Goal: Transaction & Acquisition: Purchase product/service

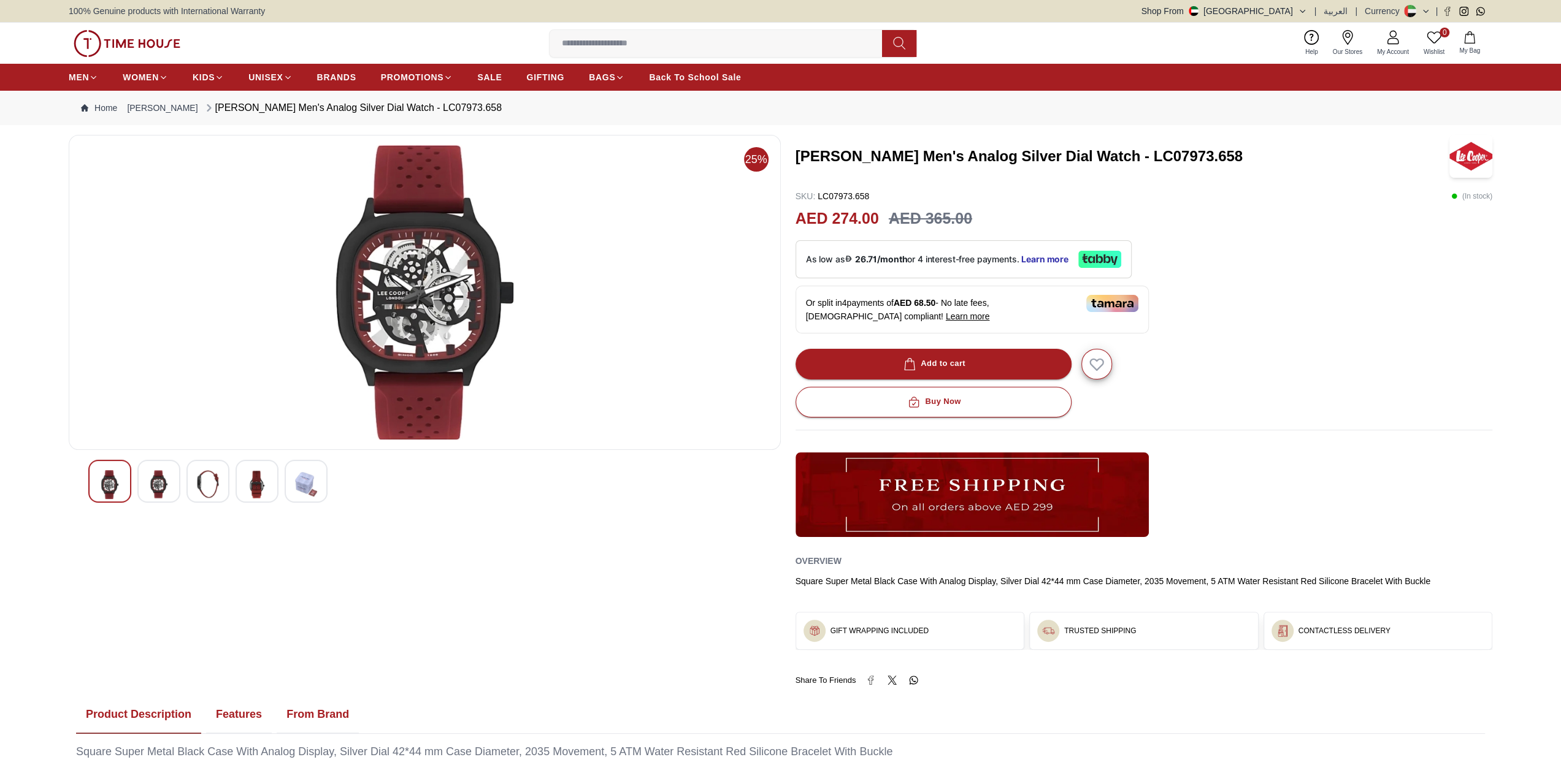
click at [161, 492] on img at bounding box center [159, 485] width 22 height 28
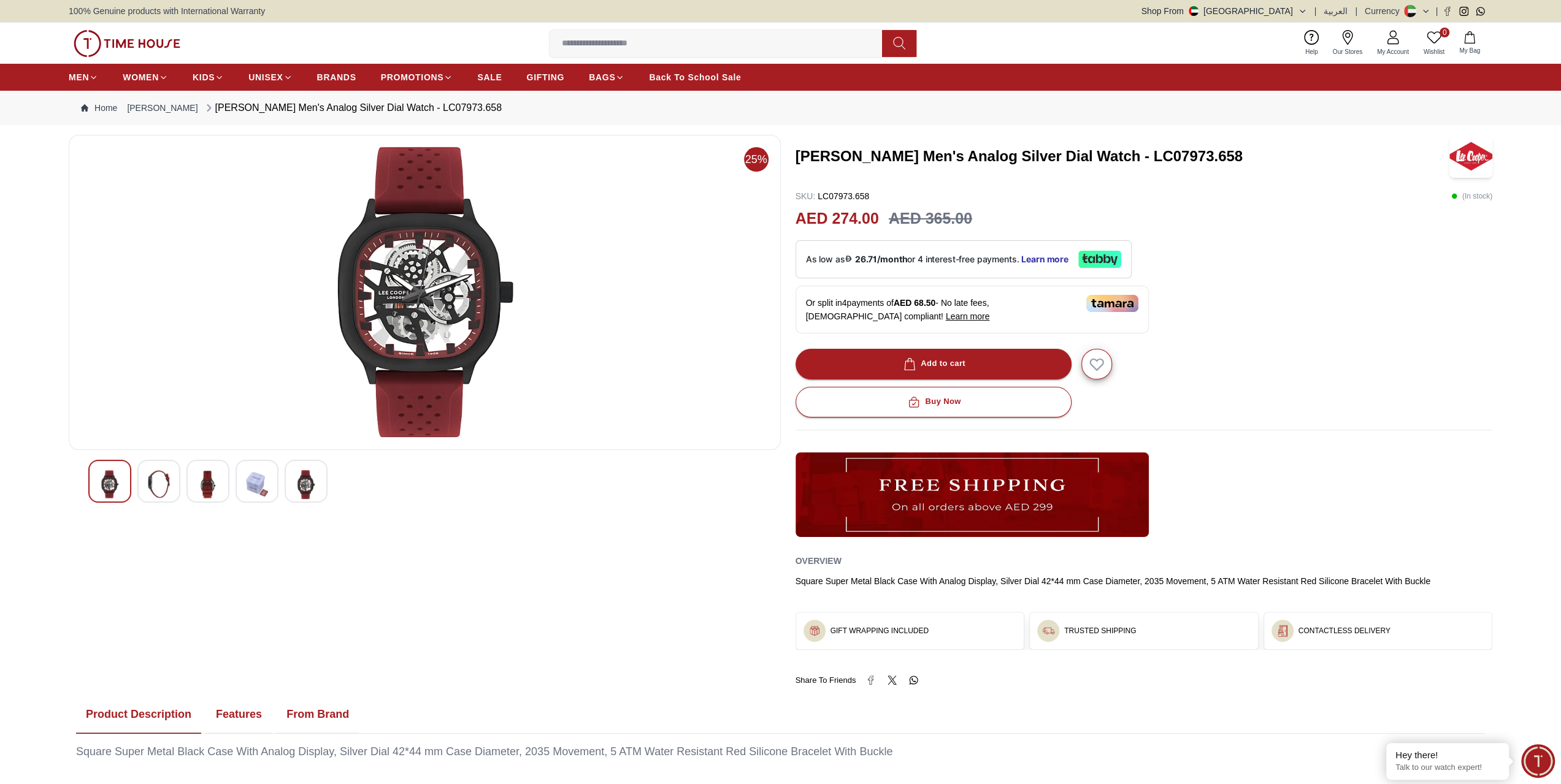
click at [306, 492] on img at bounding box center [306, 485] width 22 height 29
click at [268, 492] on div at bounding box center [257, 482] width 43 height 43
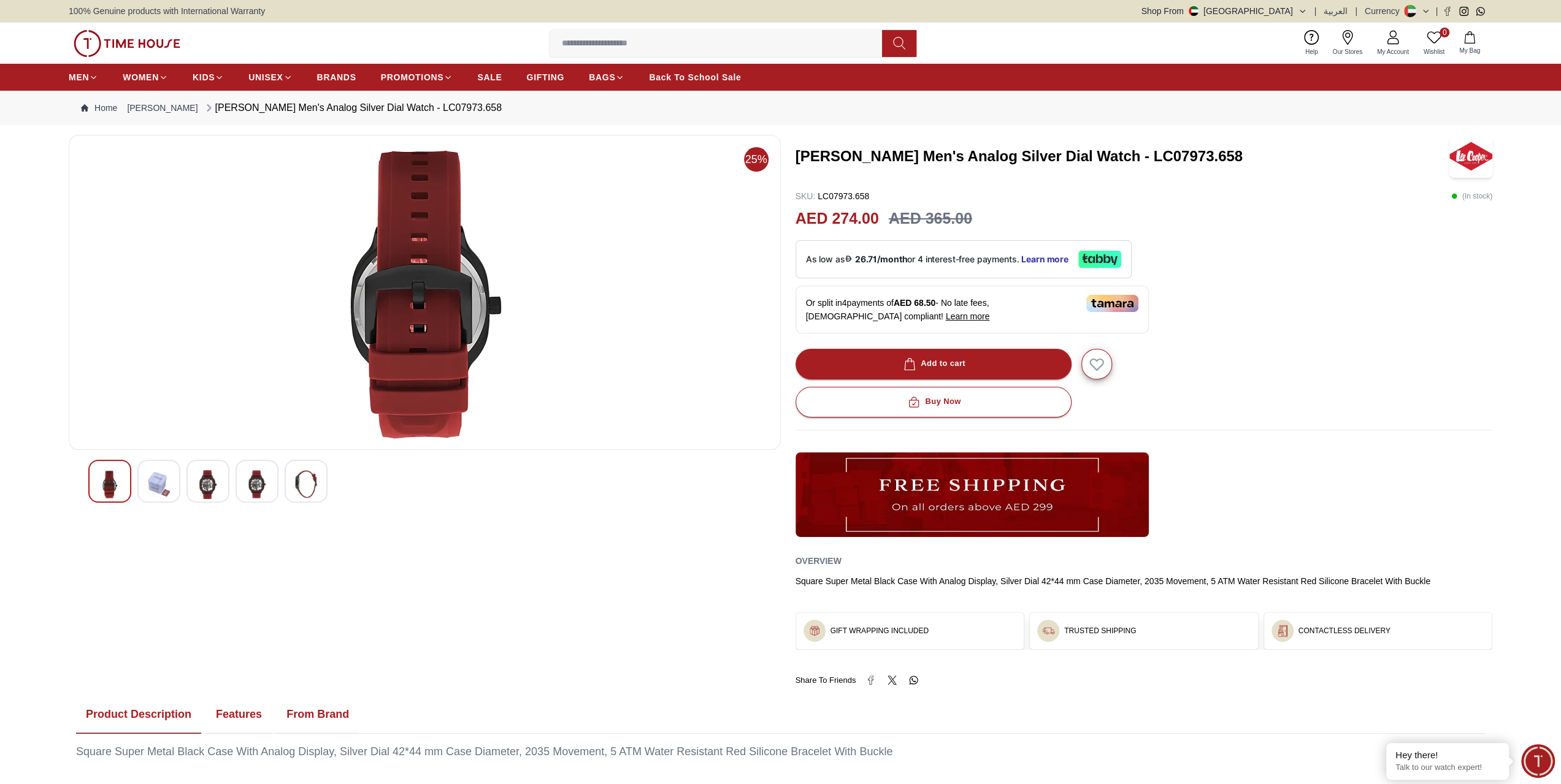
click at [208, 488] on img at bounding box center [208, 485] width 22 height 29
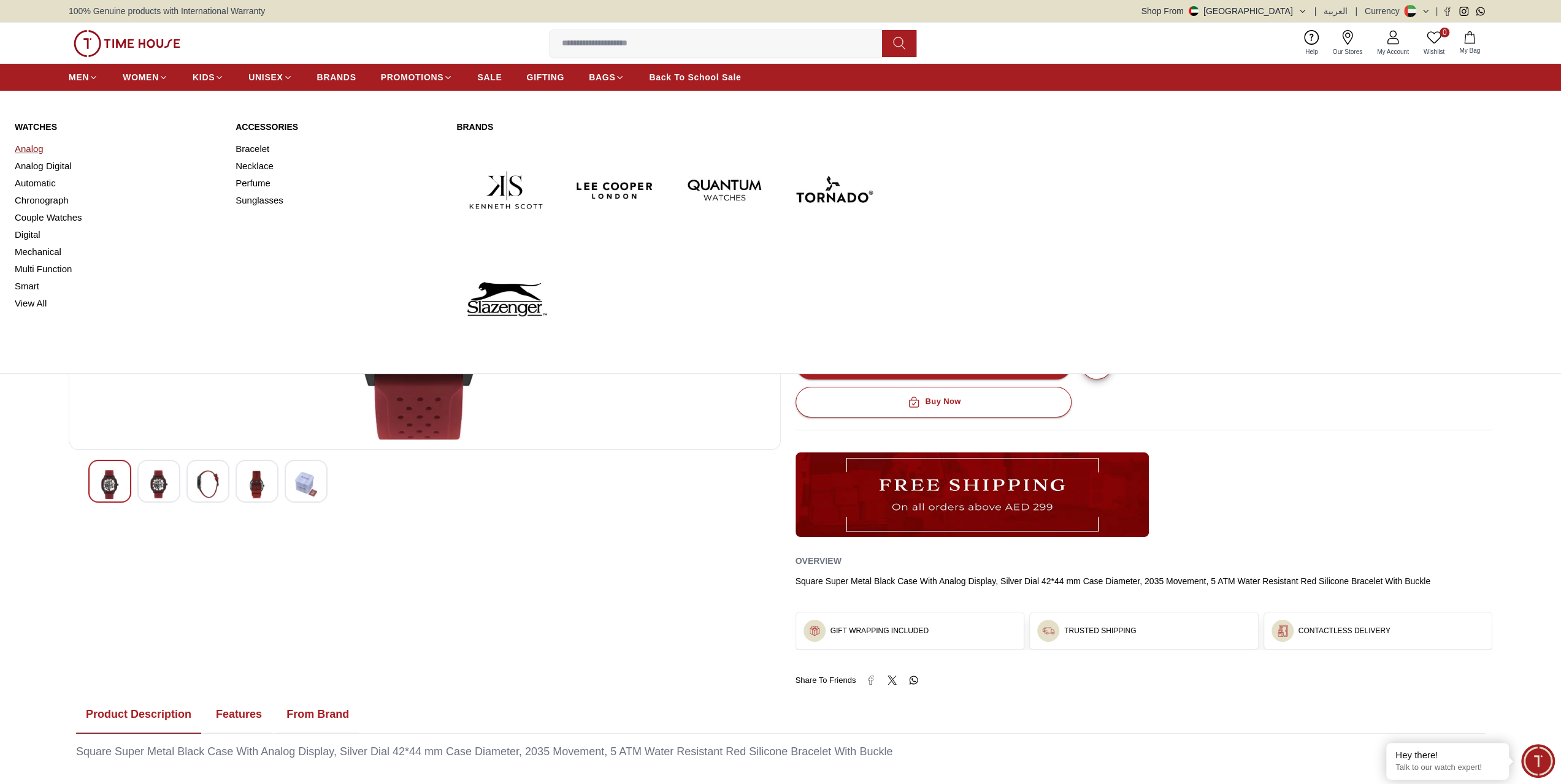
click at [36, 151] on link "Analog" at bounding box center [118, 148] width 206 height 17
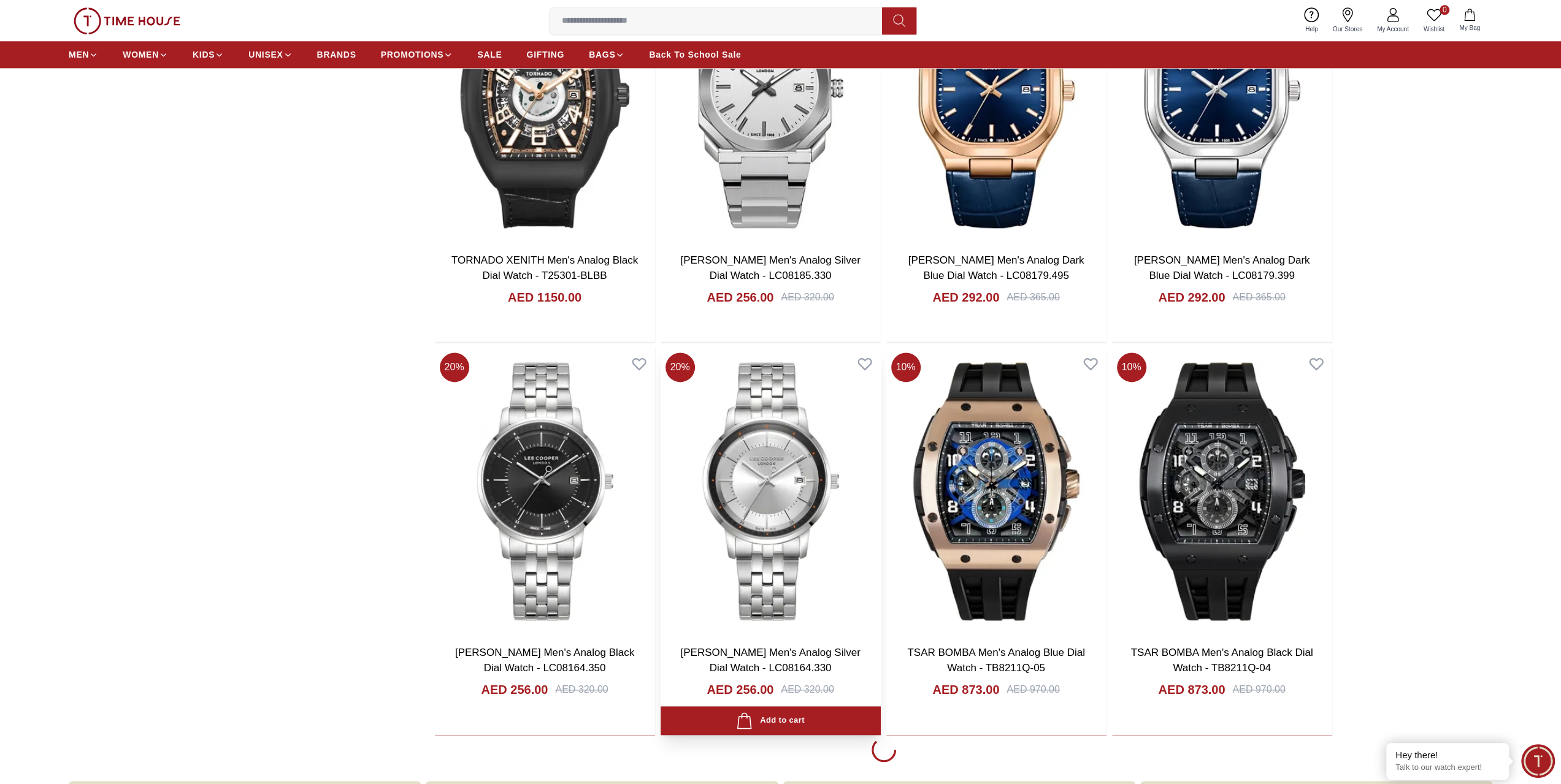
scroll to position [1533, 0]
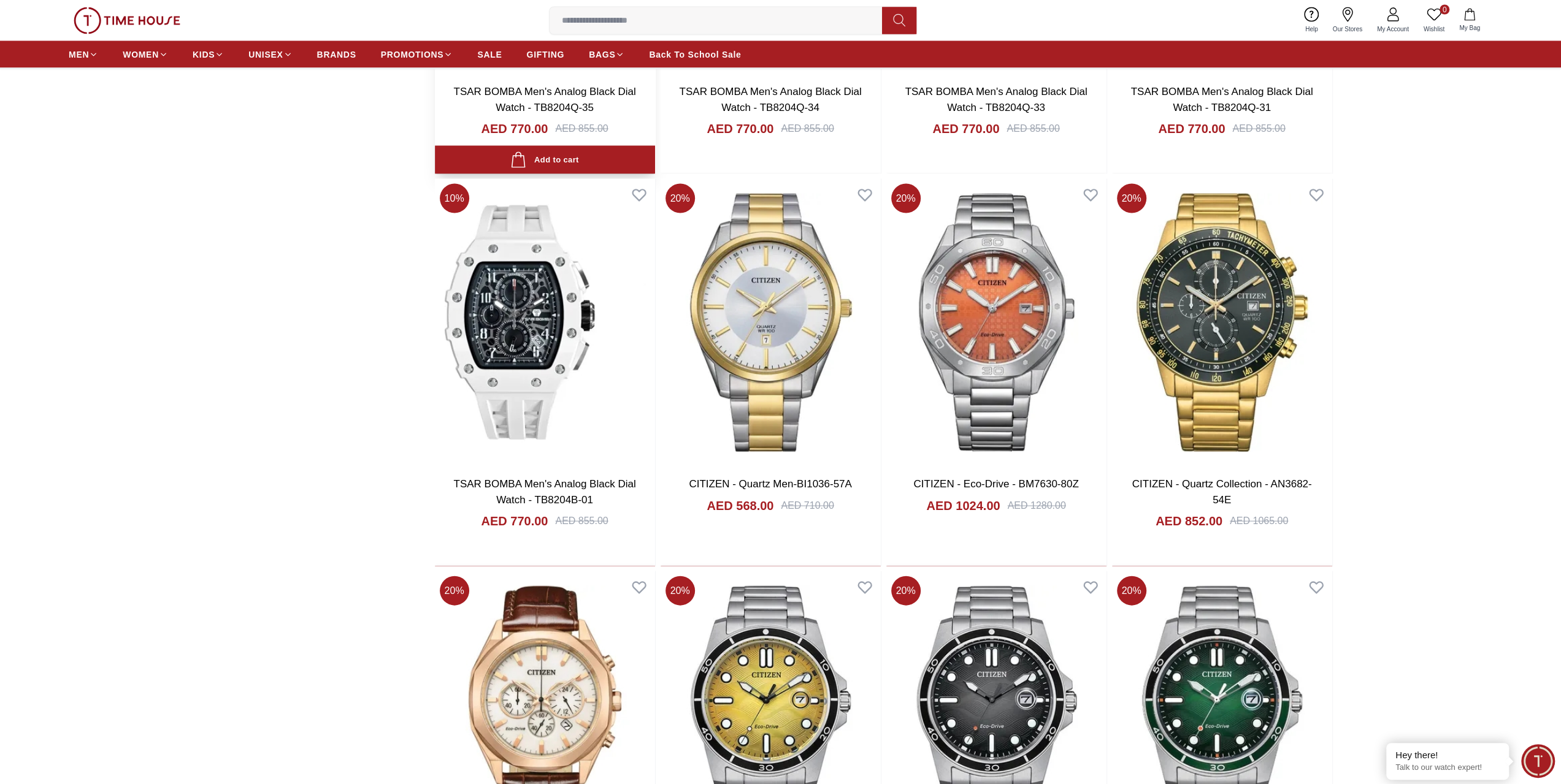
scroll to position [2208, 0]
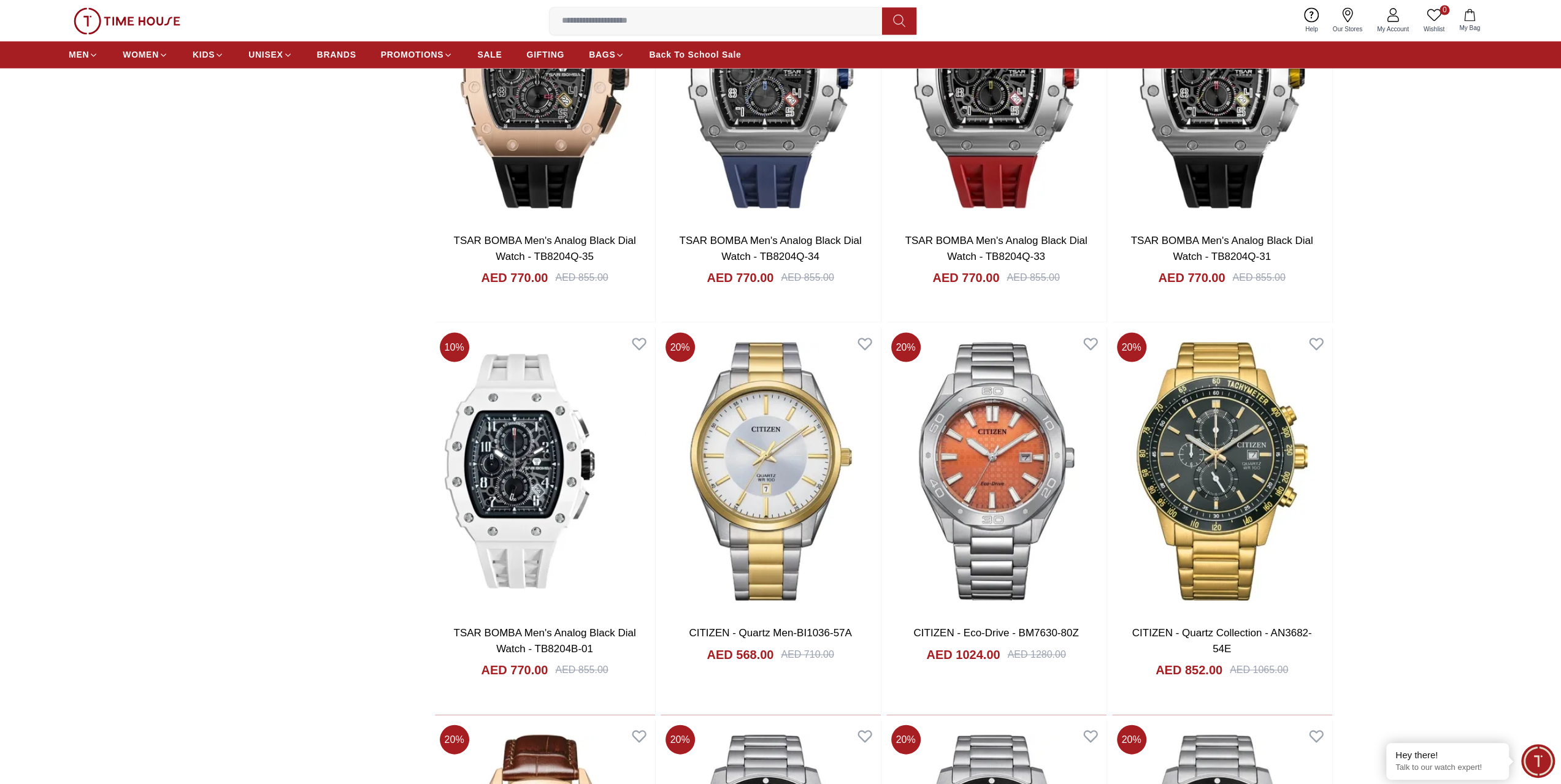
click at [629, 22] on input at bounding box center [720, 21] width 342 height 24
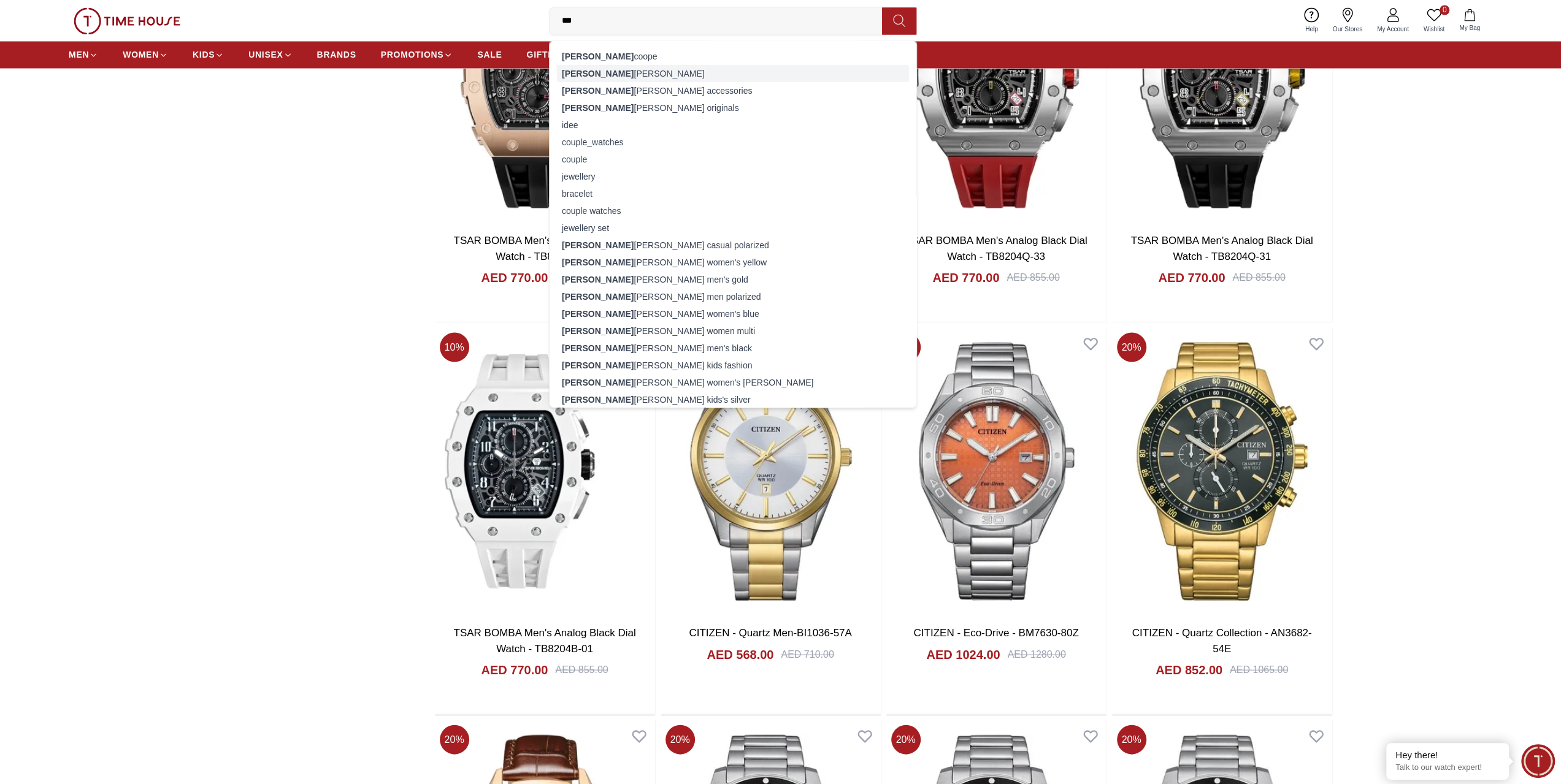
type input "***"
click at [600, 70] on div "[PERSON_NAME]" at bounding box center [732, 73] width 352 height 17
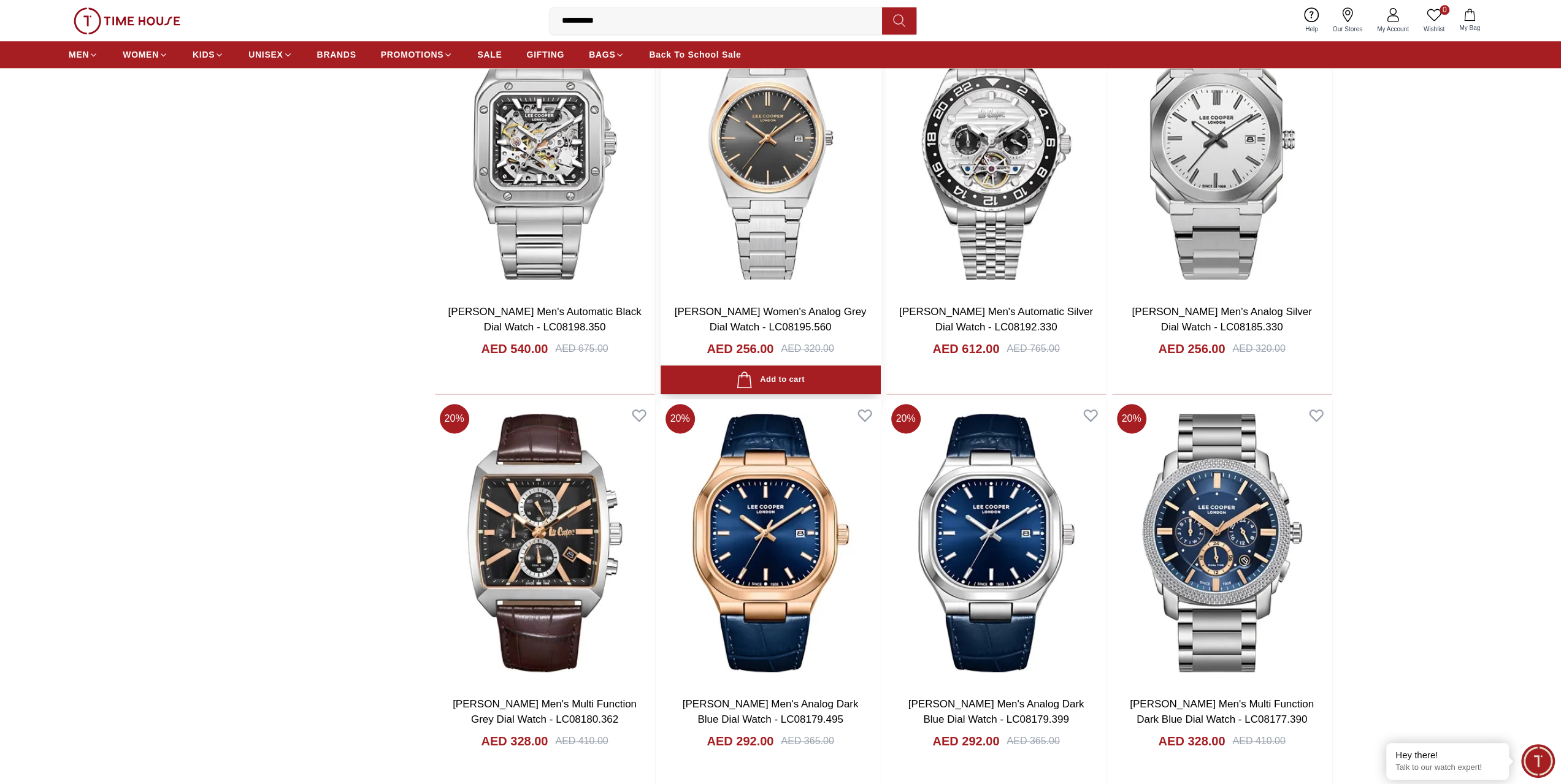
scroll to position [1410, 0]
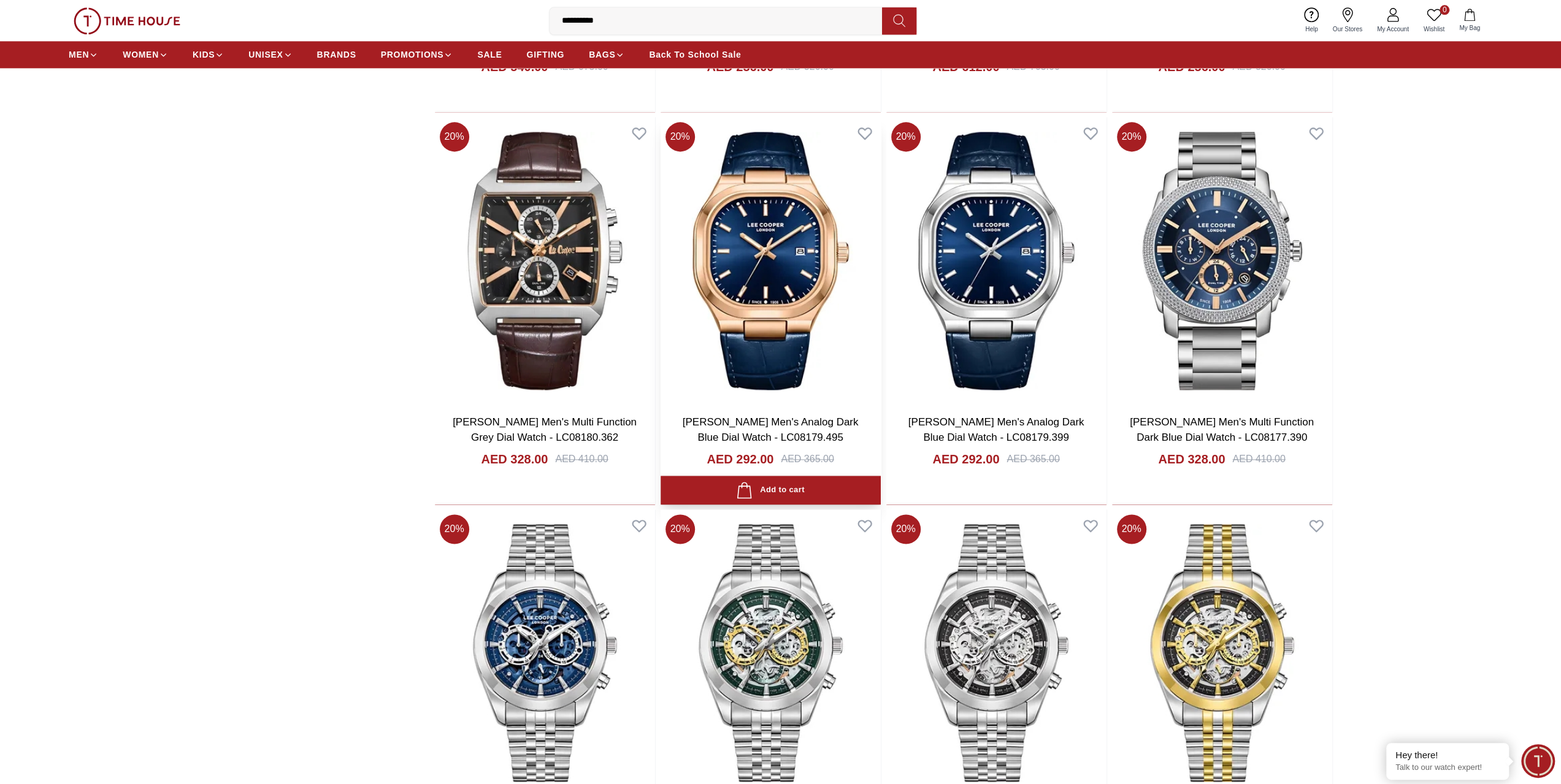
scroll to position [1655, 0]
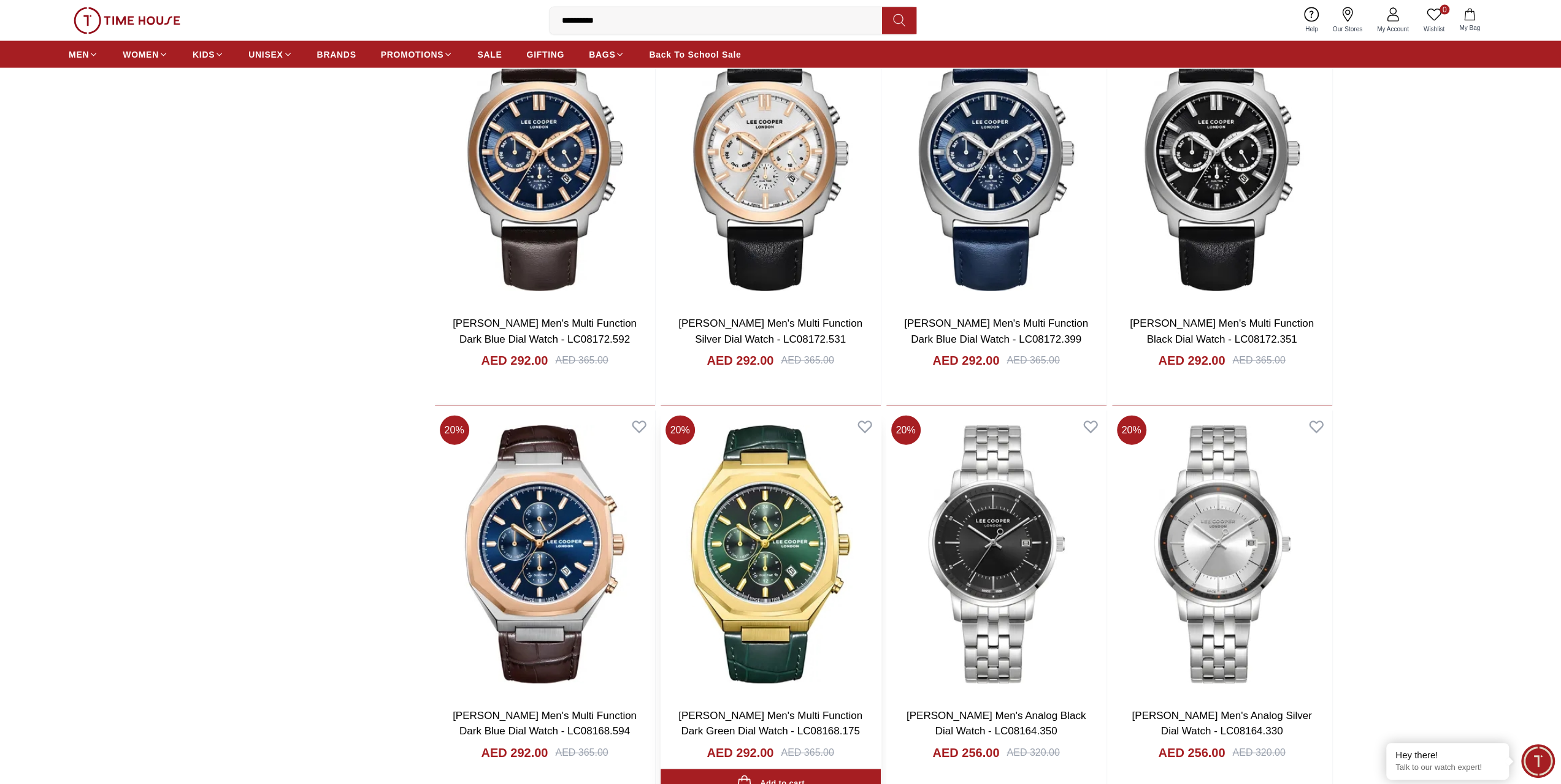
scroll to position [2575, 0]
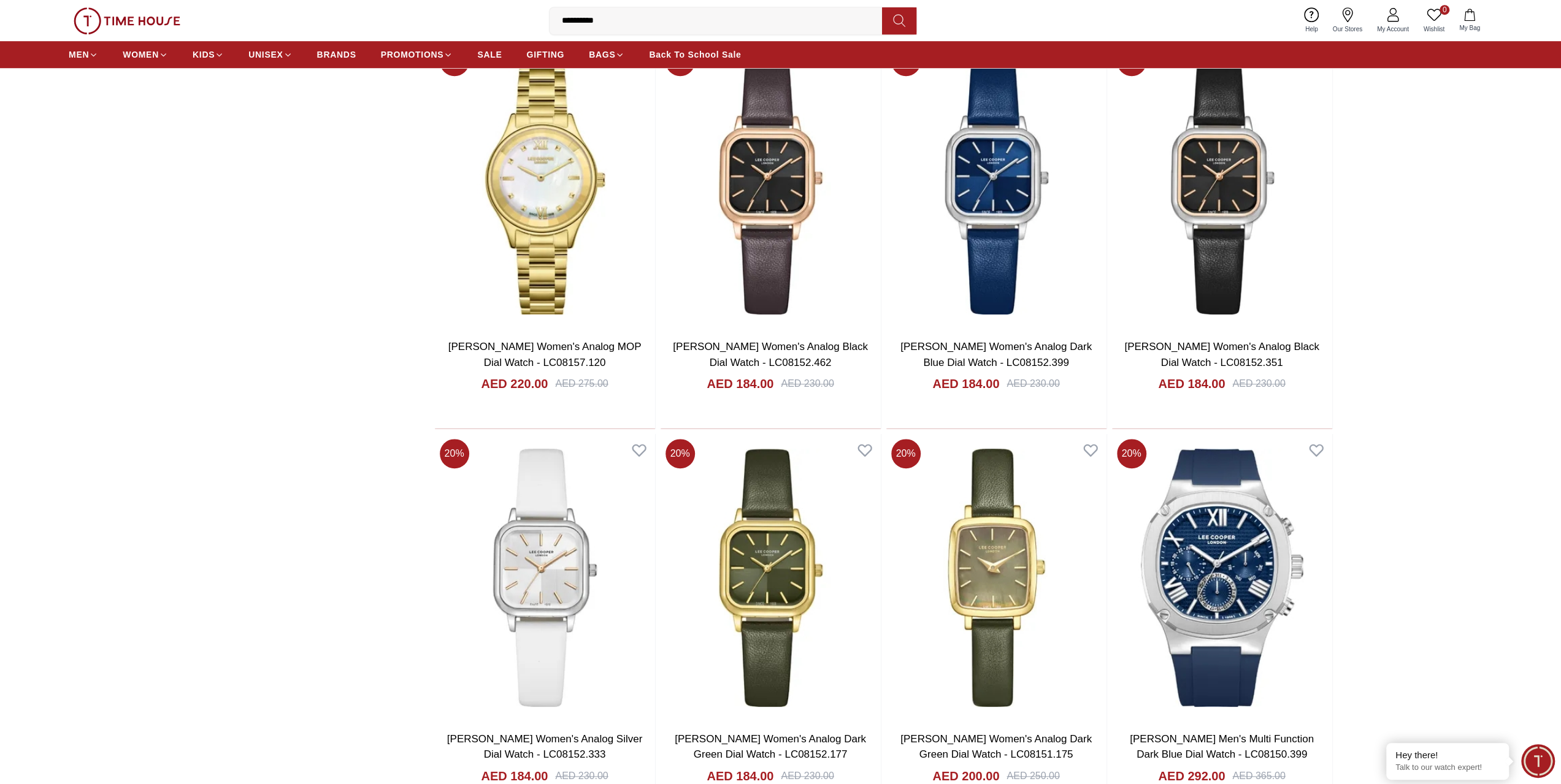
scroll to position [5899, 0]
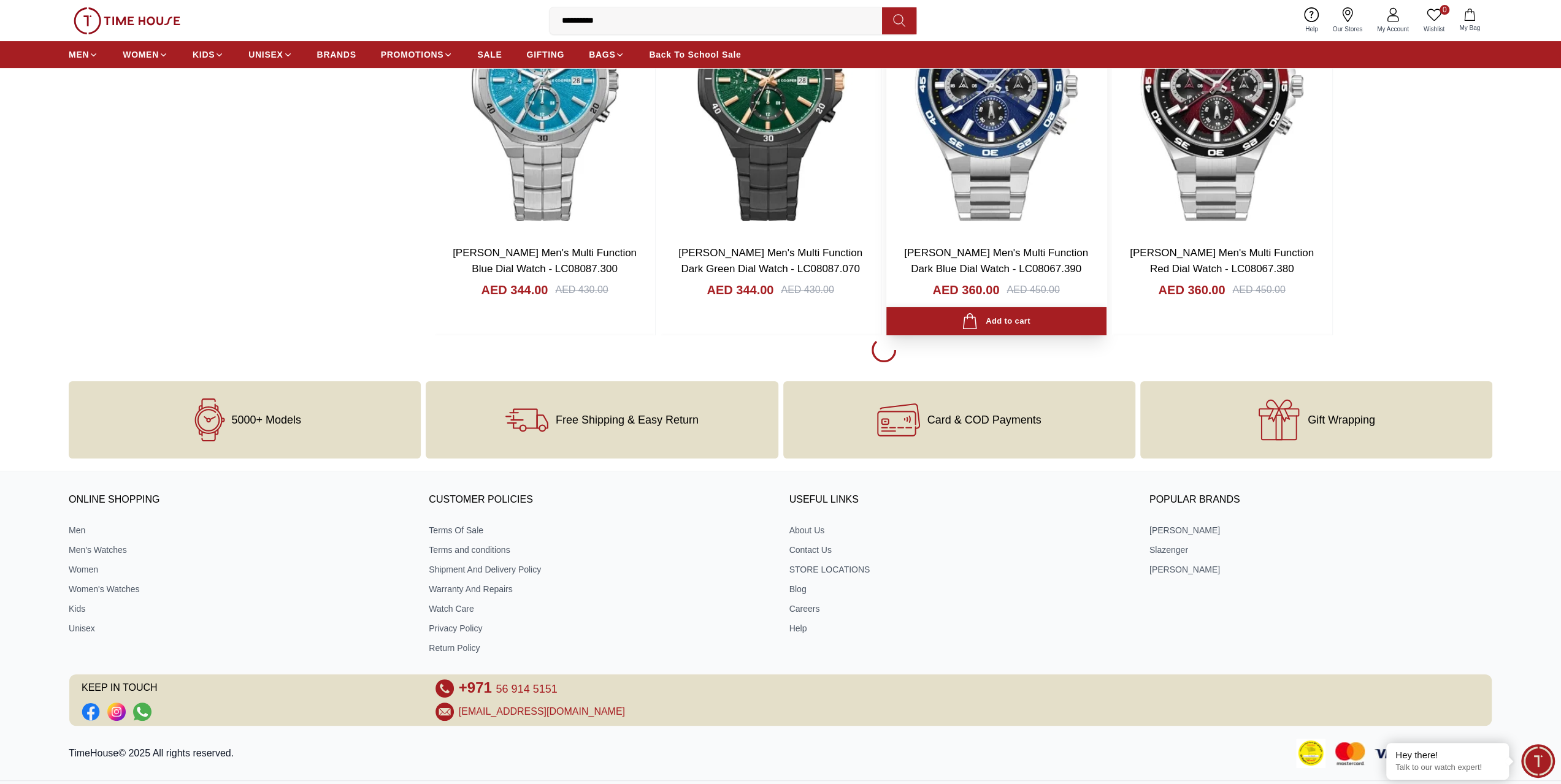
scroll to position [9701, 0]
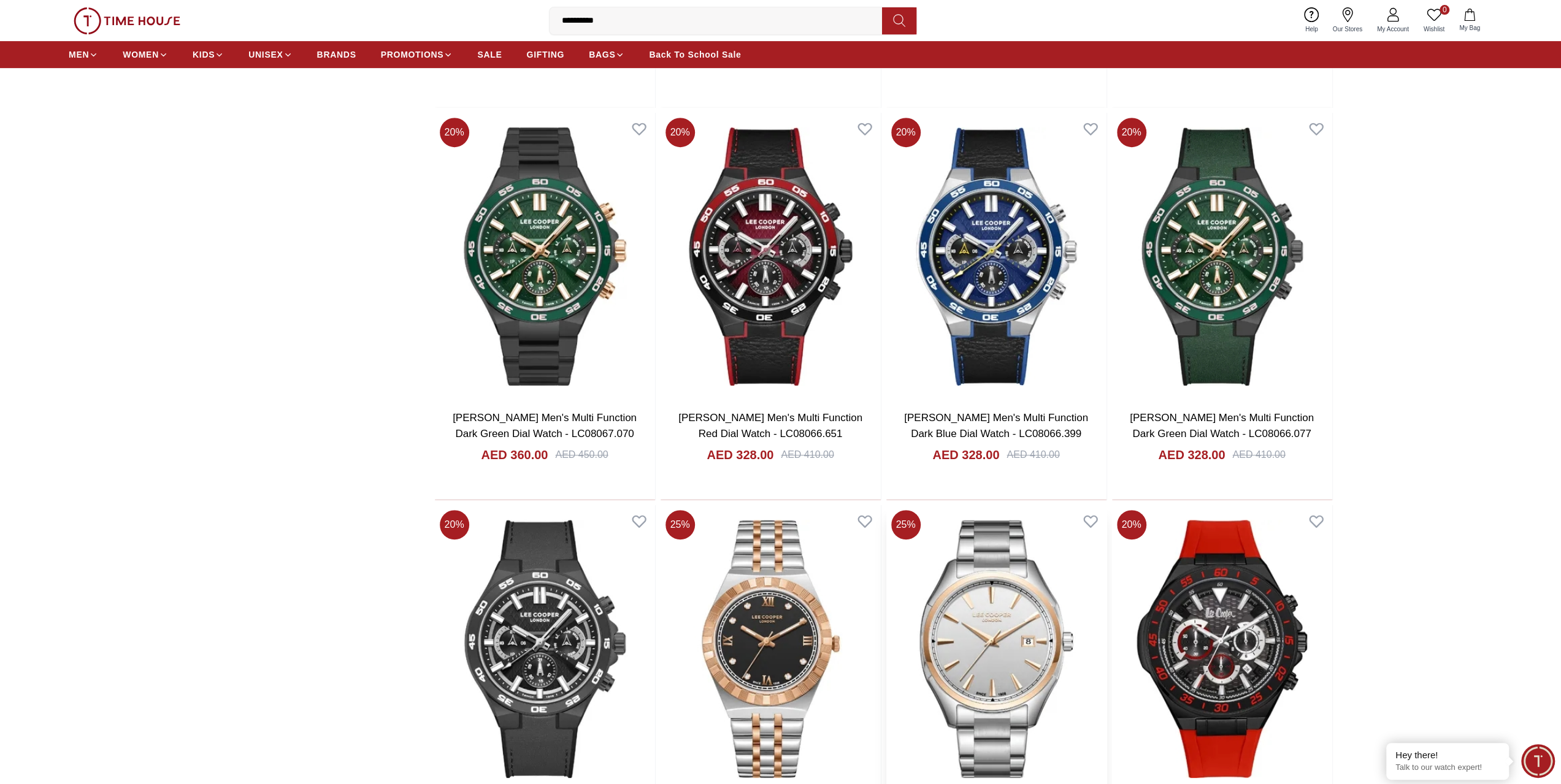
scroll to position [9885, 0]
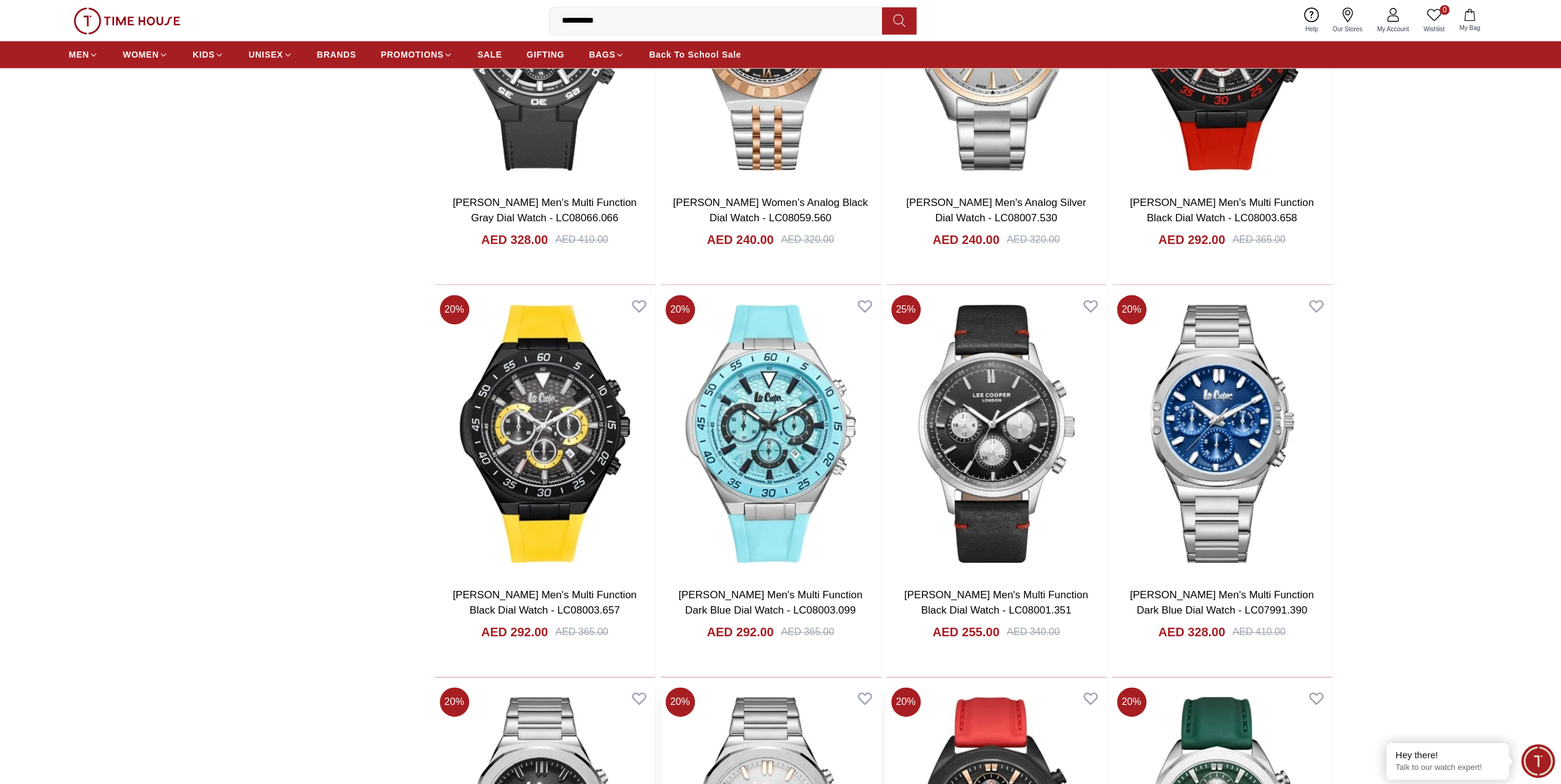
scroll to position [10376, 0]
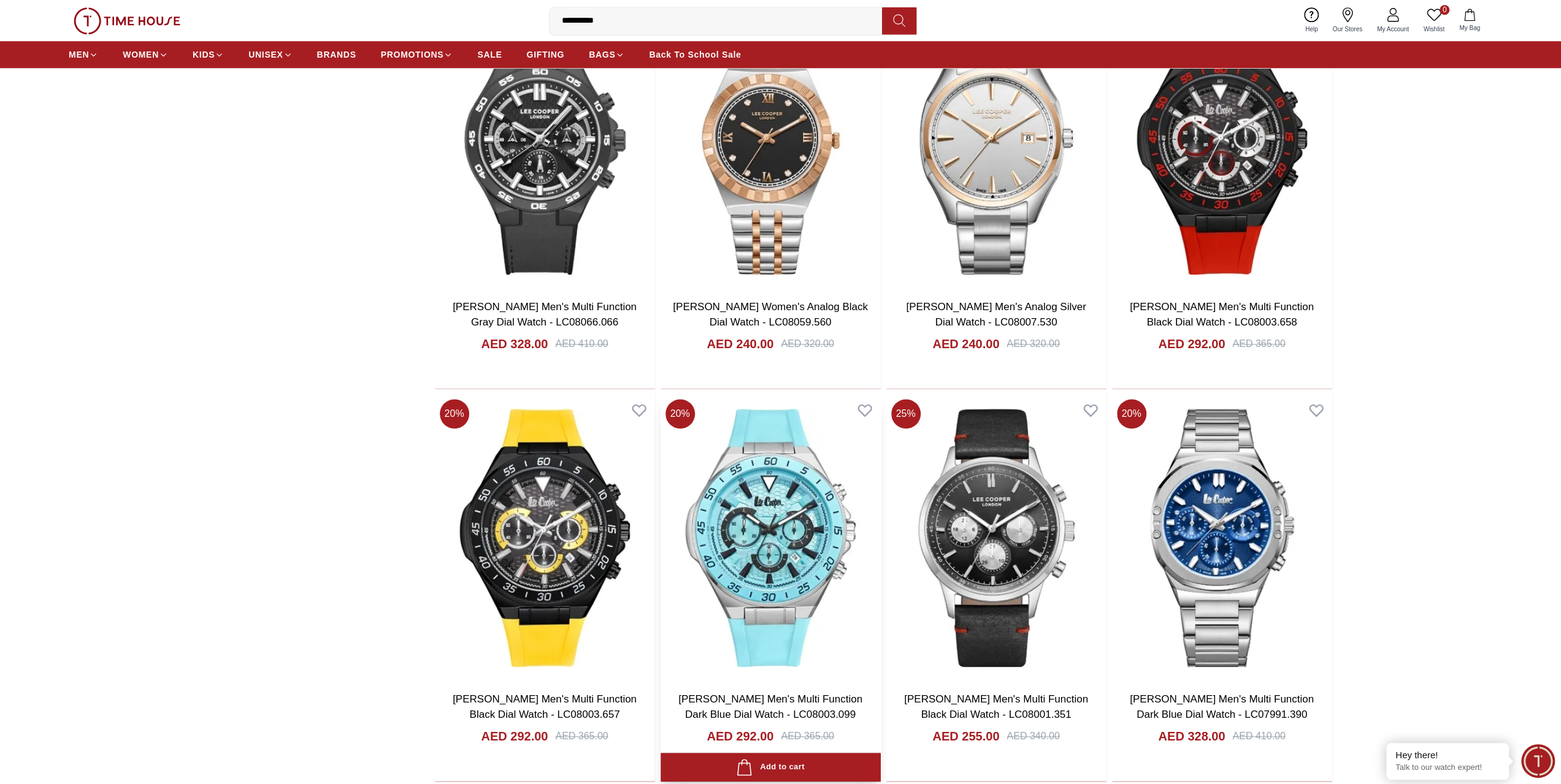
click at [774, 580] on img at bounding box center [770, 538] width 220 height 288
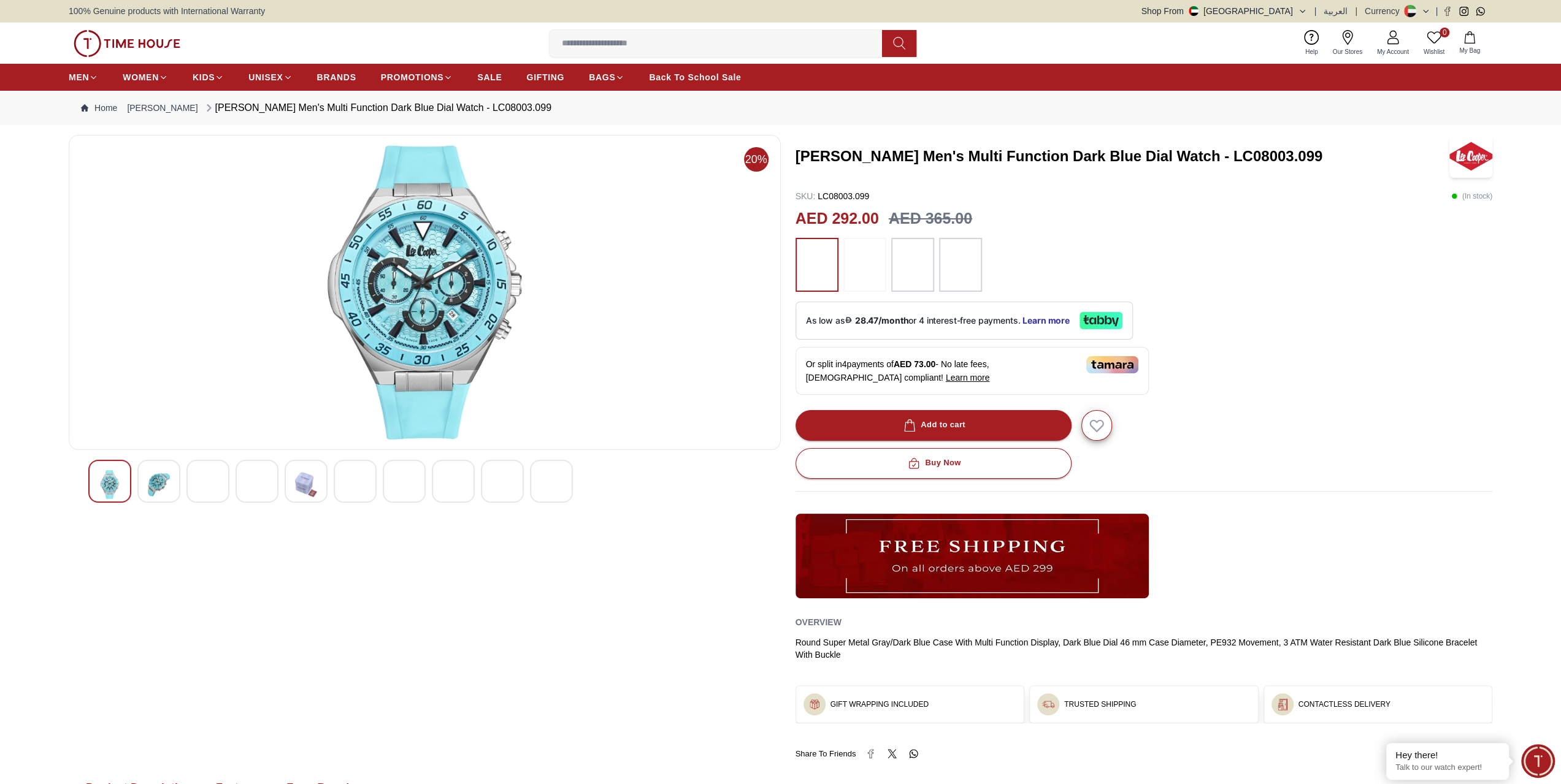
click at [161, 477] on img at bounding box center [159, 485] width 22 height 29
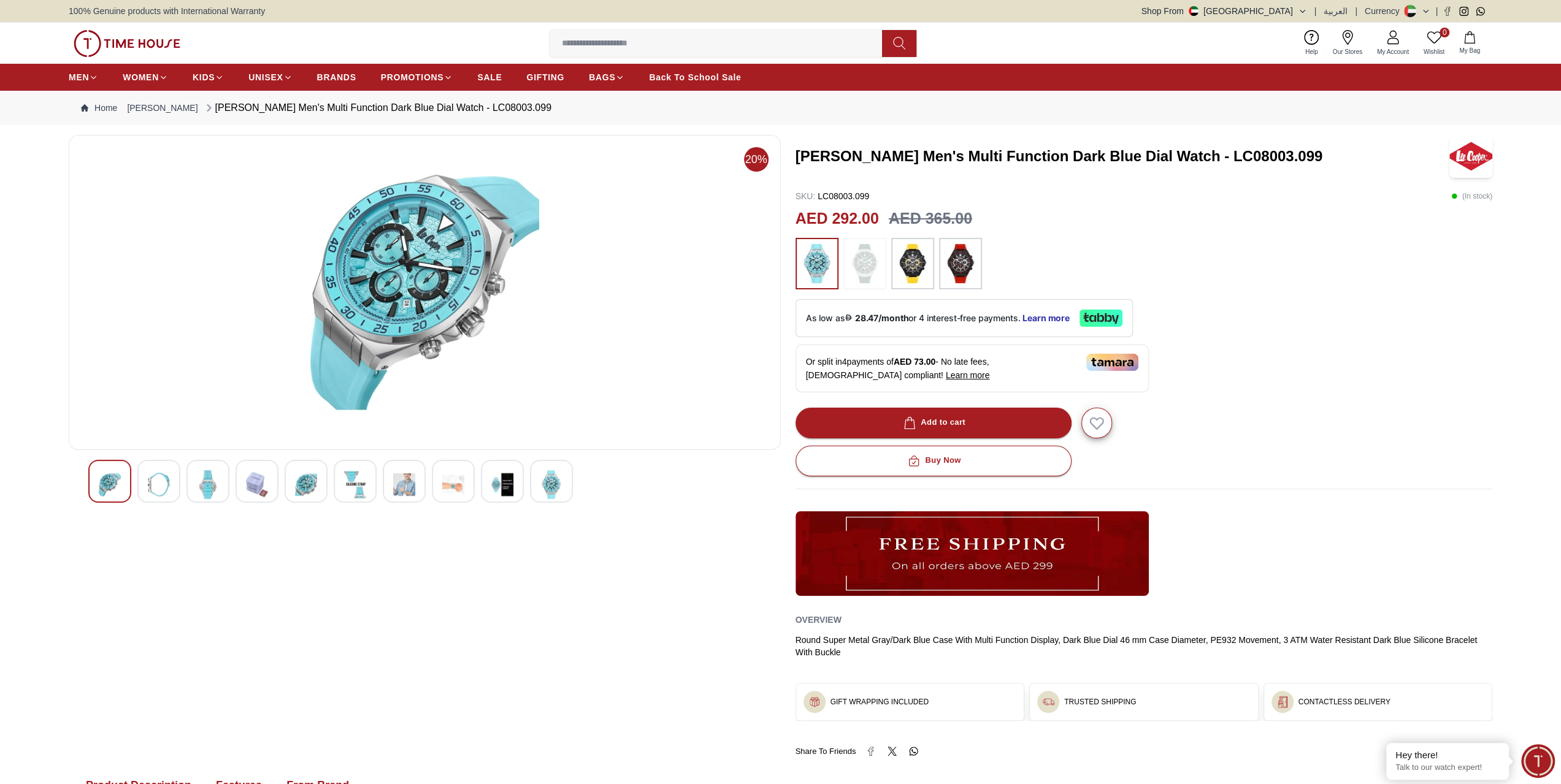
click at [225, 480] on div at bounding box center [208, 482] width 43 height 43
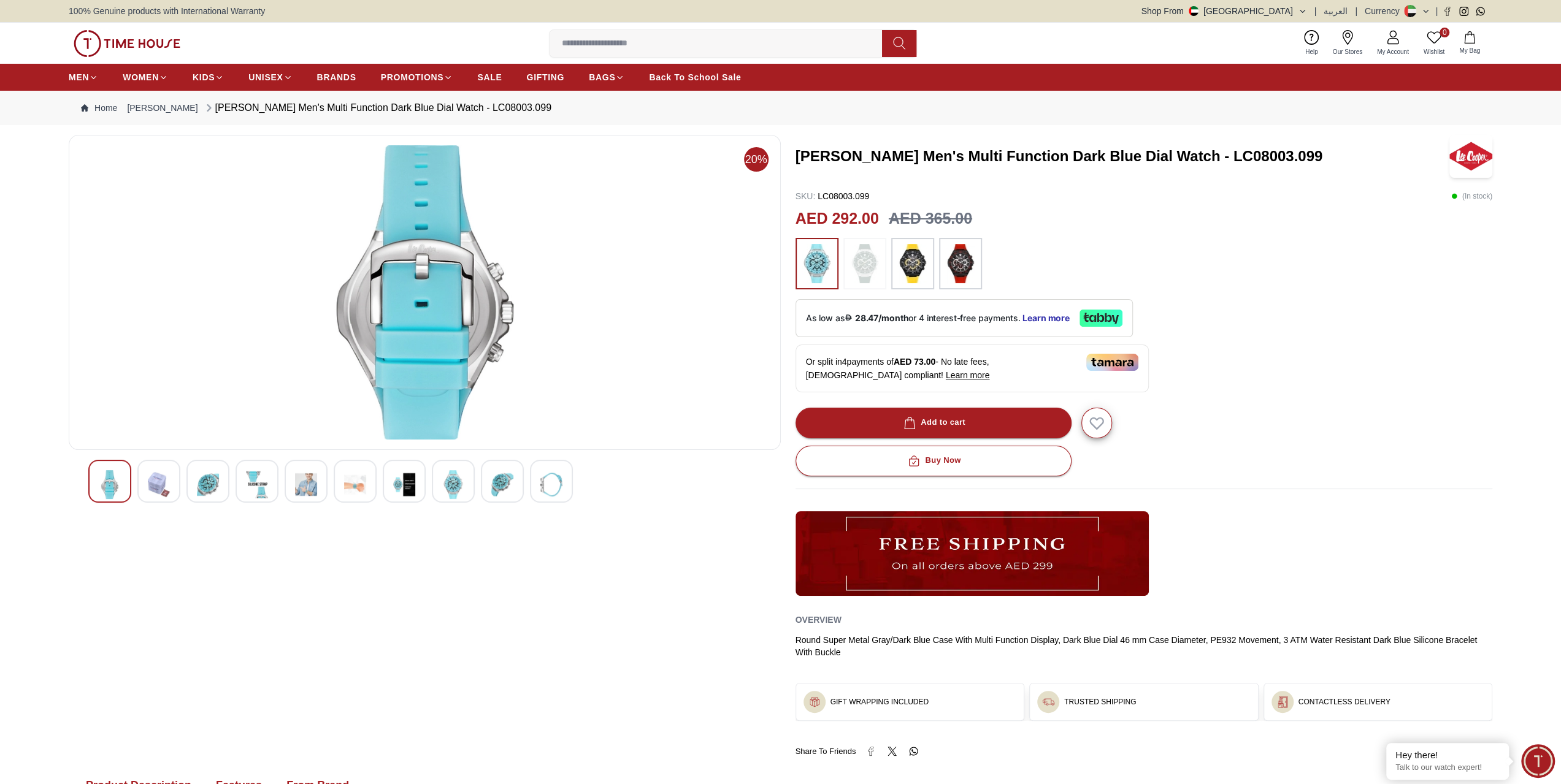
click at [272, 484] on div at bounding box center [257, 482] width 43 height 43
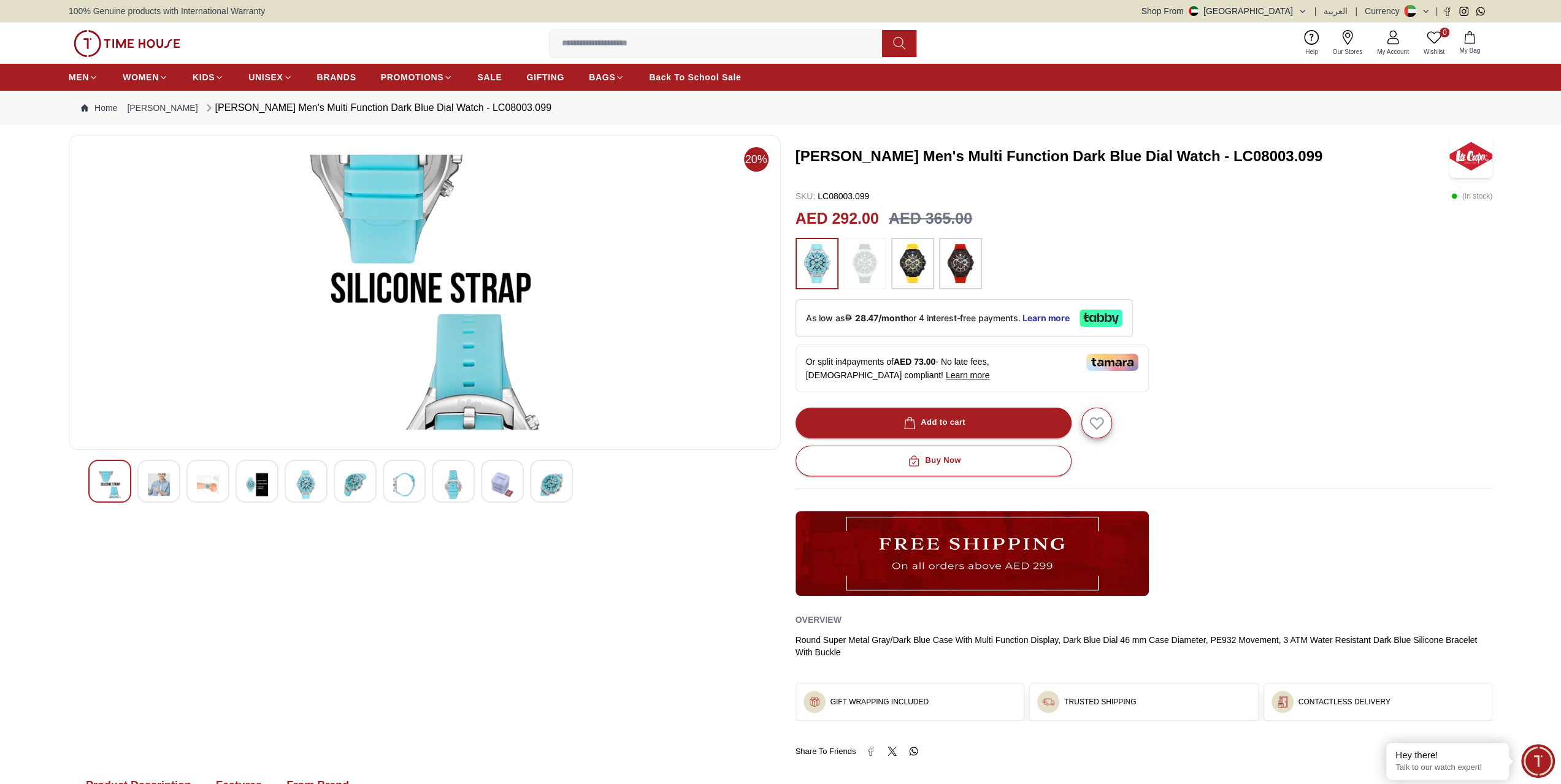
click at [316, 485] on img at bounding box center [306, 485] width 22 height 29
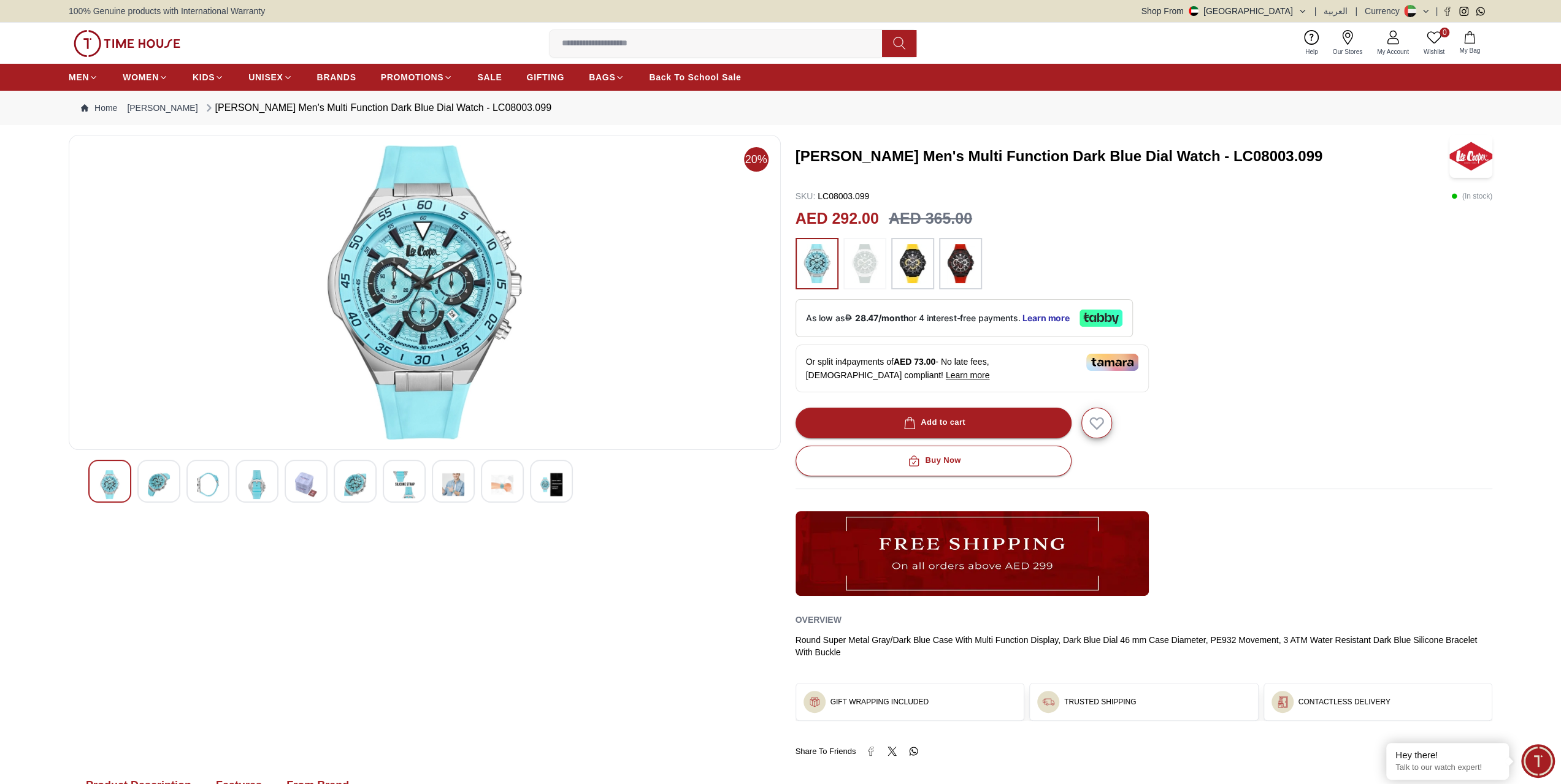
click at [357, 484] on img at bounding box center [355, 485] width 22 height 29
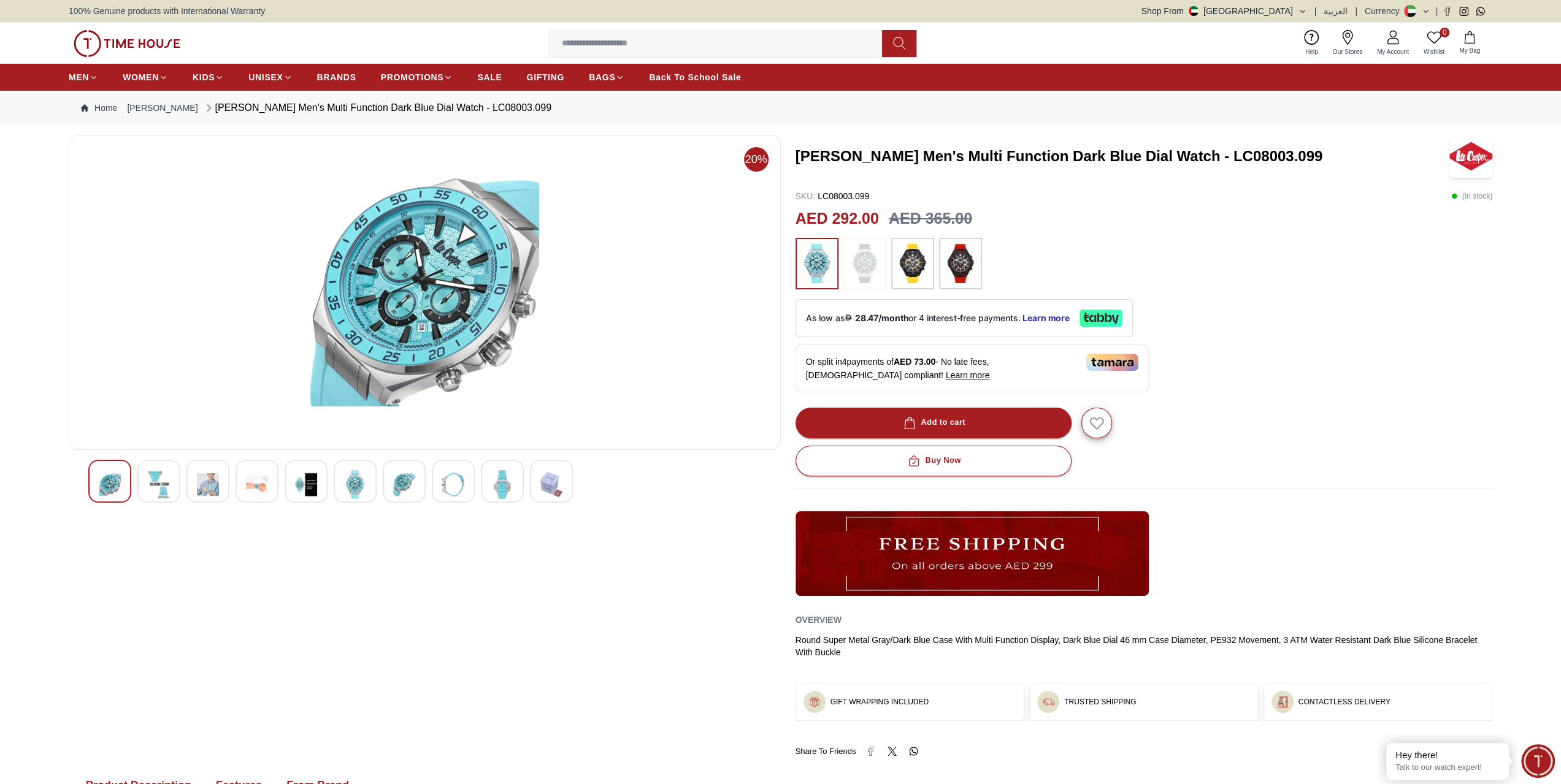
click at [463, 488] on img at bounding box center [454, 485] width 22 height 29
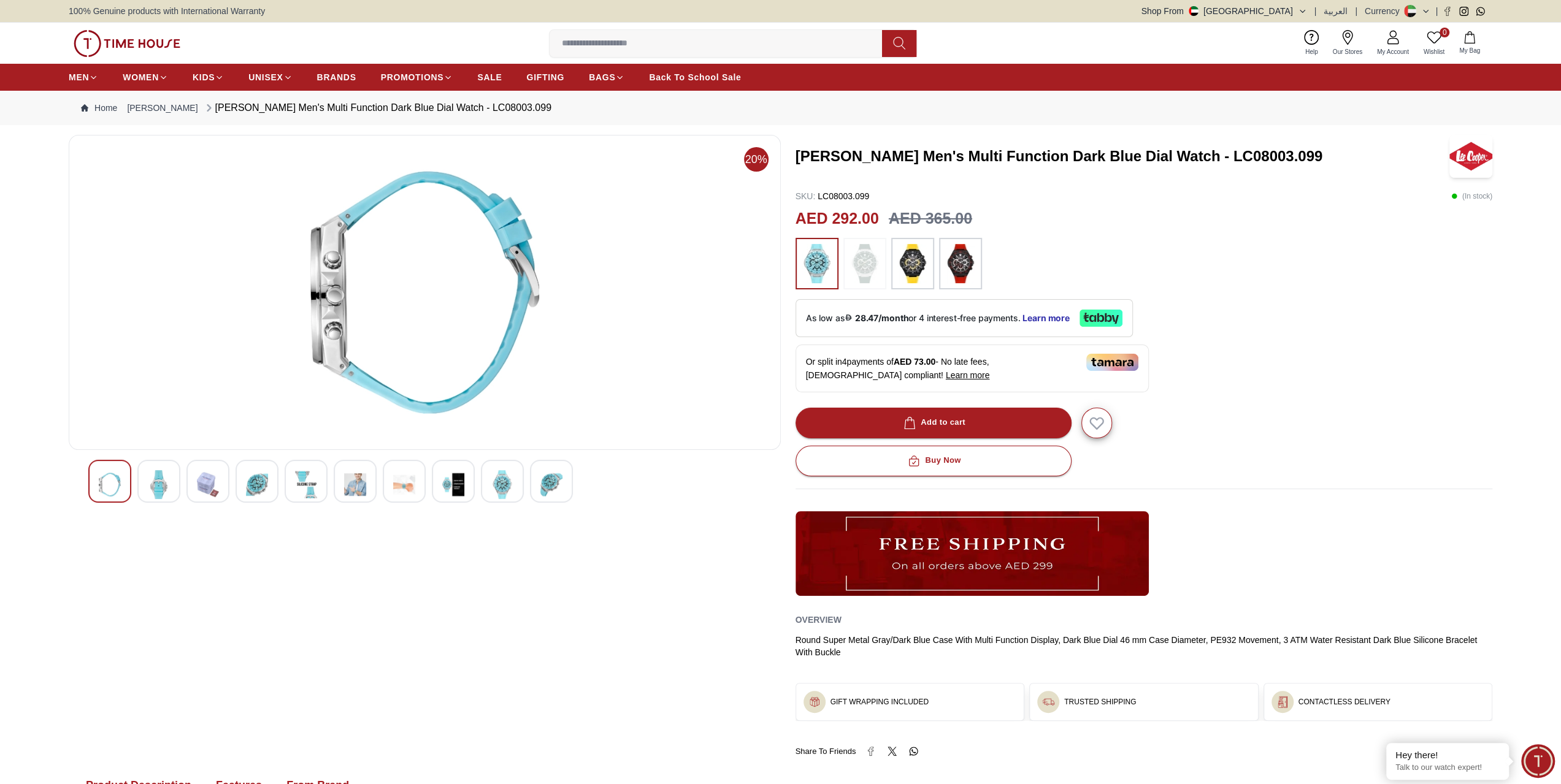
click at [485, 482] on div at bounding box center [503, 482] width 43 height 43
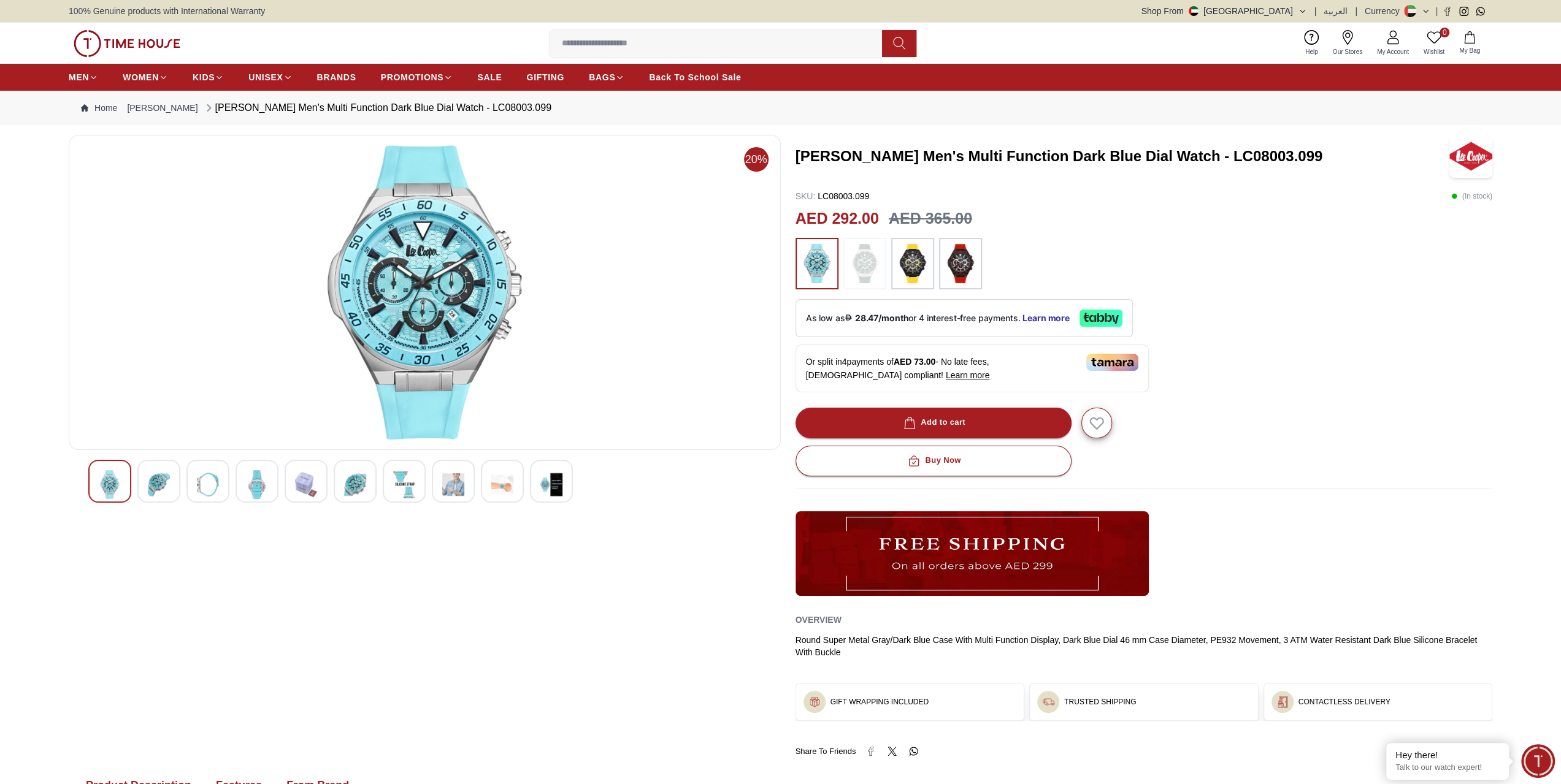
click at [506, 480] on img at bounding box center [503, 485] width 22 height 29
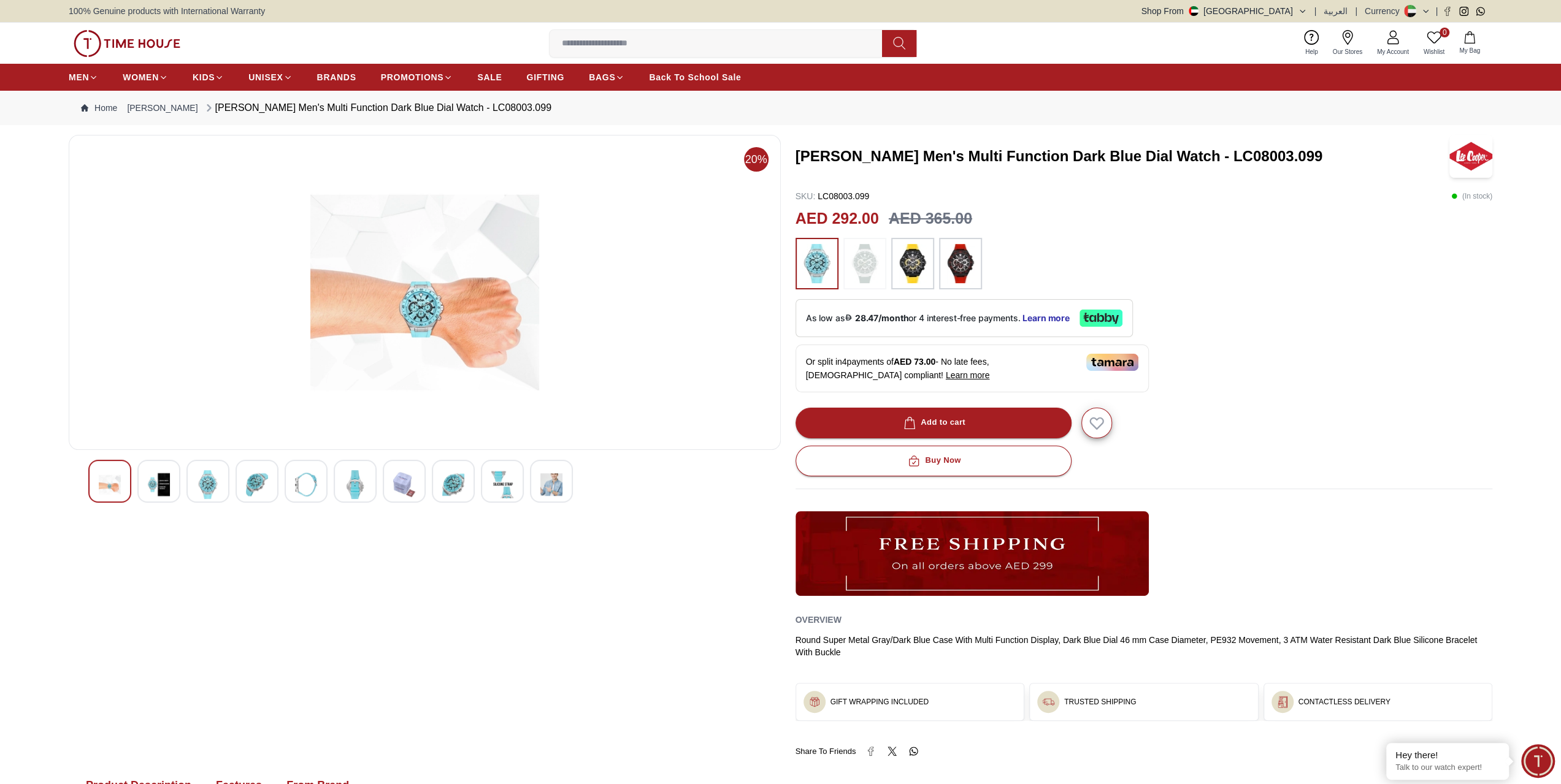
click at [511, 479] on img at bounding box center [503, 485] width 22 height 29
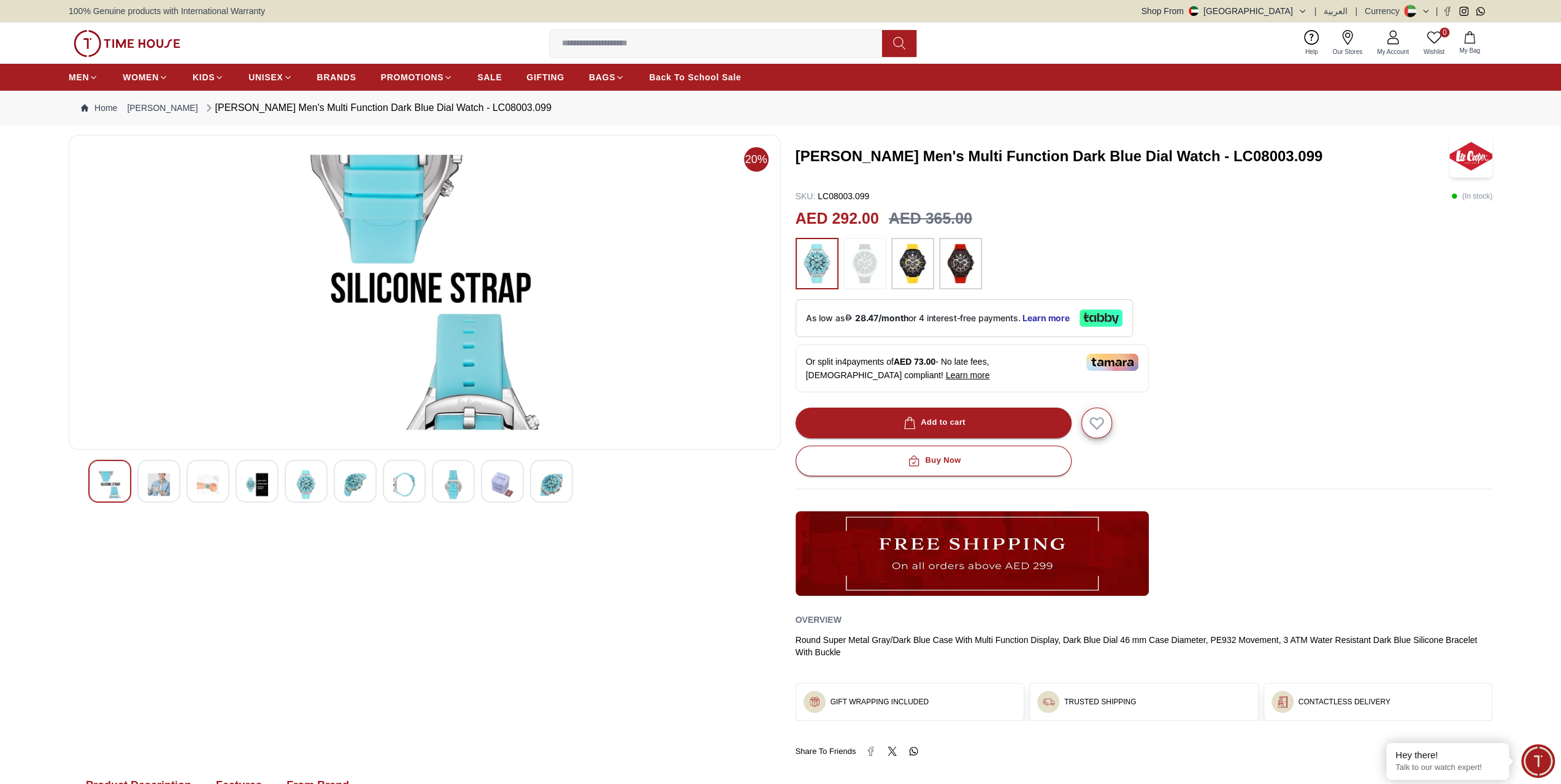
click at [535, 468] on div at bounding box center [551, 482] width 43 height 43
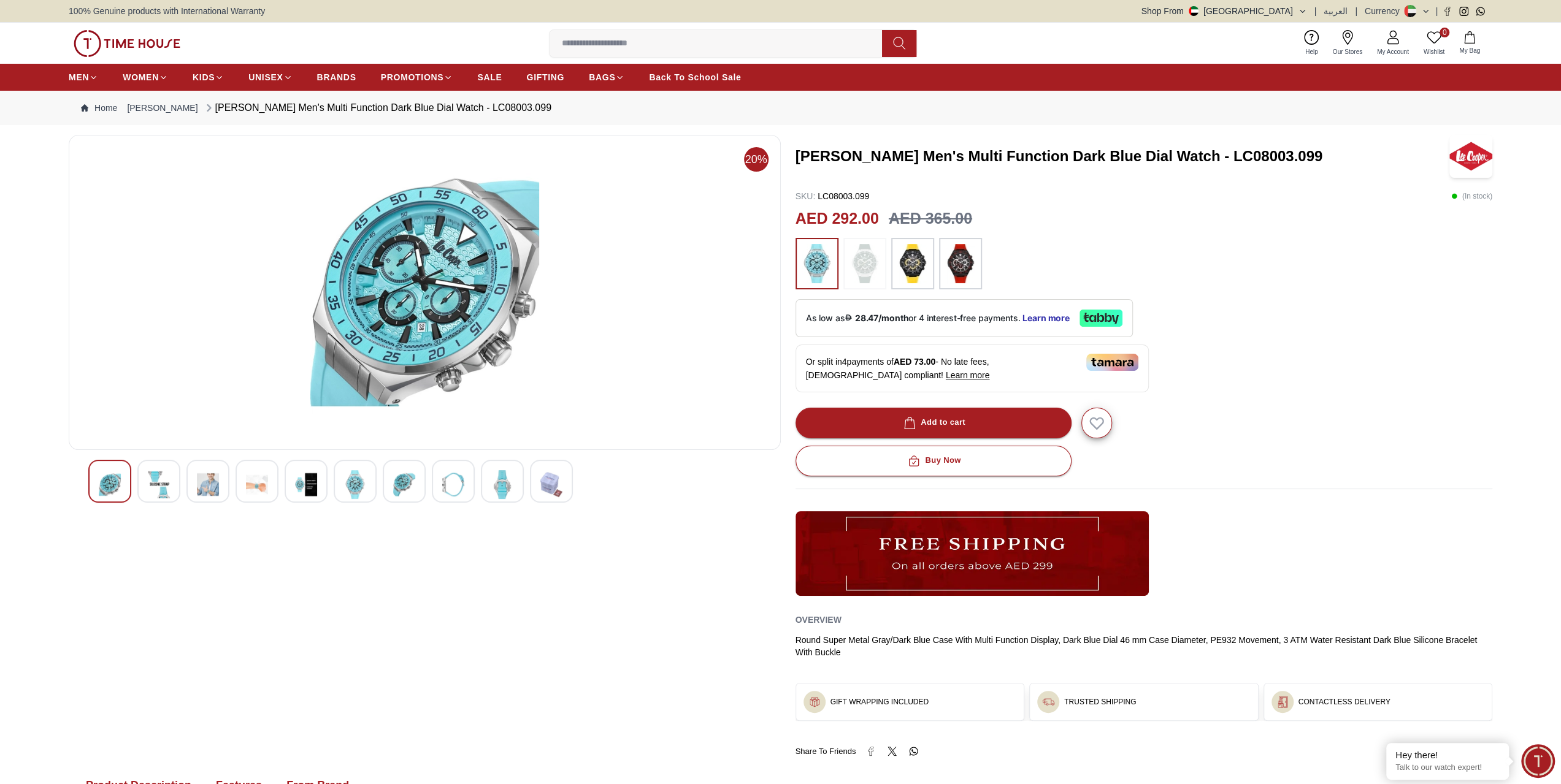
click at [546, 475] on img at bounding box center [551, 485] width 22 height 29
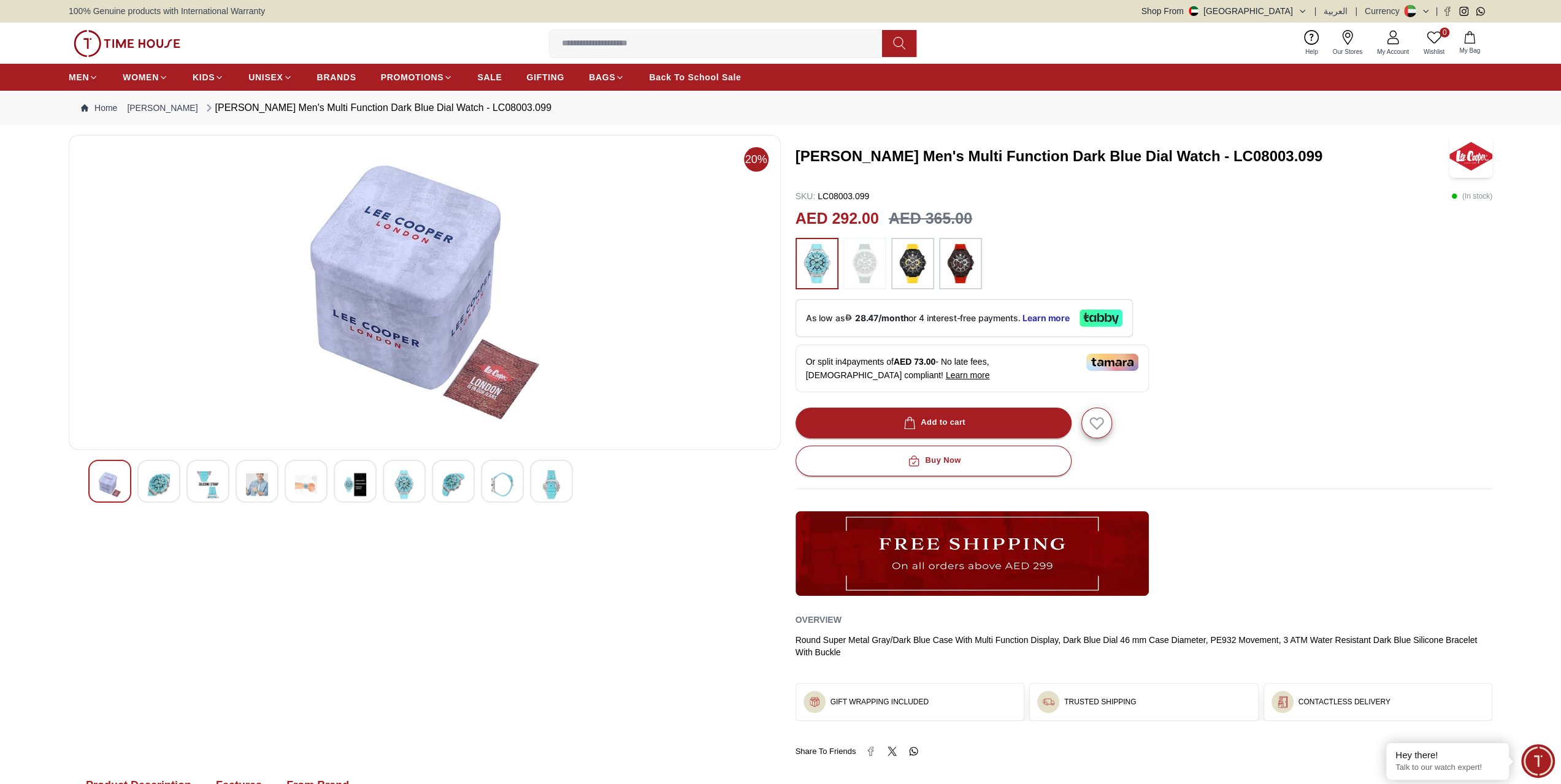
click at [504, 476] on img at bounding box center [503, 485] width 22 height 29
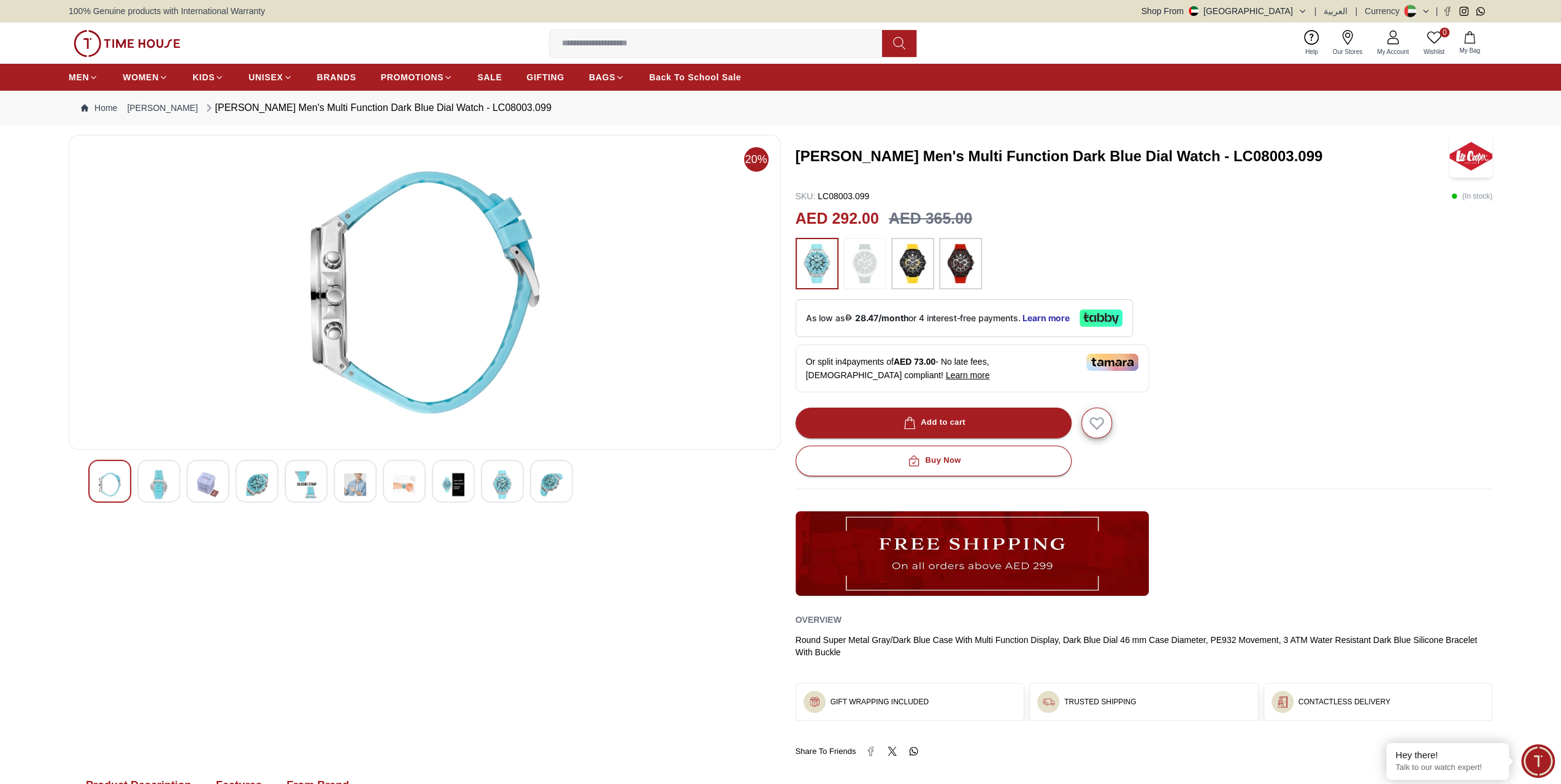
click at [477, 475] on div at bounding box center [425, 482] width 673 height 43
click at [466, 479] on div at bounding box center [454, 482] width 43 height 43
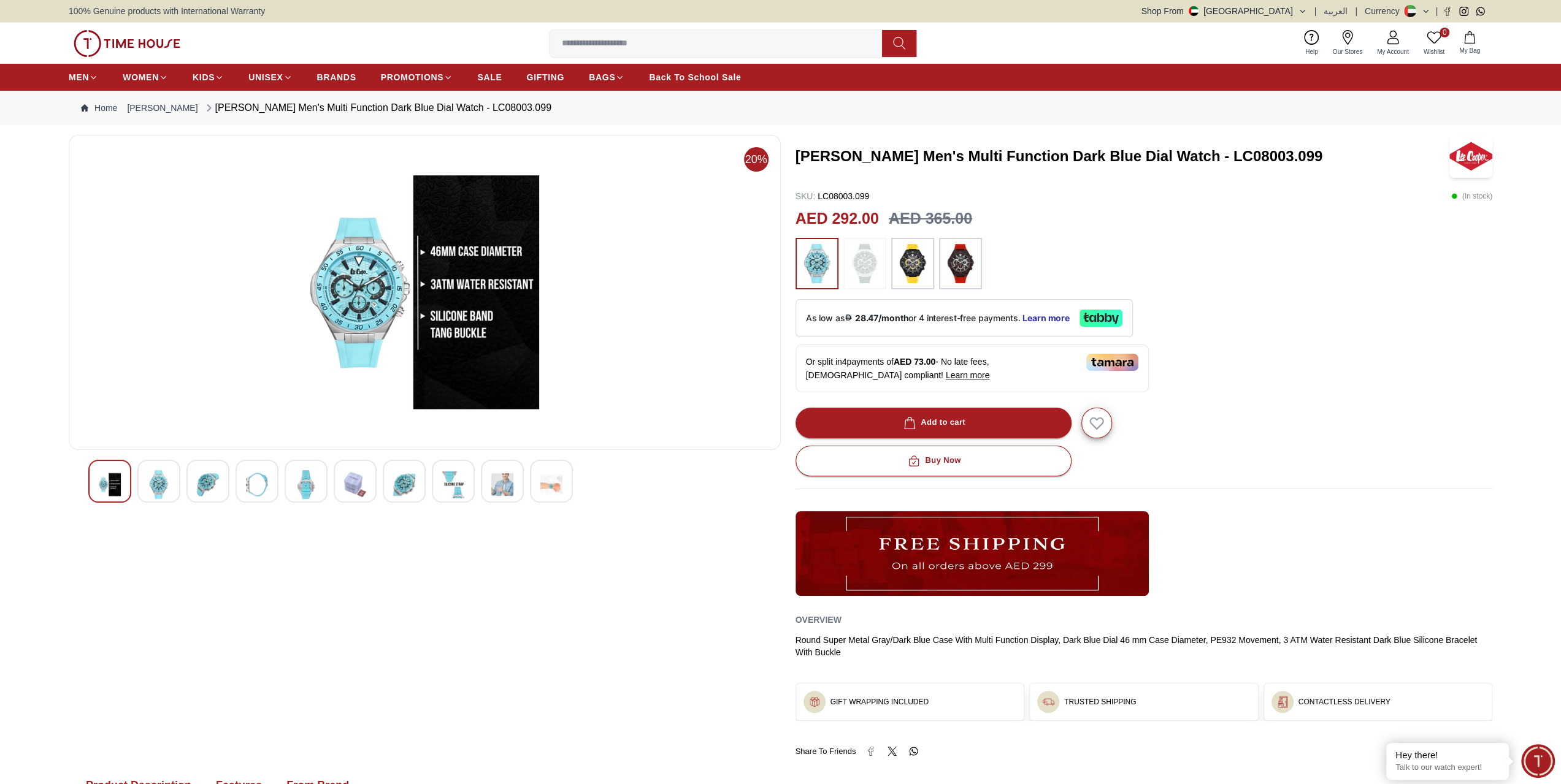
click at [429, 475] on div at bounding box center [425, 482] width 673 height 43
click at [354, 493] on img at bounding box center [355, 485] width 22 height 29
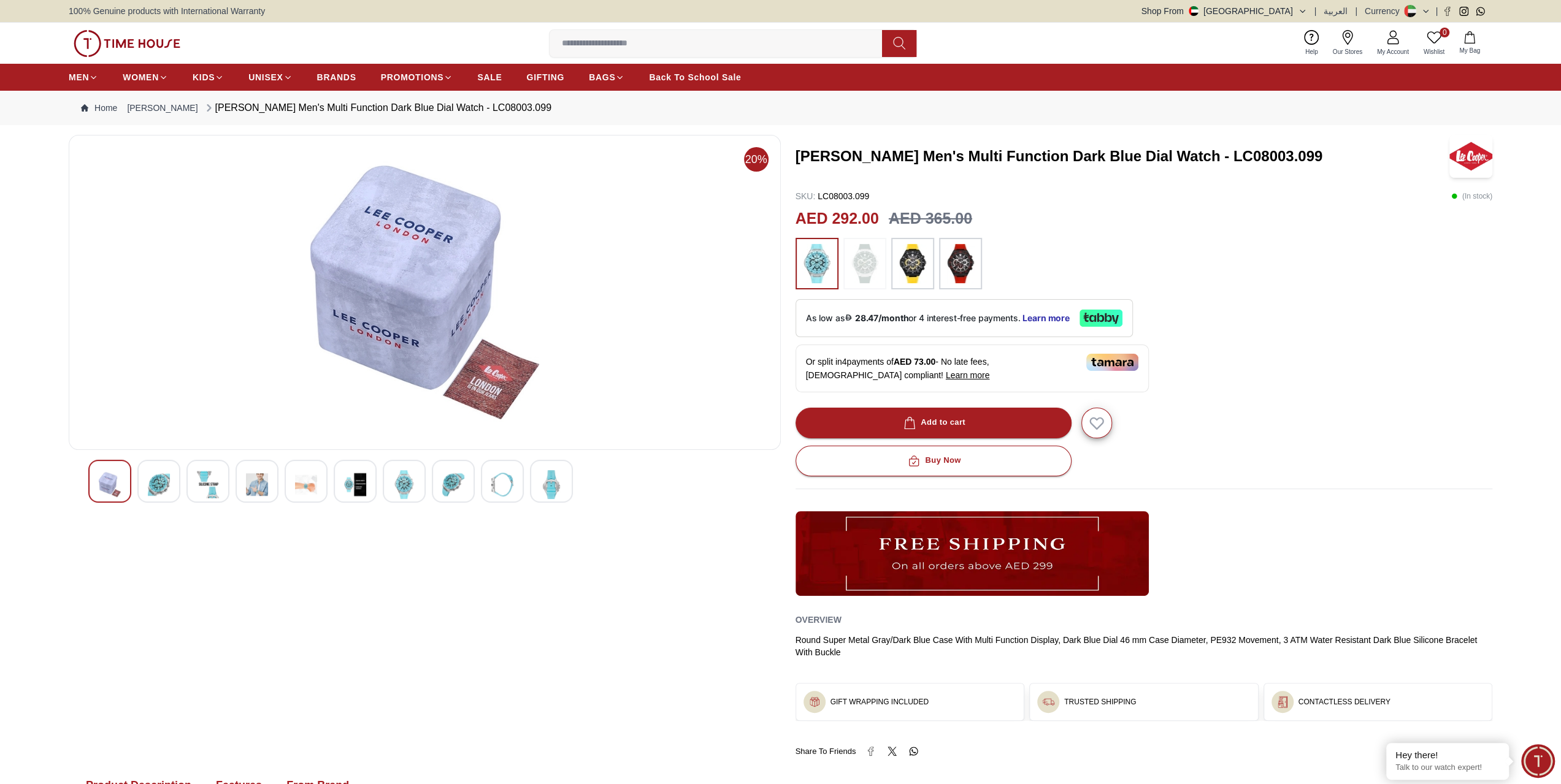
click at [425, 488] on div at bounding box center [404, 482] width 43 height 43
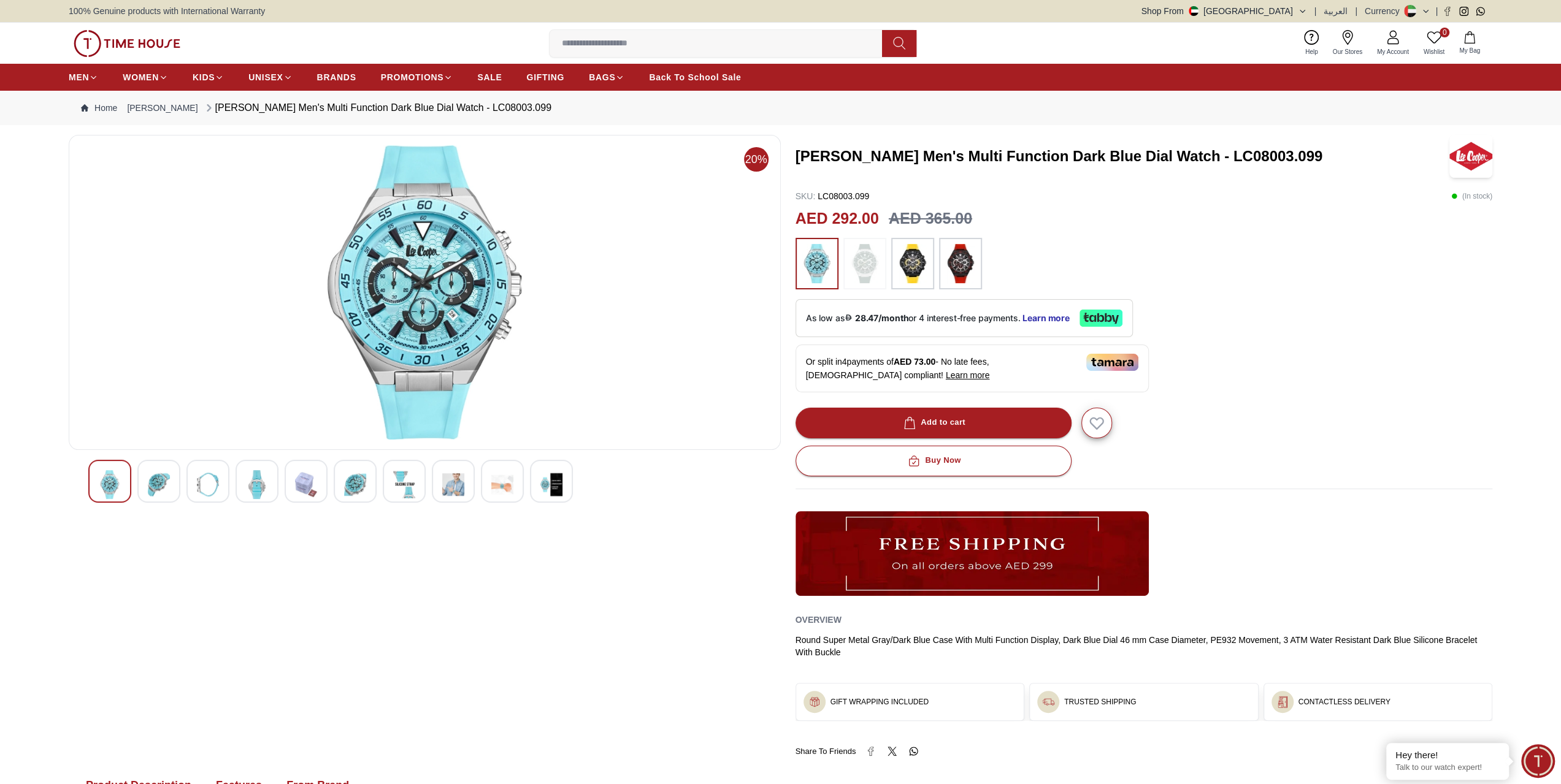
click at [405, 263] on img at bounding box center [425, 292] width 692 height 294
click at [166, 480] on img at bounding box center [159, 485] width 22 height 29
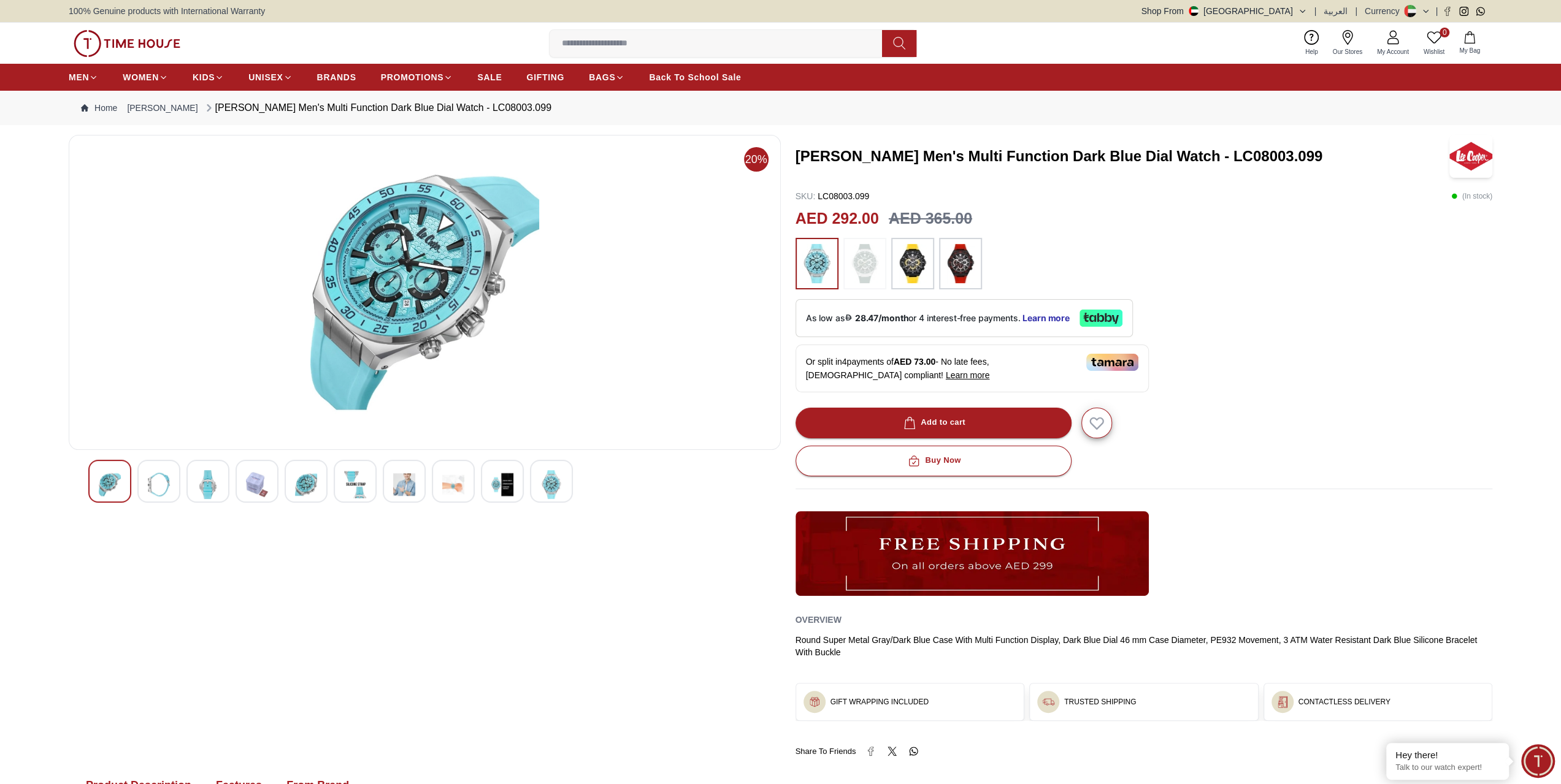
click at [450, 293] on img at bounding box center [425, 292] width 692 height 294
click at [199, 491] on img at bounding box center [208, 485] width 22 height 29
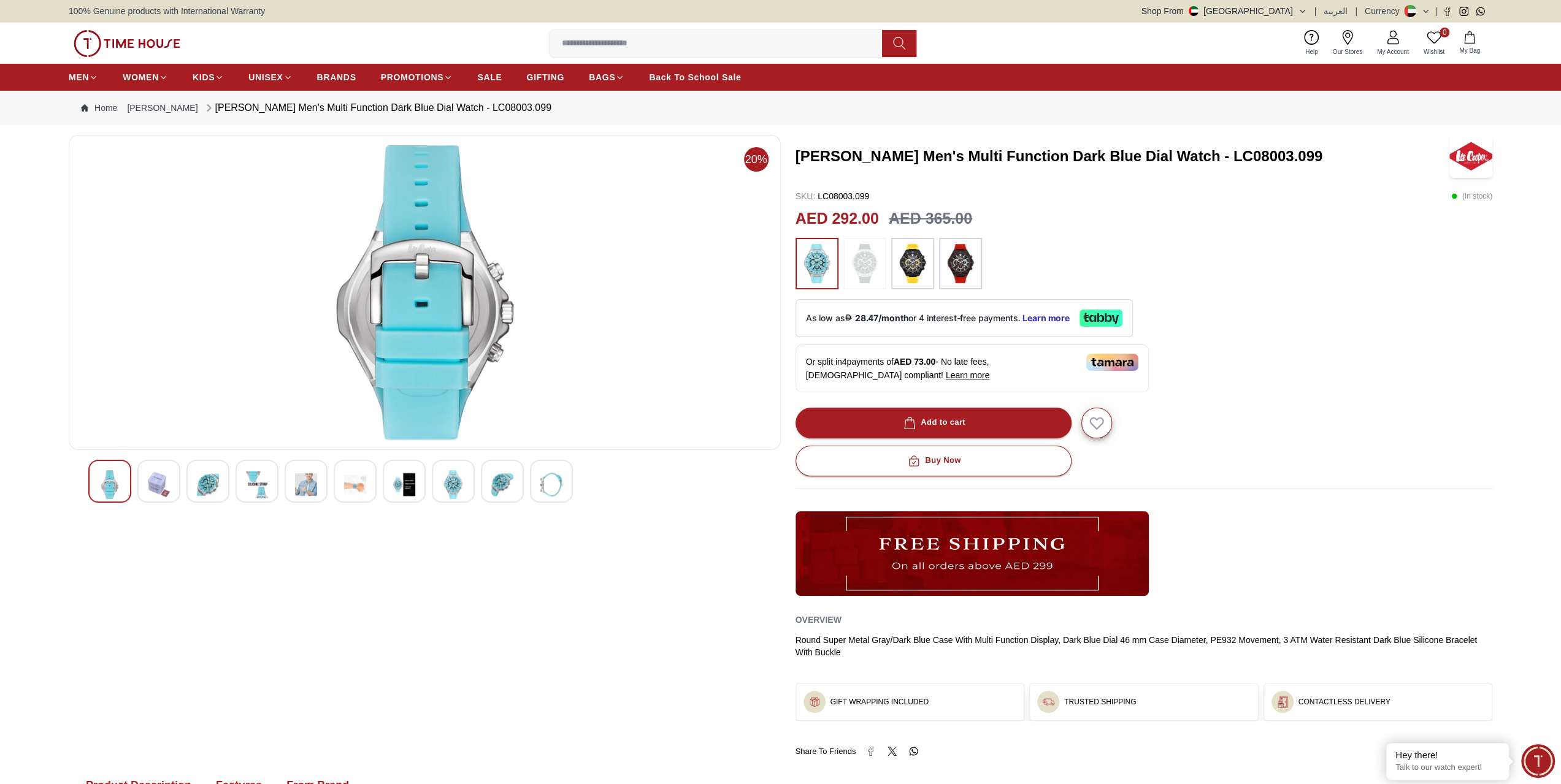
click at [261, 488] on img at bounding box center [257, 485] width 22 height 29
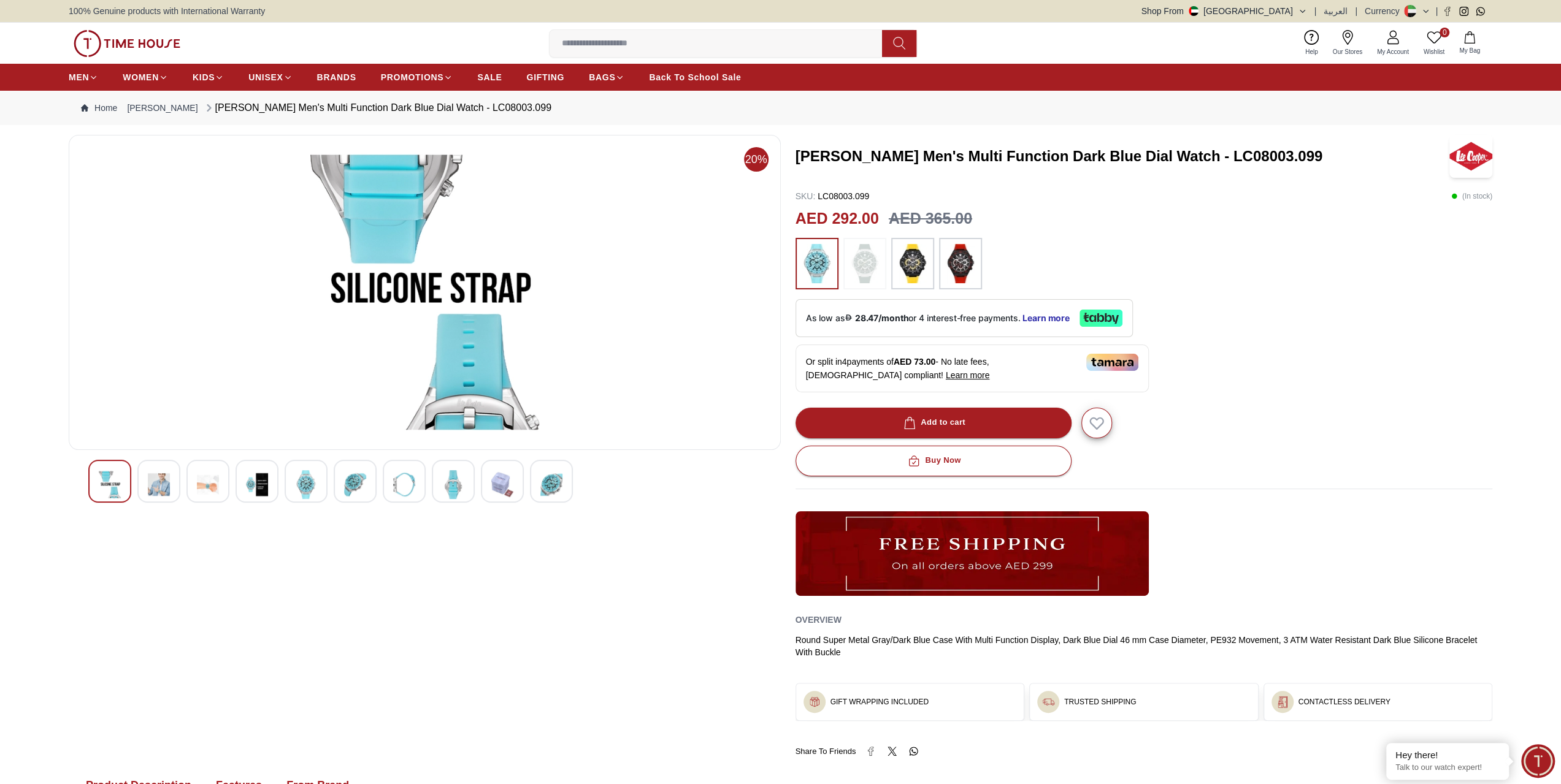
click at [330, 483] on div at bounding box center [425, 482] width 673 height 43
click at [389, 482] on div at bounding box center [404, 482] width 43 height 43
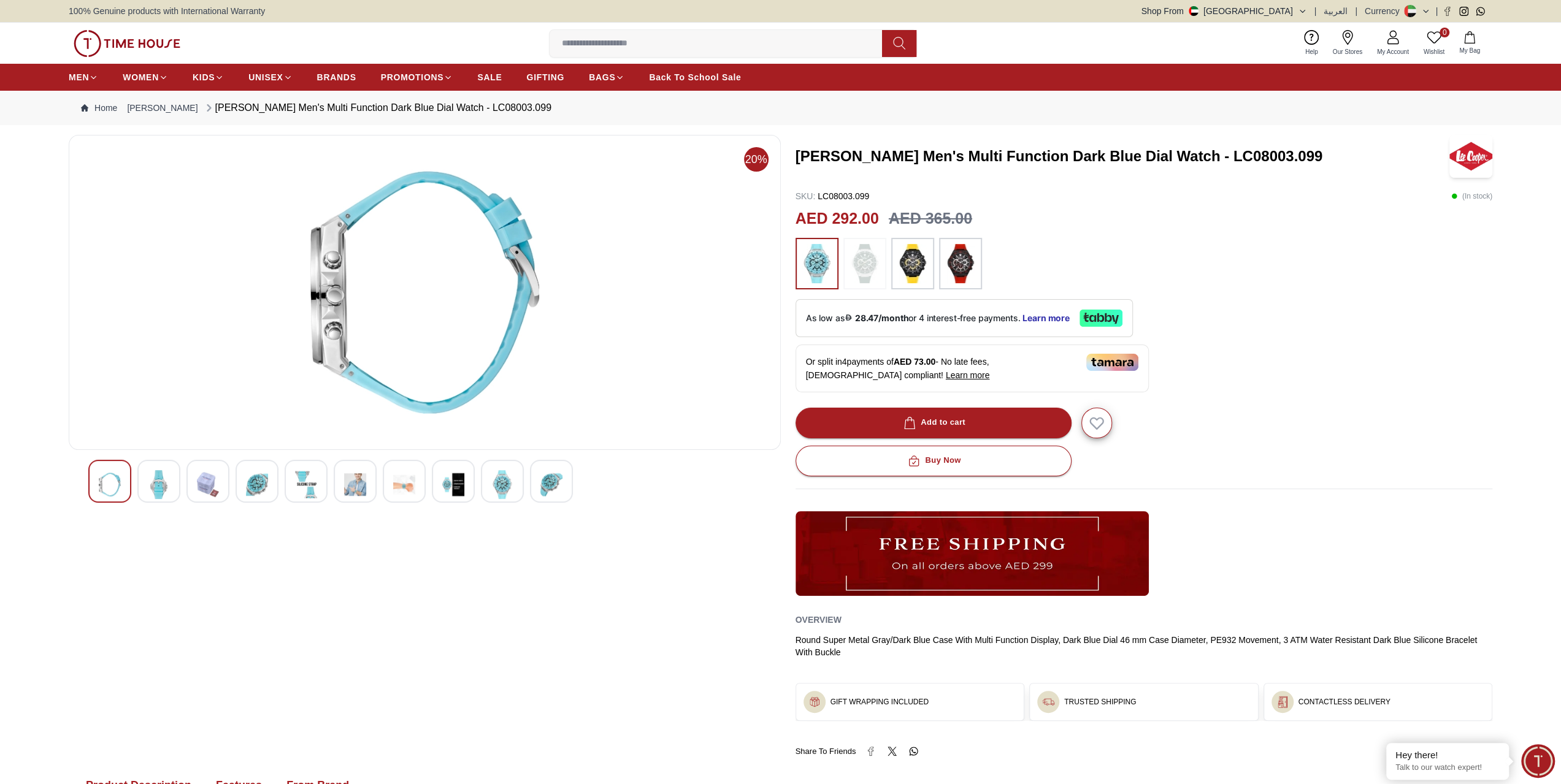
click at [461, 478] on img at bounding box center [454, 485] width 22 height 29
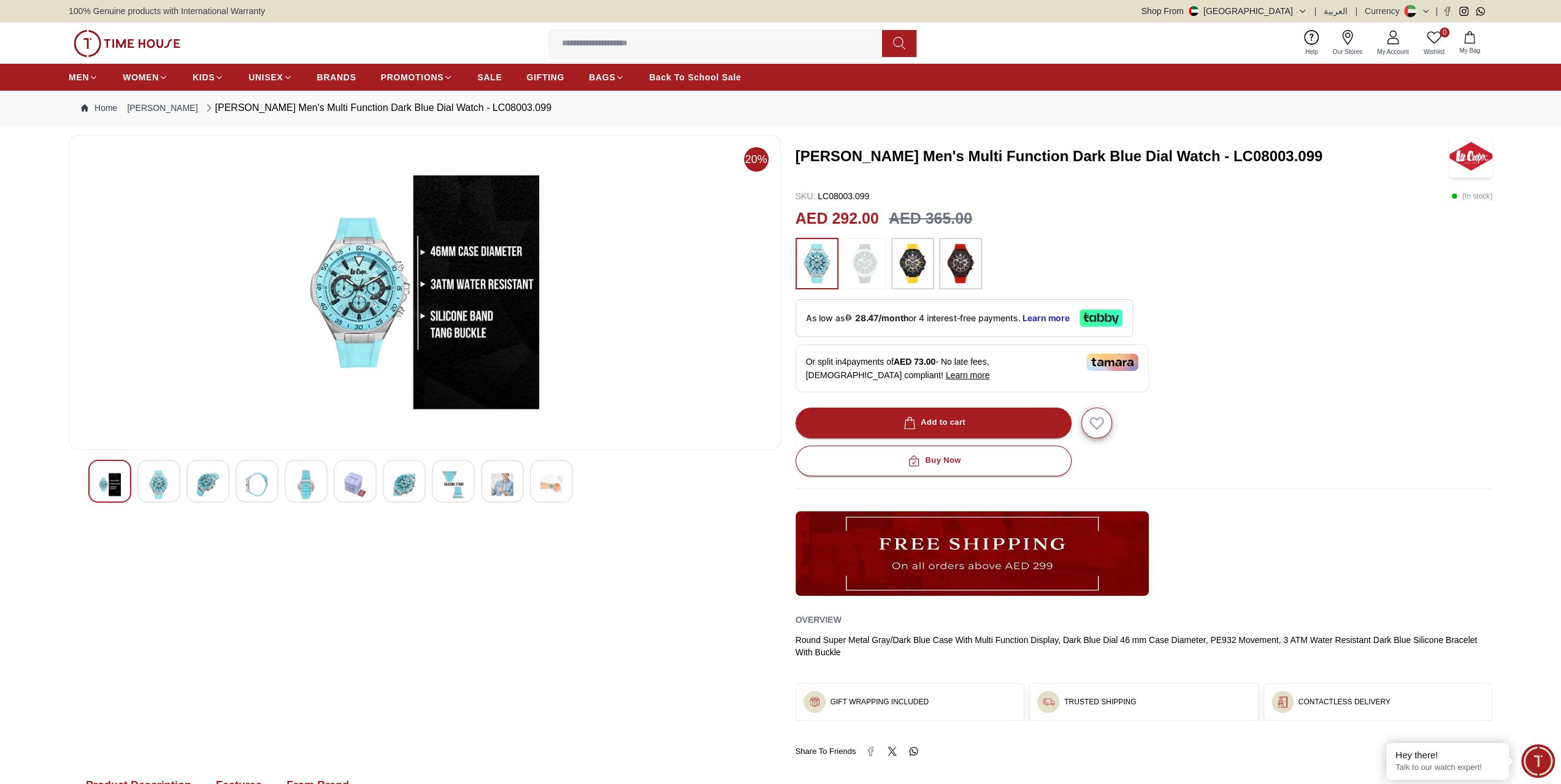
click at [511, 482] on img at bounding box center [503, 485] width 22 height 29
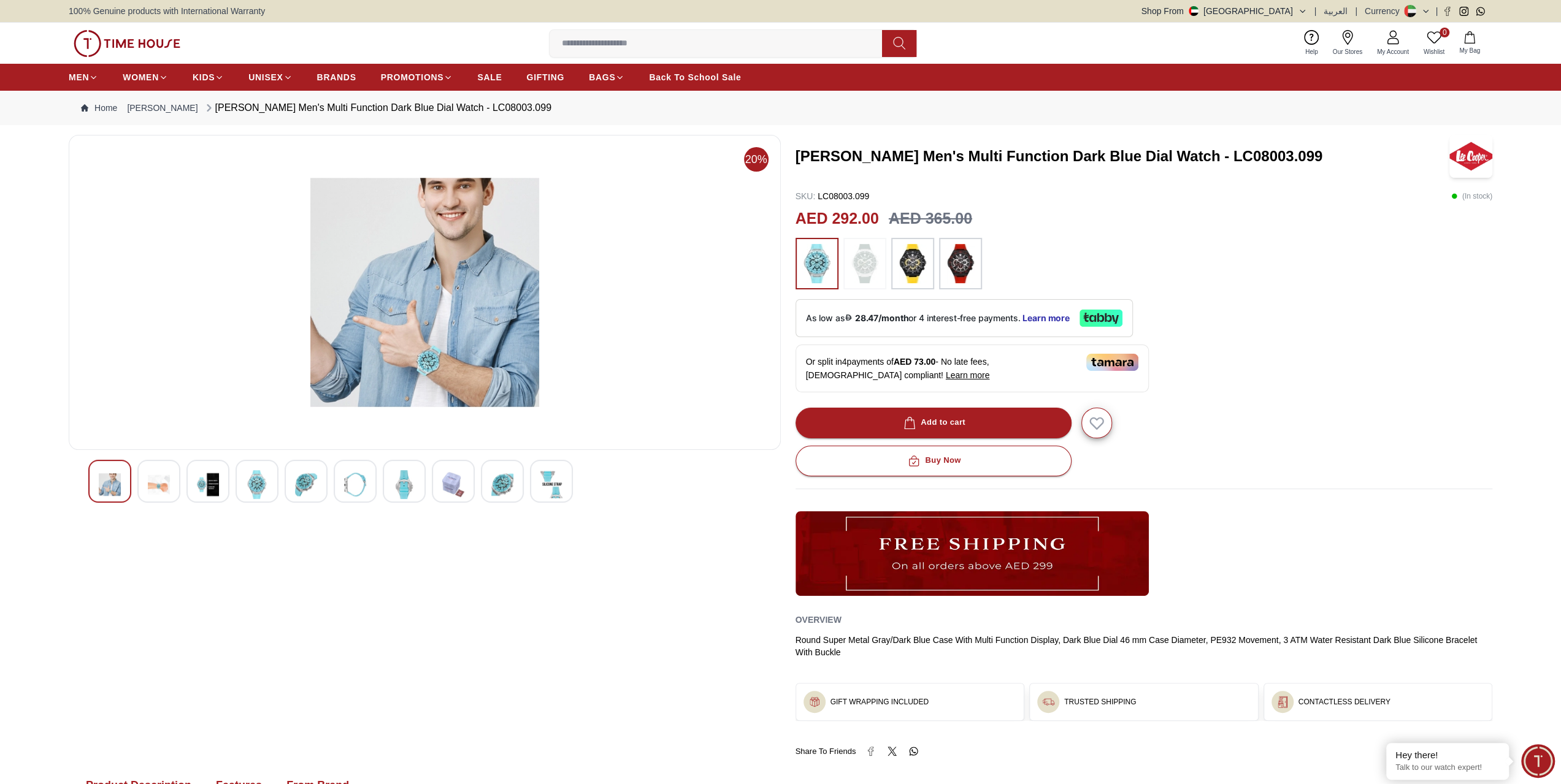
click at [560, 490] on img at bounding box center [551, 485] width 22 height 29
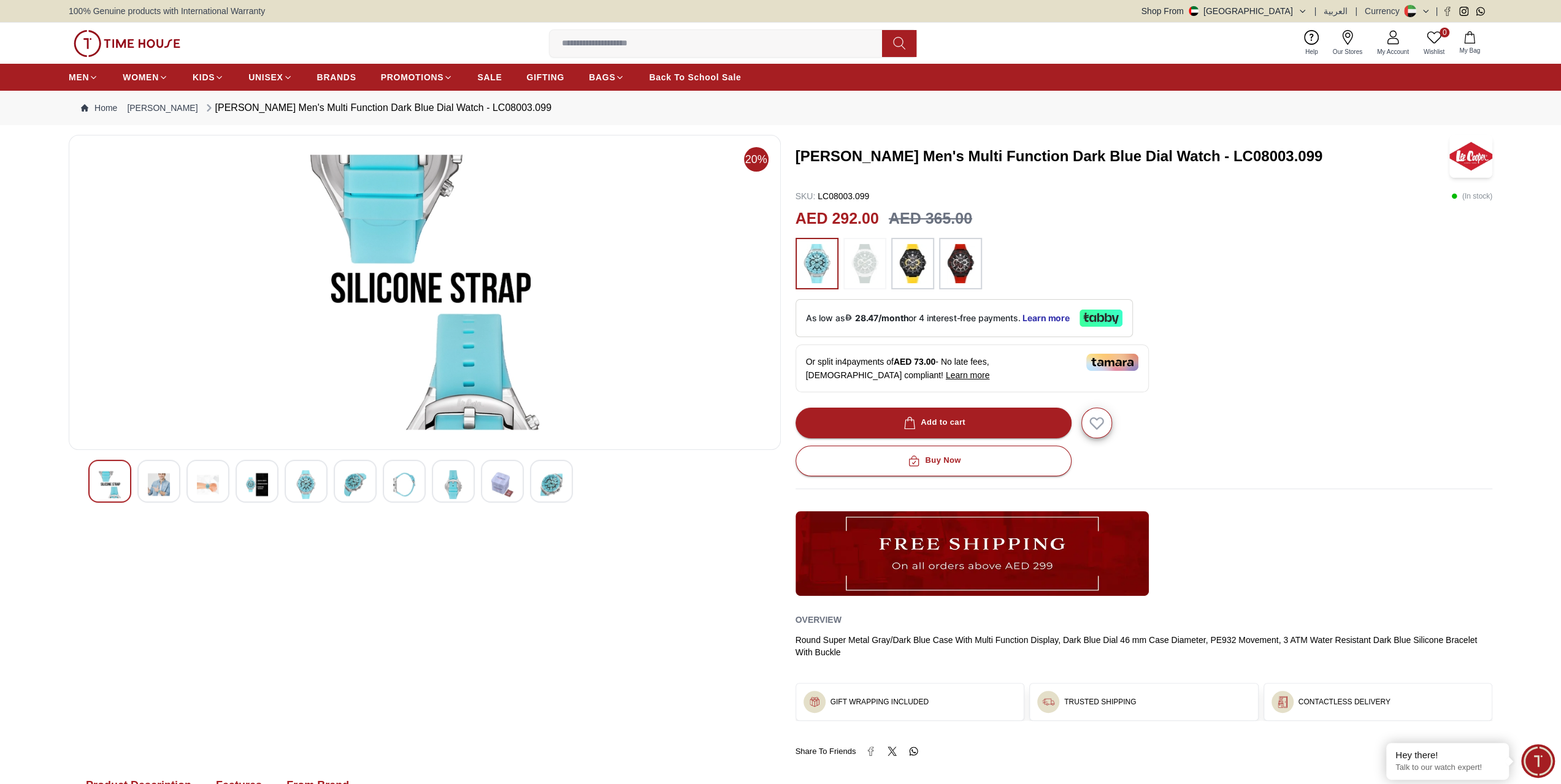
click at [547, 477] on img at bounding box center [551, 485] width 22 height 29
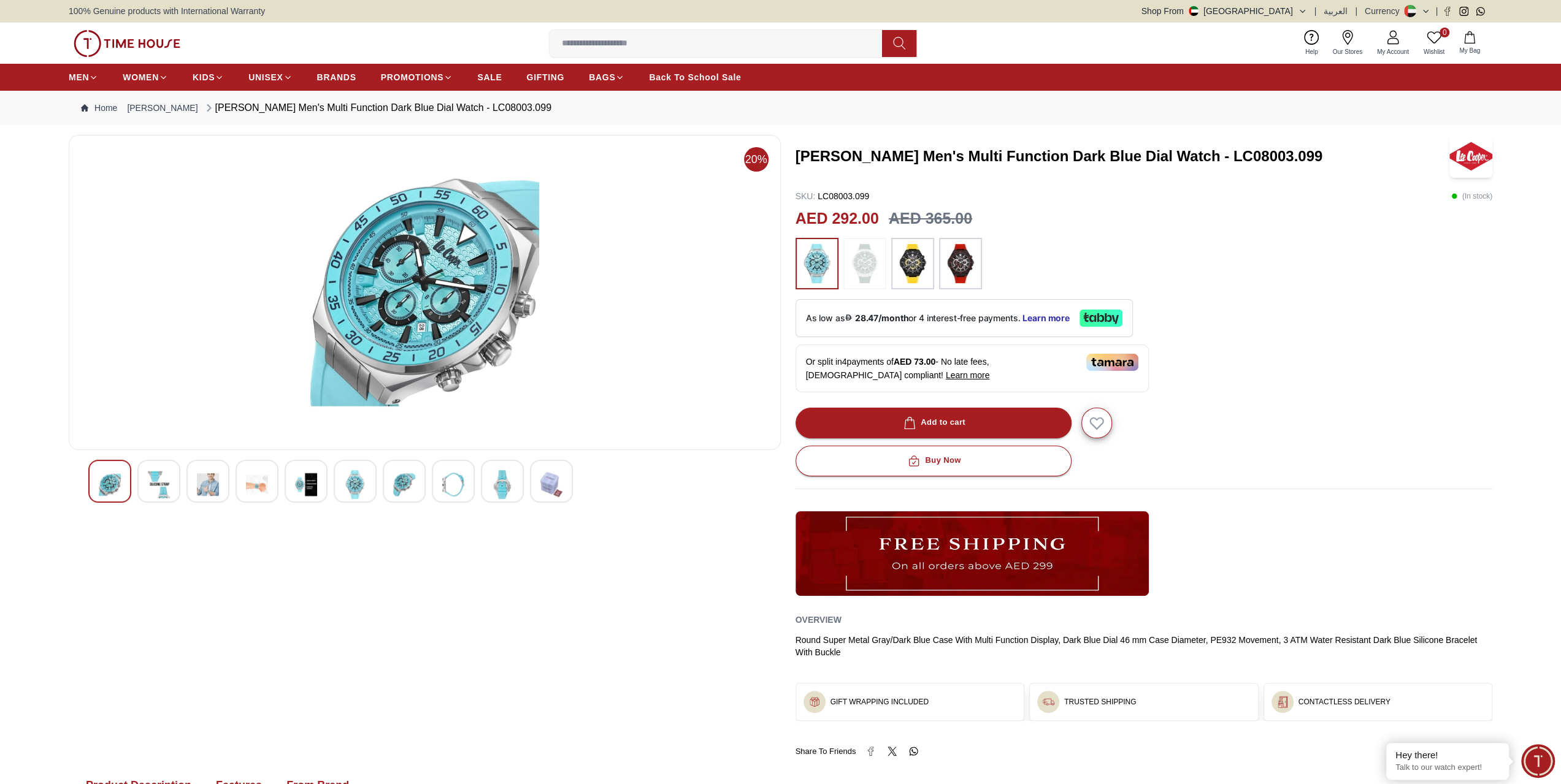
click at [414, 302] on img at bounding box center [425, 292] width 692 height 294
click at [454, 303] on img at bounding box center [425, 292] width 692 height 294
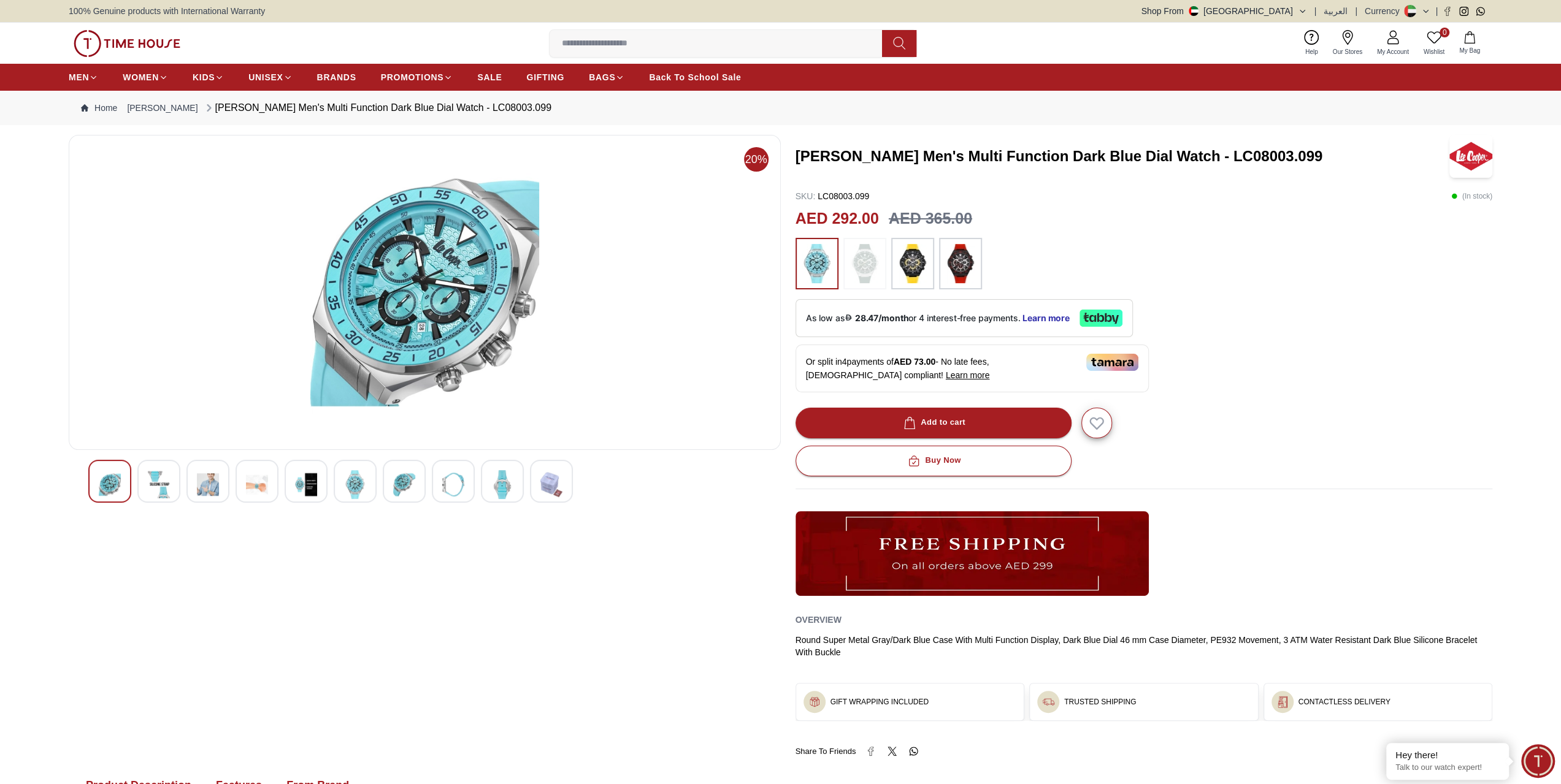
click at [454, 303] on img at bounding box center [425, 292] width 692 height 294
drag, startPoint x: 454, startPoint y: 303, endPoint x: 910, endPoint y: 240, distance: 460.3
click at [612, 279] on img at bounding box center [425, 292] width 692 height 294
drag, startPoint x: 1306, startPoint y: 163, endPoint x: 1331, endPoint y: 241, distance: 81.9
click at [1347, 230] on div "[PERSON_NAME] Men's Multi Function Dark Blue Dial Watch - LC08003.099 SKU : LC0…" at bounding box center [1144, 446] width 697 height 622
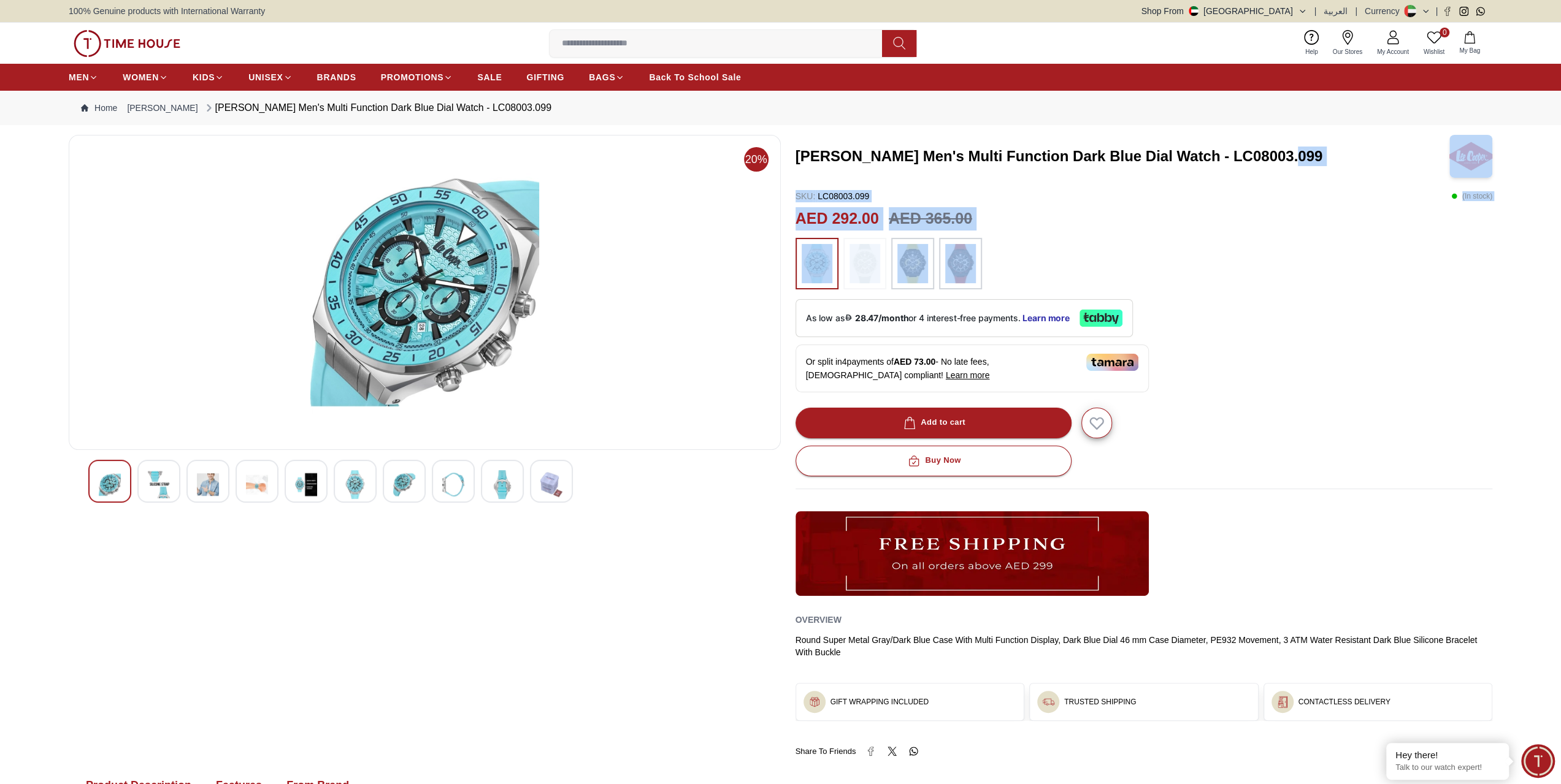
drag, startPoint x: 1331, startPoint y: 241, endPoint x: 1326, endPoint y: 244, distance: 5.8
click at [1331, 241] on div at bounding box center [1144, 264] width 697 height 52
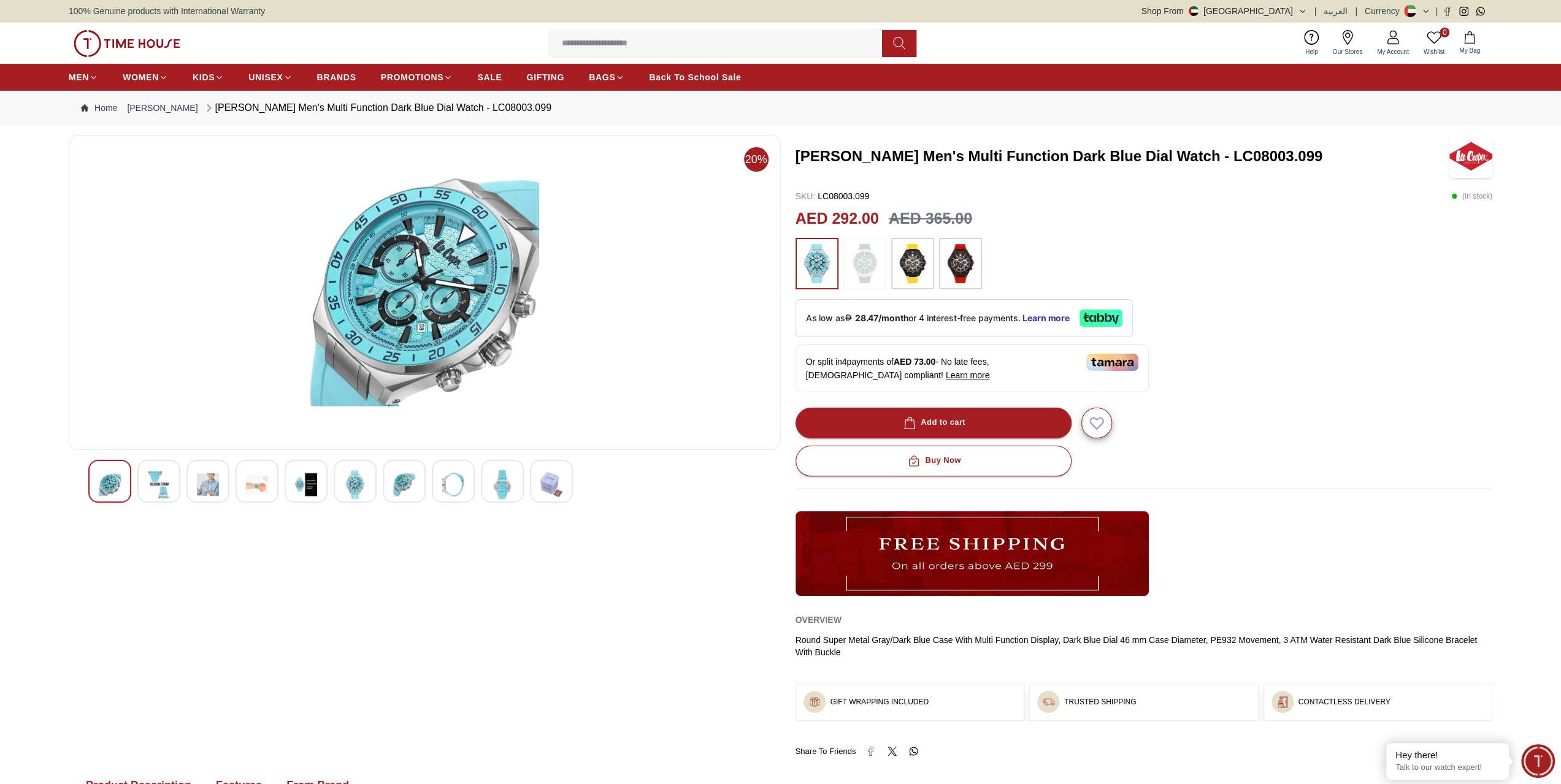
click at [1383, 426] on div "Add to cart" at bounding box center [1144, 422] width 697 height 30
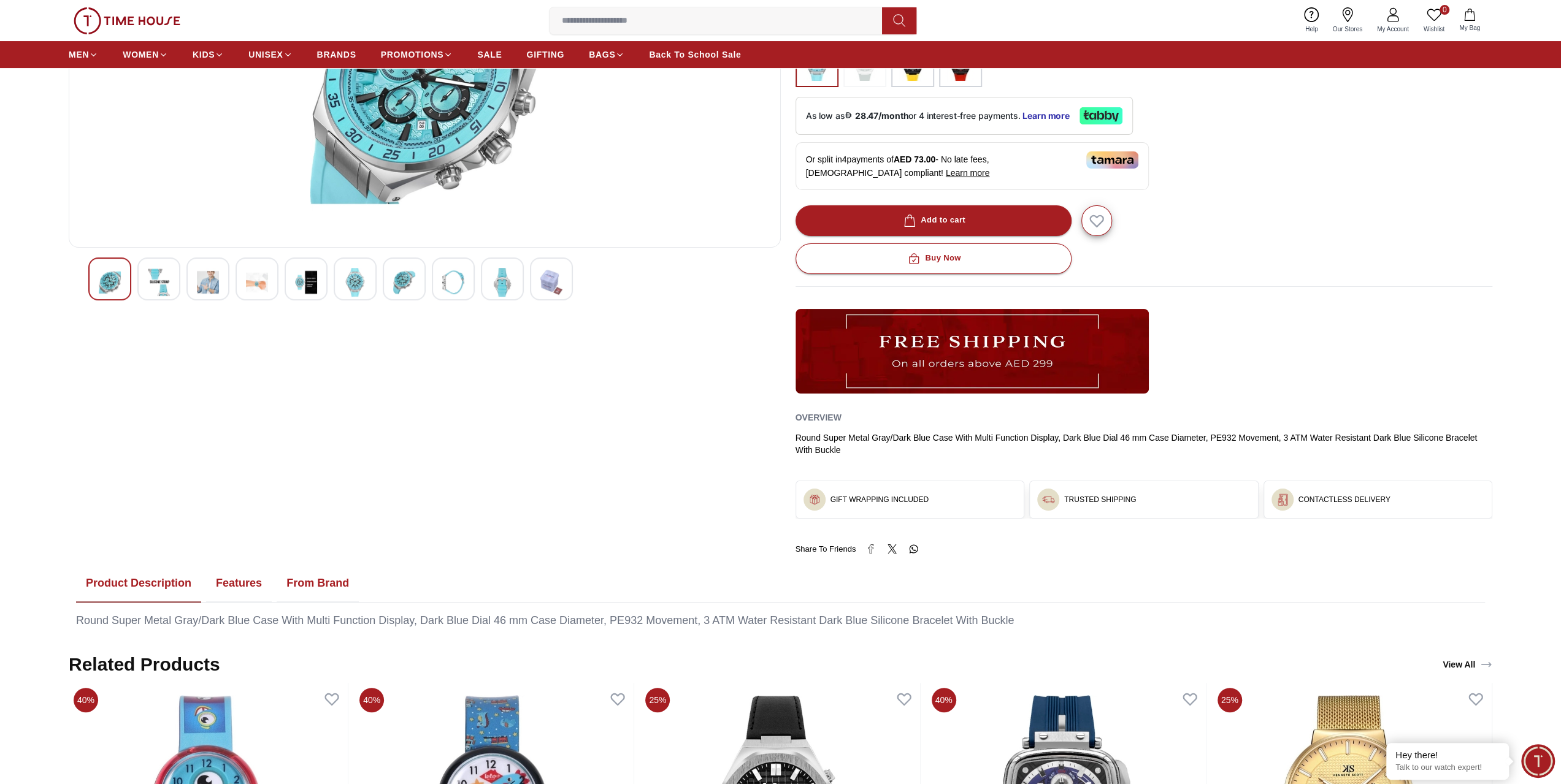
scroll to position [184, 0]
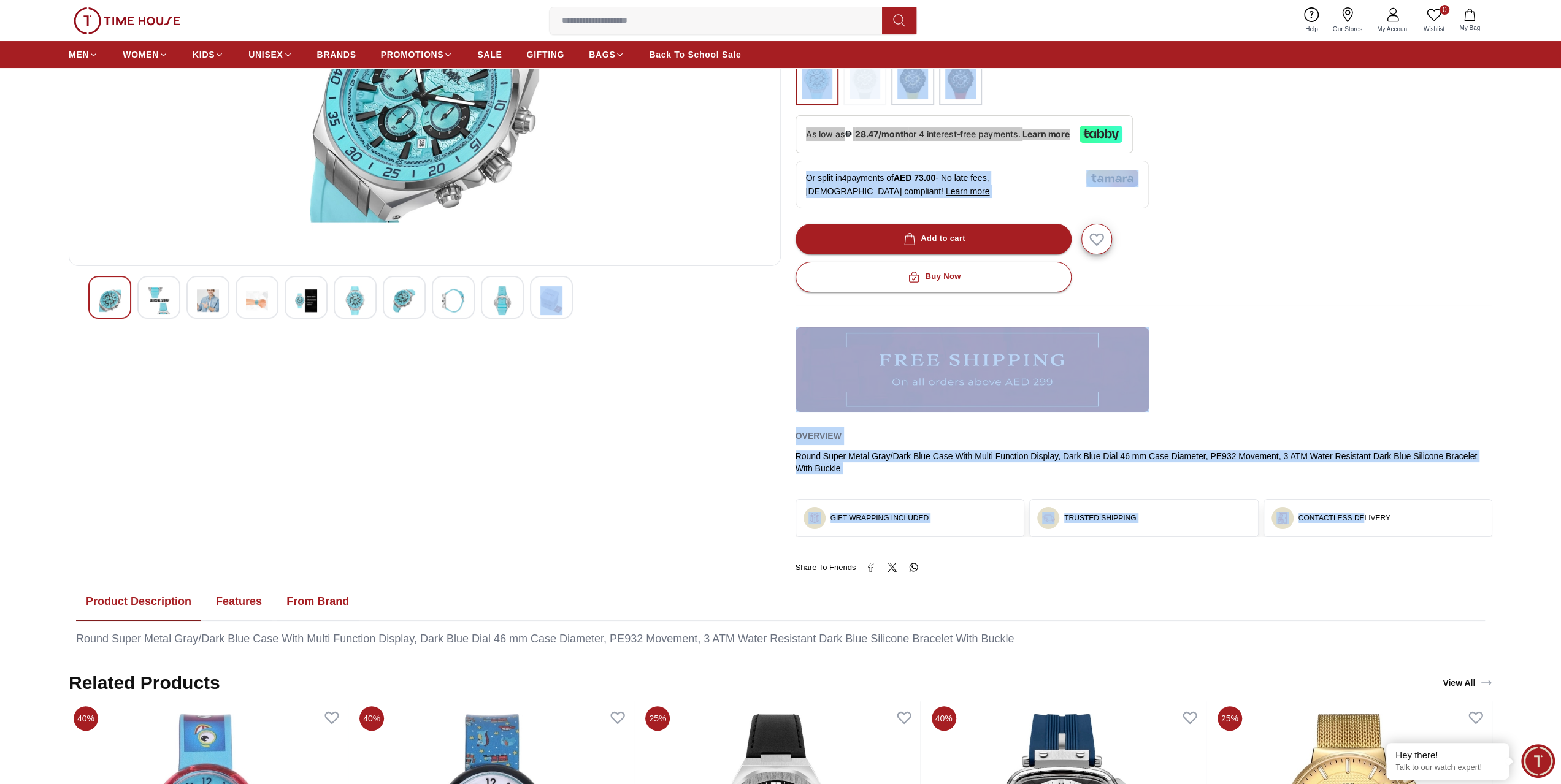
drag, startPoint x: 1363, startPoint y: 522, endPoint x: 696, endPoint y: 458, distance: 670.1
click at [700, 464] on div "20% [PERSON_NAME] Men's Multi Function Dark Blue Dial Watch - LC08003.099 SKU :…" at bounding box center [780, 262] width 1423 height 622
click at [696, 458] on div "20%" at bounding box center [425, 262] width 712 height 622
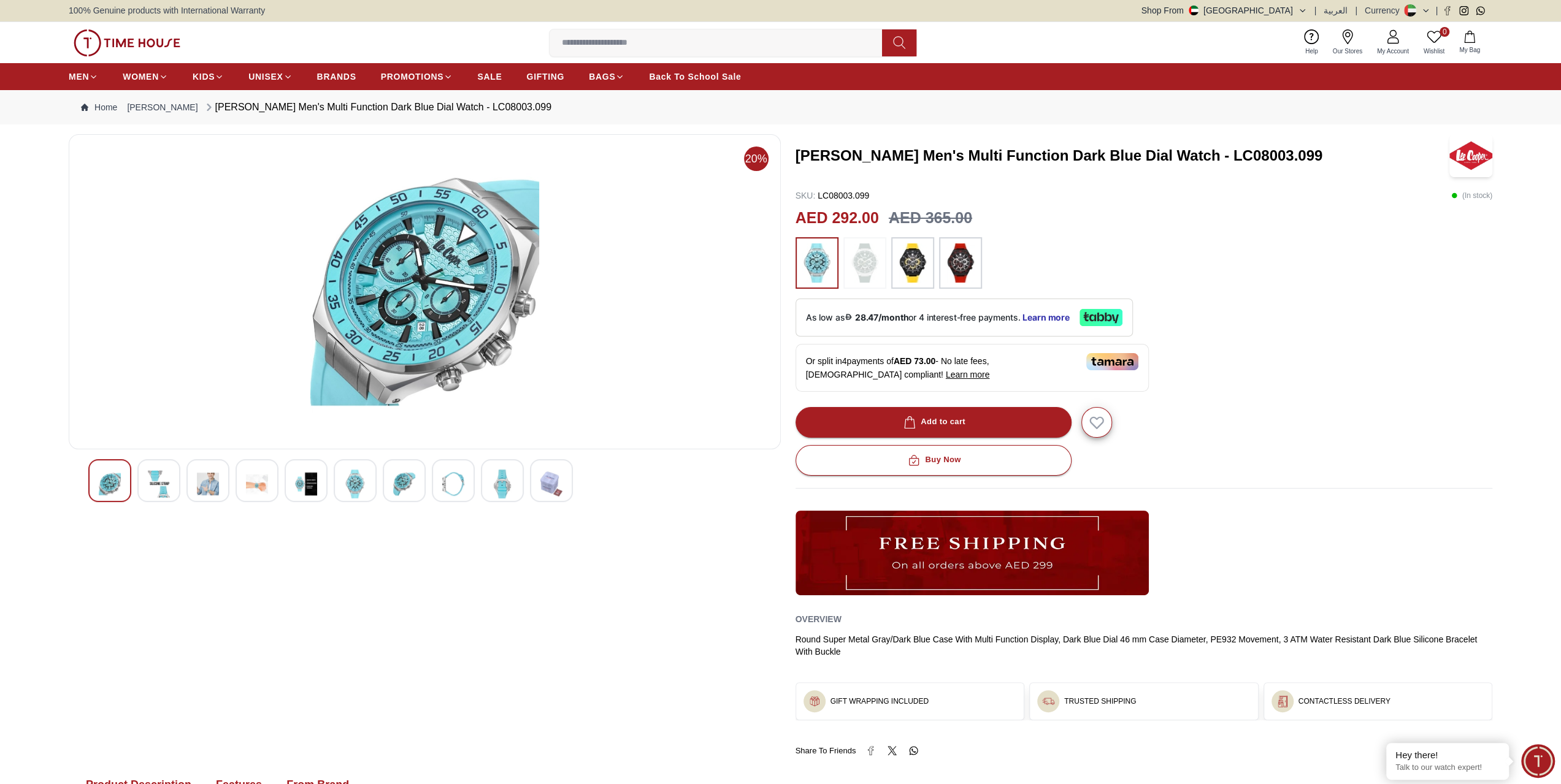
scroll to position [552, 0]
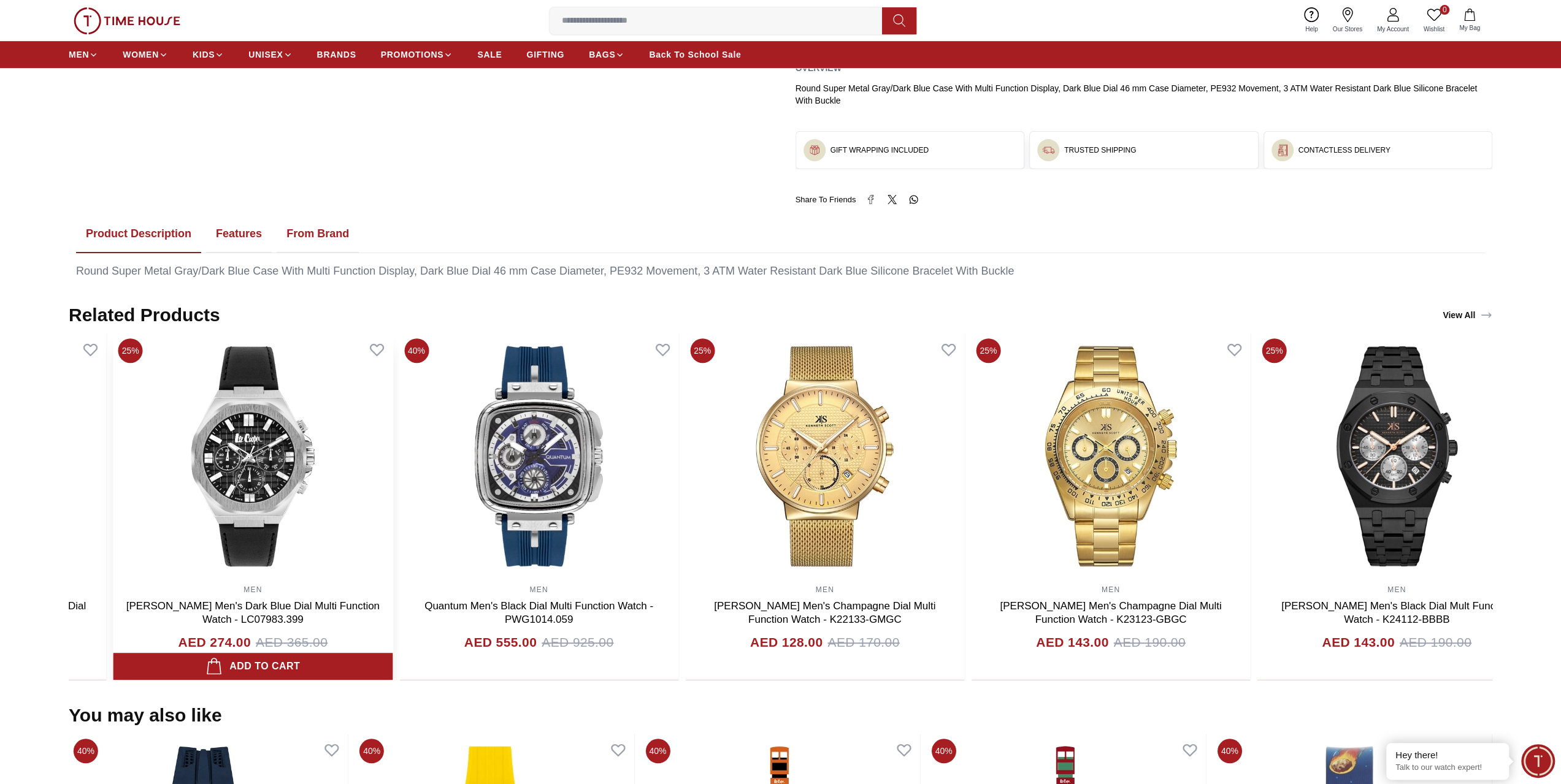
click at [139, 555] on img at bounding box center [253, 456] width 279 height 245
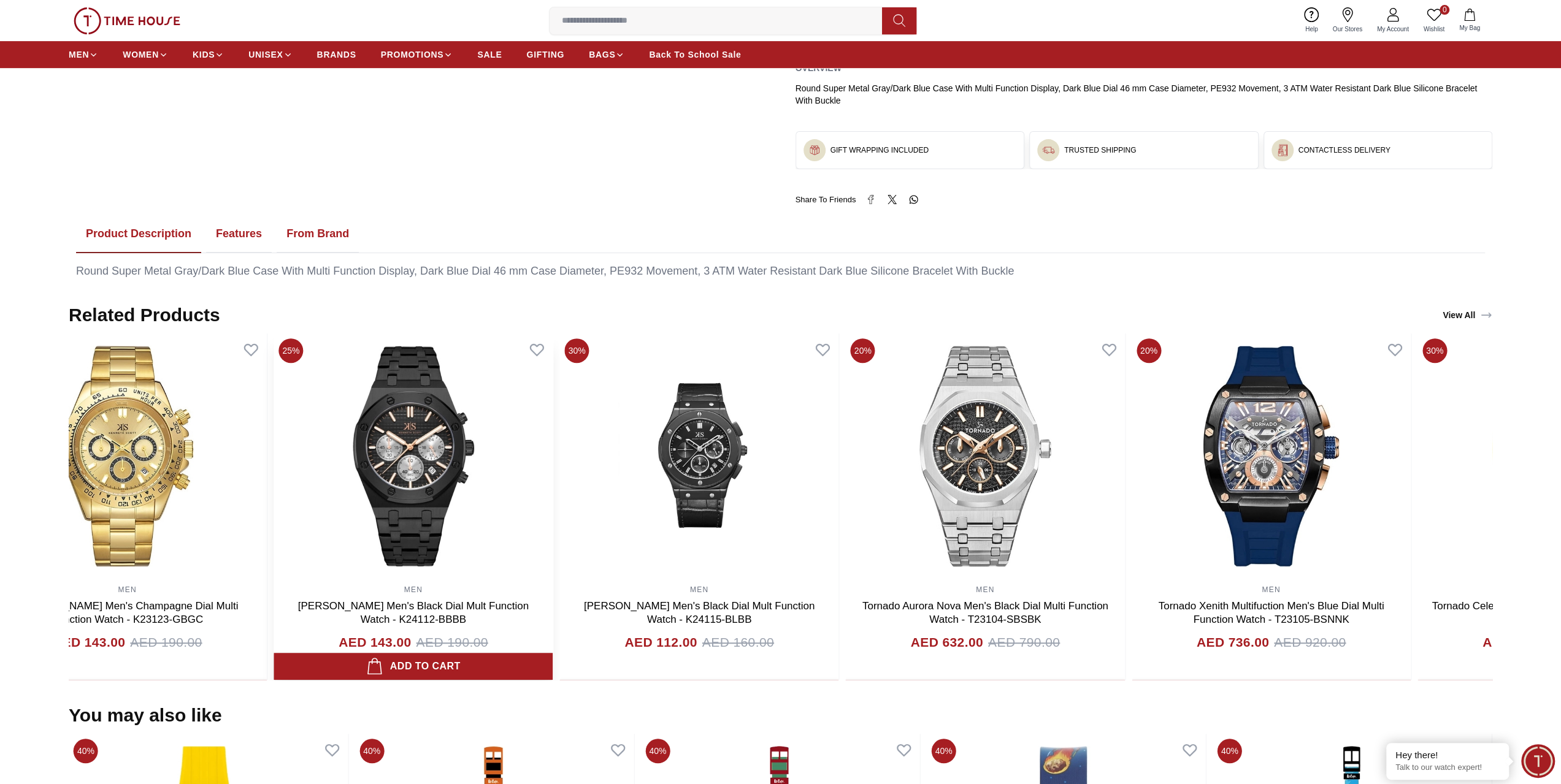
click at [464, 550] on img at bounding box center [413, 456] width 279 height 245
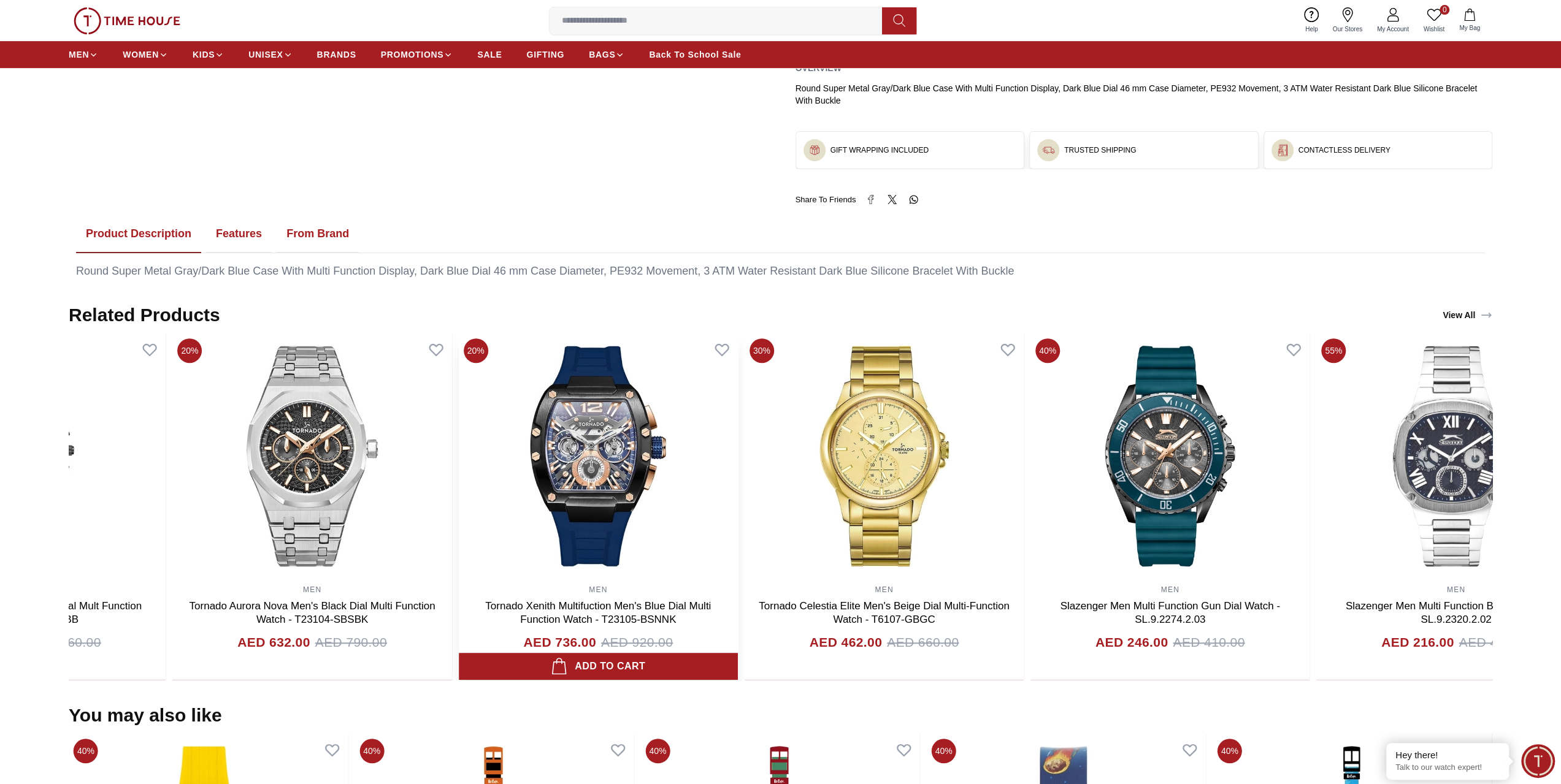
click at [534, 549] on img at bounding box center [598, 456] width 279 height 245
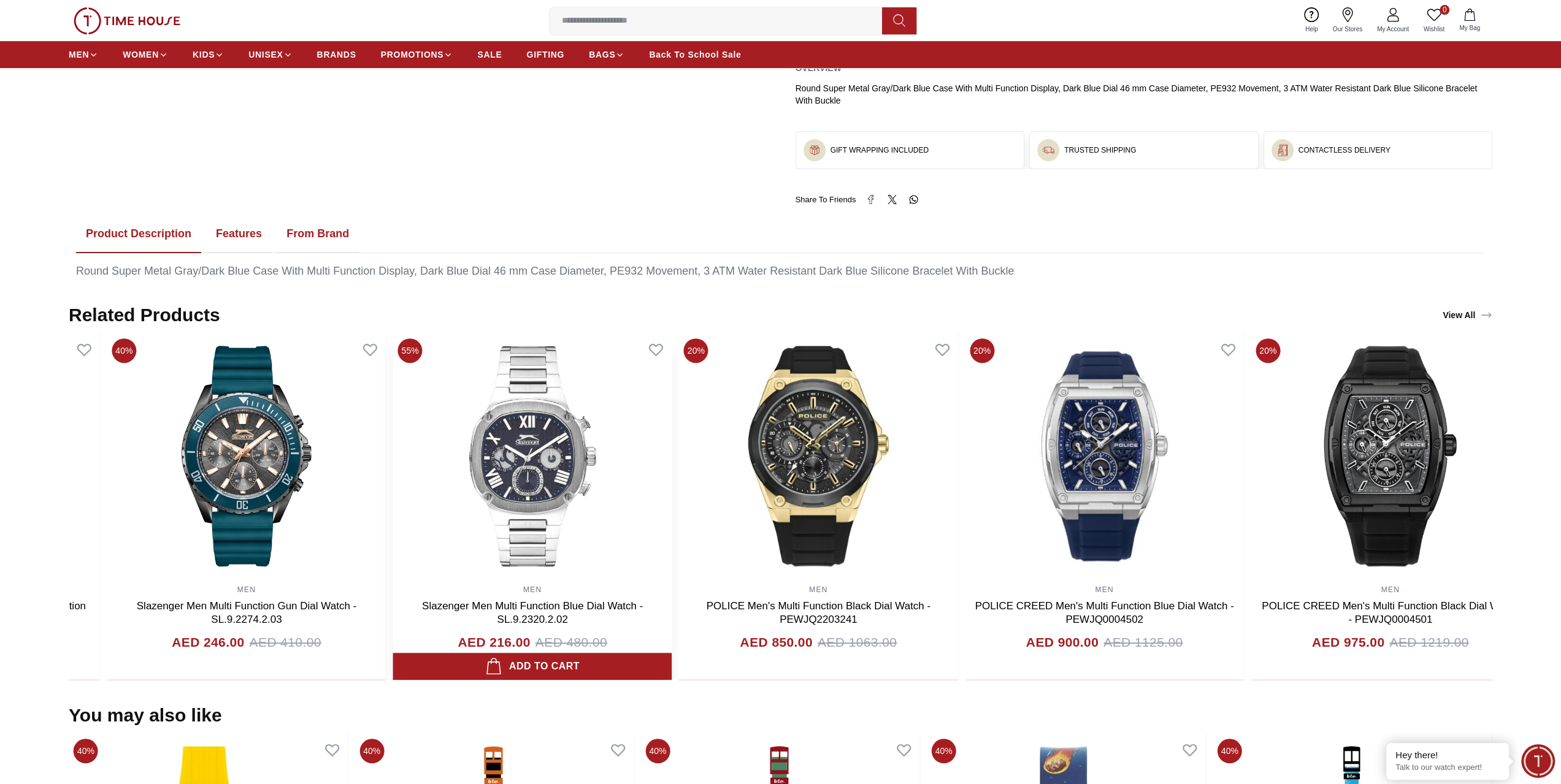
click at [600, 538] on img at bounding box center [532, 456] width 279 height 245
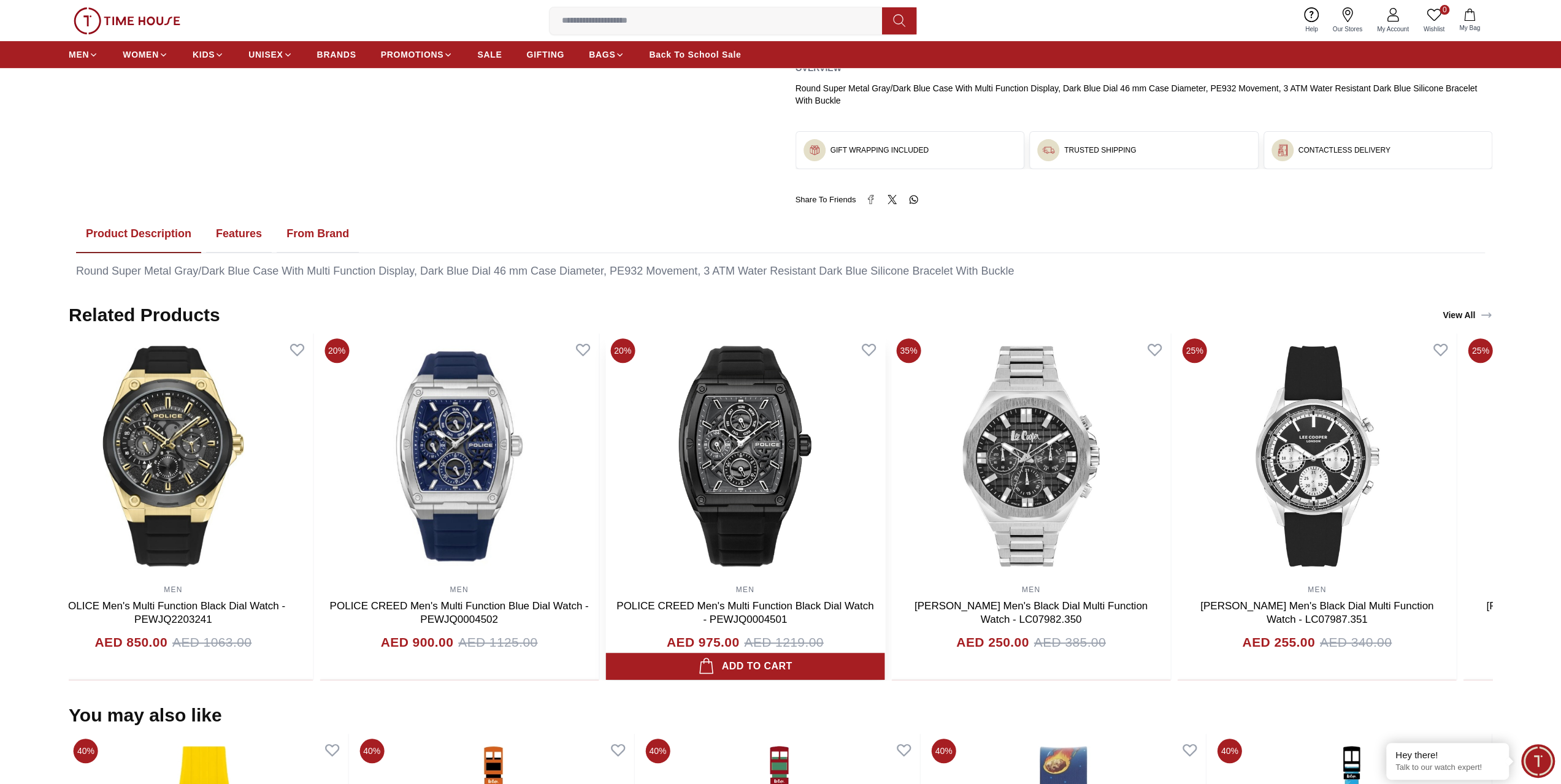
click at [776, 535] on img at bounding box center [745, 456] width 279 height 245
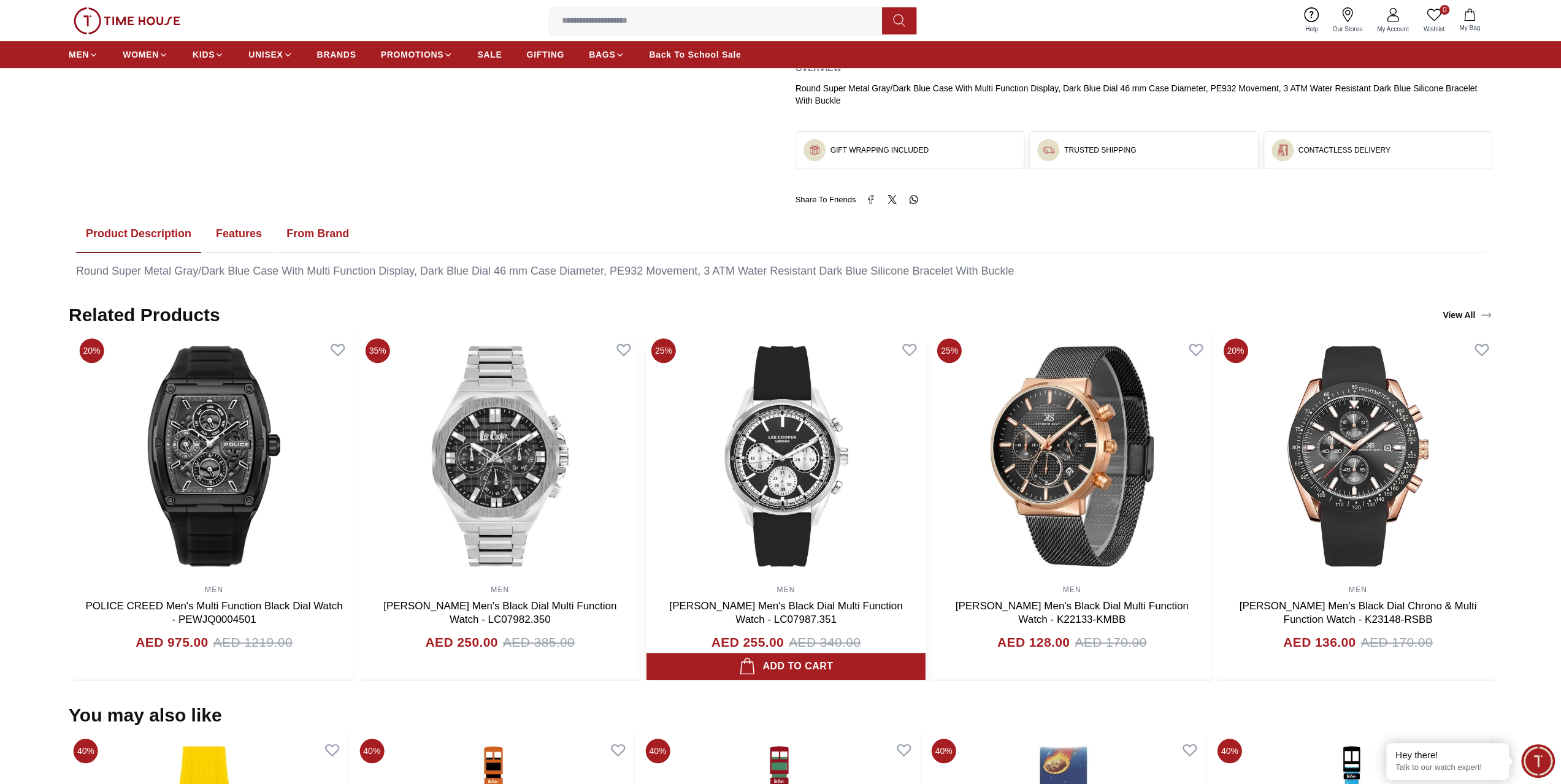
click at [830, 499] on img at bounding box center [786, 456] width 279 height 245
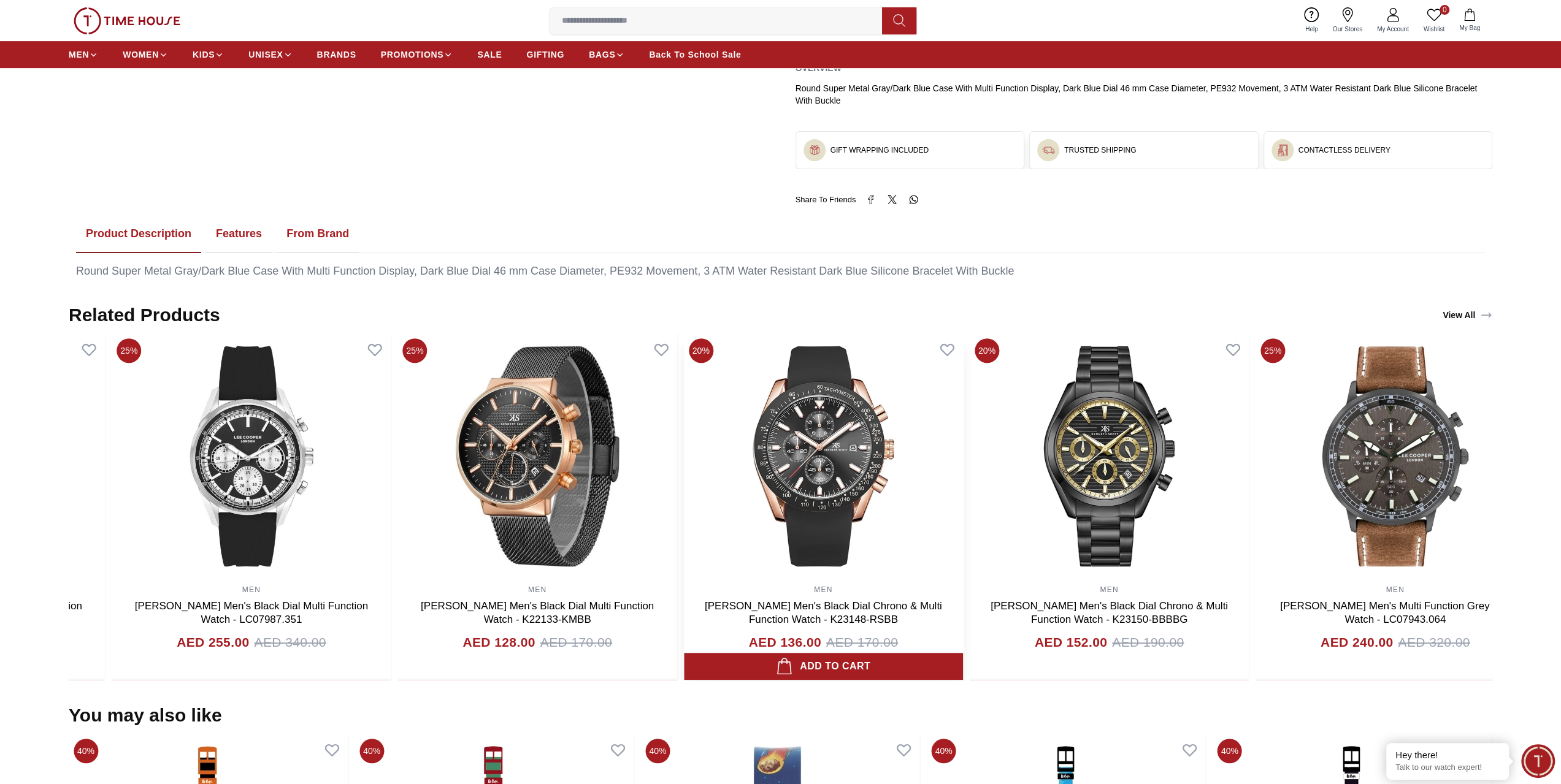
click at [845, 498] on img at bounding box center [823, 456] width 279 height 245
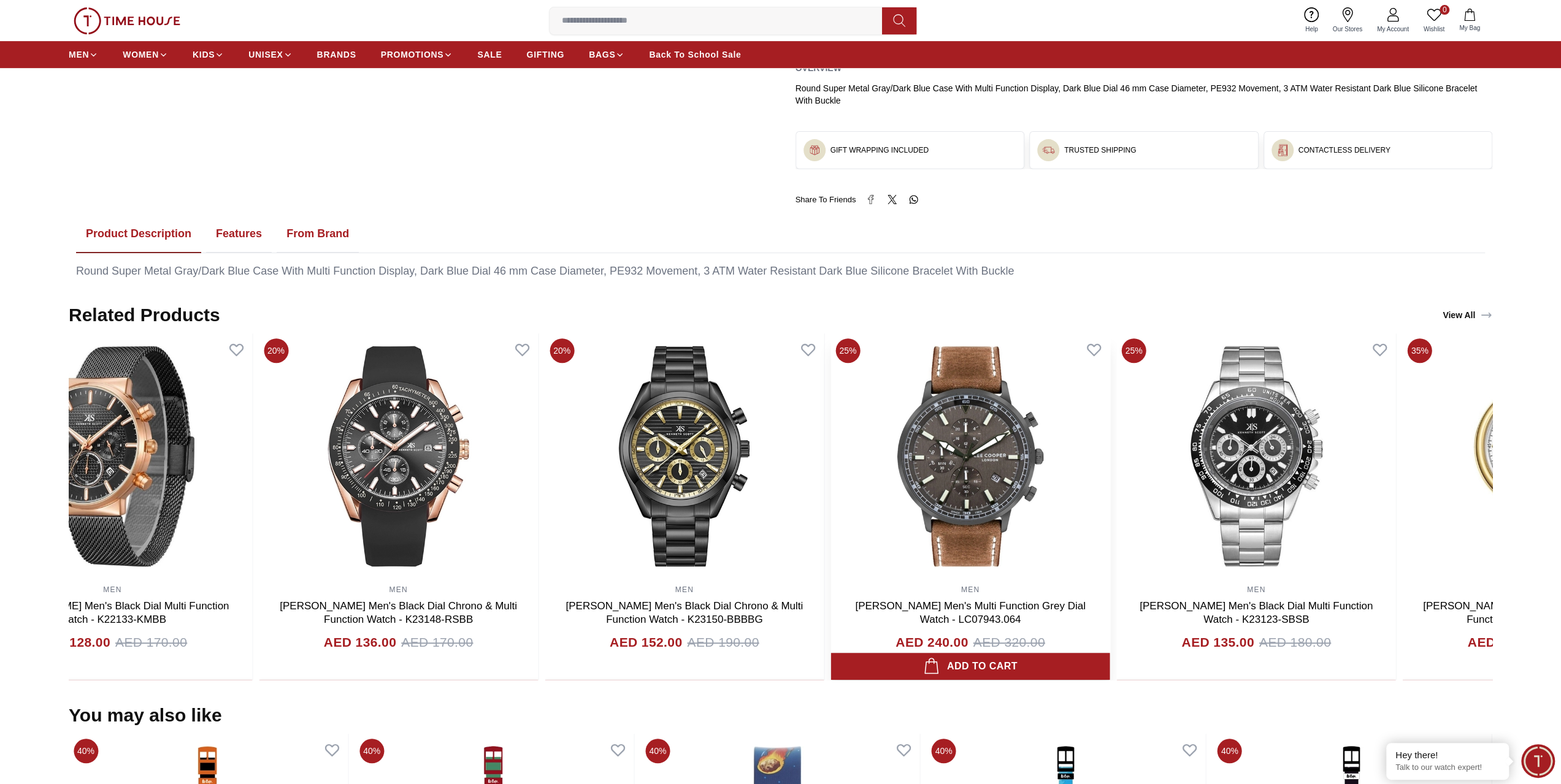
click at [1035, 514] on img at bounding box center [970, 456] width 279 height 245
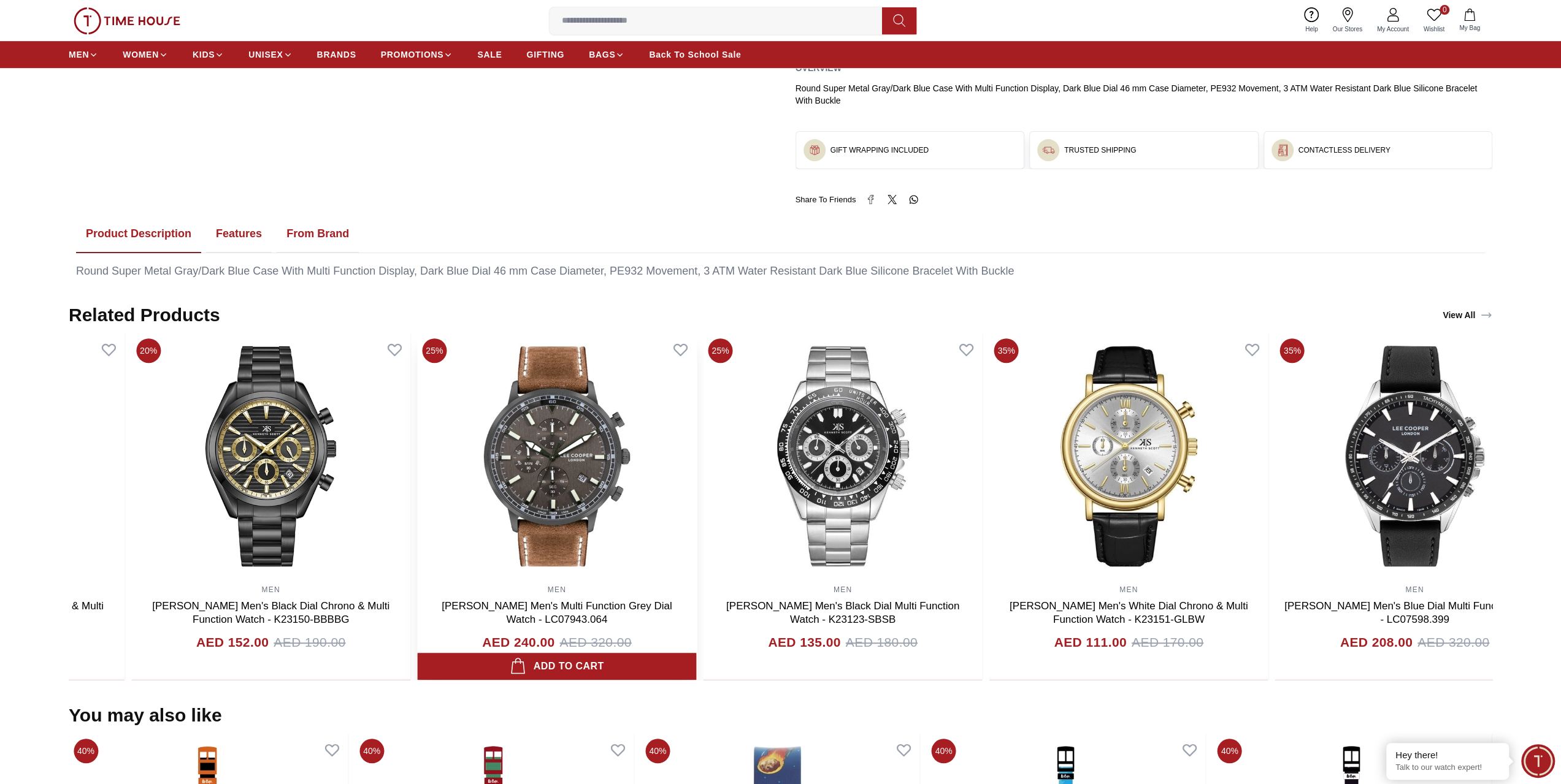
click at [579, 533] on img at bounding box center [557, 456] width 279 height 245
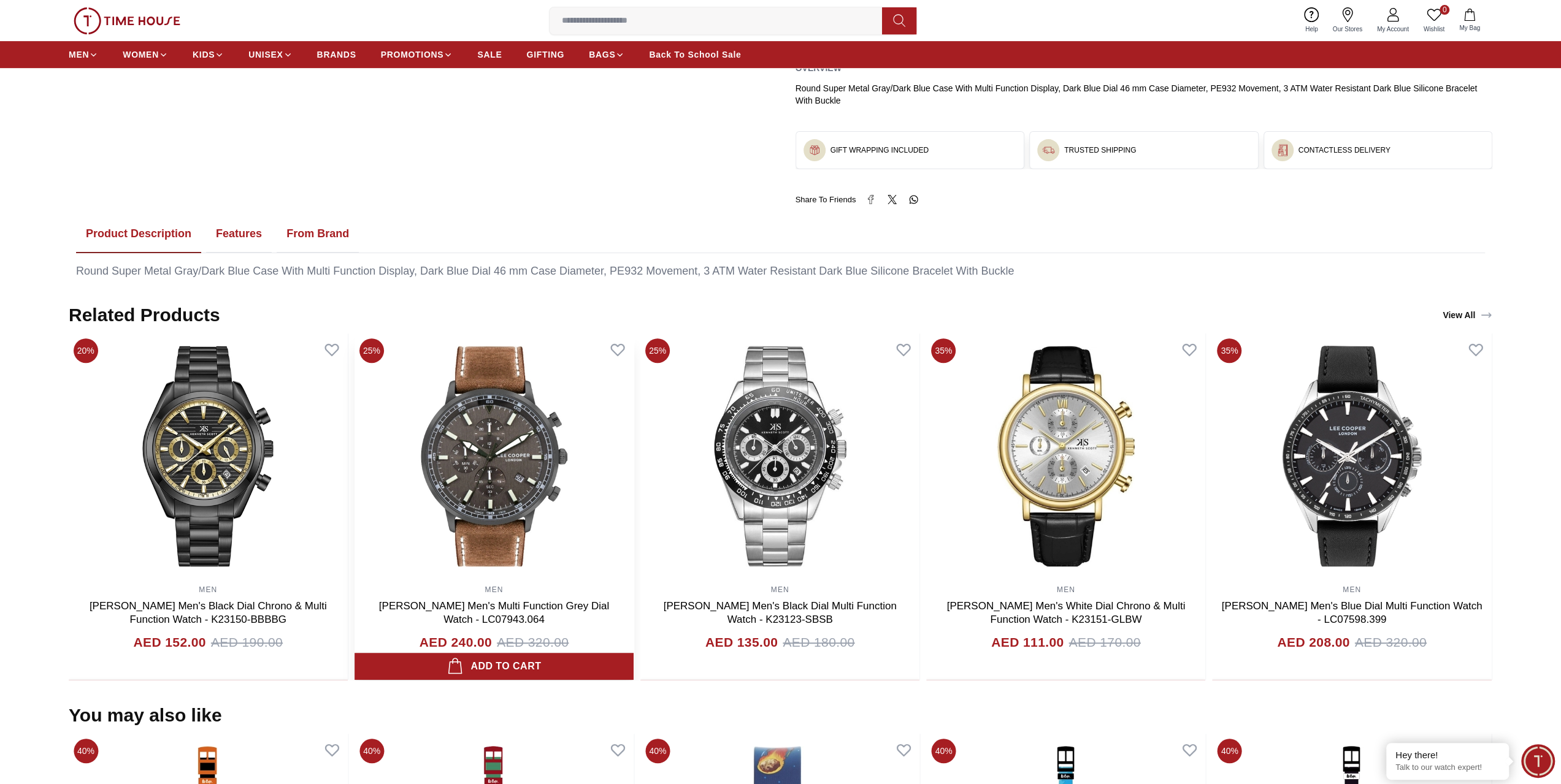
click at [579, 604] on link "[PERSON_NAME] Men's Multi Function Grey Dial Watch - LC07943.064" at bounding box center [494, 613] width 230 height 25
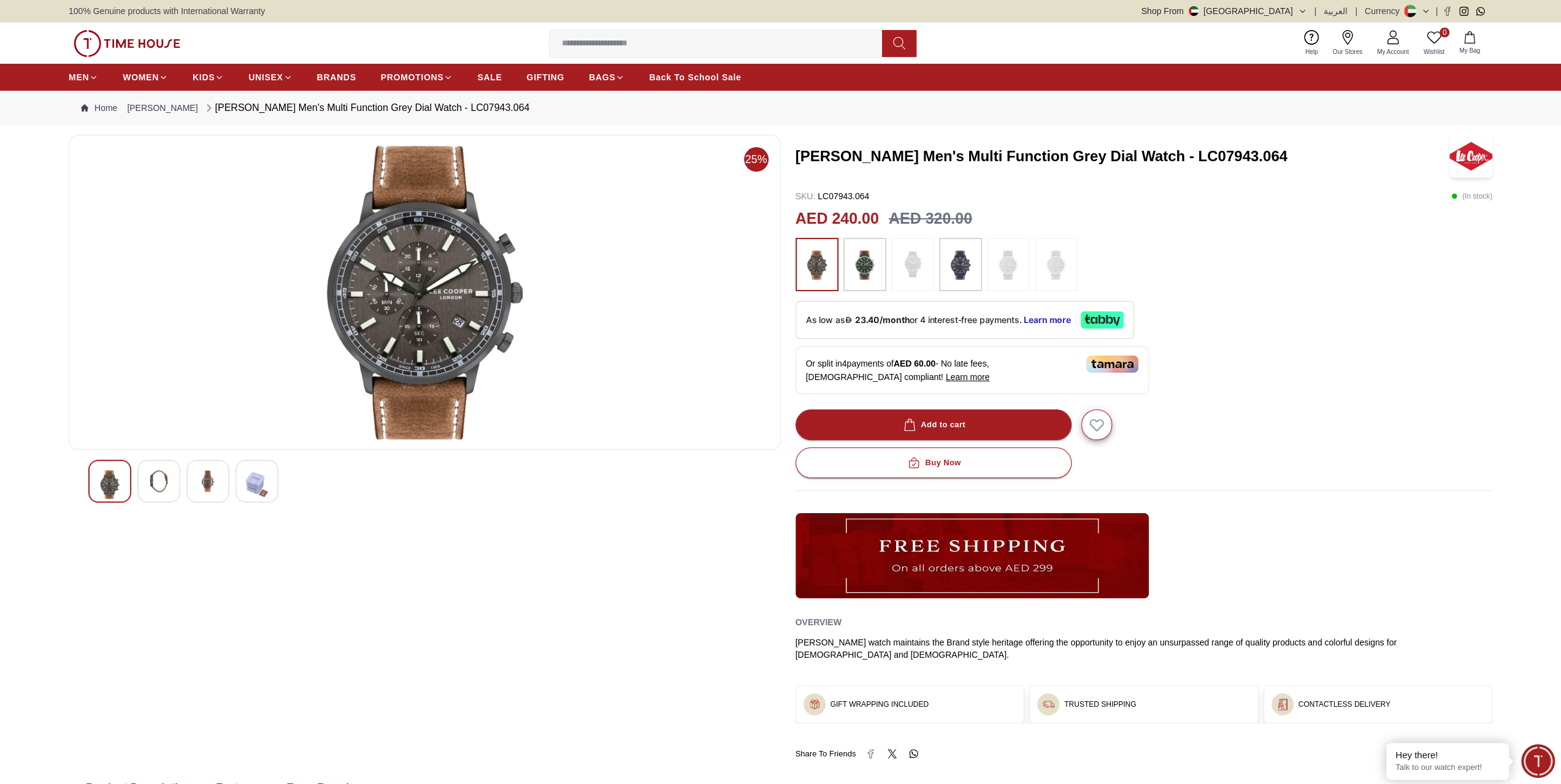
click at [162, 490] on img at bounding box center [159, 482] width 22 height 22
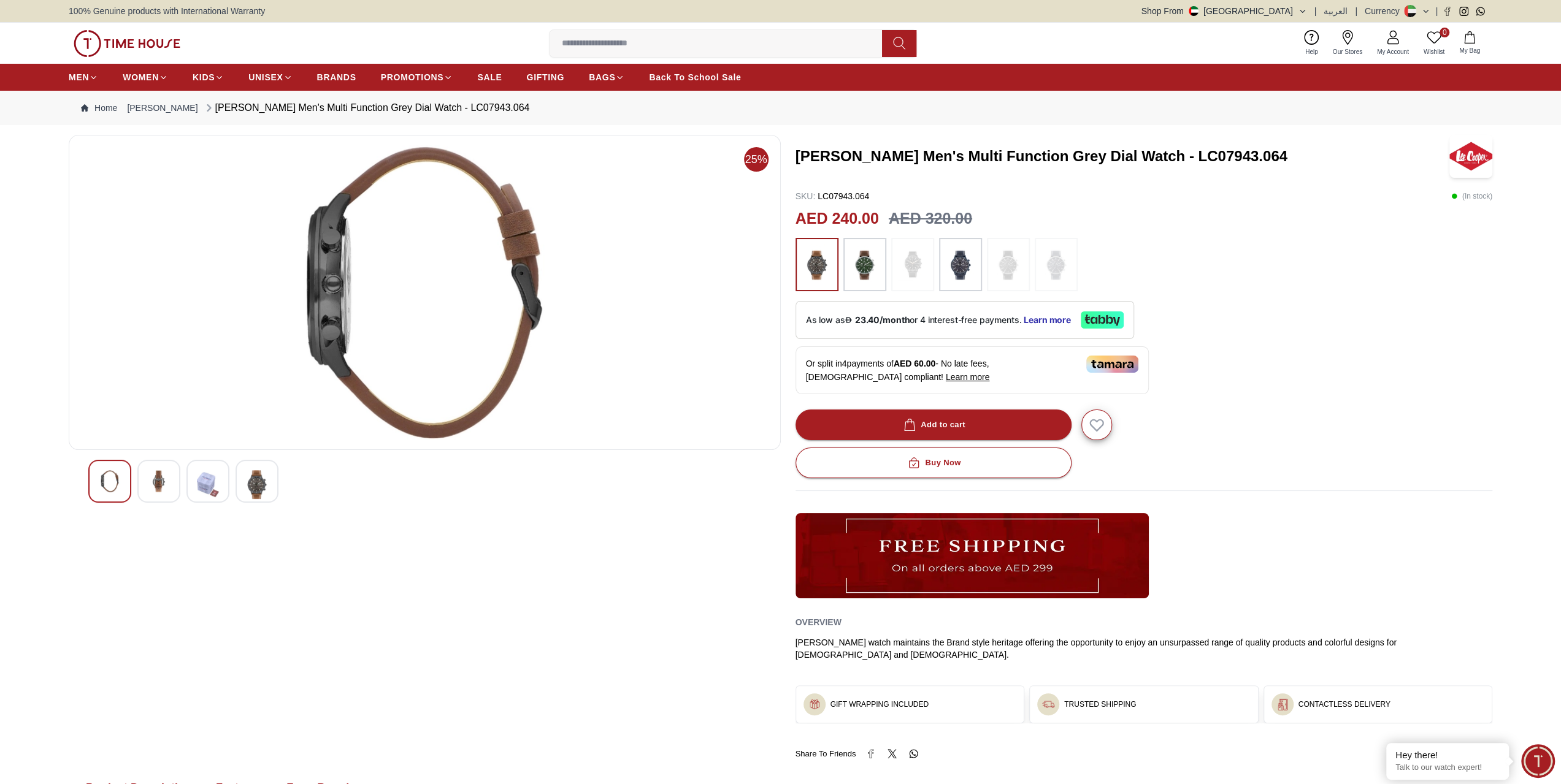
click at [184, 480] on div at bounding box center [425, 482] width 673 height 43
click at [207, 480] on img at bounding box center [208, 485] width 22 height 29
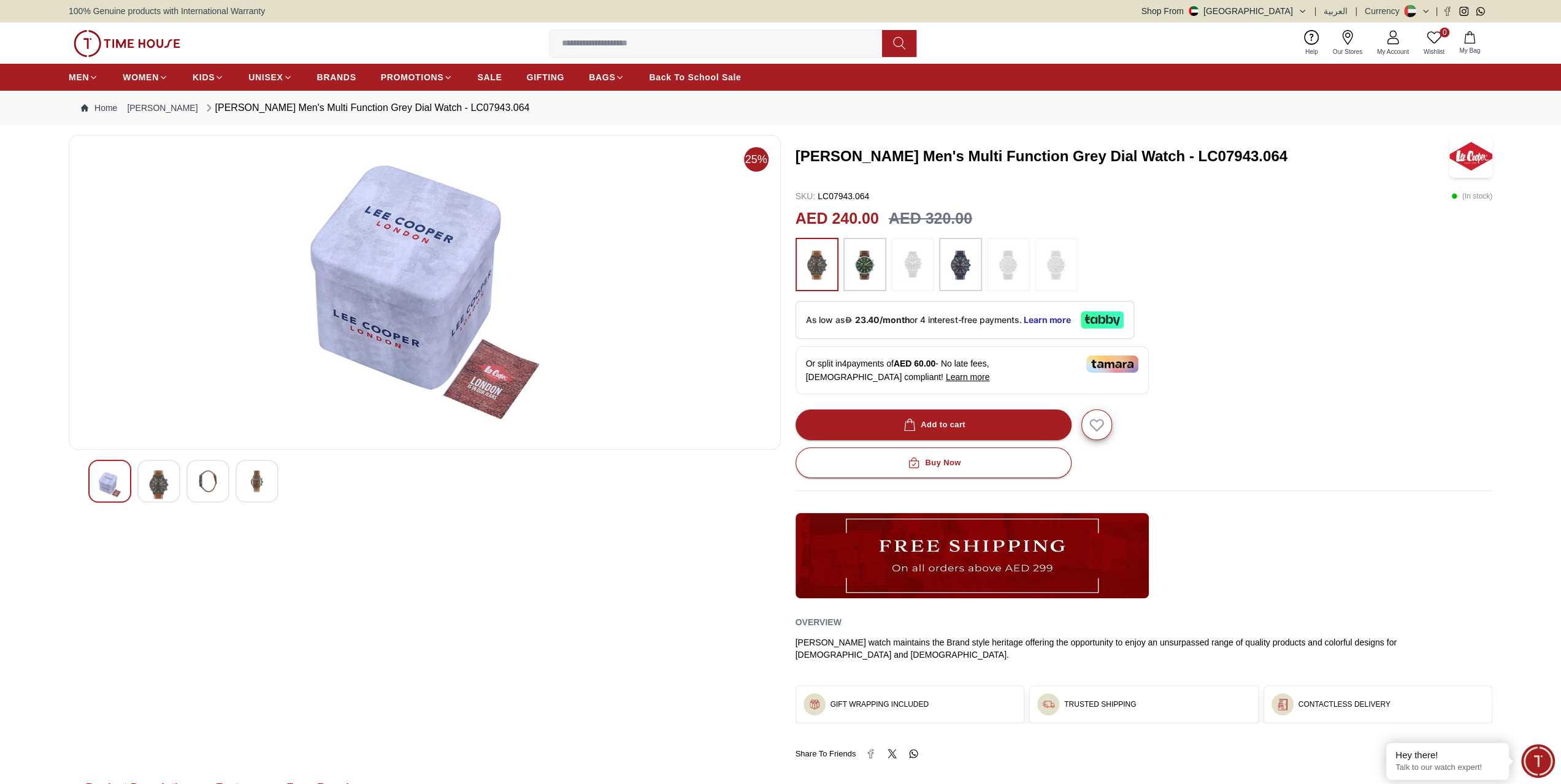
click at [253, 477] on img at bounding box center [257, 482] width 22 height 22
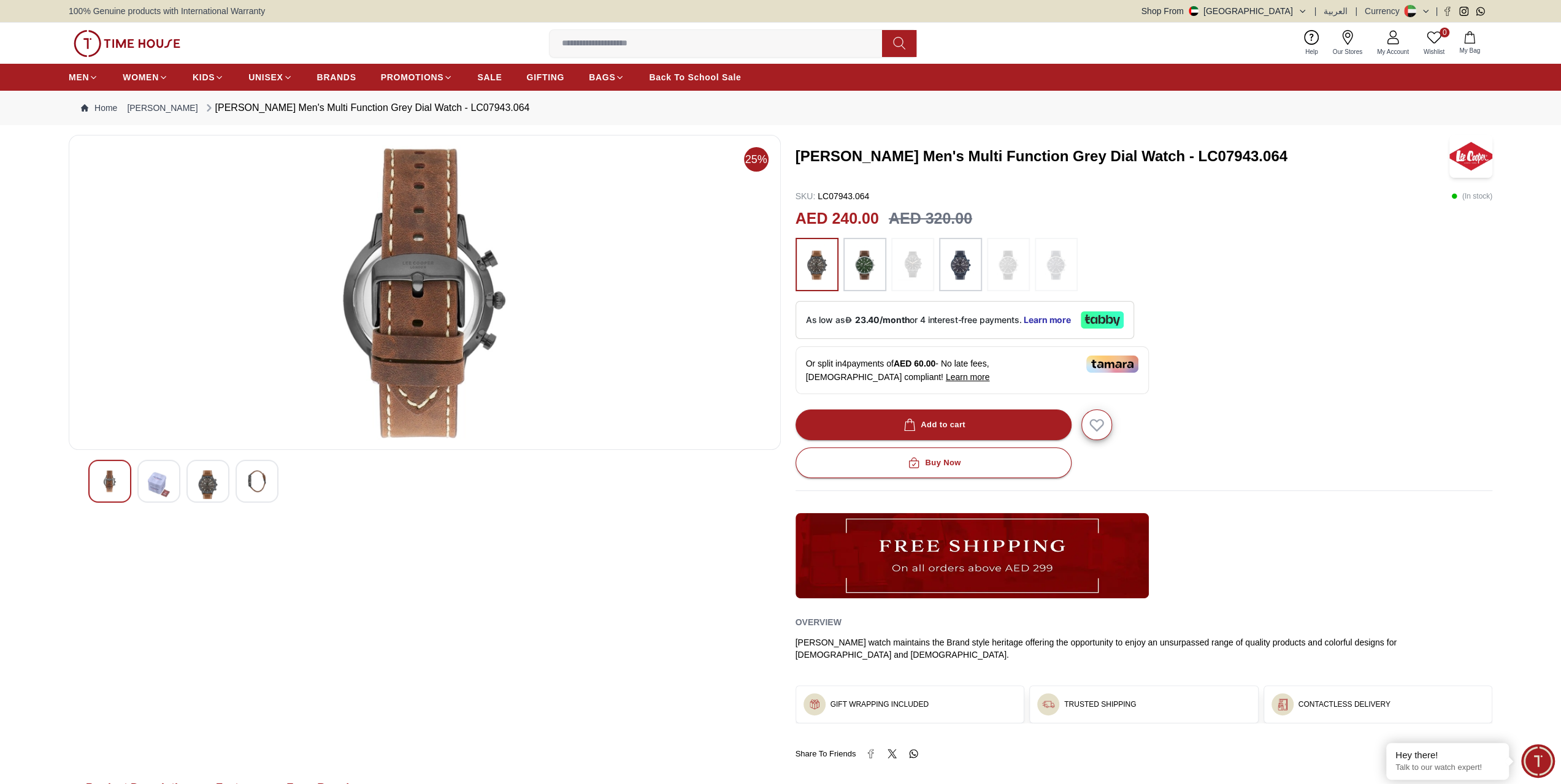
click at [208, 479] on img at bounding box center [208, 485] width 22 height 29
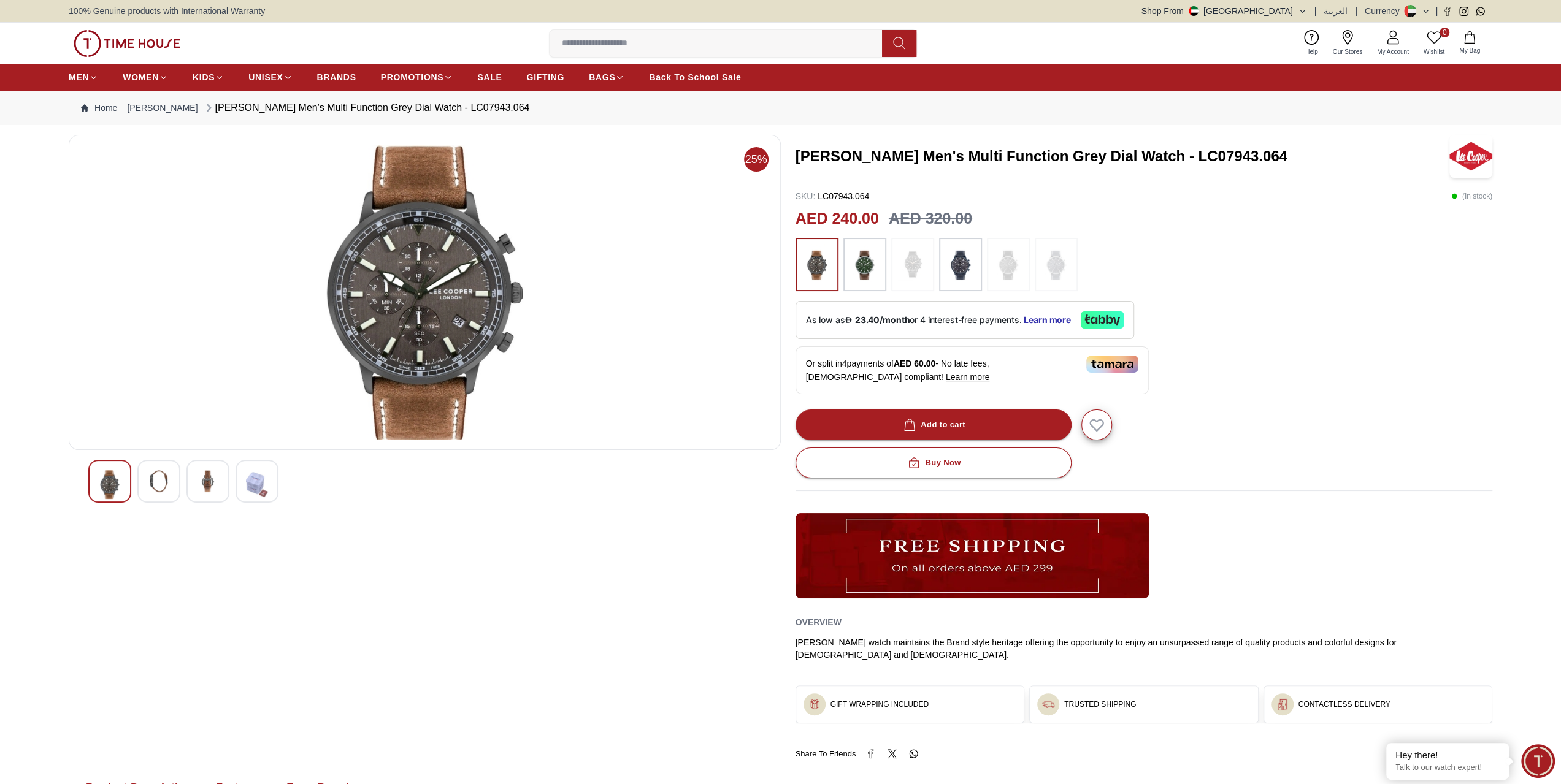
click at [111, 488] on img at bounding box center [110, 485] width 22 height 29
click at [460, 328] on img at bounding box center [425, 292] width 692 height 294
click at [967, 272] on img at bounding box center [960, 265] width 30 height 41
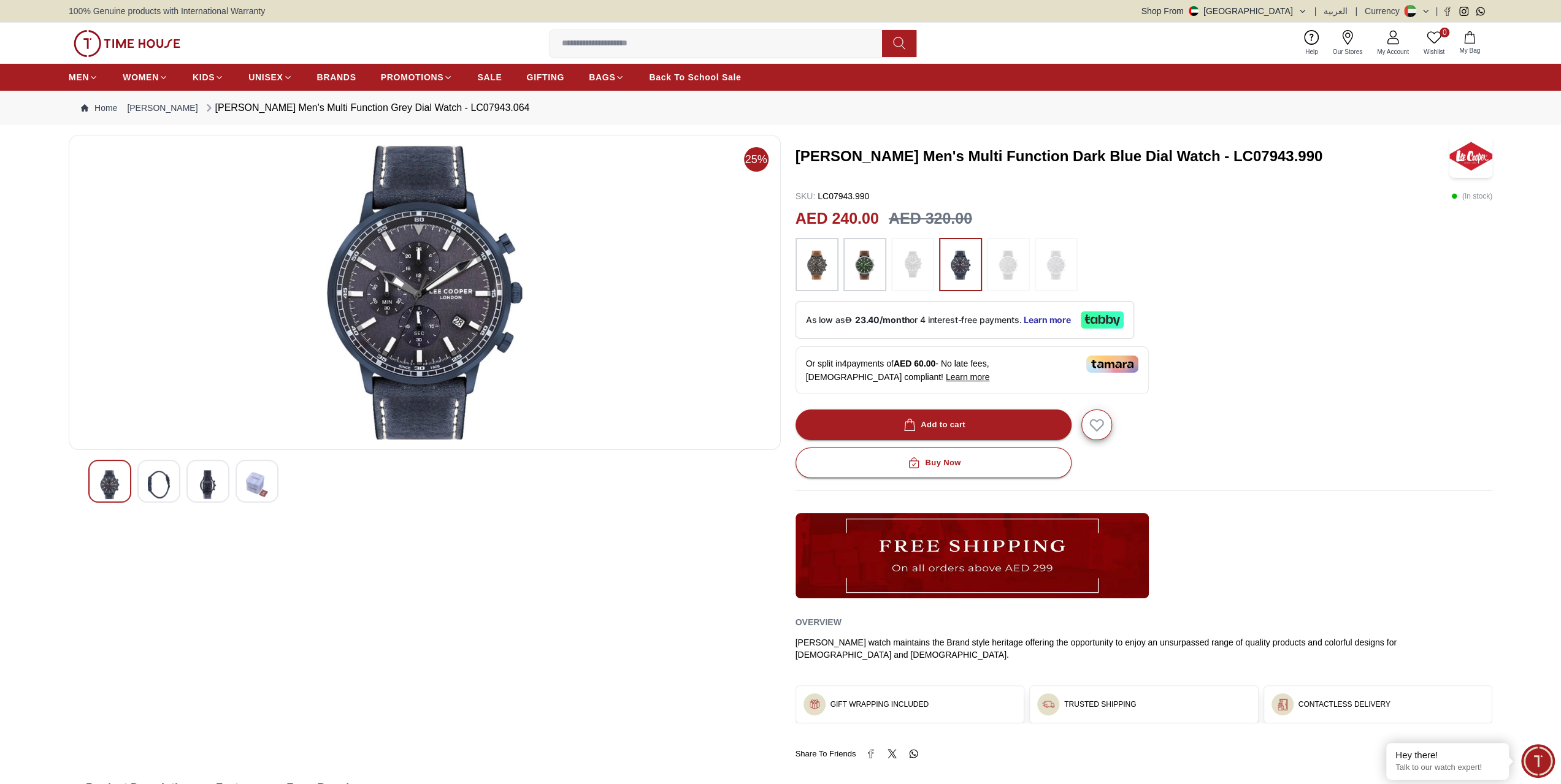
click at [417, 274] on img at bounding box center [425, 292] width 692 height 294
click at [417, 273] on img at bounding box center [425, 292] width 692 height 294
click at [182, 471] on div at bounding box center [425, 482] width 673 height 43
click at [178, 474] on div at bounding box center [159, 482] width 43 height 43
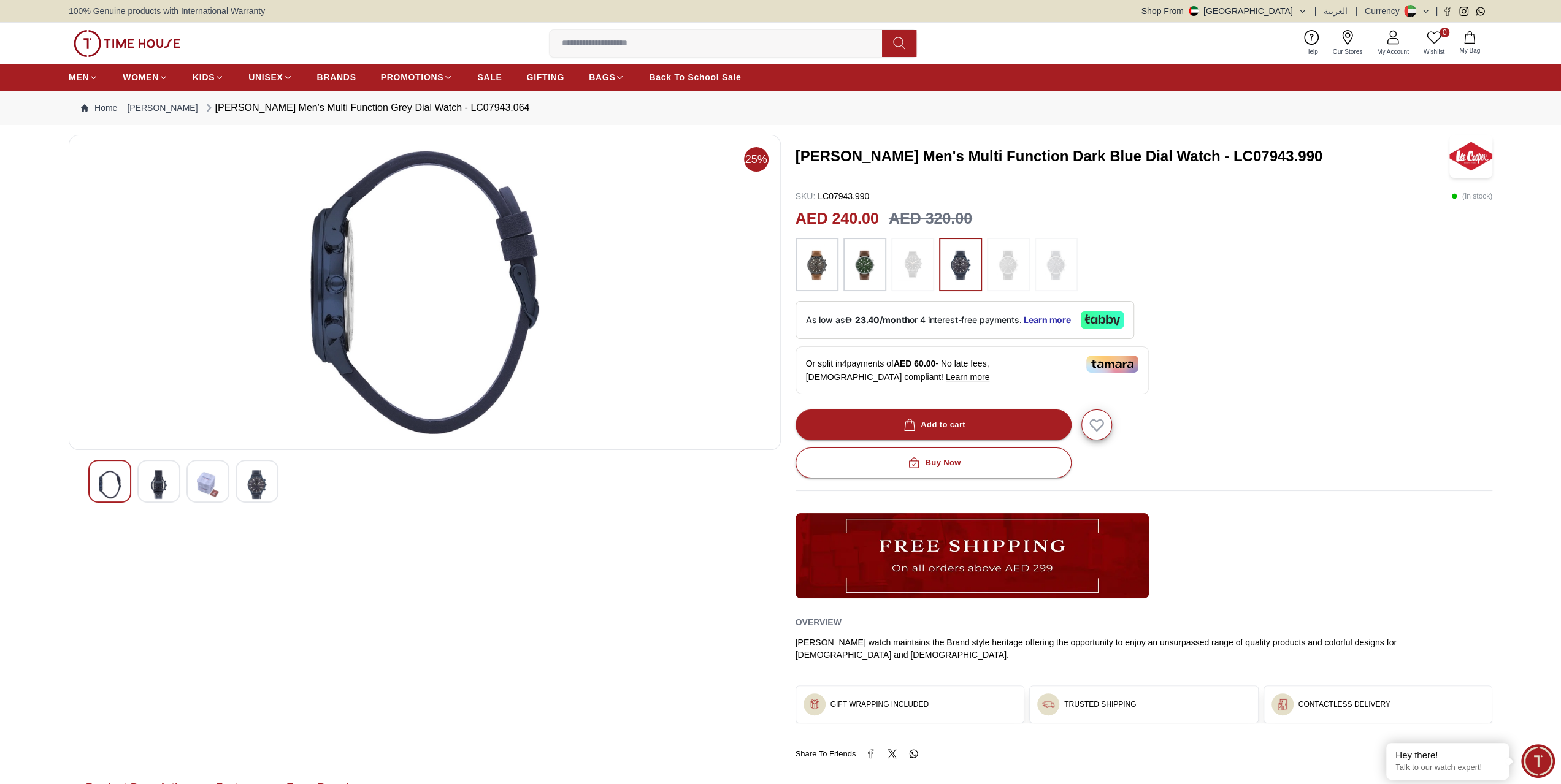
click at [257, 491] on img at bounding box center [257, 485] width 22 height 29
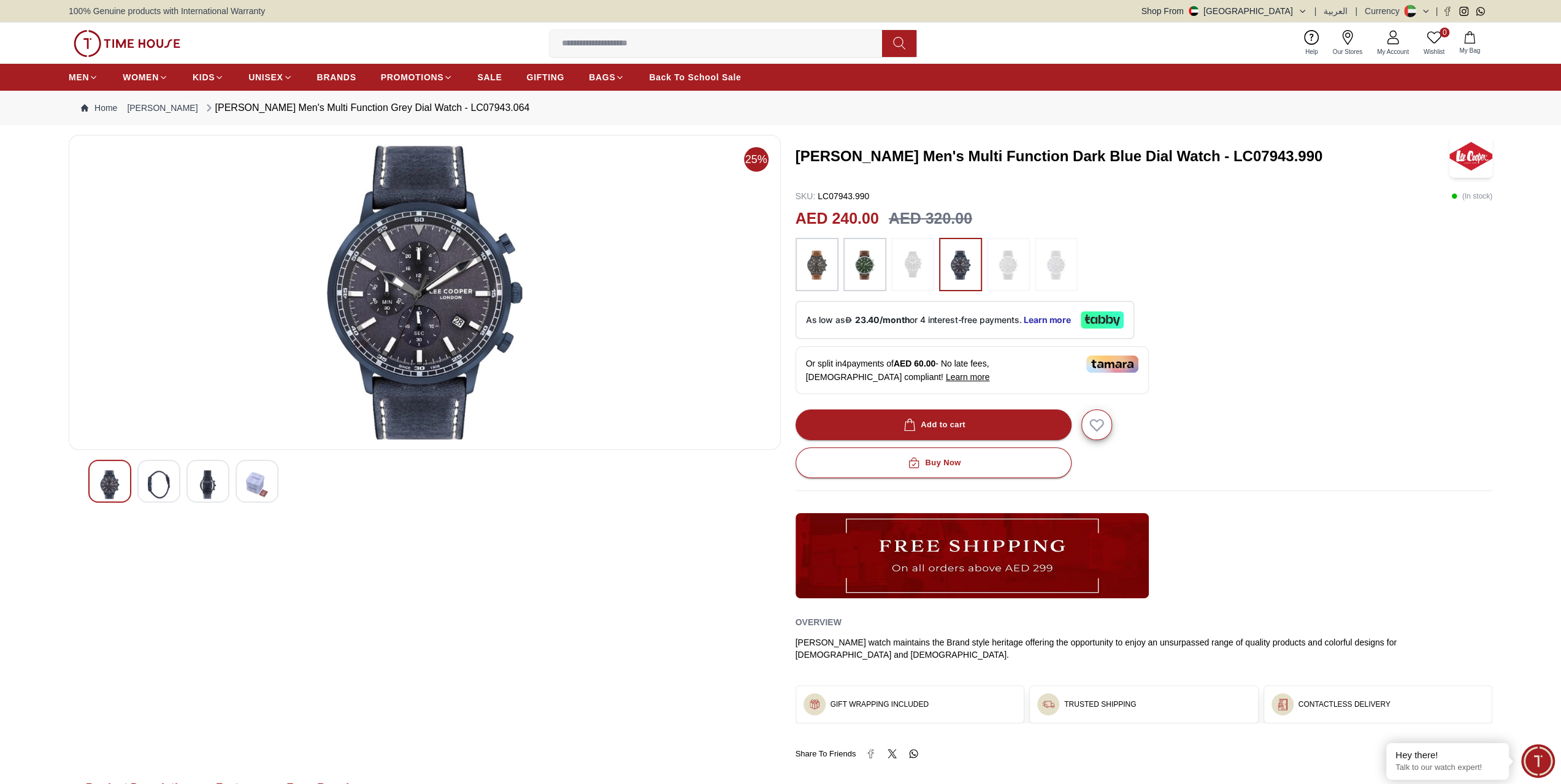
click at [219, 483] on img at bounding box center [208, 485] width 22 height 29
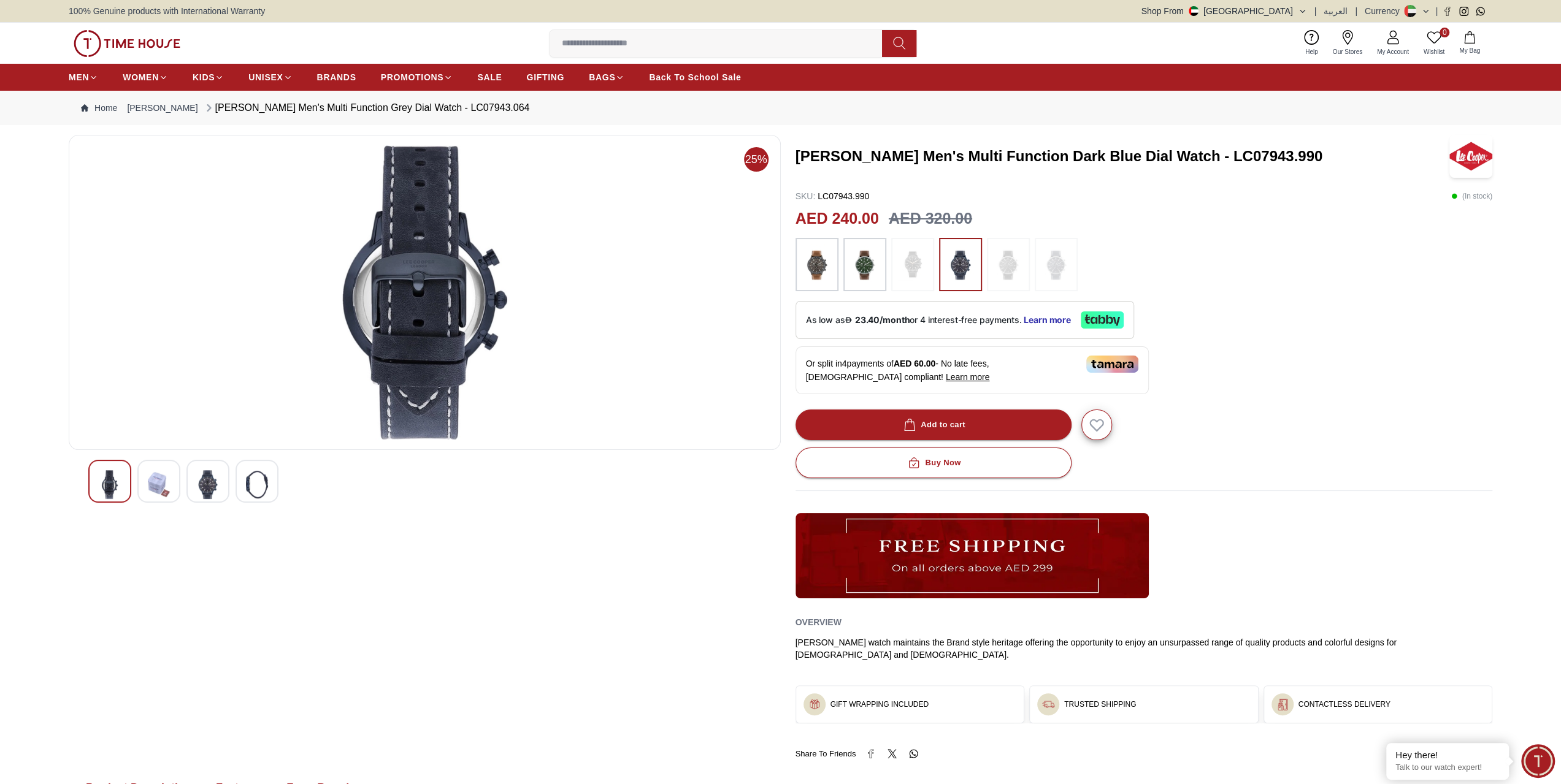
click at [187, 479] on div at bounding box center [208, 482] width 43 height 43
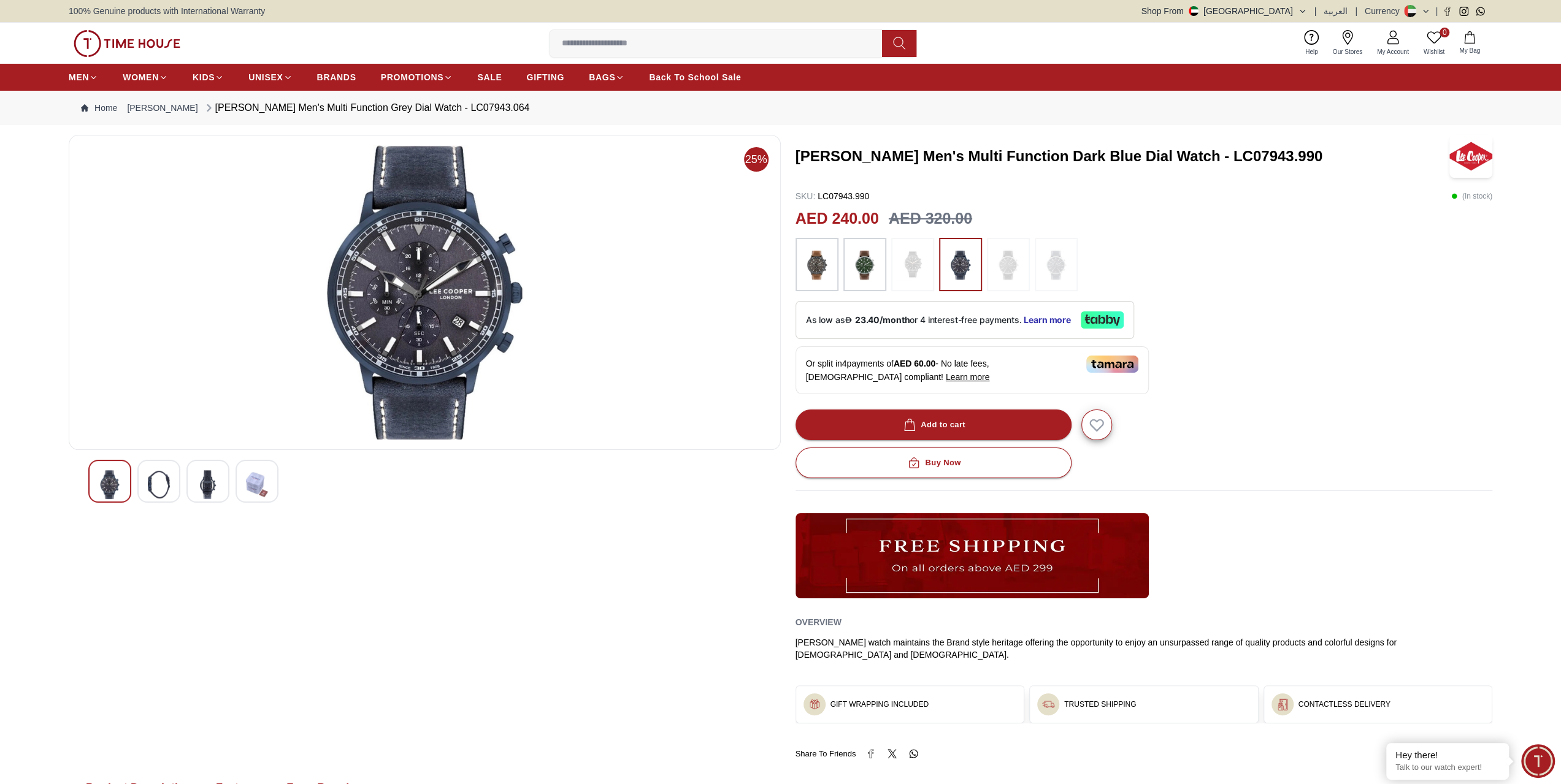
click at [255, 486] on img at bounding box center [257, 485] width 22 height 29
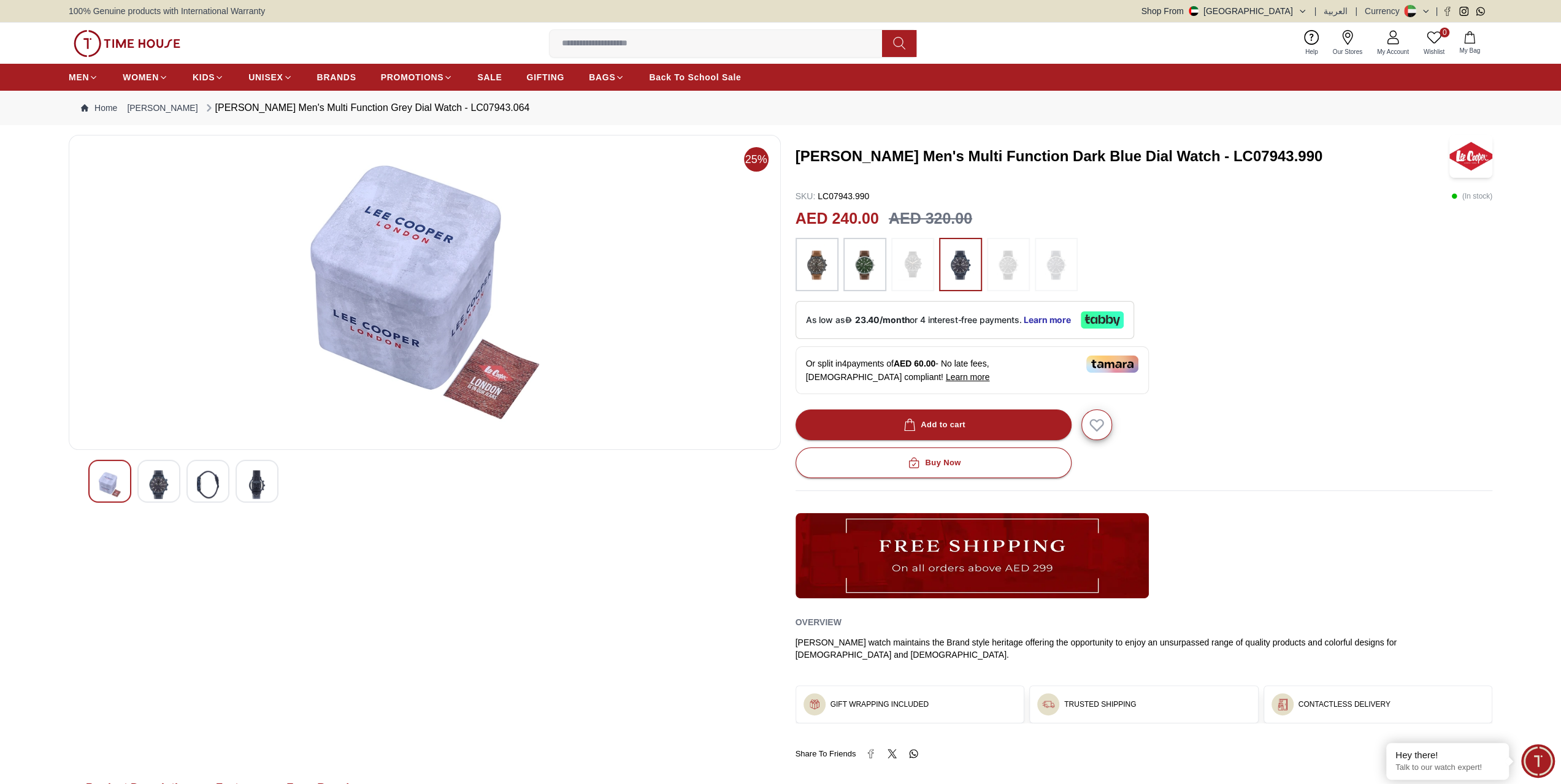
click at [193, 491] on div at bounding box center [208, 482] width 43 height 43
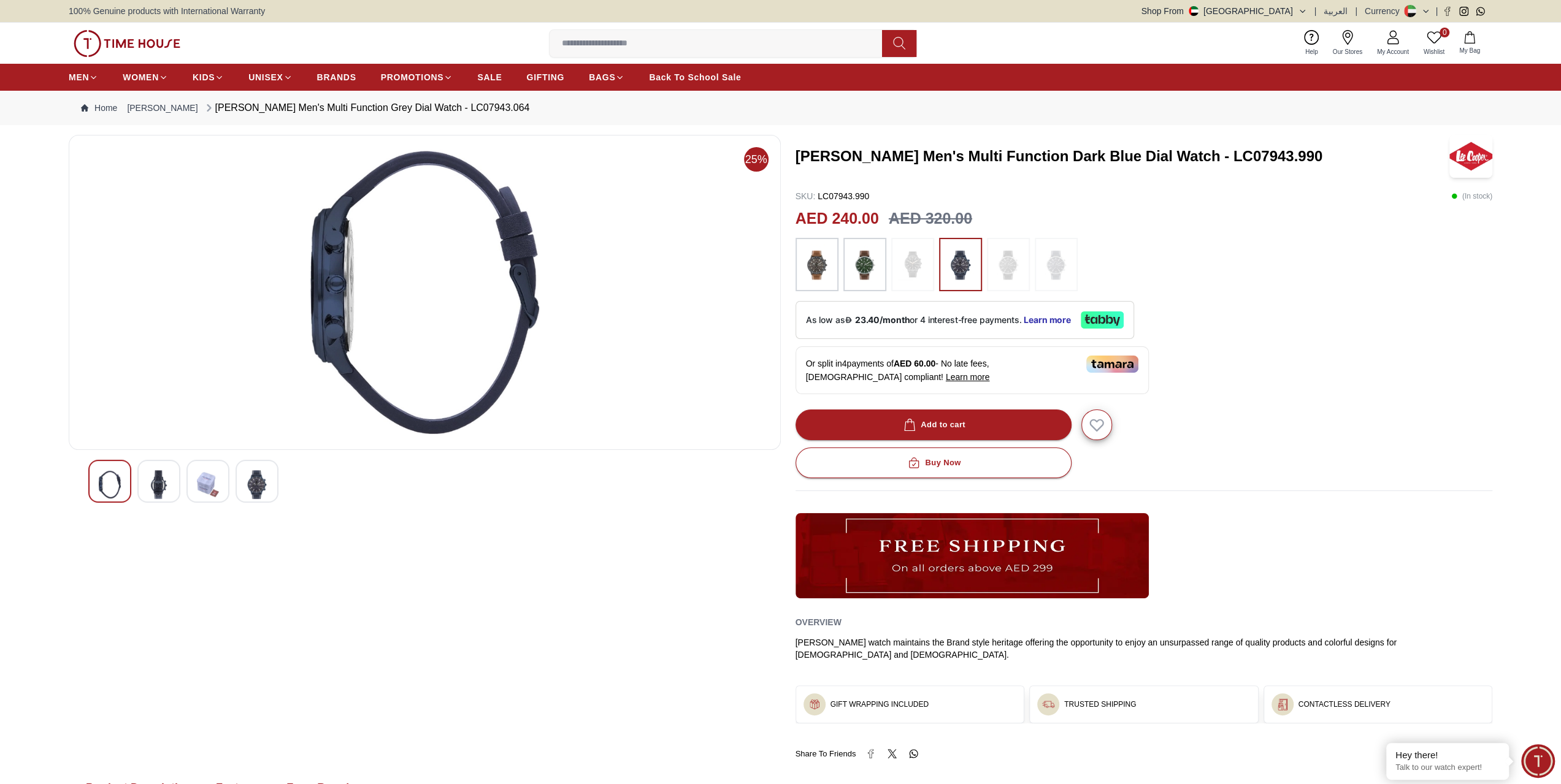
click at [159, 479] on img at bounding box center [159, 485] width 22 height 29
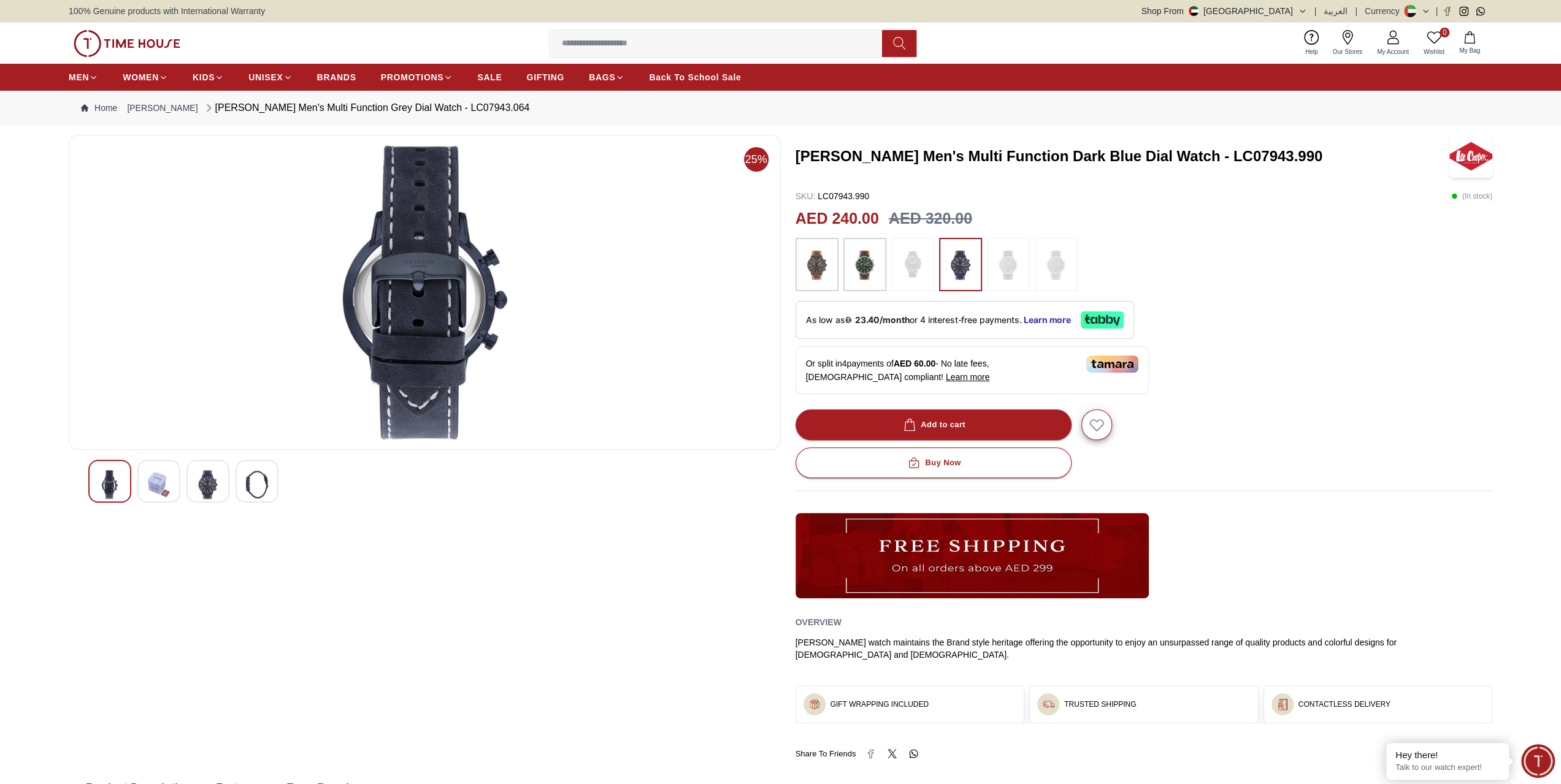
click at [120, 478] on img at bounding box center [110, 485] width 22 height 29
click at [174, 482] on div at bounding box center [159, 482] width 43 height 43
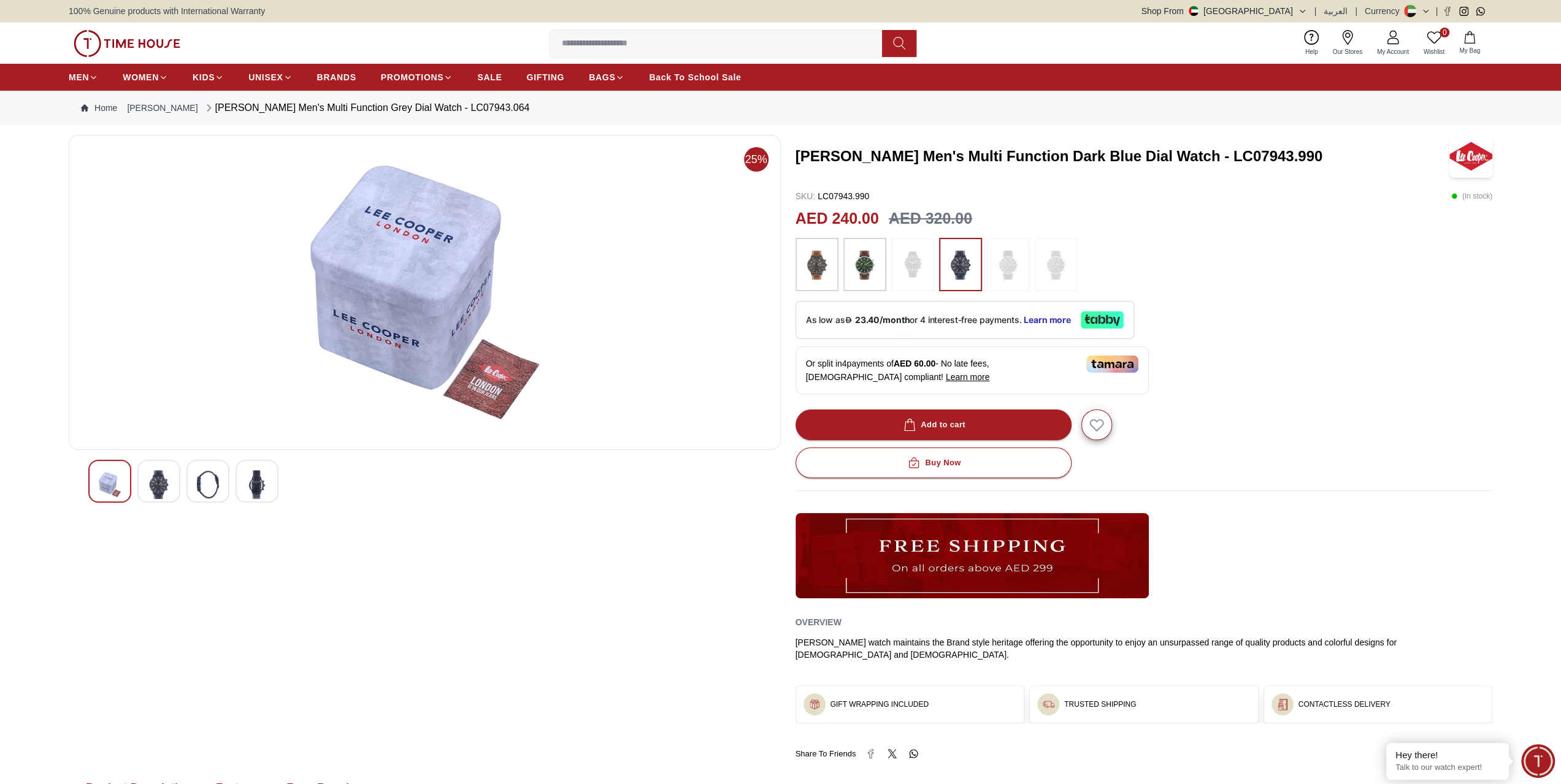
click at [201, 488] on img at bounding box center [208, 485] width 22 height 29
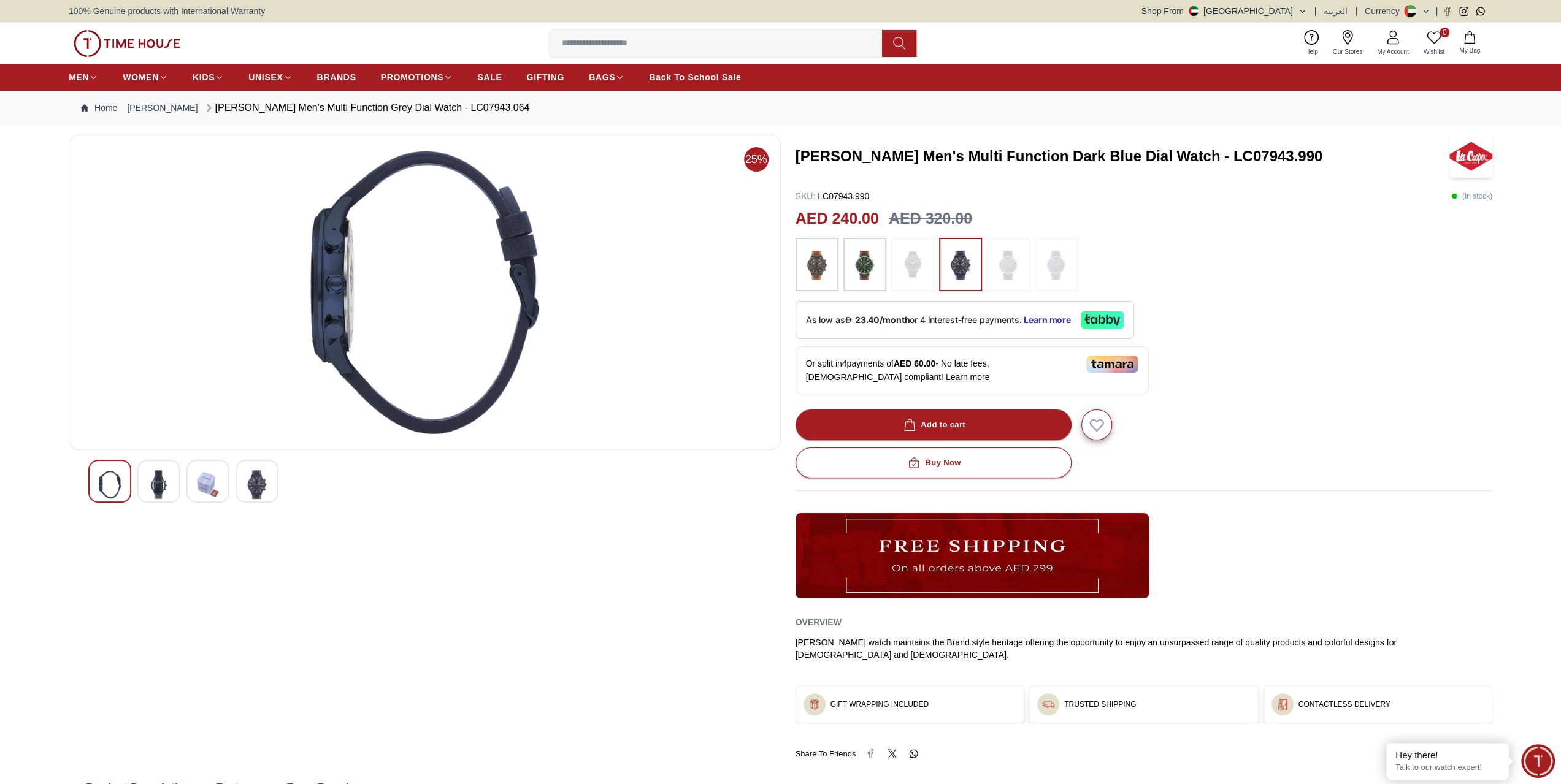
click at [264, 486] on img at bounding box center [257, 485] width 22 height 29
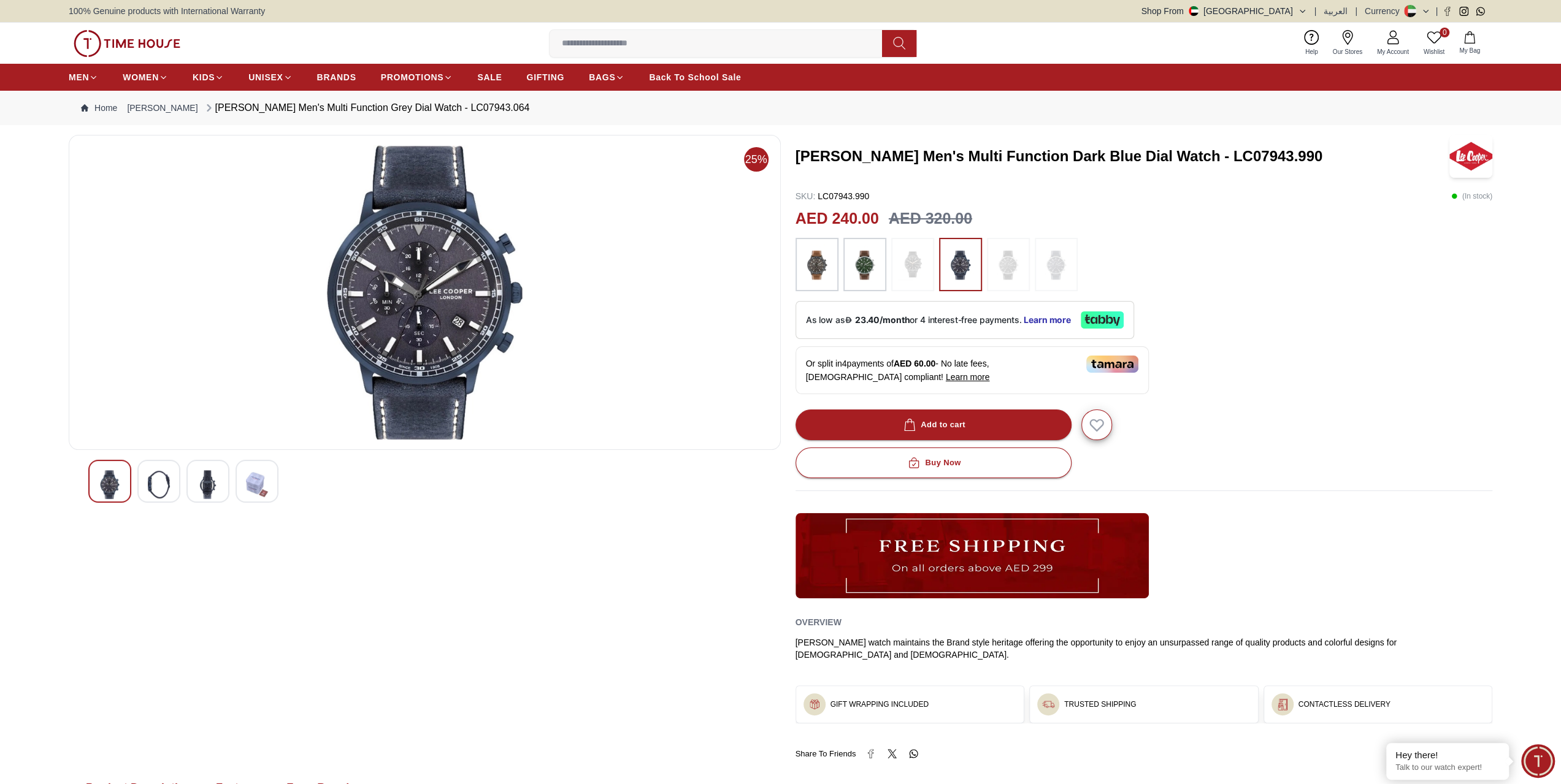
click at [198, 486] on img at bounding box center [208, 485] width 22 height 29
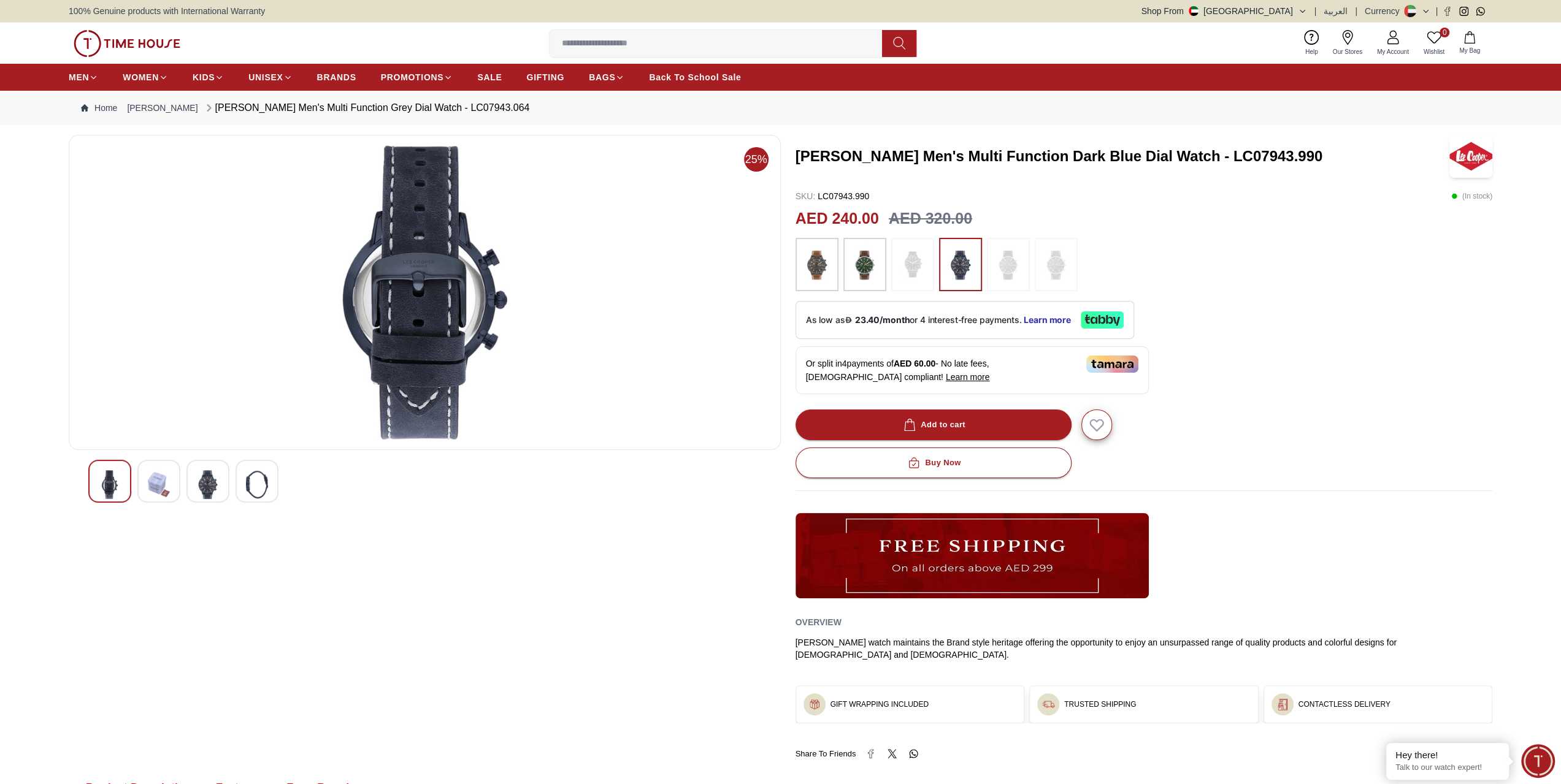
click at [163, 482] on img at bounding box center [159, 485] width 22 height 29
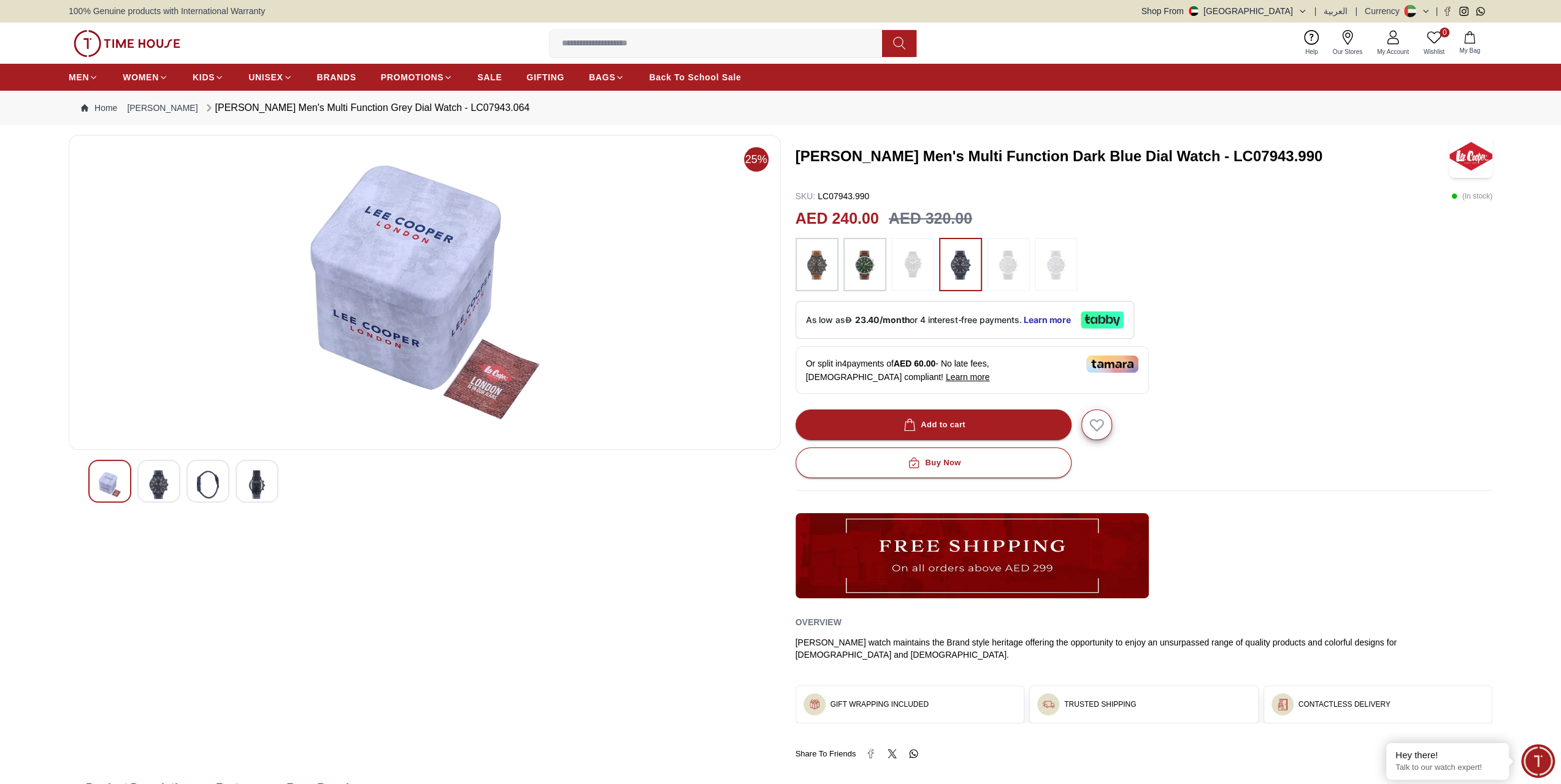
click at [96, 485] on div at bounding box center [110, 482] width 43 height 43
click at [182, 476] on div at bounding box center [425, 482] width 673 height 43
click at [152, 480] on img at bounding box center [159, 485] width 22 height 29
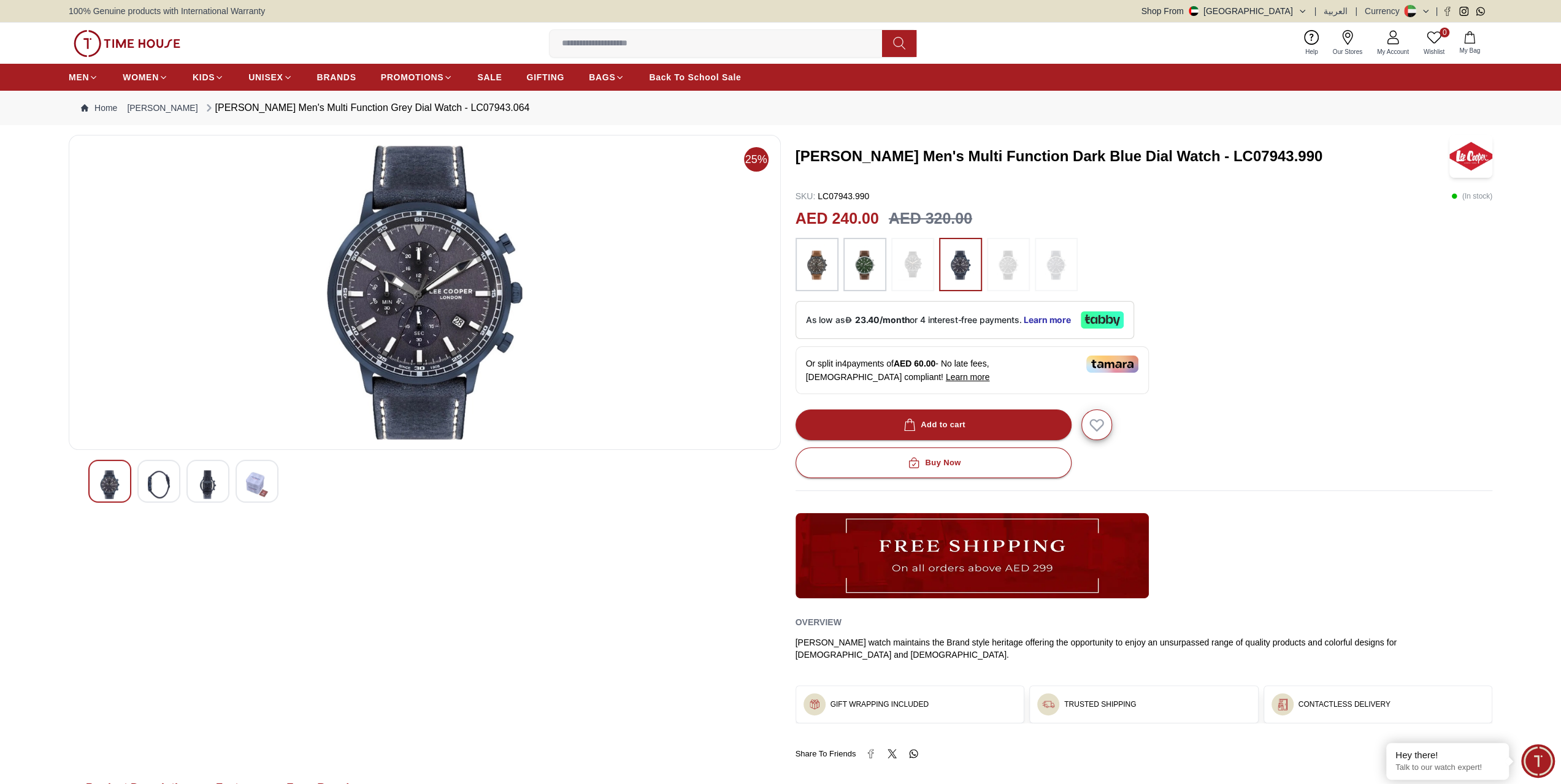
click at [190, 485] on div at bounding box center [208, 482] width 43 height 43
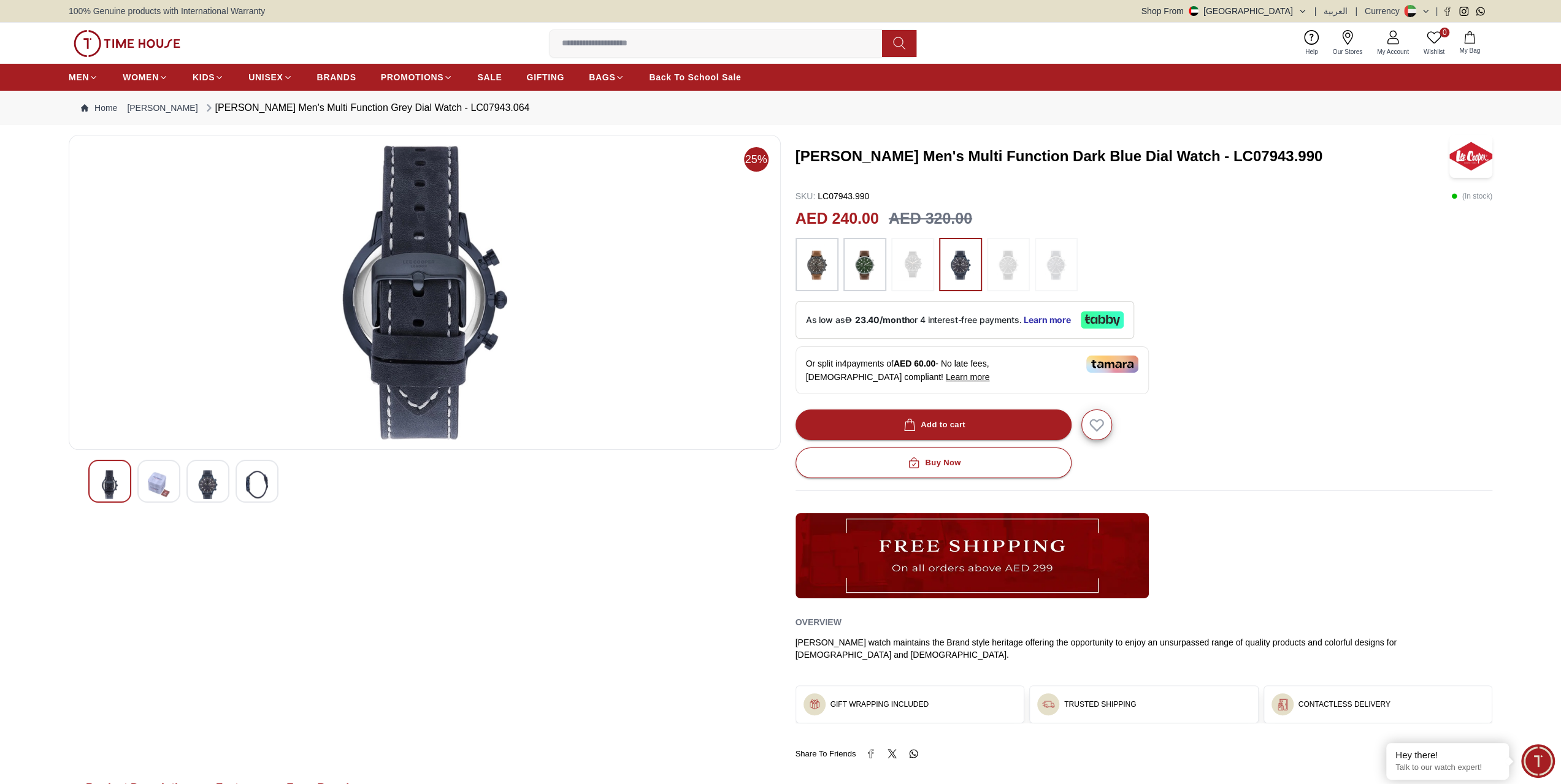
click at [211, 488] on img at bounding box center [208, 485] width 22 height 29
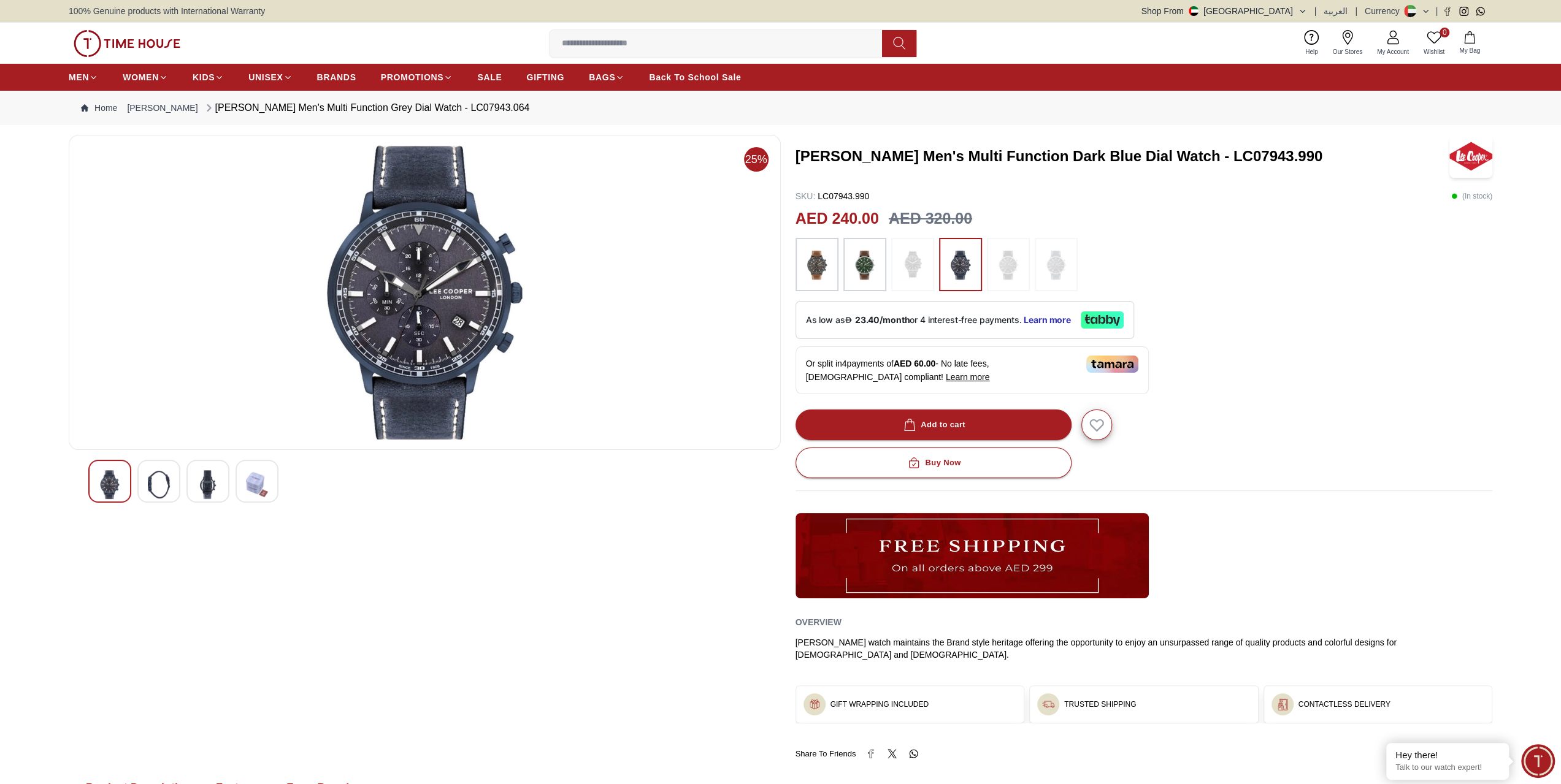
click at [237, 488] on div at bounding box center [257, 482] width 43 height 43
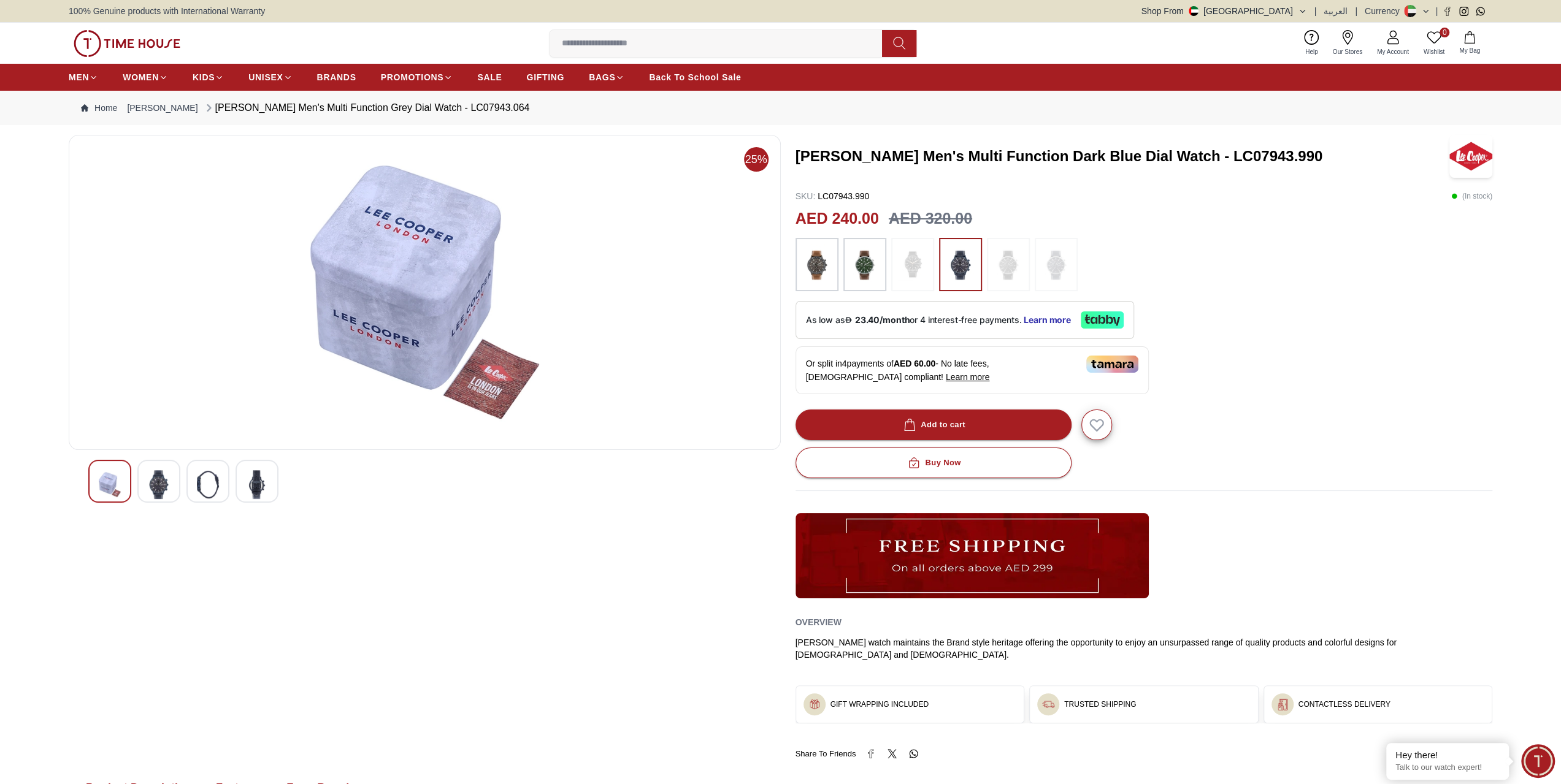
click at [213, 485] on img at bounding box center [208, 485] width 22 height 29
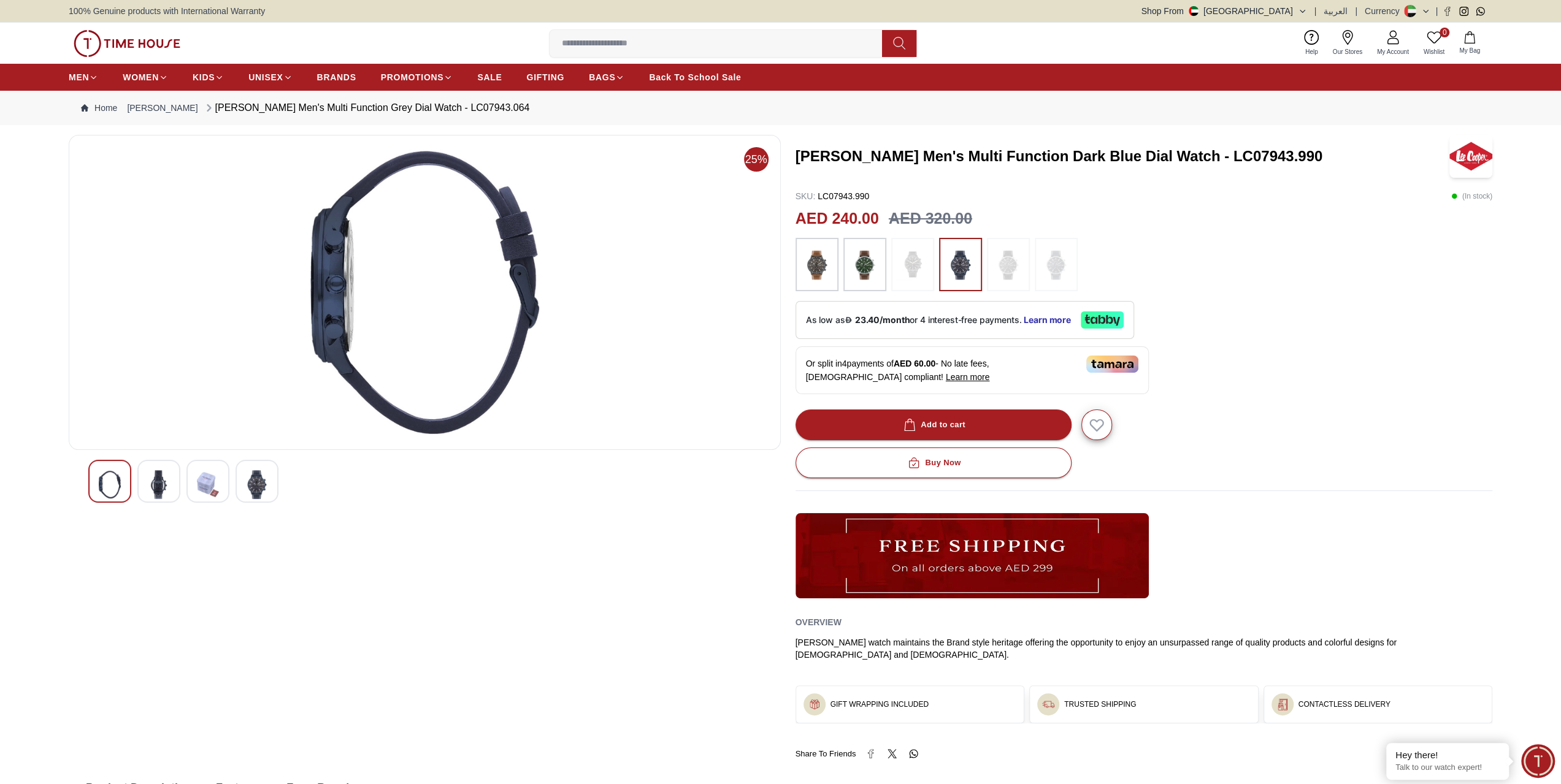
click at [177, 485] on div at bounding box center [159, 482] width 43 height 43
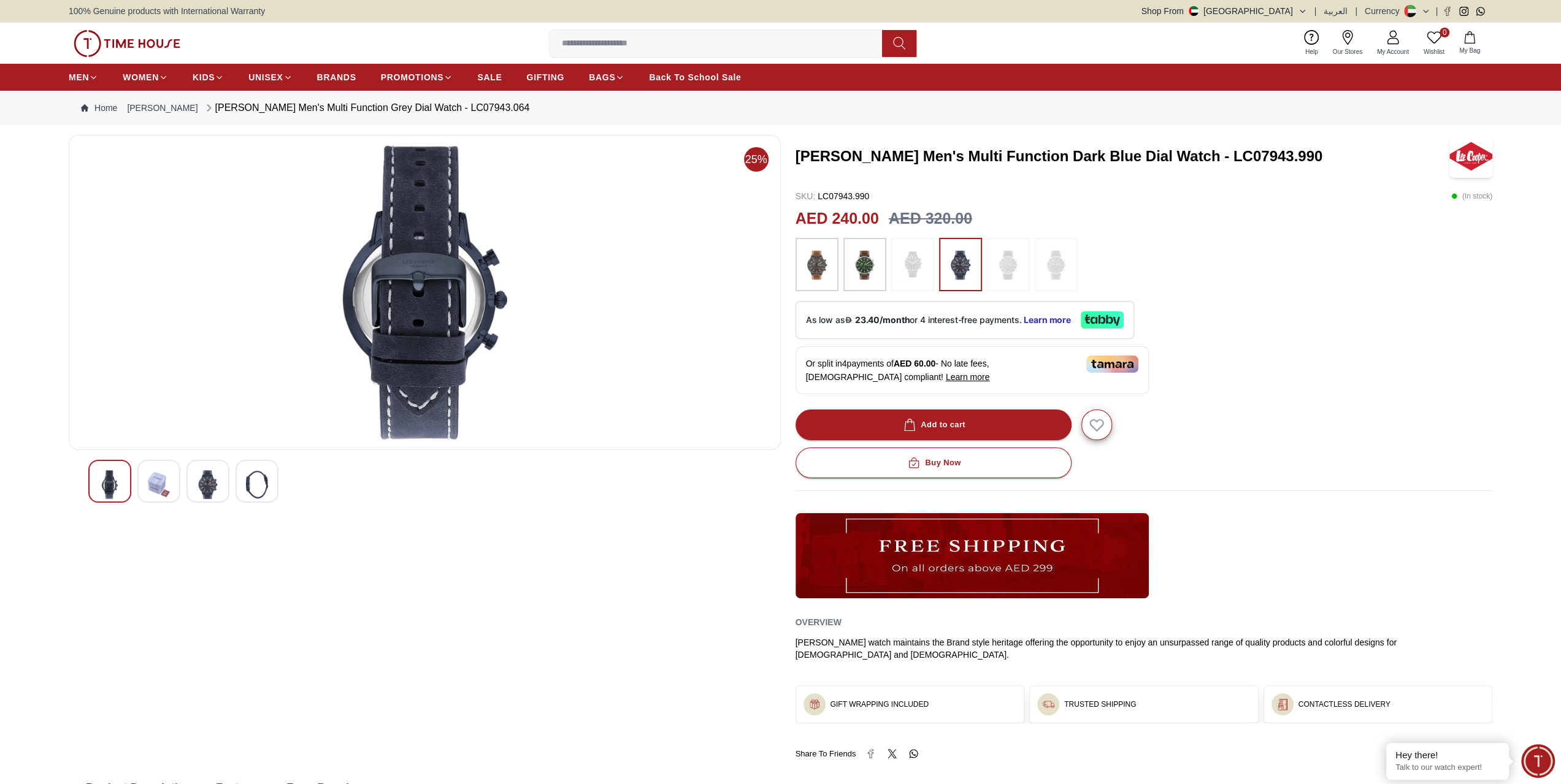
click at [162, 482] on img at bounding box center [159, 485] width 22 height 29
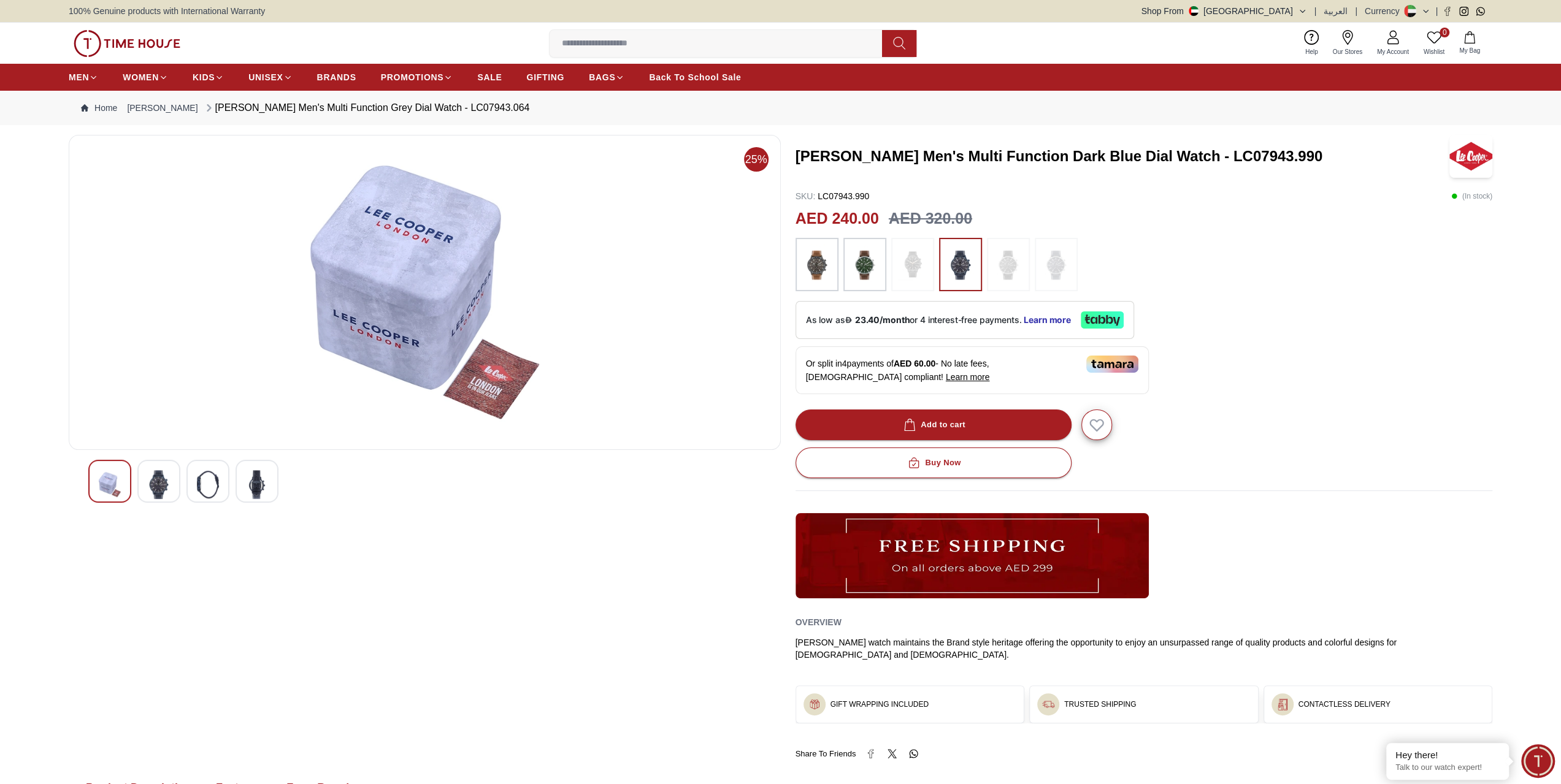
click at [107, 480] on img at bounding box center [110, 485] width 22 height 29
click at [215, 486] on img at bounding box center [208, 485] width 22 height 29
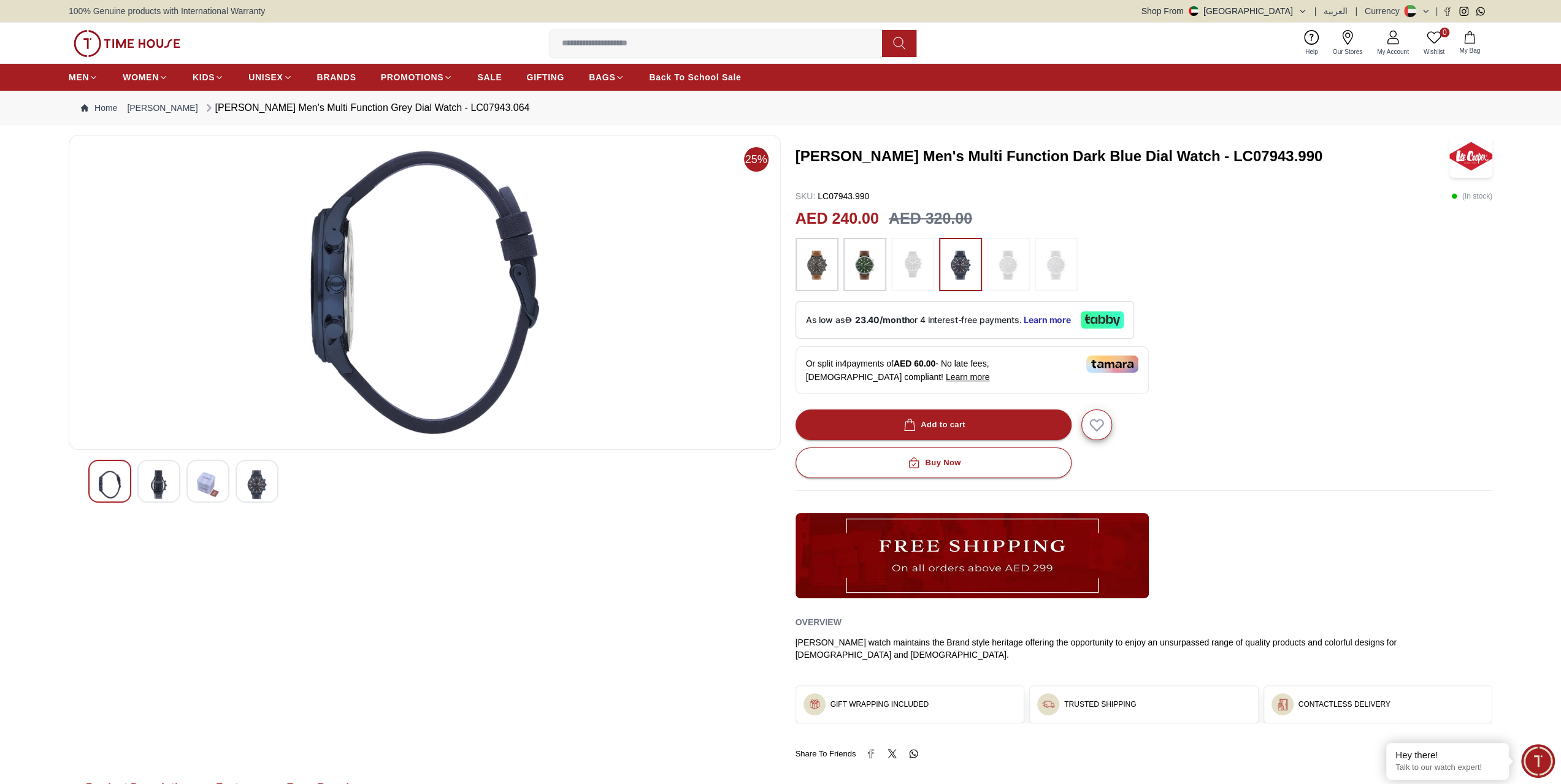
click at [231, 486] on div at bounding box center [425, 482] width 673 height 43
click at [252, 486] on img at bounding box center [257, 485] width 22 height 29
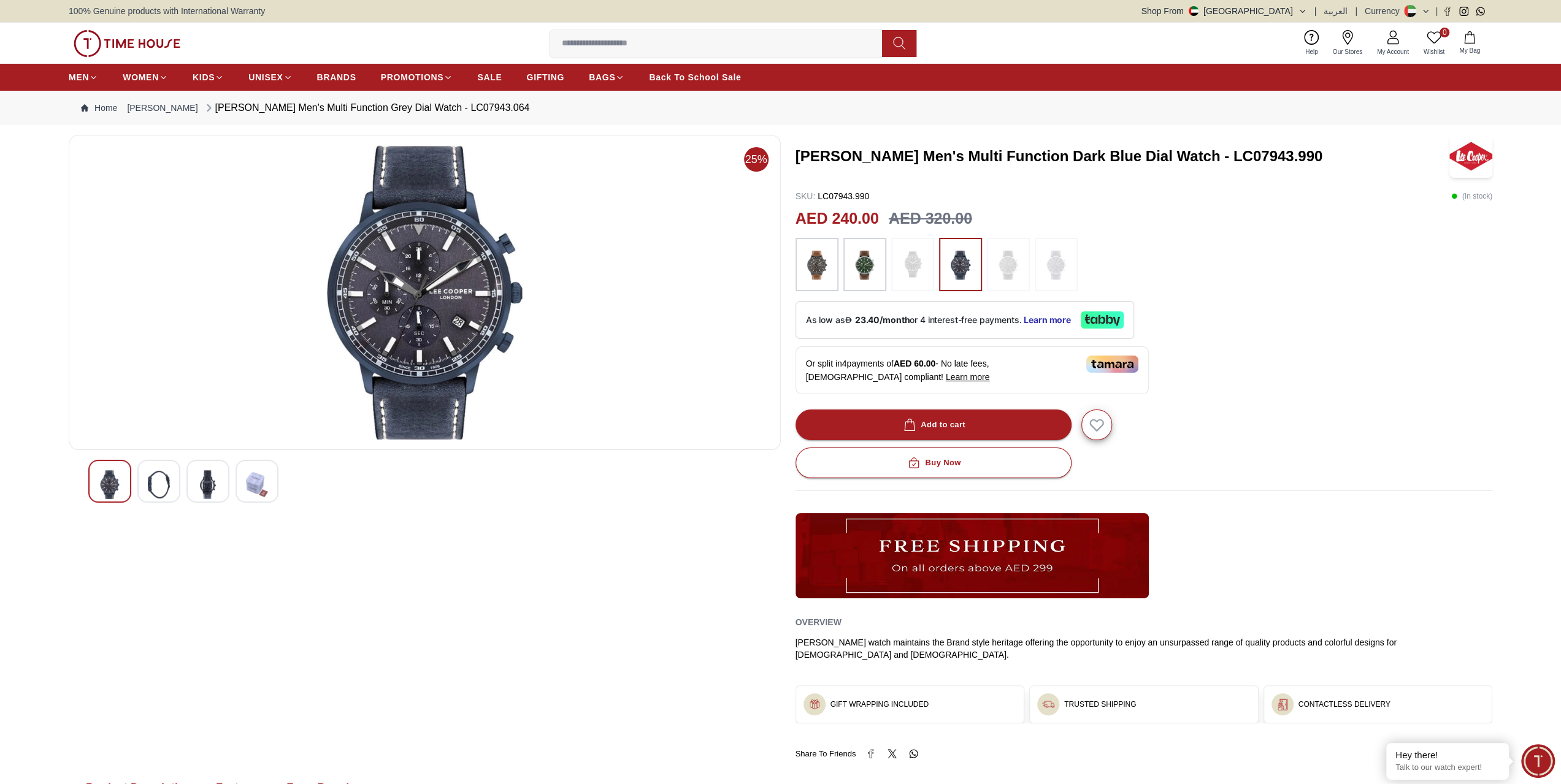
click at [212, 482] on img at bounding box center [208, 485] width 22 height 29
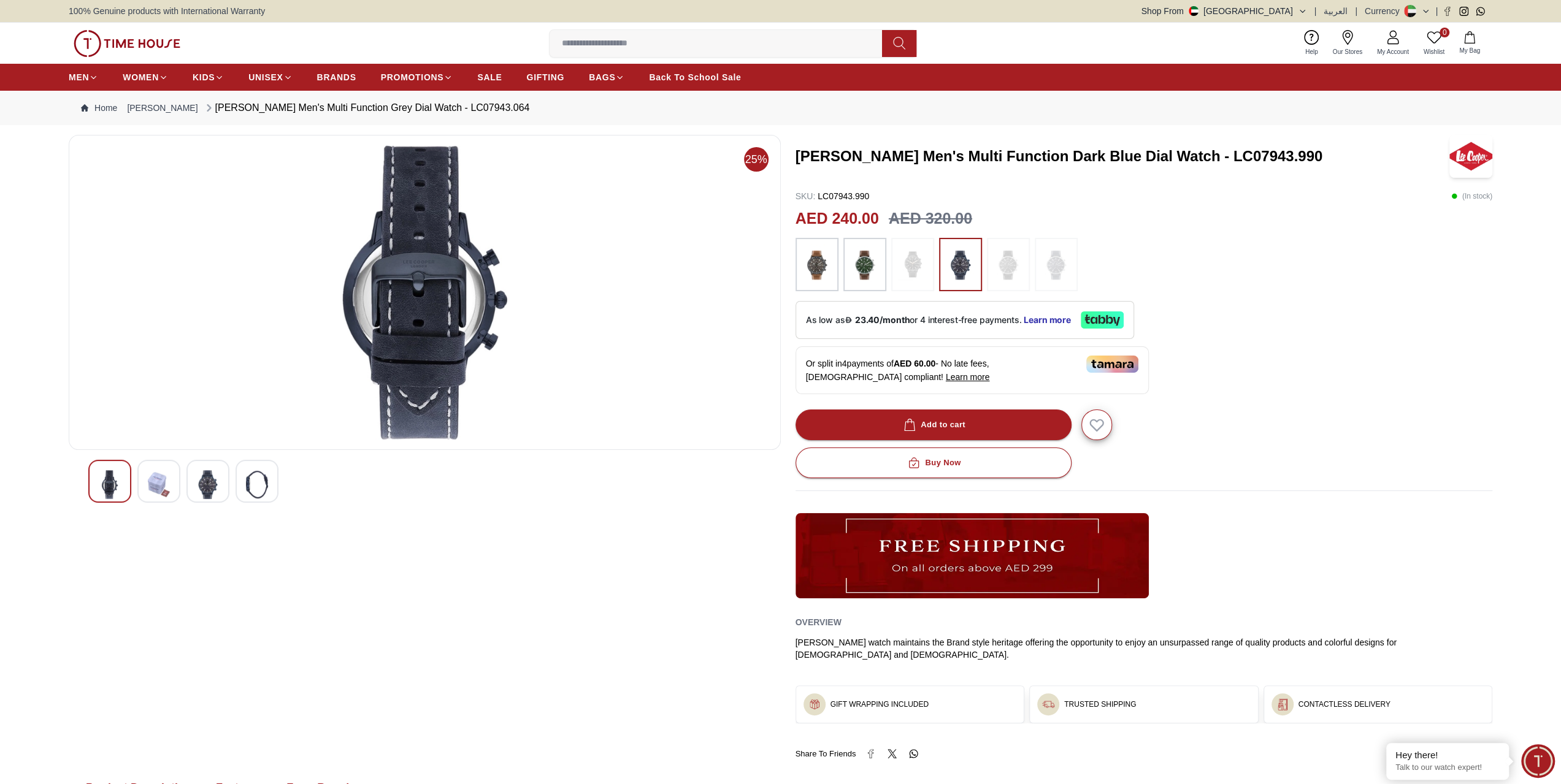
click at [181, 480] on div at bounding box center [425, 482] width 673 height 43
click at [165, 476] on img at bounding box center [159, 485] width 22 height 29
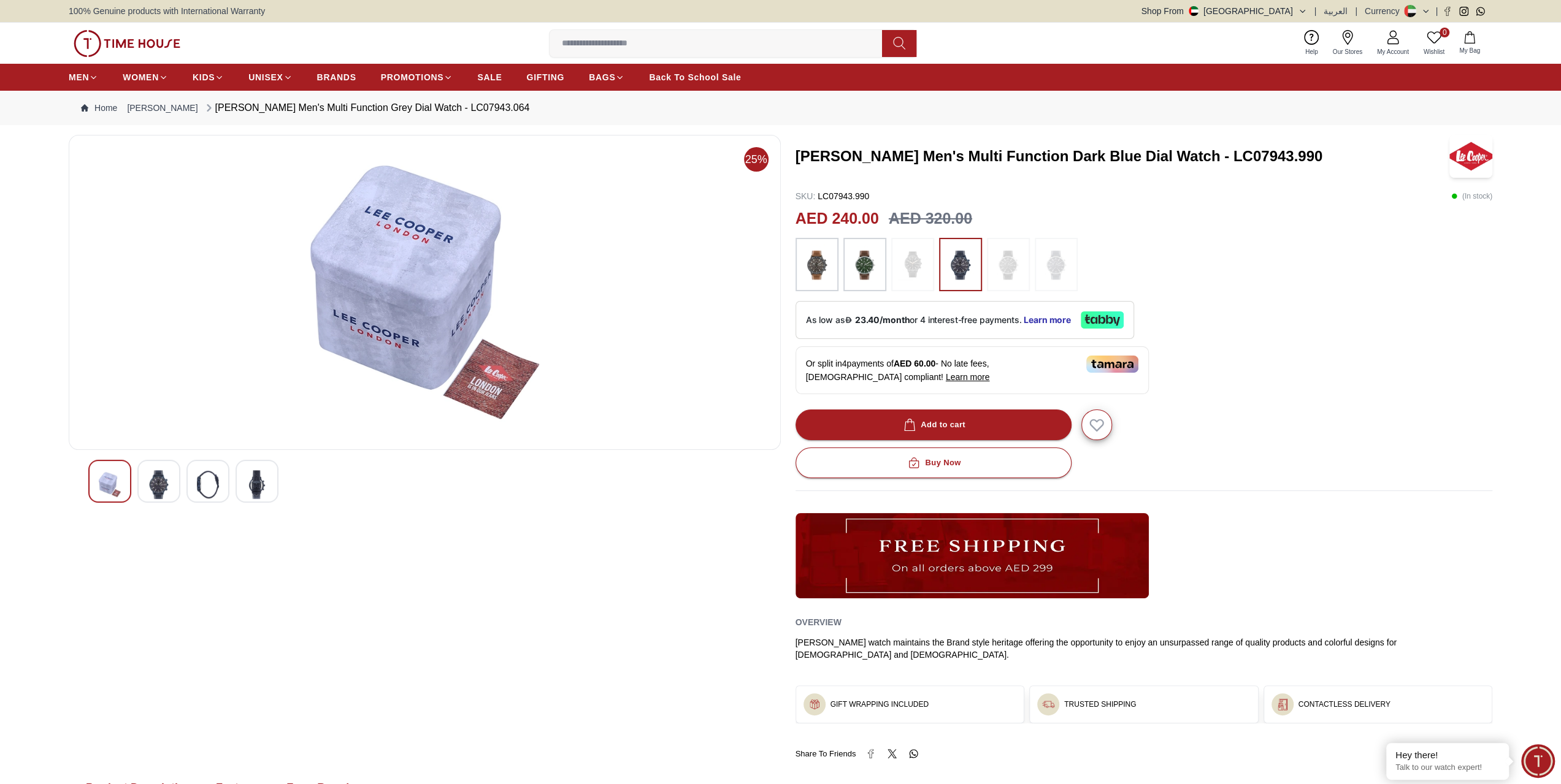
click at [194, 482] on div at bounding box center [208, 482] width 43 height 43
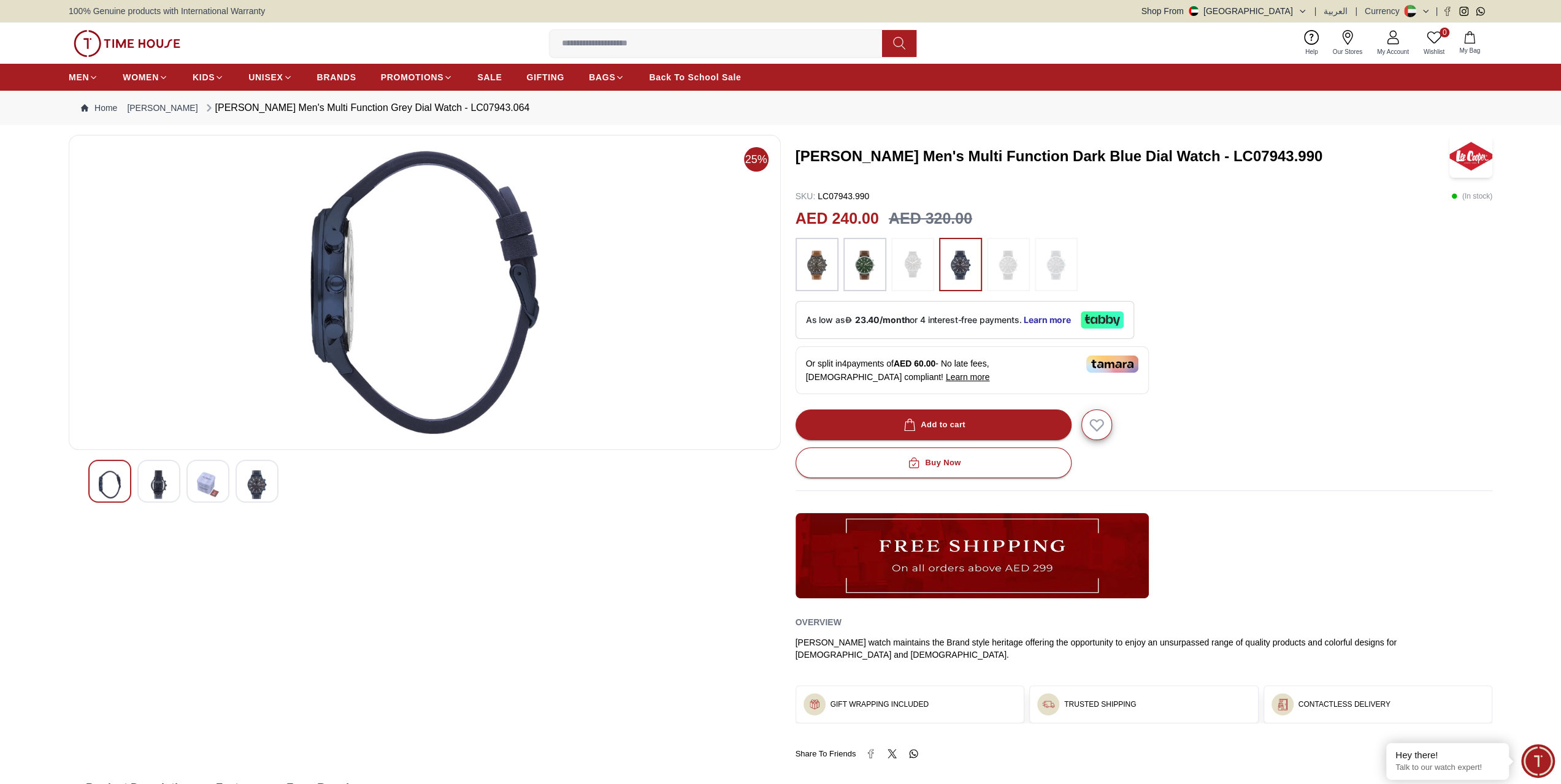
click at [146, 482] on div at bounding box center [159, 482] width 43 height 43
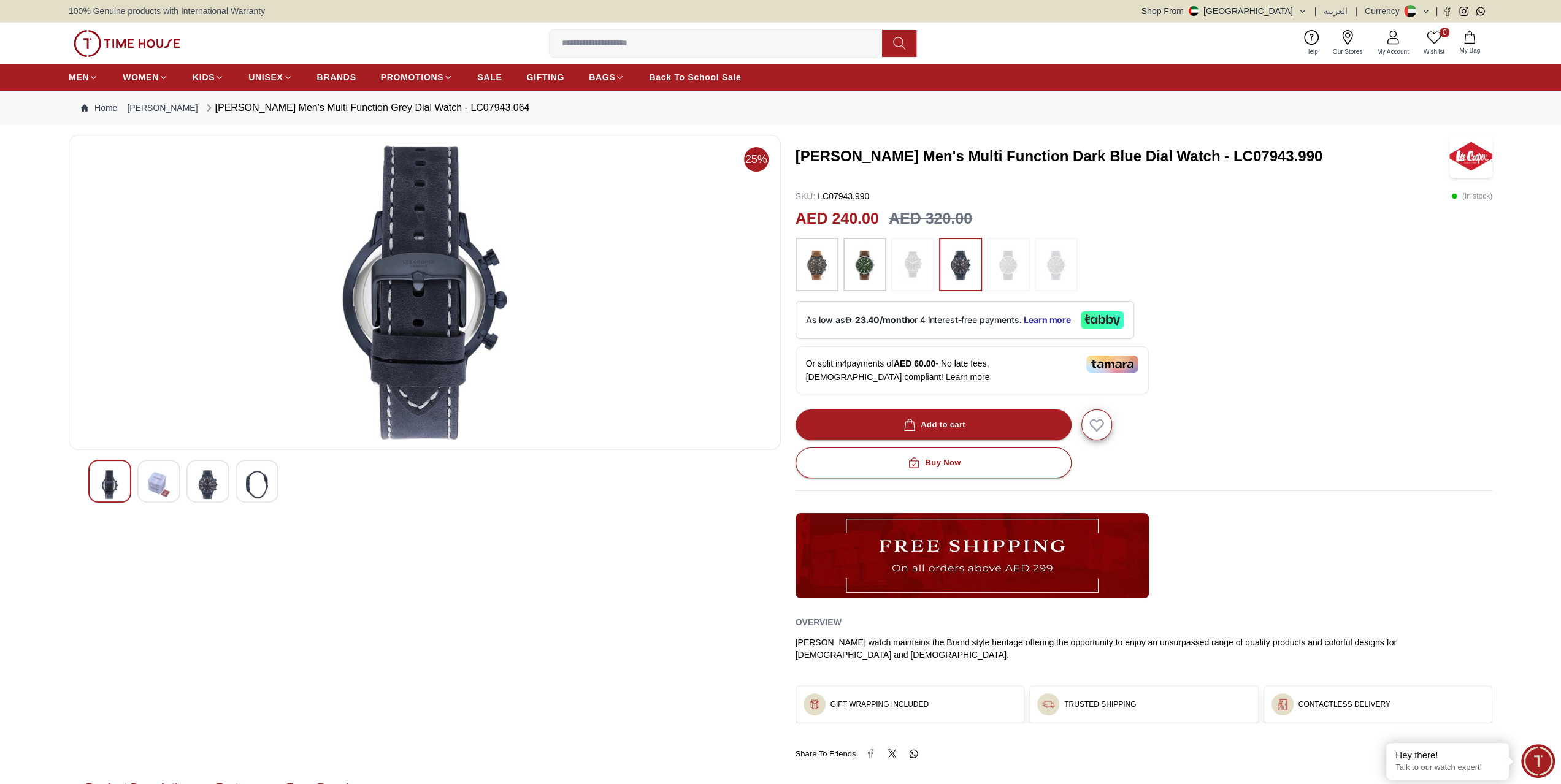
click at [206, 478] on img at bounding box center [208, 485] width 22 height 29
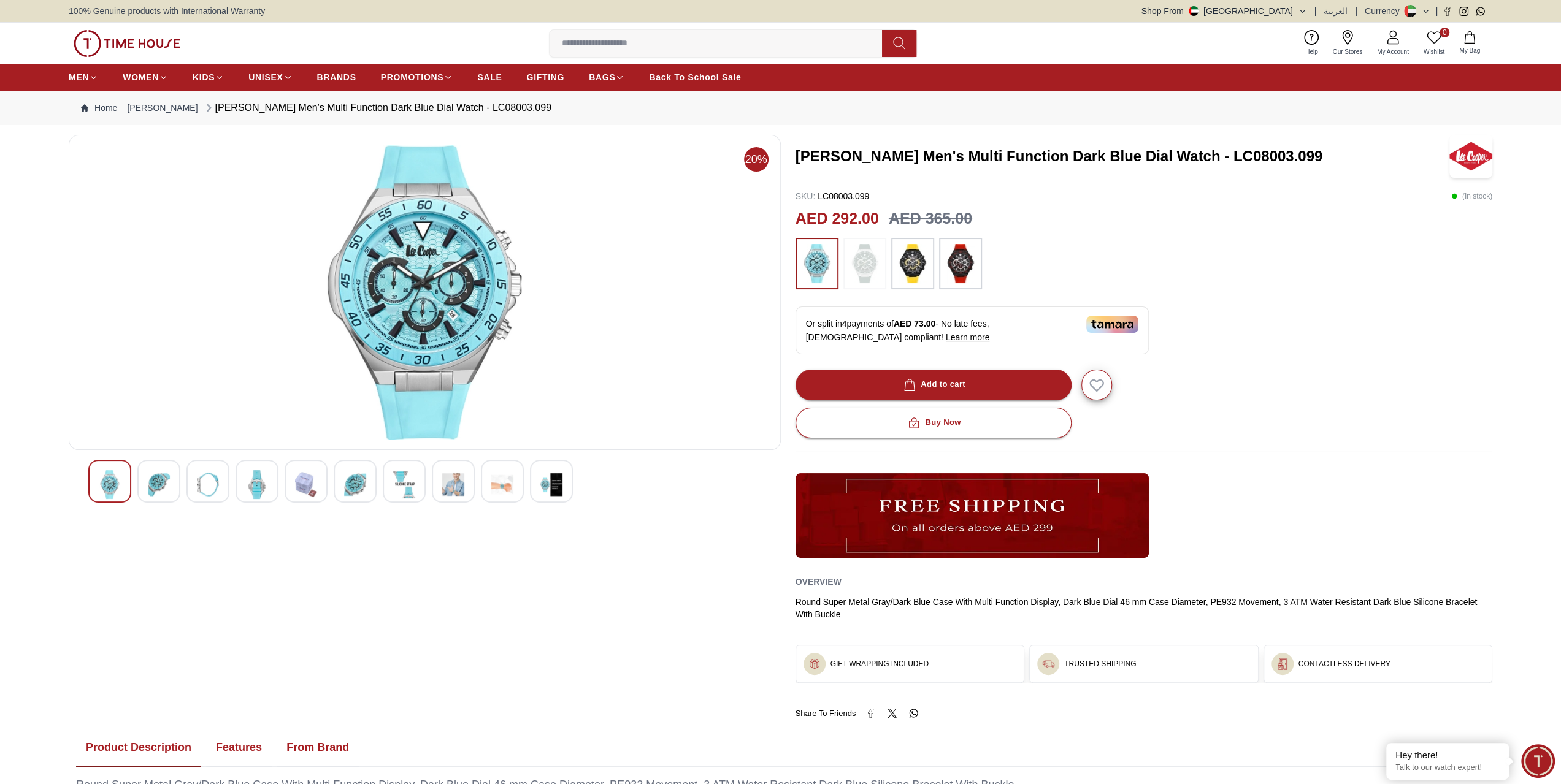
click at [248, 487] on img at bounding box center [257, 485] width 22 height 29
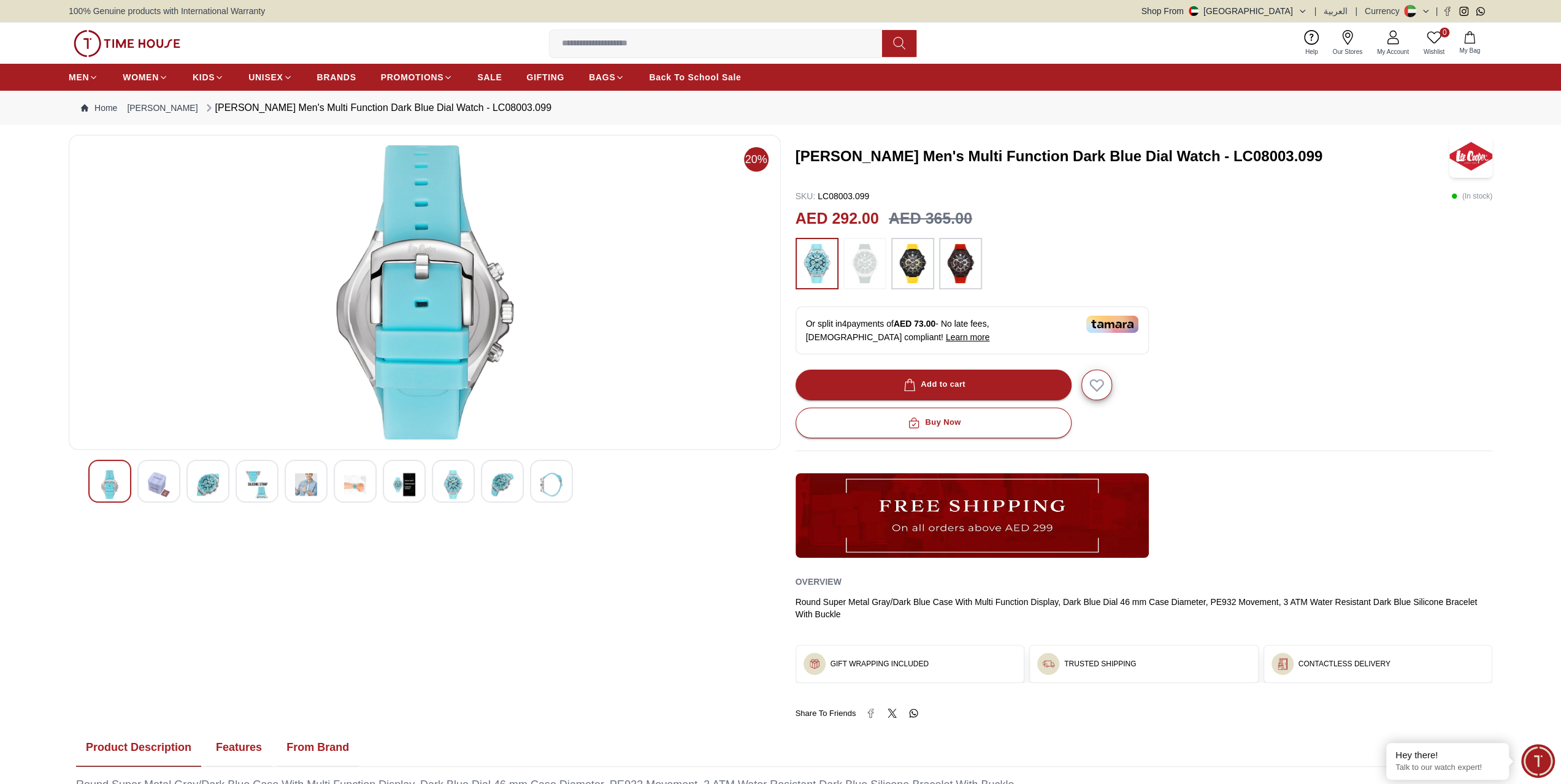
click at [292, 485] on div at bounding box center [306, 482] width 43 height 43
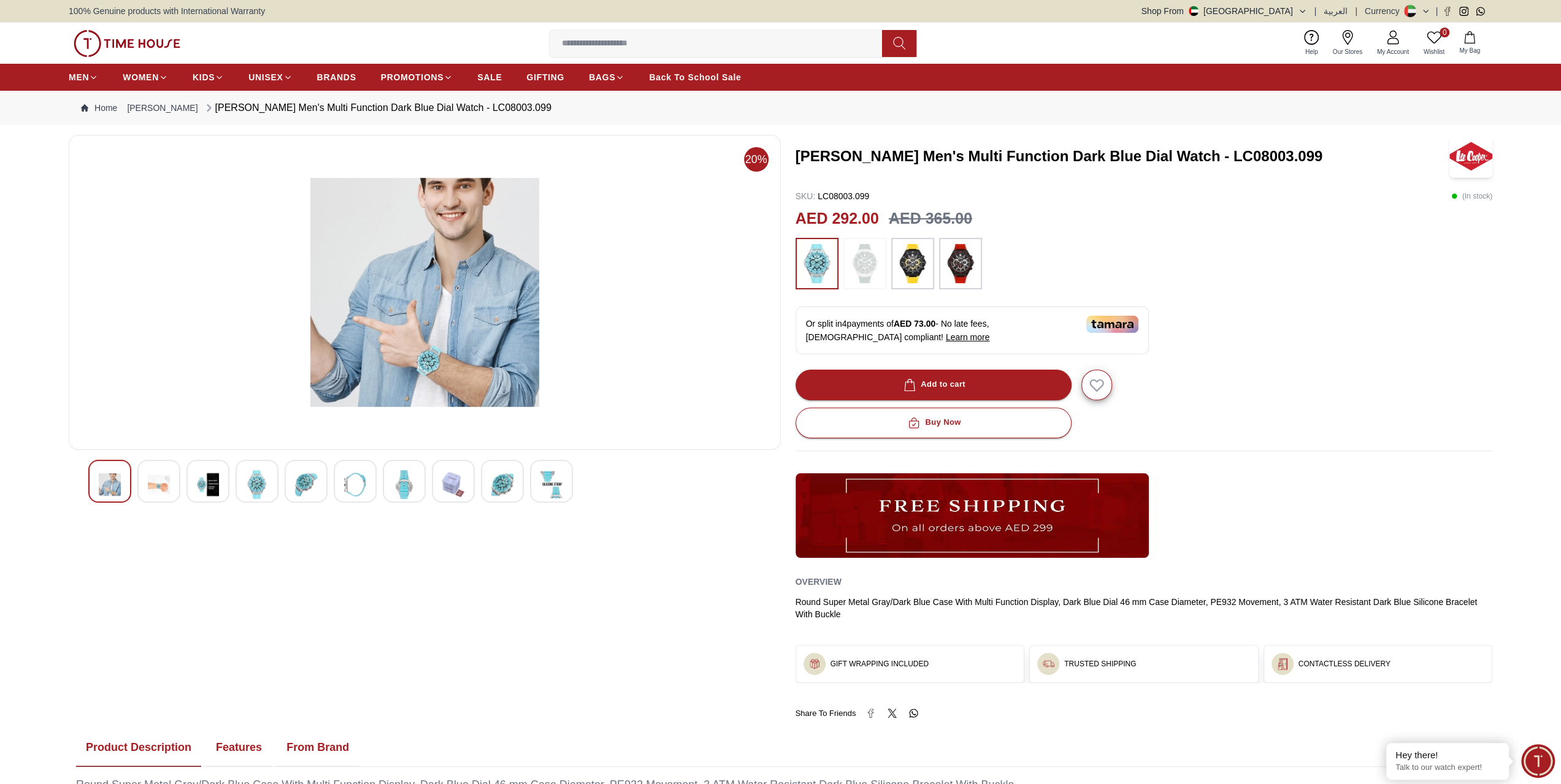
click at [248, 484] on img at bounding box center [257, 485] width 22 height 29
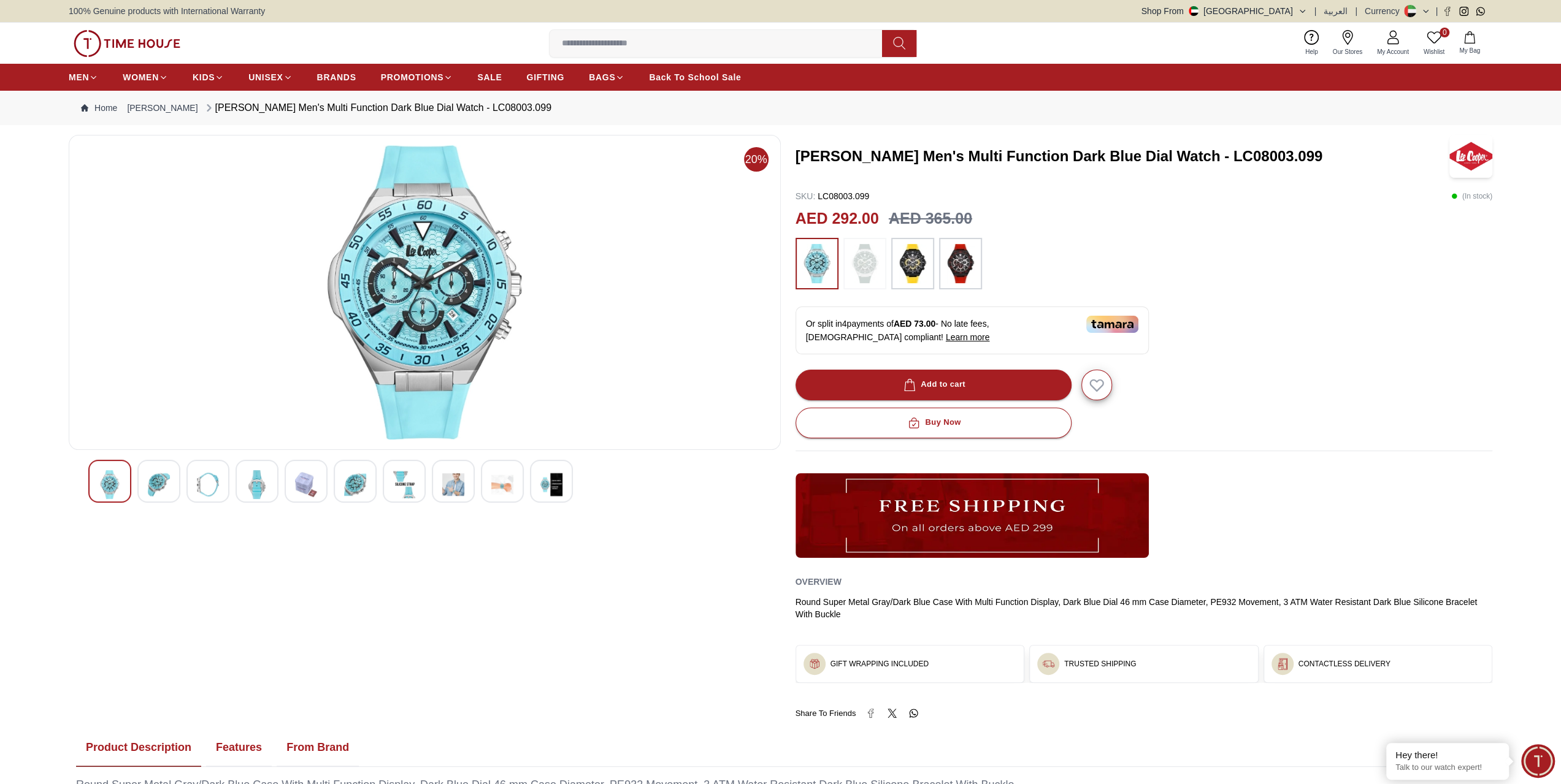
click at [277, 482] on div at bounding box center [425, 482] width 673 height 43
click at [225, 480] on div at bounding box center [208, 482] width 43 height 43
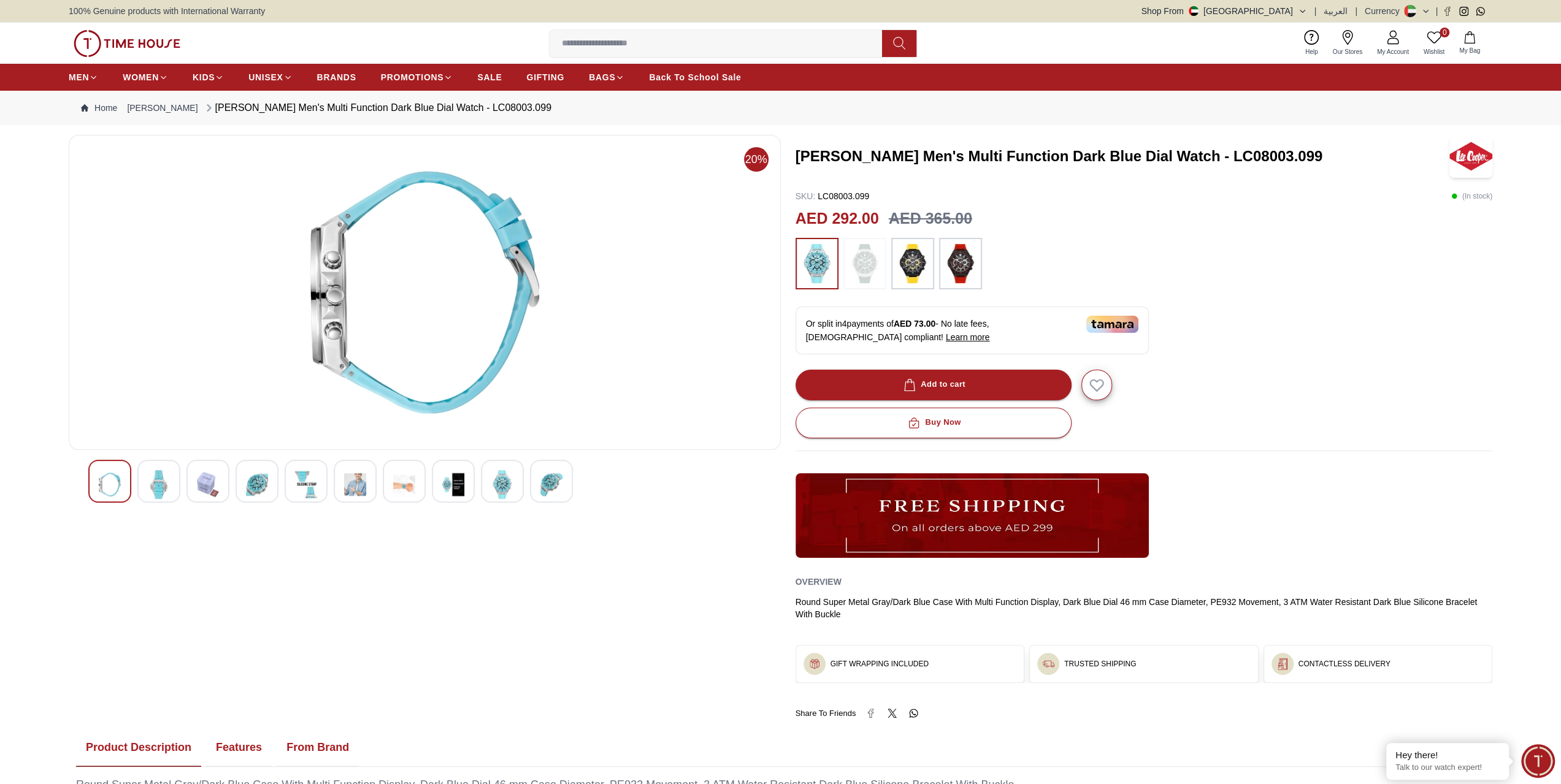
click at [169, 469] on div at bounding box center [159, 482] width 43 height 43
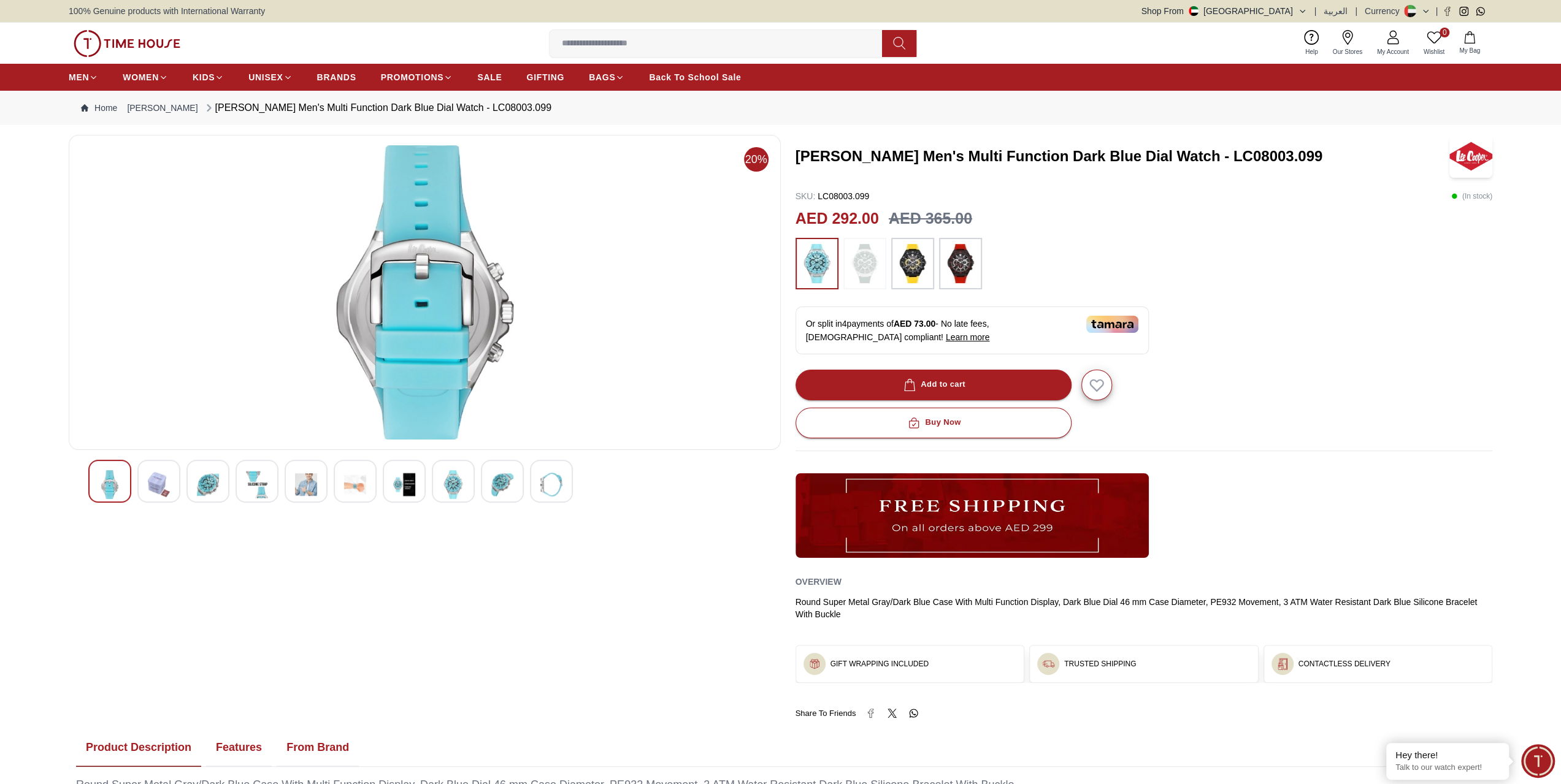
click at [239, 493] on div at bounding box center [257, 482] width 43 height 43
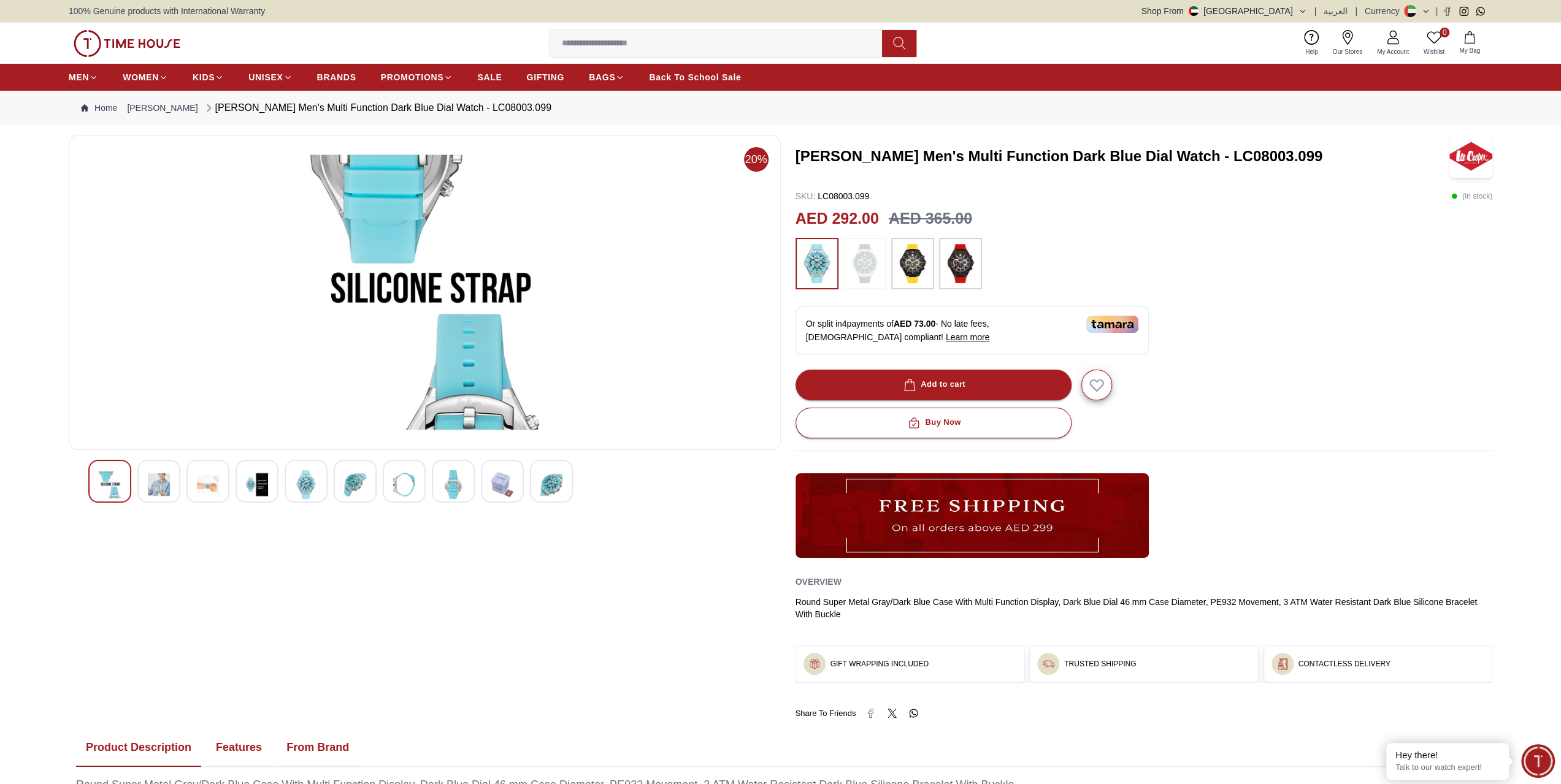
click at [319, 474] on div at bounding box center [306, 482] width 43 height 43
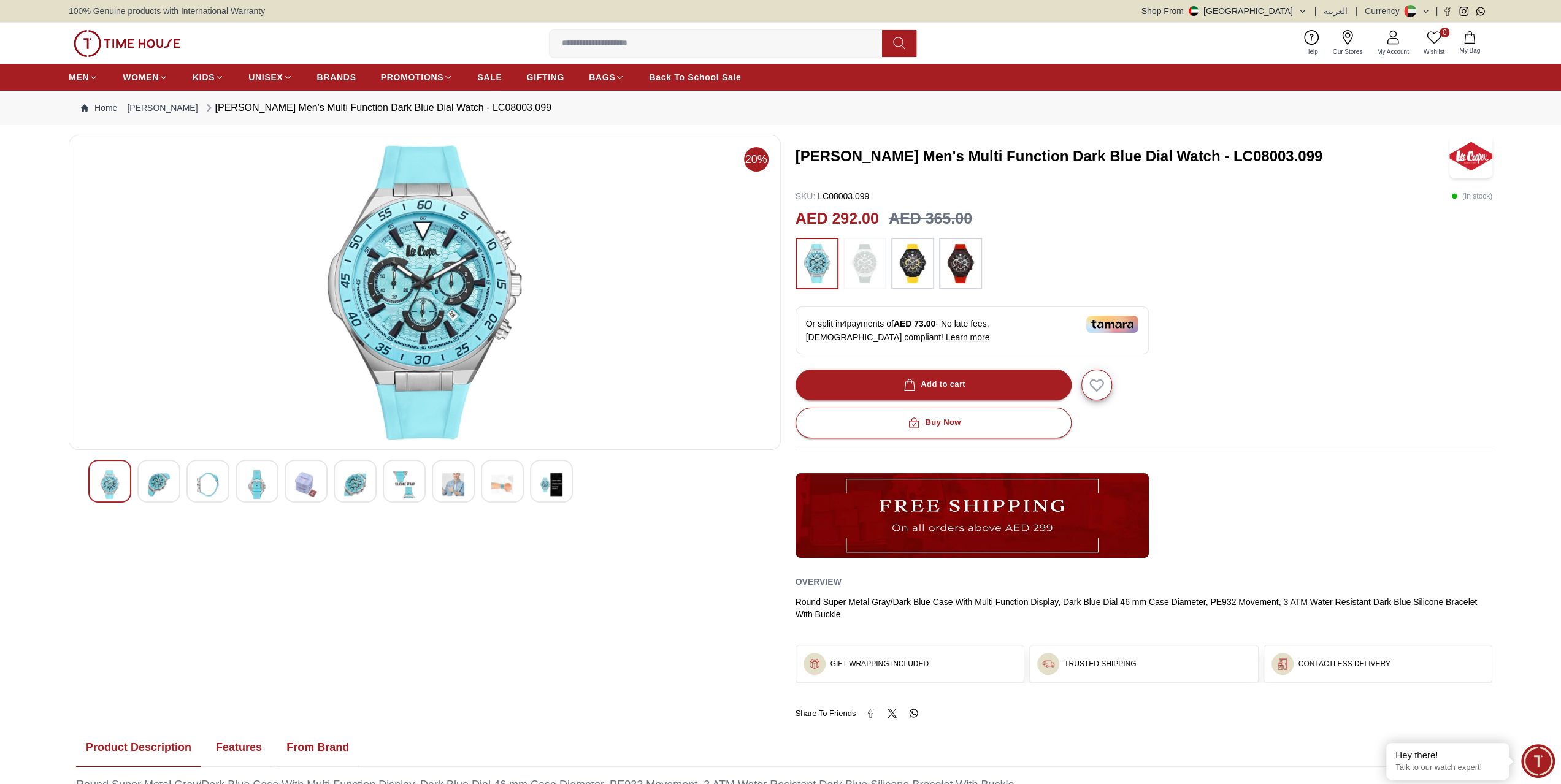
click at [485, 300] on img at bounding box center [425, 292] width 692 height 294
click at [543, 478] on img at bounding box center [551, 485] width 22 height 29
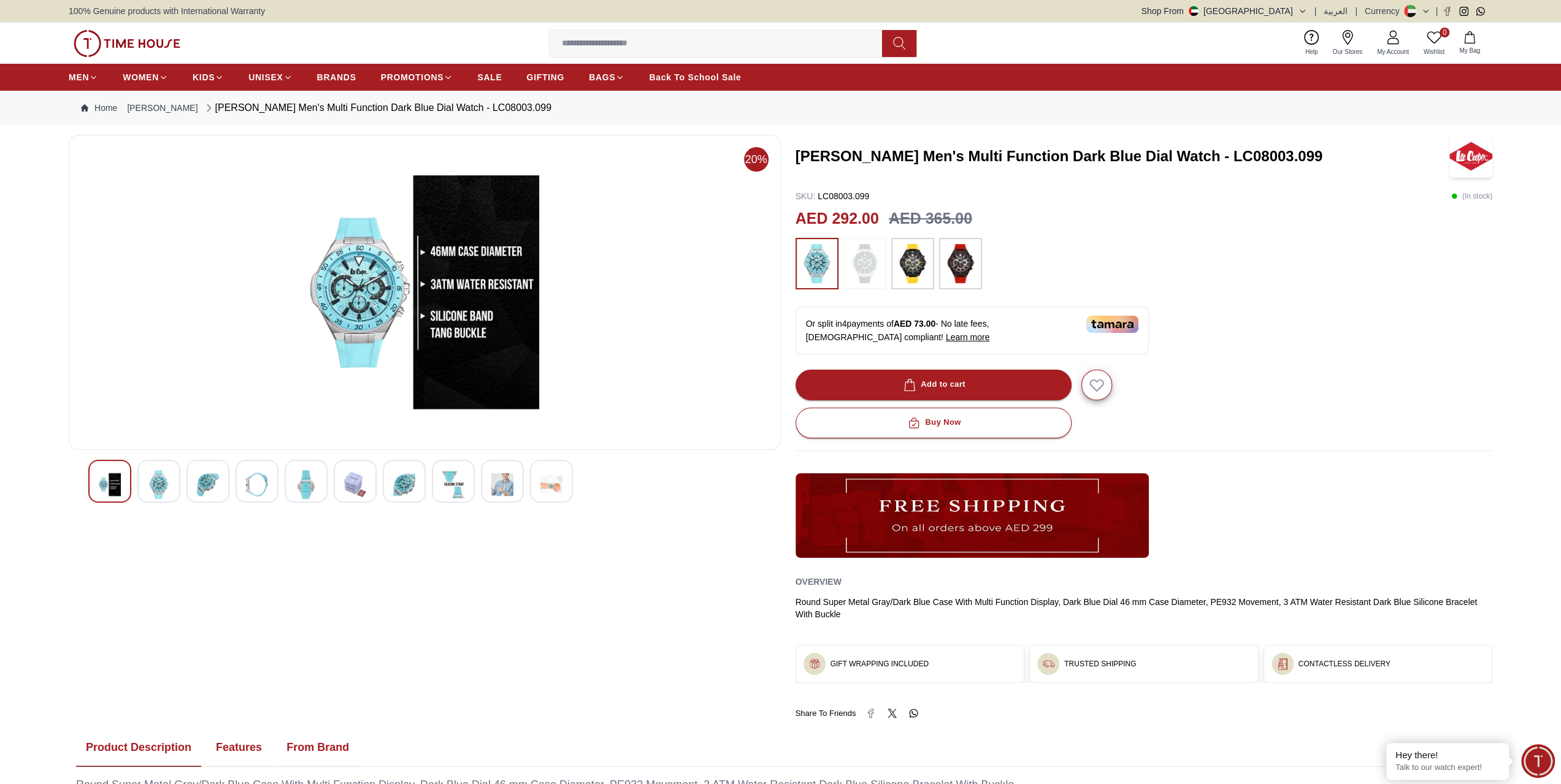
click at [481, 480] on div at bounding box center [503, 482] width 43 height 43
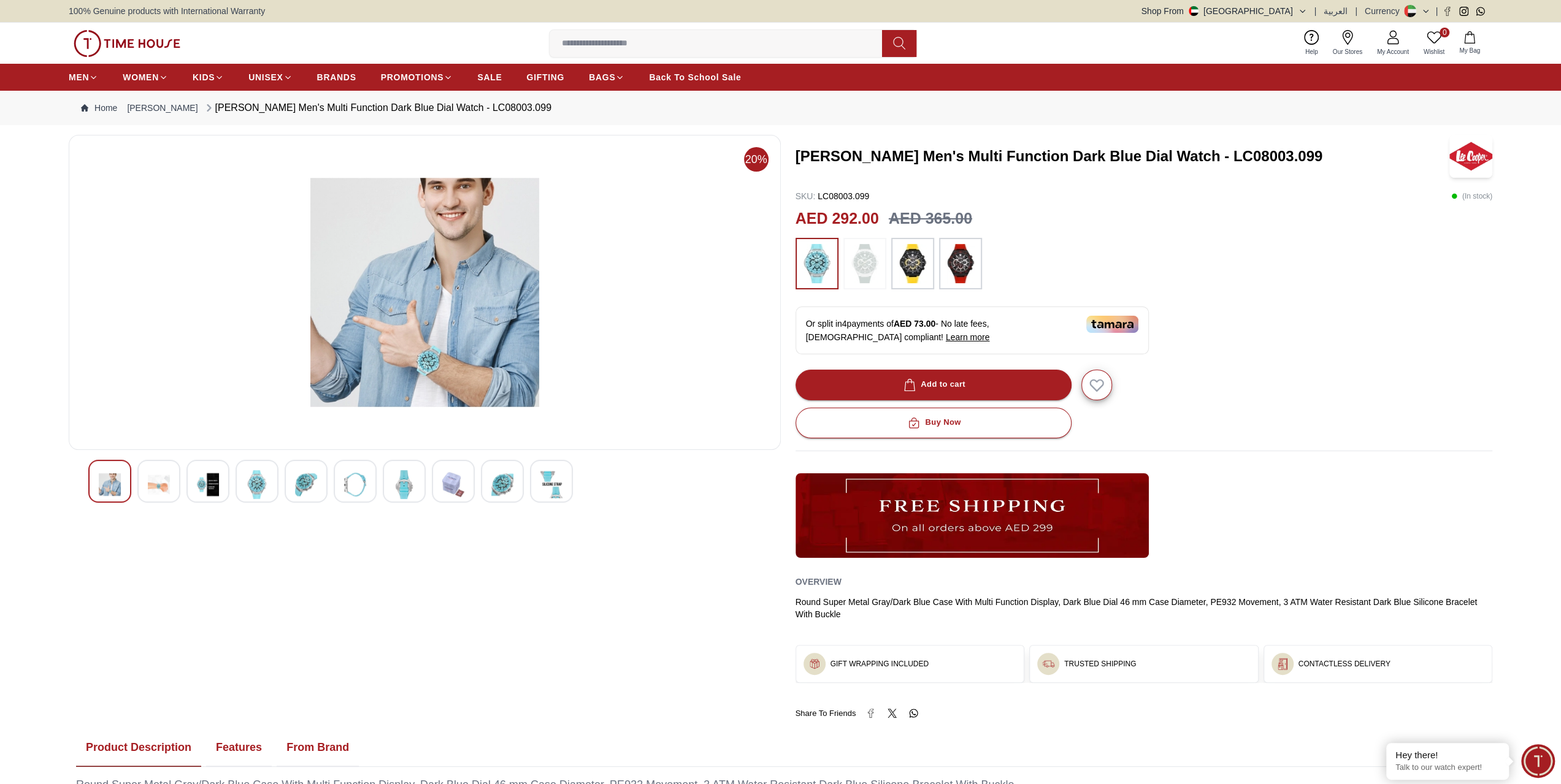
click at [446, 466] on div at bounding box center [454, 482] width 43 height 43
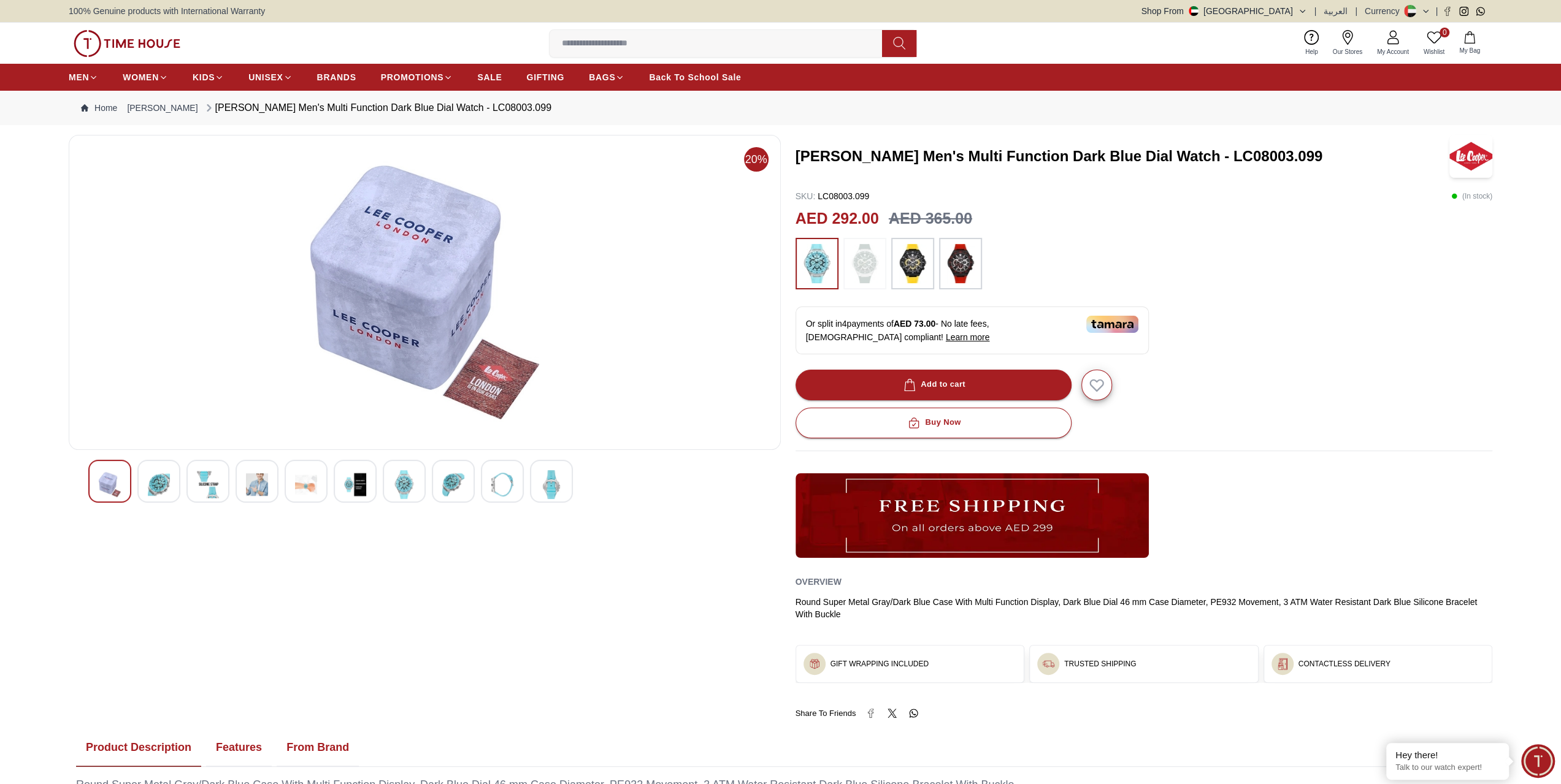
click at [500, 476] on img at bounding box center [503, 485] width 22 height 29
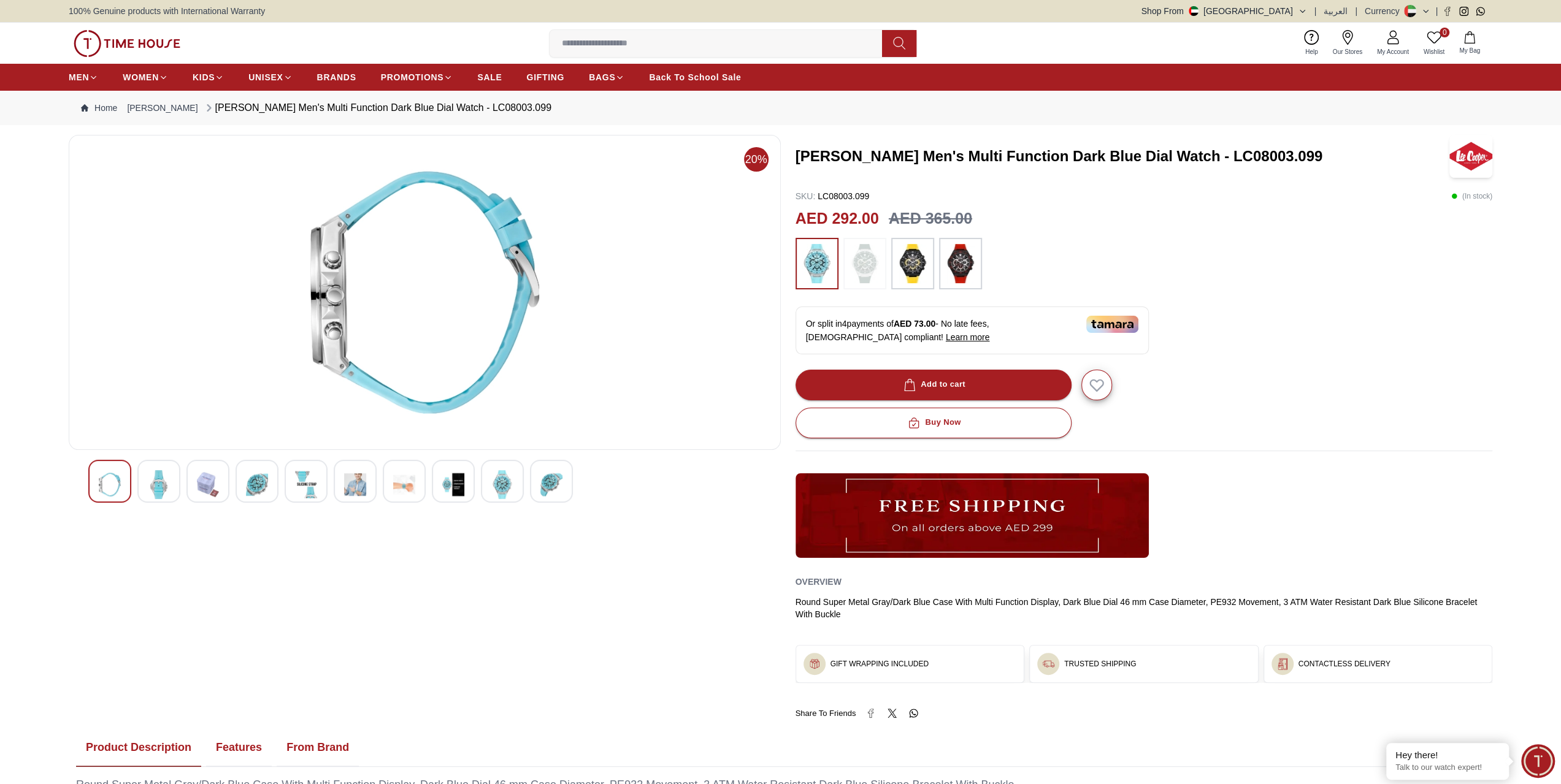
click at [510, 473] on img at bounding box center [503, 485] width 22 height 29
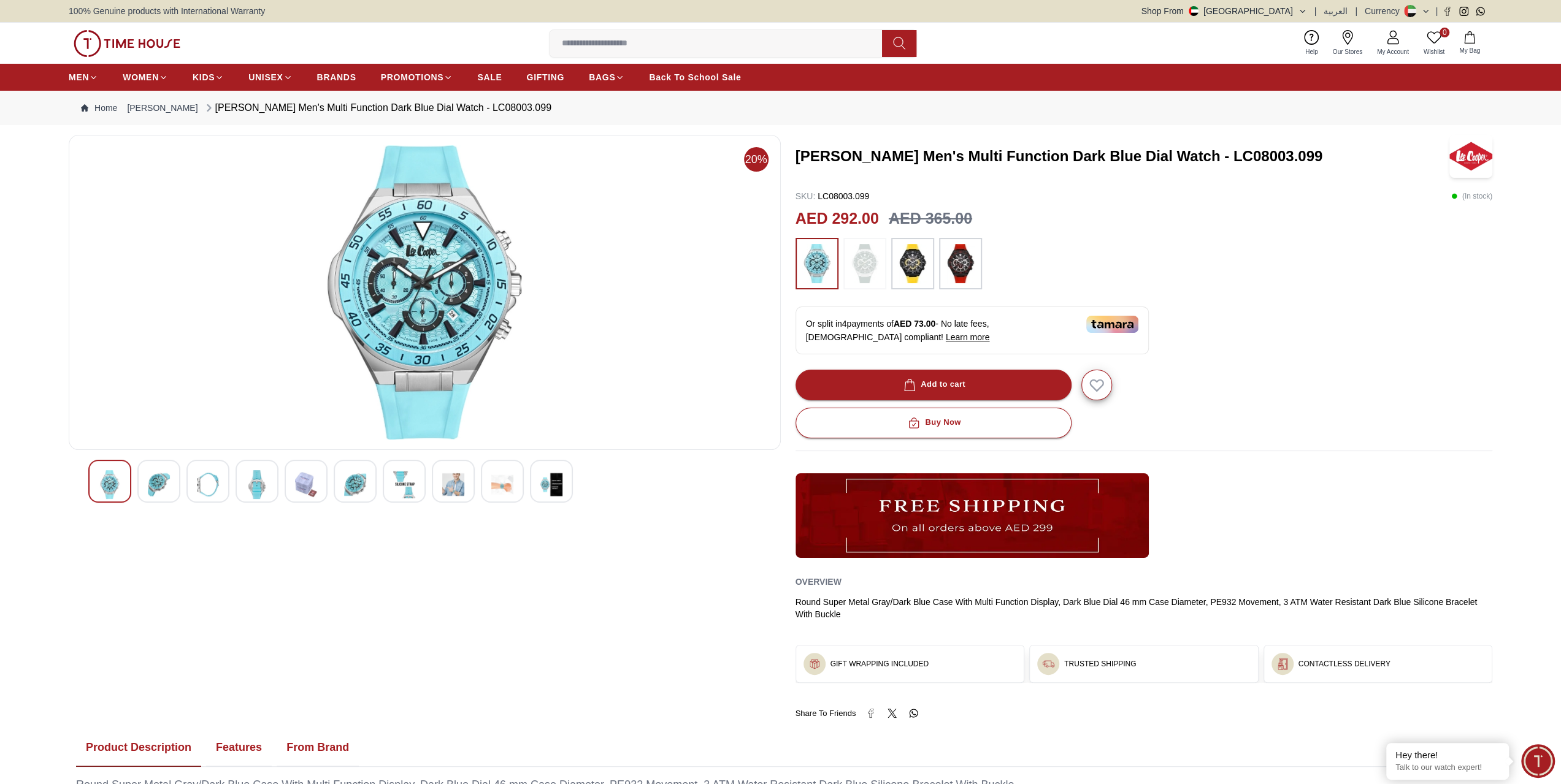
click at [411, 282] on img at bounding box center [425, 292] width 692 height 294
click at [404, 288] on img at bounding box center [425, 292] width 692 height 294
click at [403, 288] on img at bounding box center [425, 292] width 692 height 294
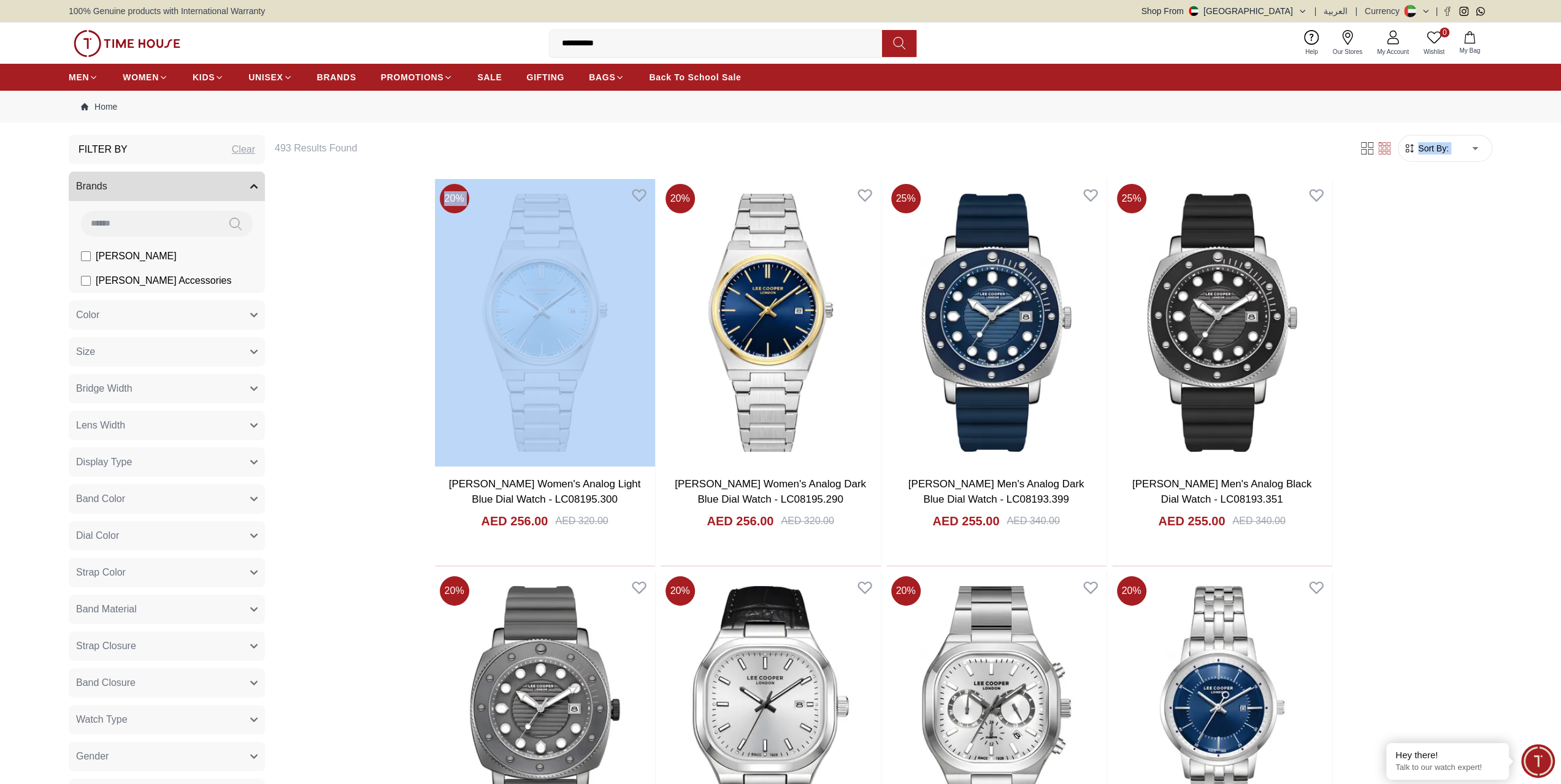
drag, startPoint x: 365, startPoint y: 205, endPoint x: 296, endPoint y: 335, distance: 147.2
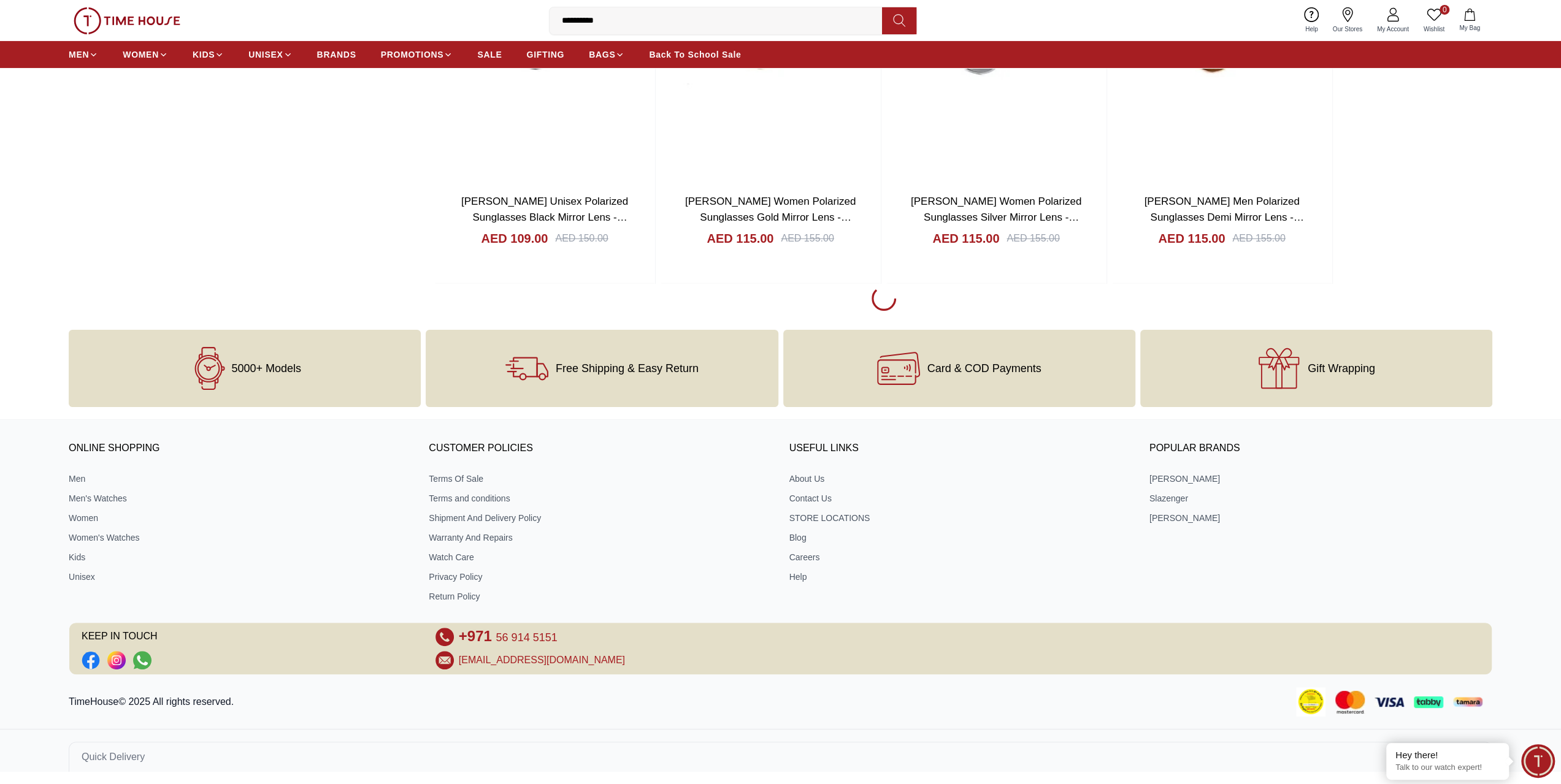
scroll to position [13719, 0]
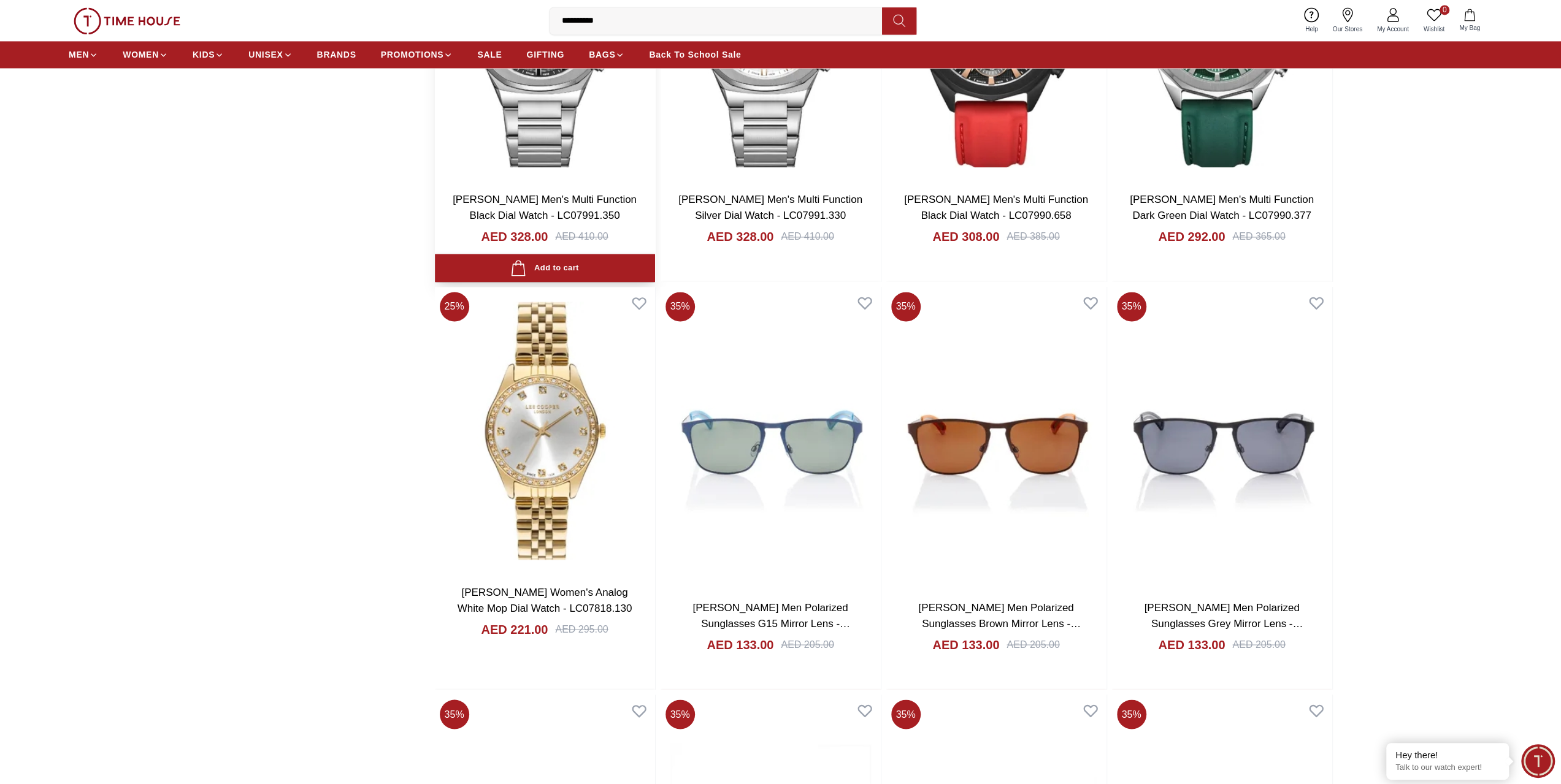
scroll to position [10531, 0]
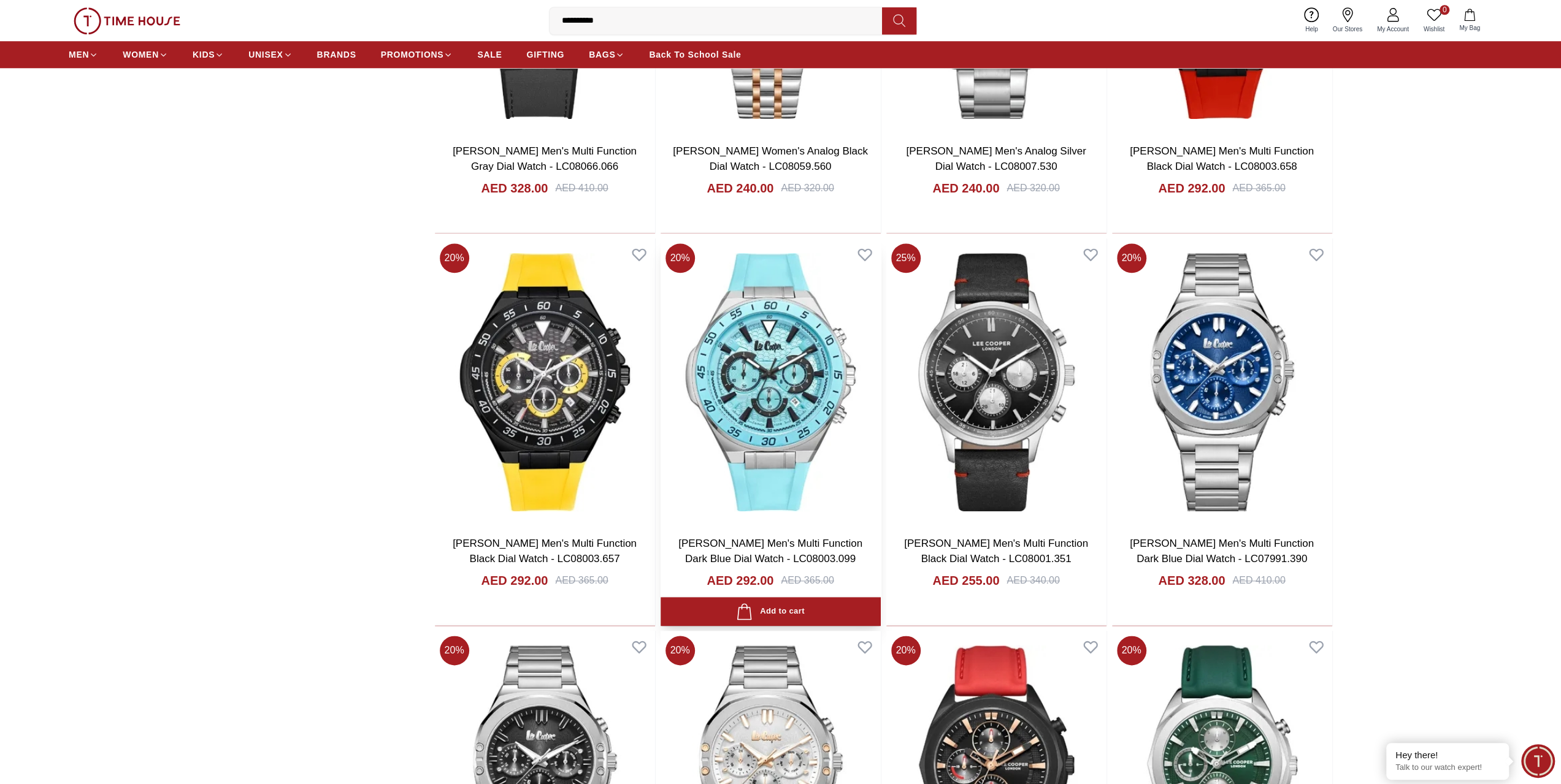
click at [783, 368] on img at bounding box center [770, 382] width 220 height 288
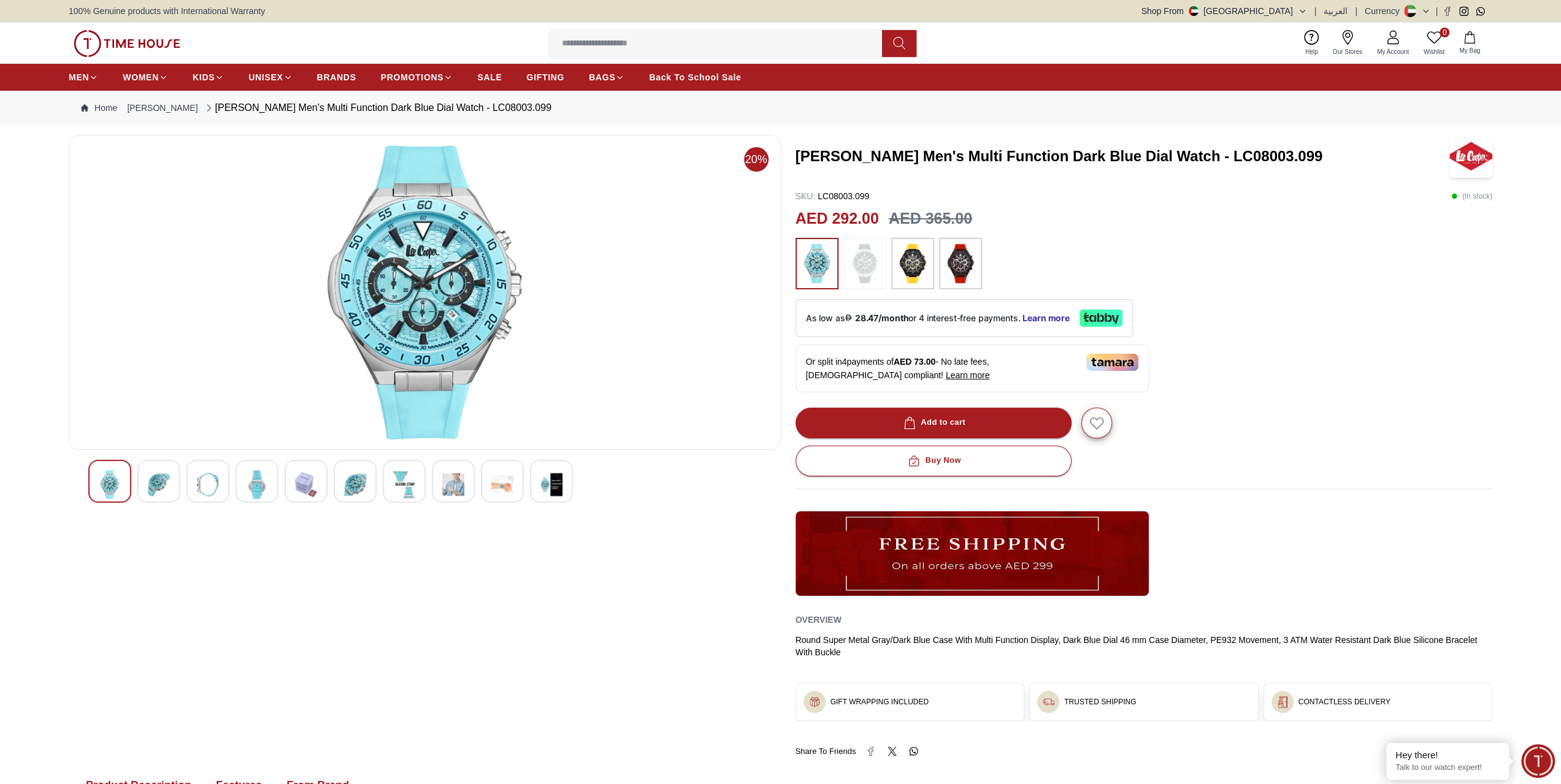
click at [262, 488] on img at bounding box center [257, 485] width 22 height 29
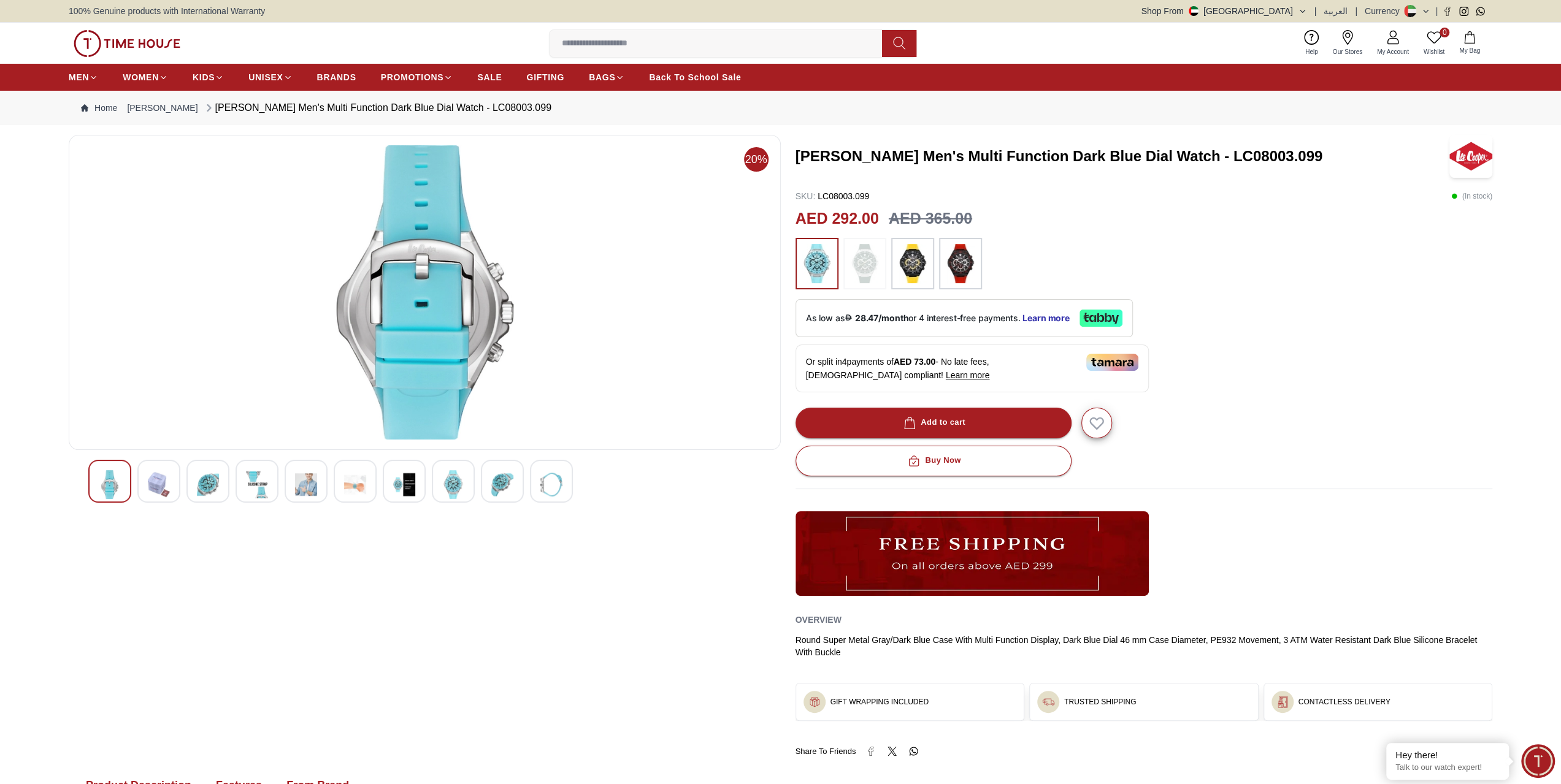
click at [311, 488] on img at bounding box center [306, 485] width 22 height 29
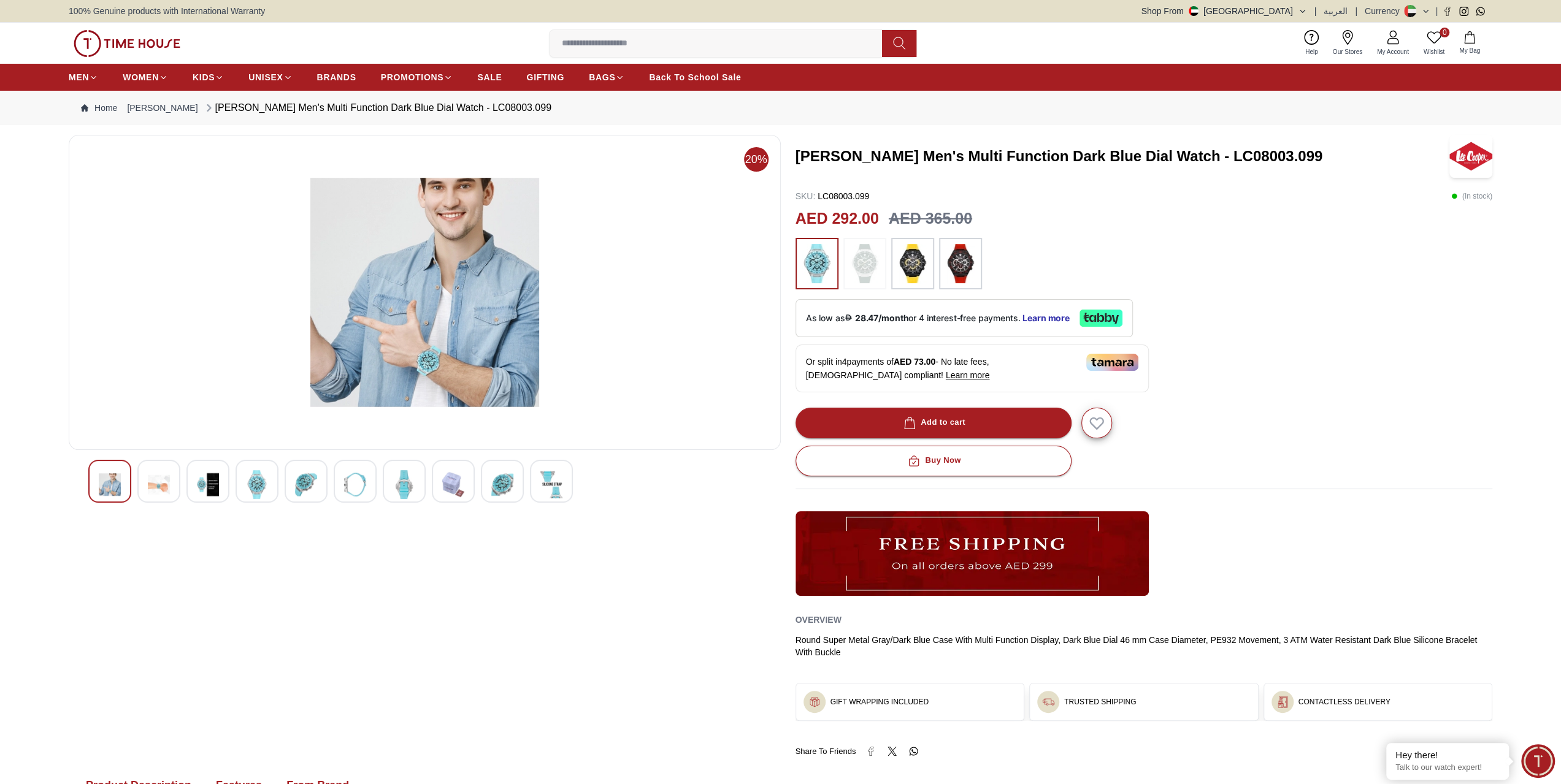
click at [378, 475] on div at bounding box center [425, 482] width 673 height 43
click at [344, 471] on img at bounding box center [355, 485] width 22 height 29
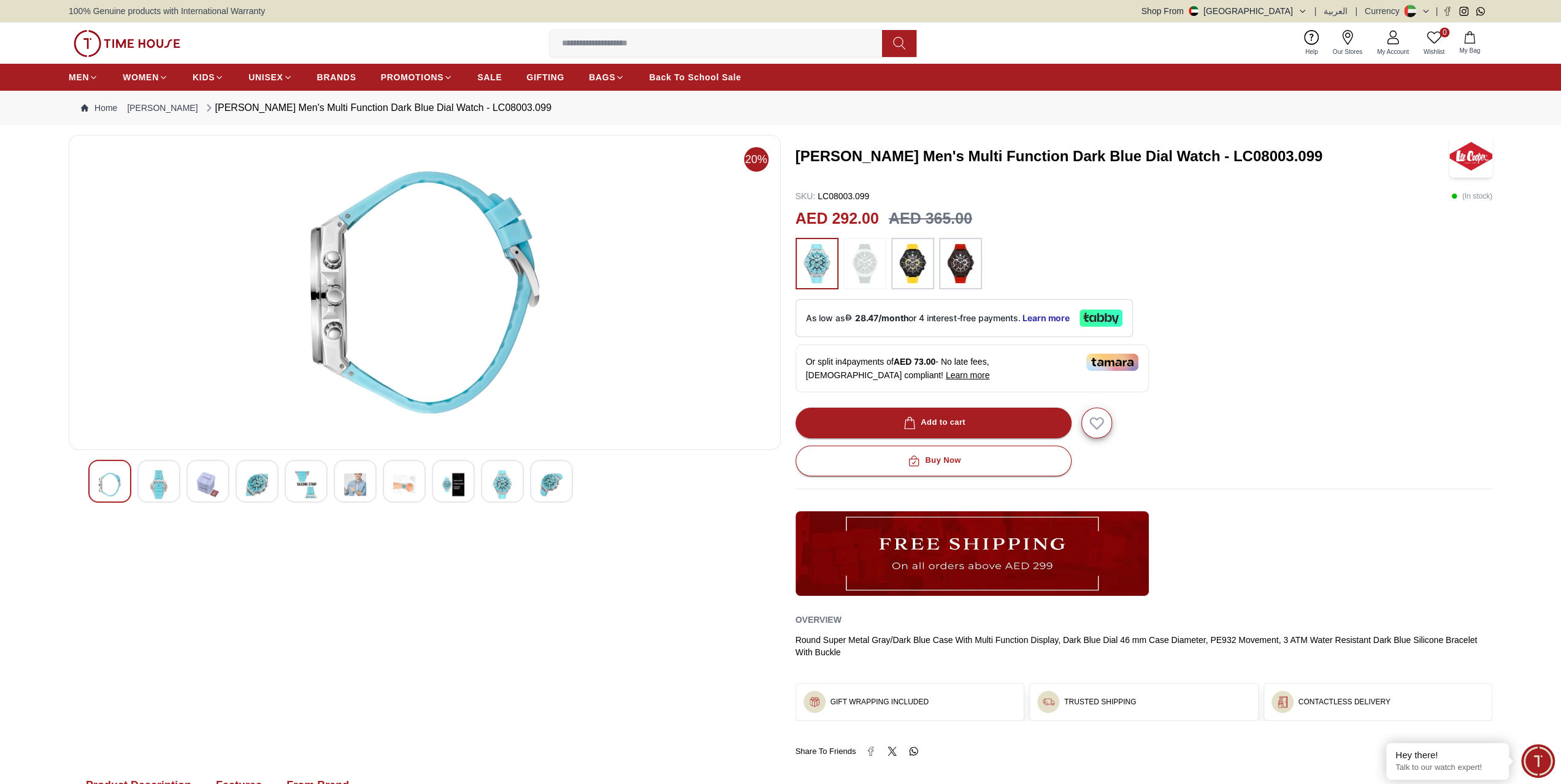
click at [300, 494] on img at bounding box center [306, 485] width 22 height 29
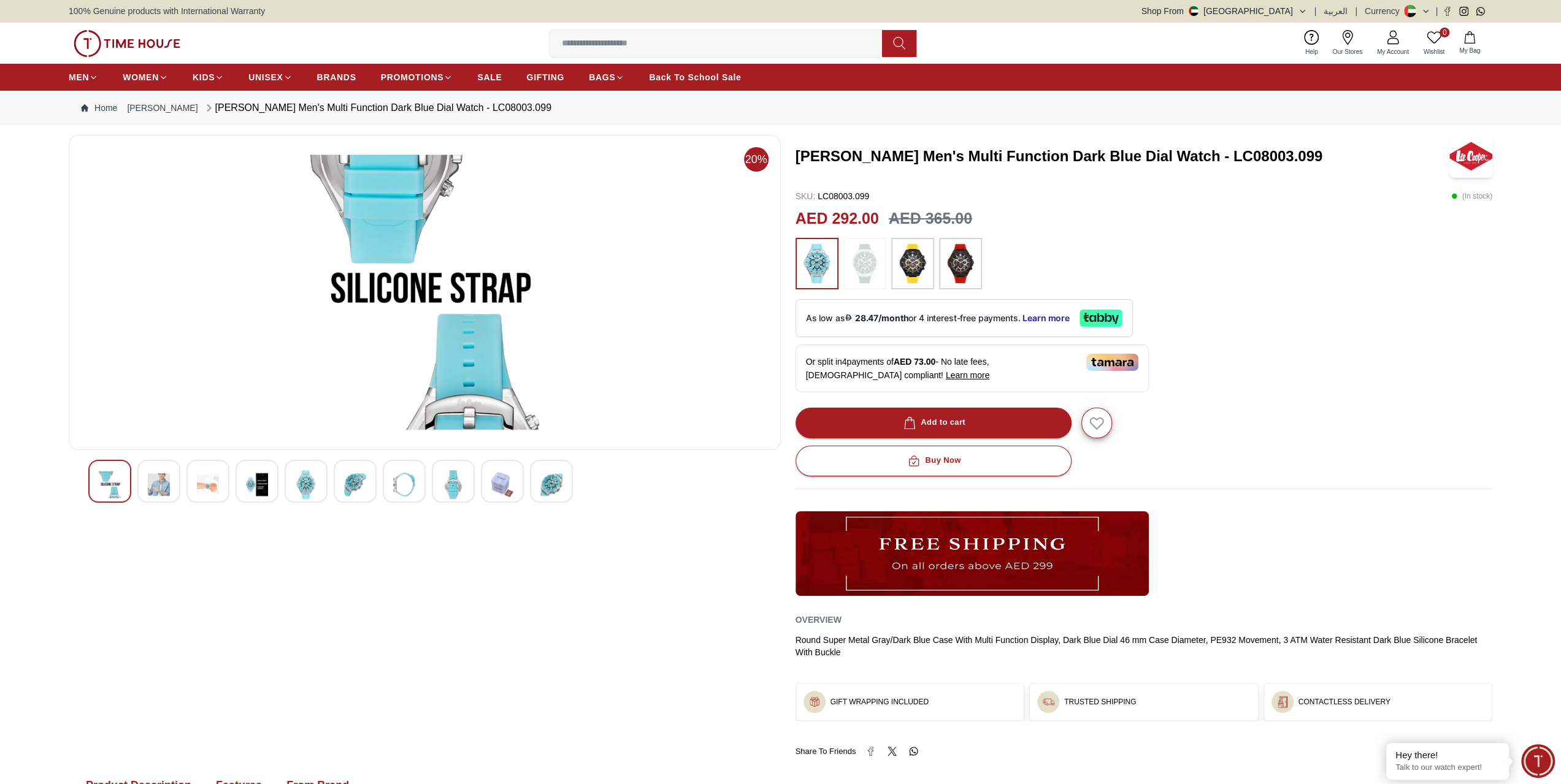
click at [297, 473] on img at bounding box center [306, 485] width 22 height 29
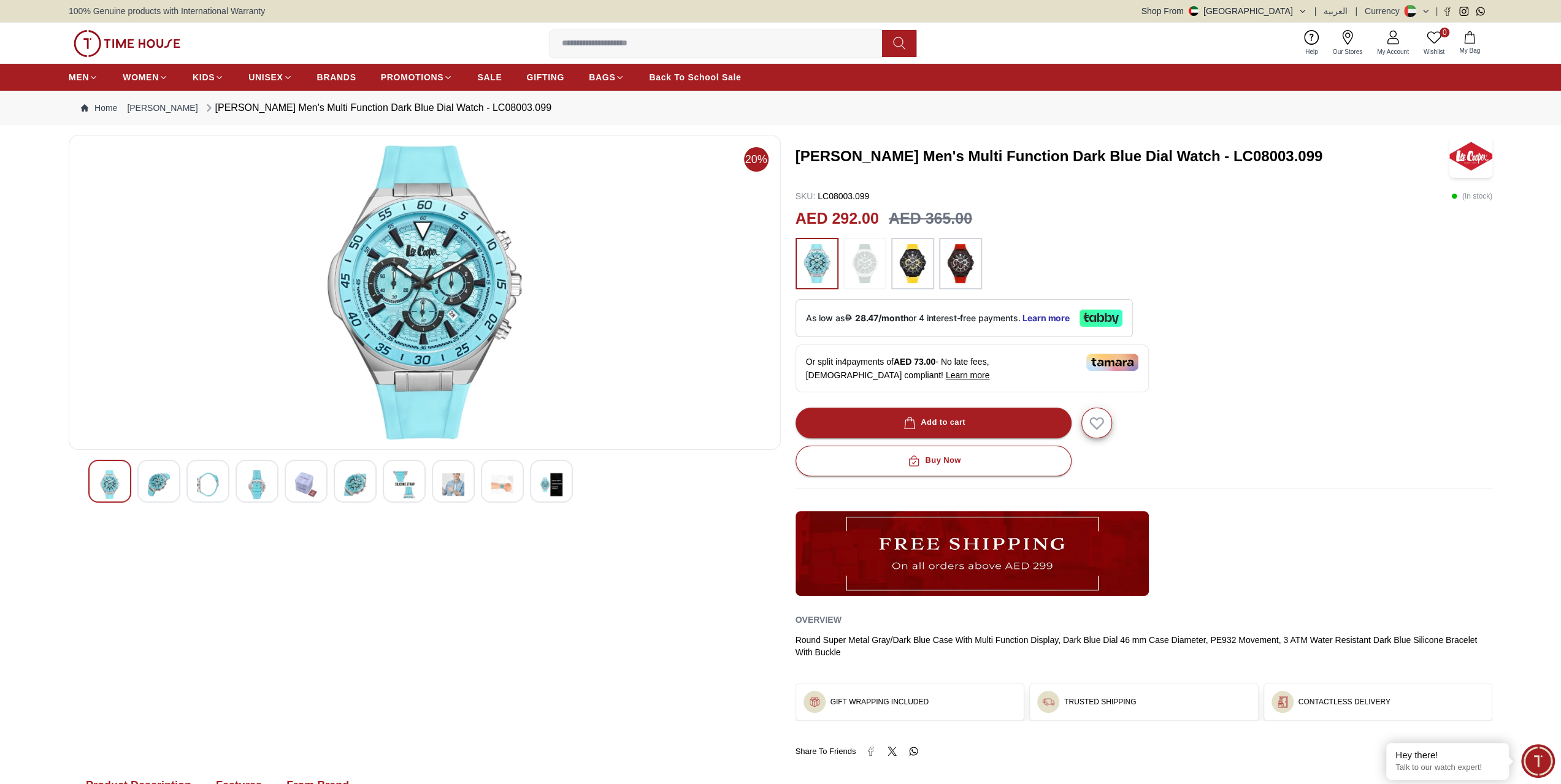
click at [454, 262] on img at bounding box center [425, 292] width 692 height 294
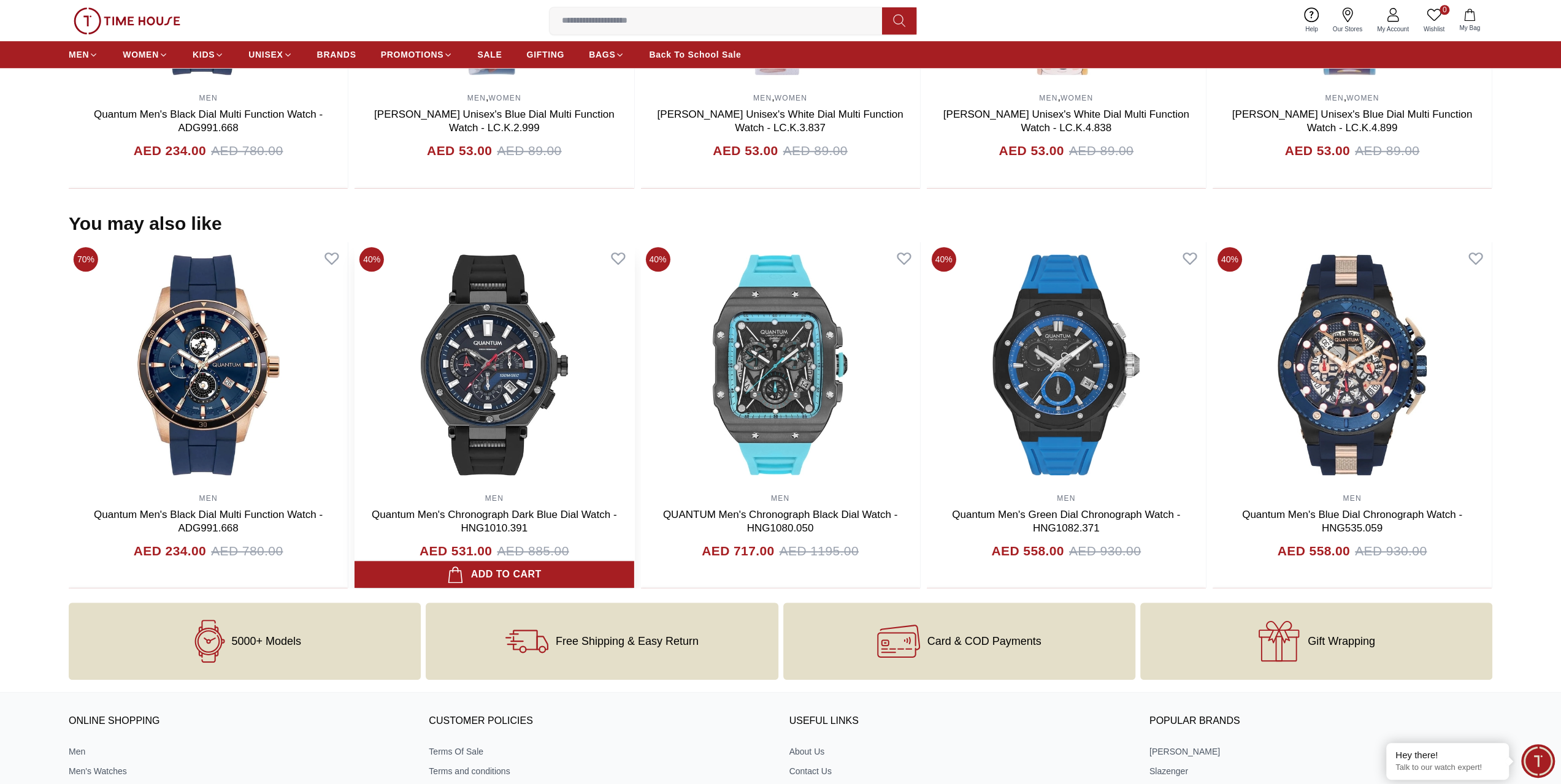
scroll to position [946, 0]
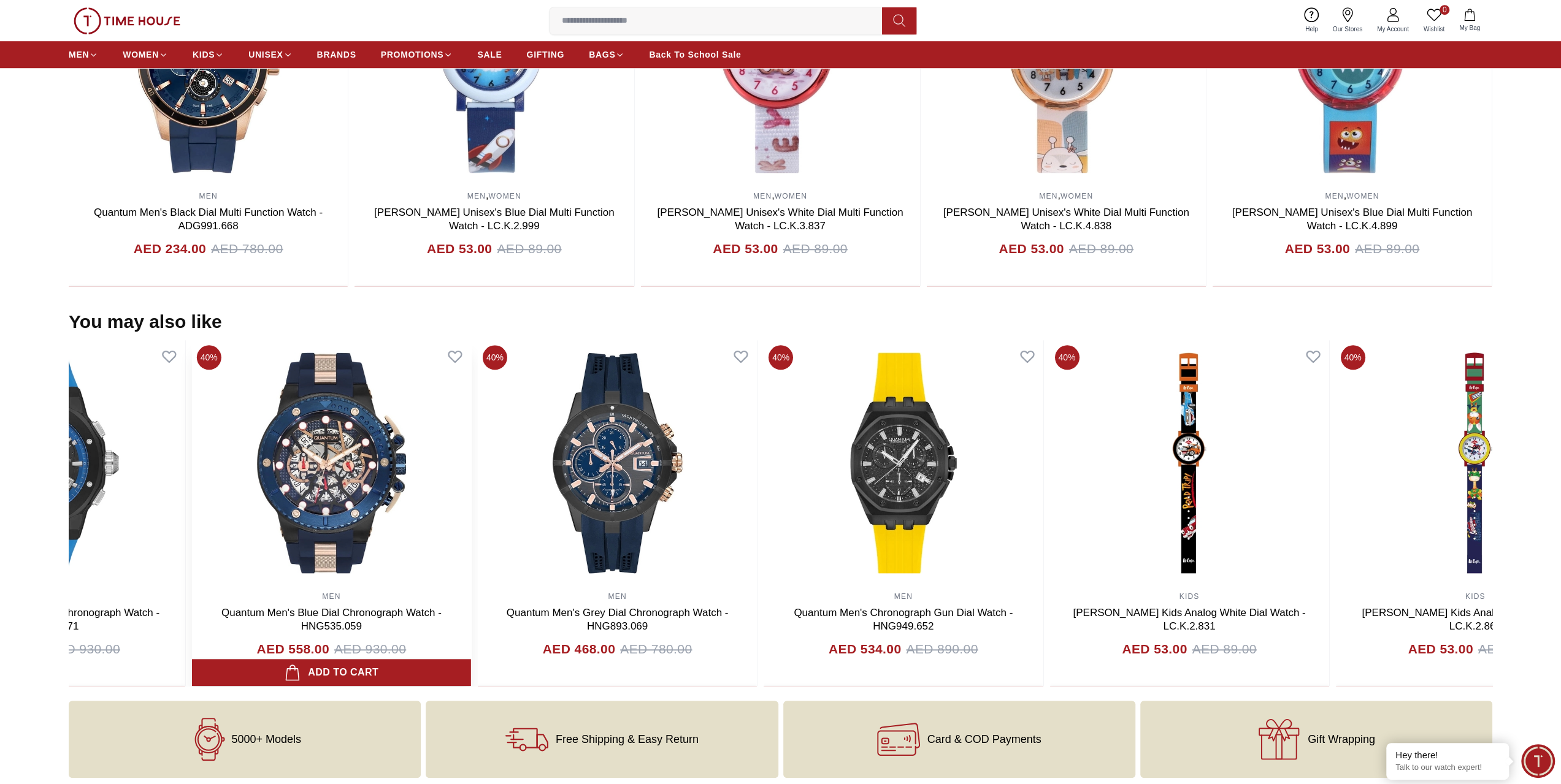
click at [387, 450] on img at bounding box center [331, 462] width 279 height 245
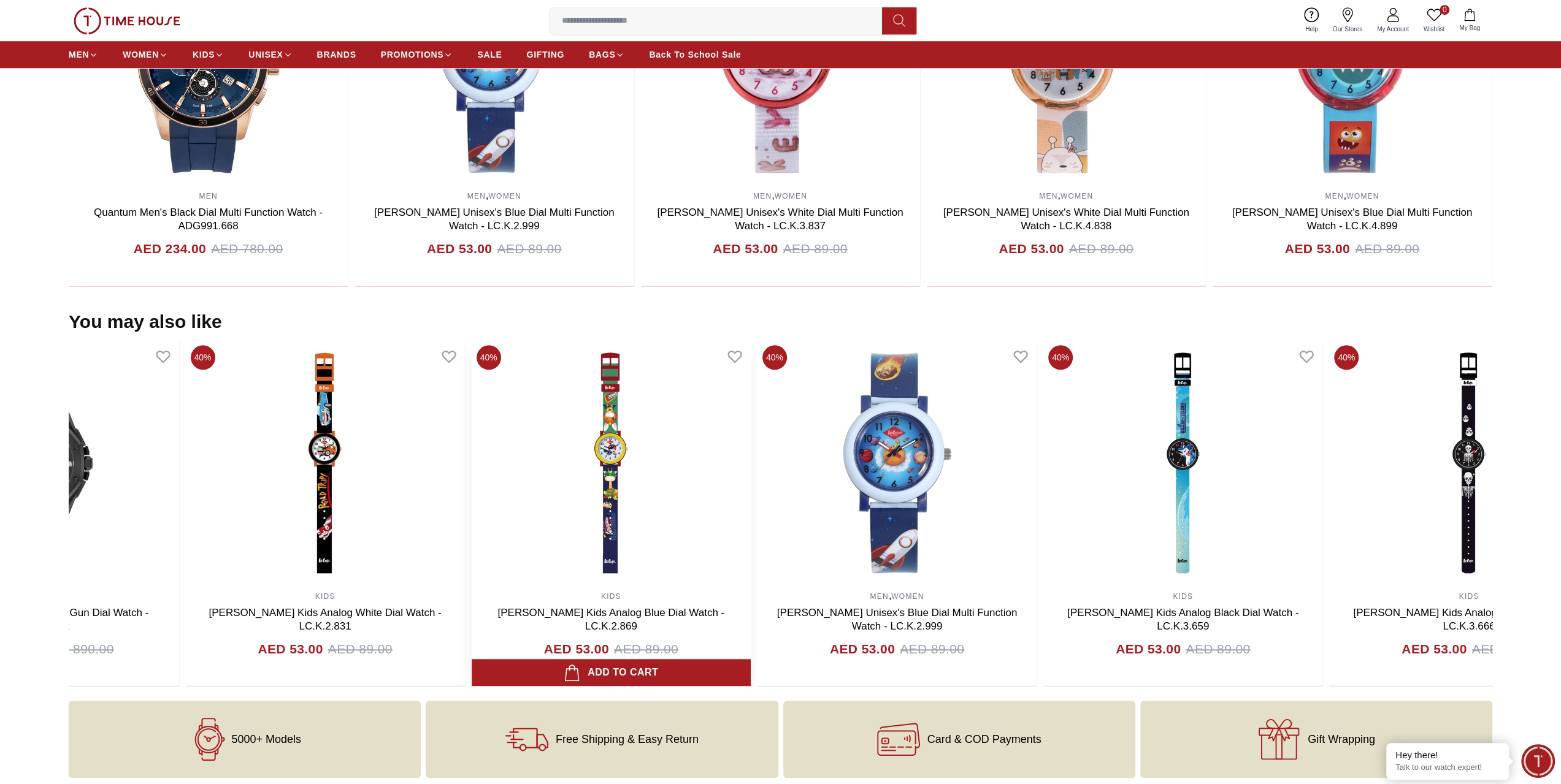
click at [471, 566] on img at bounding box center [611, 462] width 279 height 245
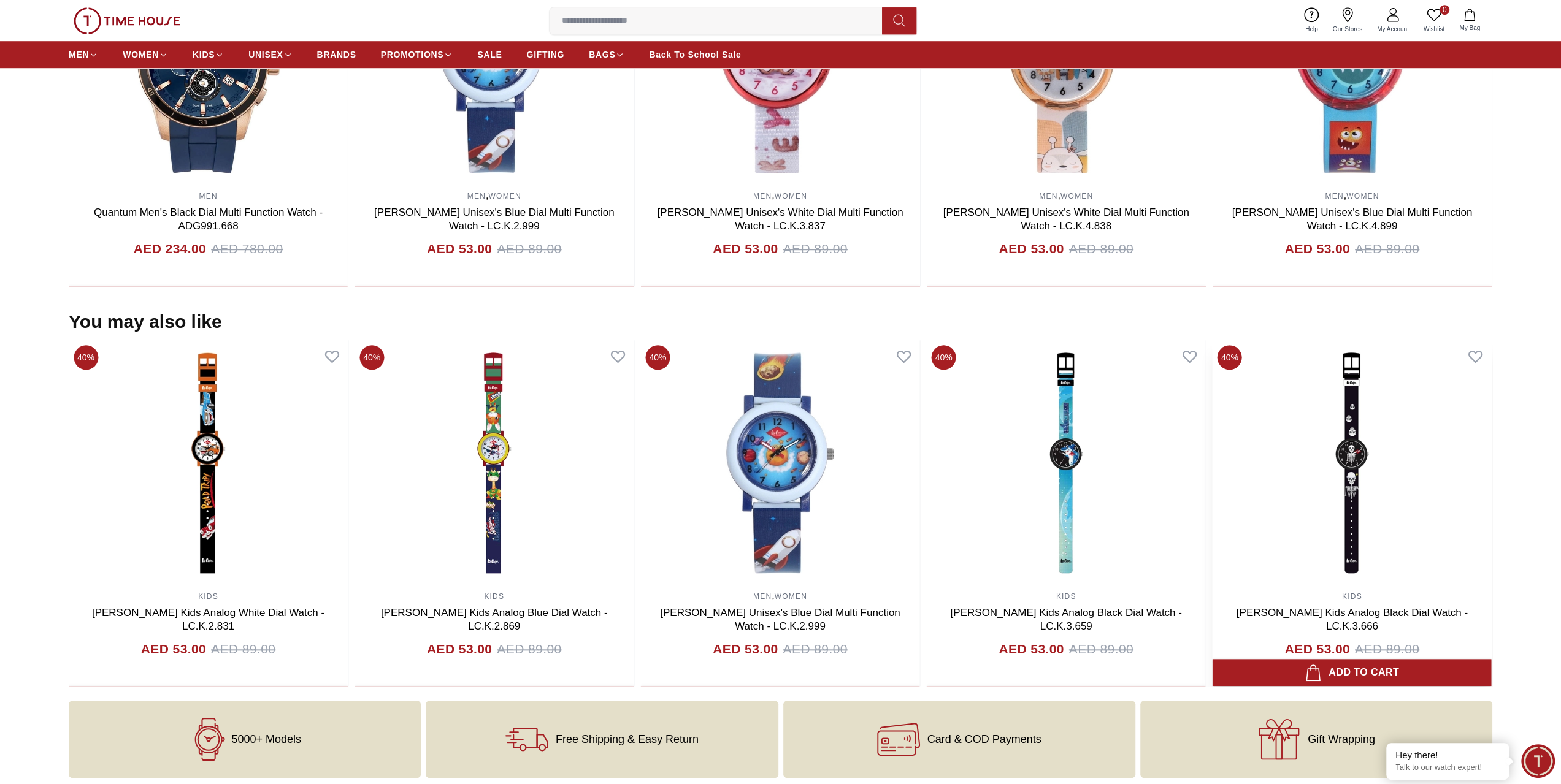
click at [1213, 614] on div "KIDS [PERSON_NAME] Kids Analog Black Dial Watch - LC.K.3.666 AED 53.00 AED 89.00" at bounding box center [1352, 513] width 279 height 346
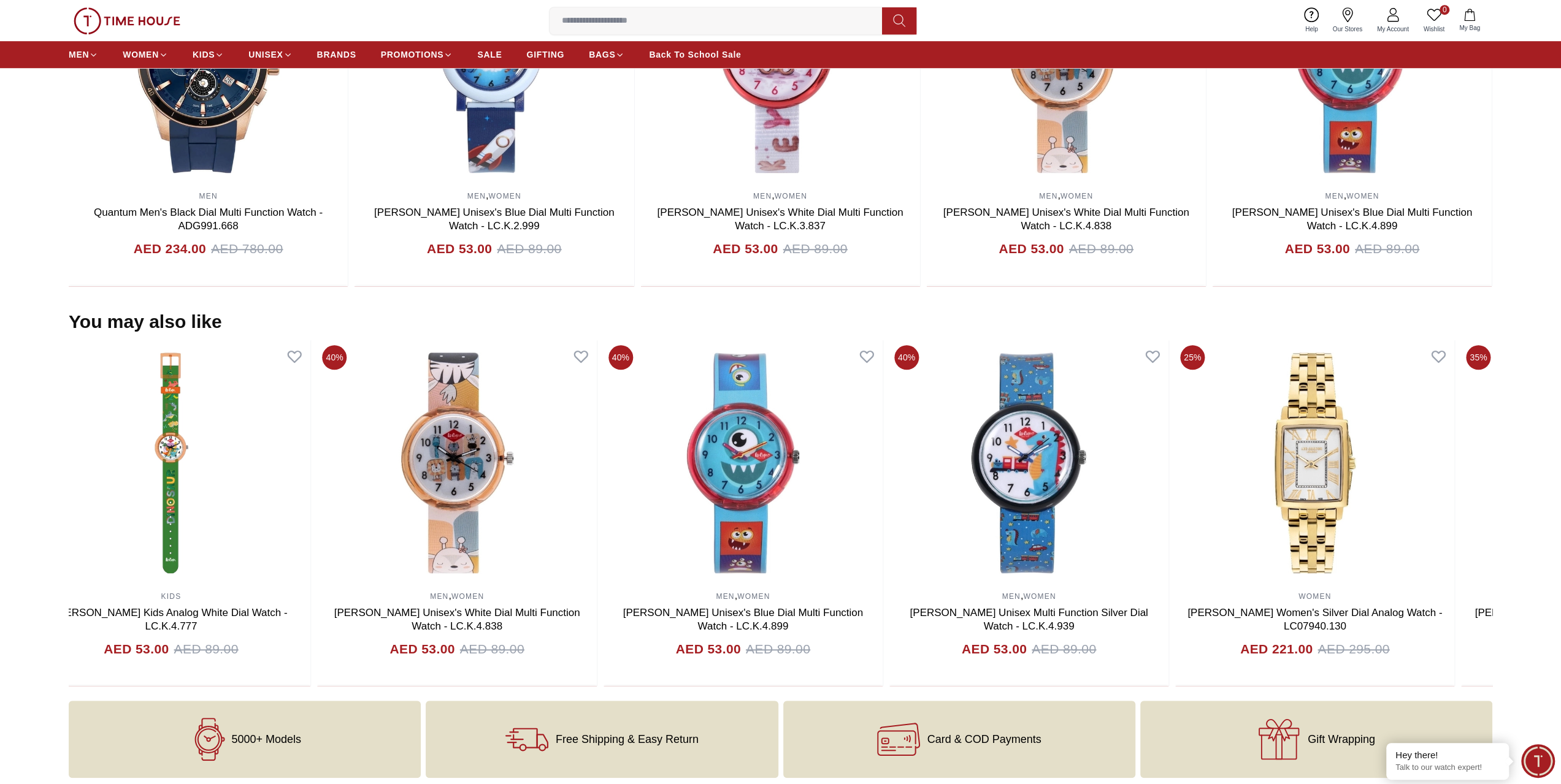
click at [7, 603] on section "You may also like 40% MEN Quantum Men's Black Dial Multi Function Watch - ADG67…" at bounding box center [780, 499] width 1561 height 376
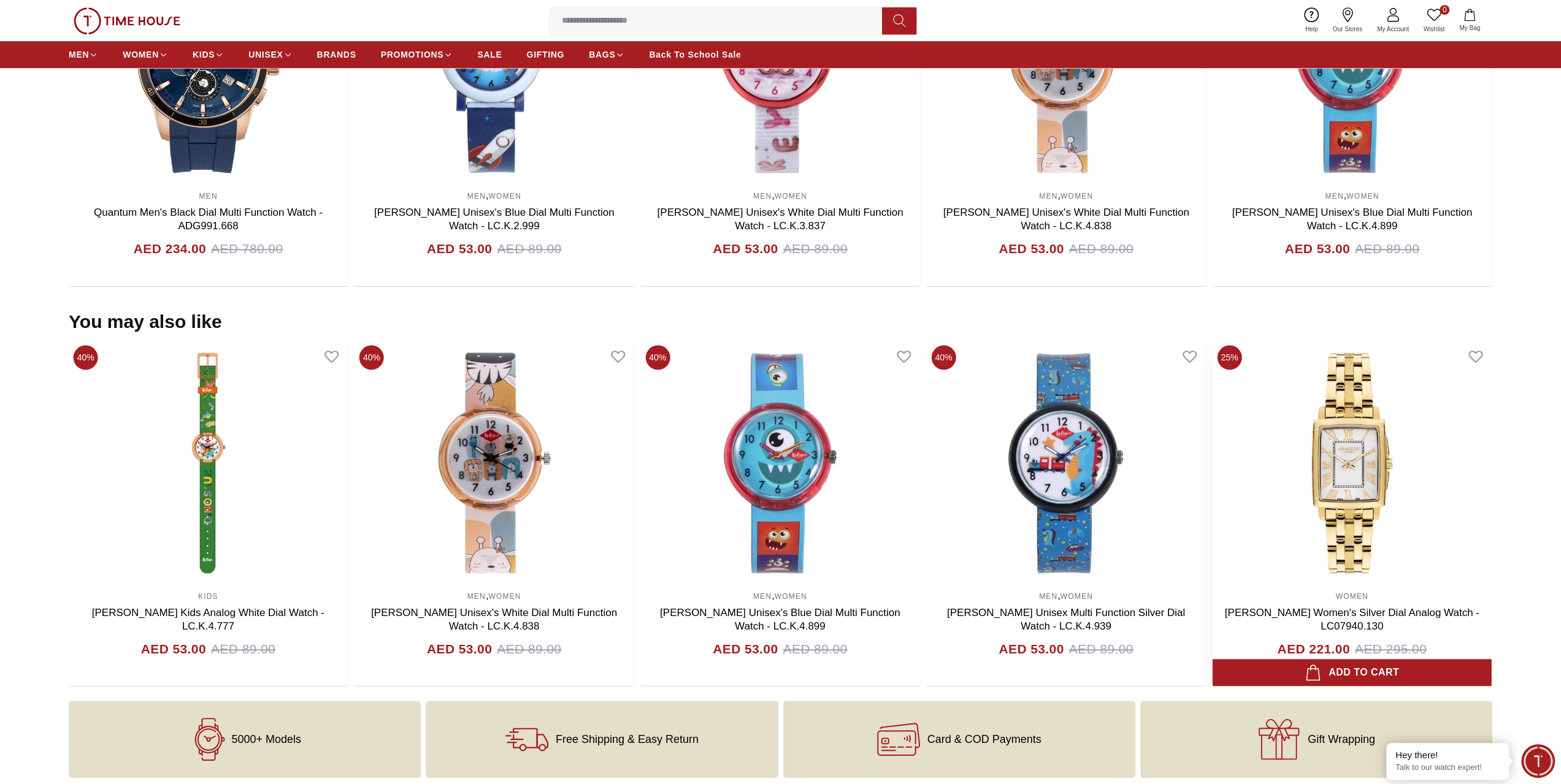
click at [0, 595] on section "You may also like 40% MEN Quantum Men's Black Dial Multi Function Watch - ADG67…" at bounding box center [780, 499] width 1561 height 376
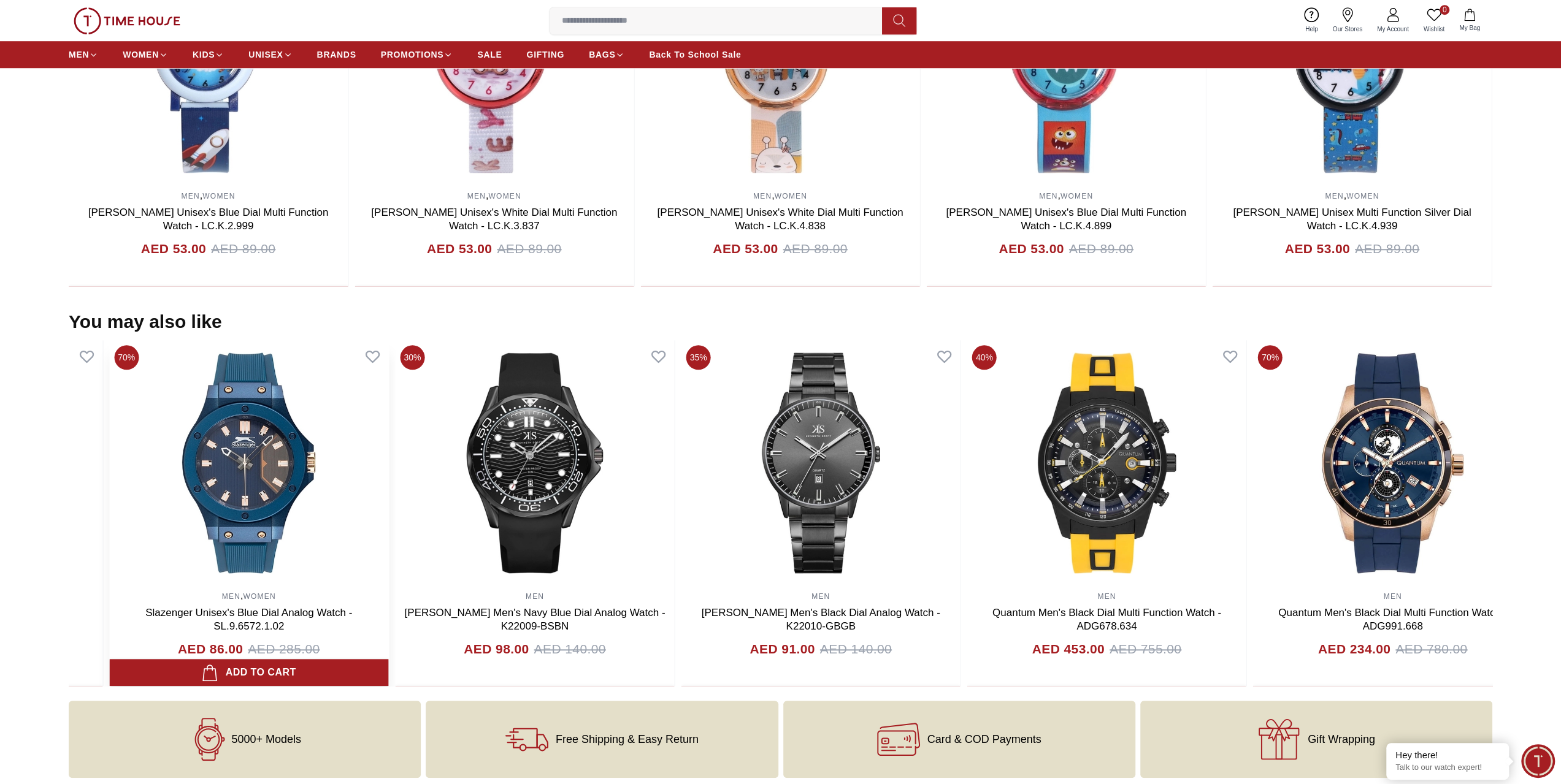
click at [119, 622] on div "MEN , WOMEN Slazenger Unisex's Blue Dial Analog Watch - SL.9.6572.1.02 AED 86.0…" at bounding box center [248, 513] width 279 height 346
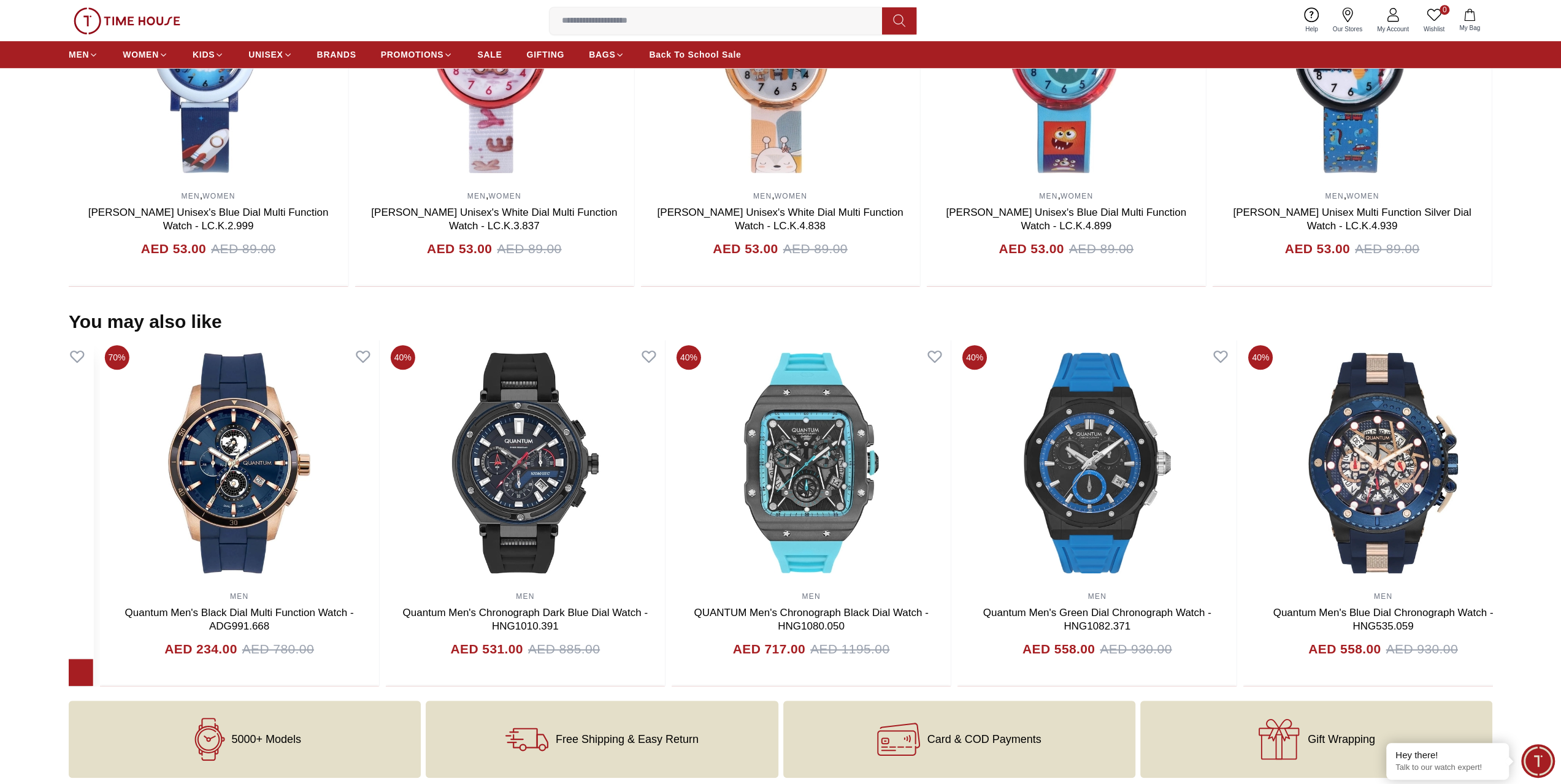
click at [0, 619] on section "You may also like 40% MEN Quantum Men's Grey Dial Chronograph Watch - HNG893.06…" at bounding box center [780, 499] width 1561 height 376
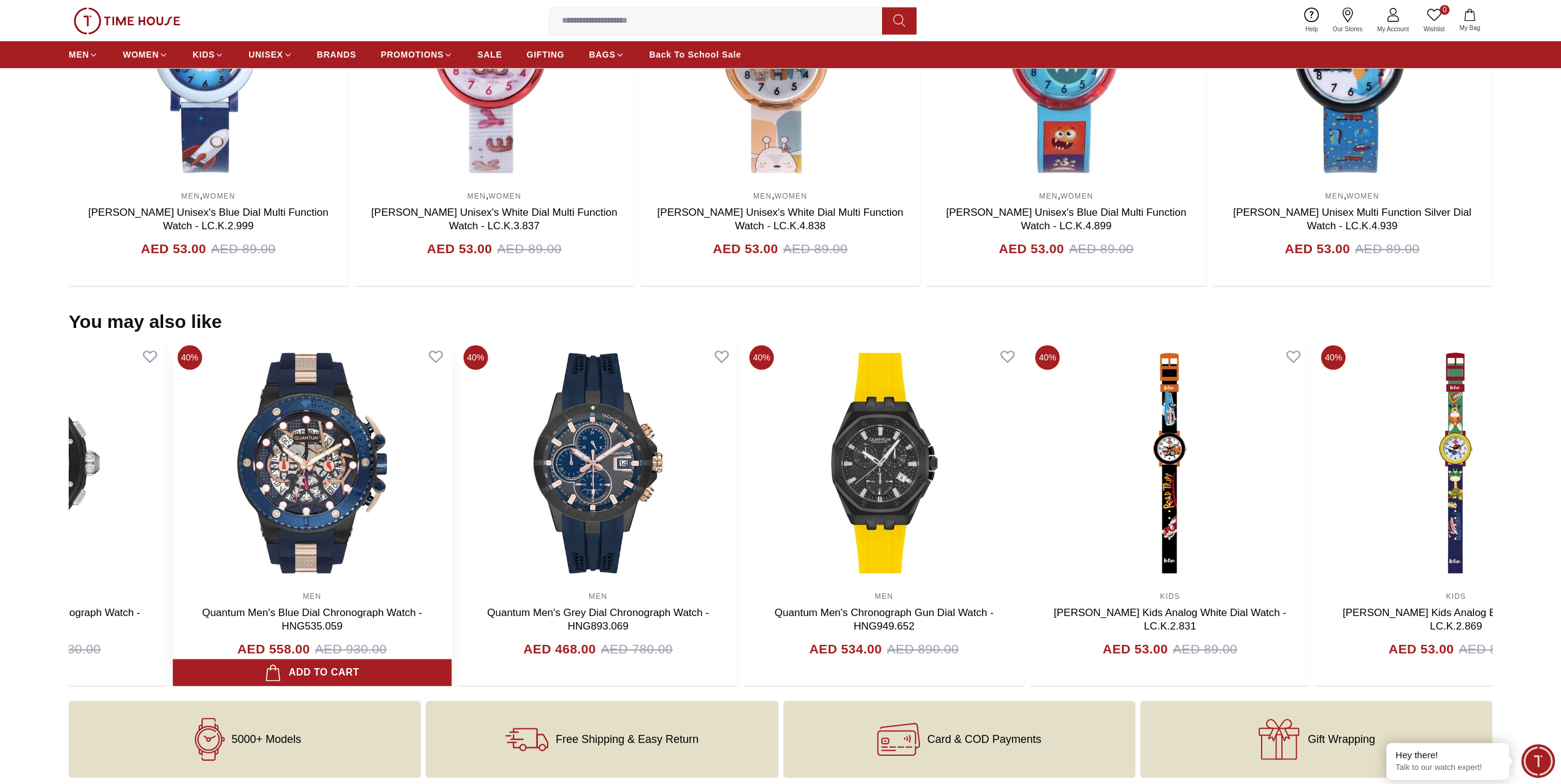
click at [1, 627] on section "You may also like 40% MEN , WOMEN [PERSON_NAME] Unisex's Blue Dial Multi Functi…" at bounding box center [780, 499] width 1561 height 376
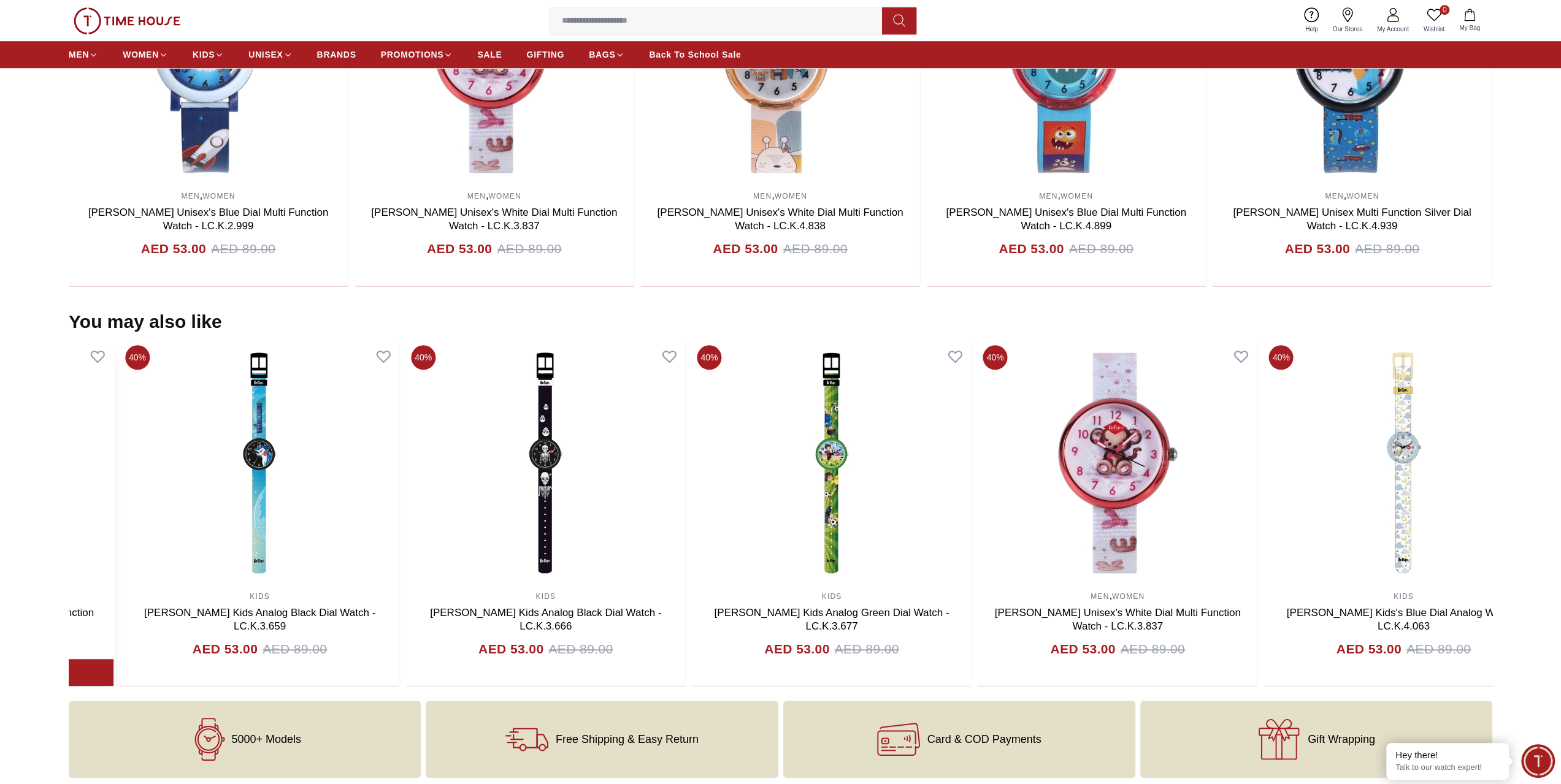
click at [0, 652] on section "You may also like 40% KIDS [PERSON_NAME] Kids Analog White Dial Watch - LC.K.4.…" at bounding box center [780, 499] width 1561 height 376
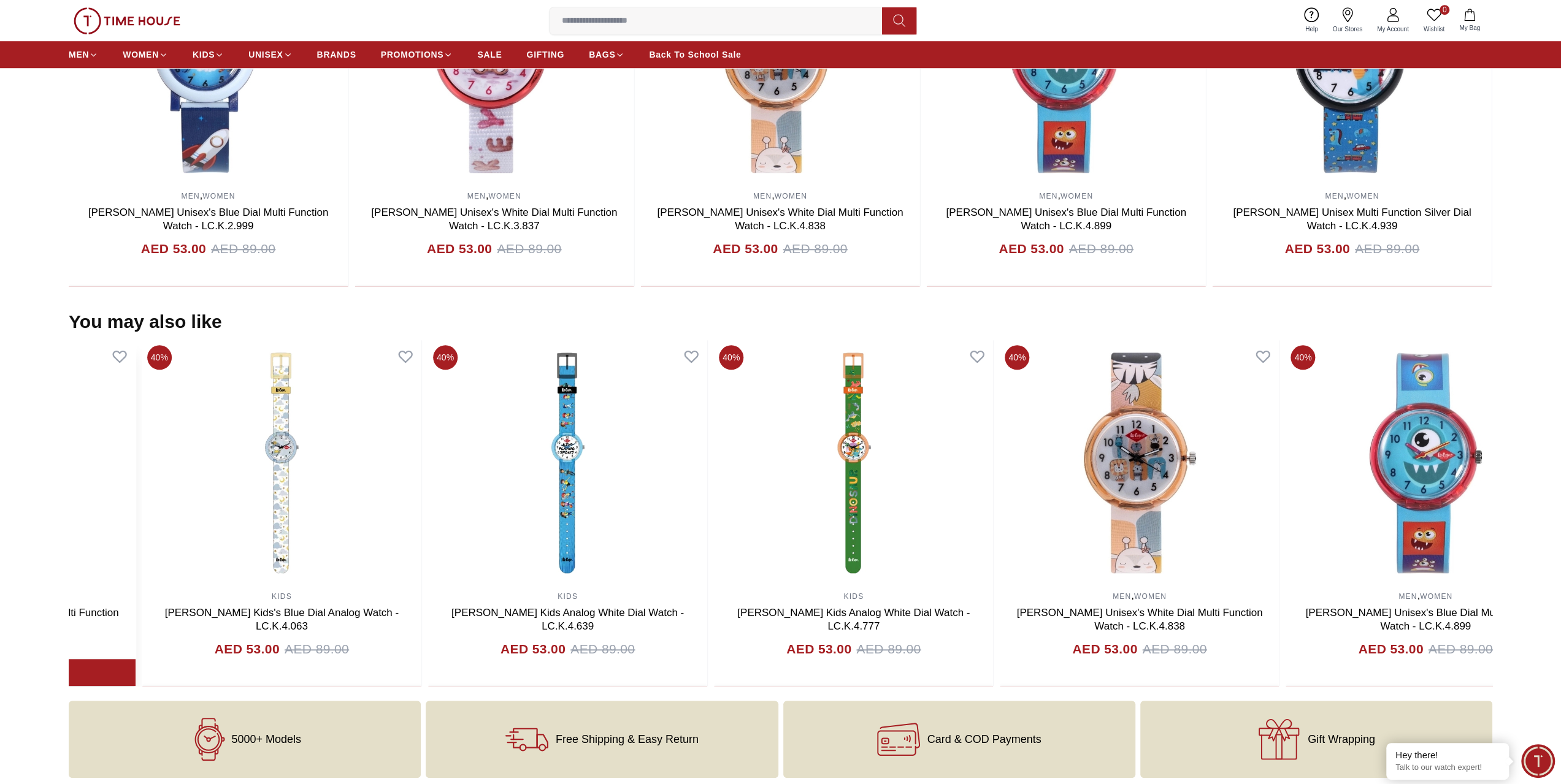
click at [37, 634] on section "You may also like 40% MEN , WOMEN [PERSON_NAME] Unisex Multi Function Silver Di…" at bounding box center [780, 499] width 1561 height 376
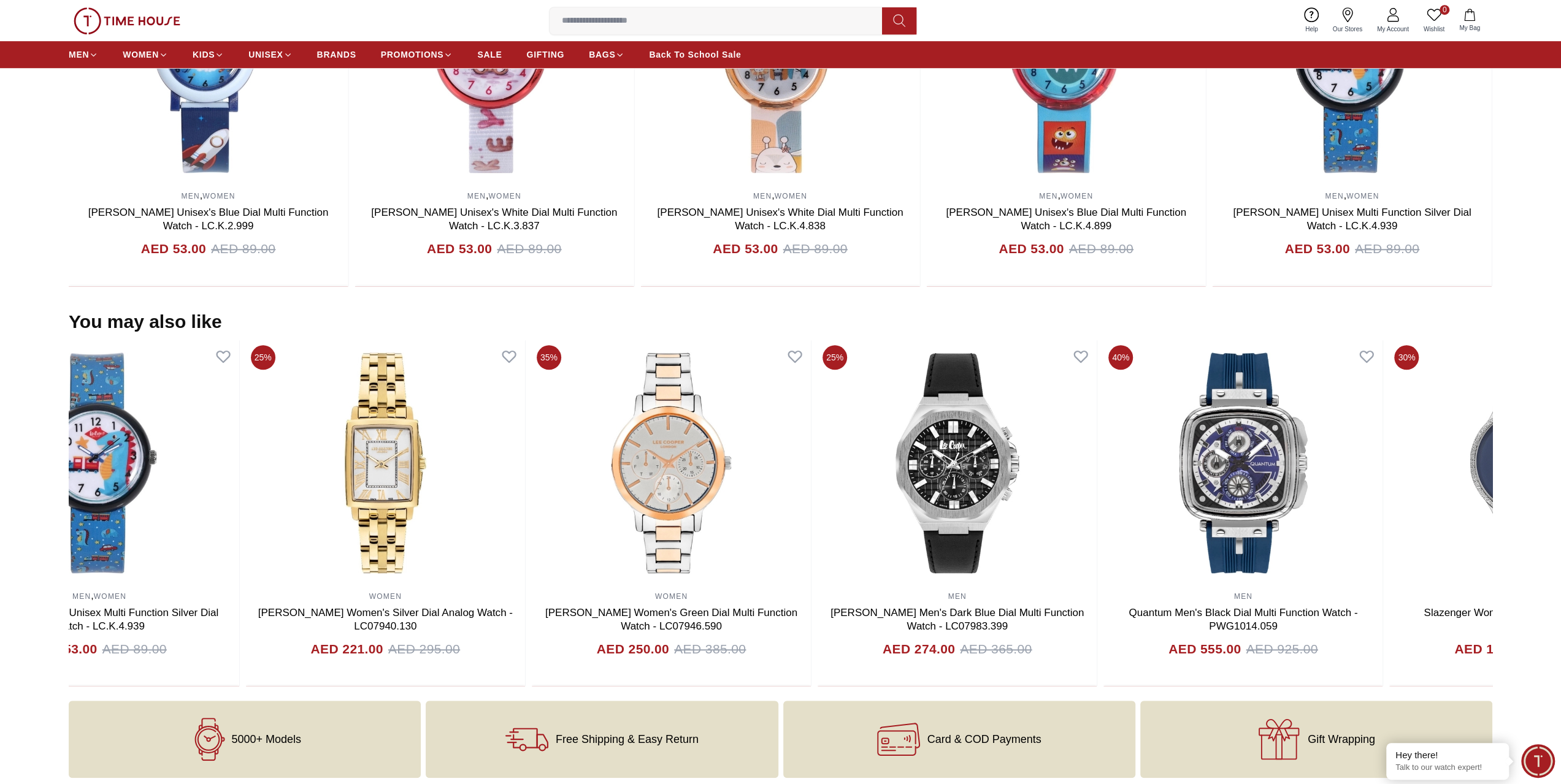
click at [0, 610] on section "You may also like 70% MEN , WOMEN Slazenger Unisex's Pink Dial Analog Watch - S…" at bounding box center [780, 499] width 1561 height 376
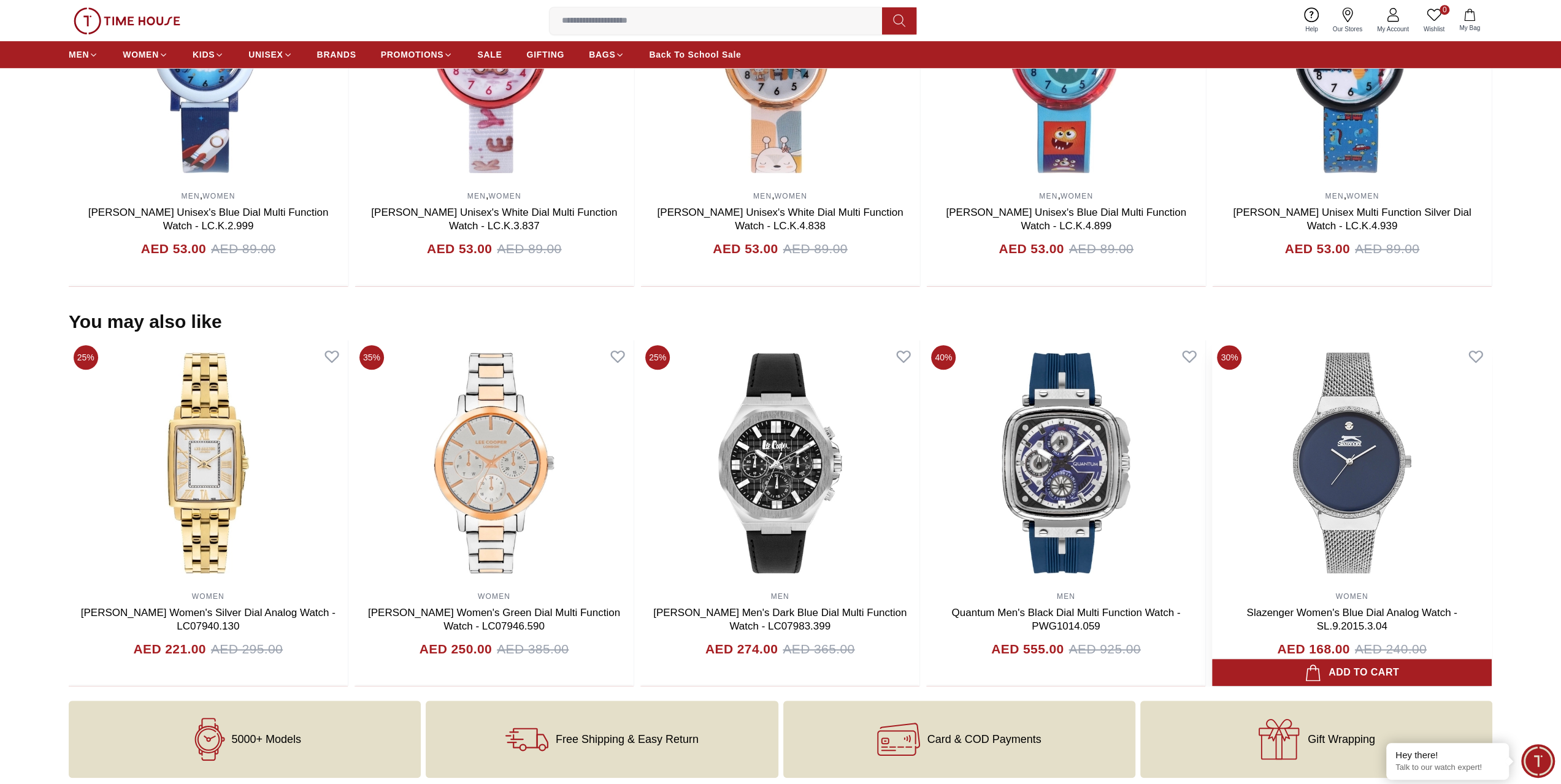
drag, startPoint x: 1510, startPoint y: 451, endPoint x: 1465, endPoint y: 454, distance: 45.1
click at [1491, 452] on section "You may also like 70% MEN , WOMEN Slazenger Unisex's Pink Dial Analog Watch - S…" at bounding box center [780, 499] width 1561 height 376
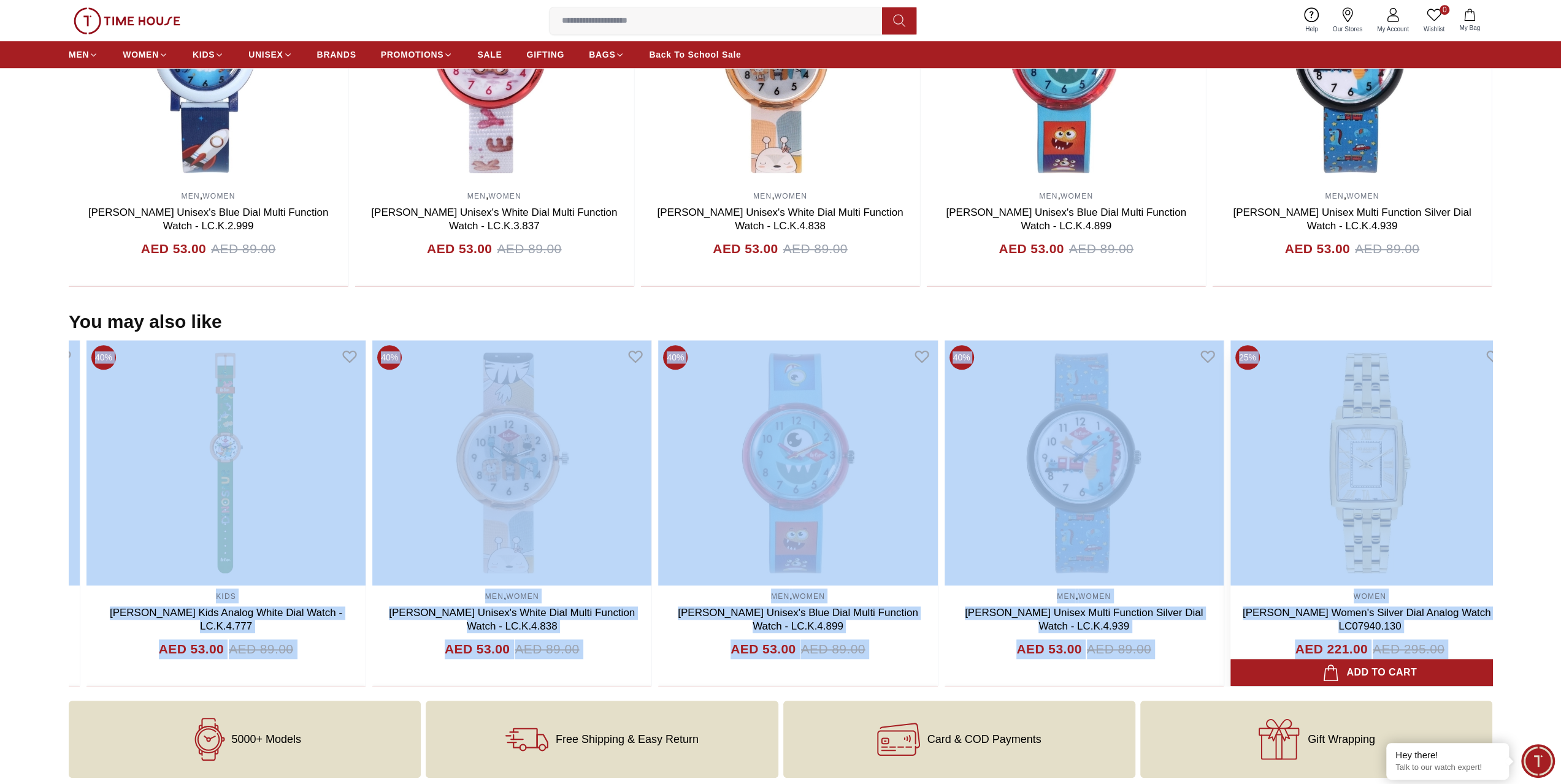
click at [1408, 519] on img at bounding box center [1370, 462] width 279 height 245
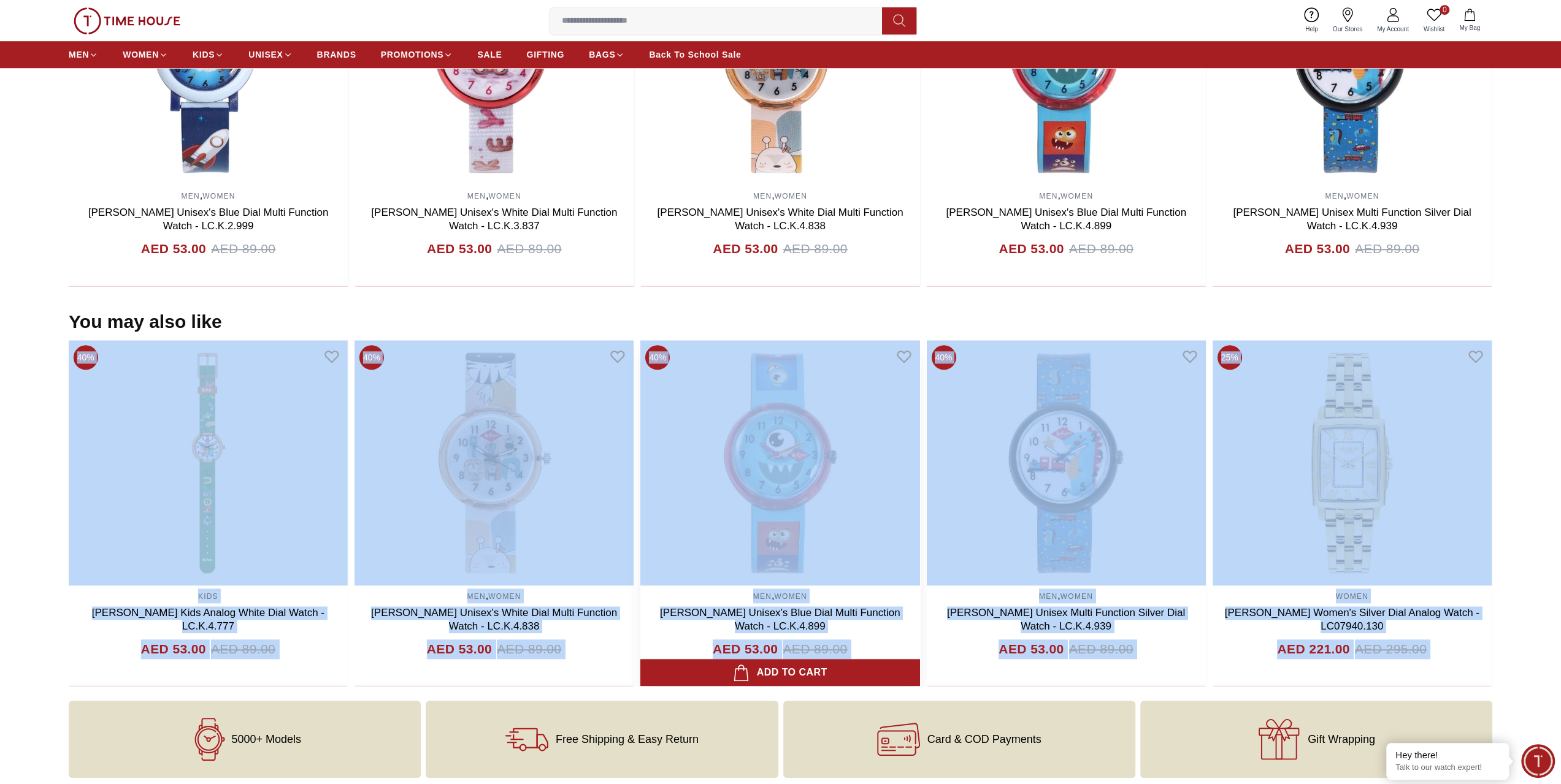
click at [806, 542] on img at bounding box center [780, 462] width 279 height 245
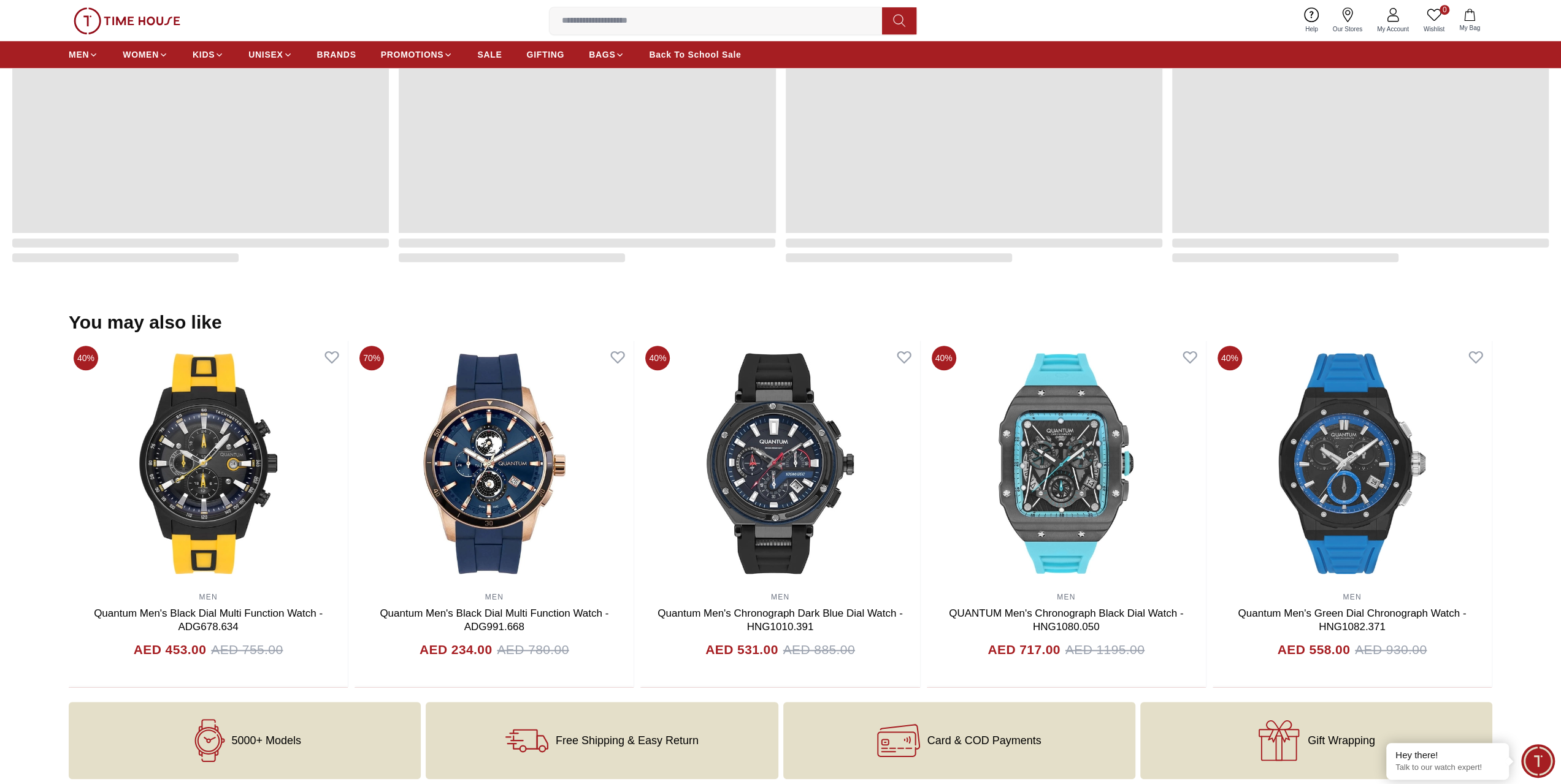
scroll to position [763, 0]
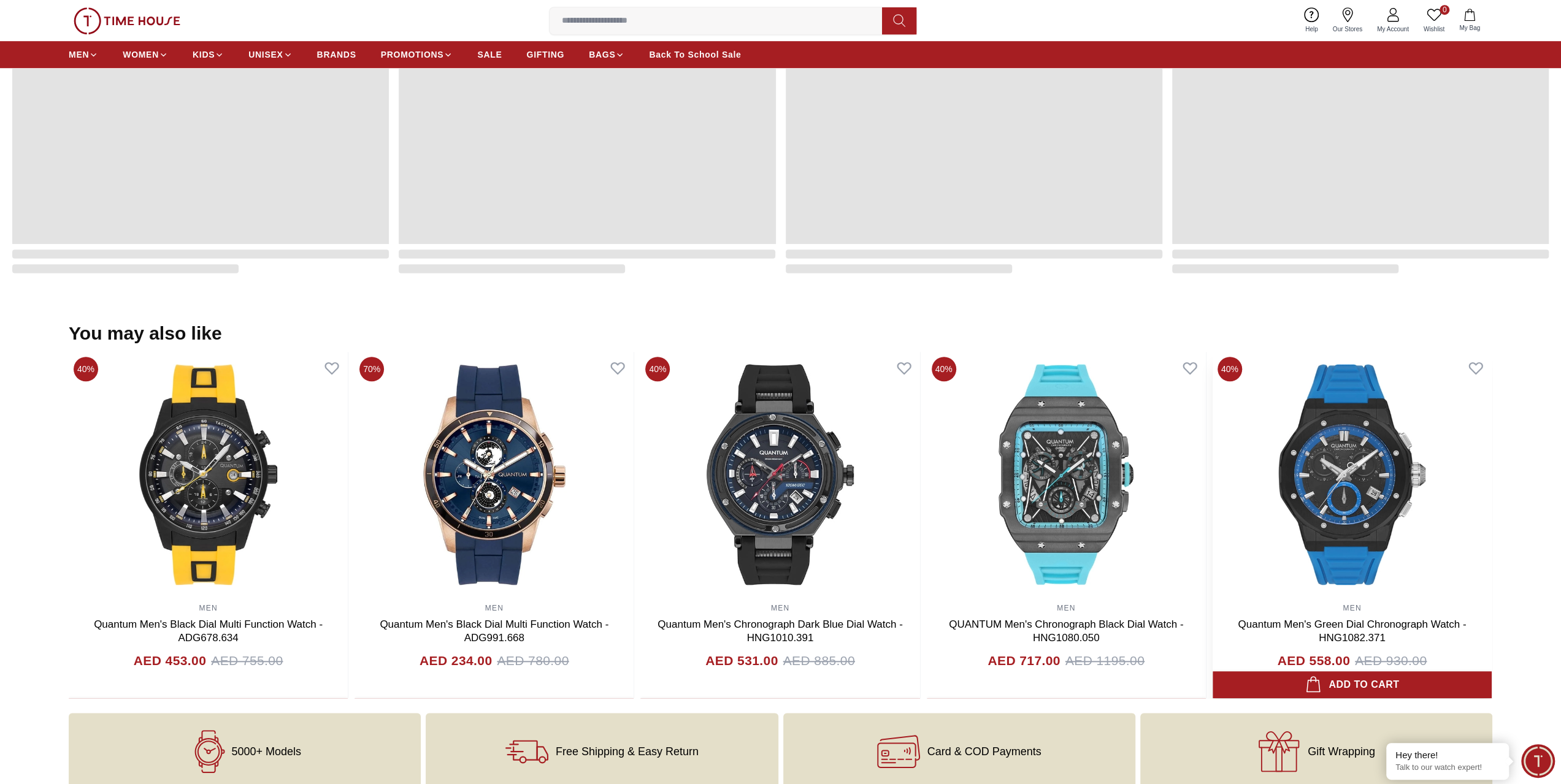
click at [1213, 591] on div "MEN Quantum Men's Green Dial Chronograph Watch - HNG1082.371 AED 558.00 AED 930…" at bounding box center [1352, 525] width 279 height 346
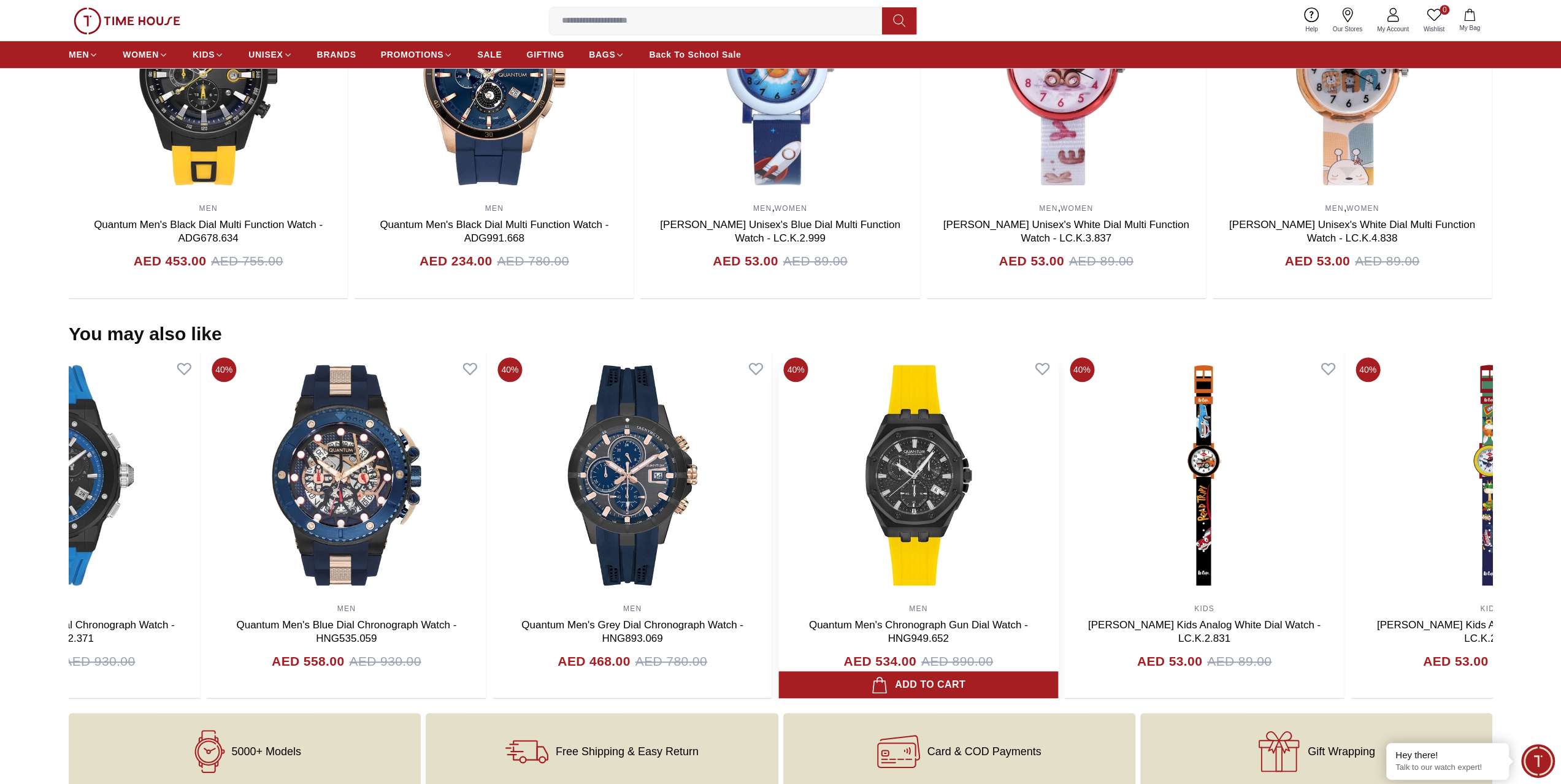
click at [779, 591] on div "MEN Quantum Men's Chronograph Gun Dial Watch - HNG949.652 AED 534.00 AED 890.00" at bounding box center [918, 525] width 279 height 346
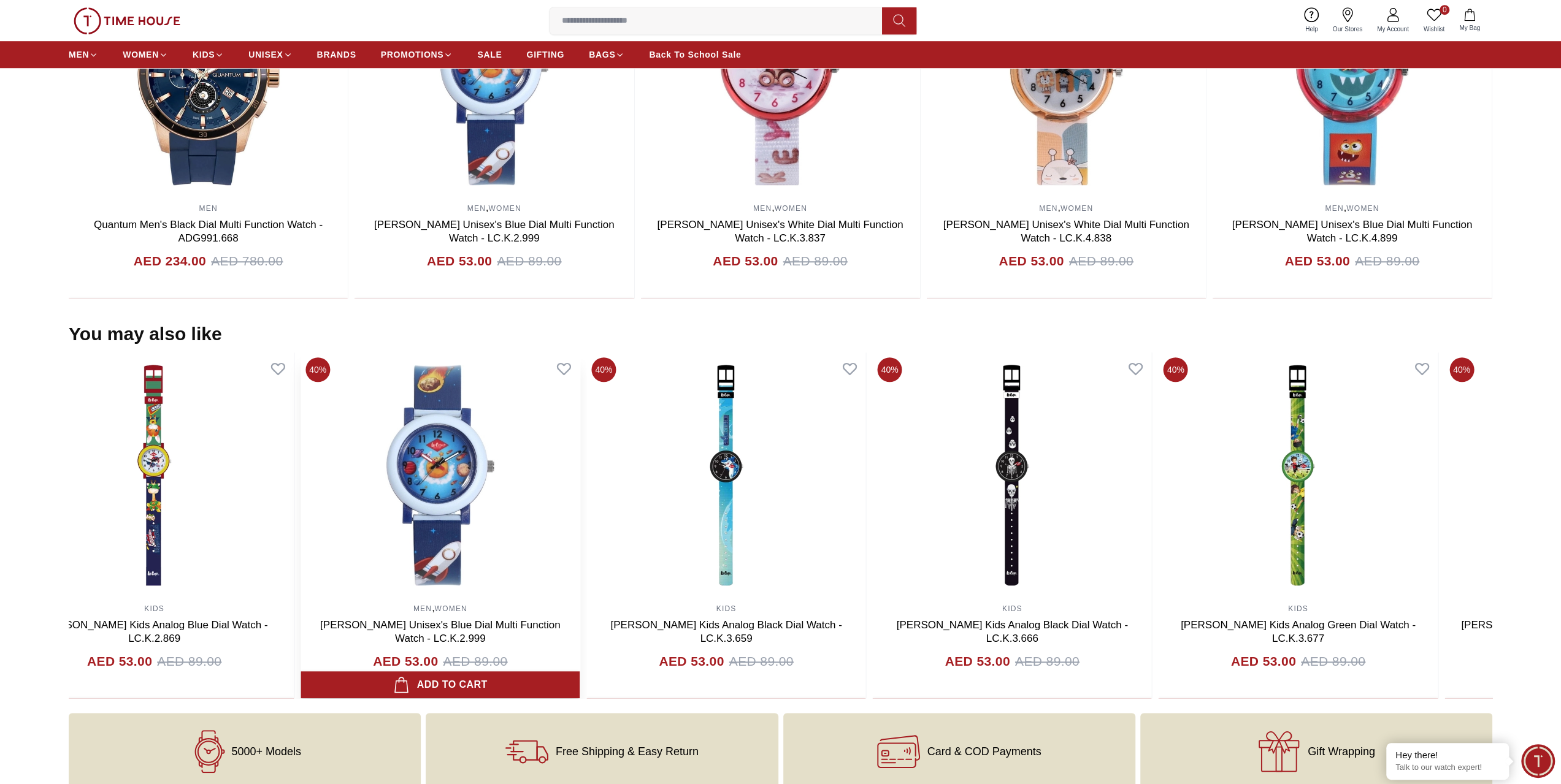
click at [439, 586] on div "MEN , WOMEN [PERSON_NAME] Unisex's Blue Dial Multi Function Watch - LC.K.2.999 …" at bounding box center [440, 525] width 279 height 346
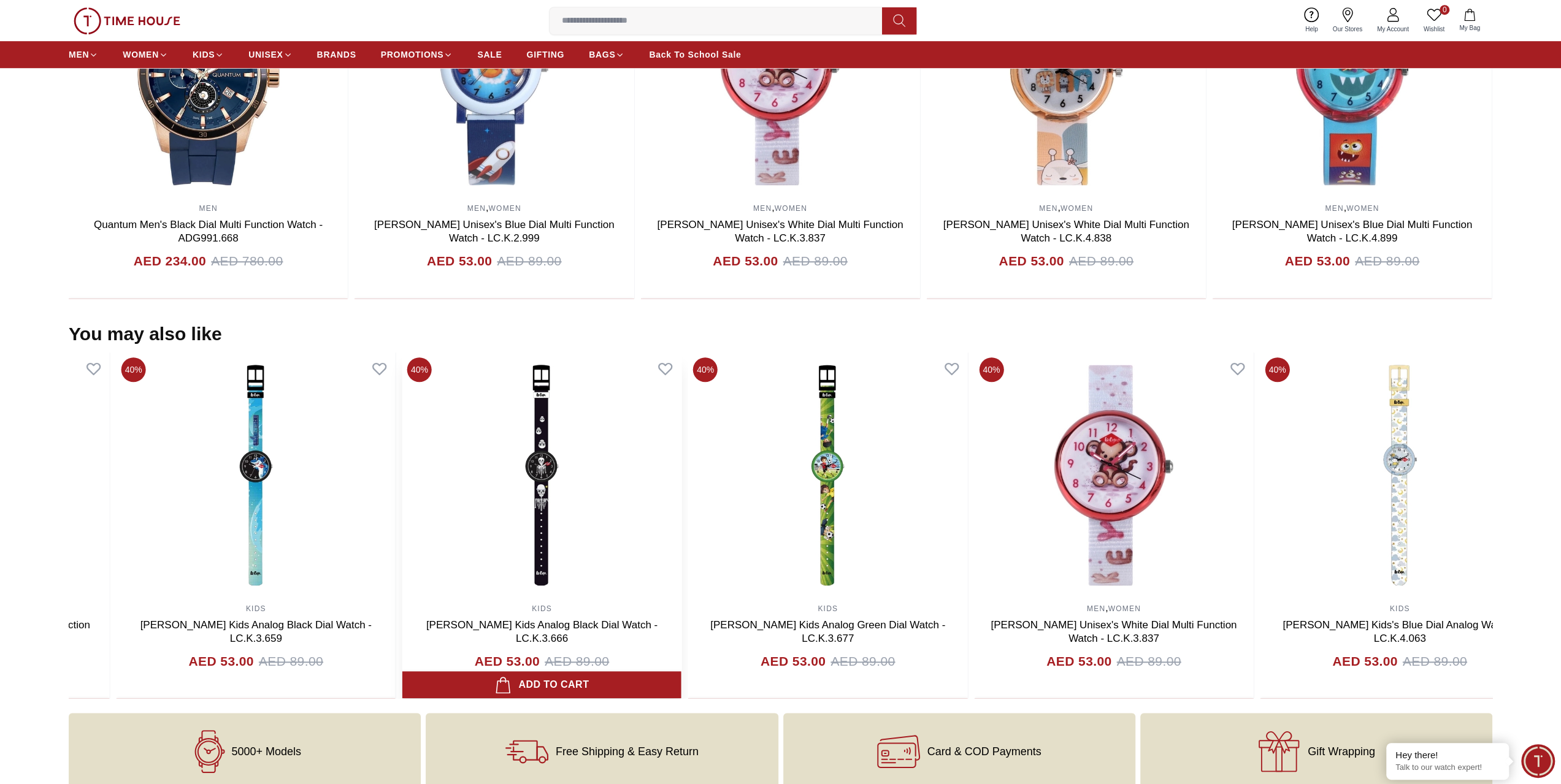
click at [521, 583] on img at bounding box center [542, 475] width 279 height 245
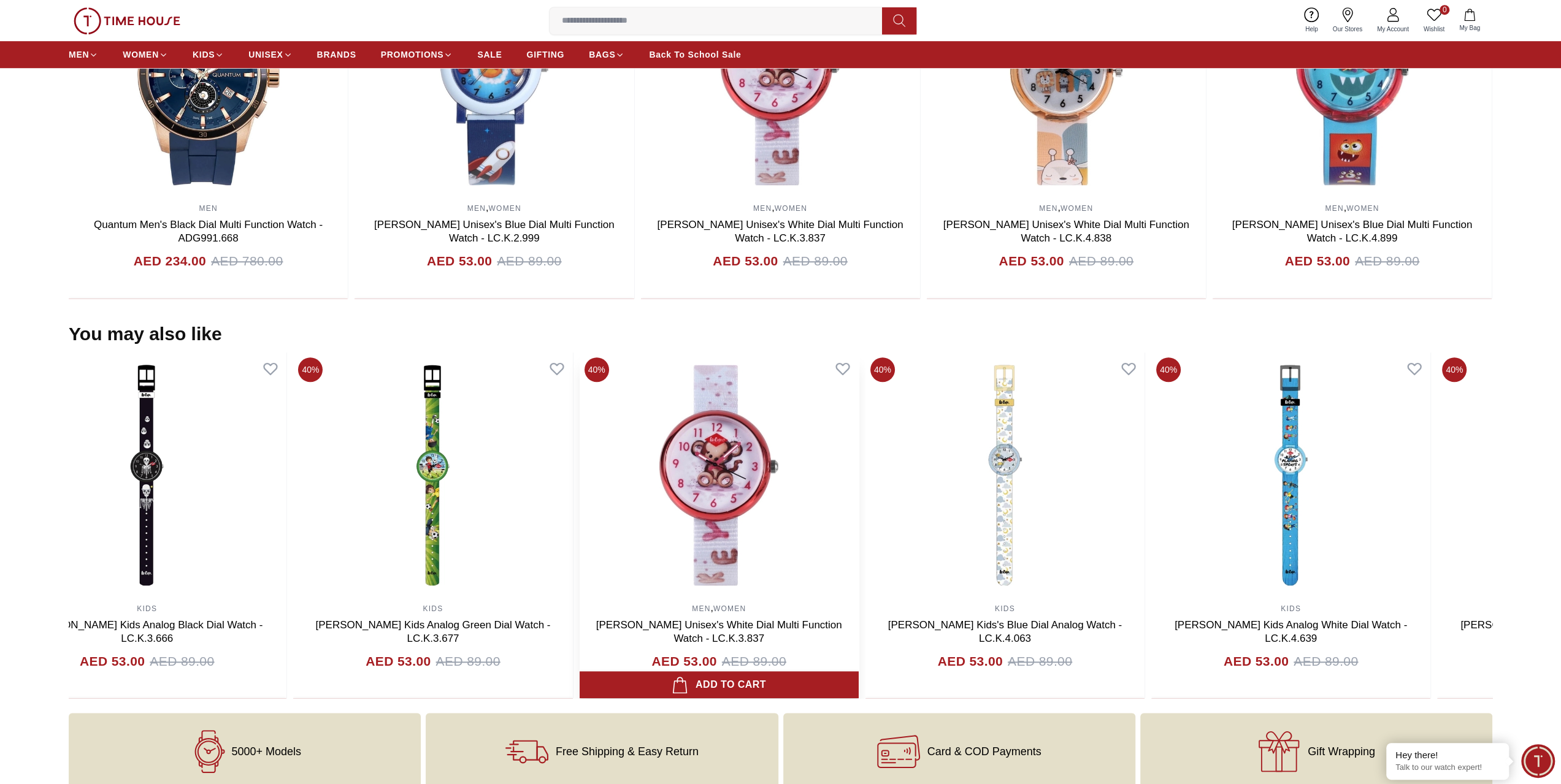
click at [742, 572] on img at bounding box center [719, 475] width 279 height 245
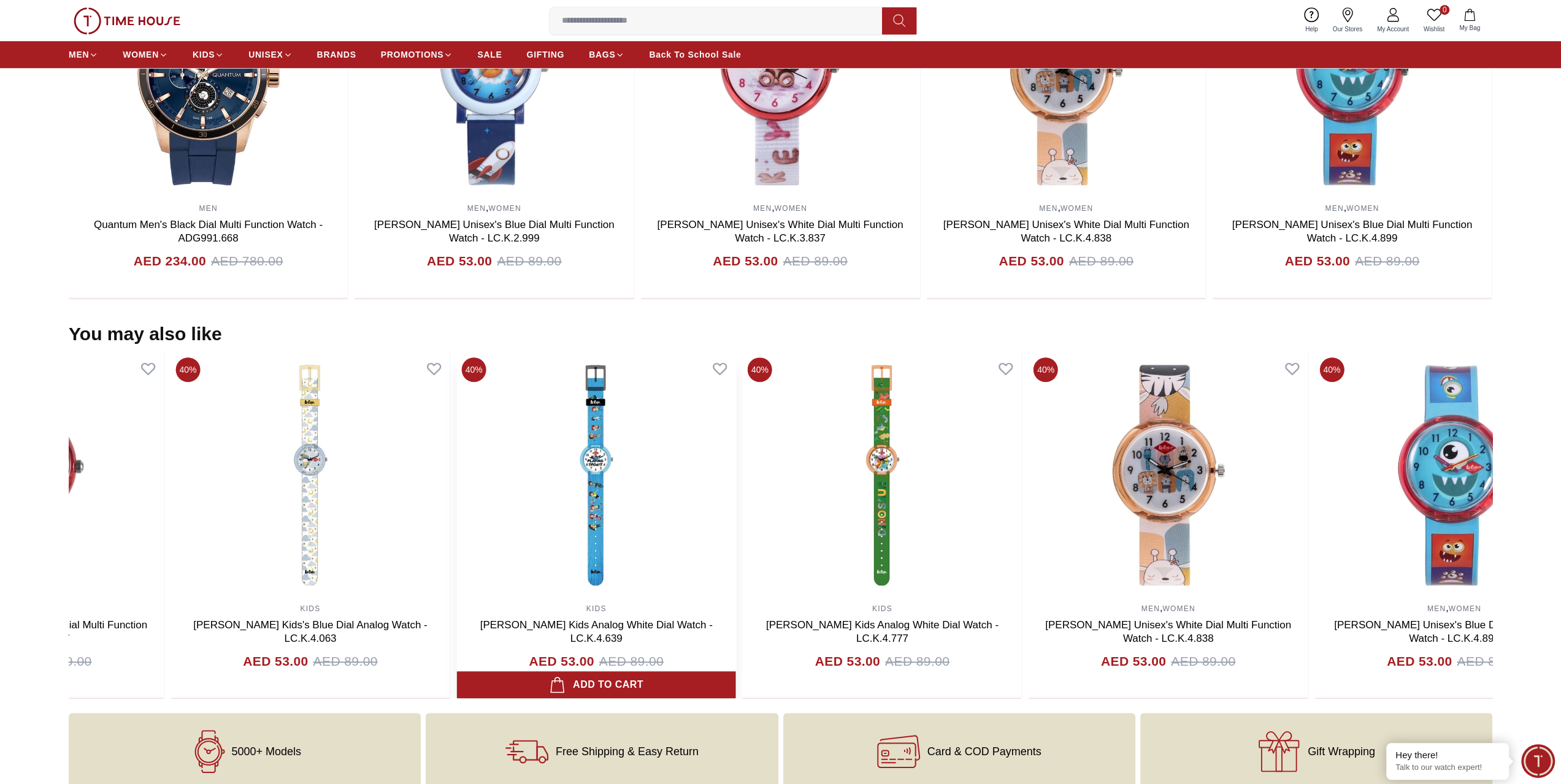
click at [503, 562] on img at bounding box center [596, 475] width 279 height 245
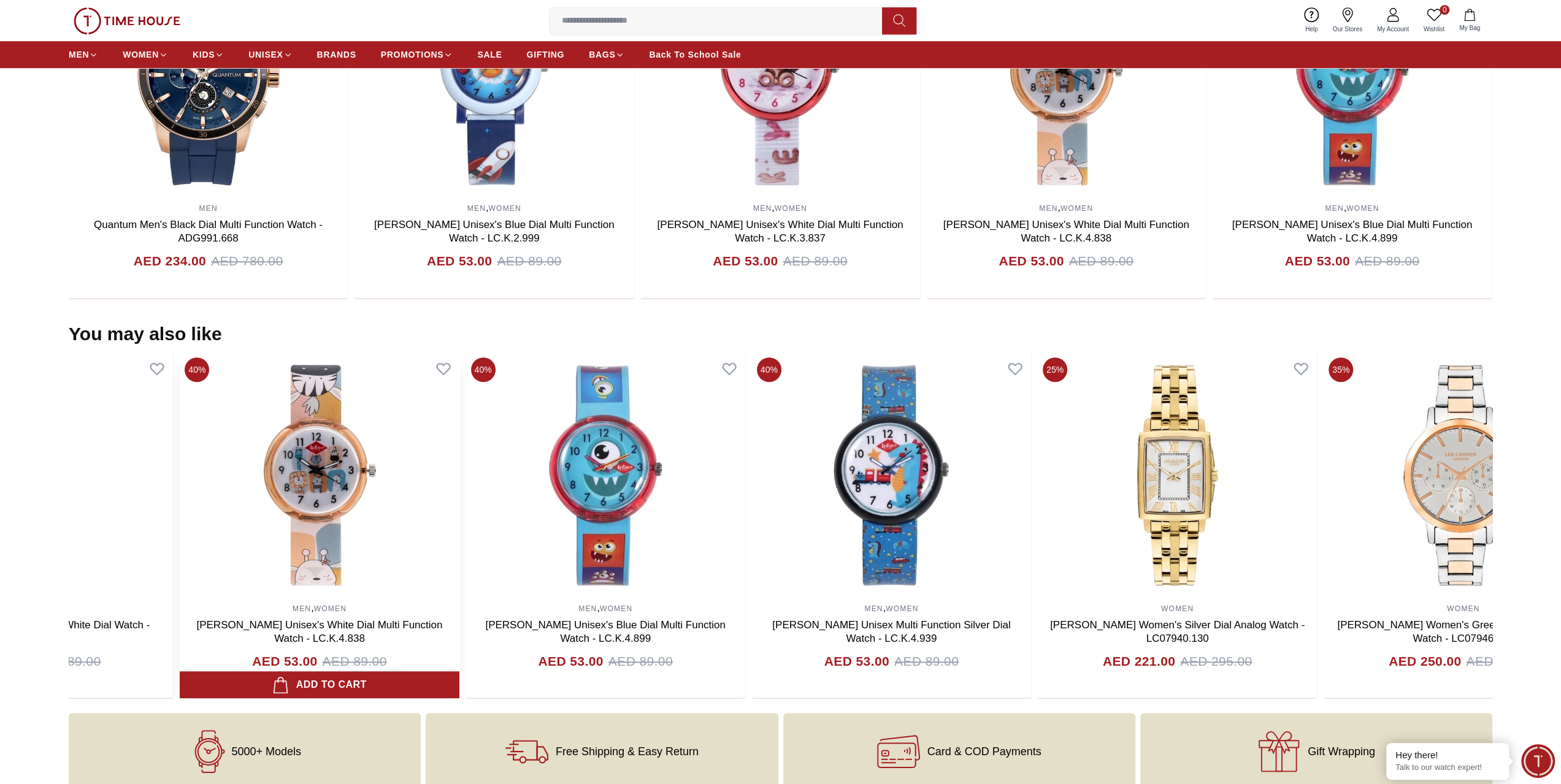
click at [360, 554] on img at bounding box center [319, 475] width 279 height 245
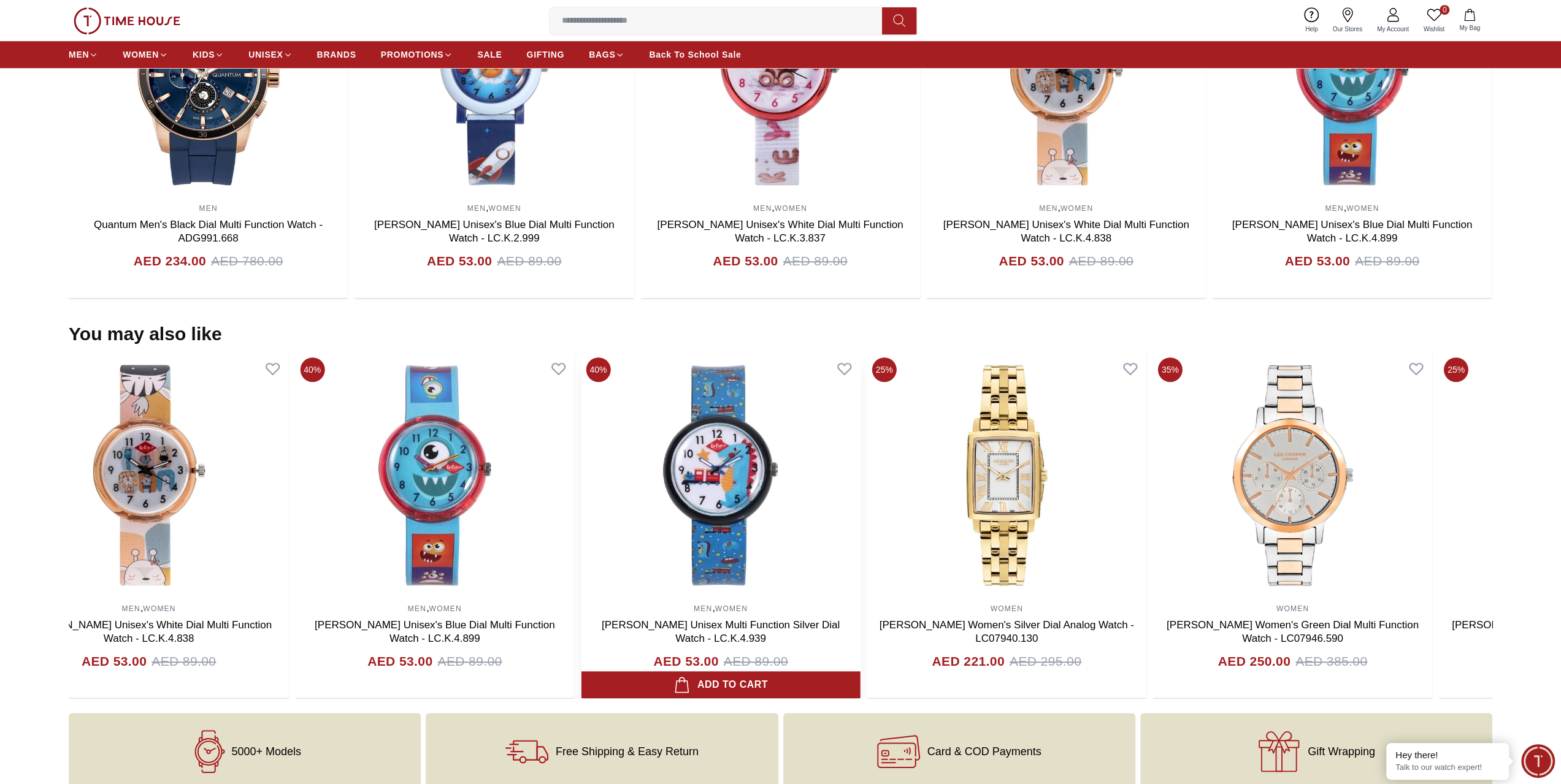
click at [860, 532] on img at bounding box center [720, 475] width 279 height 245
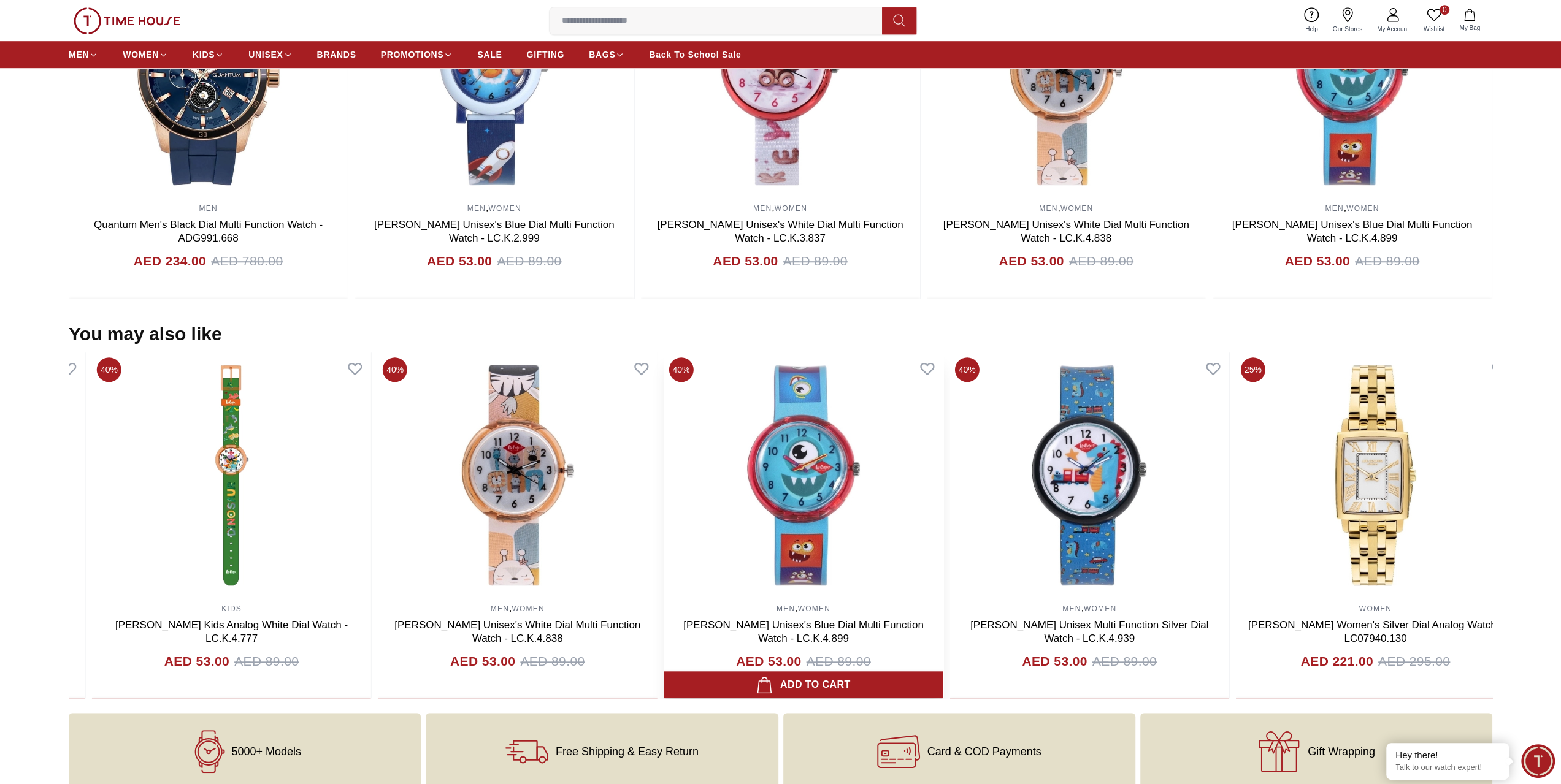
click at [755, 519] on img at bounding box center [803, 475] width 279 height 245
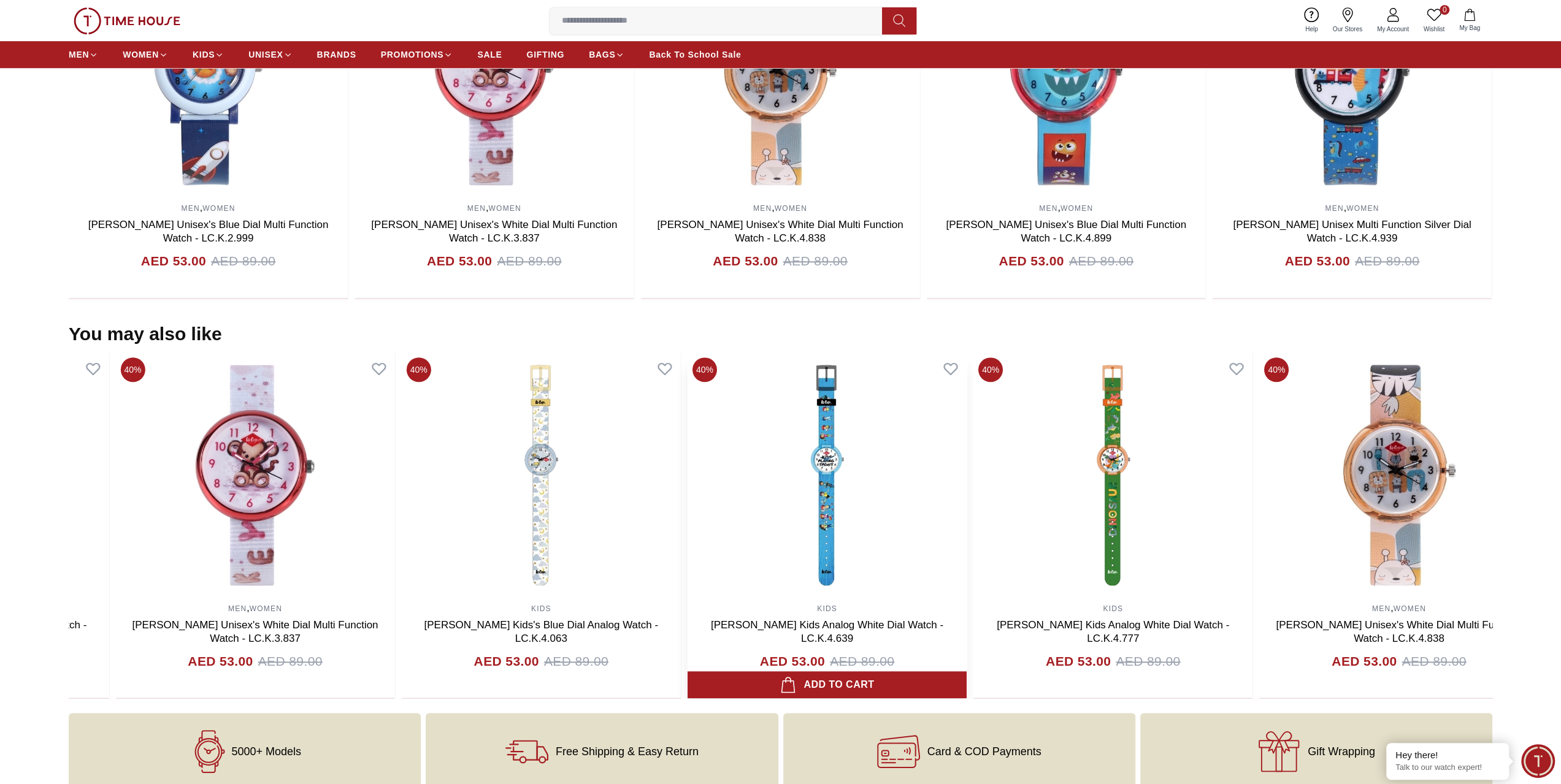
click at [826, 556] on img at bounding box center [827, 475] width 279 height 245
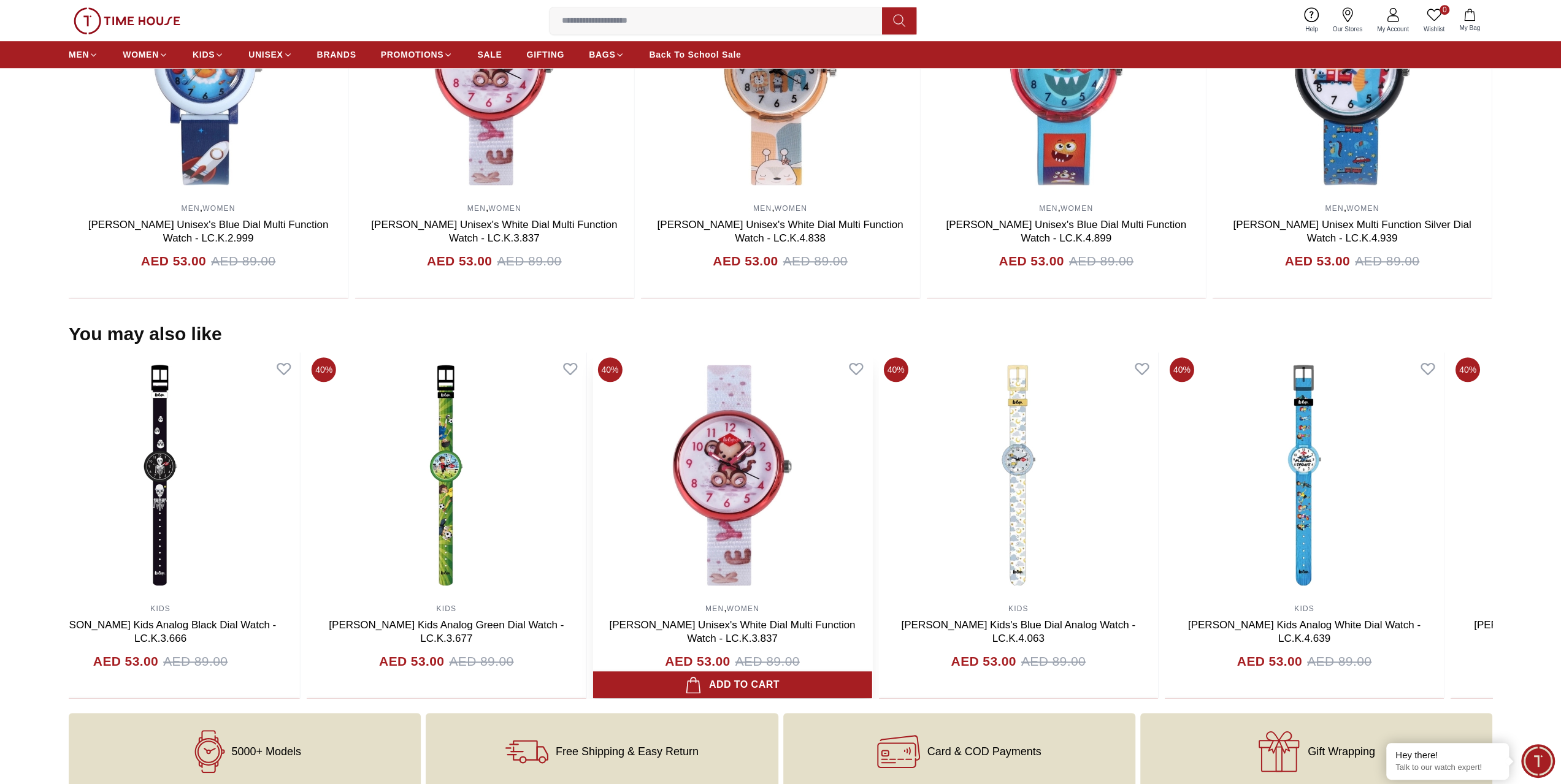
click at [818, 570] on img at bounding box center [732, 475] width 279 height 245
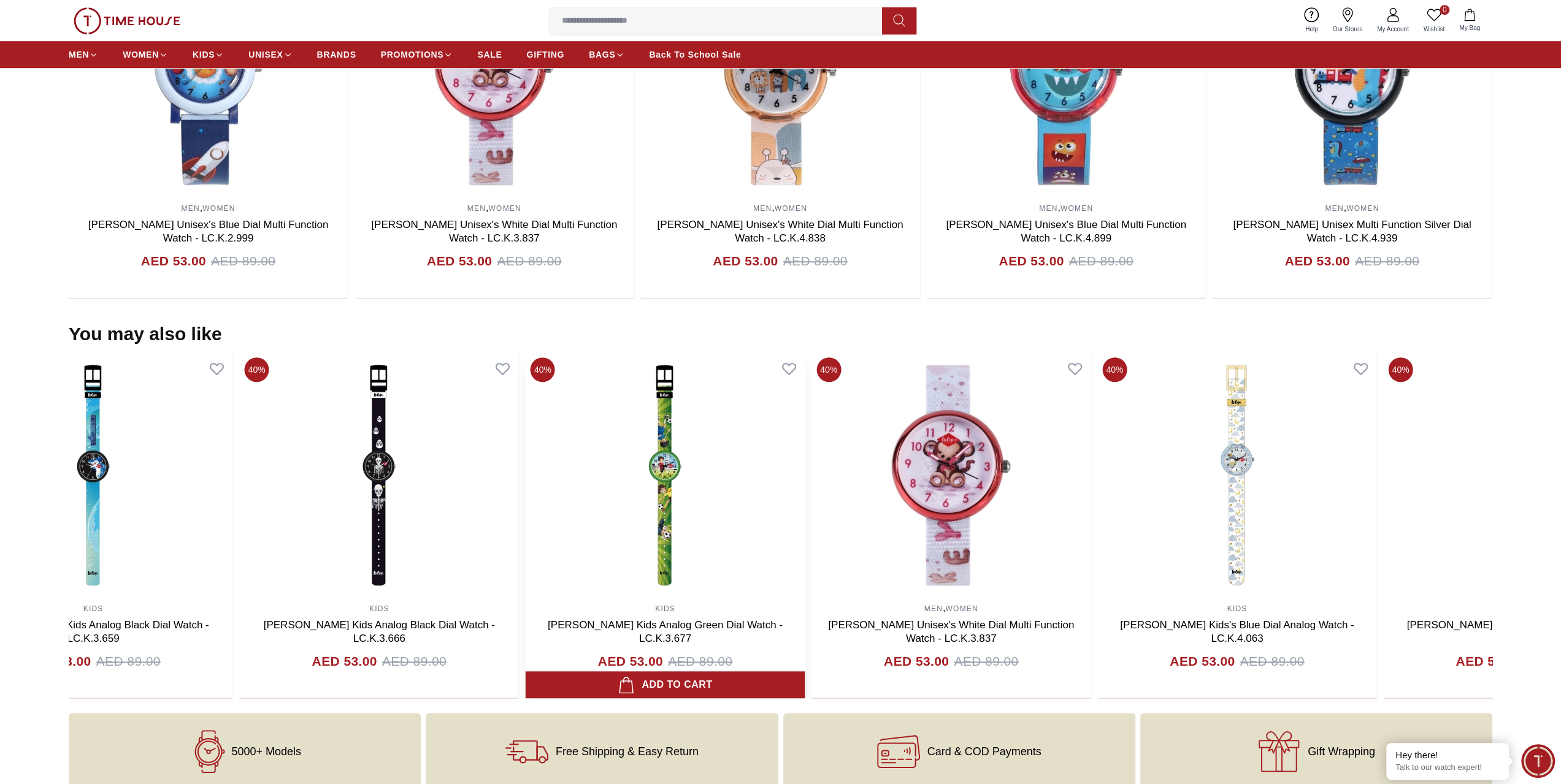
click at [738, 560] on img at bounding box center [665, 475] width 279 height 245
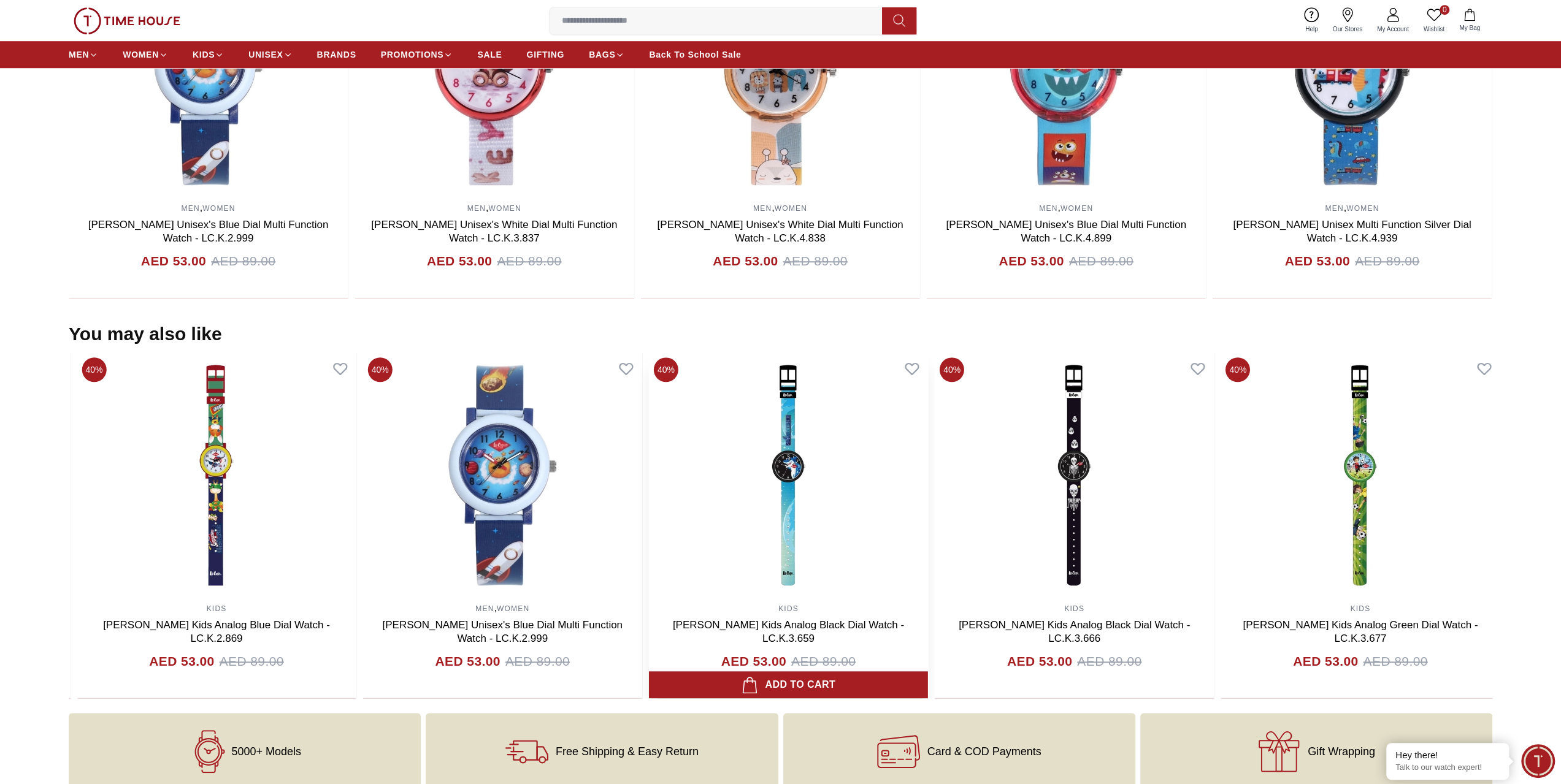
click at [892, 531] on img at bounding box center [788, 475] width 279 height 245
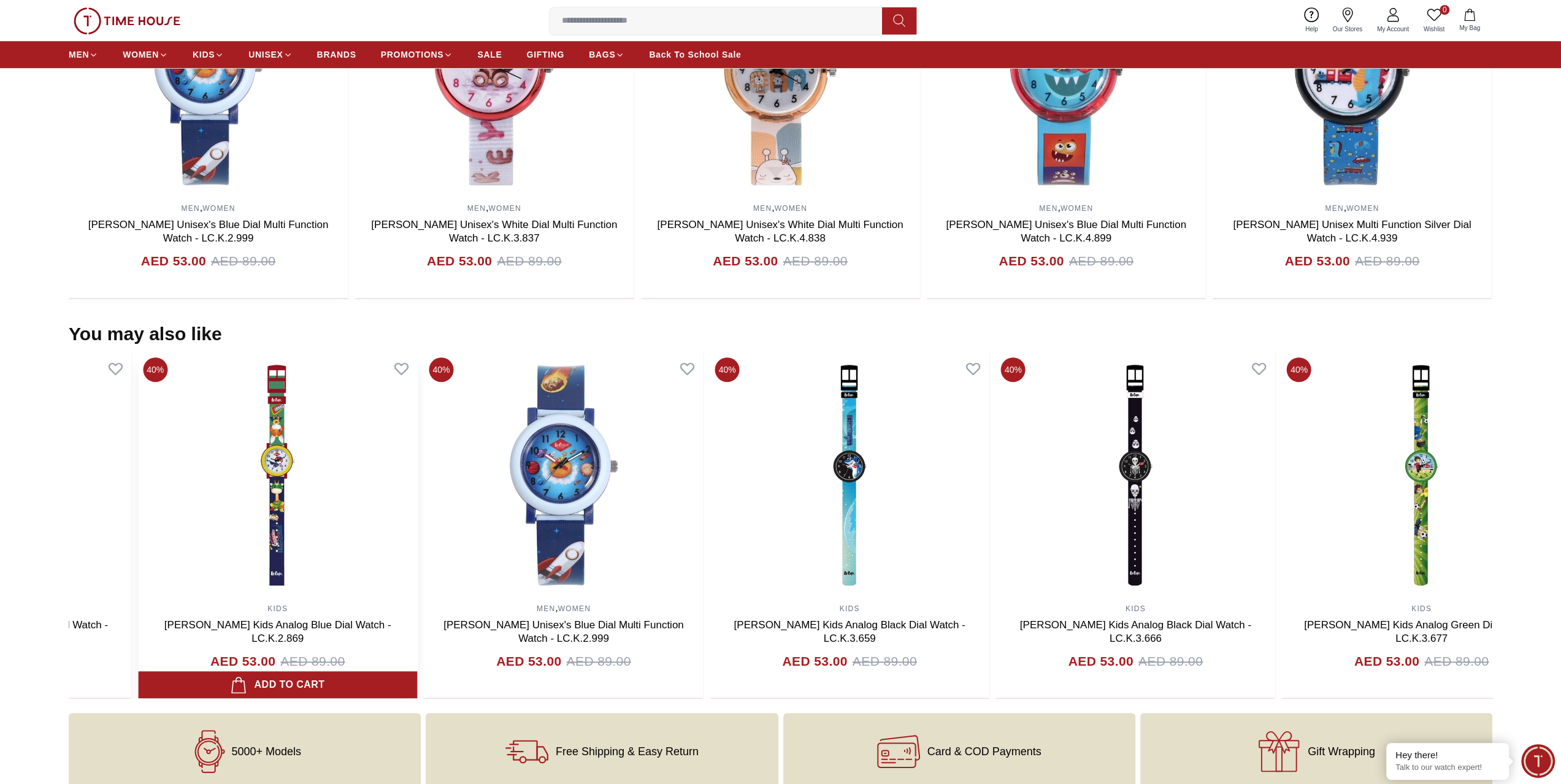
click at [364, 534] on img at bounding box center [277, 475] width 279 height 245
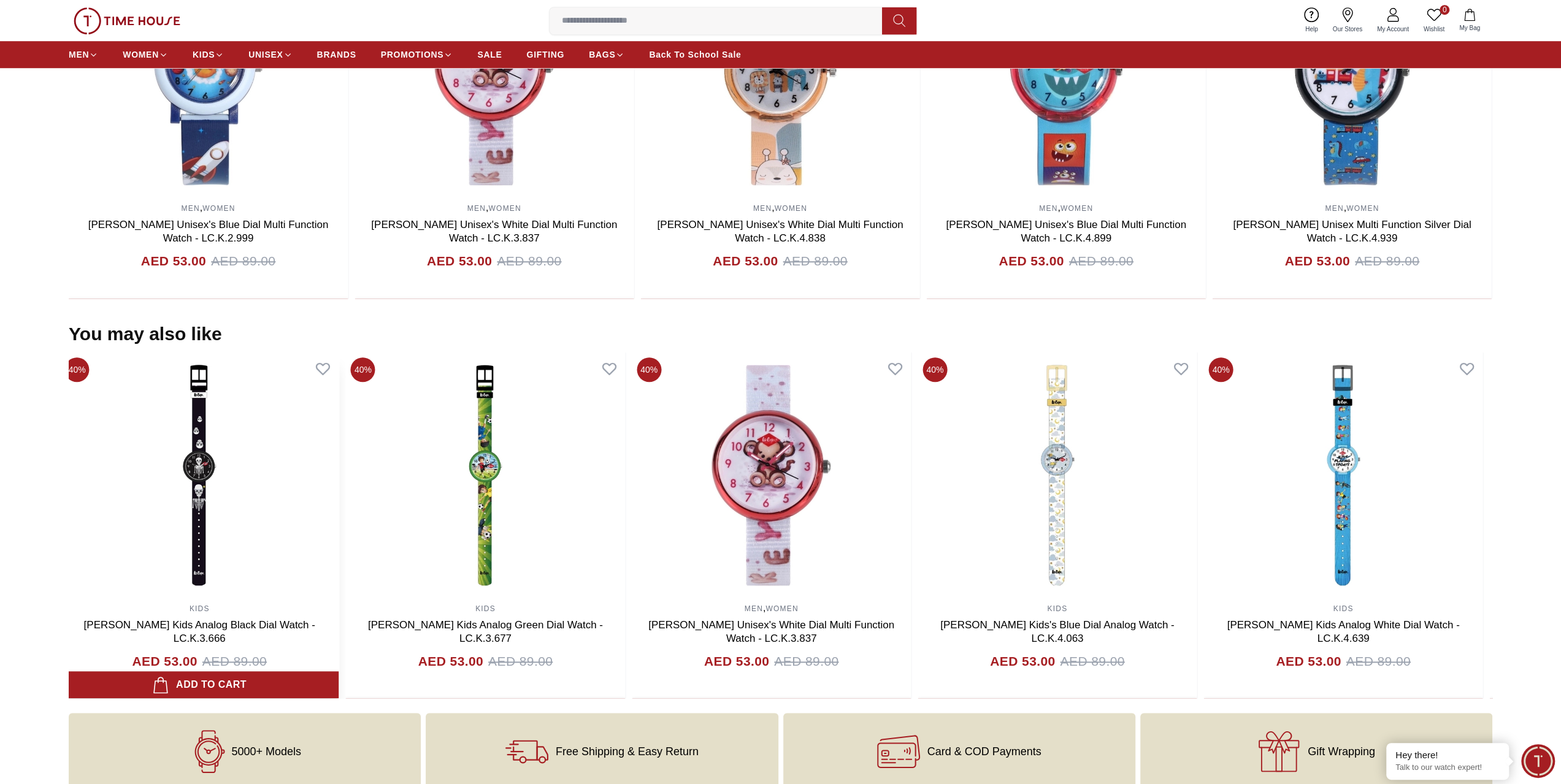
click at [219, 510] on img at bounding box center [199, 475] width 279 height 245
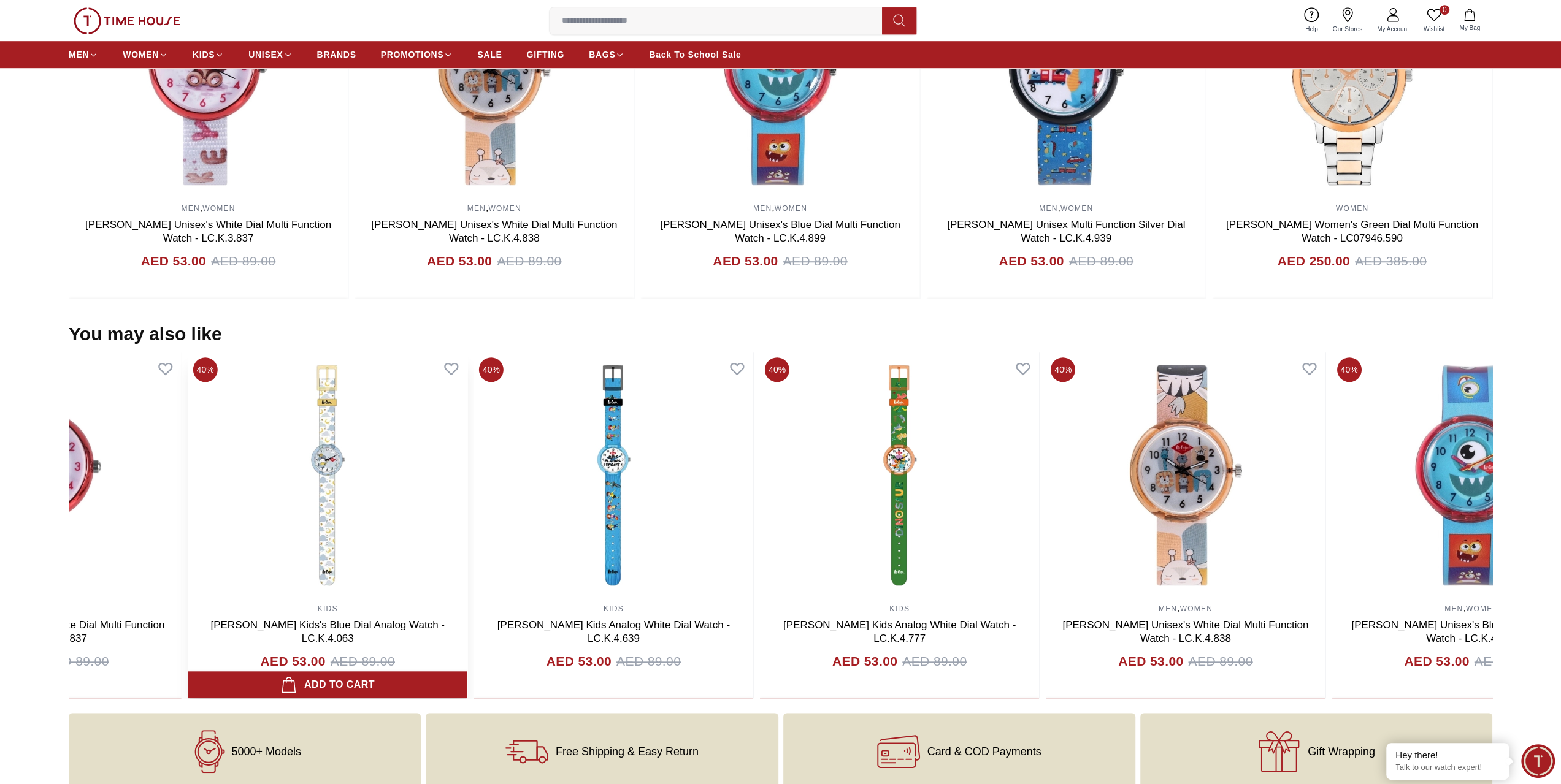
click at [219, 507] on img at bounding box center [328, 475] width 279 height 245
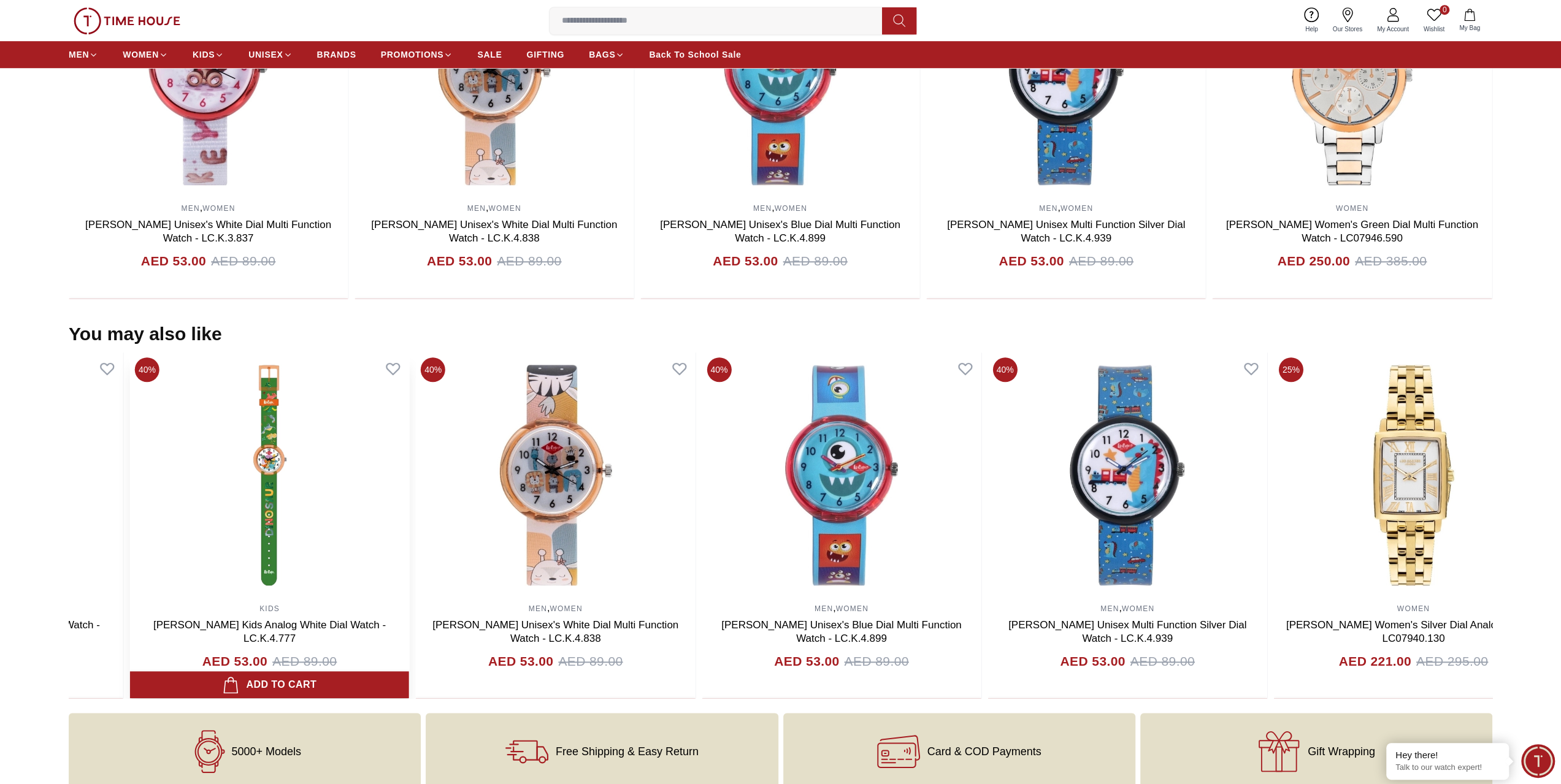
click at [260, 496] on img at bounding box center [269, 475] width 279 height 245
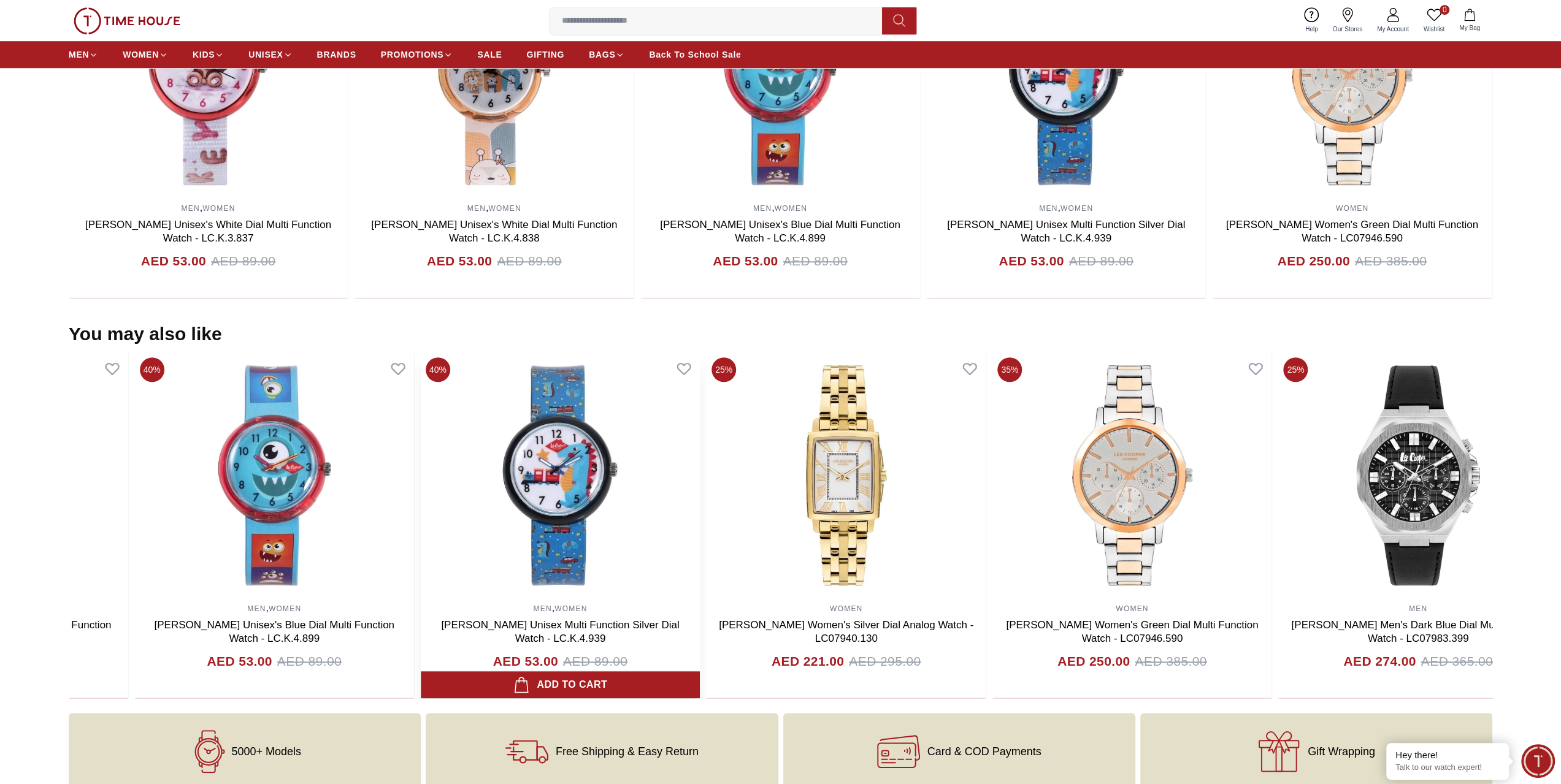
click at [528, 506] on img at bounding box center [560, 475] width 279 height 245
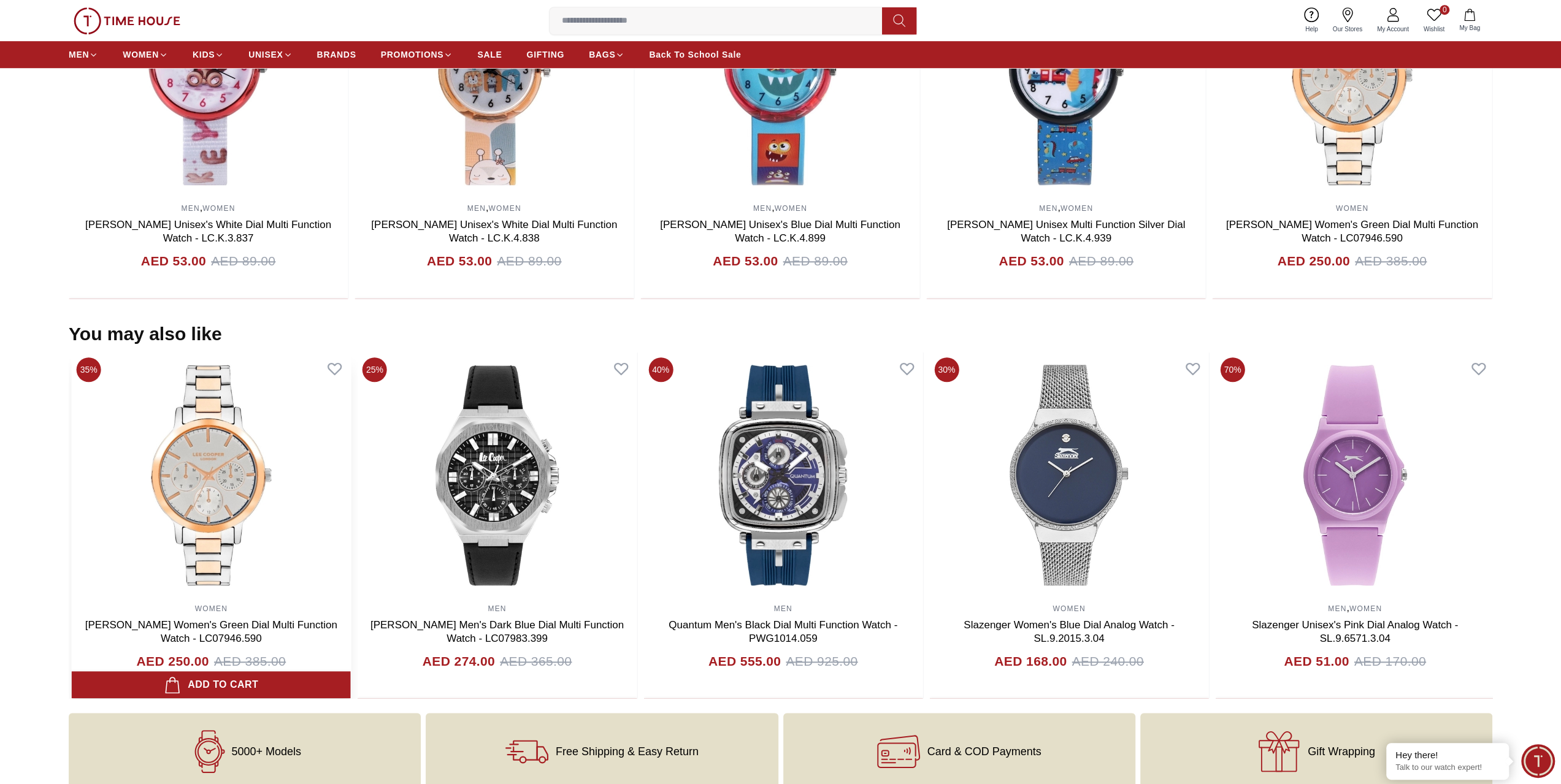
click at [83, 514] on img at bounding box center [211, 475] width 279 height 245
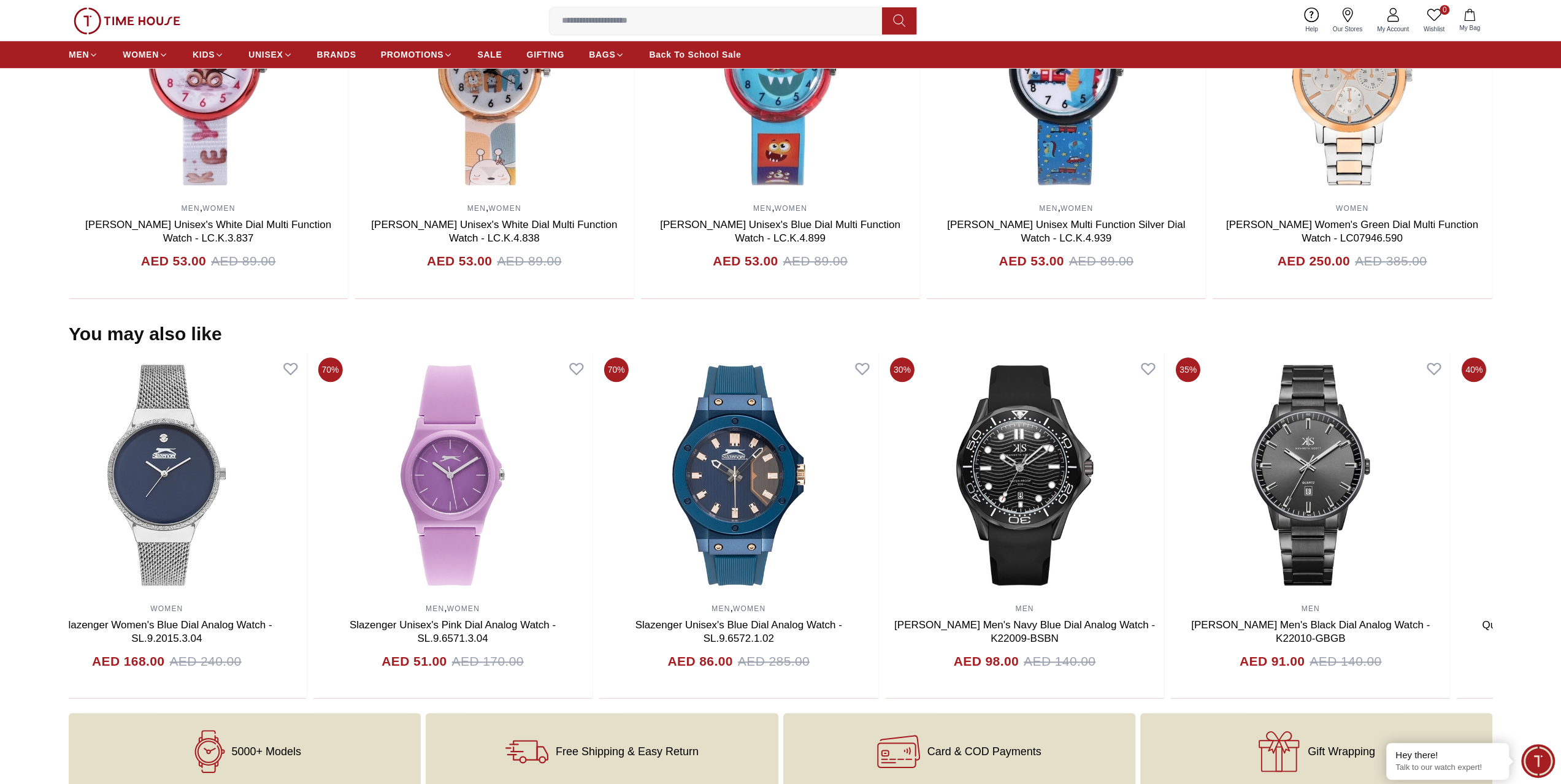
click at [0, 514] on section "You may also like 70% MEN Quantum Men's Black Dial Multi Function Watch - ADG99…" at bounding box center [780, 511] width 1561 height 376
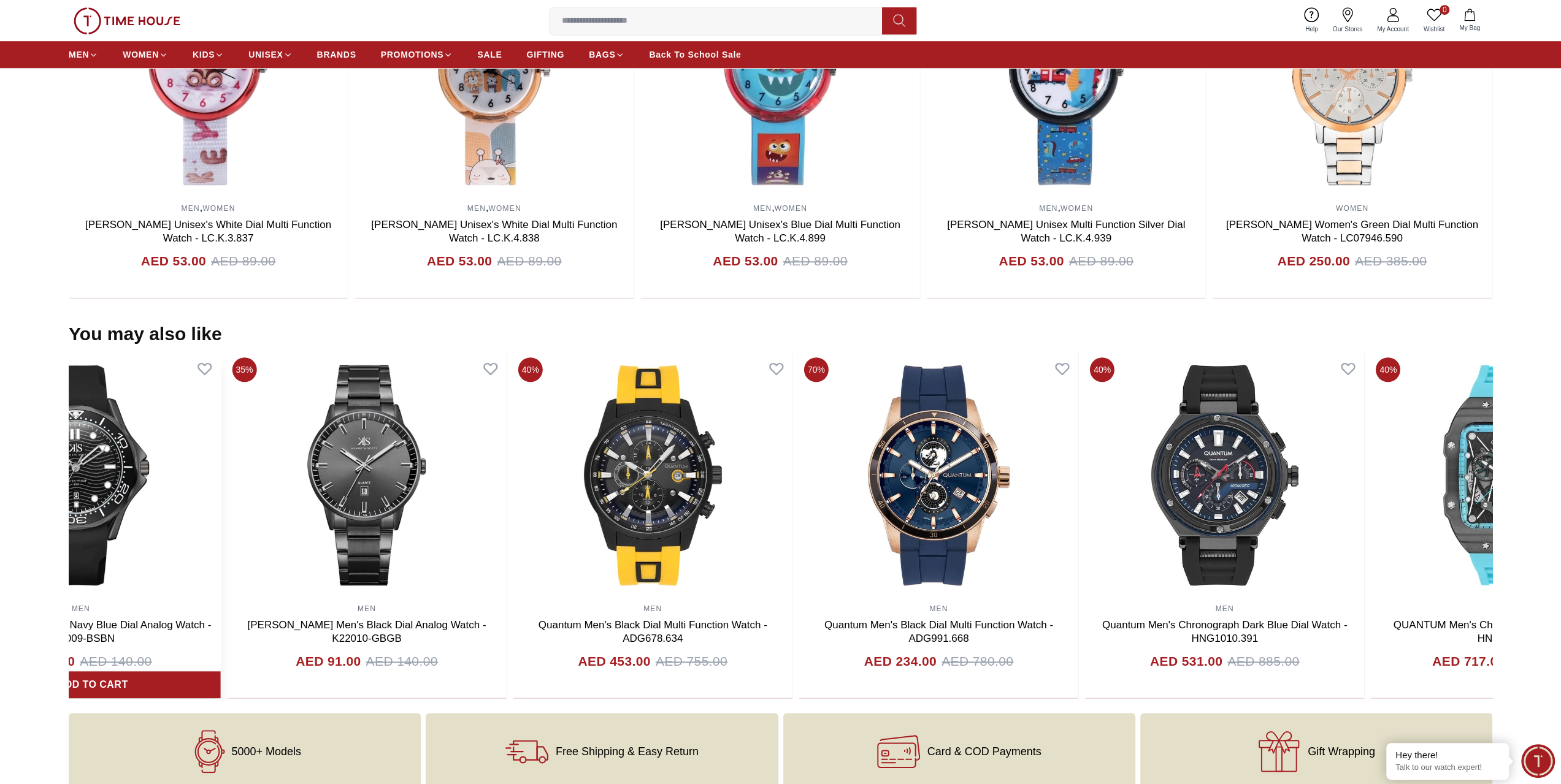
click at [3, 503] on section "You may also like 40% MEN Quantum Men's Green Dial Chronograph Watch - HNG1082.…" at bounding box center [780, 511] width 1561 height 376
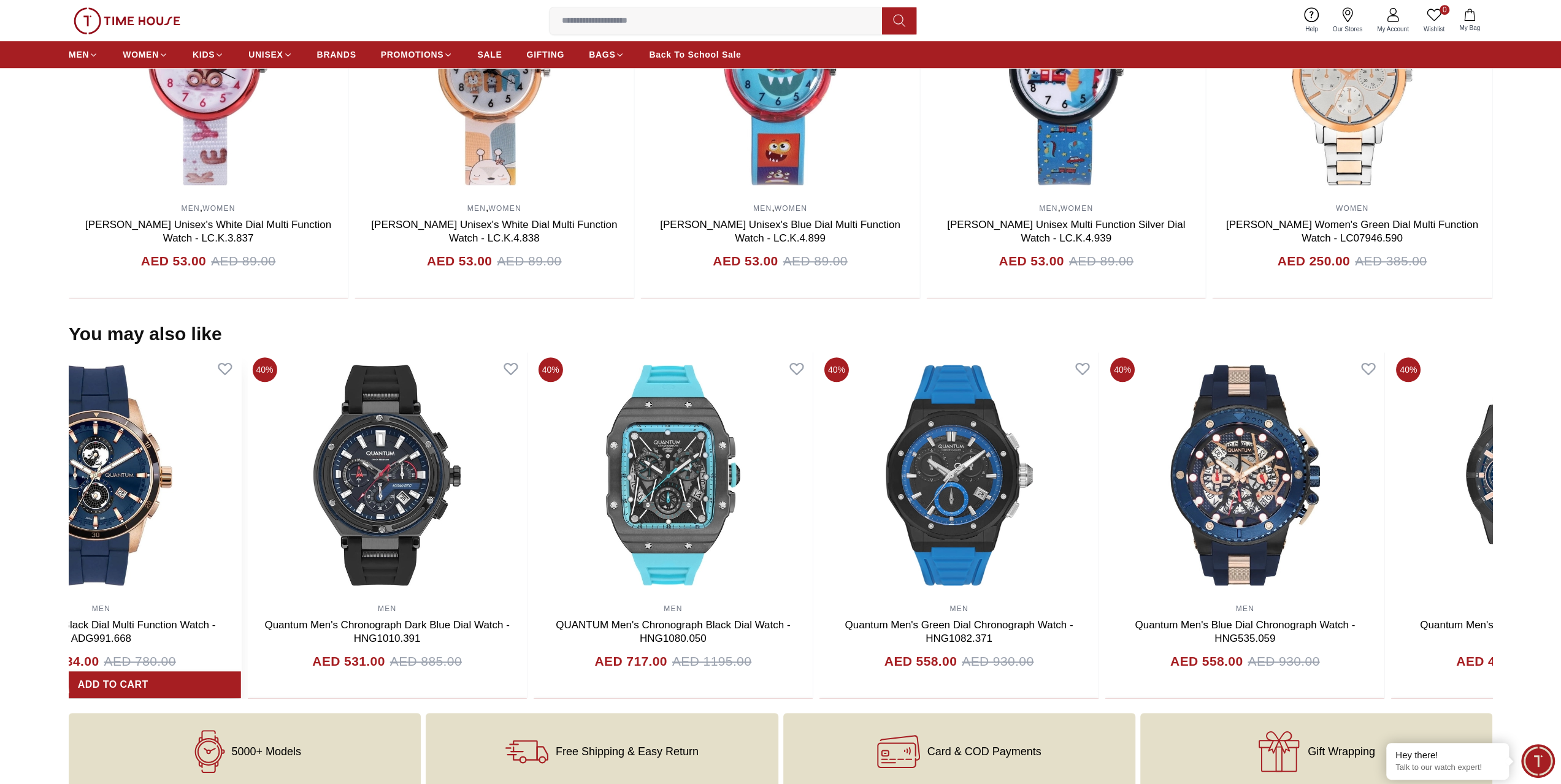
click at [0, 506] on section "You may also like 40% MEN Quantum Men's Chronograph Gun Dial Watch - HNG949.652…" at bounding box center [780, 511] width 1561 height 376
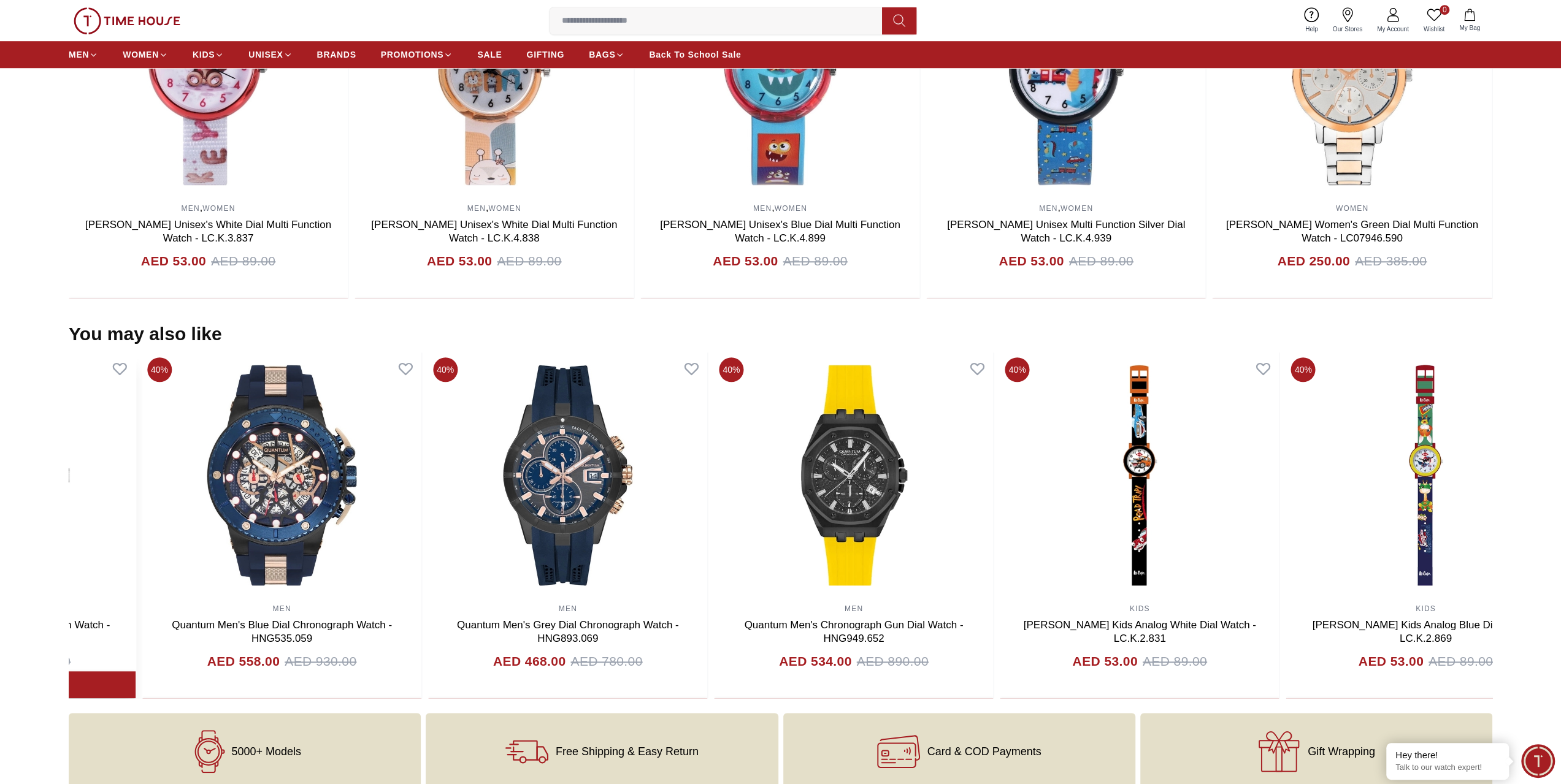
click at [0, 481] on section "You may also like 40% MEN , WOMEN [PERSON_NAME] Unisex's Blue Dial Multi Functi…" at bounding box center [780, 511] width 1561 height 376
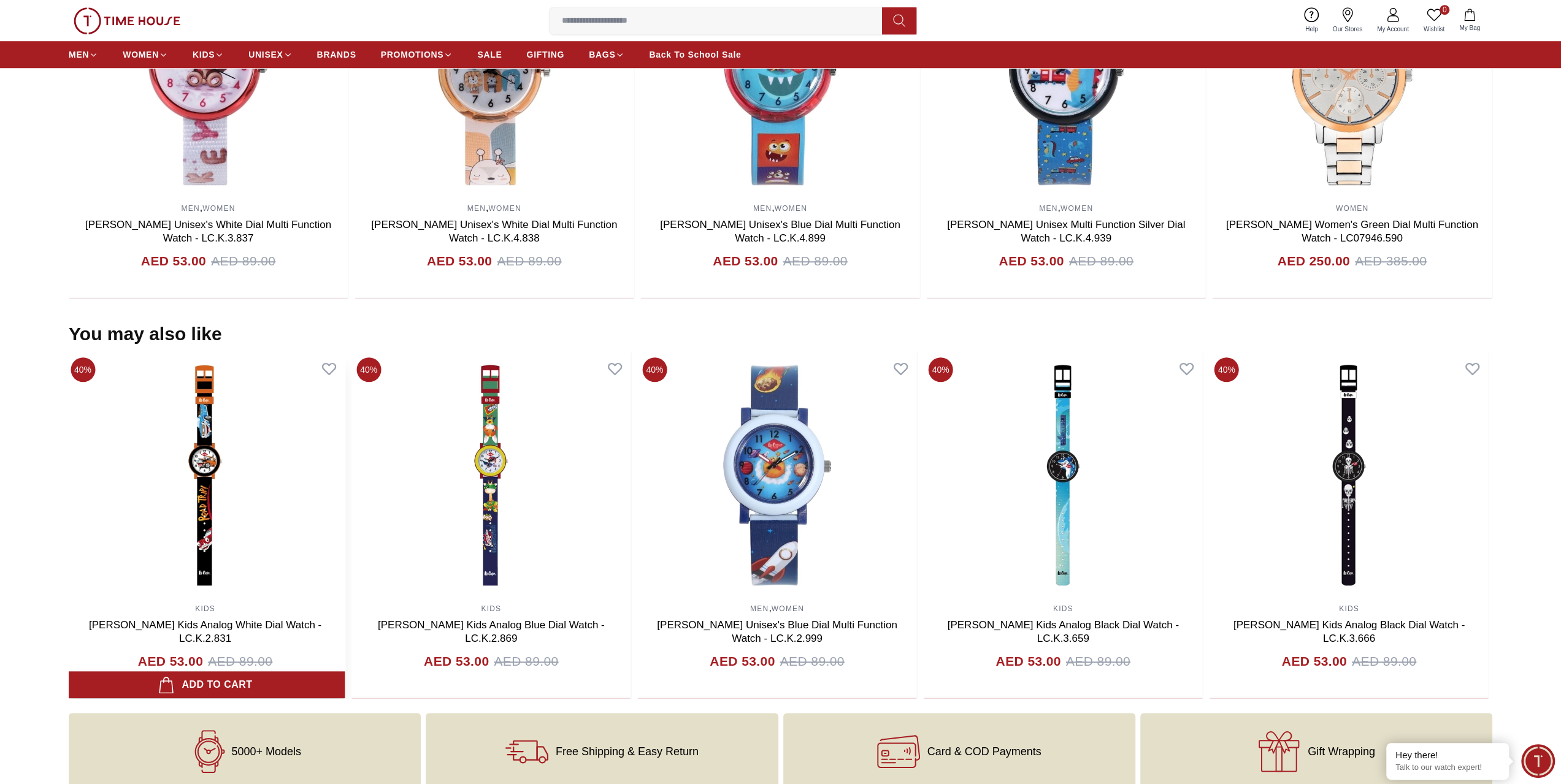
click at [245, 496] on img at bounding box center [205, 475] width 279 height 245
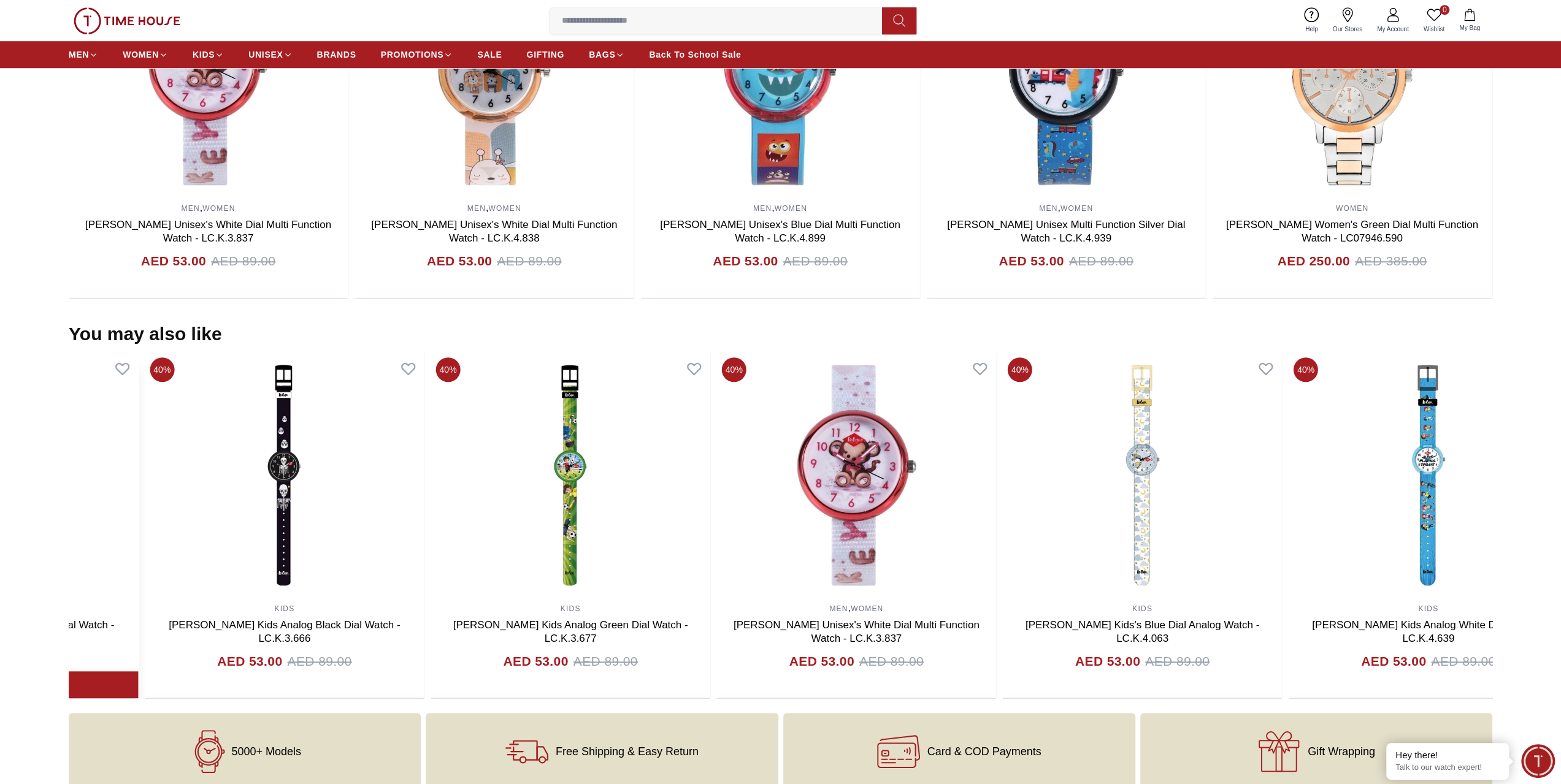
click at [0, 488] on section "You may also like 40% KIDS [PERSON_NAME] Kids Analog White Dial Watch - LC.K.4.…" at bounding box center [780, 511] width 1561 height 376
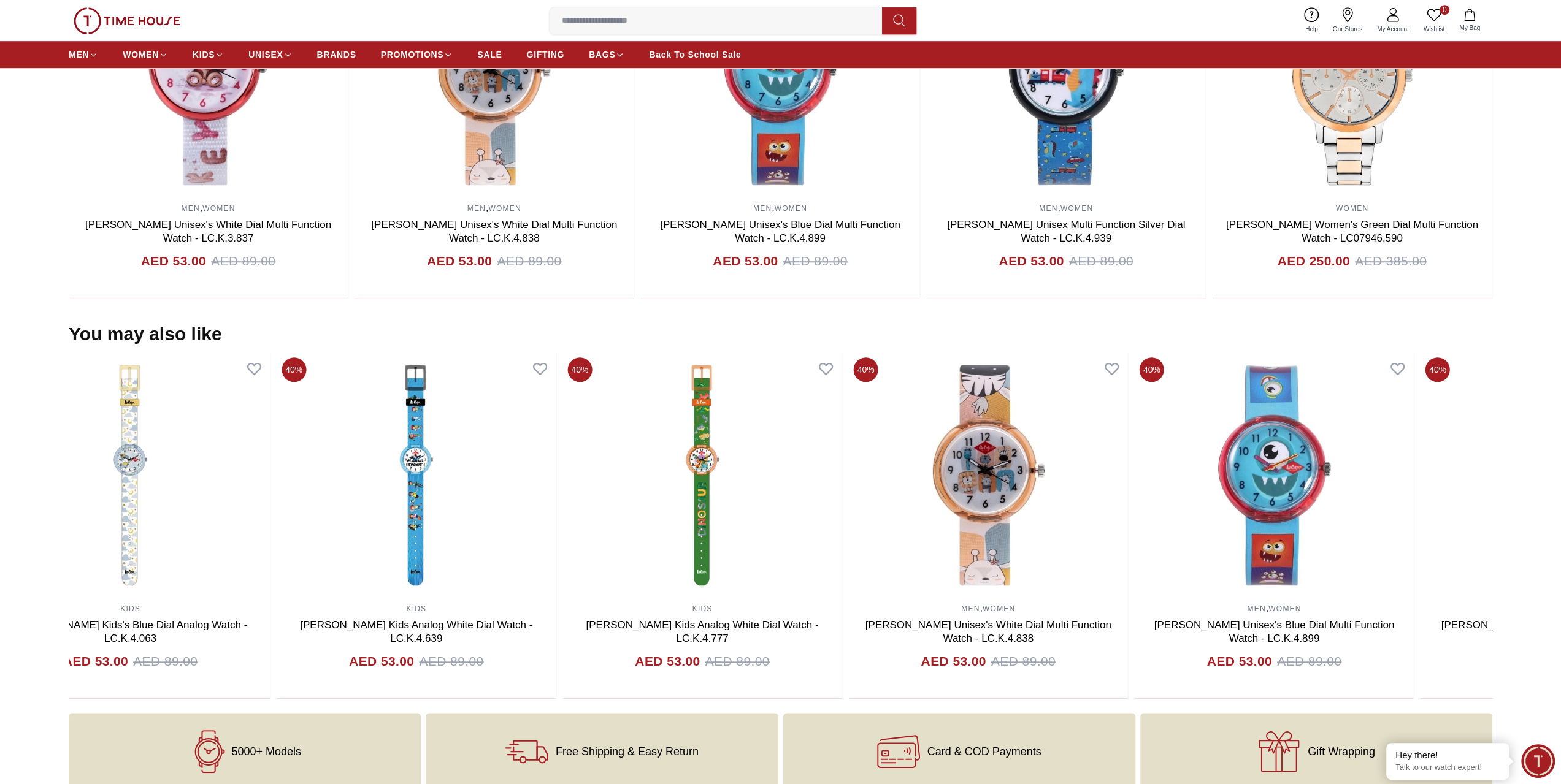
click at [1, 488] on section "You may also like 25% WOMEN [PERSON_NAME] Women's Silver Dial Analog Watch - LC…" at bounding box center [780, 511] width 1561 height 376
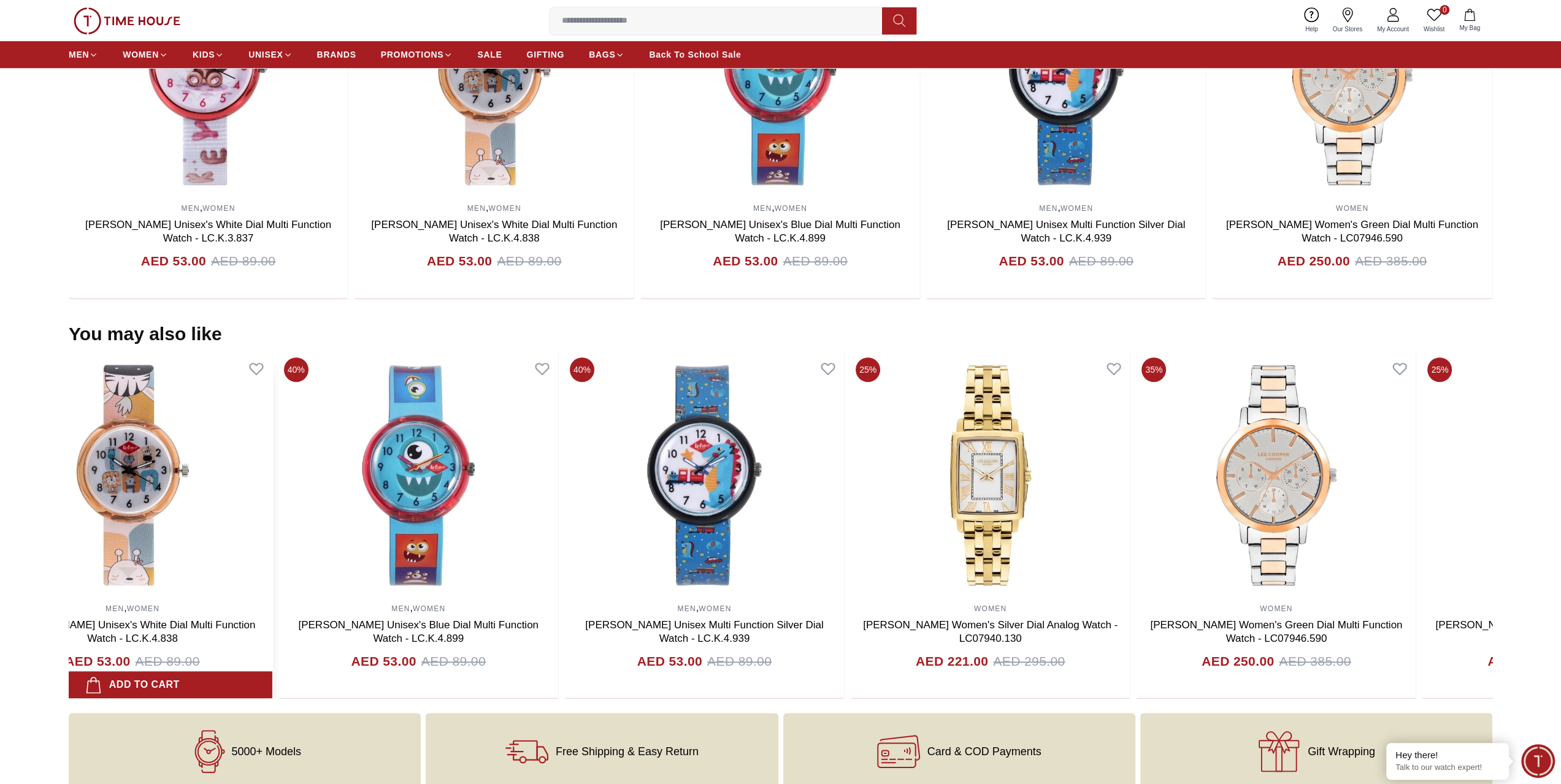
click at [9, 510] on section "You may also like 40% MEN Quantum Men's Black Dial Multi Function Watch - PWG10…" at bounding box center [780, 511] width 1561 height 376
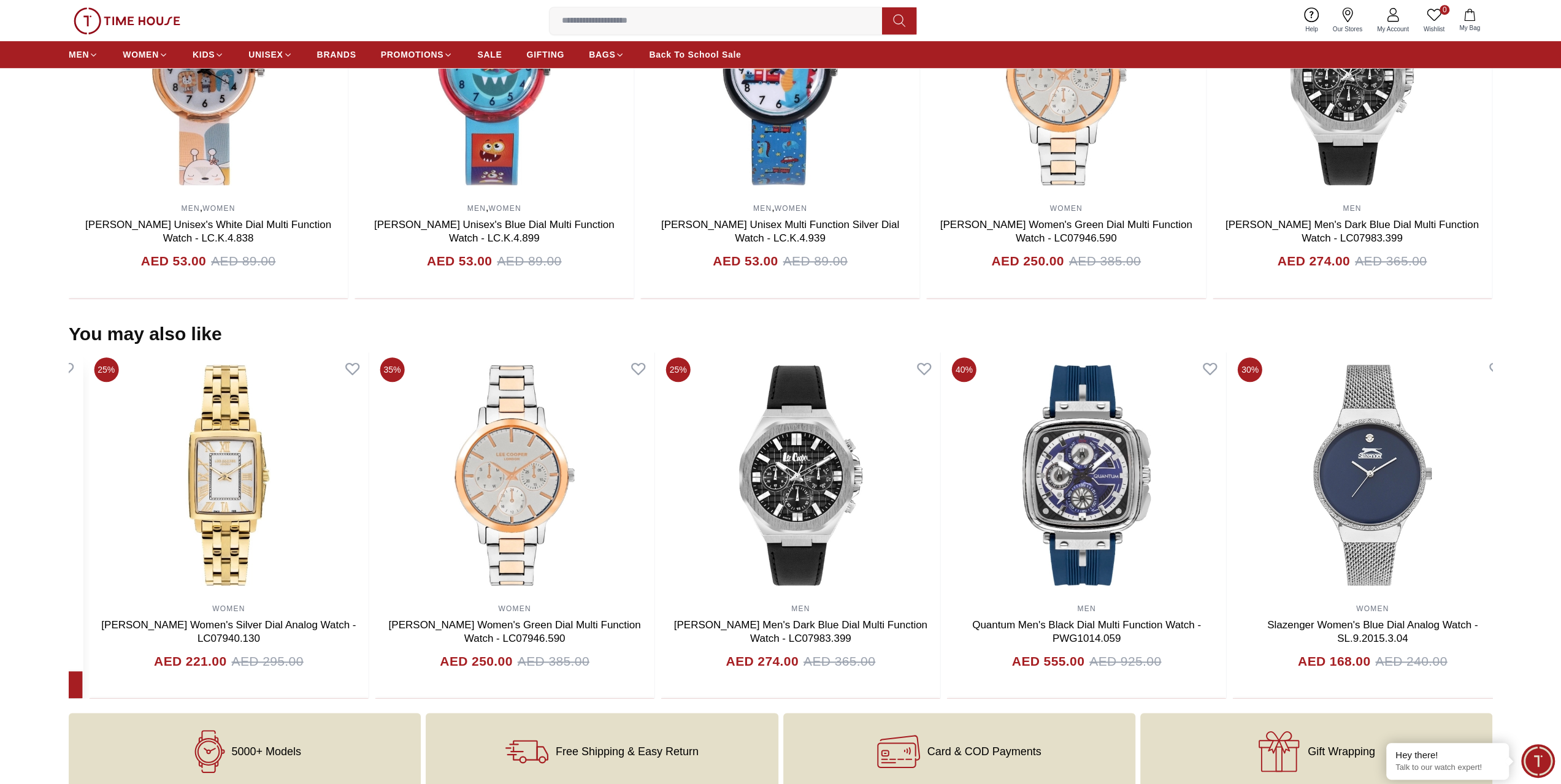
click at [5, 508] on section "You may also like 70% MEN , WOMEN Slazenger Unisex's Pink Dial Analog Watch - S…" at bounding box center [780, 511] width 1561 height 376
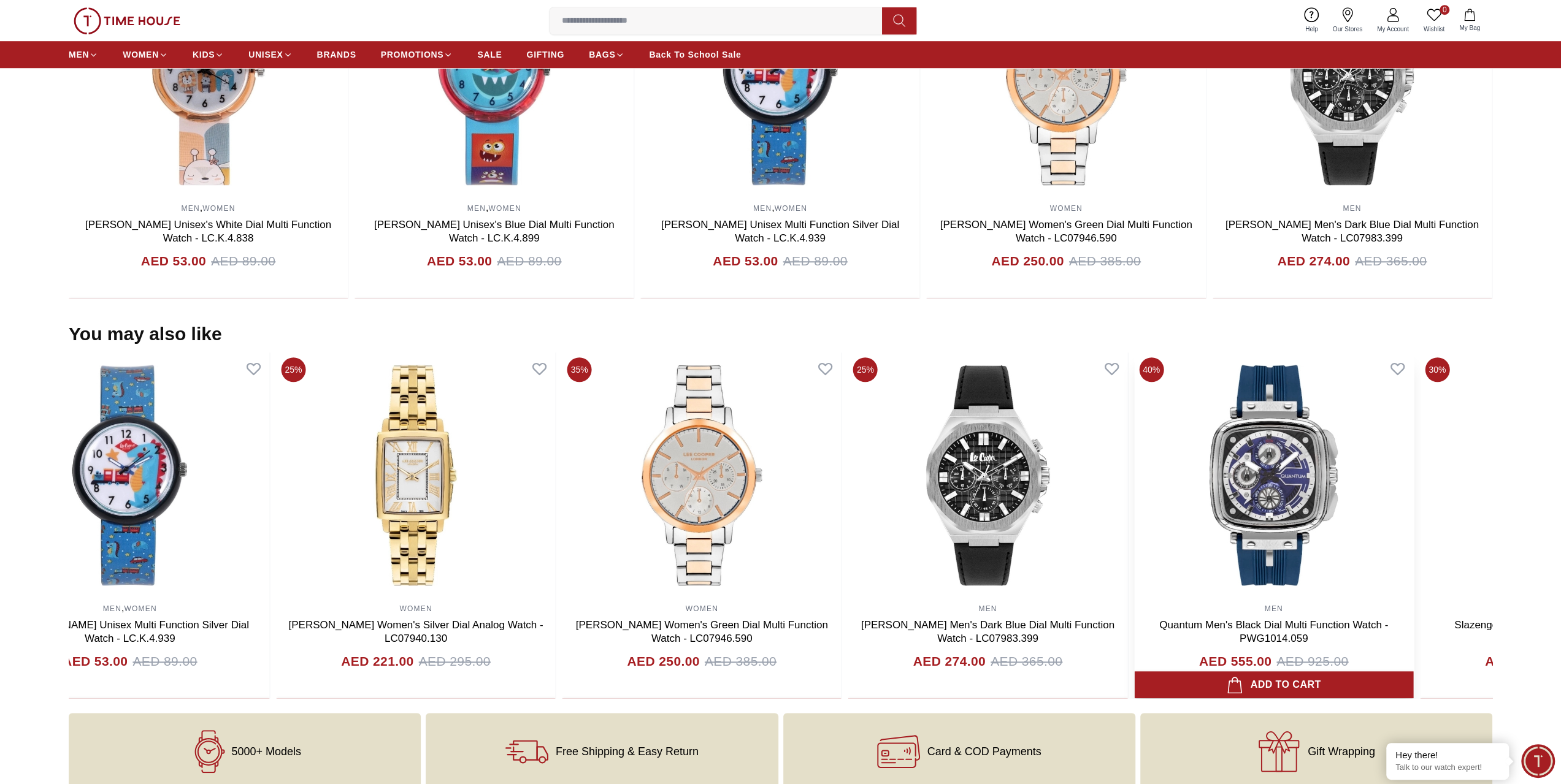
click at [1305, 505] on img at bounding box center [1273, 475] width 279 height 245
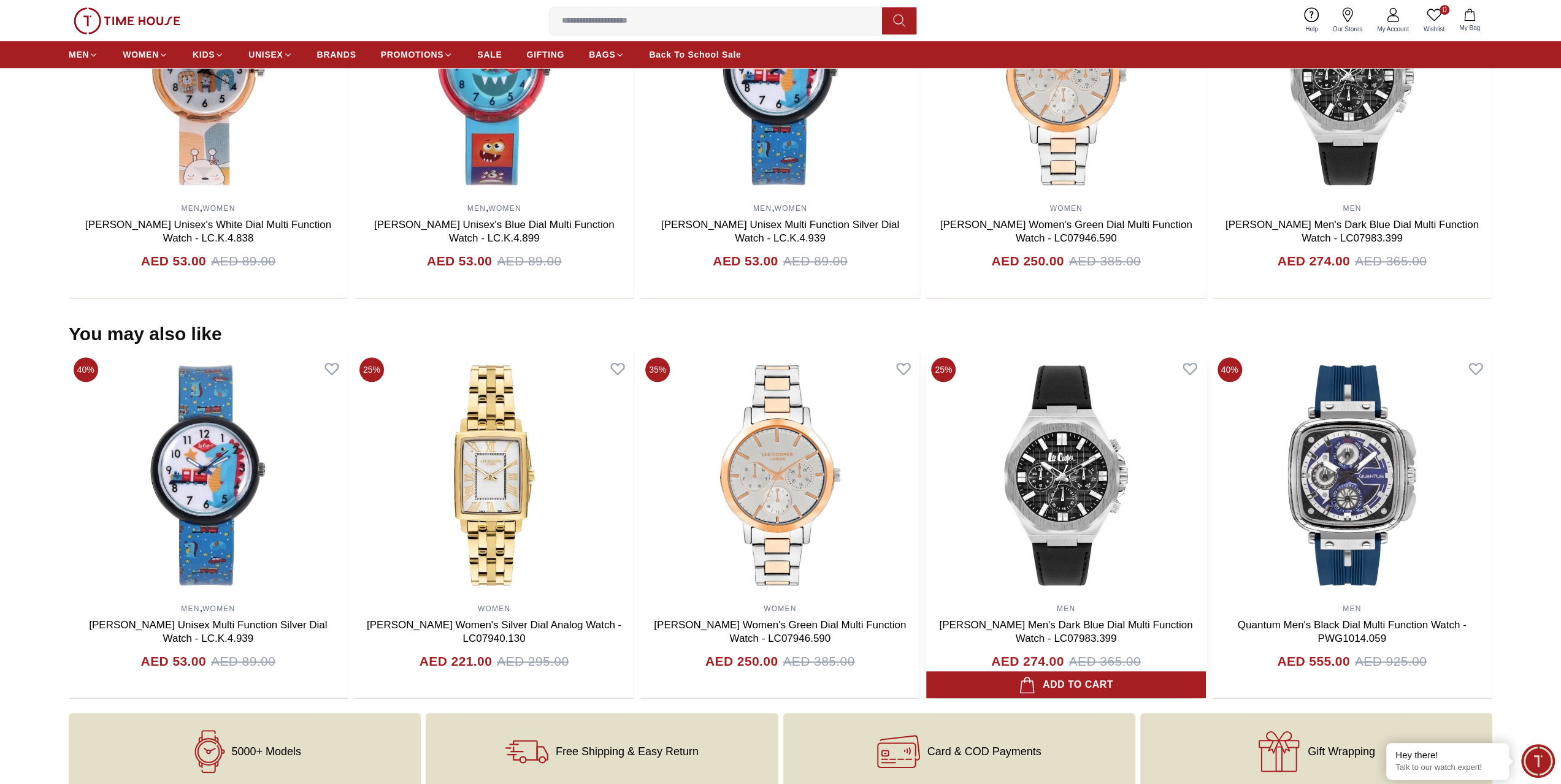
click at [1028, 491] on img at bounding box center [1065, 475] width 279 height 245
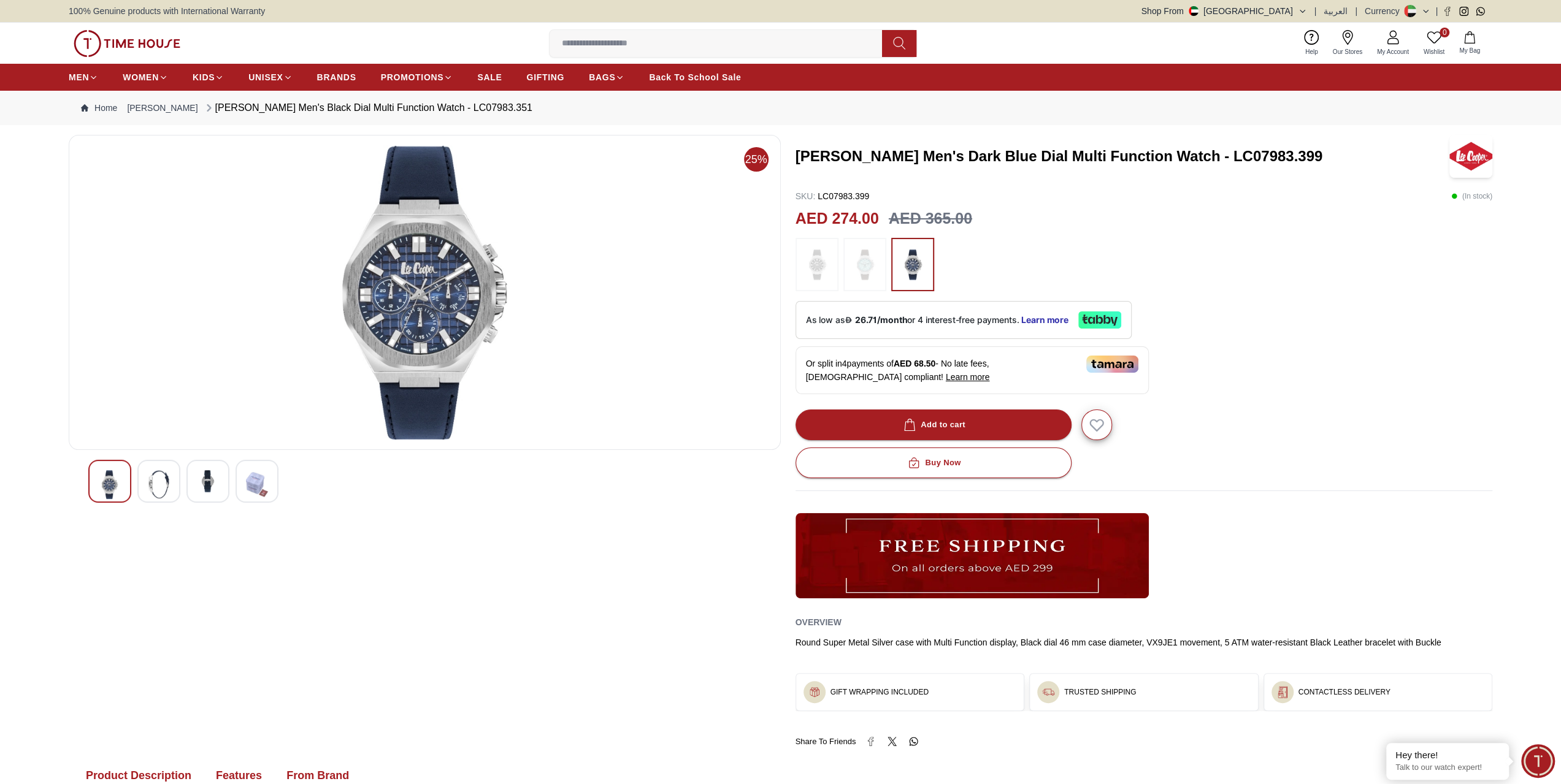
click at [155, 476] on img at bounding box center [159, 485] width 22 height 29
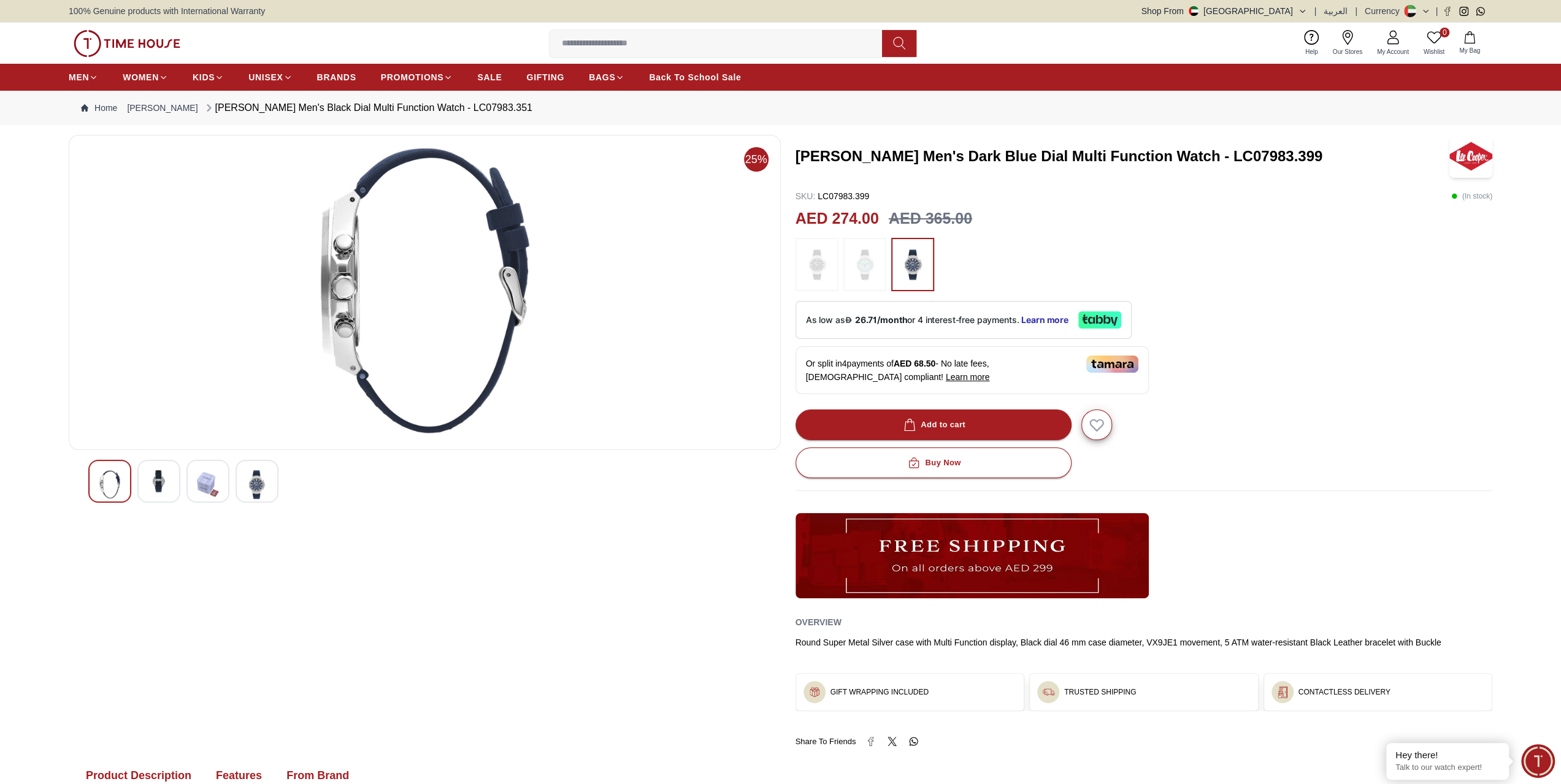
click at [213, 478] on img at bounding box center [208, 485] width 22 height 29
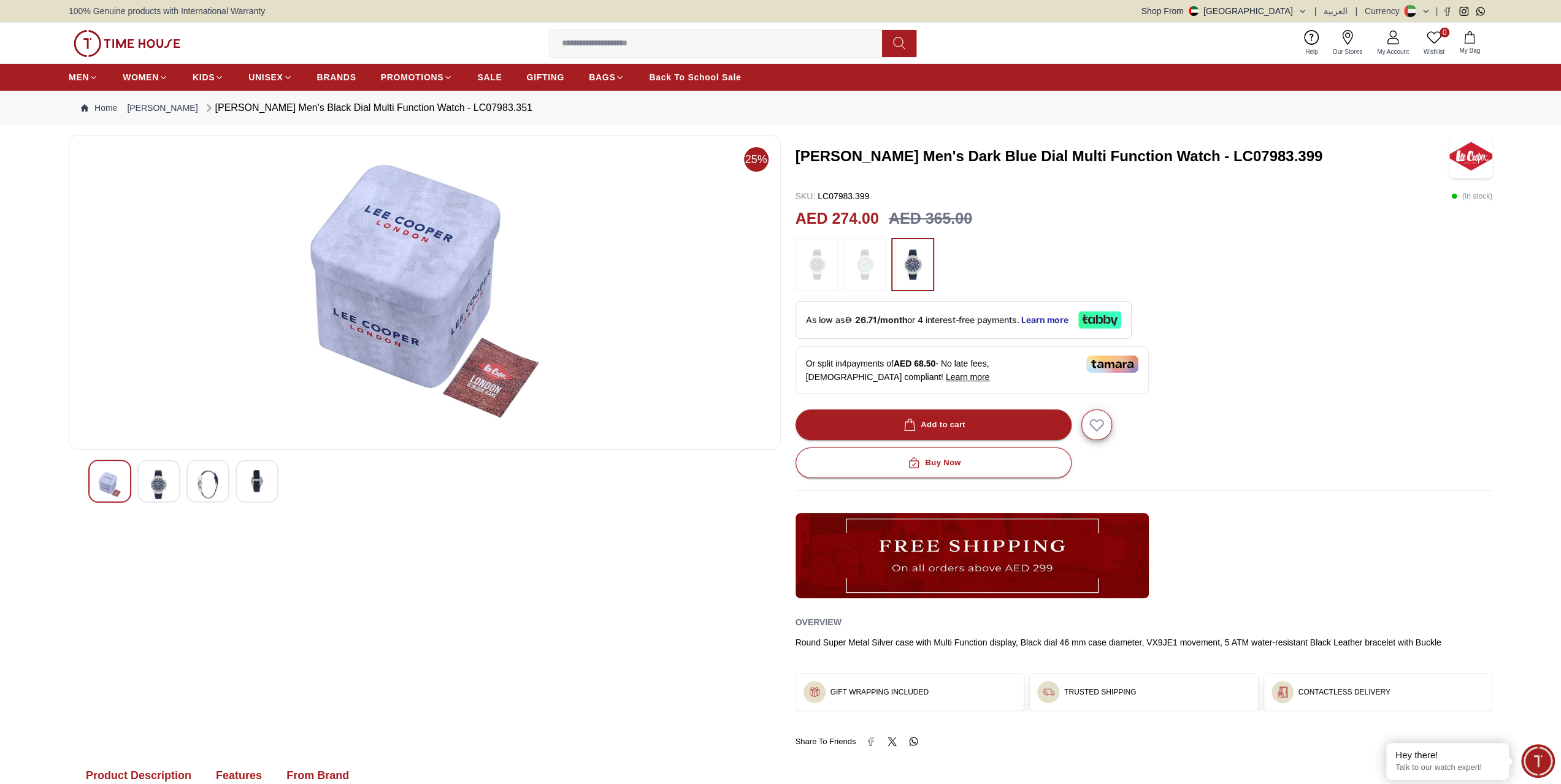
click at [208, 484] on img at bounding box center [208, 485] width 22 height 29
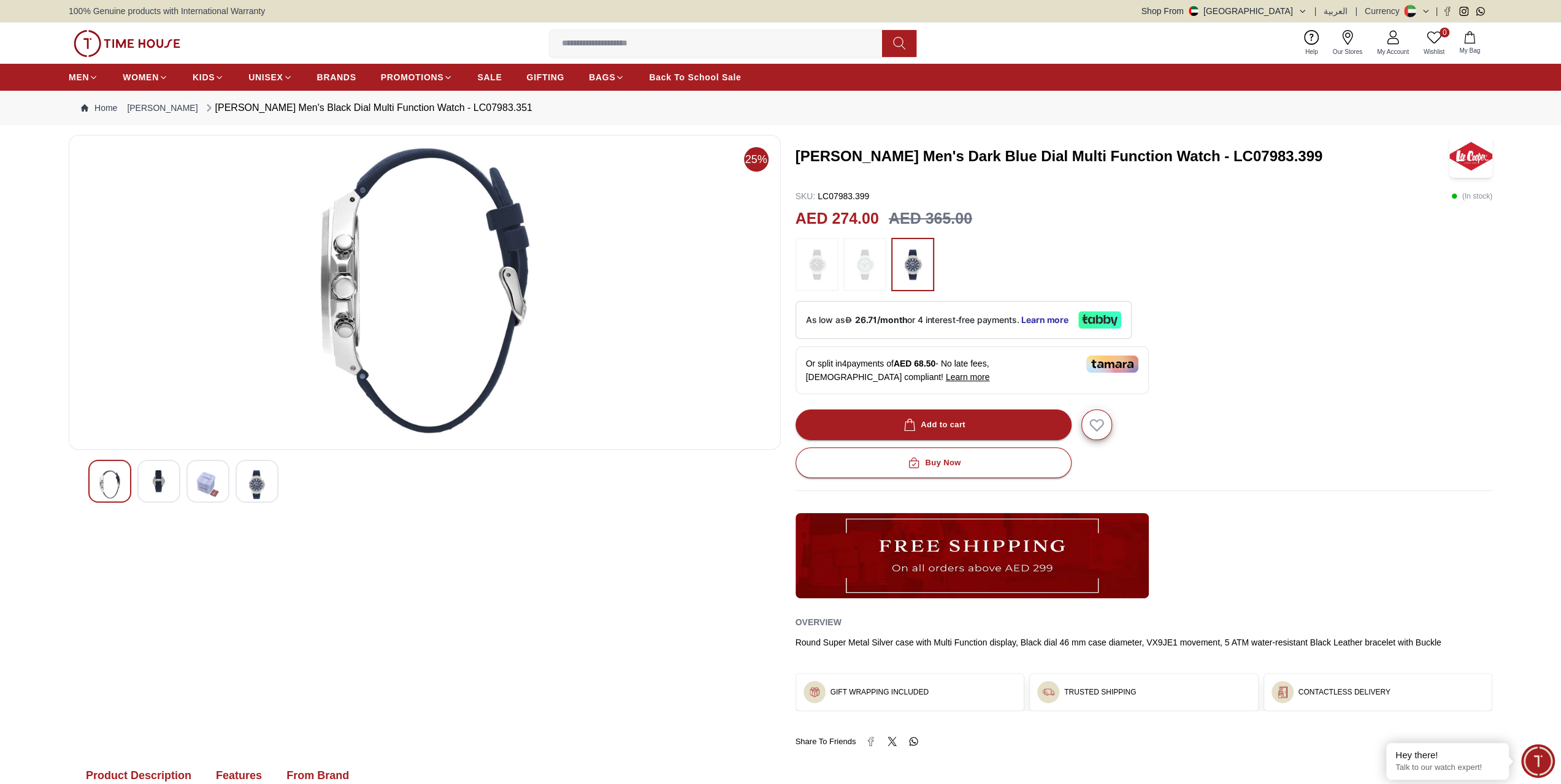
click at [251, 486] on img at bounding box center [257, 485] width 22 height 29
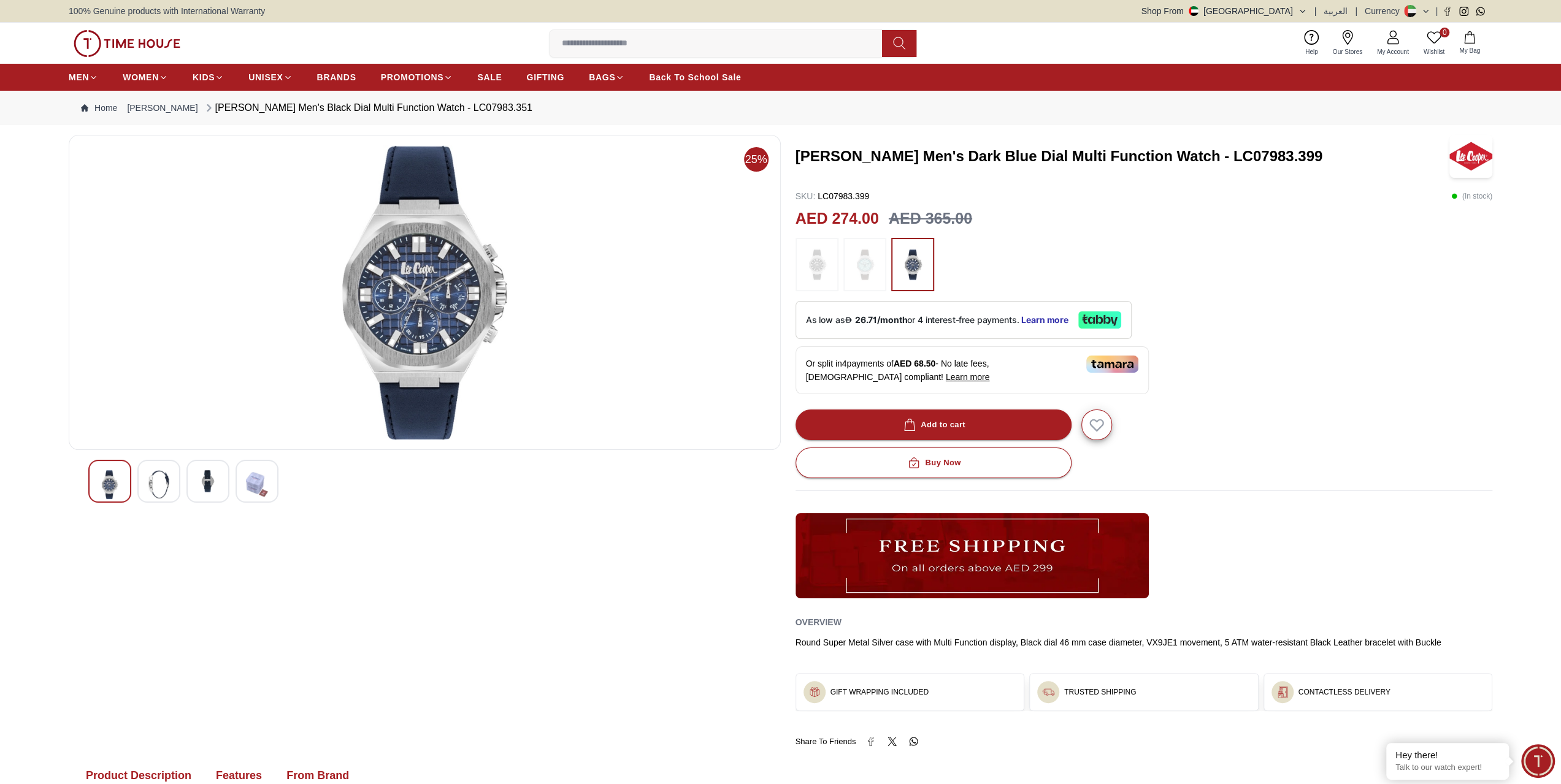
click at [165, 482] on img at bounding box center [159, 485] width 22 height 29
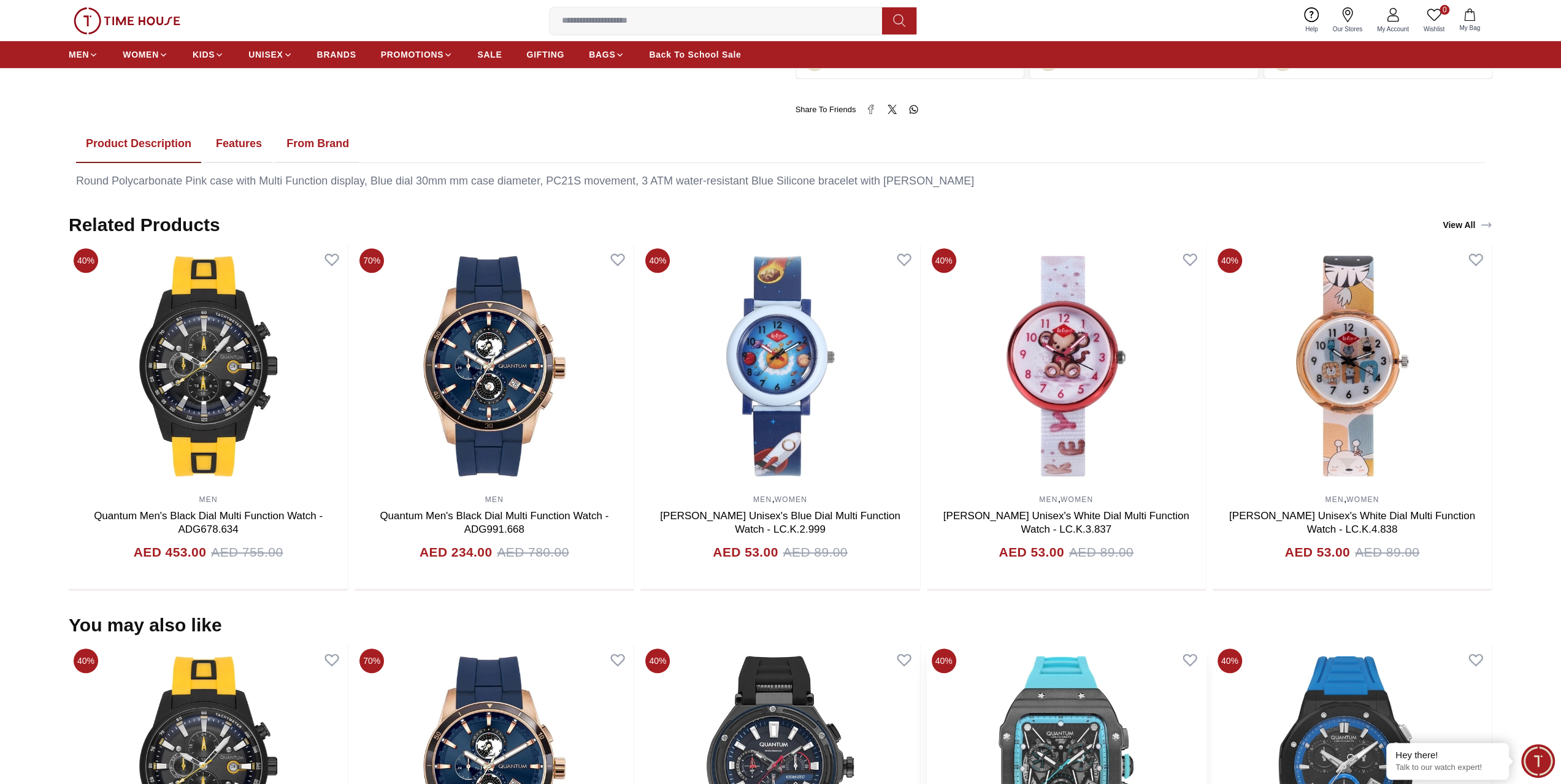
scroll to position [536, 0]
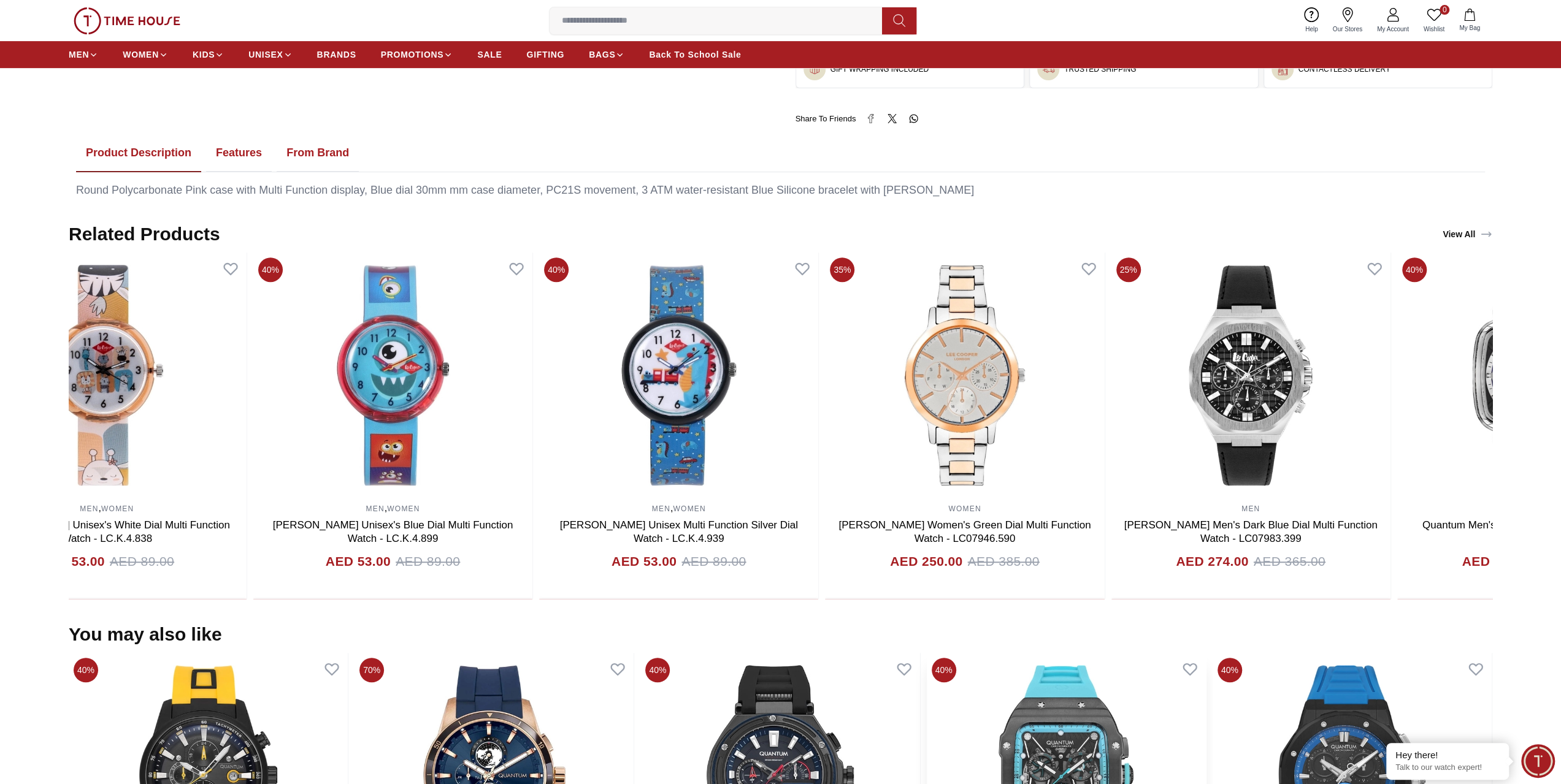
click at [0, 496] on section "Related Products View All 40% MEN Quantum Men's Black Dial Multi Function Watch…" at bounding box center [780, 411] width 1561 height 376
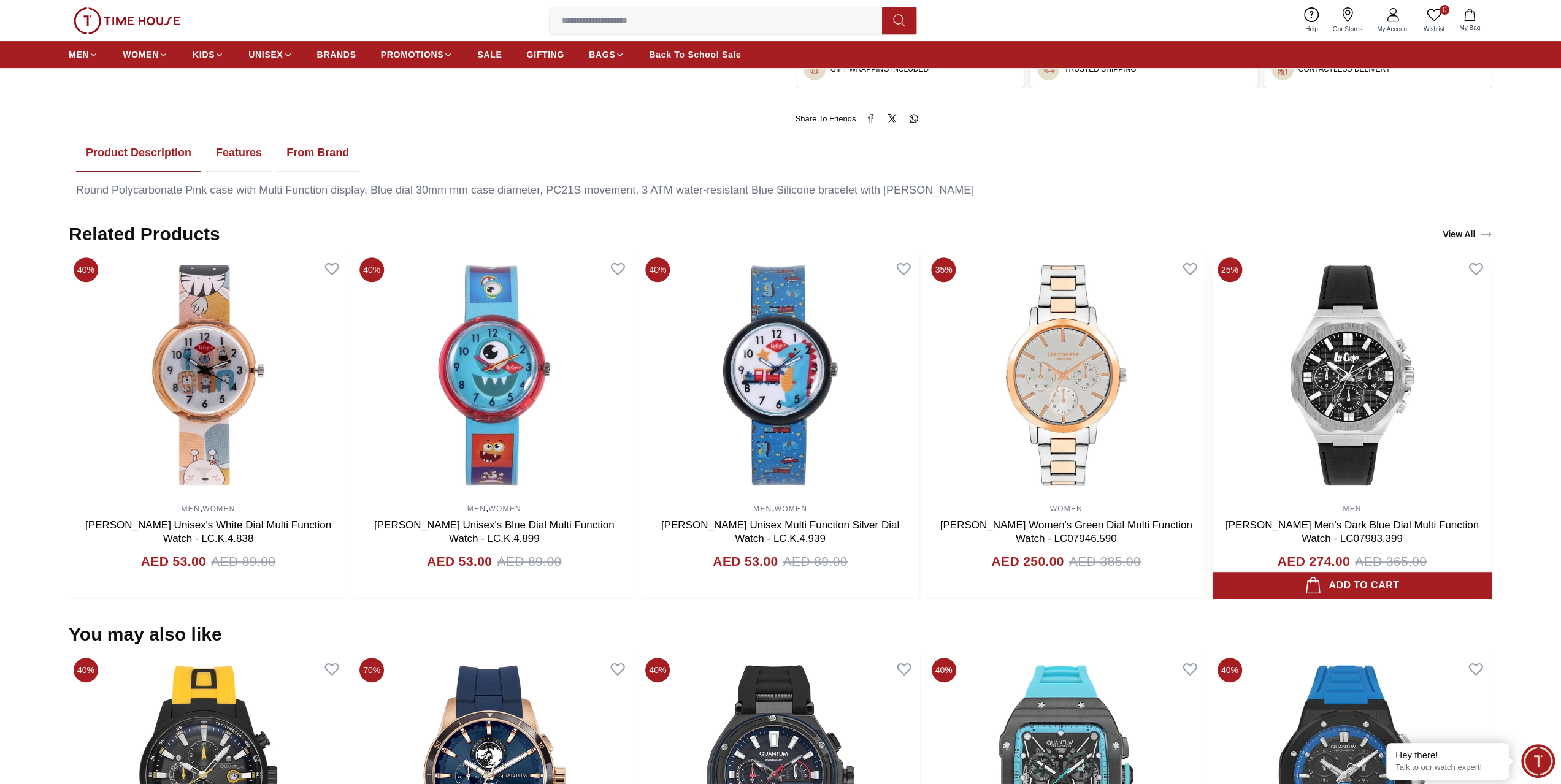
click at [0, 464] on section "Related Products View All 40% MEN Quantum Men's Black Dial Multi Function Watch…" at bounding box center [780, 411] width 1561 height 376
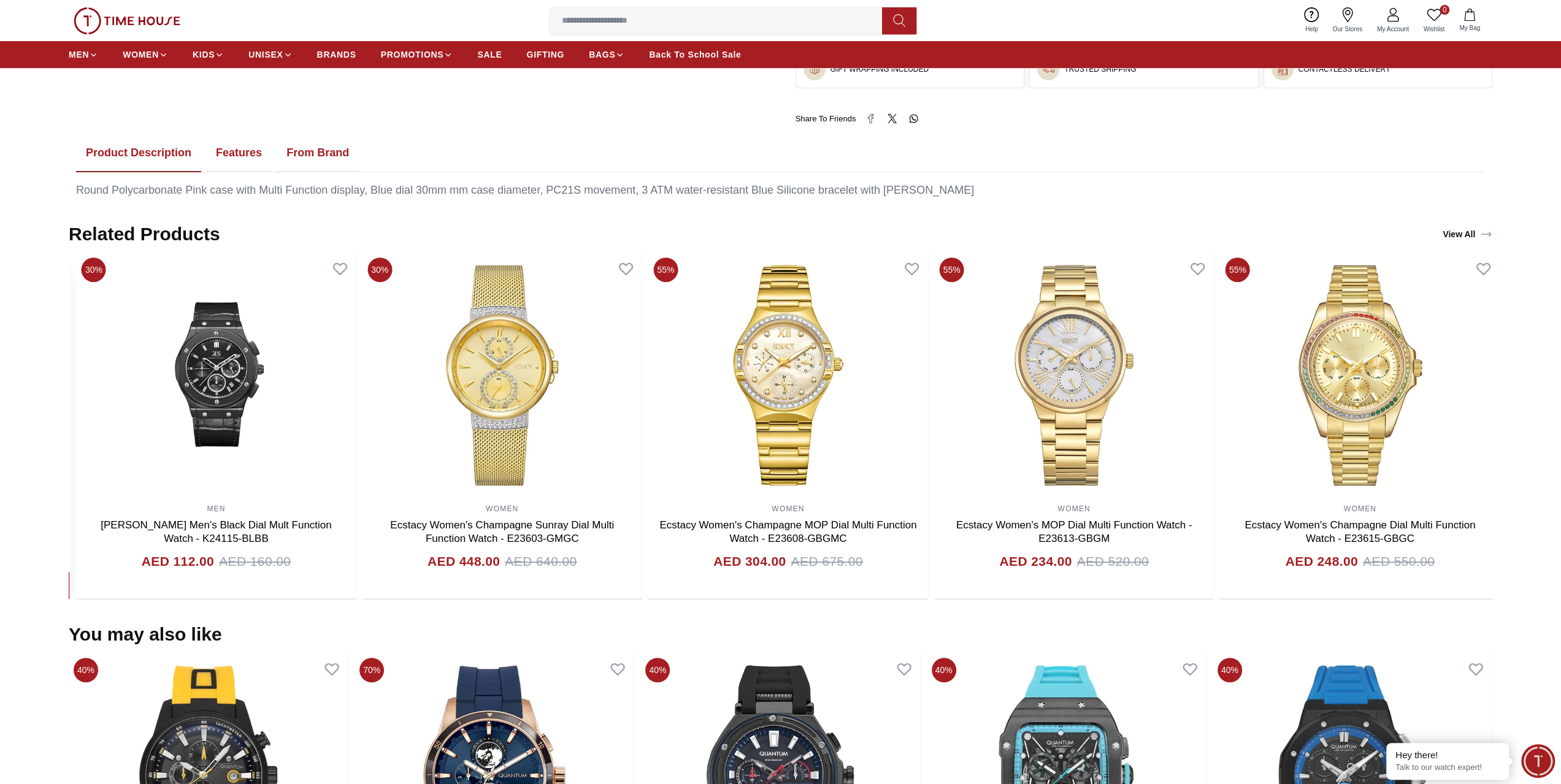
click at [4, 448] on section "Related Products View All 40% MEN Quantum Men's Black Dial Multi Function Watch…" at bounding box center [780, 411] width 1561 height 376
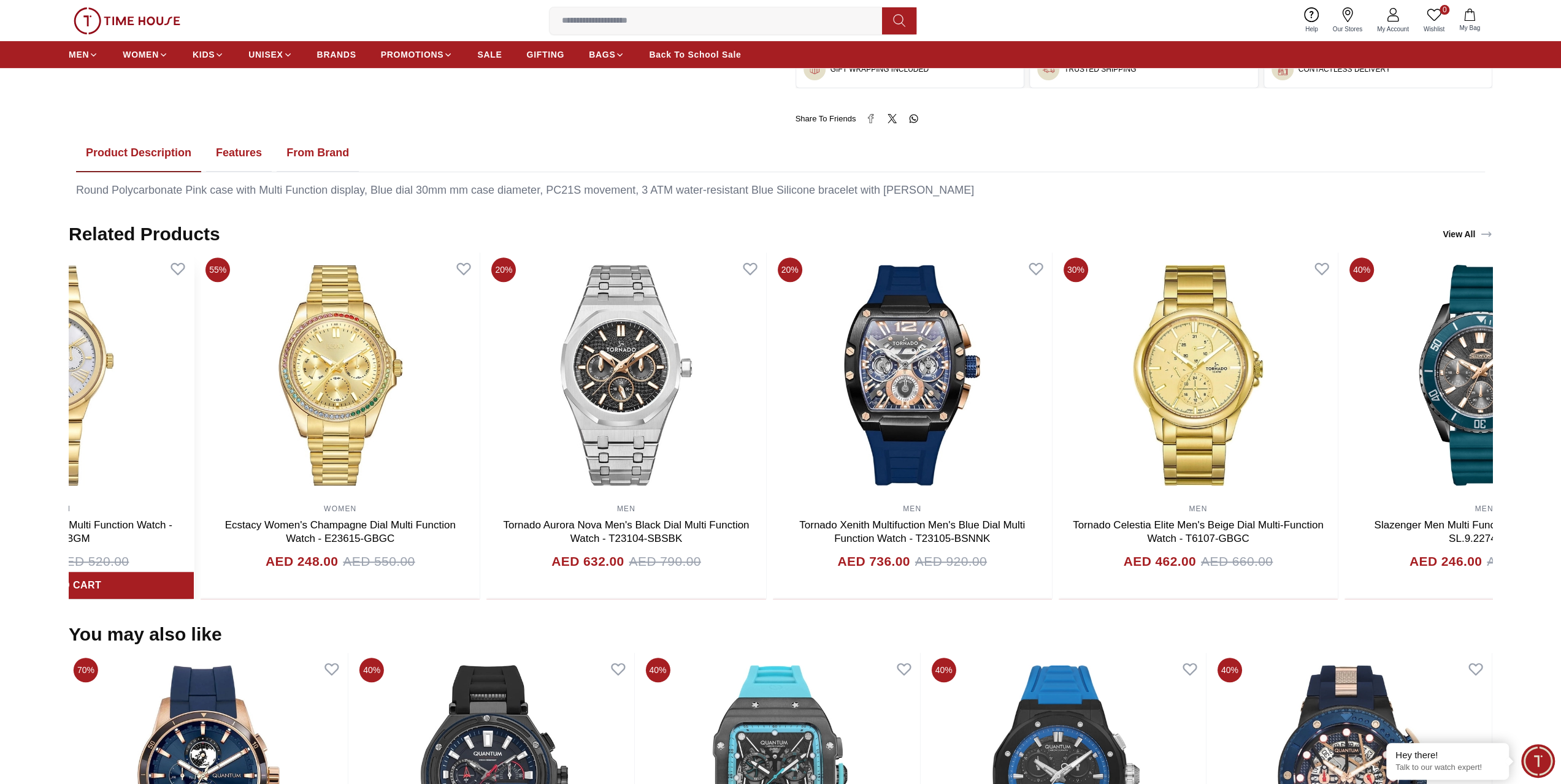
click at [130, 386] on img at bounding box center [54, 375] width 279 height 245
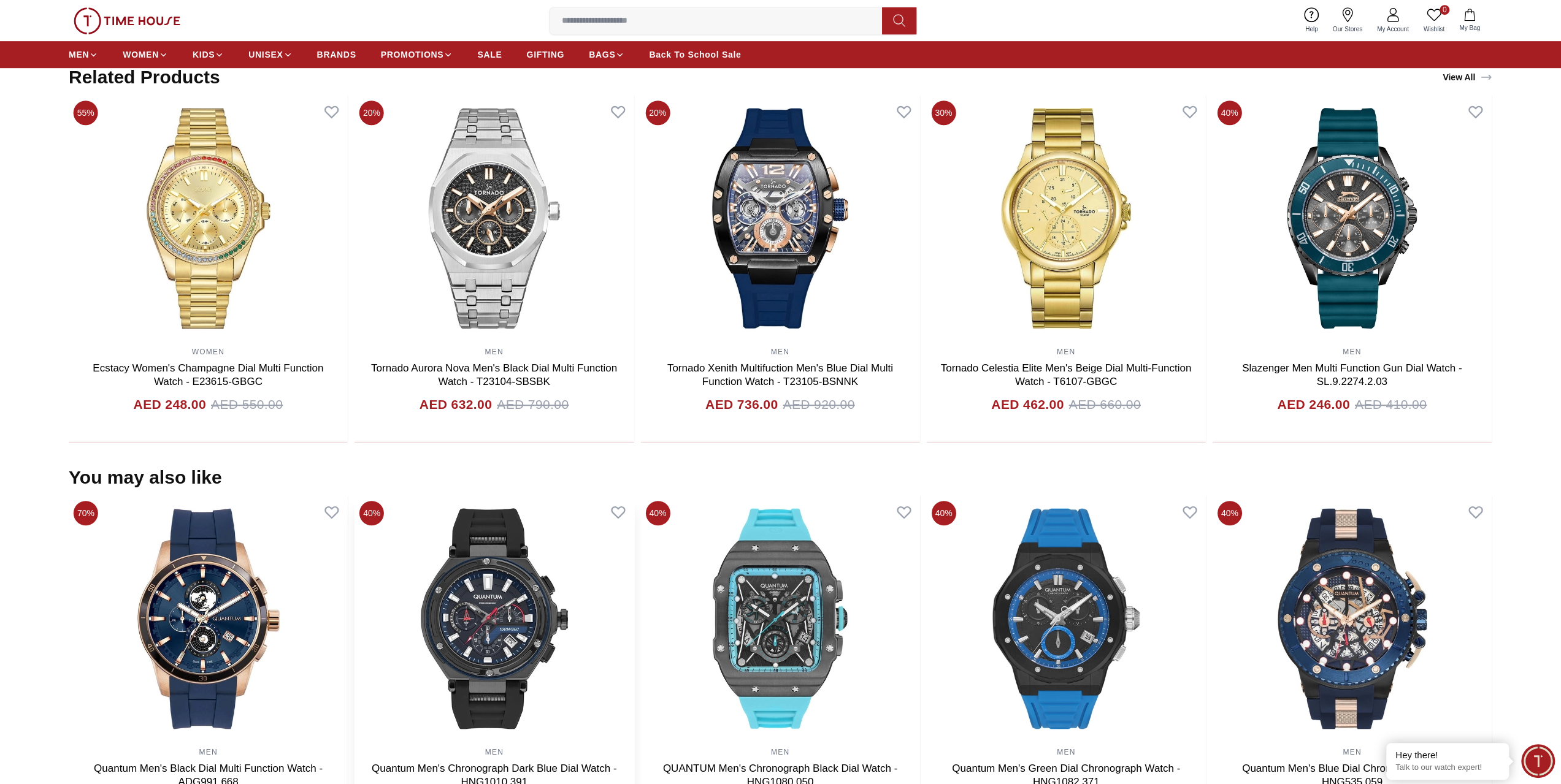
scroll to position [904, 0]
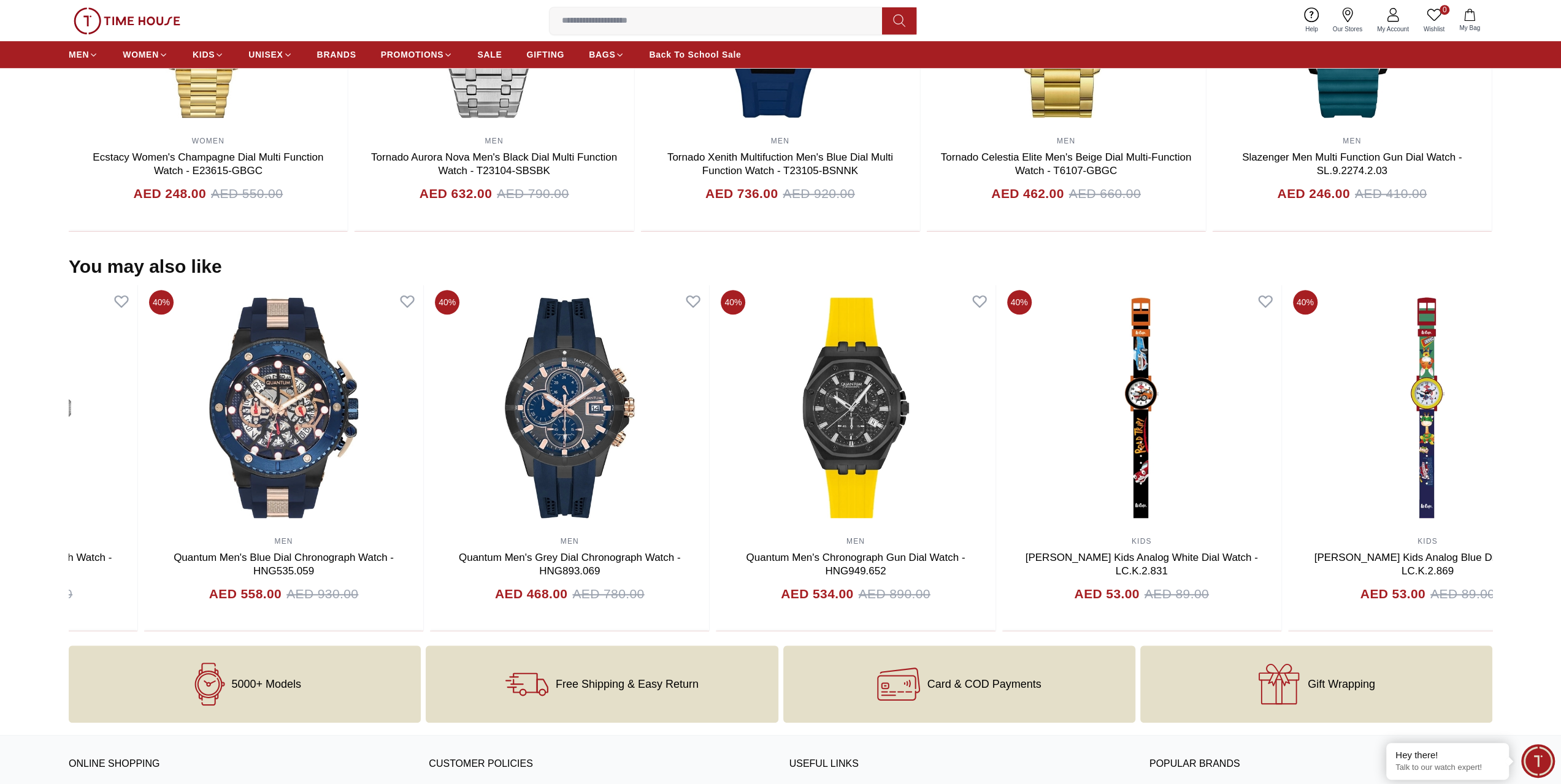
click at [153, 428] on img at bounding box center [283, 408] width 279 height 245
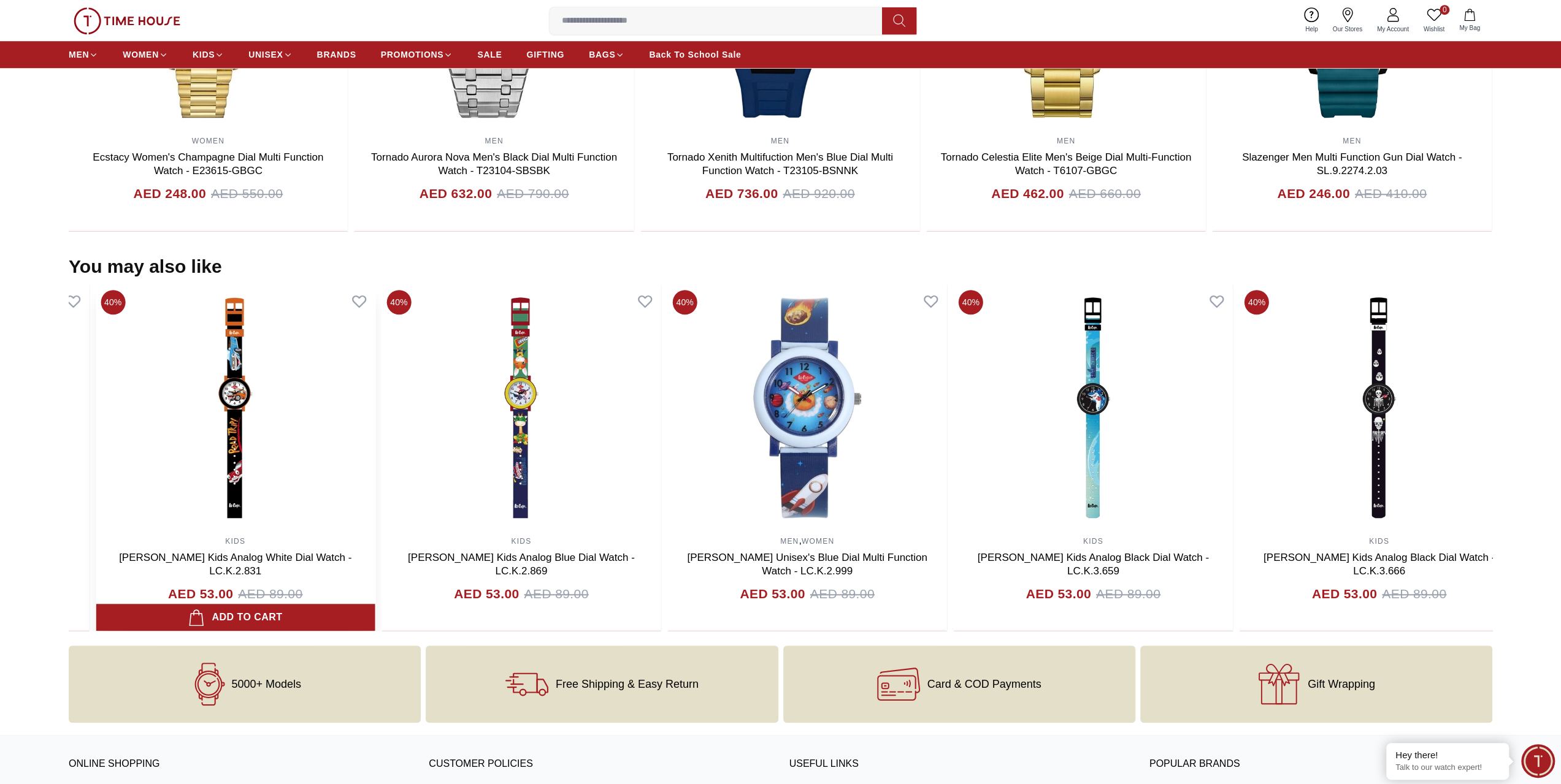
click at [222, 445] on img at bounding box center [235, 408] width 279 height 245
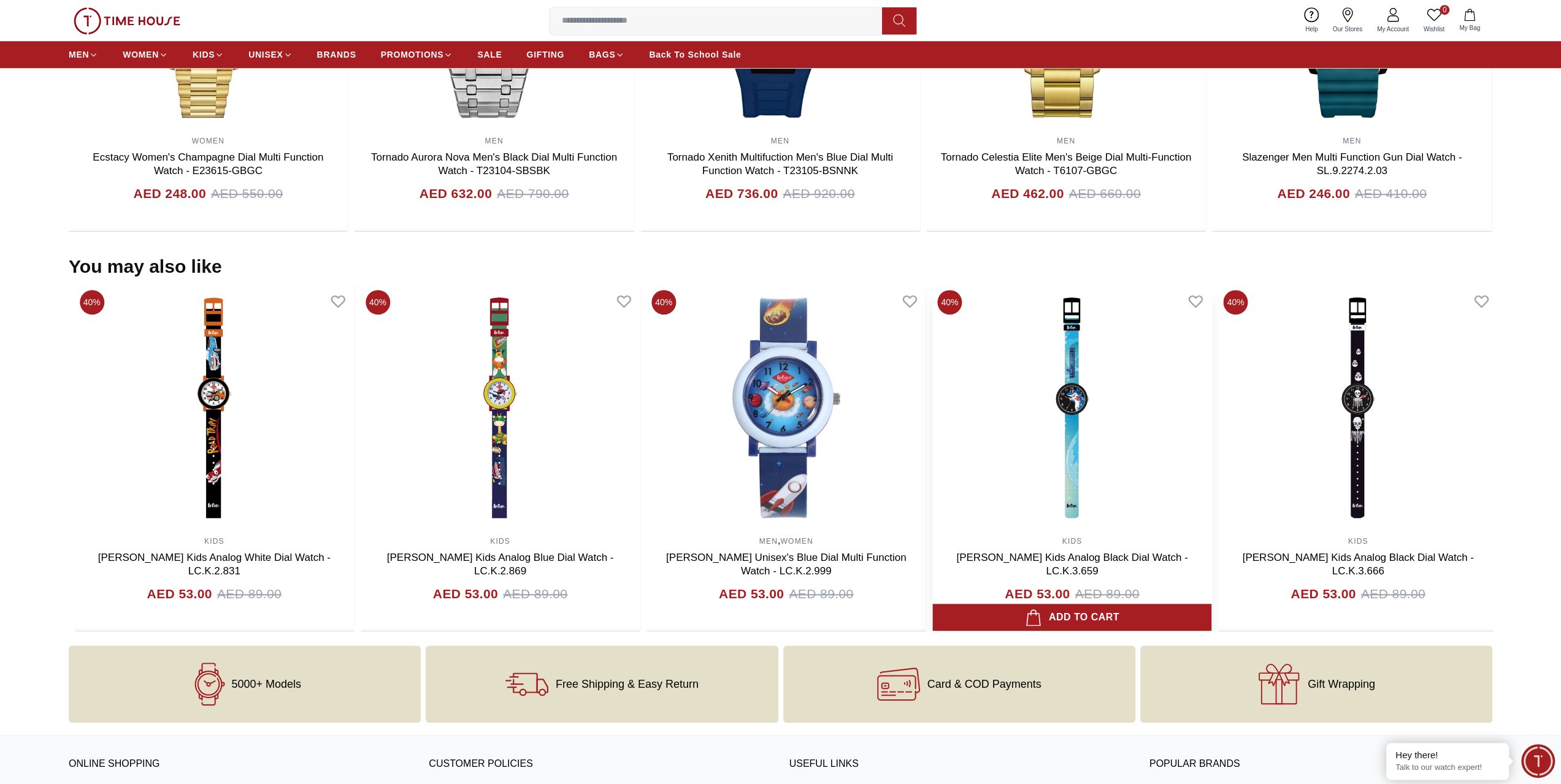
click at [0, 437] on section "You may also like 40% MEN Quantum Men's Black Dial Multi Function Watch - ADG67…" at bounding box center [780, 443] width 1561 height 376
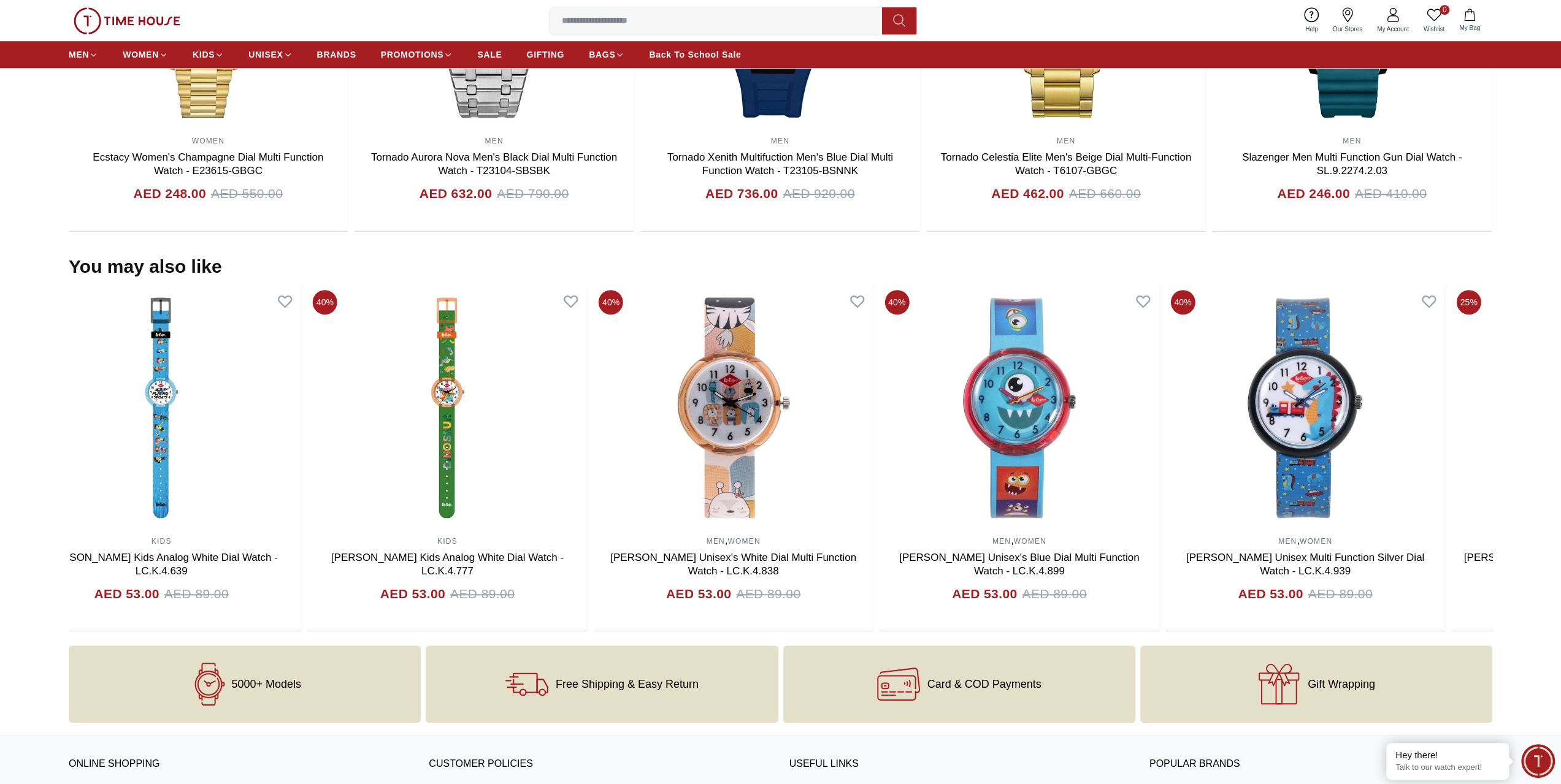
click at [0, 431] on section "You may also like 40% MEN Quantum Men's Black Dial Multi Function Watch - ADG67…" at bounding box center [780, 443] width 1561 height 376
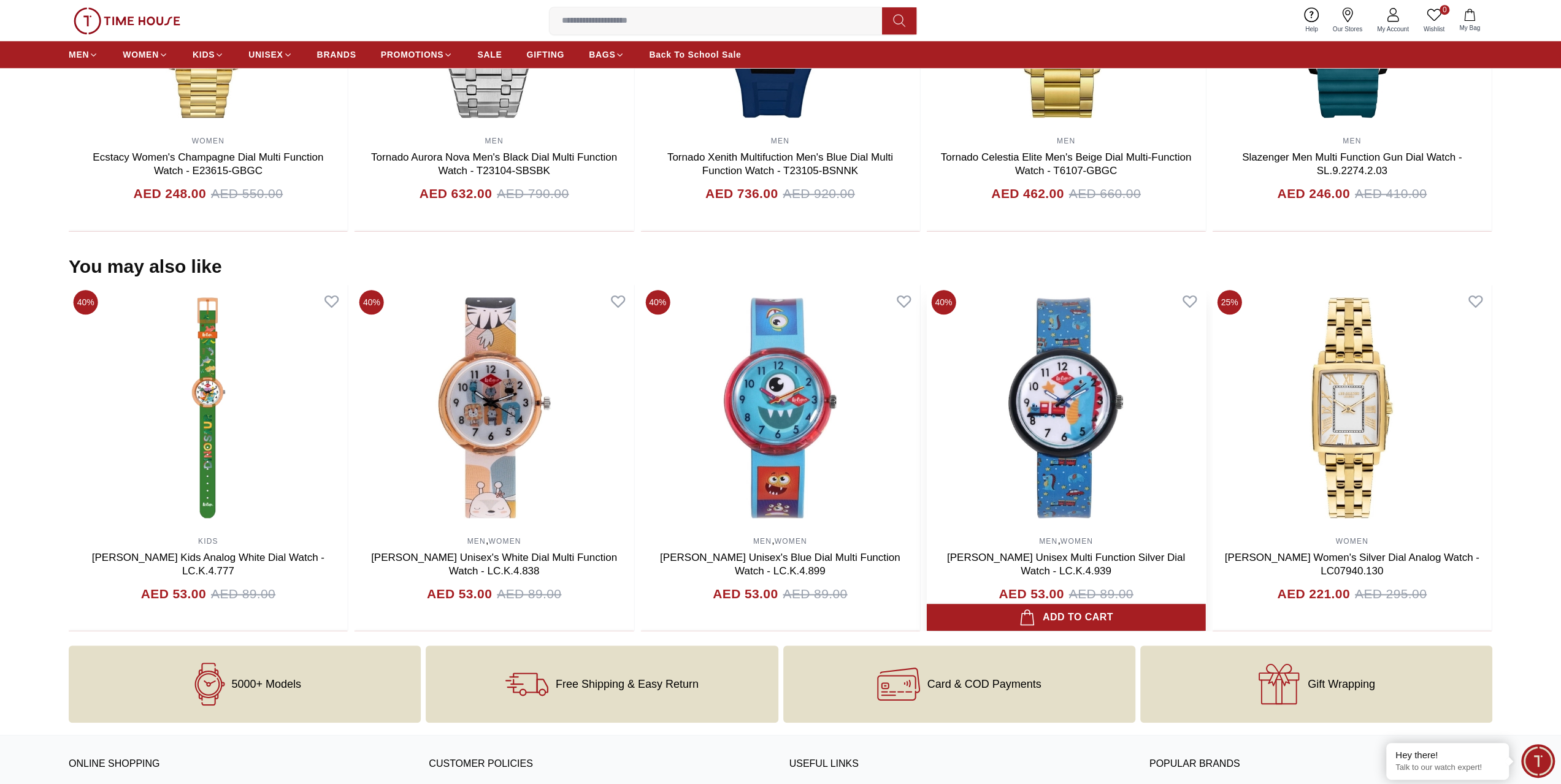
click at [0, 406] on section "You may also like 40% MEN Quantum Men's Black Dial Multi Function Watch - ADG67…" at bounding box center [780, 443] width 1561 height 376
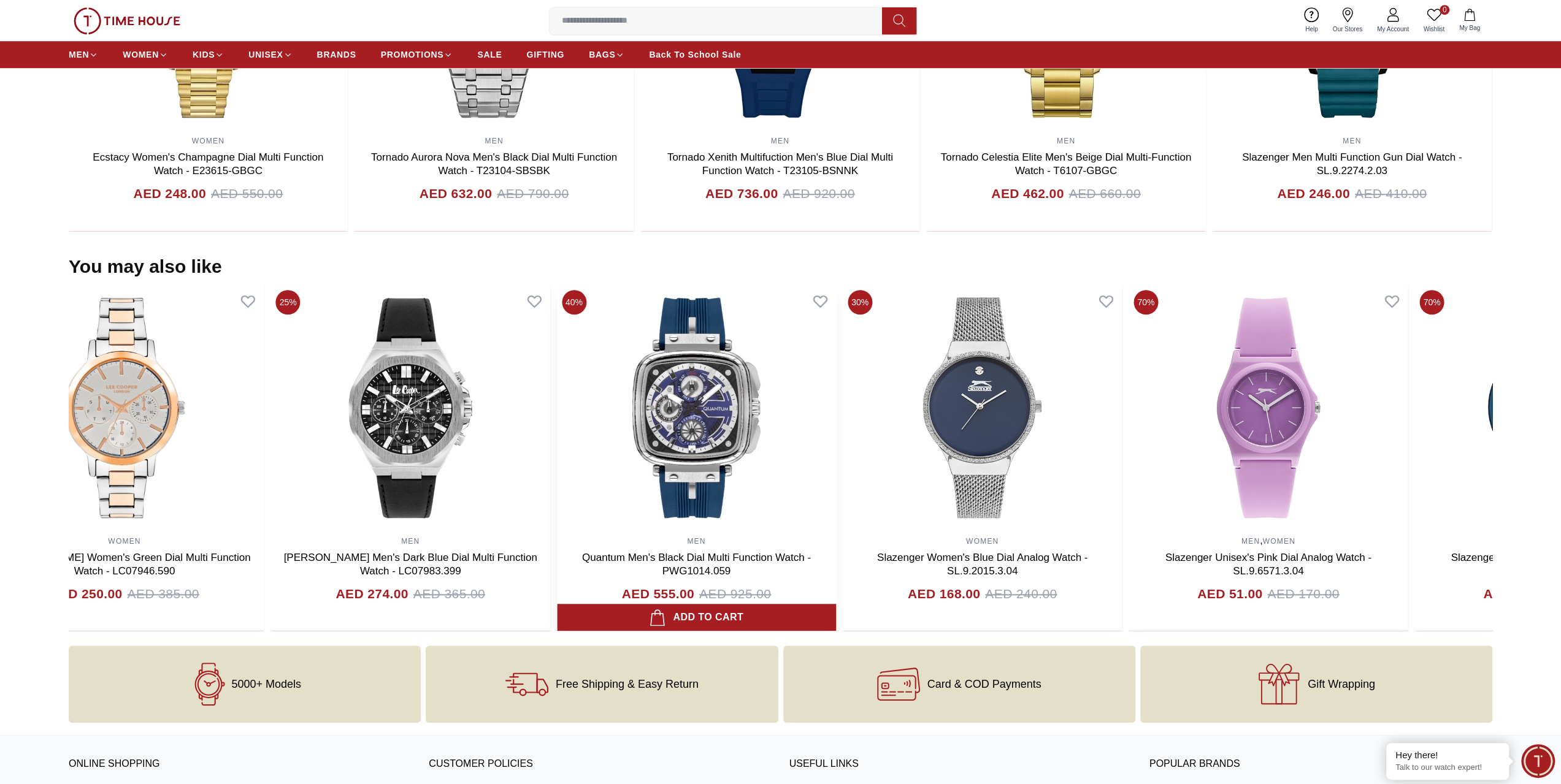
click at [30, 404] on section "You may also like 40% MEN Quantum Men's Black Dial Multi Function Watch - ADG67…" at bounding box center [780, 443] width 1561 height 376
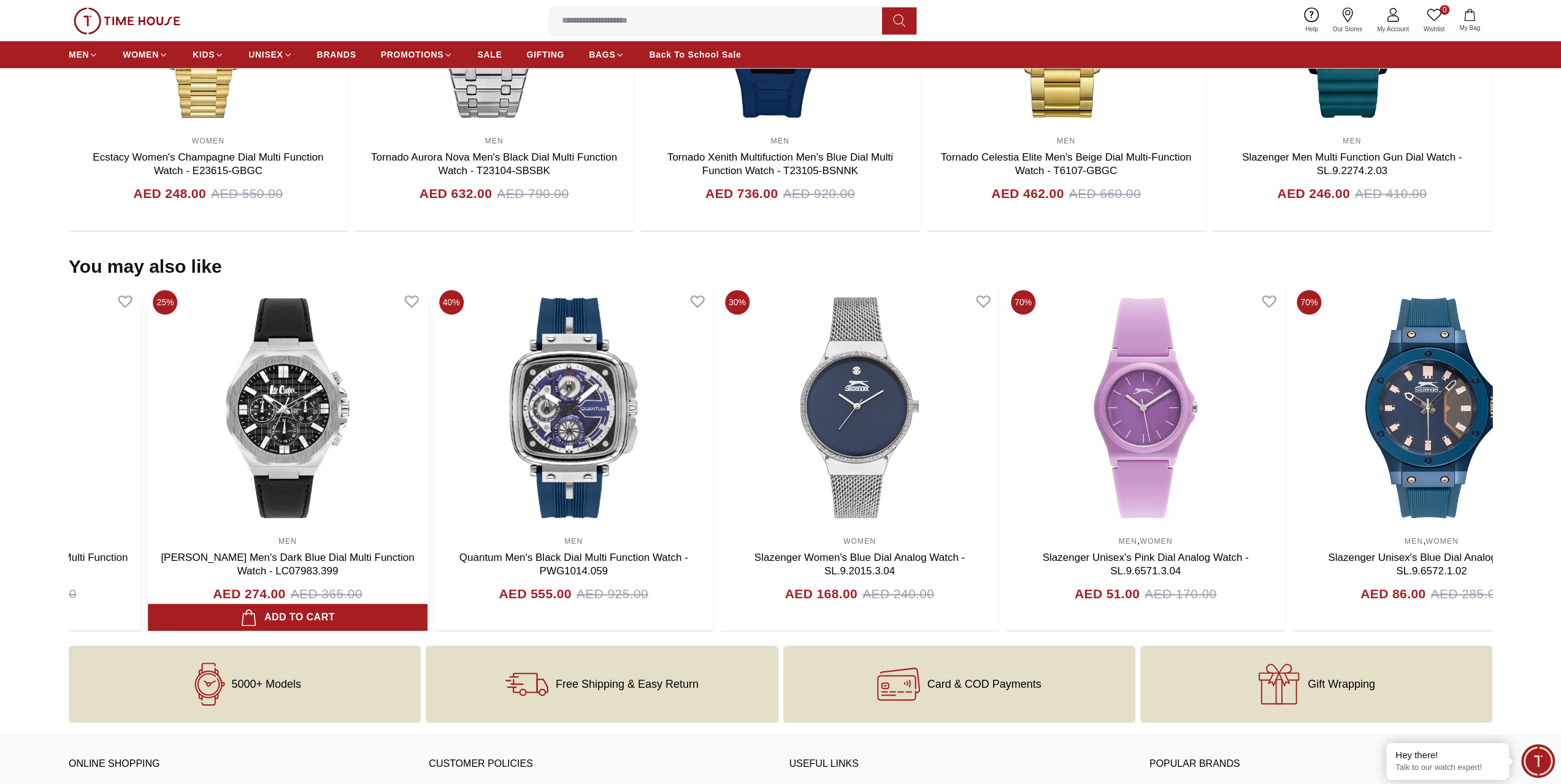
click at [0, 414] on section "You may also like 40% MEN Quantum Men's Black Dial Multi Function Watch - ADG67…" at bounding box center [780, 443] width 1561 height 376
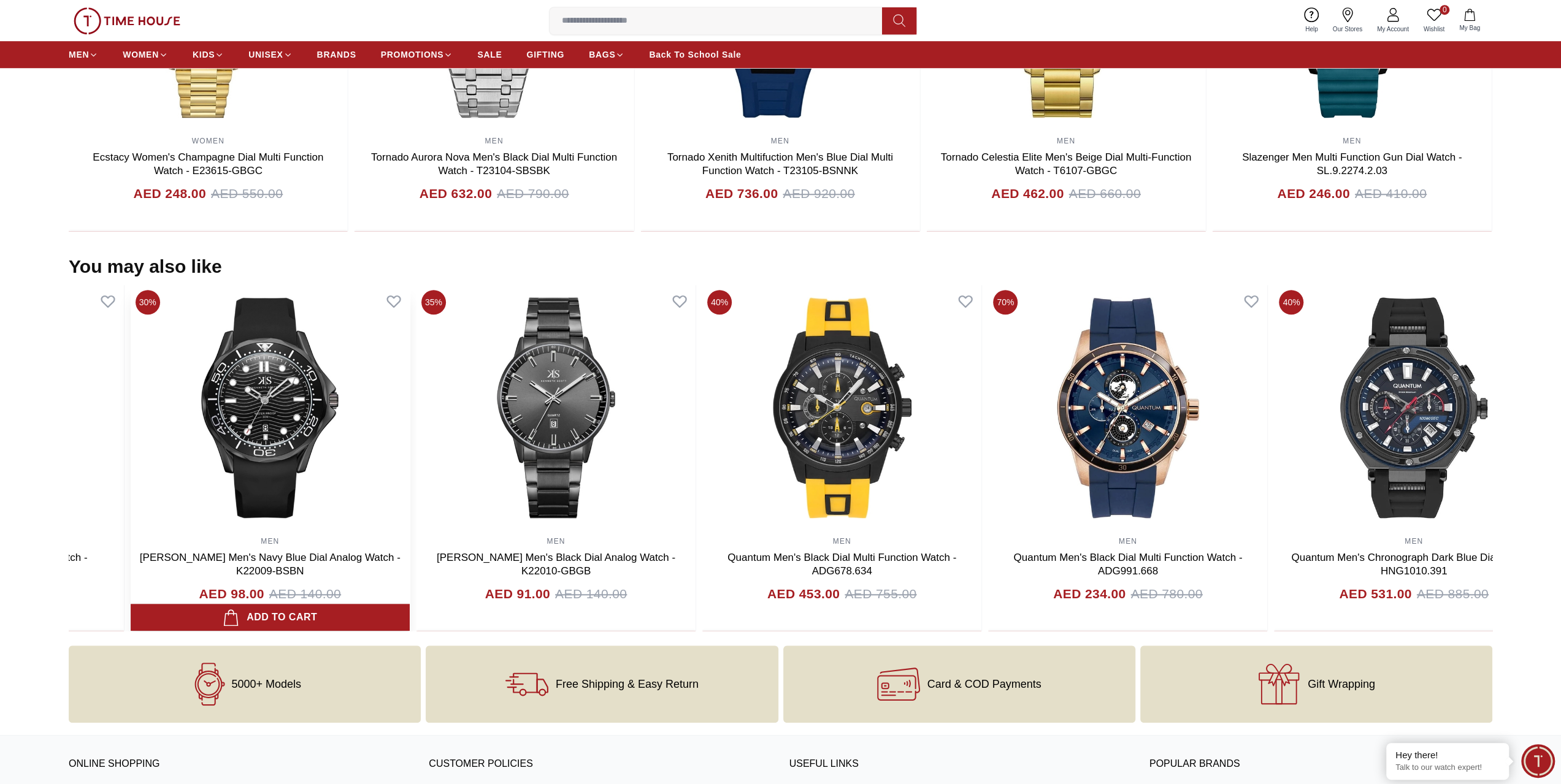
click at [307, 426] on img at bounding box center [270, 408] width 279 height 245
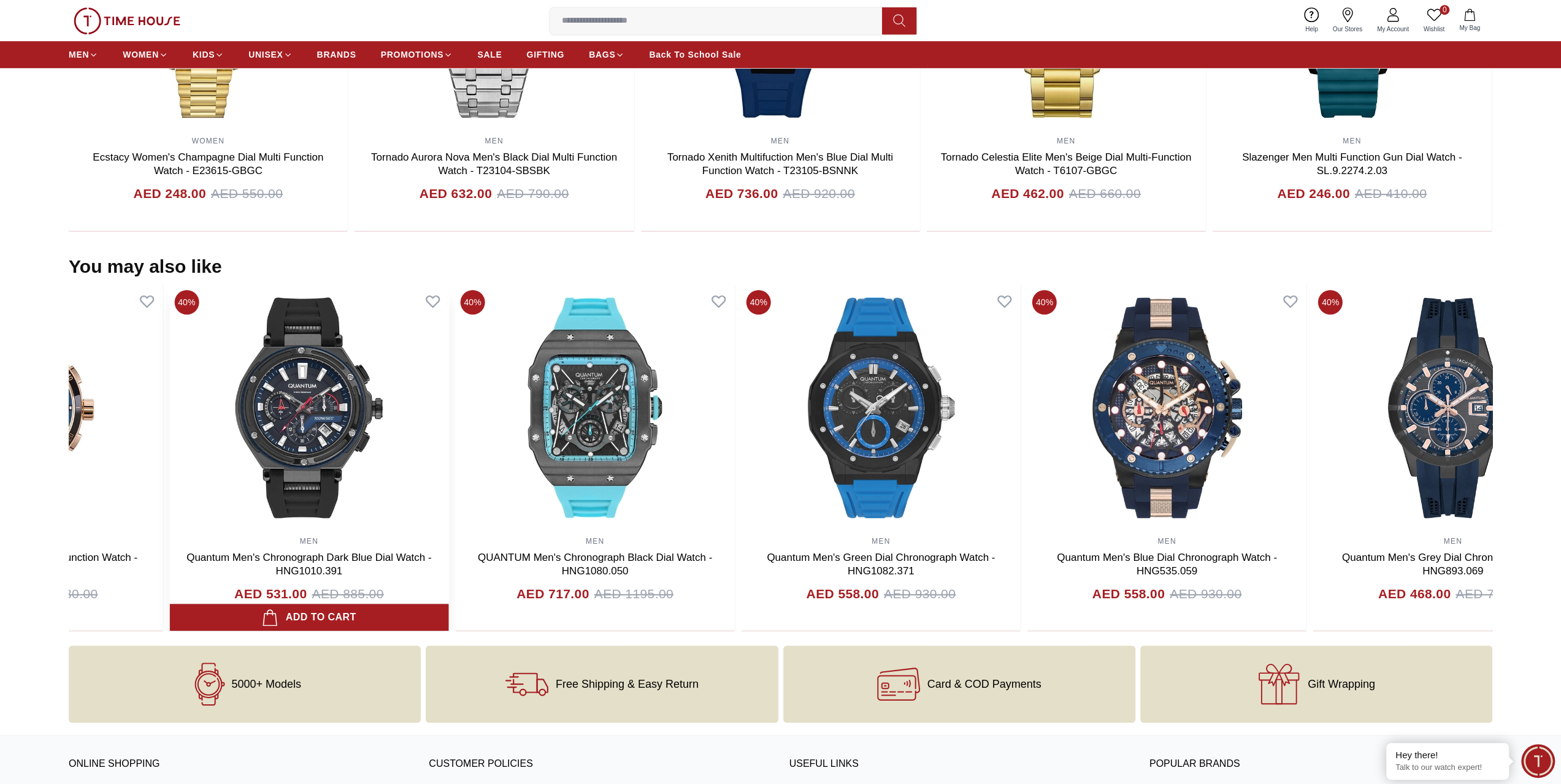
click at [379, 446] on img at bounding box center [308, 408] width 279 height 245
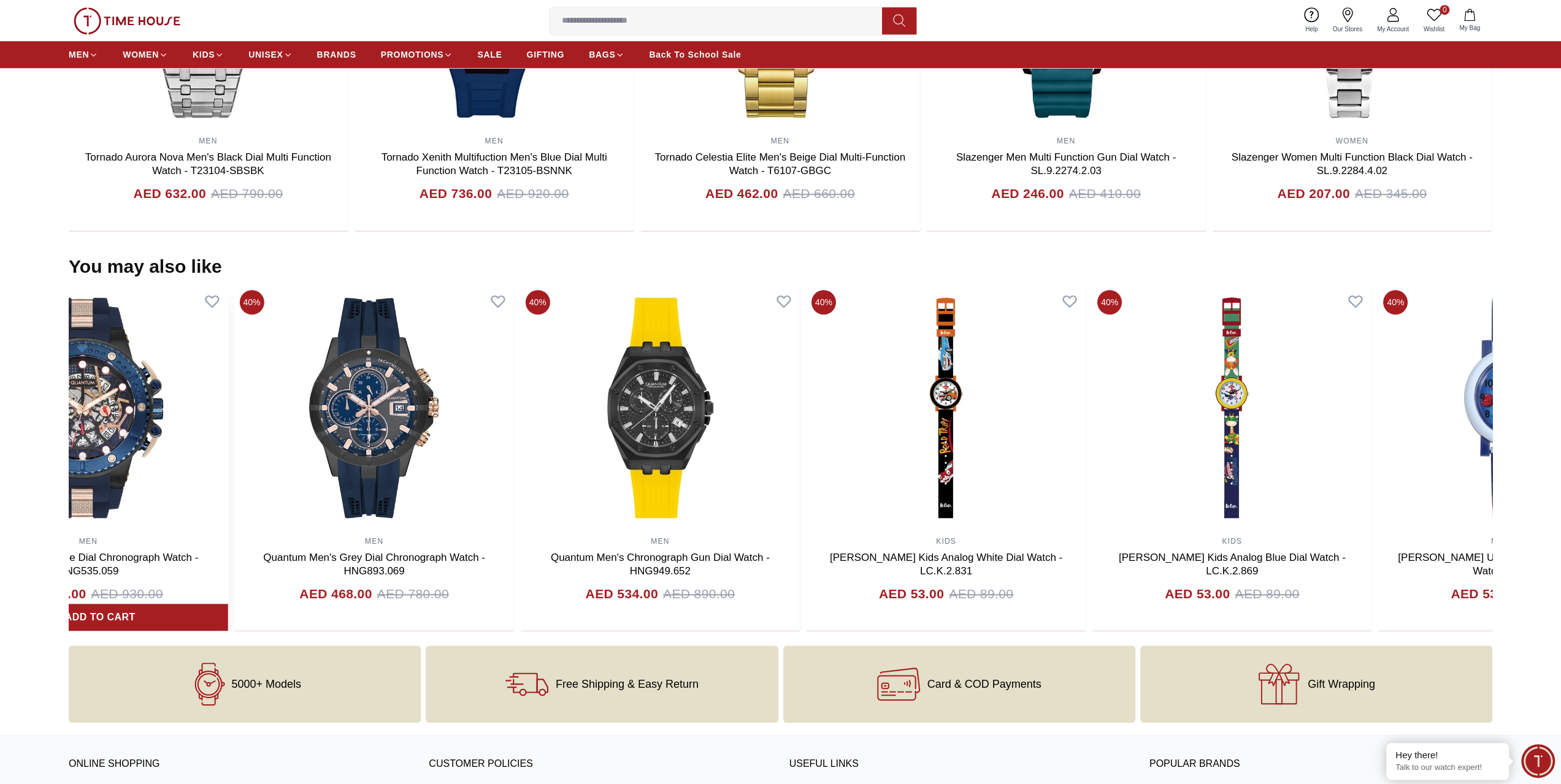
click at [193, 451] on img at bounding box center [87, 408] width 279 height 245
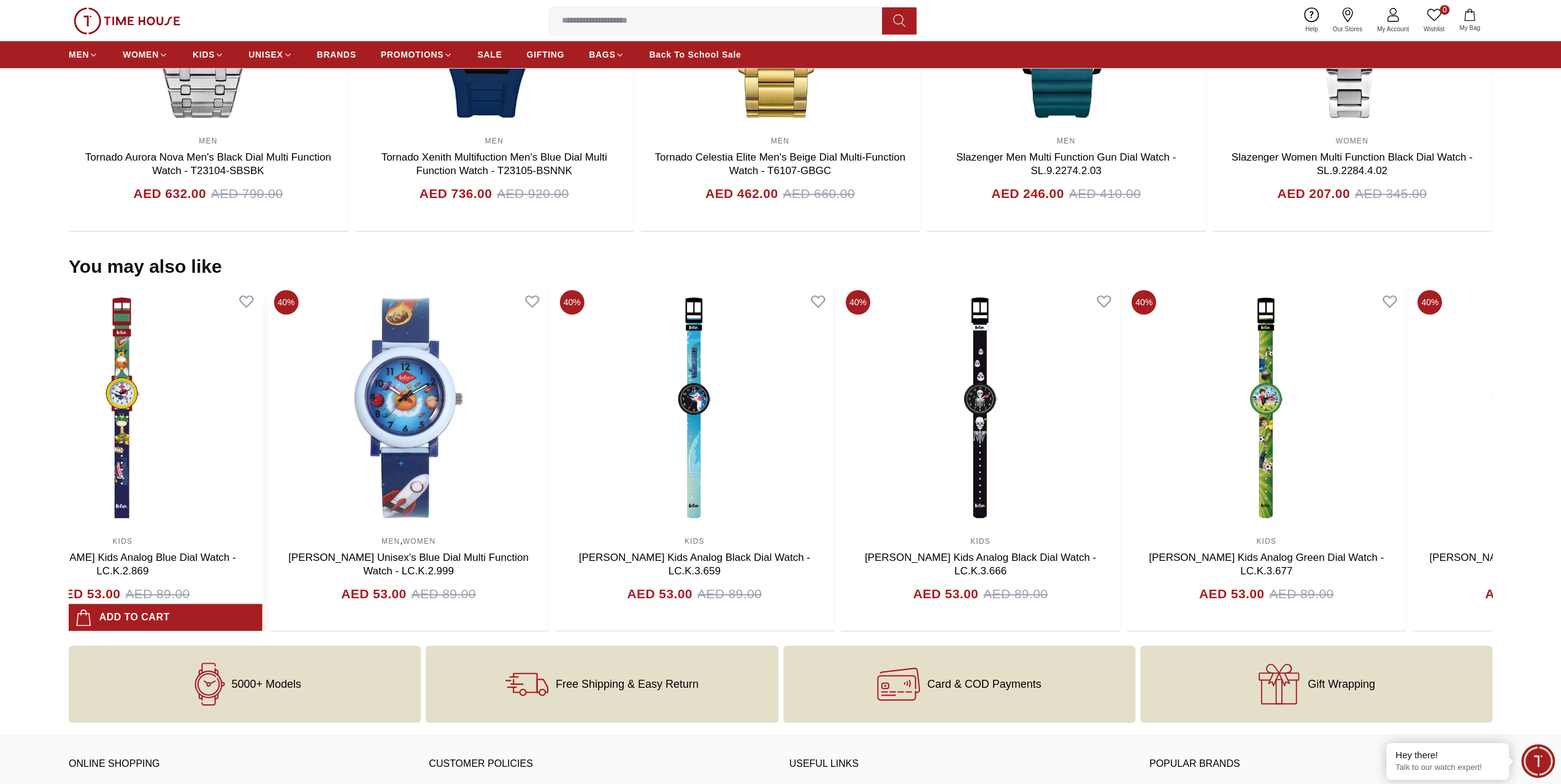
click at [0, 450] on section "You may also like 40% KIDS [PERSON_NAME] Kids's Blue Dial Analog Watch - LC.K.4…" at bounding box center [780, 443] width 1561 height 376
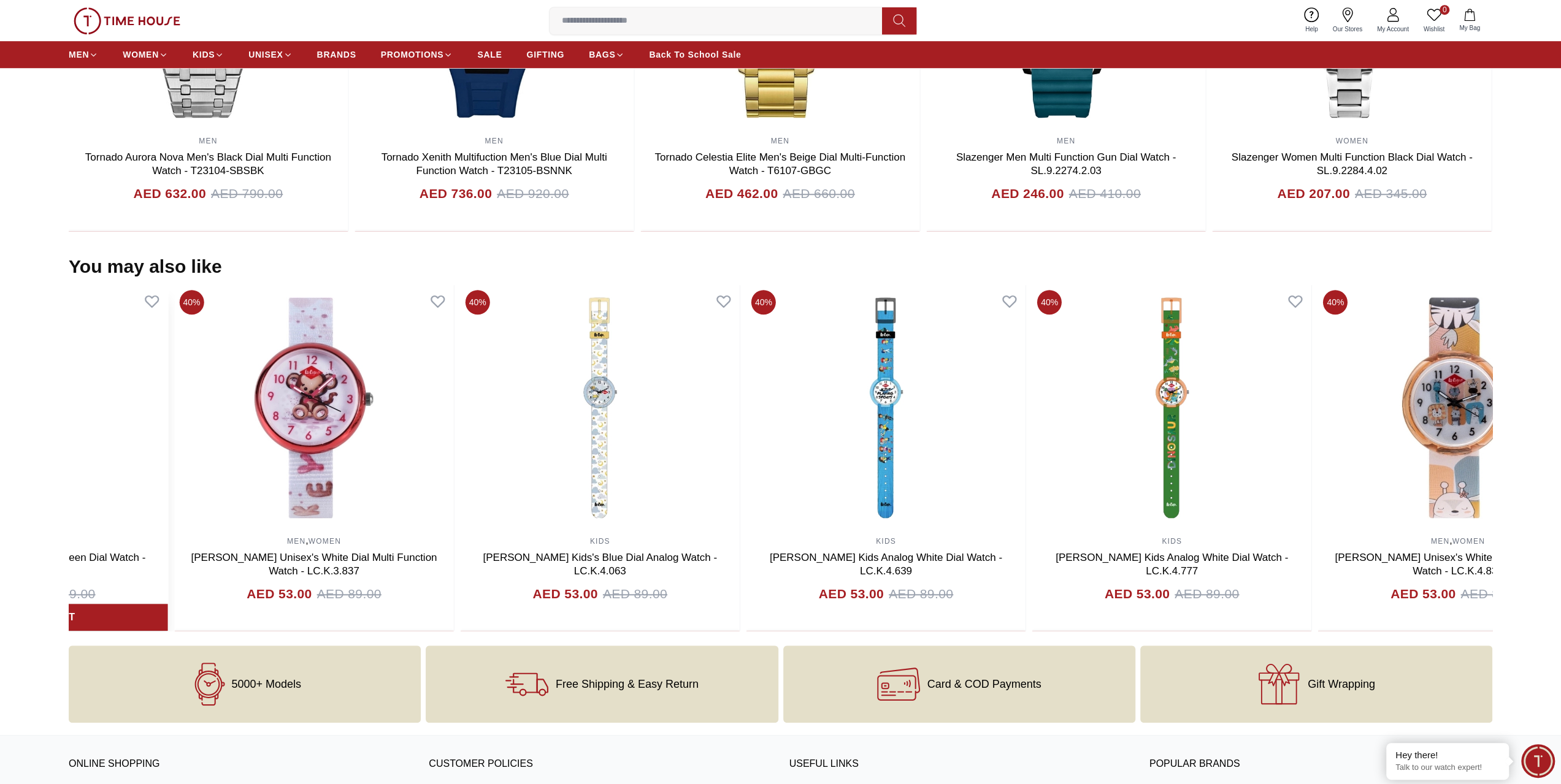
click at [0, 428] on section "You may also like 40% MEN , WOMEN [PERSON_NAME] Unisex's Blue Dial Multi Functi…" at bounding box center [780, 443] width 1561 height 376
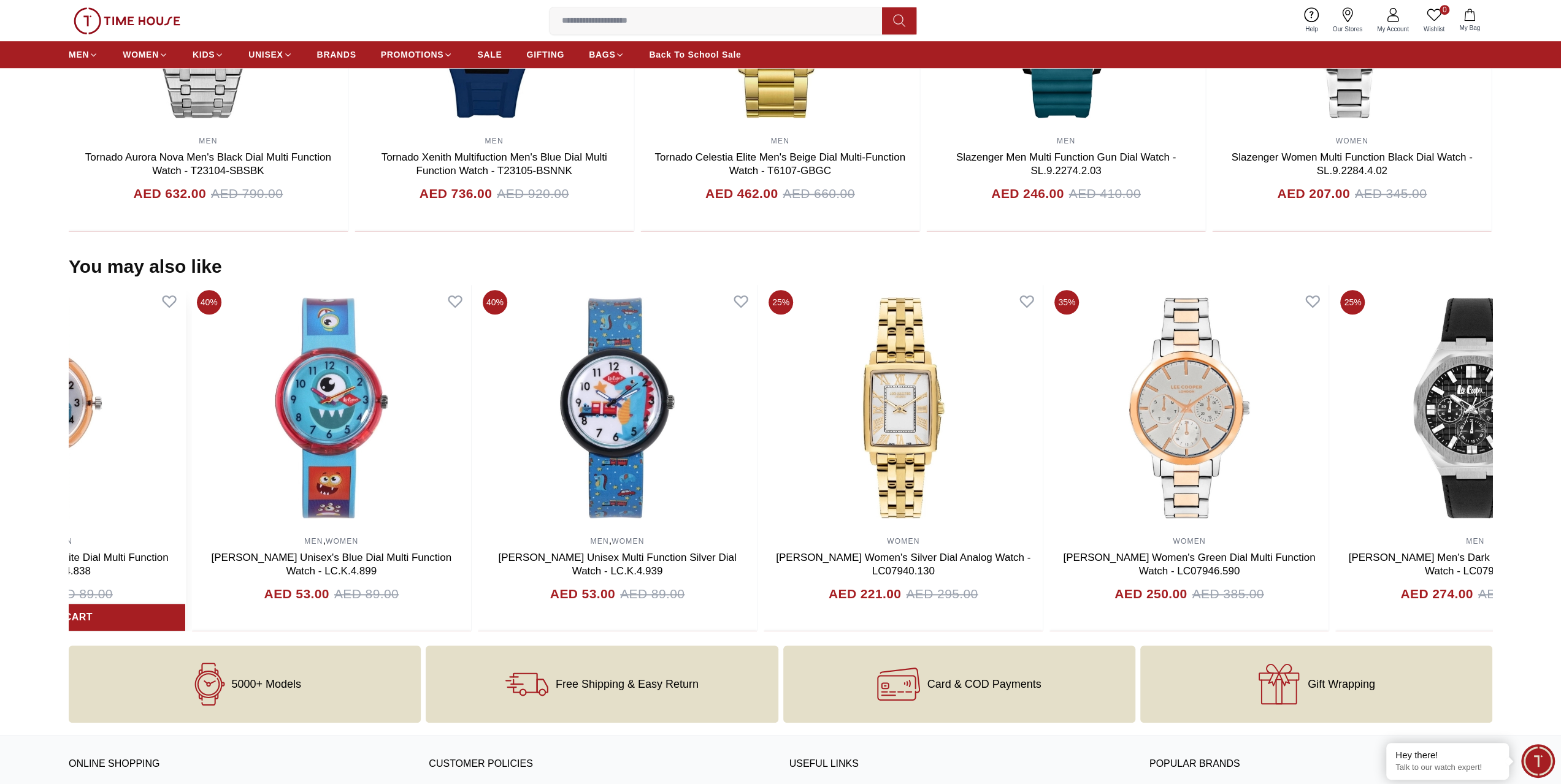
click at [44, 414] on section "You may also like 40% MEN Quantum Men's Black Dial Multi Function Watch - PWG10…" at bounding box center [780, 443] width 1561 height 376
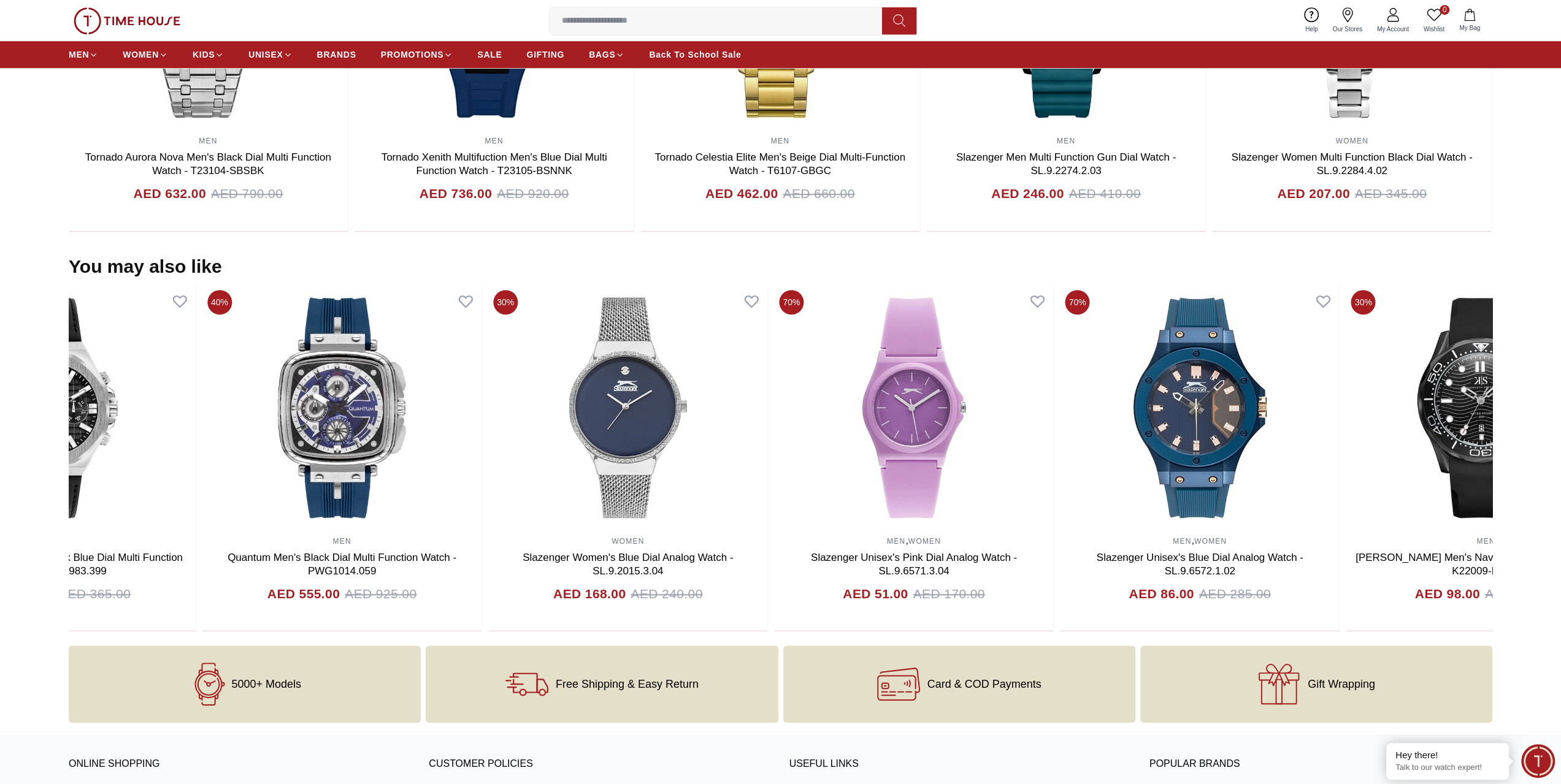
click at [0, 408] on section "You may also like 35% MEN [PERSON_NAME] Men's Black Dial Analog Watch - K22010-…" at bounding box center [780, 443] width 1561 height 376
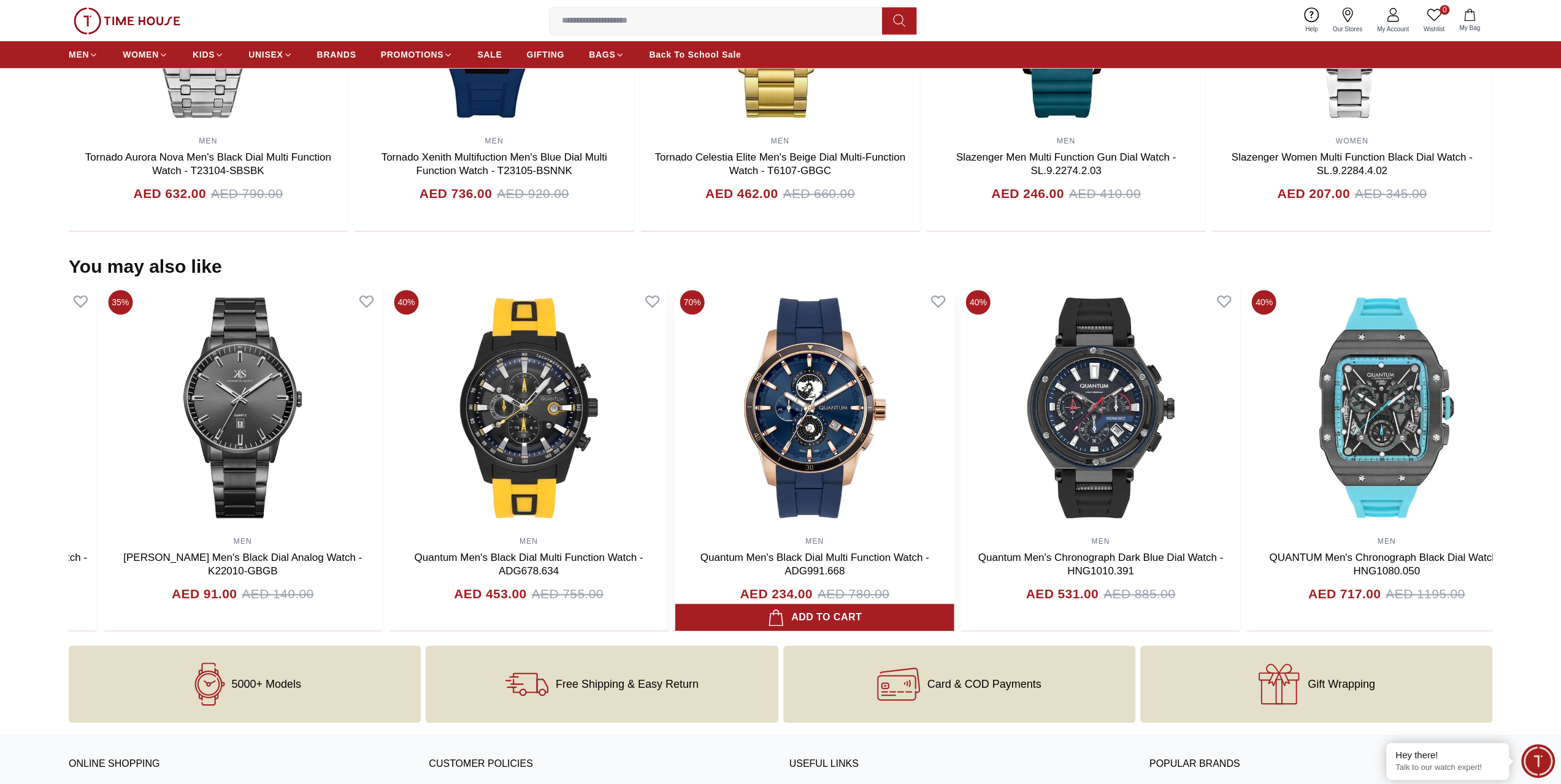
click at [13, 424] on section "You may also like 40% MEN Quantum Men's Green Dial Chronograph Watch - HNG1082.…" at bounding box center [780, 443] width 1561 height 376
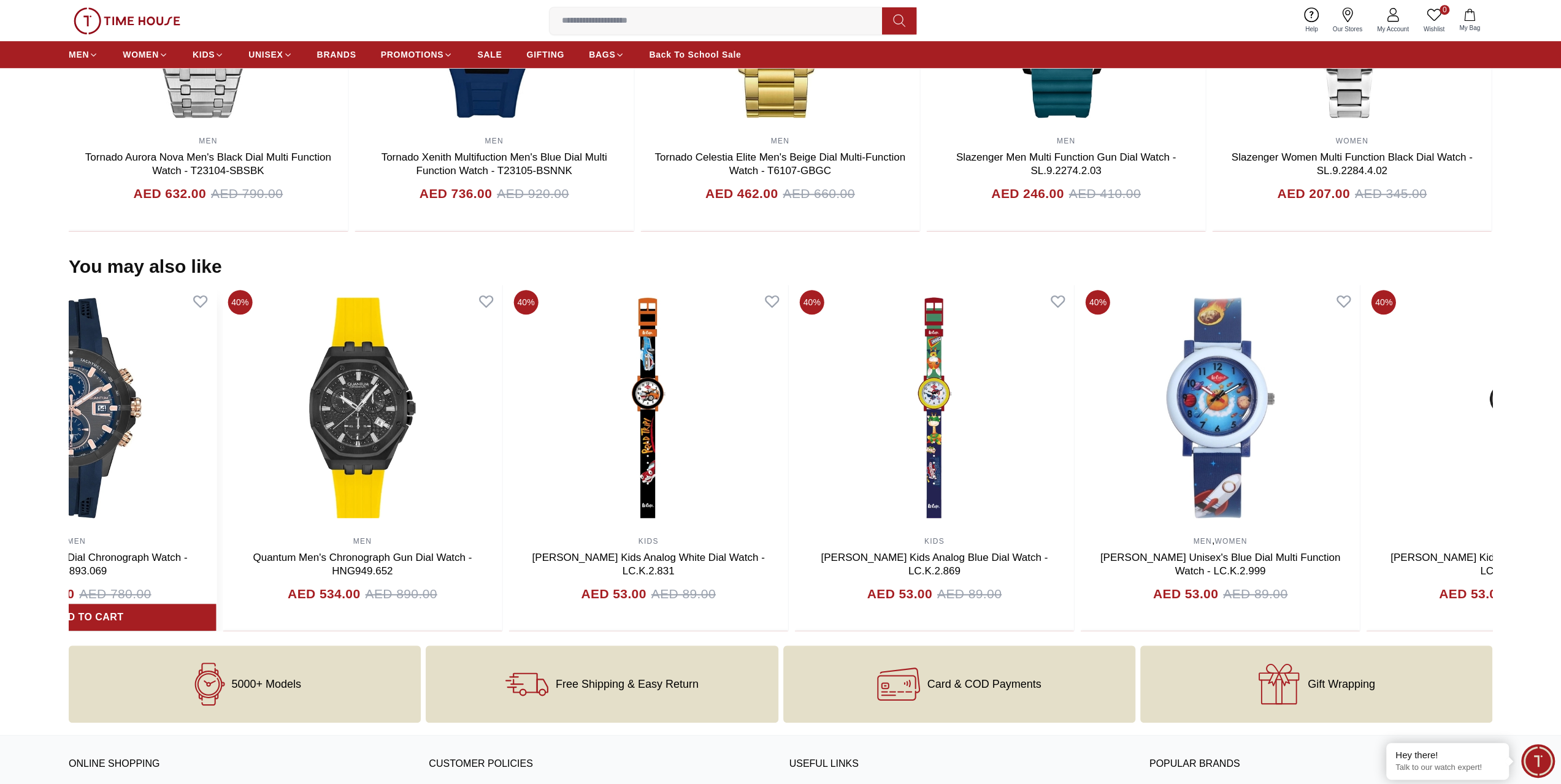
click at [157, 389] on img at bounding box center [76, 408] width 279 height 245
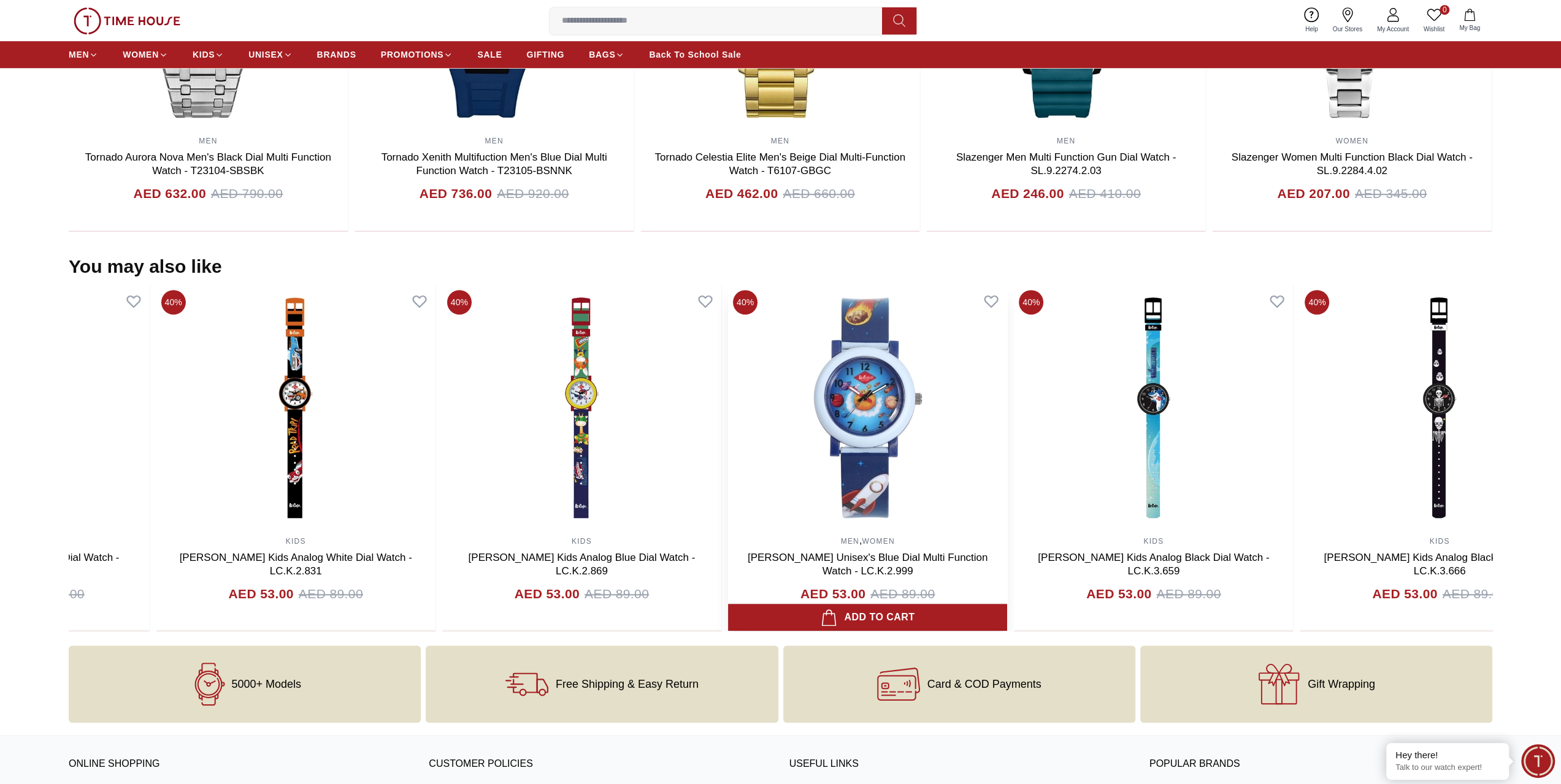
click at [0, 385] on section "You may also like 40% KIDS [PERSON_NAME] Kids Analog Green Dial Watch - LC.K.3.…" at bounding box center [780, 443] width 1561 height 376
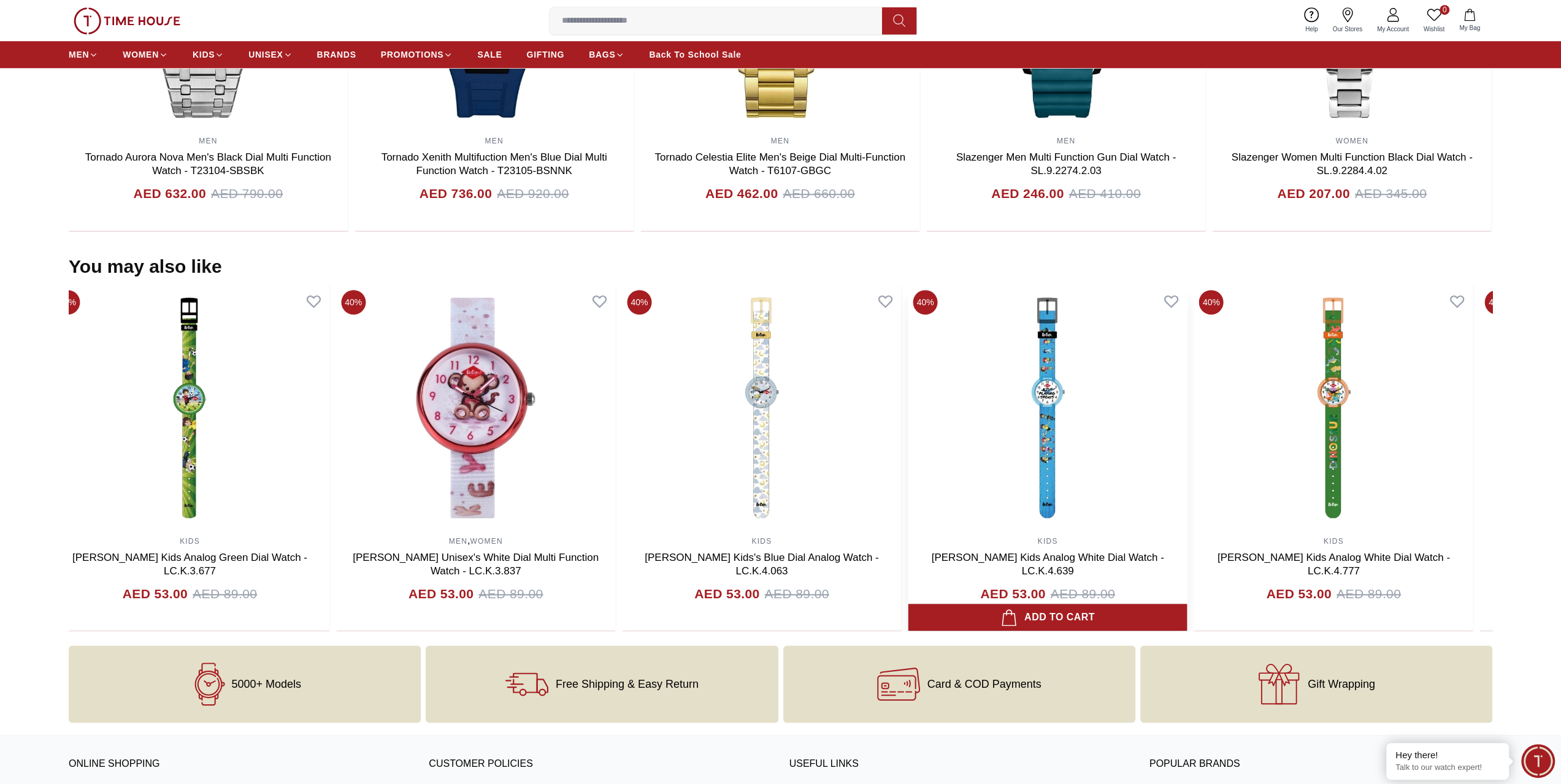
click at [4, 403] on section "You may also like 40% MEN , WOMEN [PERSON_NAME] Unisex's Blue Dial Multi Functi…" at bounding box center [780, 443] width 1561 height 376
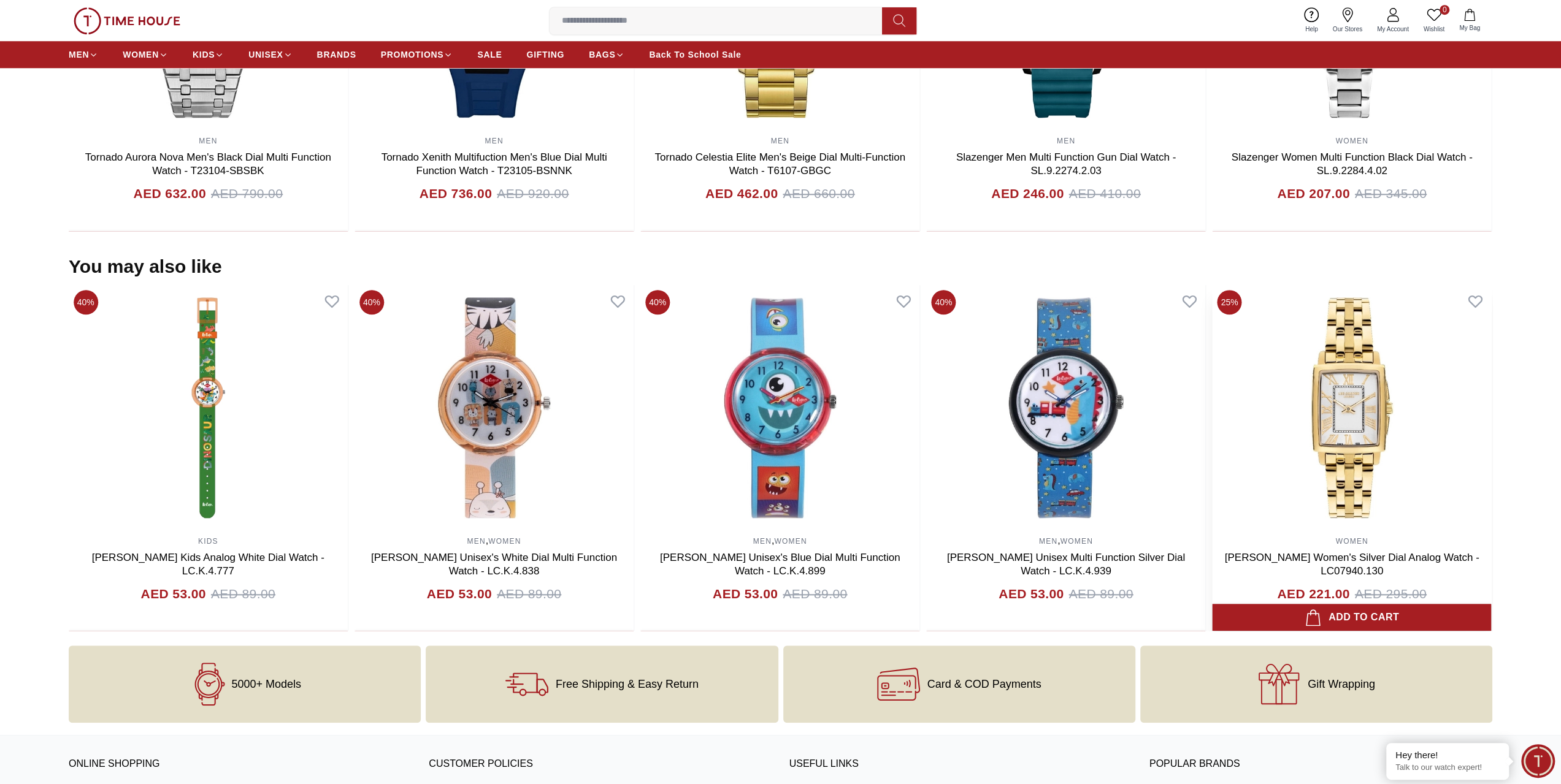
click at [1, 375] on section "You may also like 25% MEN [PERSON_NAME] Men's Dark Blue Dial Multi Function Wat…" at bounding box center [780, 443] width 1561 height 376
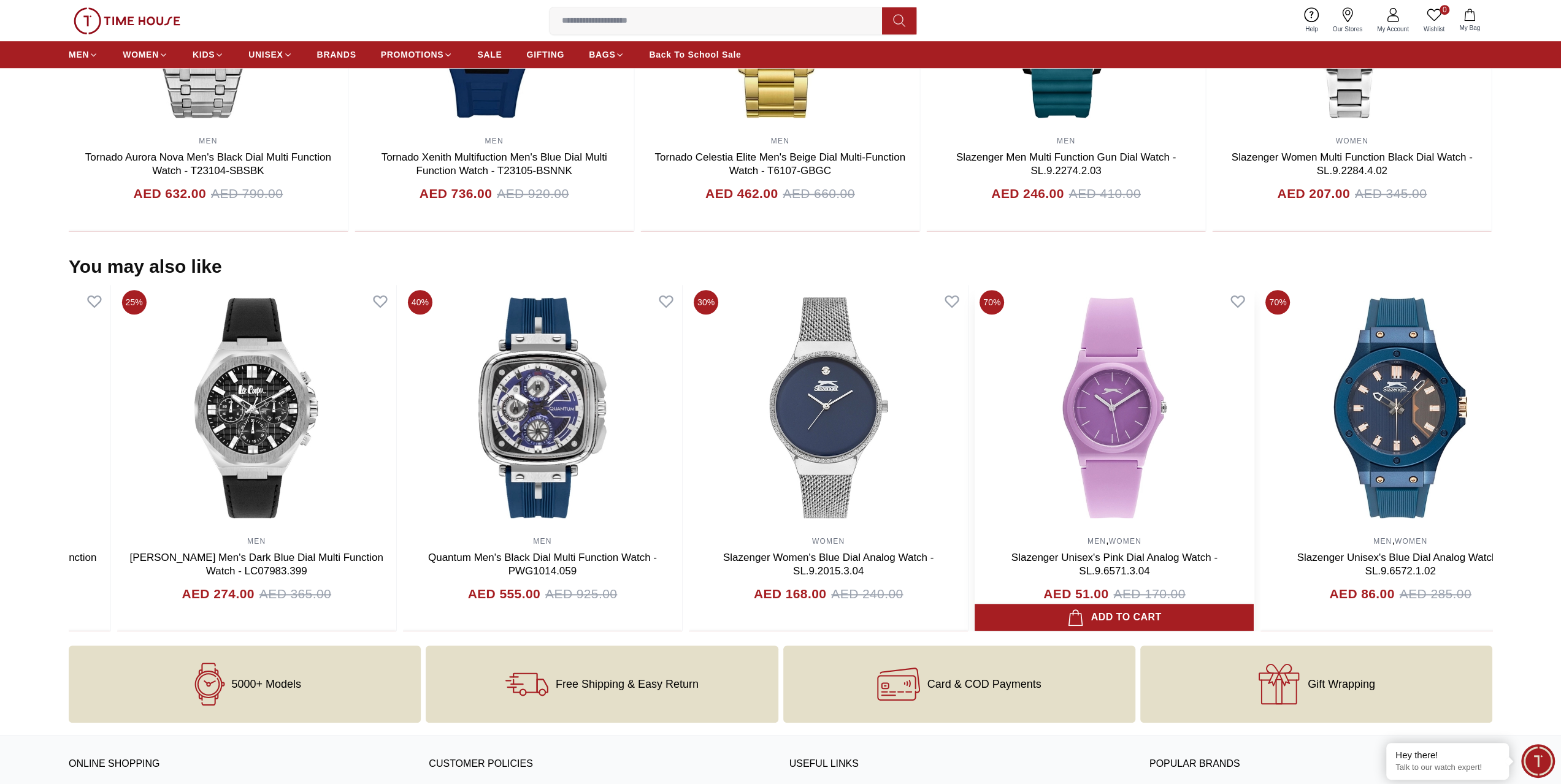
click at [9, 360] on section "You may also like 30% MEN [PERSON_NAME] Men's Navy Blue Dial Analog Watch - K22…" at bounding box center [780, 443] width 1561 height 376
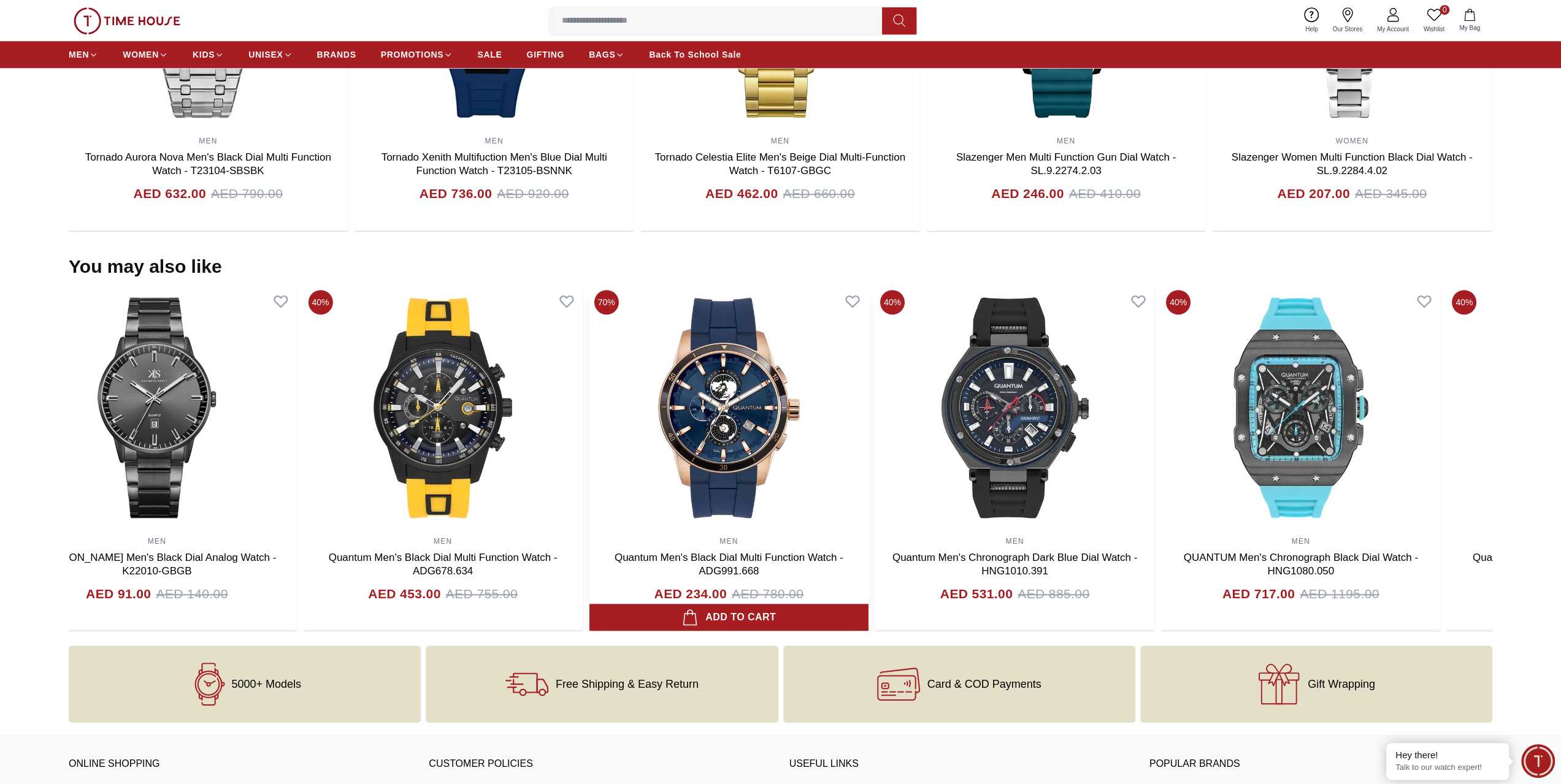
click at [2, 390] on section "You may also like 40% MEN Quantum Men's Blue Dial Chronograph Watch - HNG535.05…" at bounding box center [780, 443] width 1561 height 376
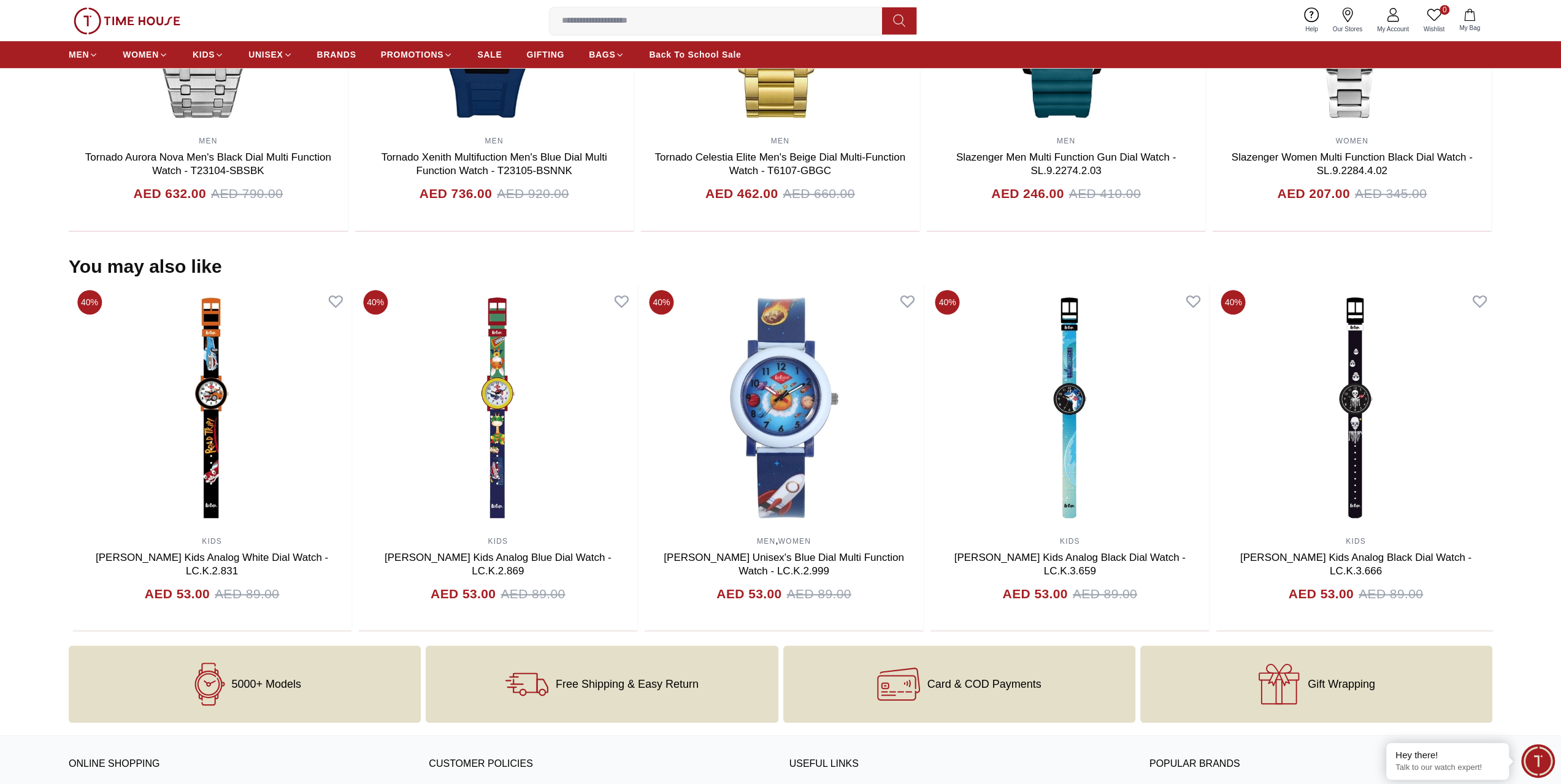
click at [1, 411] on section "You may also like 40% KIDS [PERSON_NAME] Kids Analog Green Dial Watch - LC.K.3.…" at bounding box center [780, 443] width 1561 height 376
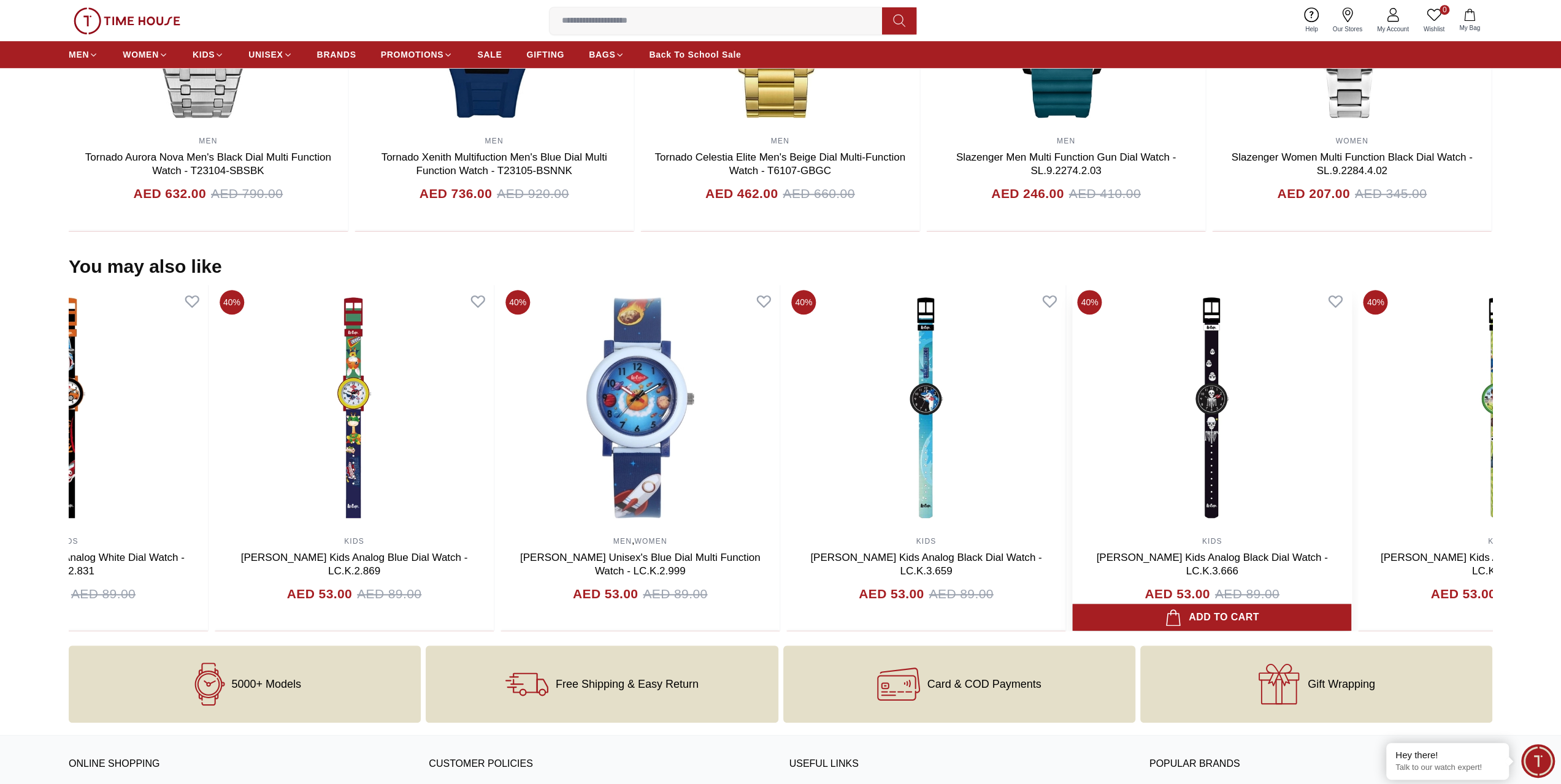
click at [0, 376] on section "You may also like 40% MEN , WOMEN [PERSON_NAME] Unisex's White Dial Multi Funct…" at bounding box center [780, 443] width 1561 height 376
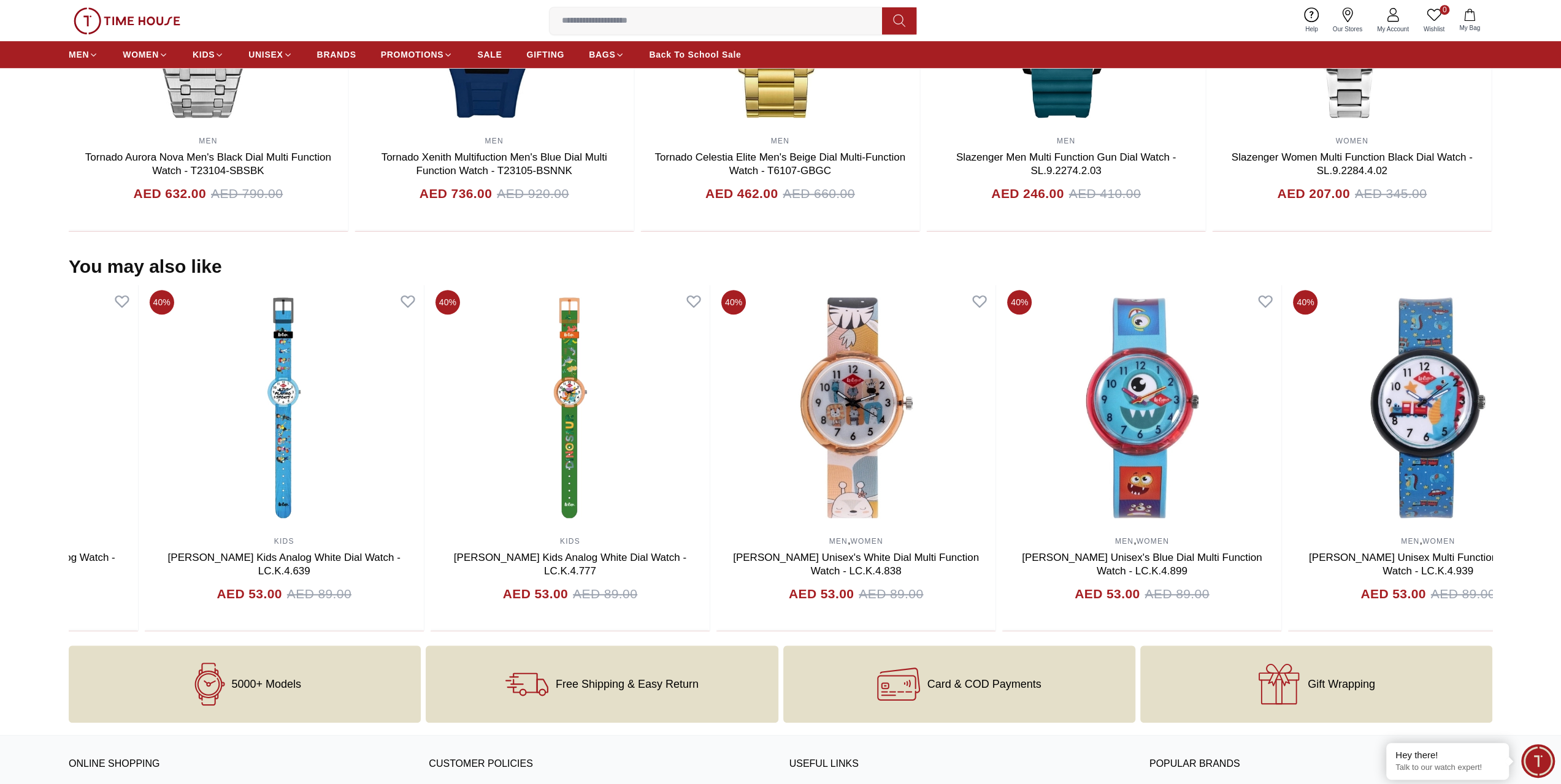
click at [0, 378] on section "You may also like 25% WOMEN [PERSON_NAME] Women's Silver Dial Analog Watch - LC…" at bounding box center [780, 443] width 1561 height 376
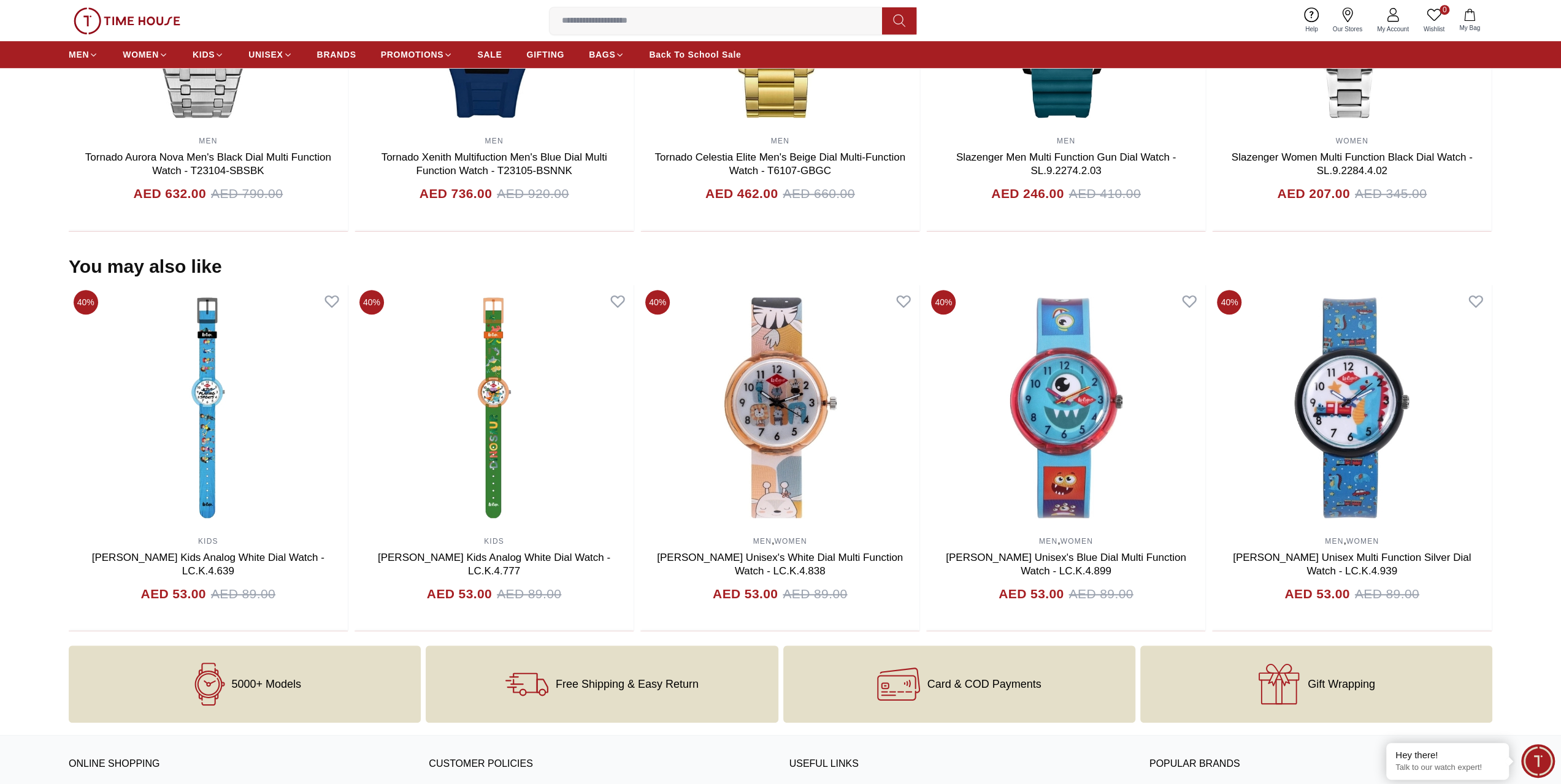
drag, startPoint x: 228, startPoint y: 399, endPoint x: 0, endPoint y: 396, distance: 228.0
click at [0, 396] on section "You may also like 25% WOMEN [PERSON_NAME] Women's Silver Dial Analog Watch - LC…" at bounding box center [780, 443] width 1561 height 376
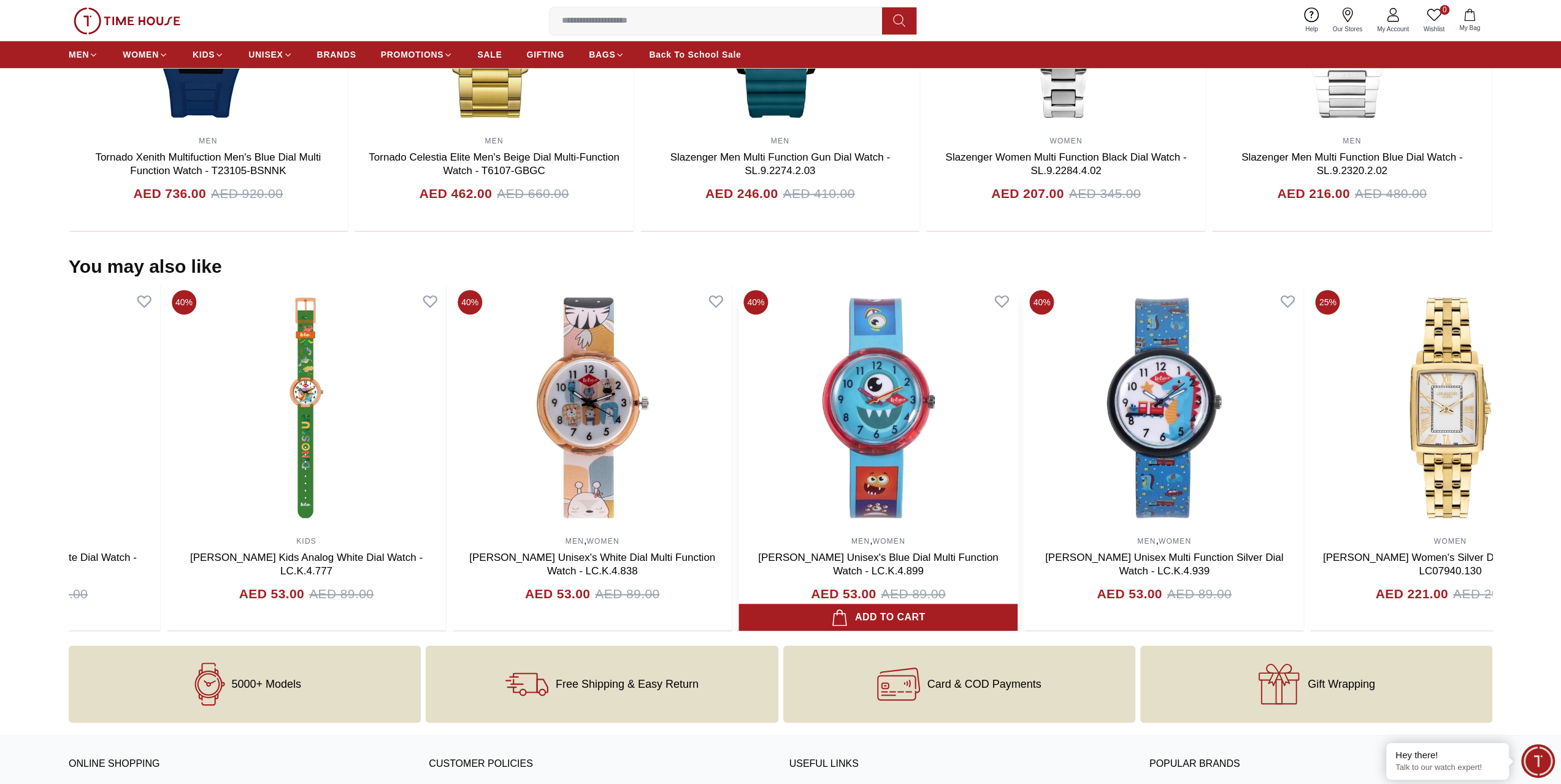
click at [0, 399] on section "You may also like 35% WOMEN [PERSON_NAME] Women's Green Dial Multi Function Wat…" at bounding box center [780, 443] width 1561 height 376
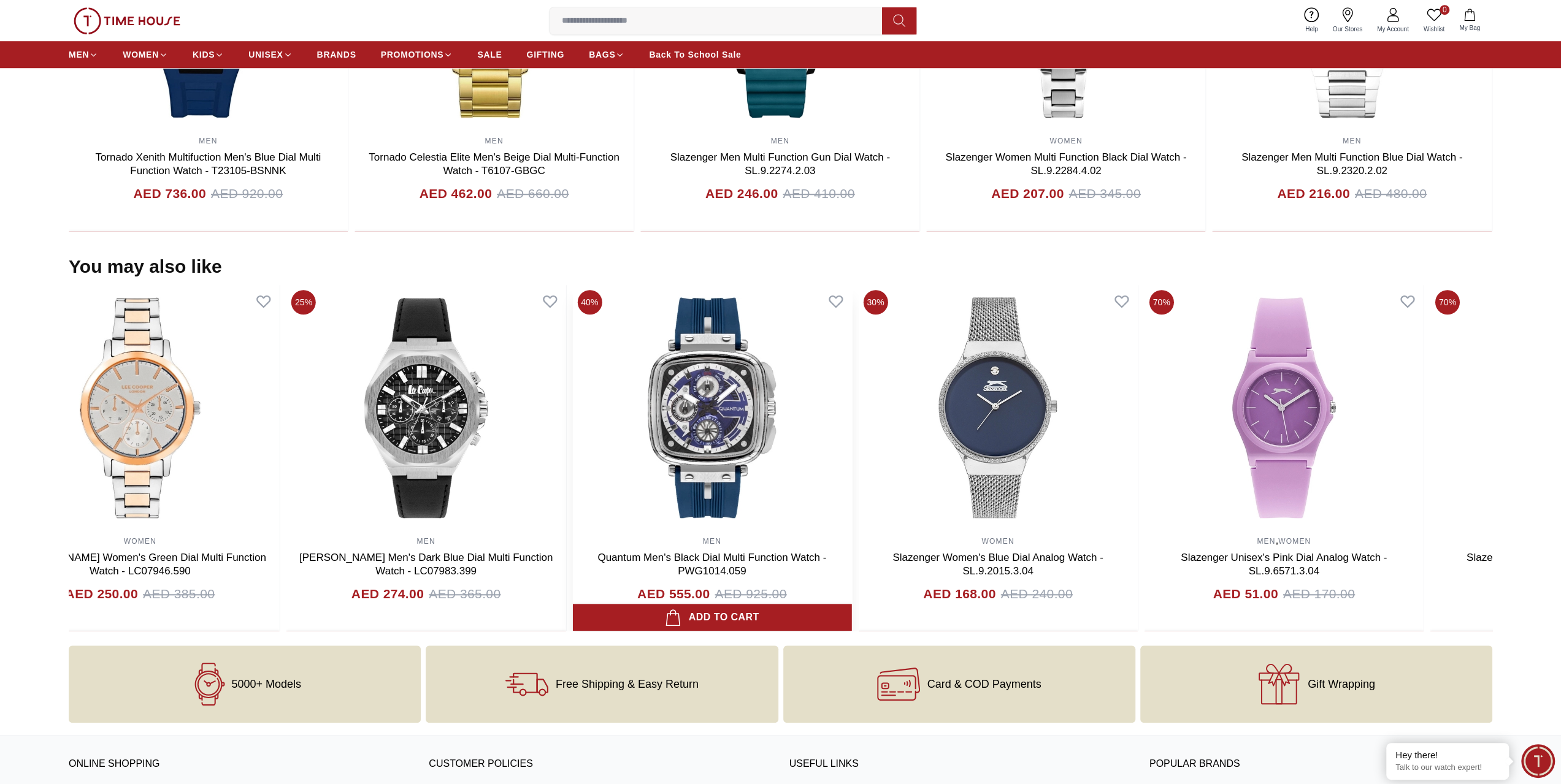
click at [780, 416] on img at bounding box center [712, 408] width 279 height 245
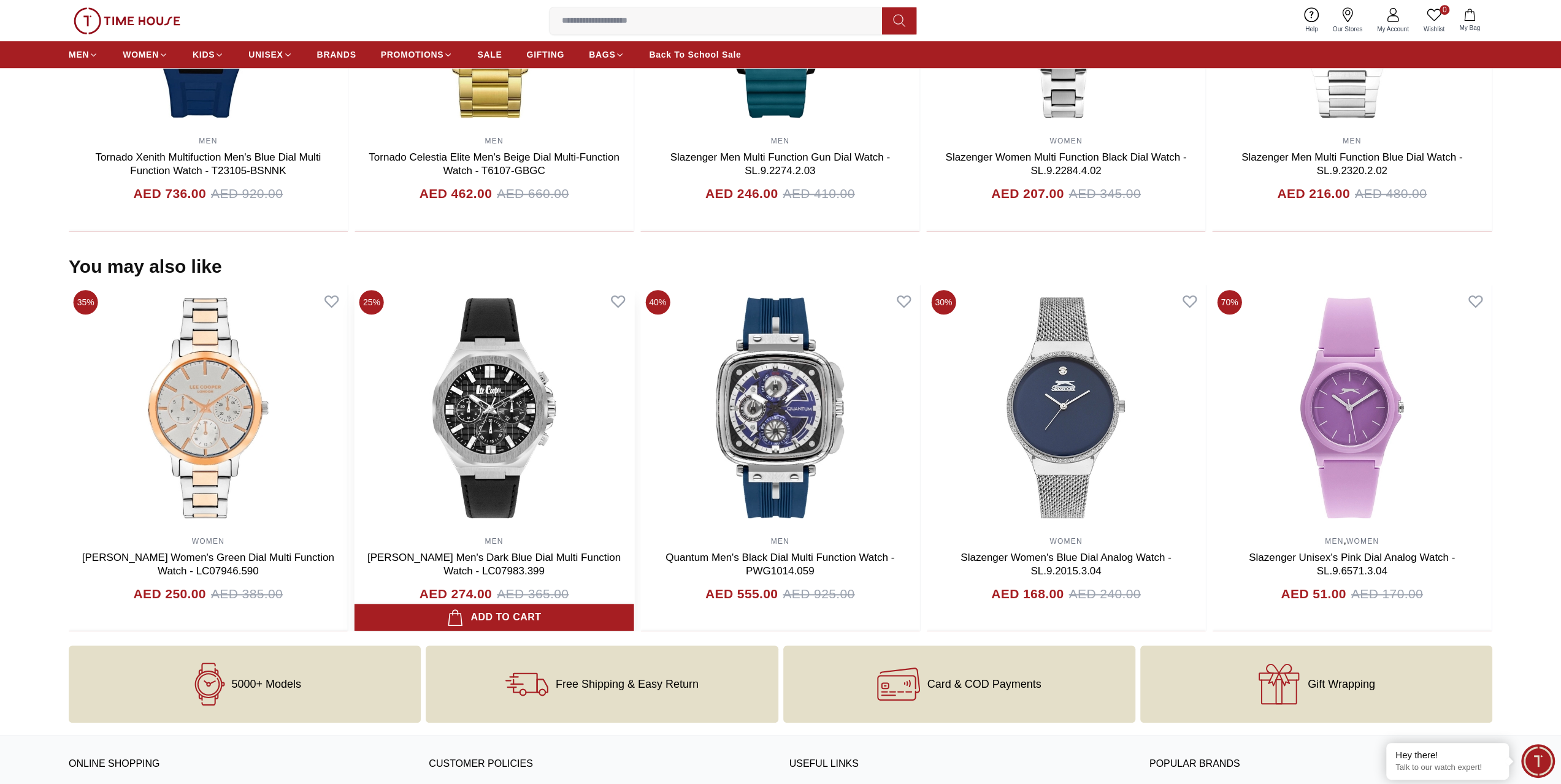
click at [497, 385] on img at bounding box center [494, 408] width 279 height 245
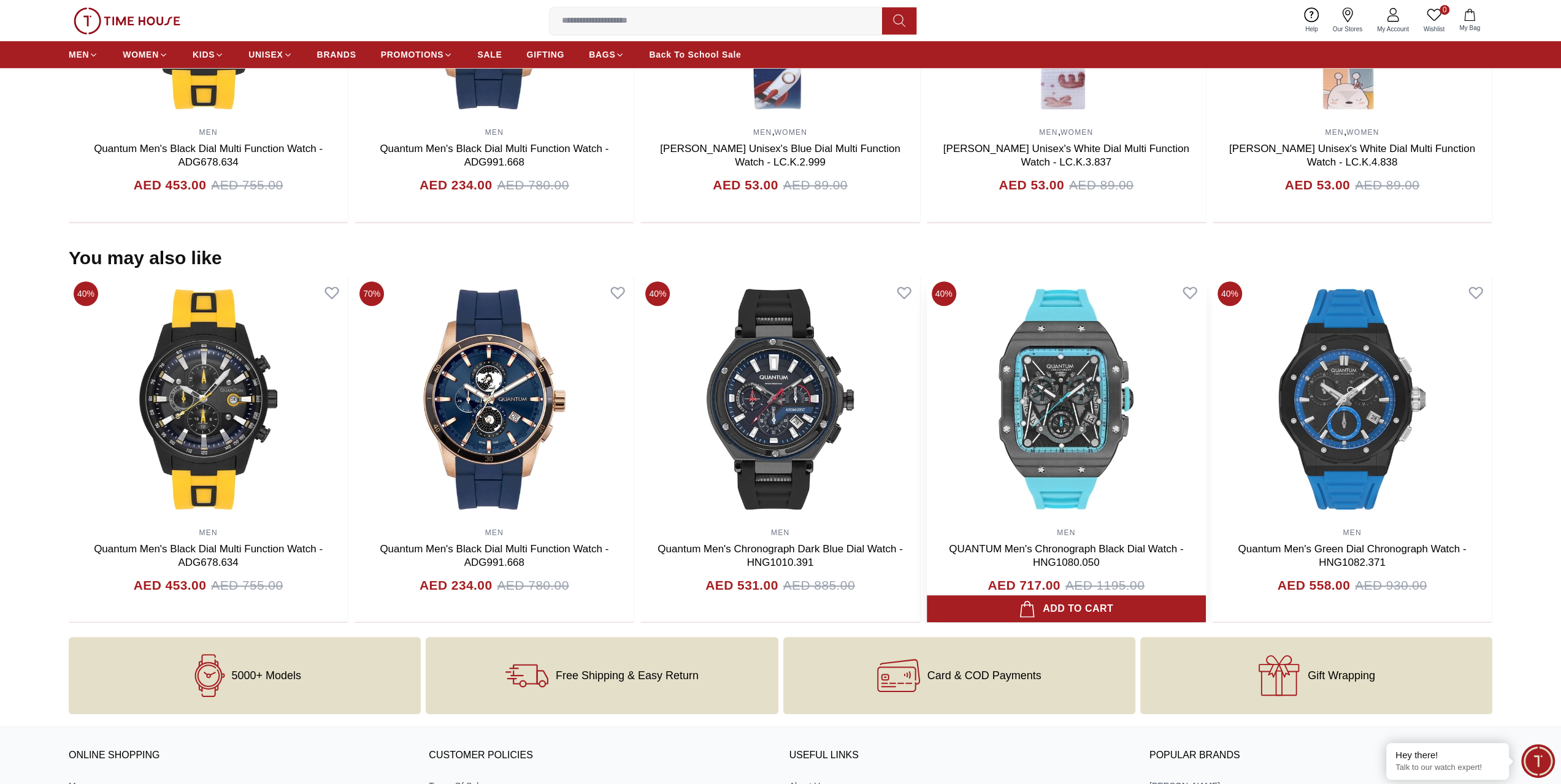
scroll to position [981, 0]
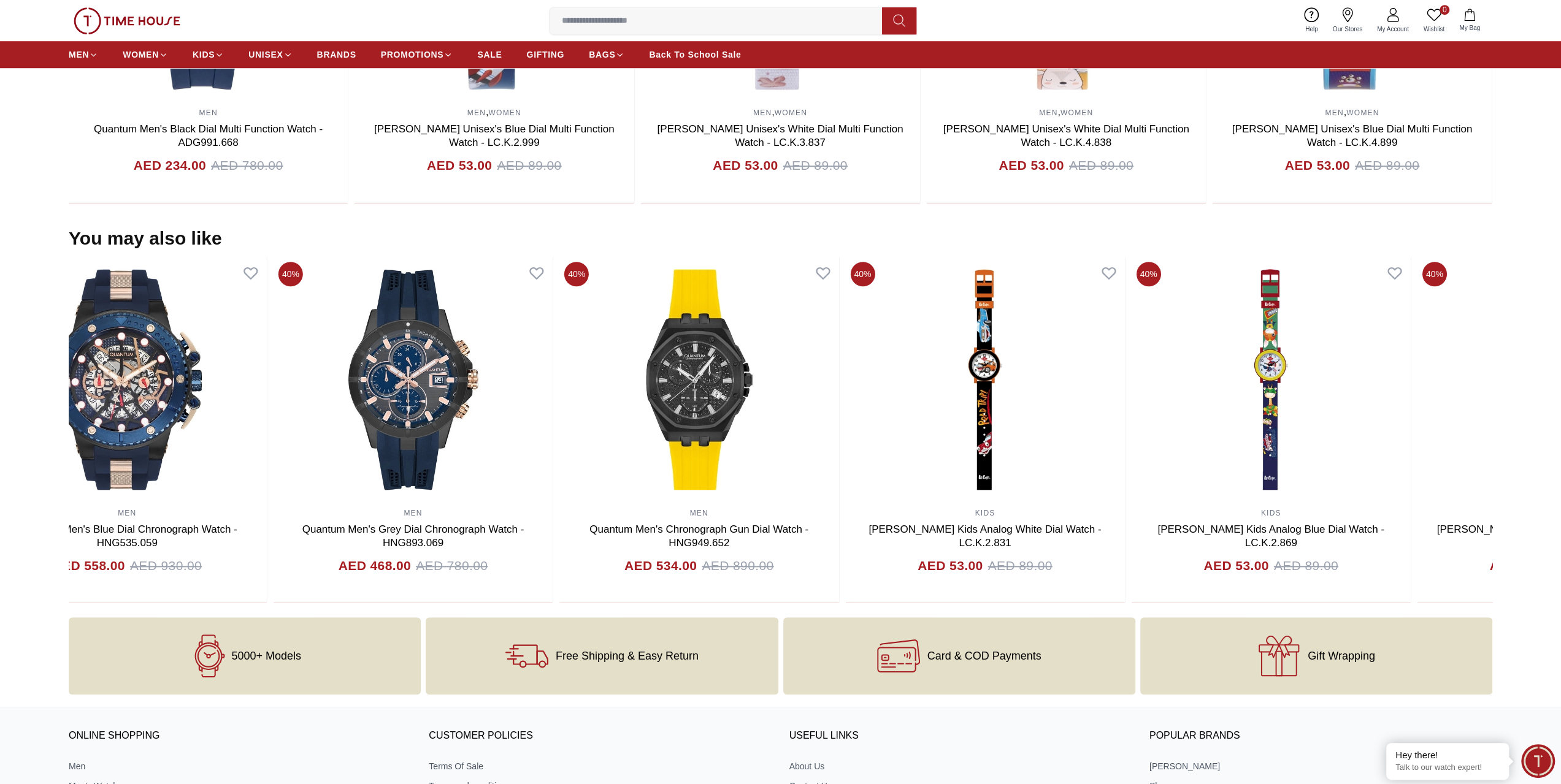
click at [0, 577] on section "You may also like 40% MEN Quantum Men's Black Dial Multi Function Watch - ADG67…" at bounding box center [780, 415] width 1561 height 376
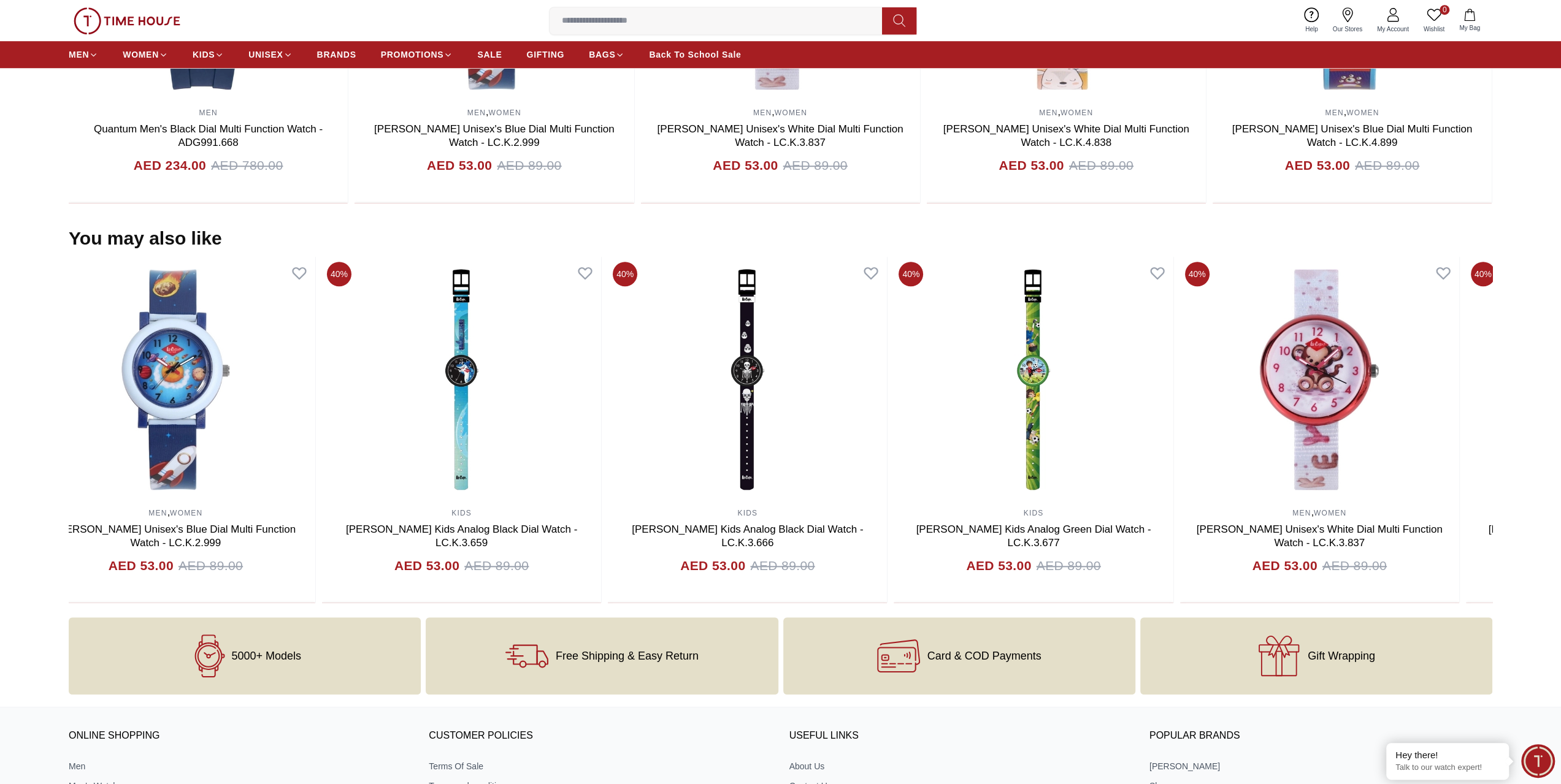
click at [0, 584] on section "You may also like 40% MEN Quantum Men's Black Dial Multi Function Watch - ADG67…" at bounding box center [780, 415] width 1561 height 376
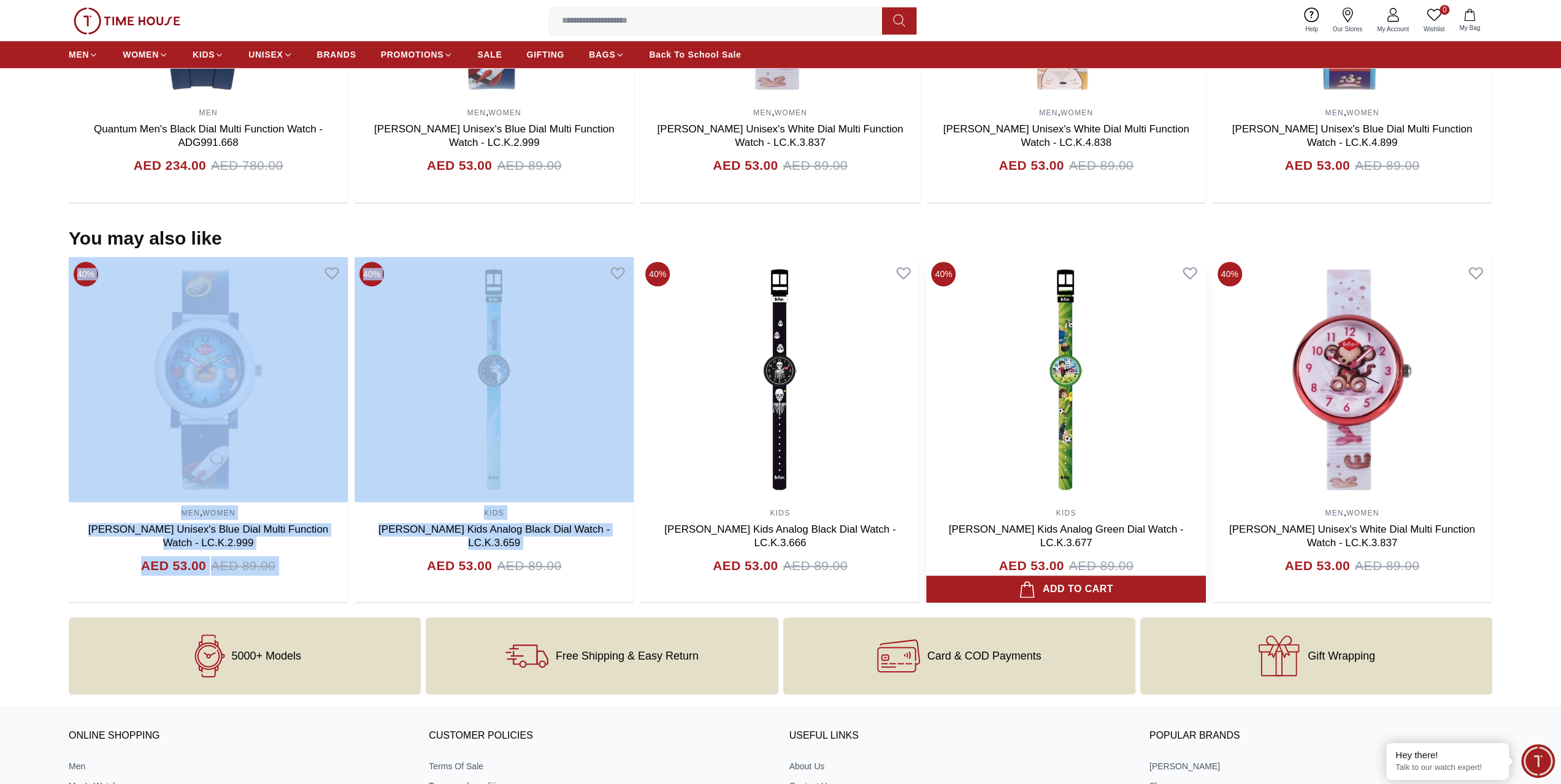
drag, startPoint x: 1517, startPoint y: 520, endPoint x: 944, endPoint y: 510, distance: 573.1
click at [490, 536] on section "You may also like 40% MEN Quantum Men's Black Dial Multi Function Watch - ADG67…" at bounding box center [780, 415] width 1561 height 376
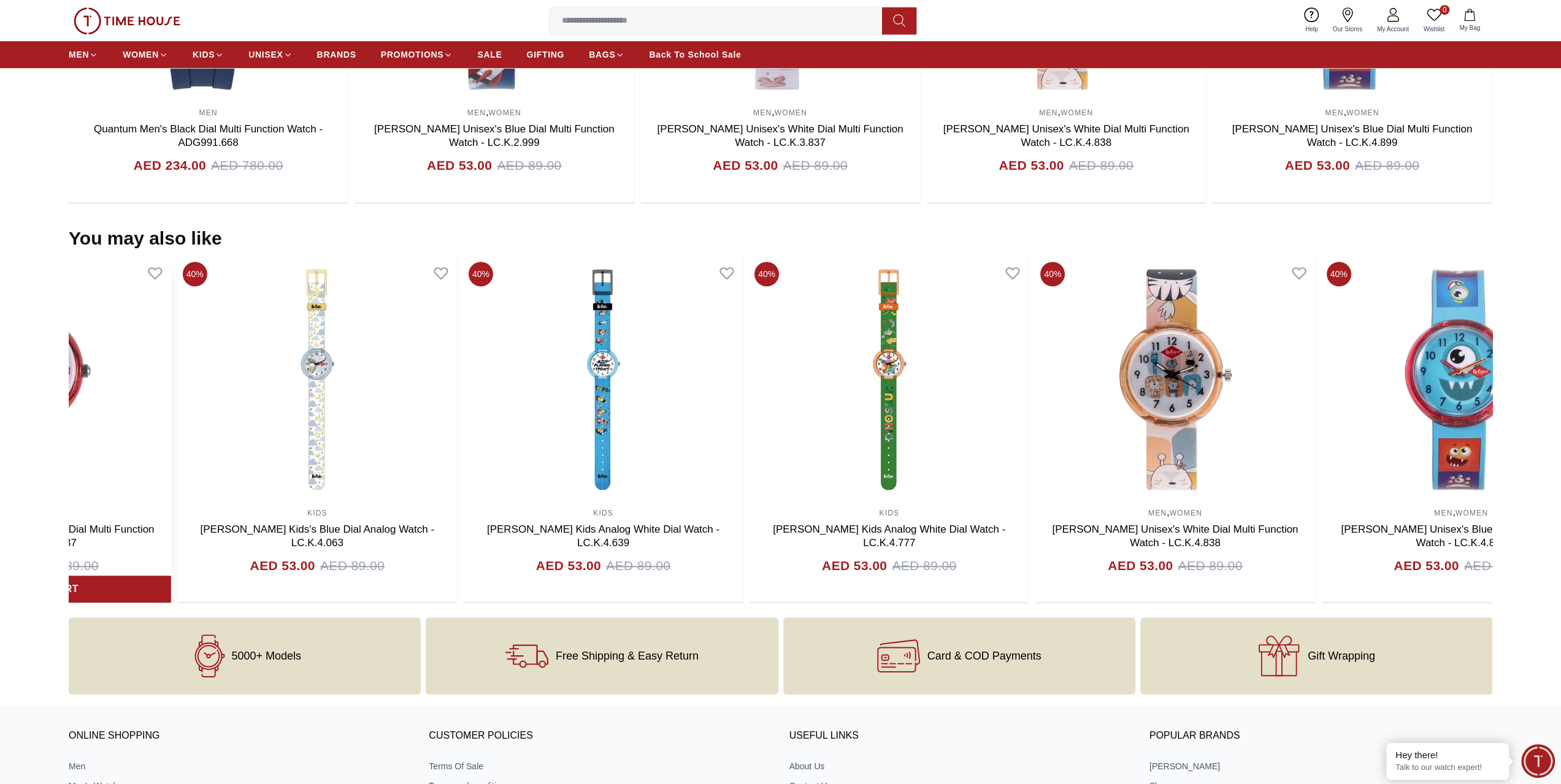
click at [0, 588] on section "You may also like 40% MEN Quantum Men's Black Dial Multi Function Watch - ADG67…" at bounding box center [780, 415] width 1561 height 376
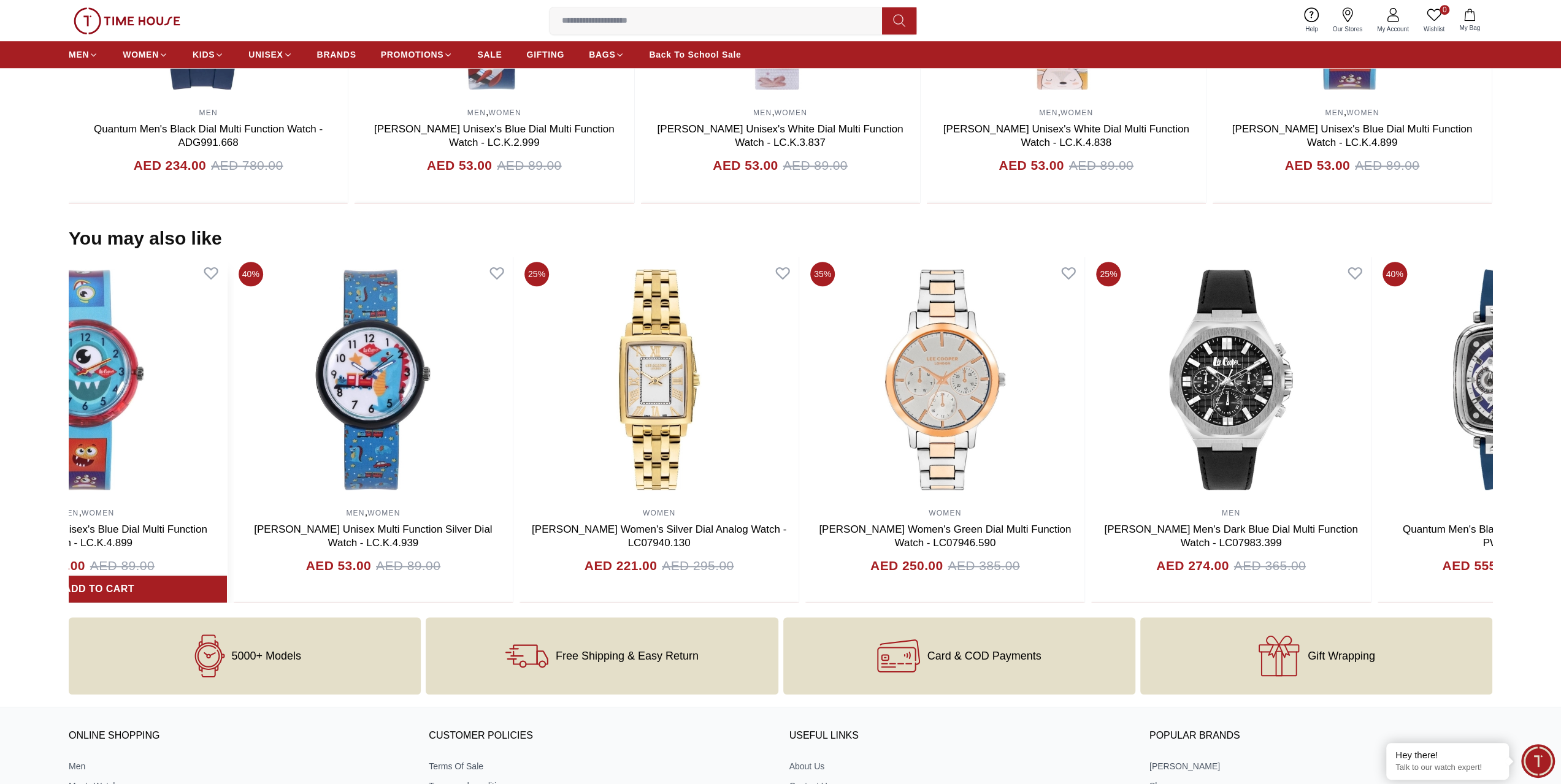
click at [0, 577] on section "You may also like 40% MEN Quantum Men's Black Dial Multi Function Watch - ADG67…" at bounding box center [780, 415] width 1561 height 376
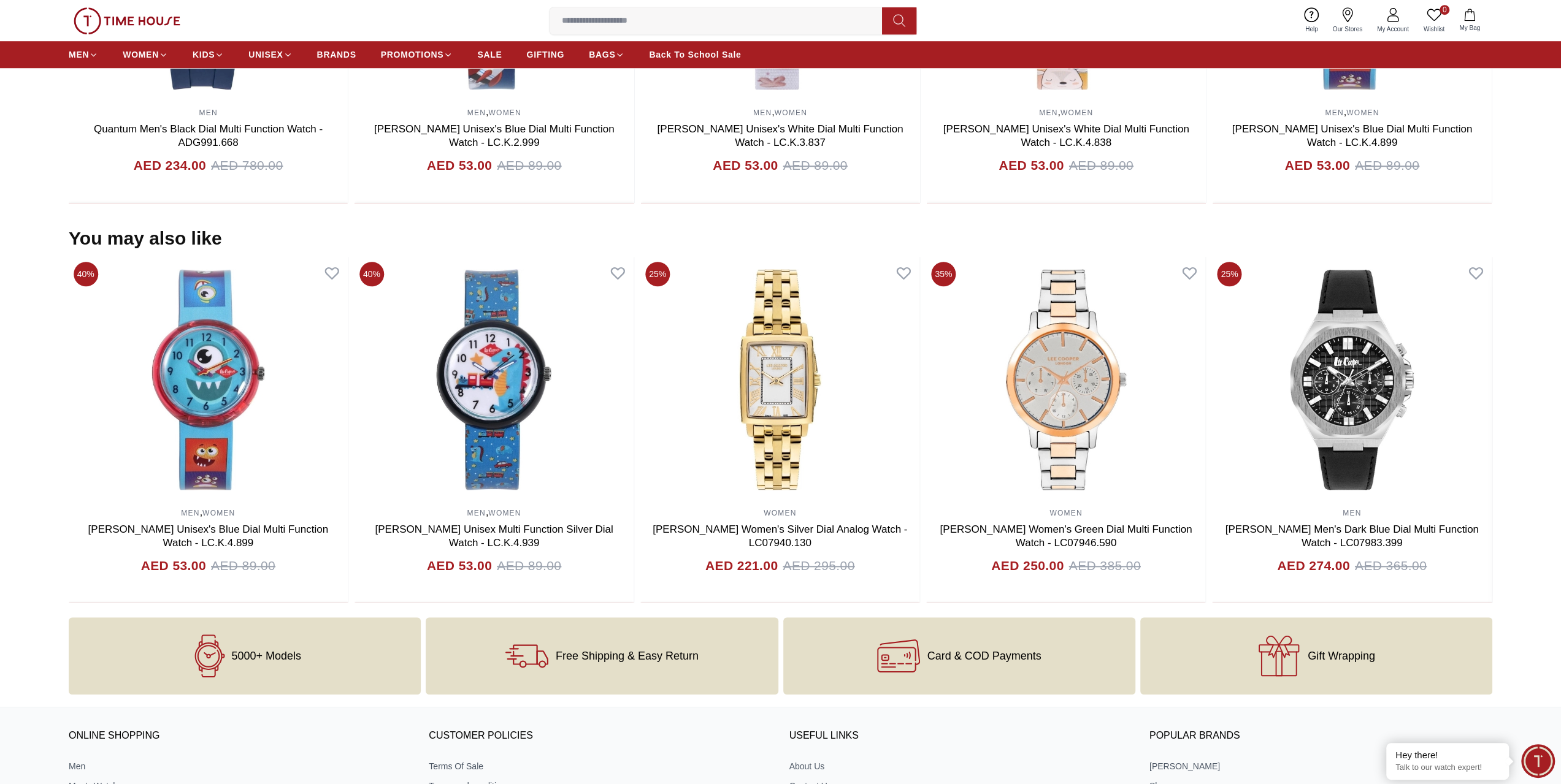
click at [0, 528] on section "You may also like 40% MEN Quantum Men's Black Dial Multi Function Watch - ADG67…" at bounding box center [780, 415] width 1561 height 376
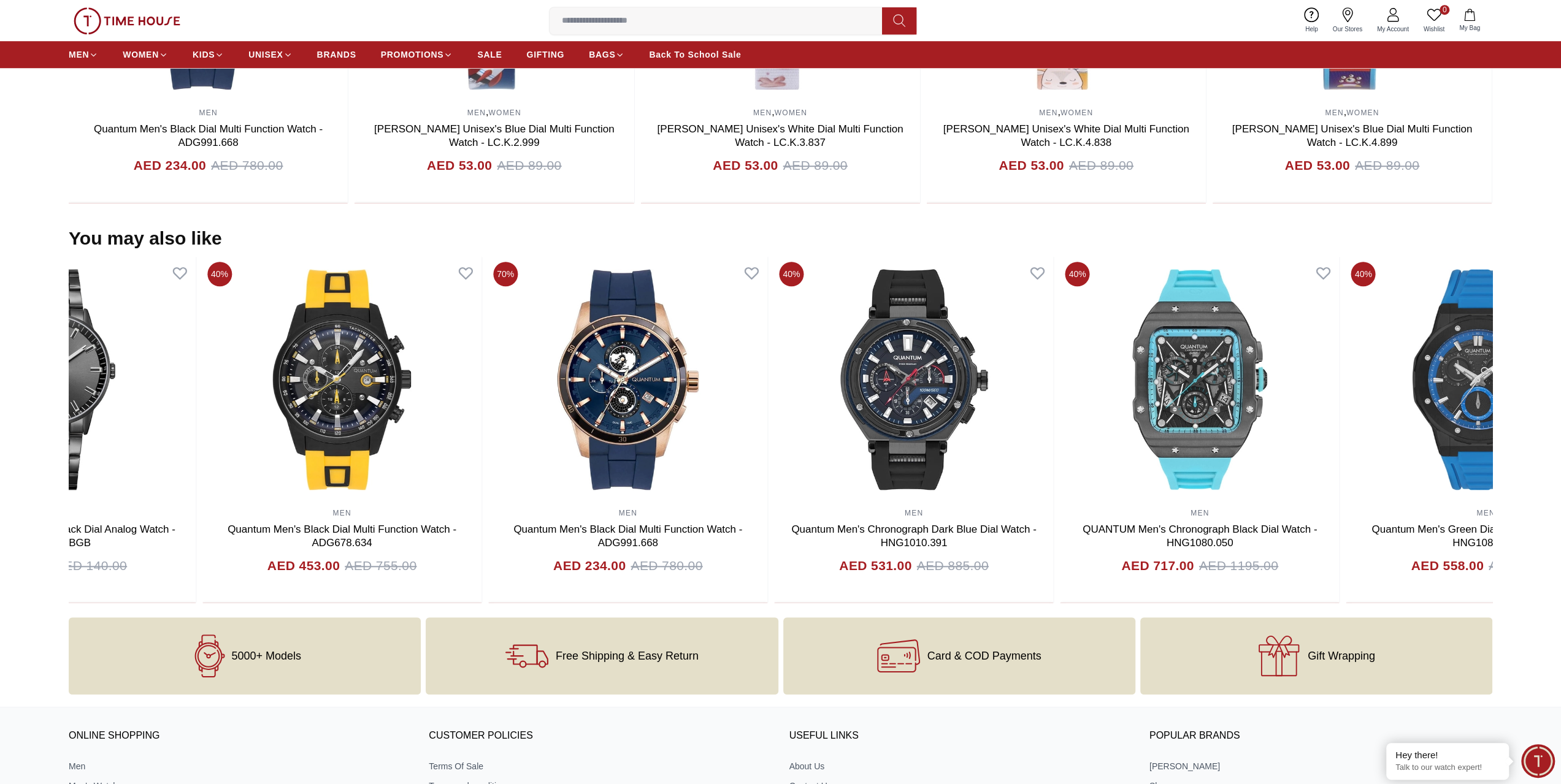
click at [0, 478] on section "You may also like 40% MEN Quantum Men's Blue Dial Chronograph Watch - HNG535.05…" at bounding box center [780, 415] width 1561 height 376
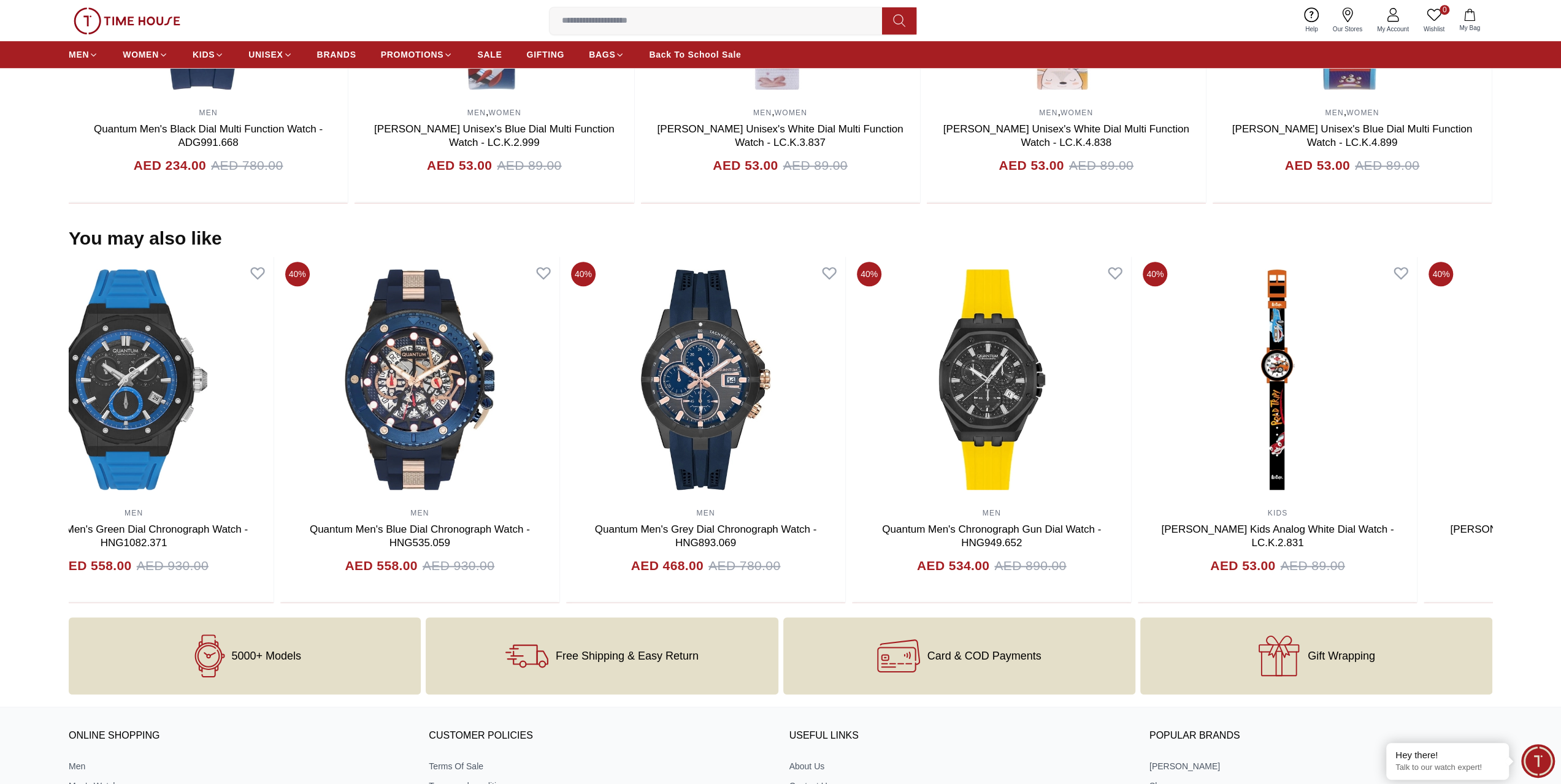
click at [0, 453] on section "You may also like 40% MEN , WOMEN [PERSON_NAME] Unisex's Blue Dial Multi Functi…" at bounding box center [780, 415] width 1561 height 376
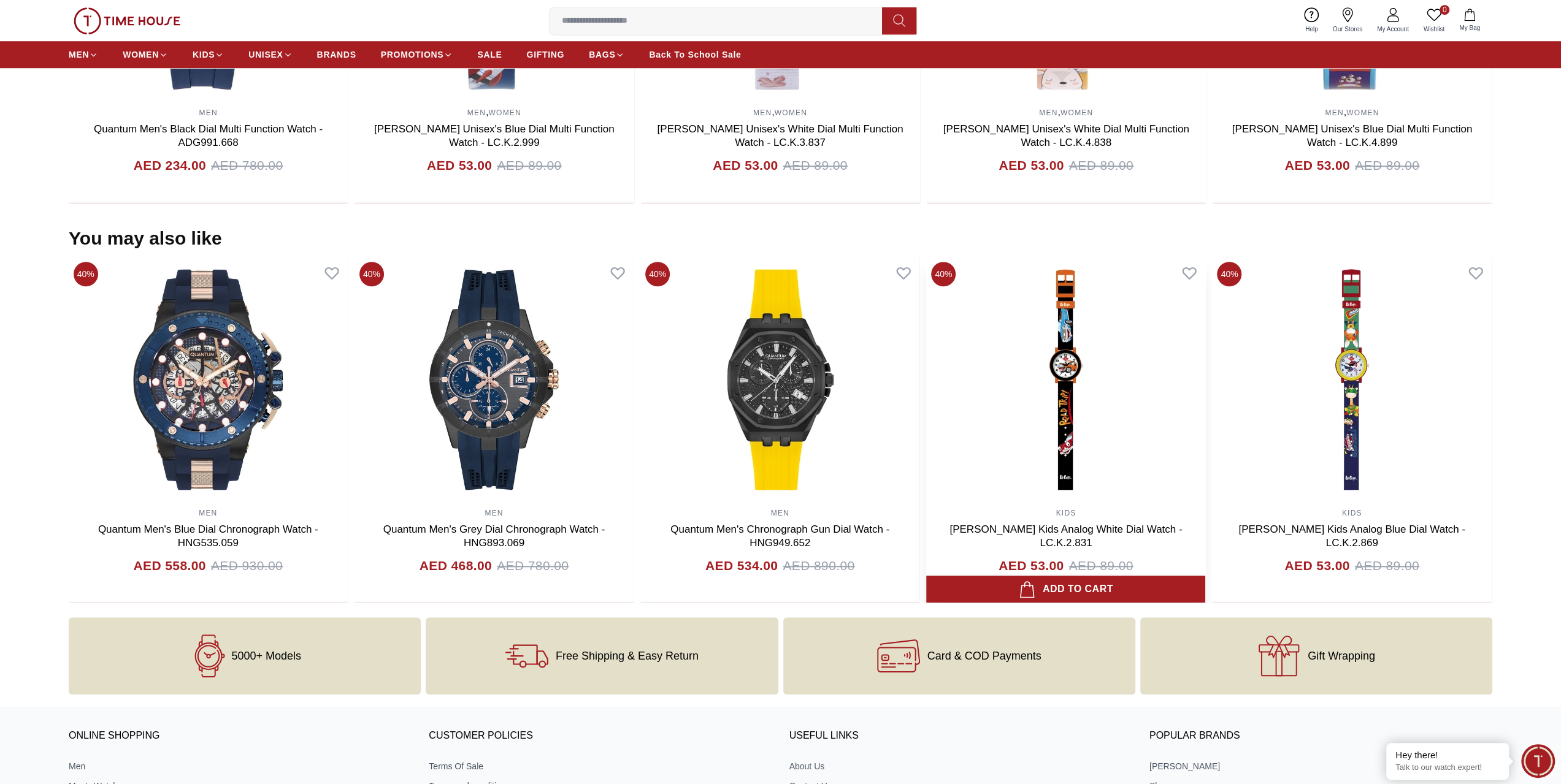
click at [0, 442] on section "You may also like 40% MEN , WOMEN [PERSON_NAME] Unisex's Blue Dial Multi Functi…" at bounding box center [780, 415] width 1561 height 376
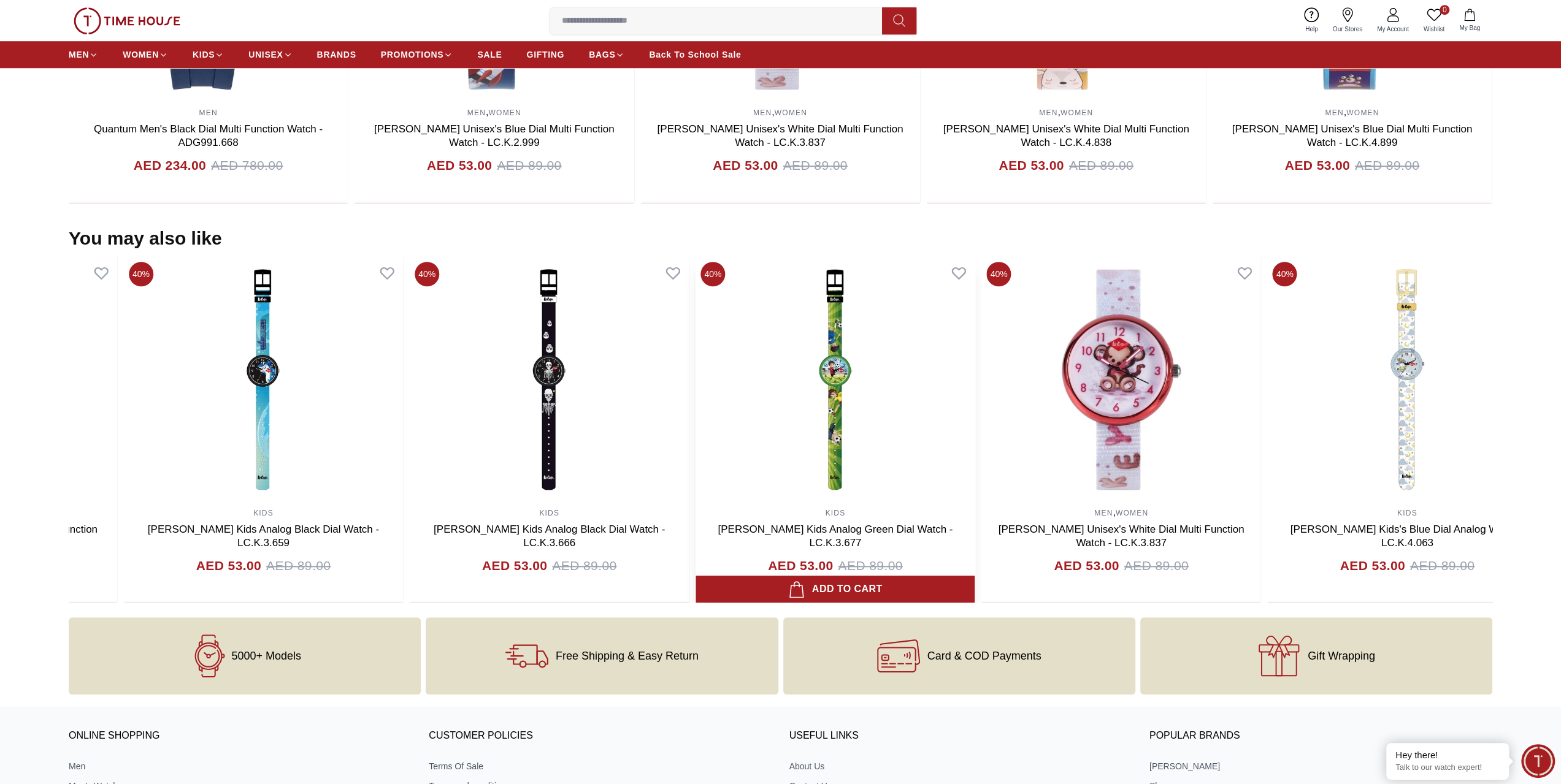
click at [0, 429] on section "You may also like 40% KIDS [PERSON_NAME] Kids Analog White Dial Watch - LC.K.4.…" at bounding box center [780, 415] width 1561 height 376
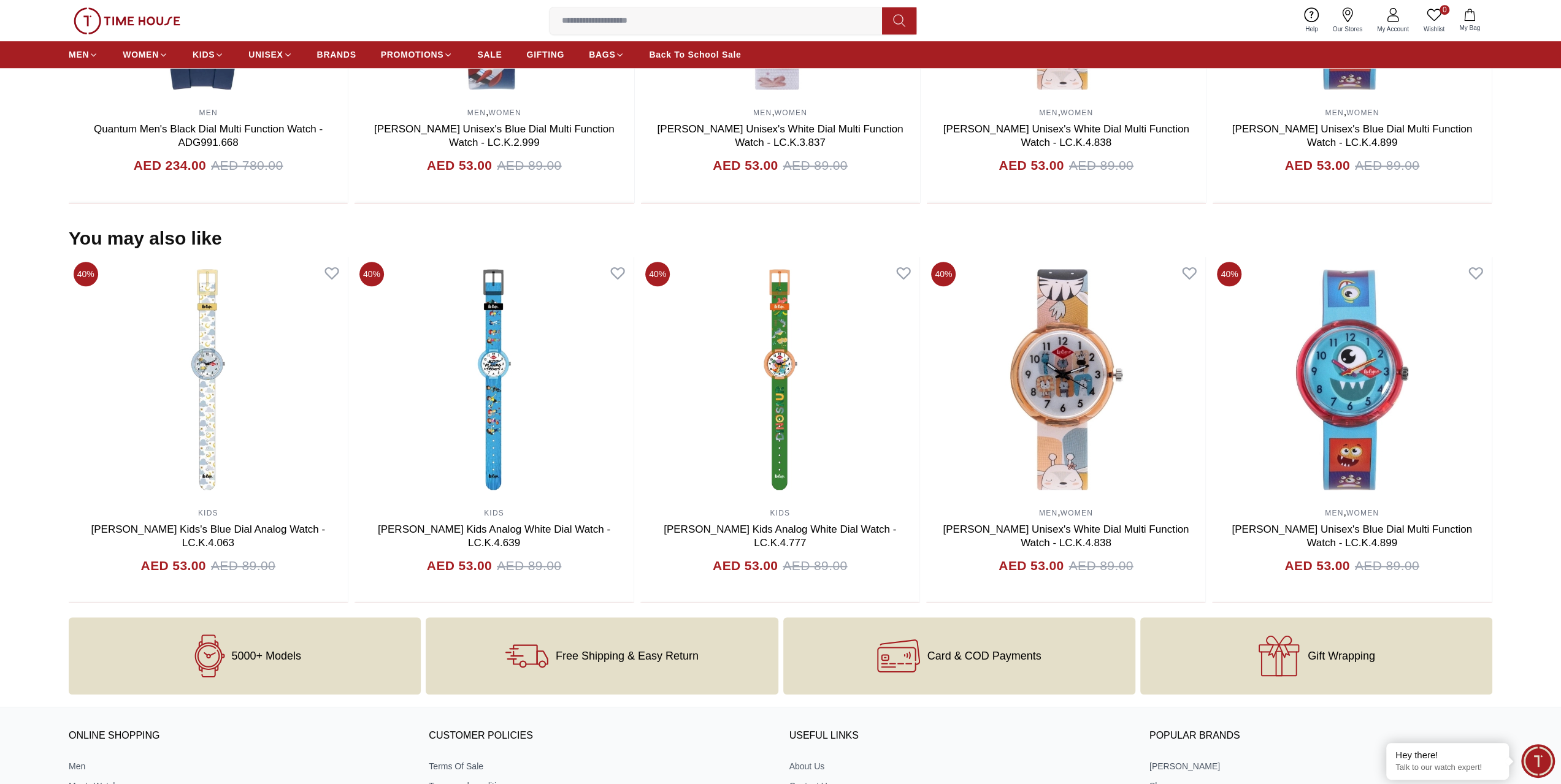
click at [1391, 371] on div "40% MEN , WOMEN [PERSON_NAME] Unisex Multi Function Silver Dial Watch - LC.K.4.…" at bounding box center [780, 430] width 1423 height 346
drag, startPoint x: 225, startPoint y: 437, endPoint x: 42, endPoint y: 416, distance: 184.2
click at [19, 431] on section "You may also like 40% MEN , WOMEN [PERSON_NAME] Unisex Multi Function Silver Di…" at bounding box center [780, 415] width 1561 height 376
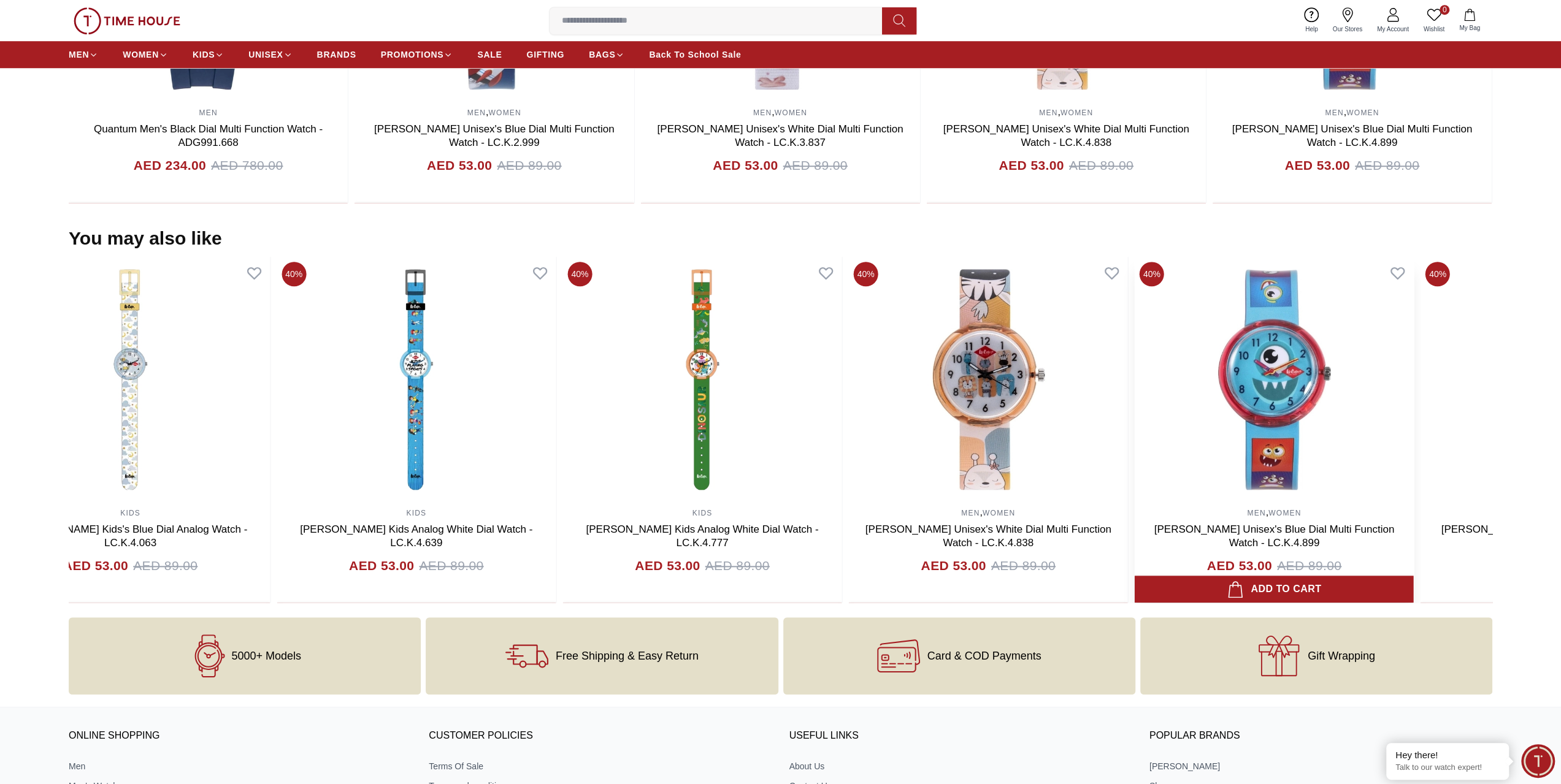
click at [0, 404] on section "You may also like 25% WOMEN [PERSON_NAME] Women's Silver Dial Analog Watch - LC…" at bounding box center [780, 415] width 1561 height 376
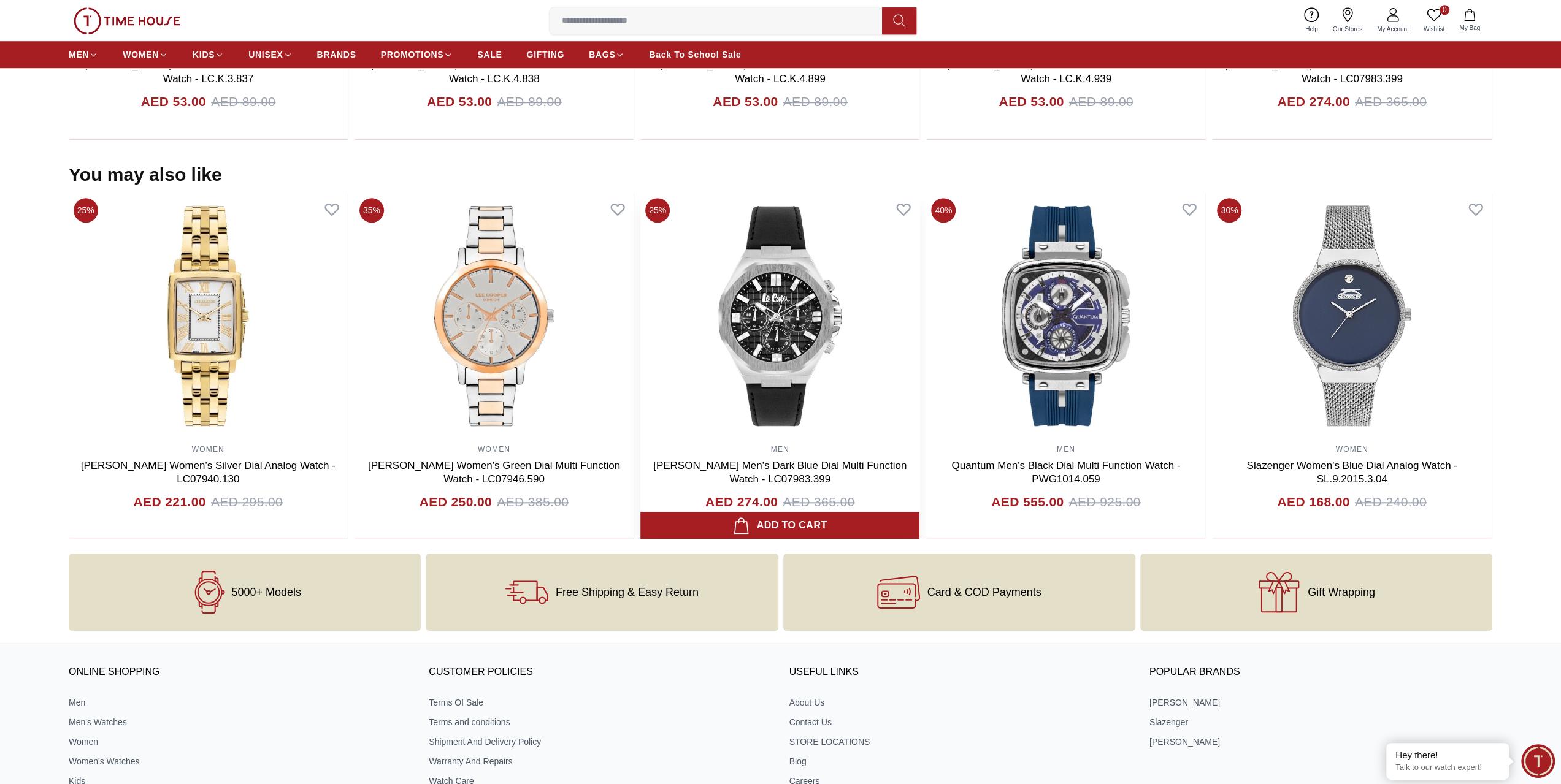
scroll to position [1103, 0]
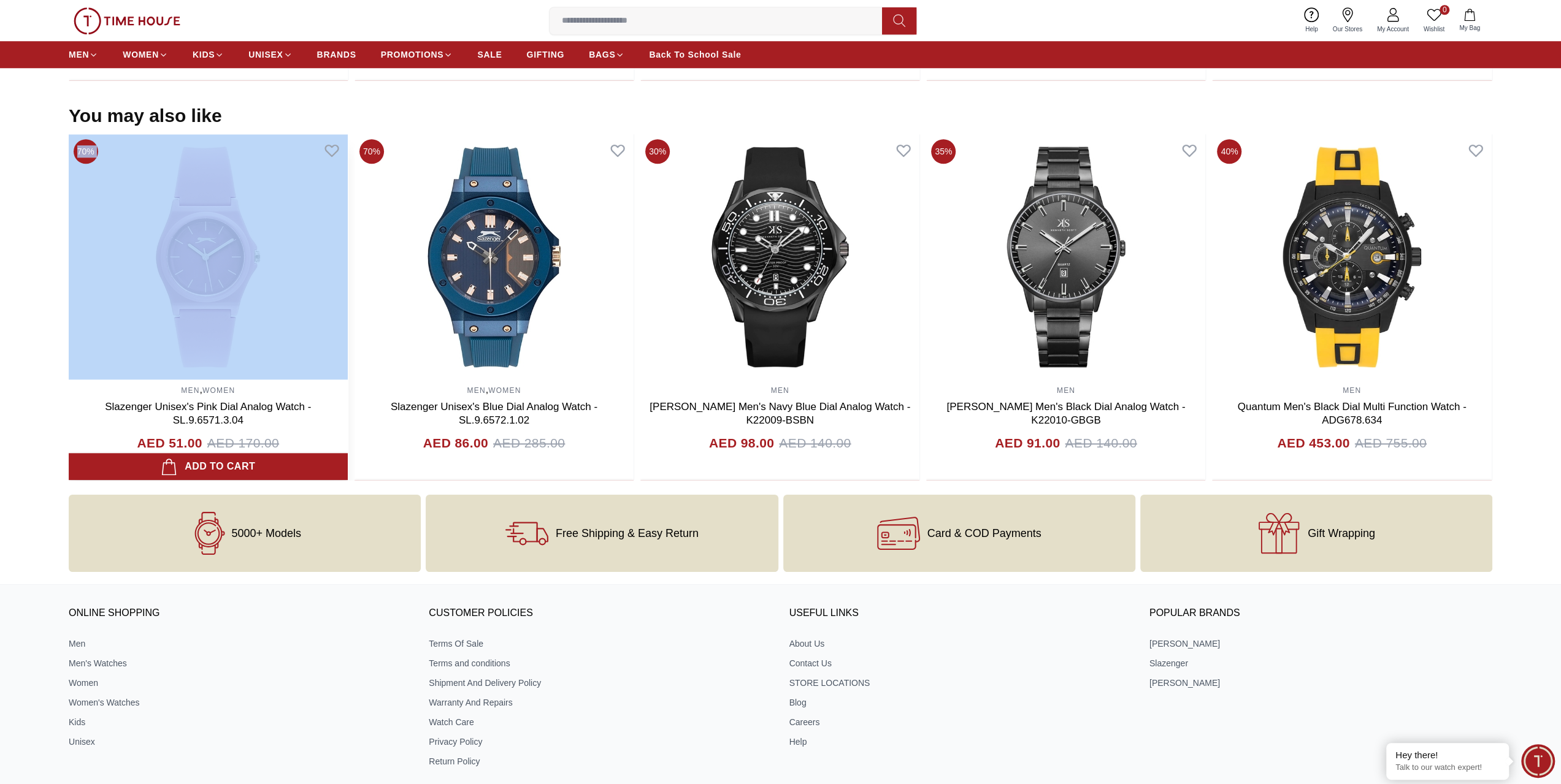
drag, startPoint x: 1515, startPoint y: 352, endPoint x: 245, endPoint y: 338, distance: 1270.1
click at [245, 338] on section "You may also like 70% MEN Quantum Men's Black Dial Multi Function Watch - ADG99…" at bounding box center [780, 292] width 1561 height 376
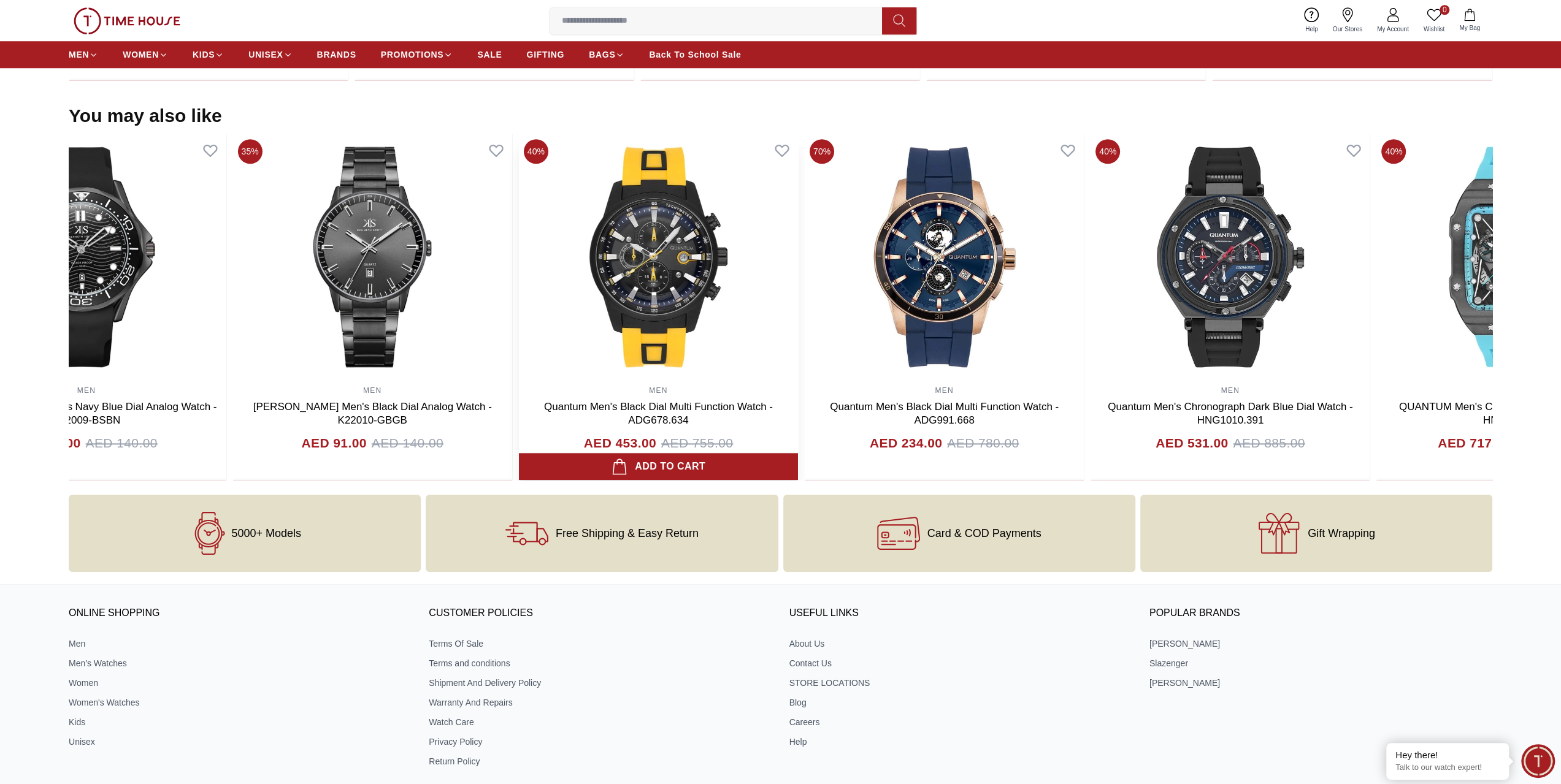
click at [594, 327] on img at bounding box center [658, 256] width 279 height 245
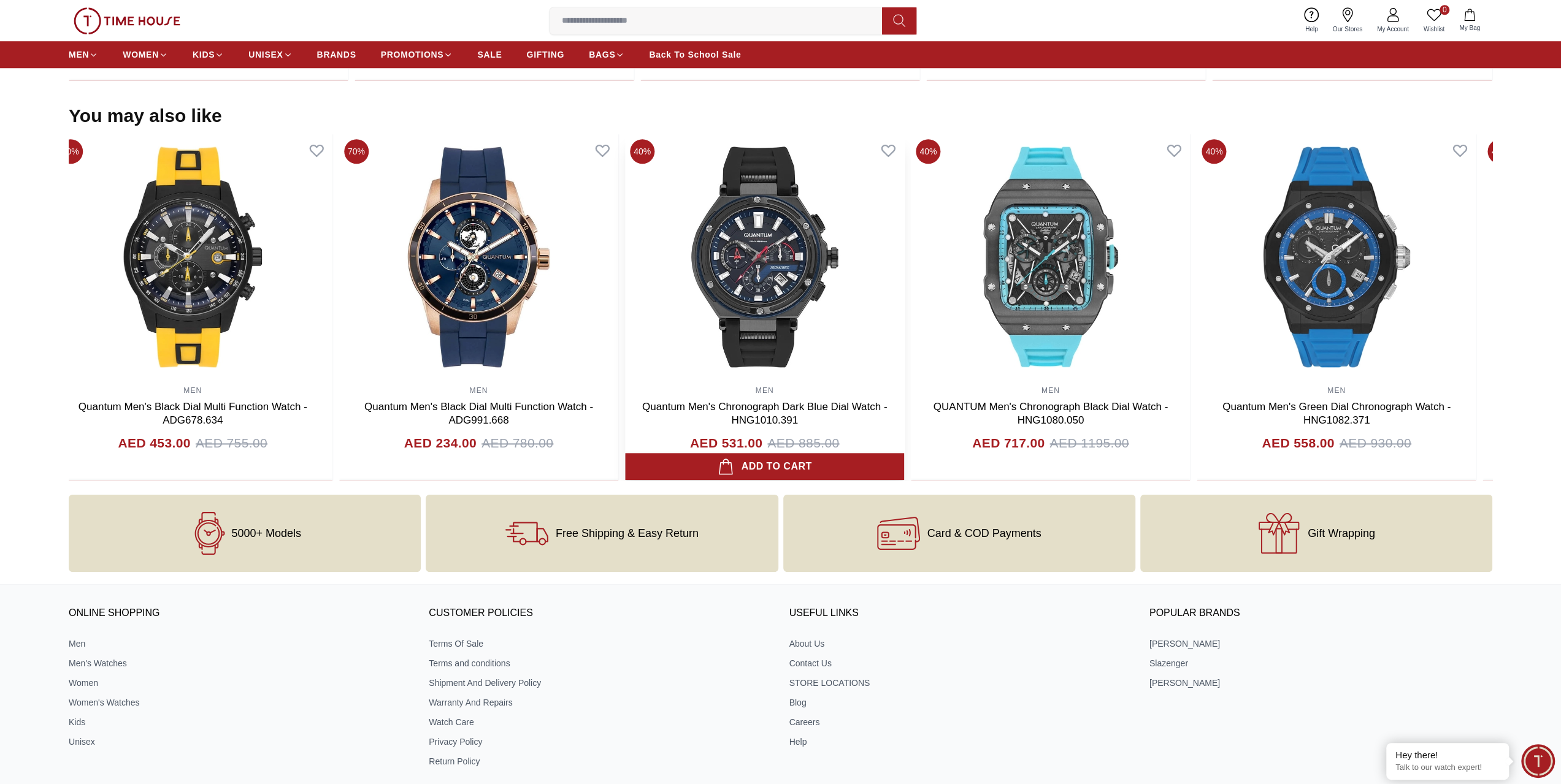
click at [625, 312] on img at bounding box center [764, 256] width 279 height 245
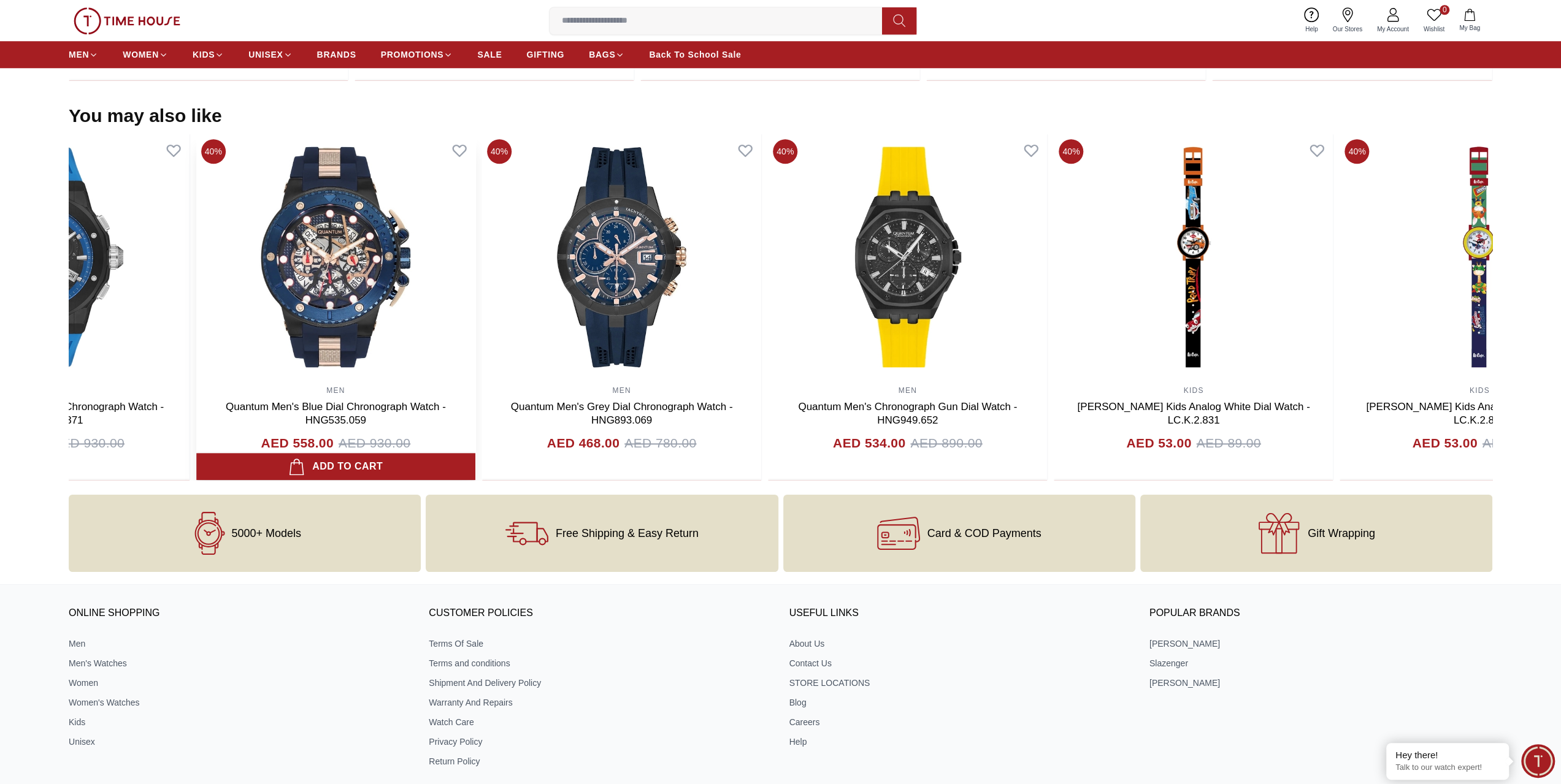
click at [339, 312] on img at bounding box center [336, 256] width 279 height 245
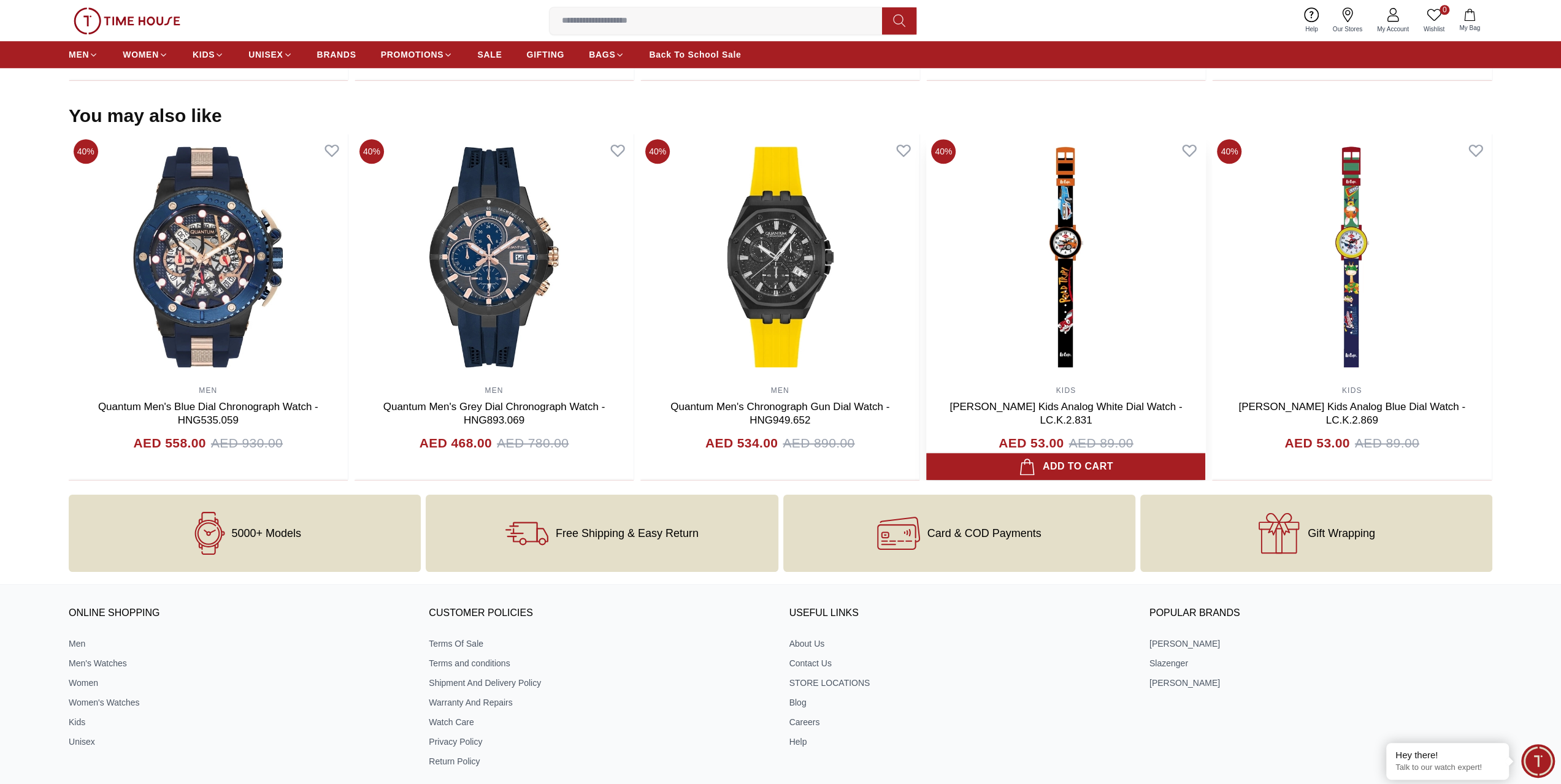
click at [0, 327] on section "You may also like 40% MEN , WOMEN [PERSON_NAME] Unisex's Blue Dial Multi Functi…" at bounding box center [780, 292] width 1561 height 376
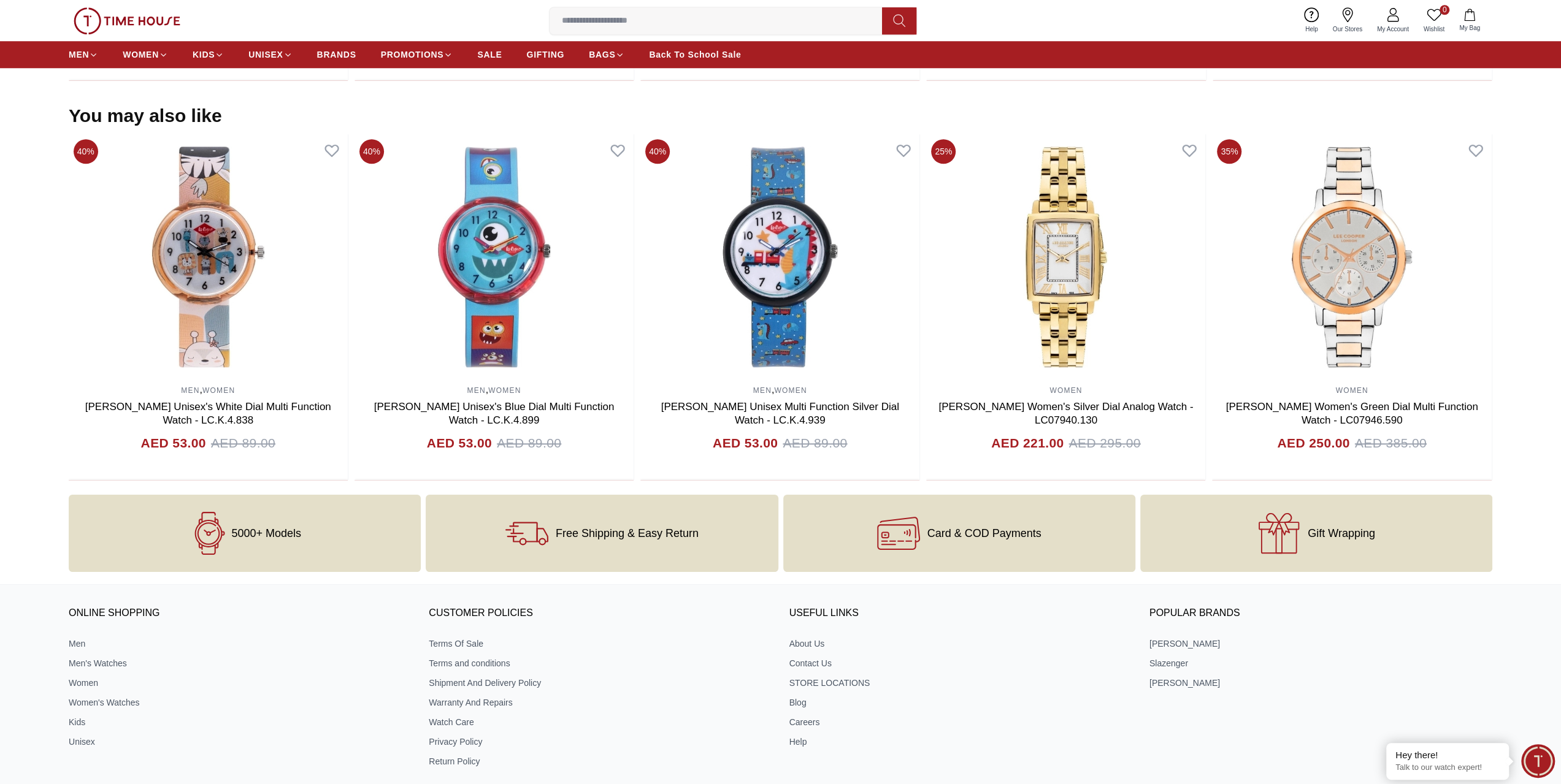
drag, startPoint x: 1267, startPoint y: 234, endPoint x: 45, endPoint y: 243, distance: 1222.0
click at [45, 243] on section "You may also like 25% MEN [PERSON_NAME] Men's Dark Blue Dial Multi Function Wat…" at bounding box center [780, 292] width 1561 height 376
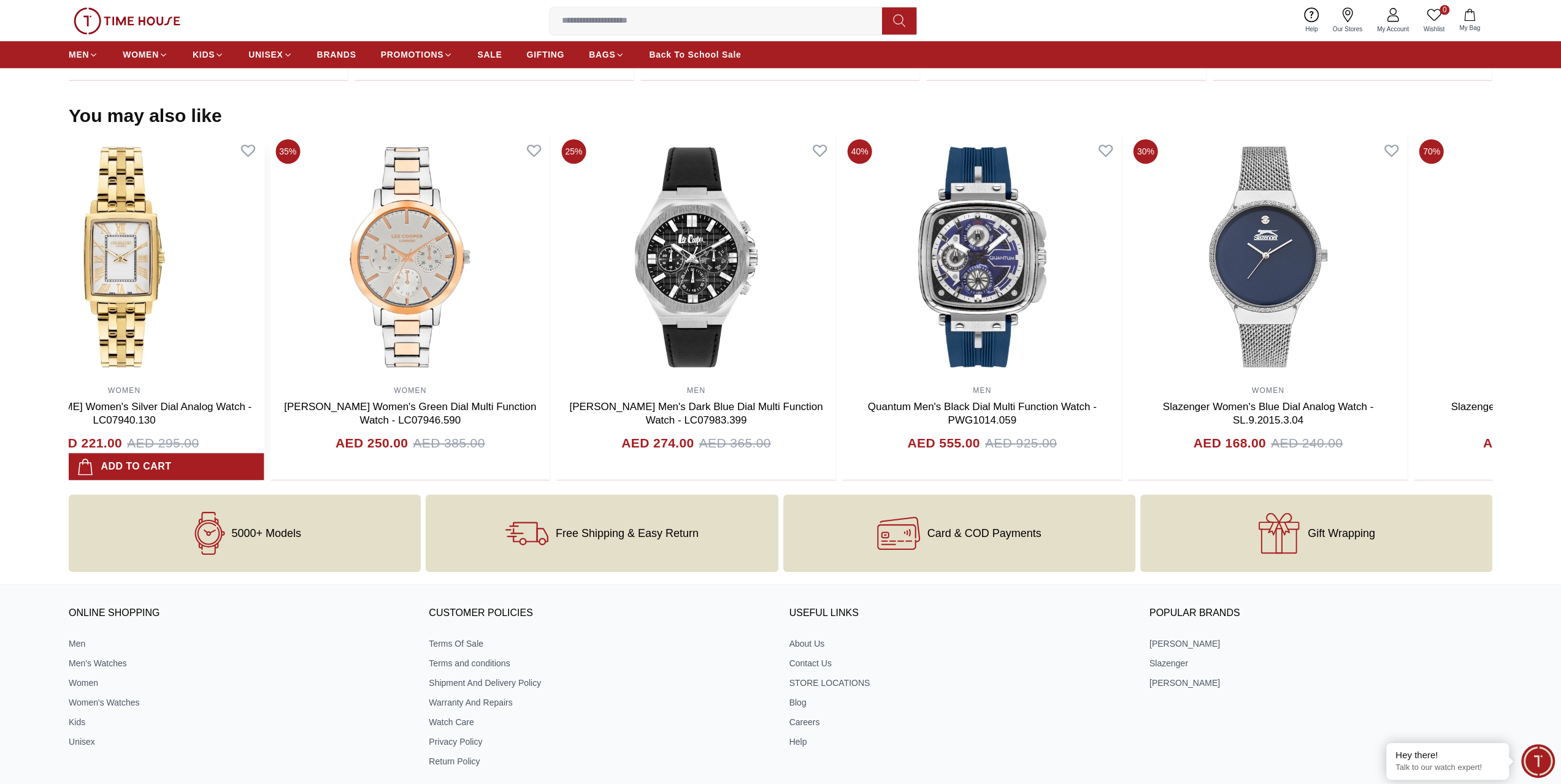
click at [249, 286] on img at bounding box center [124, 256] width 279 height 245
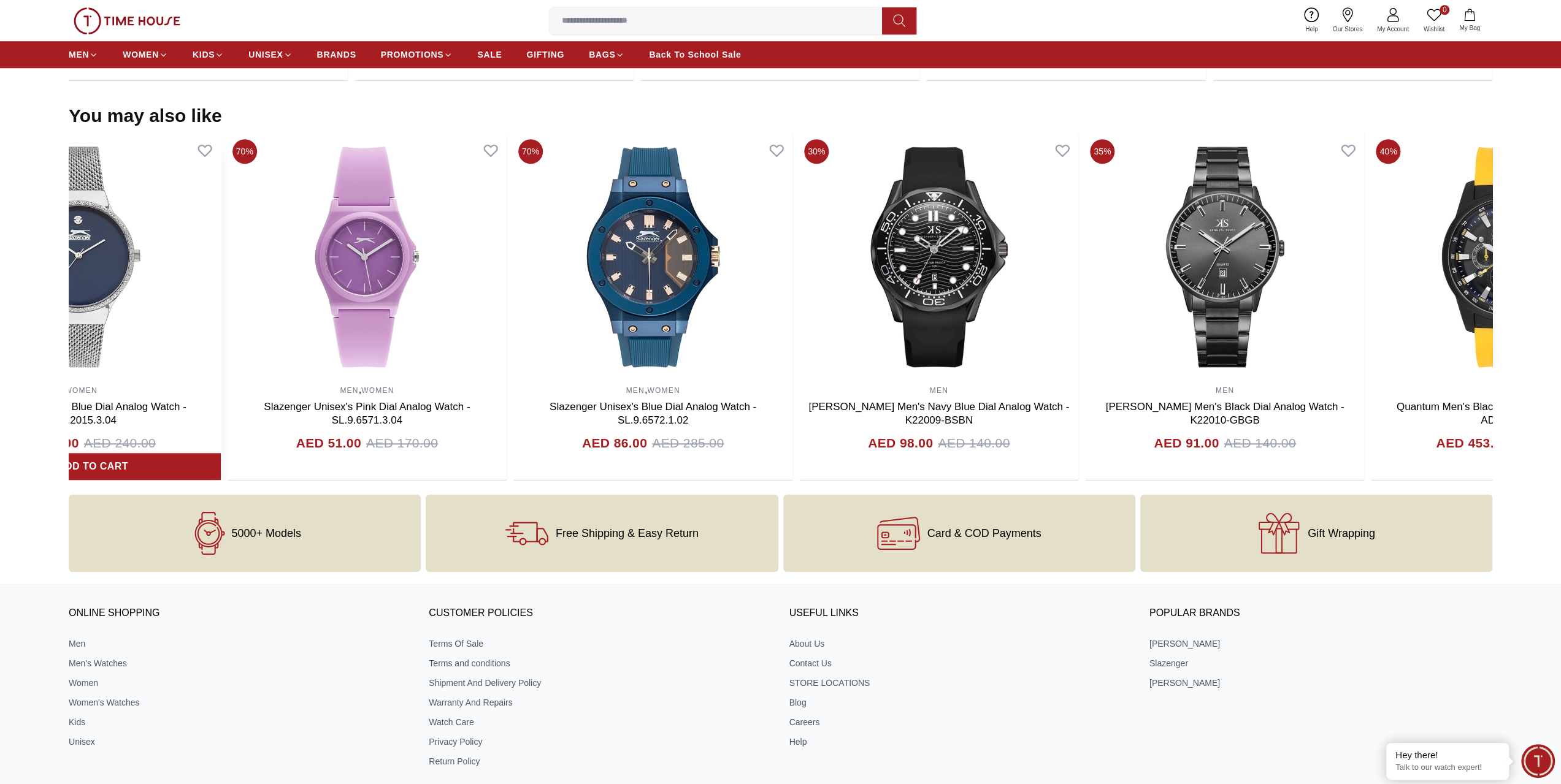
click at [0, 389] on section "You may also like 70% MEN Quantum Men's Black Dial Multi Function Watch - ADG99…" at bounding box center [780, 292] width 1561 height 376
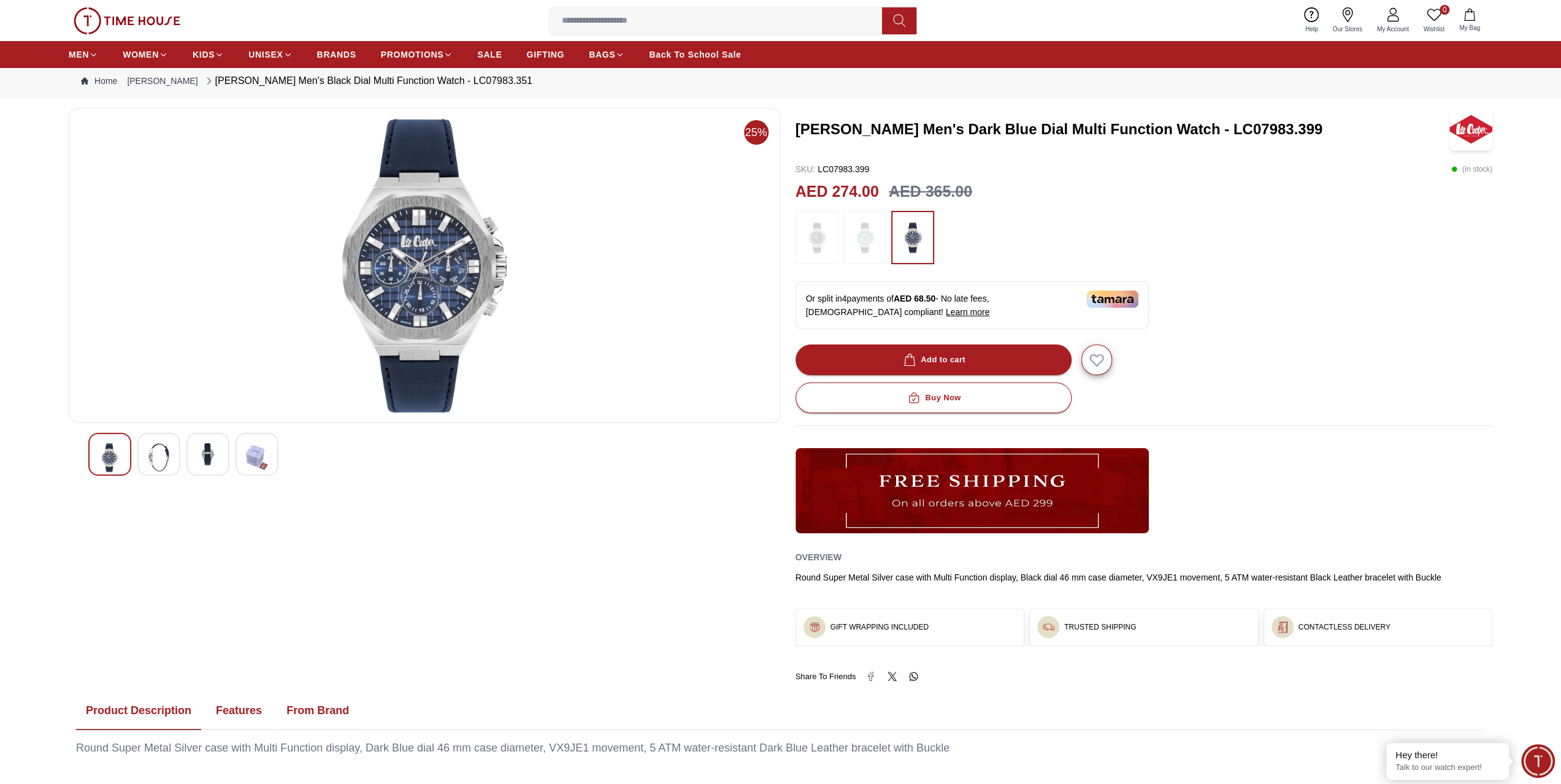
scroll to position [0, 0]
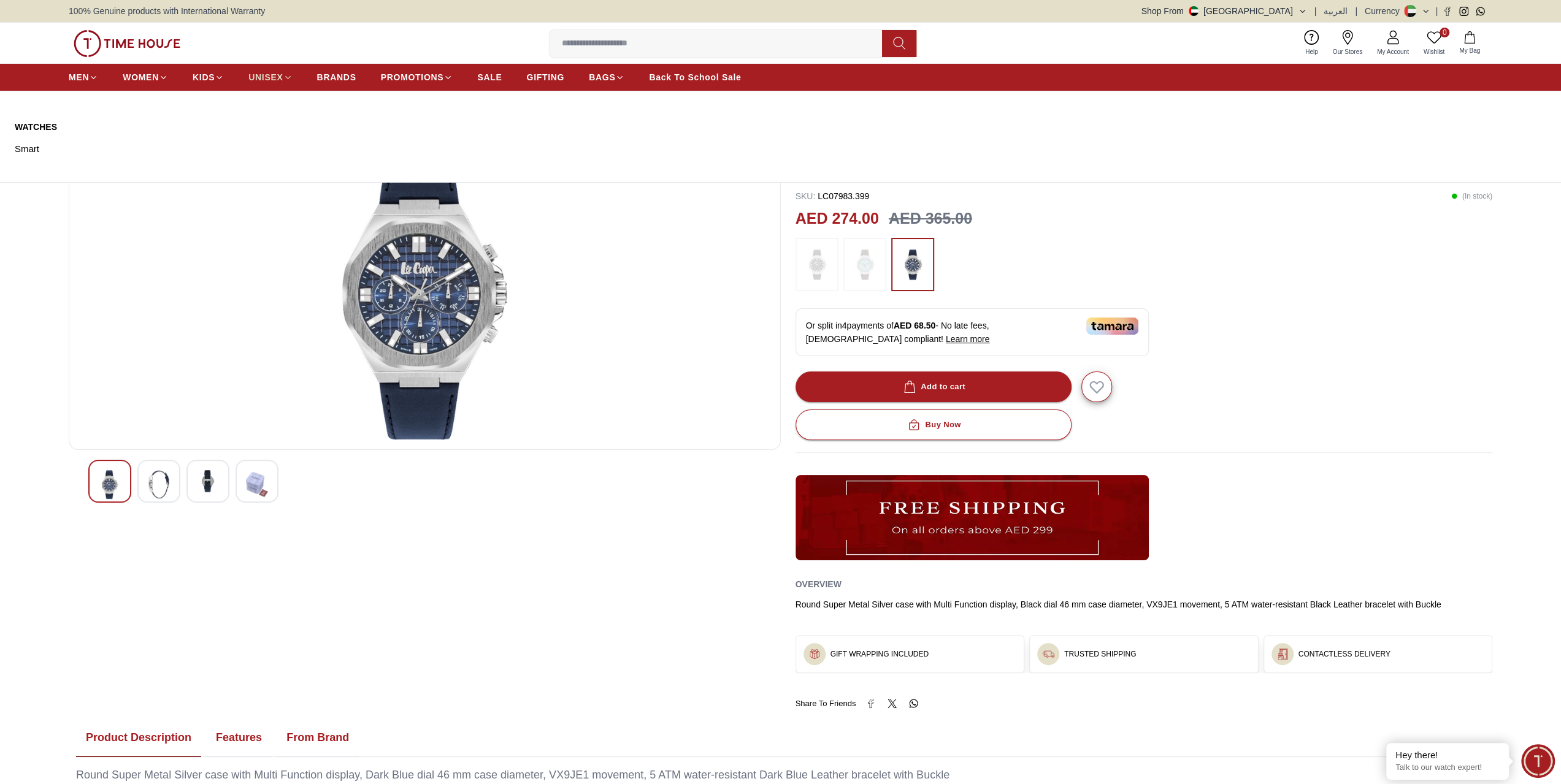
click at [279, 76] on span "UNISEX" at bounding box center [265, 77] width 34 height 13
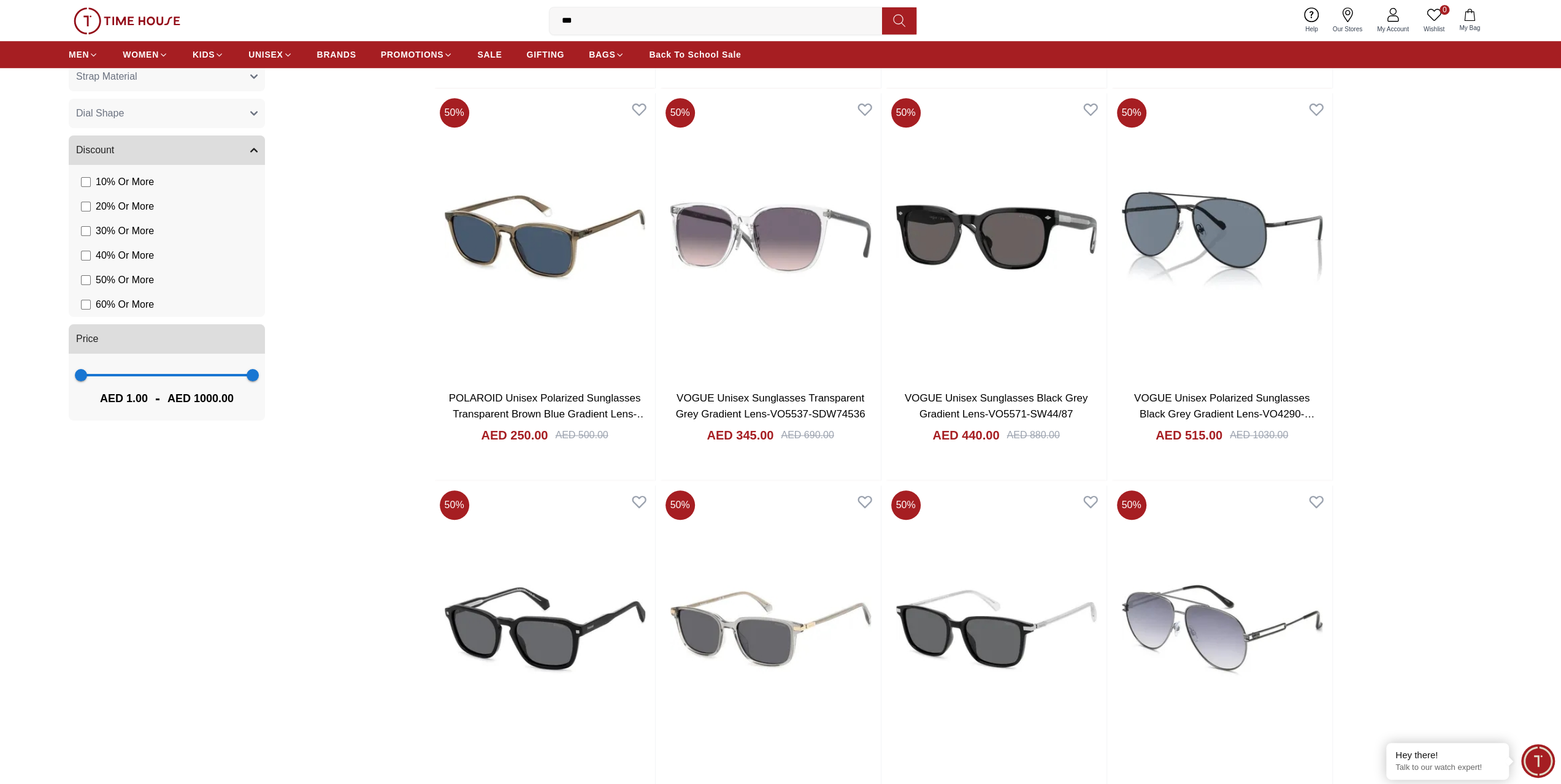
scroll to position [318, 0]
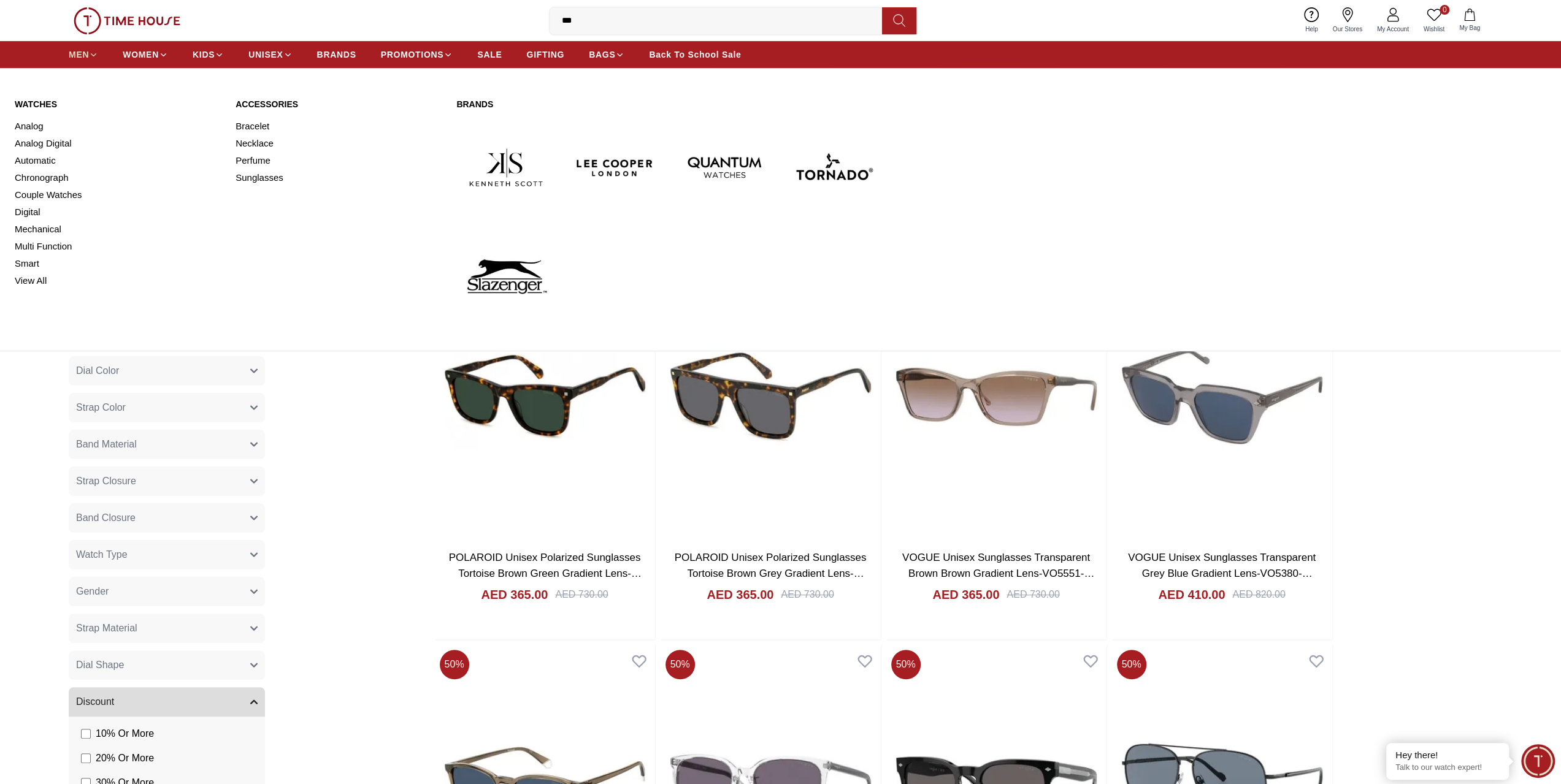
click at [75, 50] on span "MEN" at bounding box center [79, 54] width 20 height 13
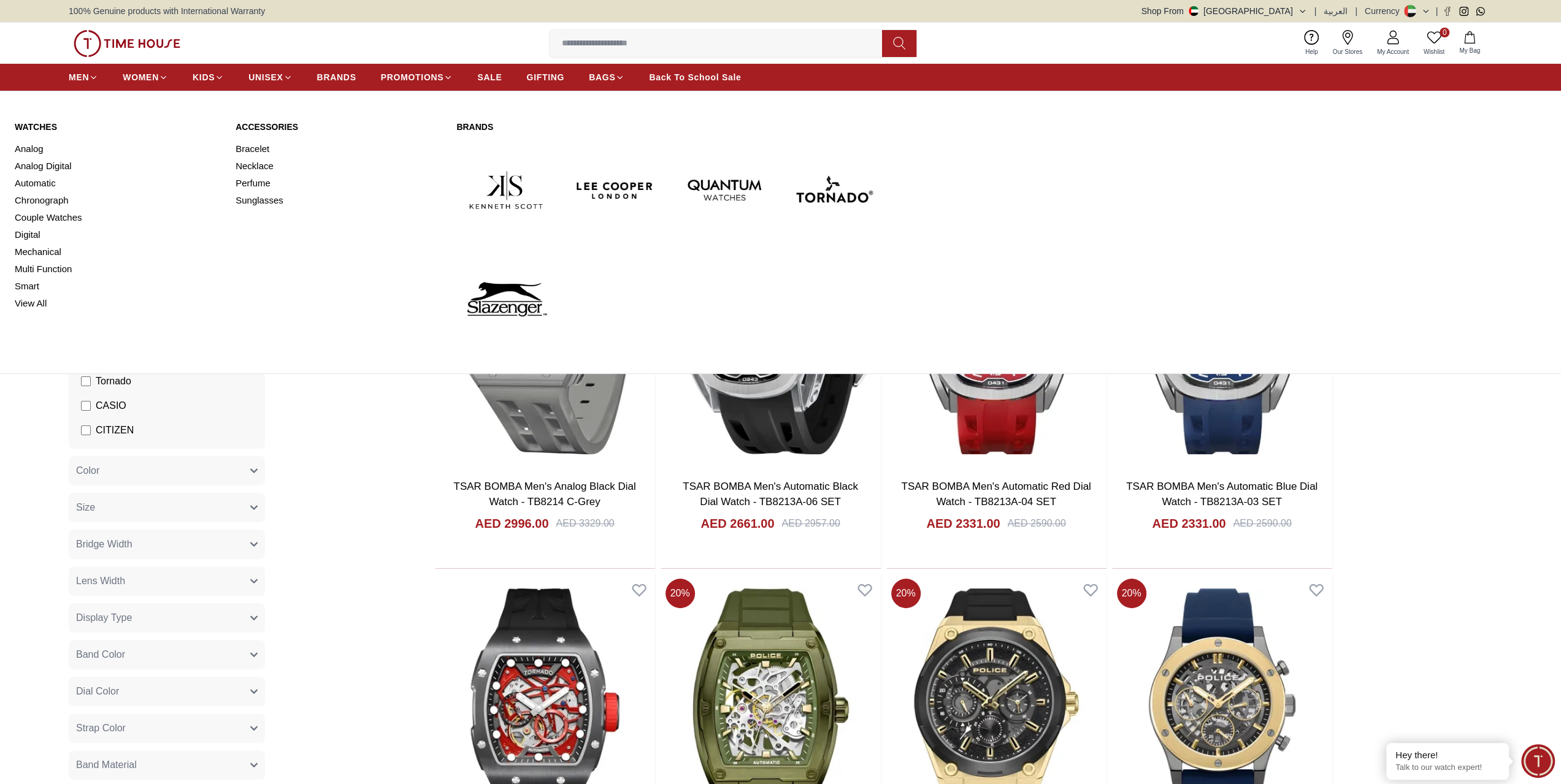
click at [622, 190] on img at bounding box center [615, 190] width 99 height 99
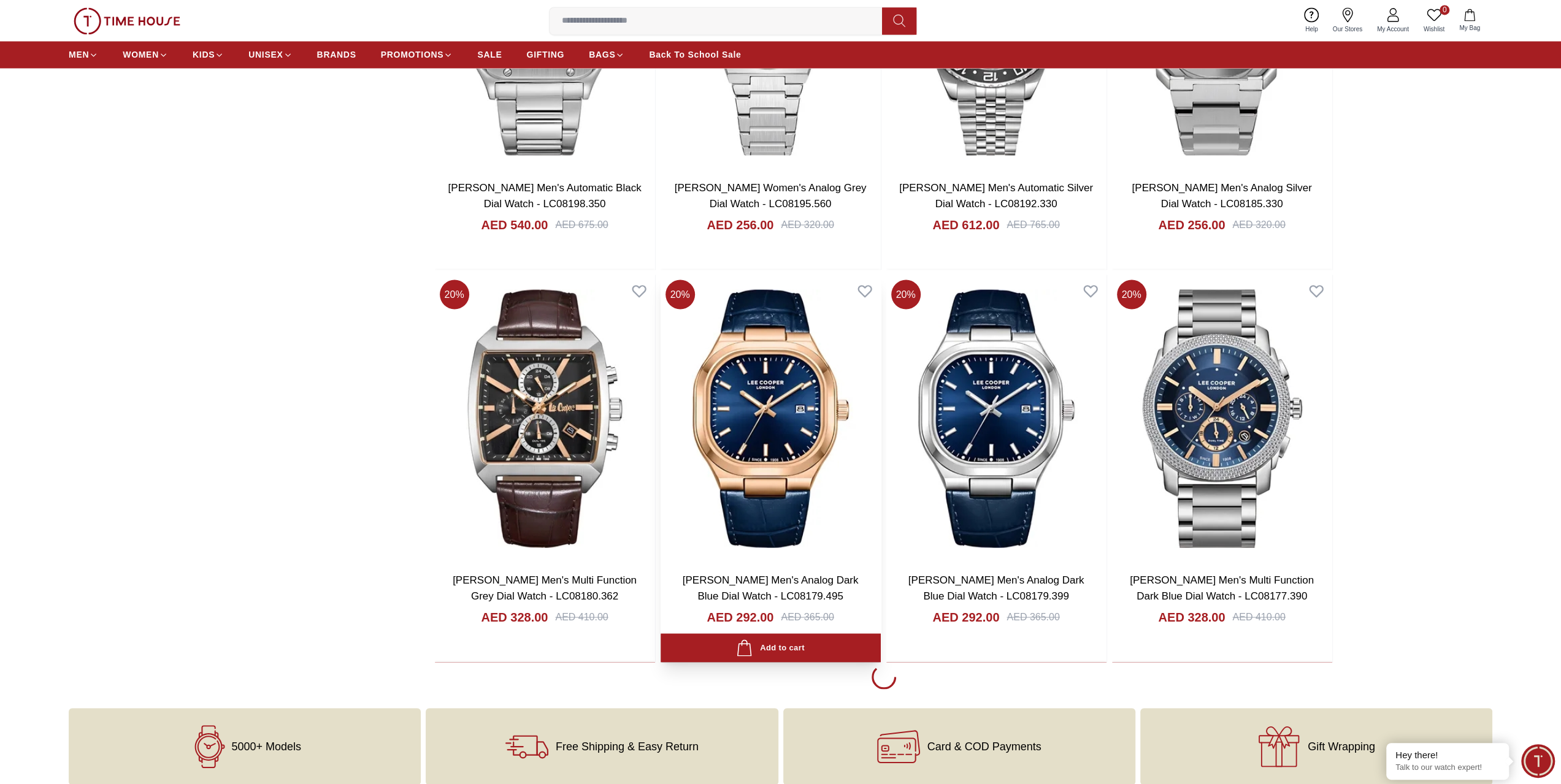
scroll to position [2208, 0]
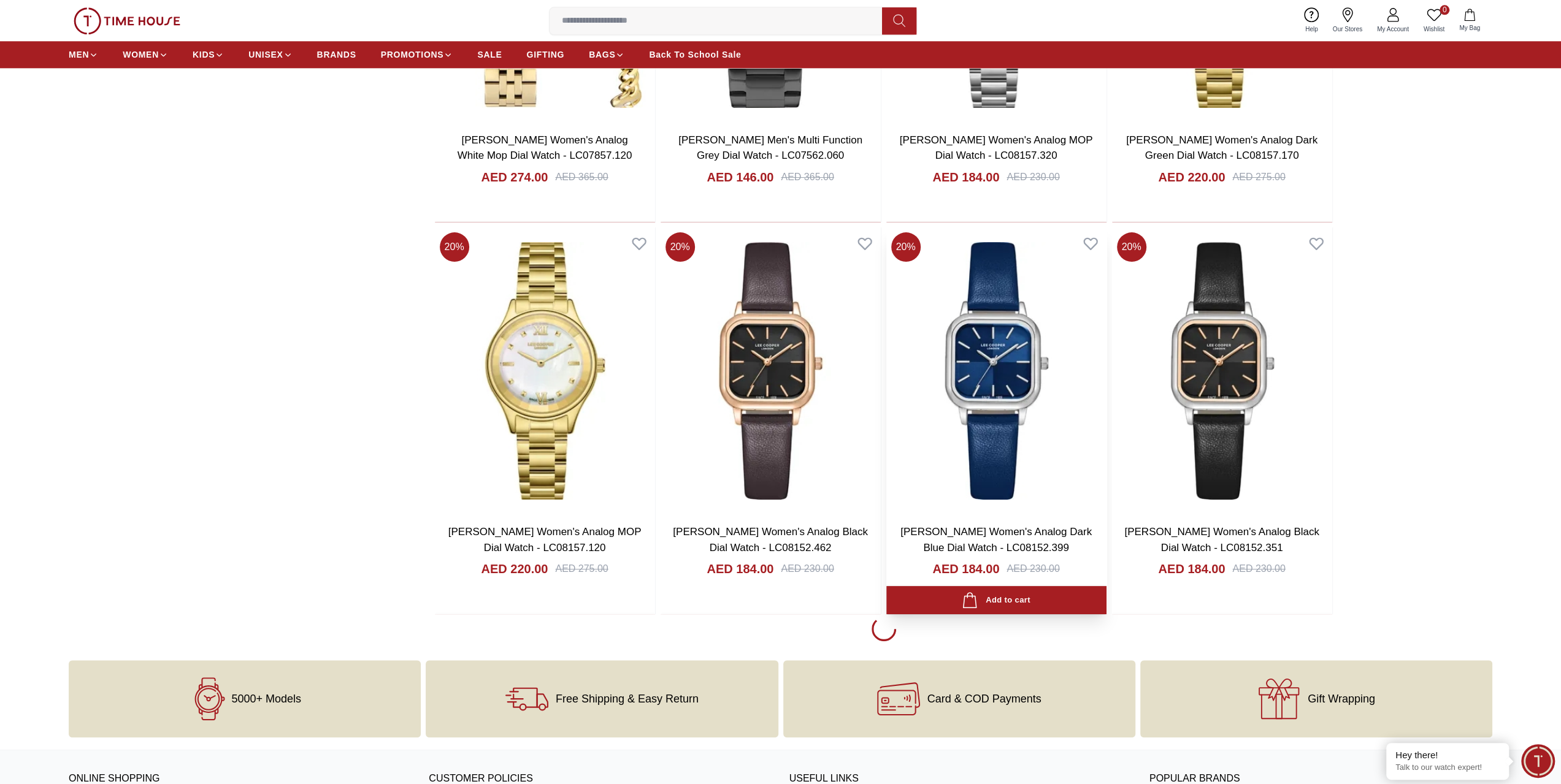
scroll to position [6315, 0]
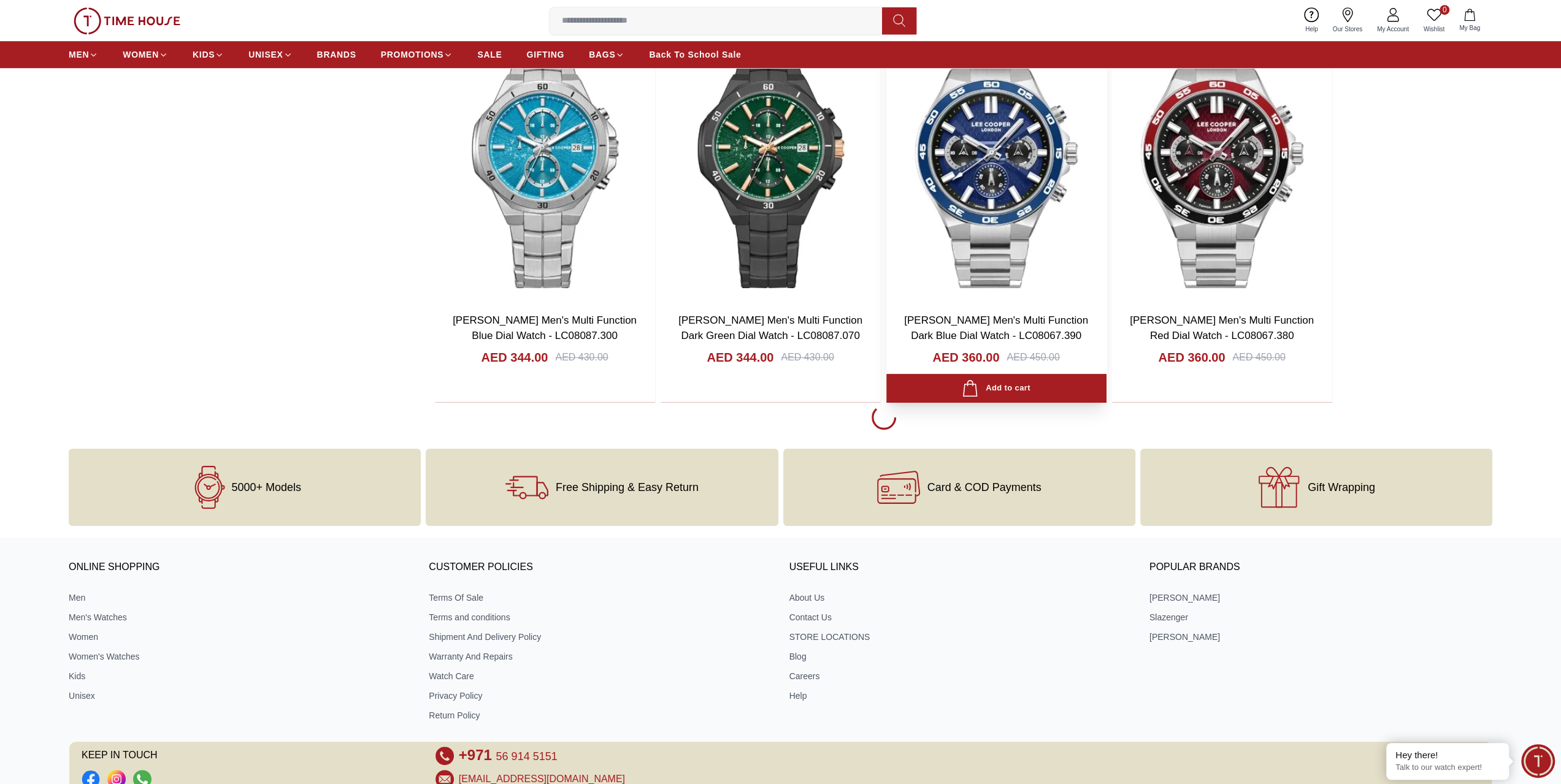
scroll to position [10301, 0]
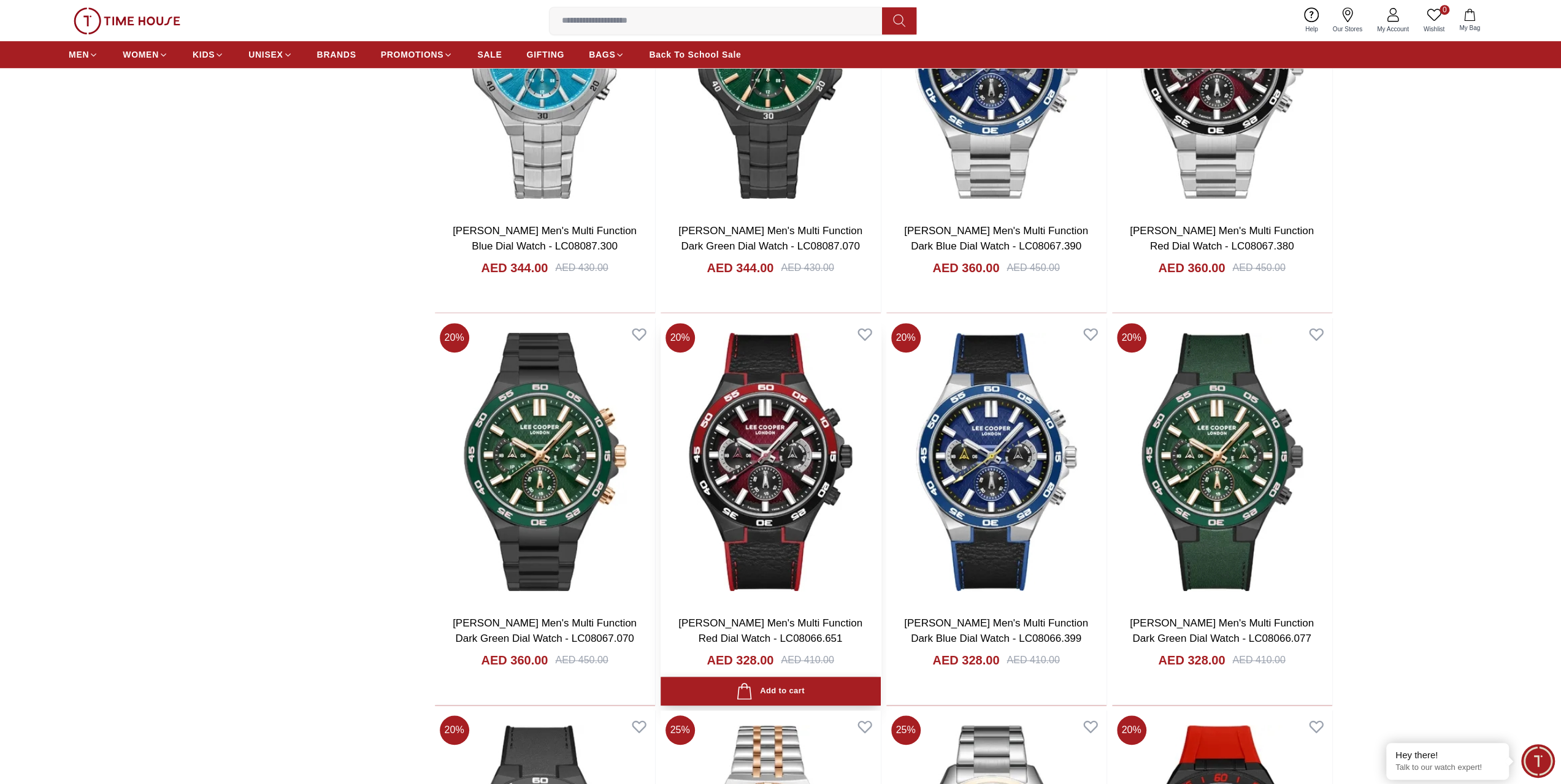
scroll to position [10546, 0]
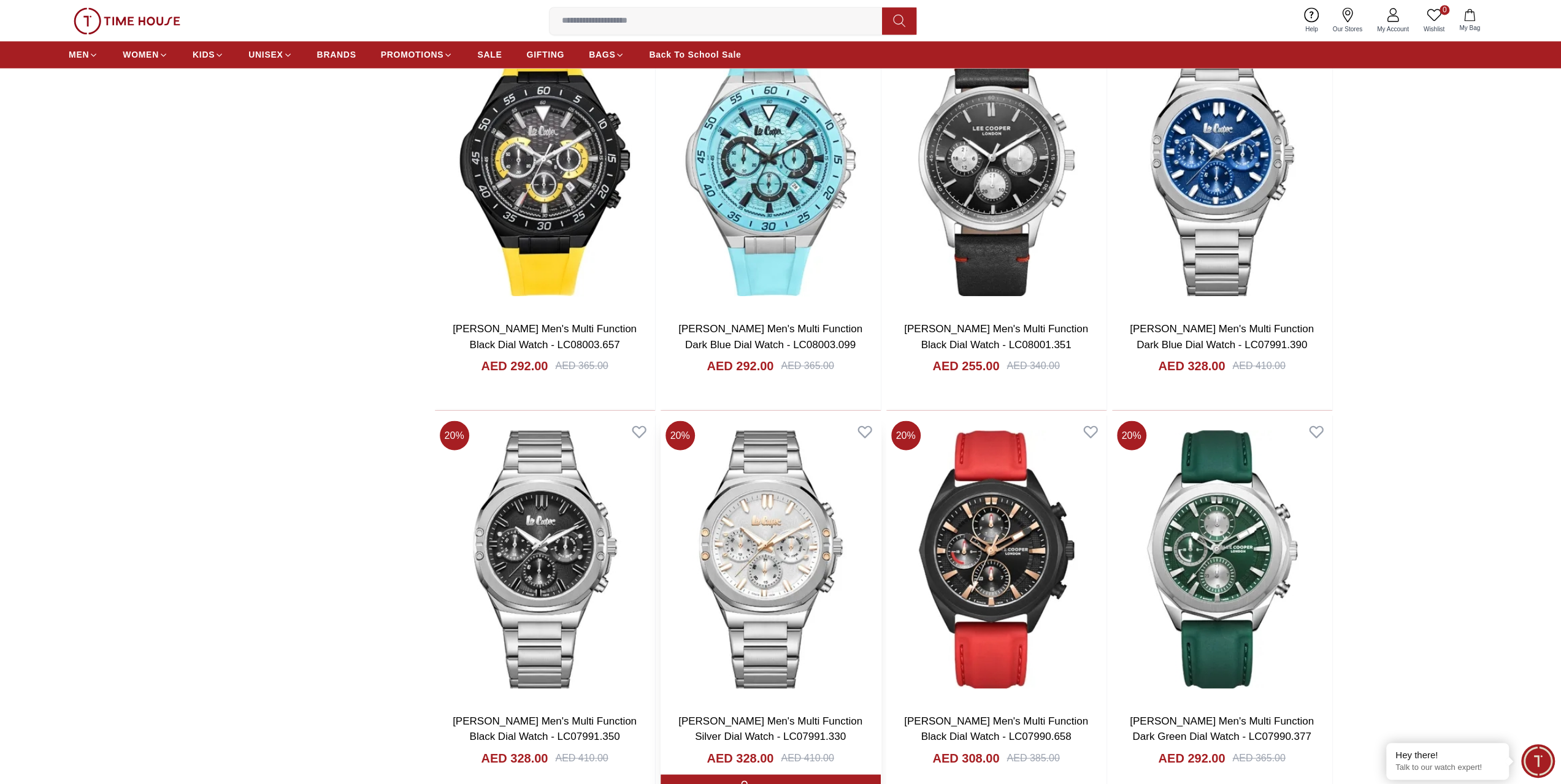
scroll to position [11404, 0]
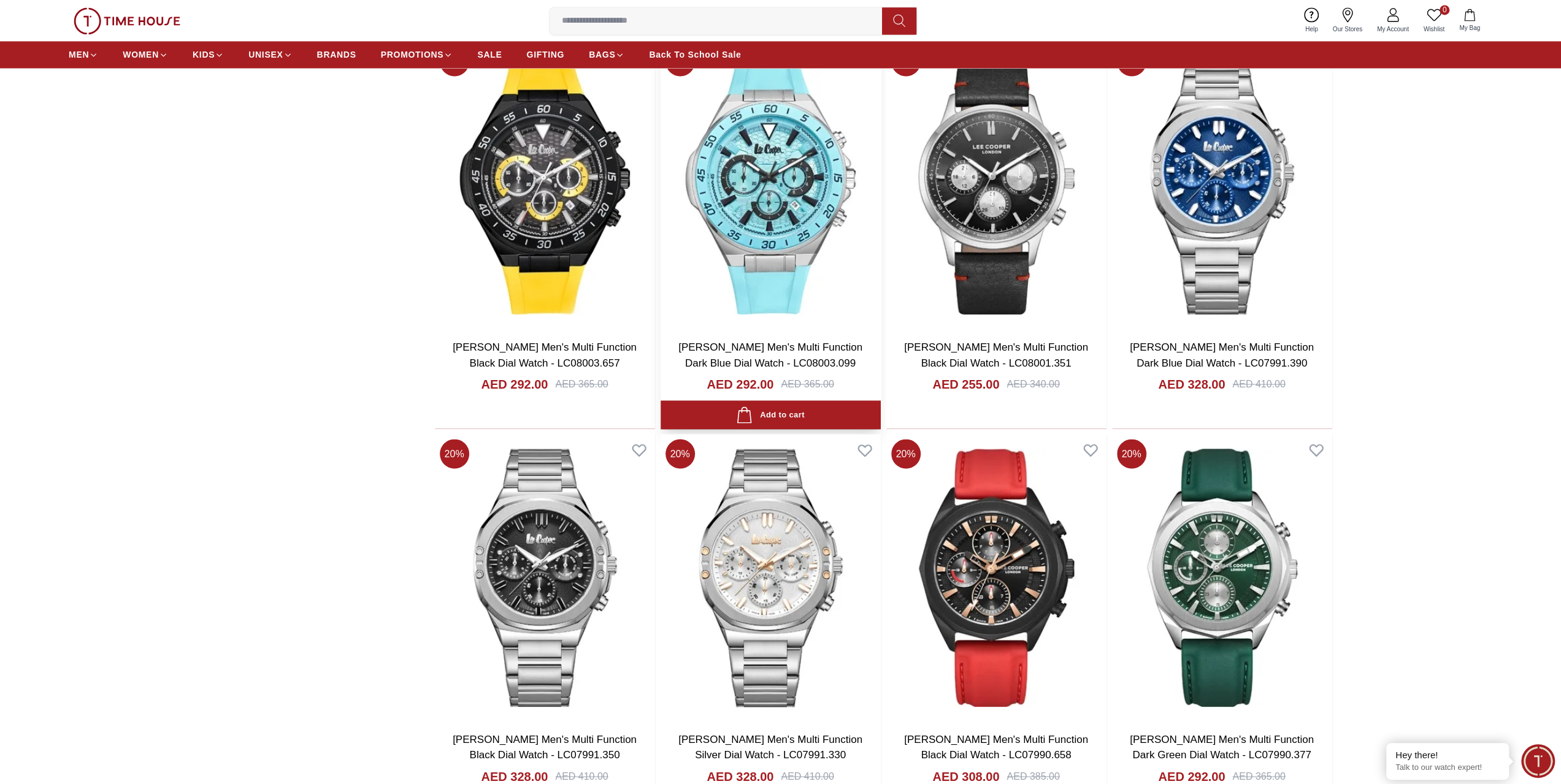
click at [783, 295] on img at bounding box center [770, 185] width 220 height 288
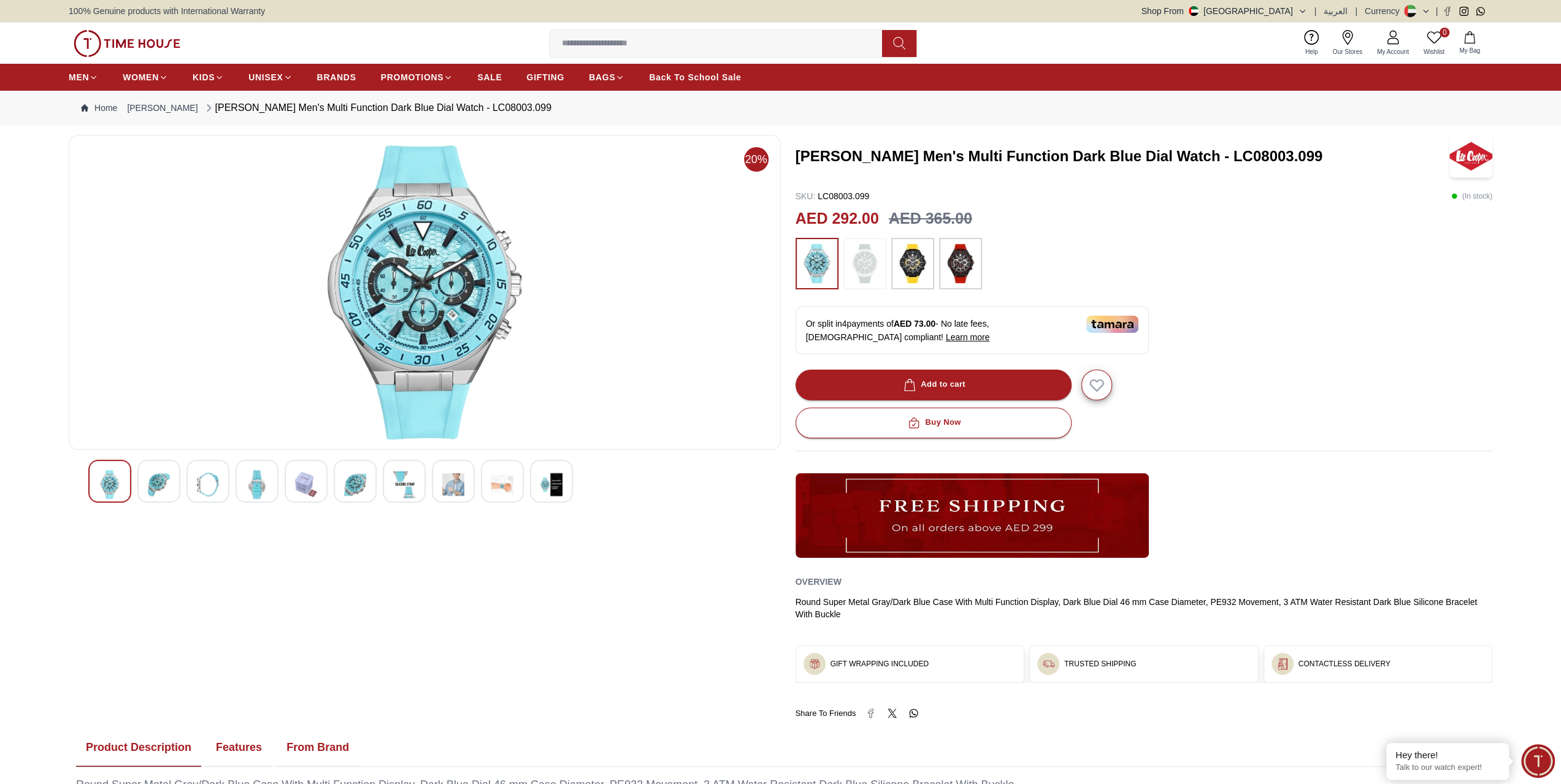
click at [350, 484] on img at bounding box center [355, 485] width 22 height 29
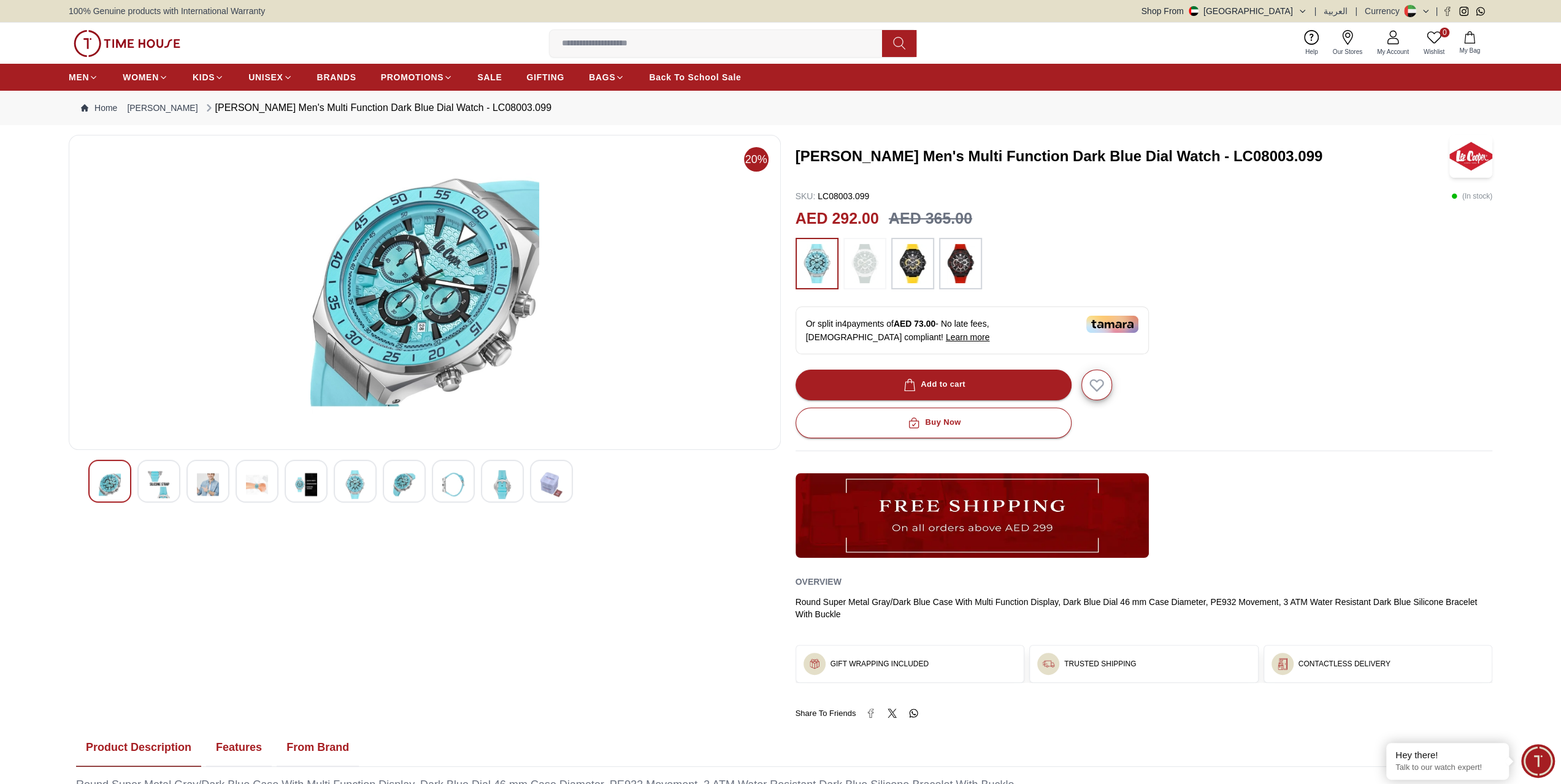
click at [402, 488] on img at bounding box center [404, 485] width 22 height 29
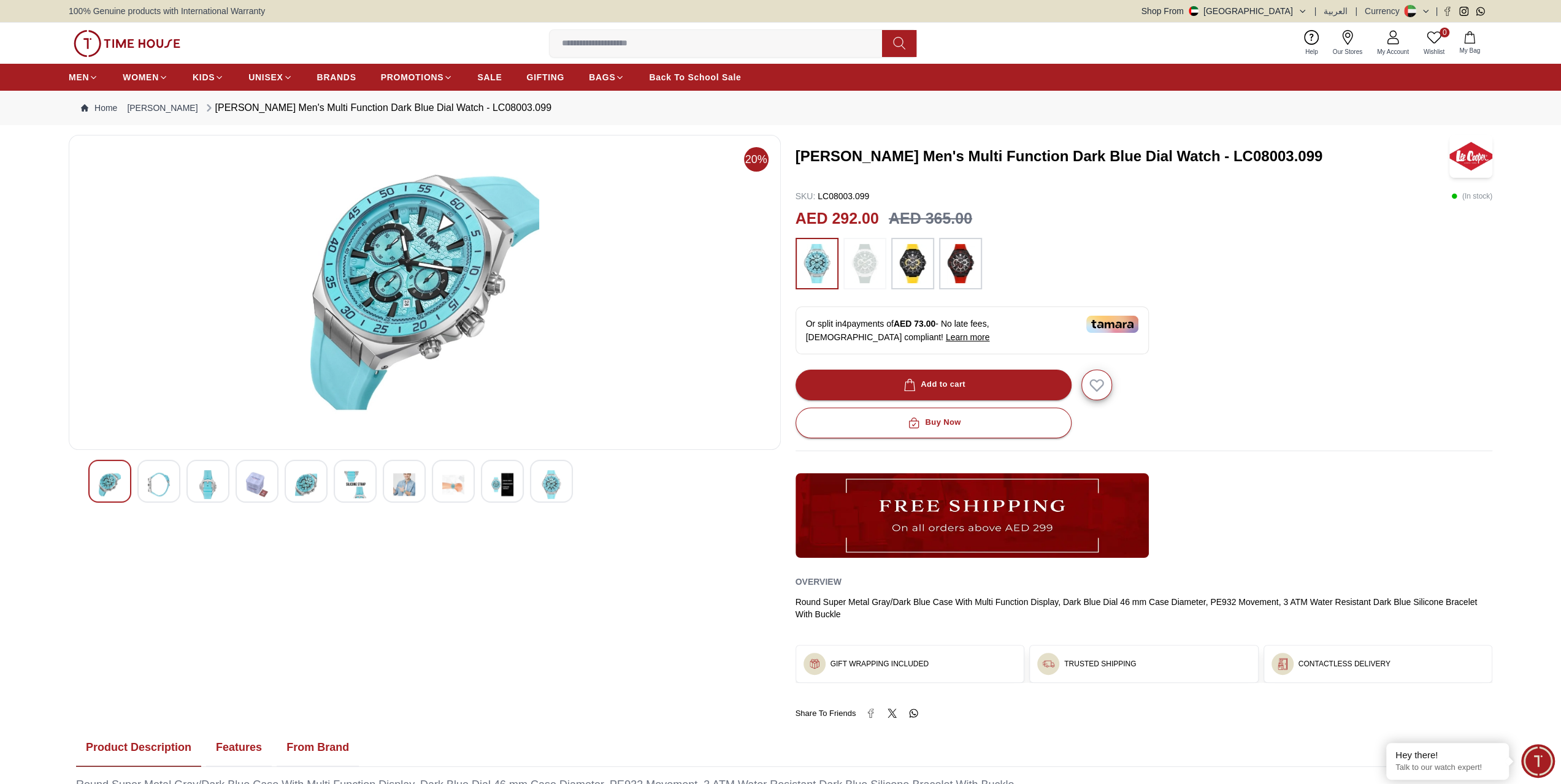
click at [460, 480] on img at bounding box center [454, 485] width 22 height 29
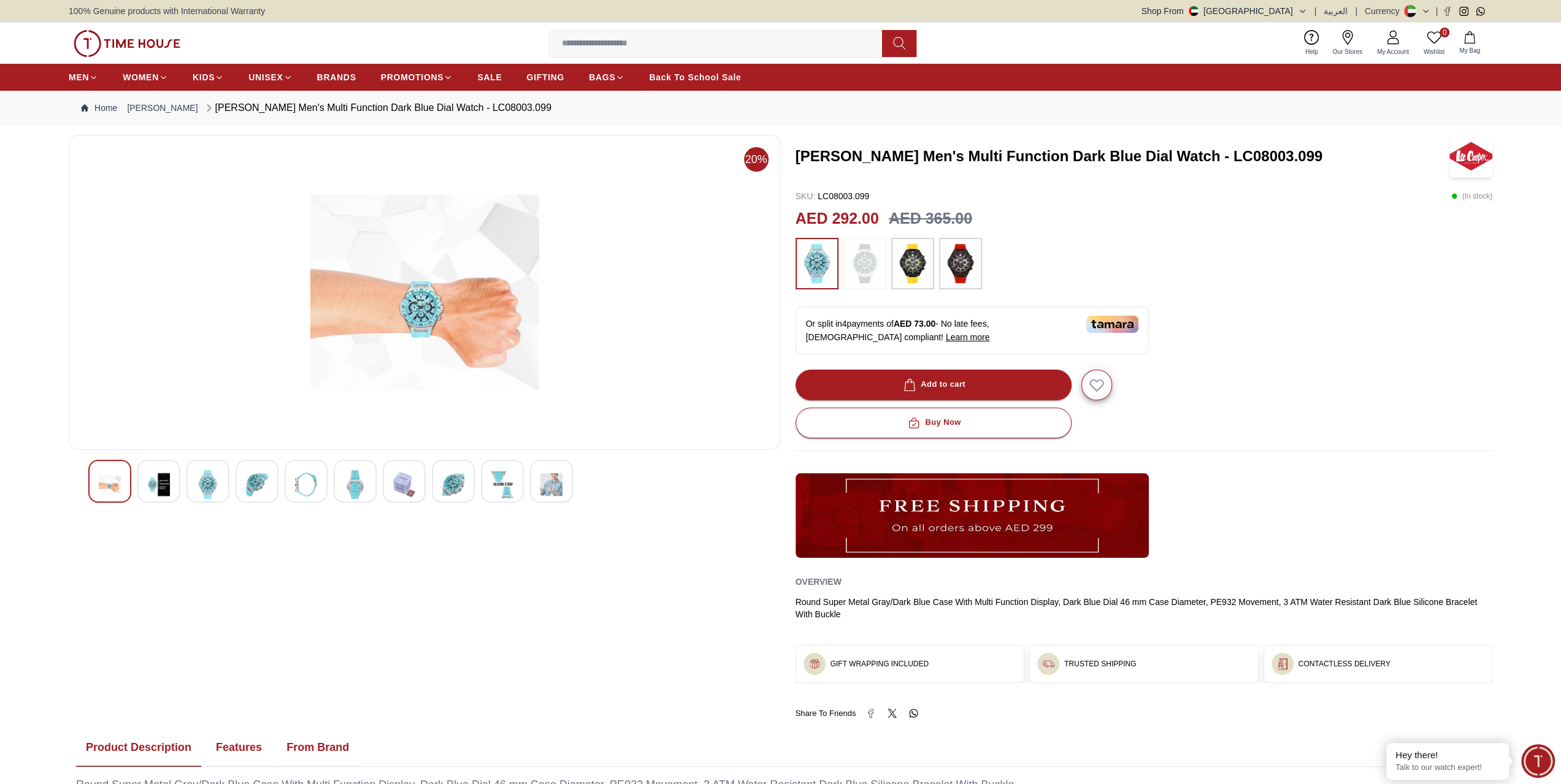
click at [514, 485] on div at bounding box center [503, 482] width 43 height 43
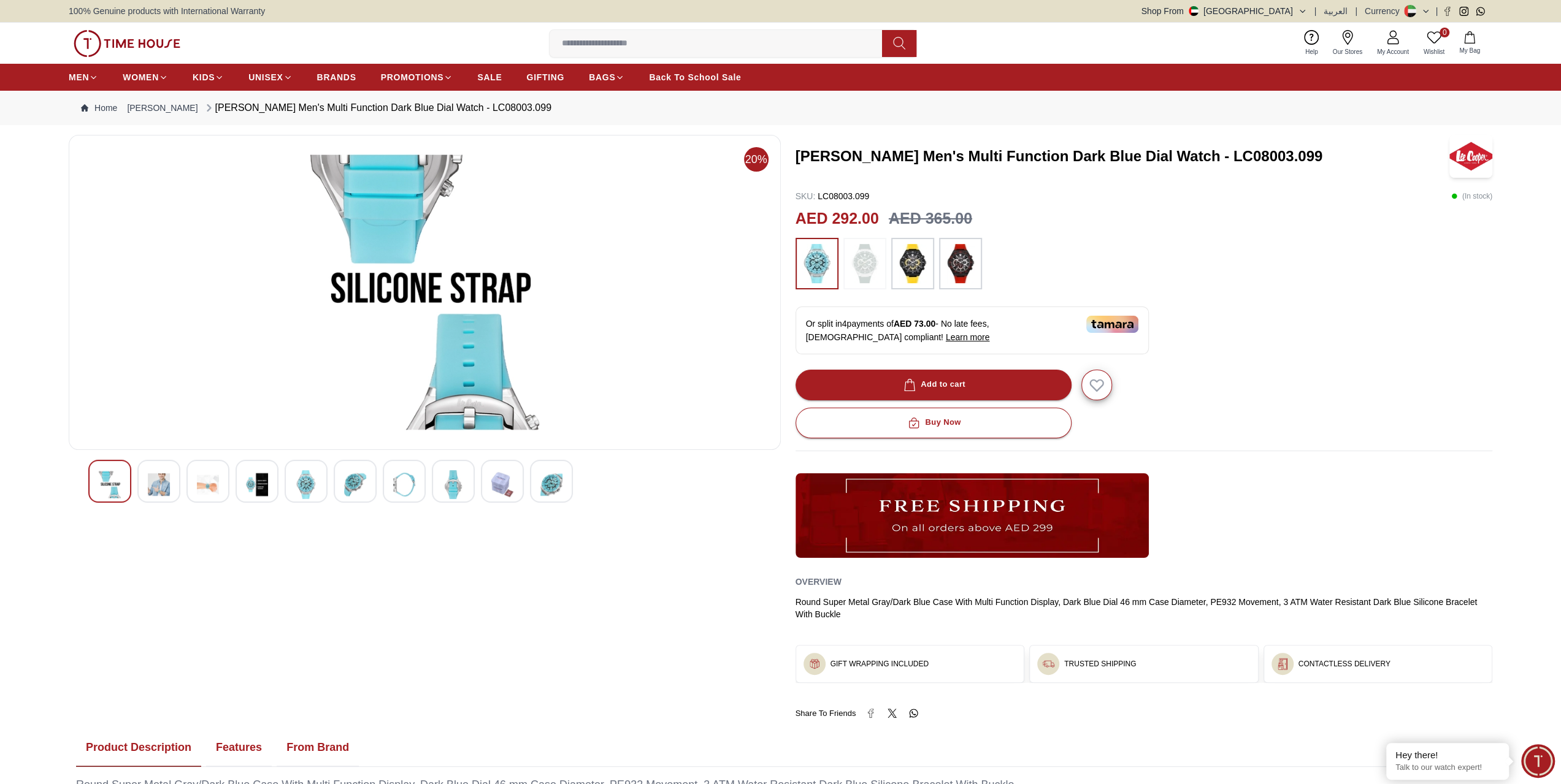
click at [541, 478] on img at bounding box center [551, 485] width 22 height 29
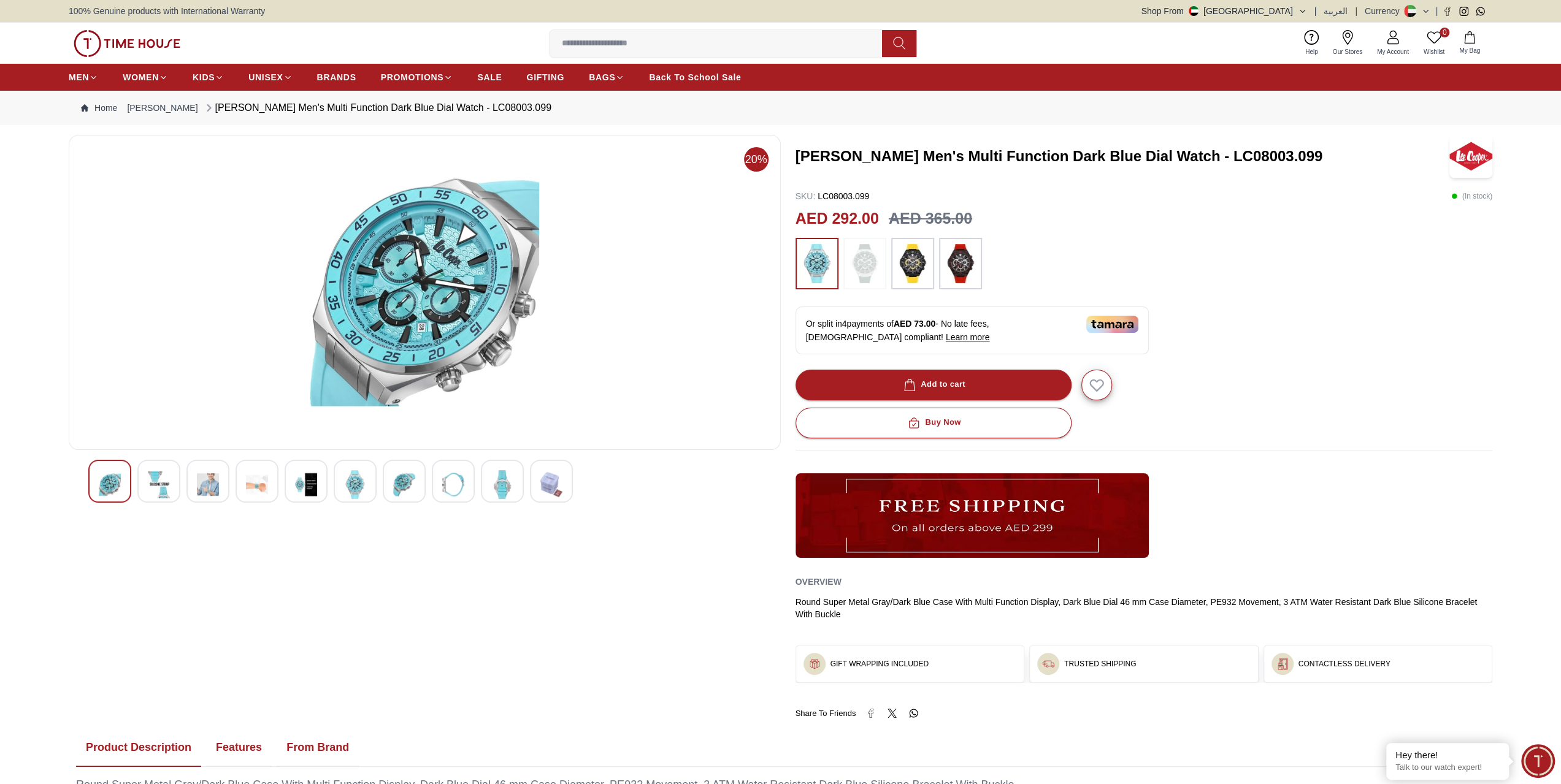
click at [213, 471] on img at bounding box center [208, 485] width 22 height 29
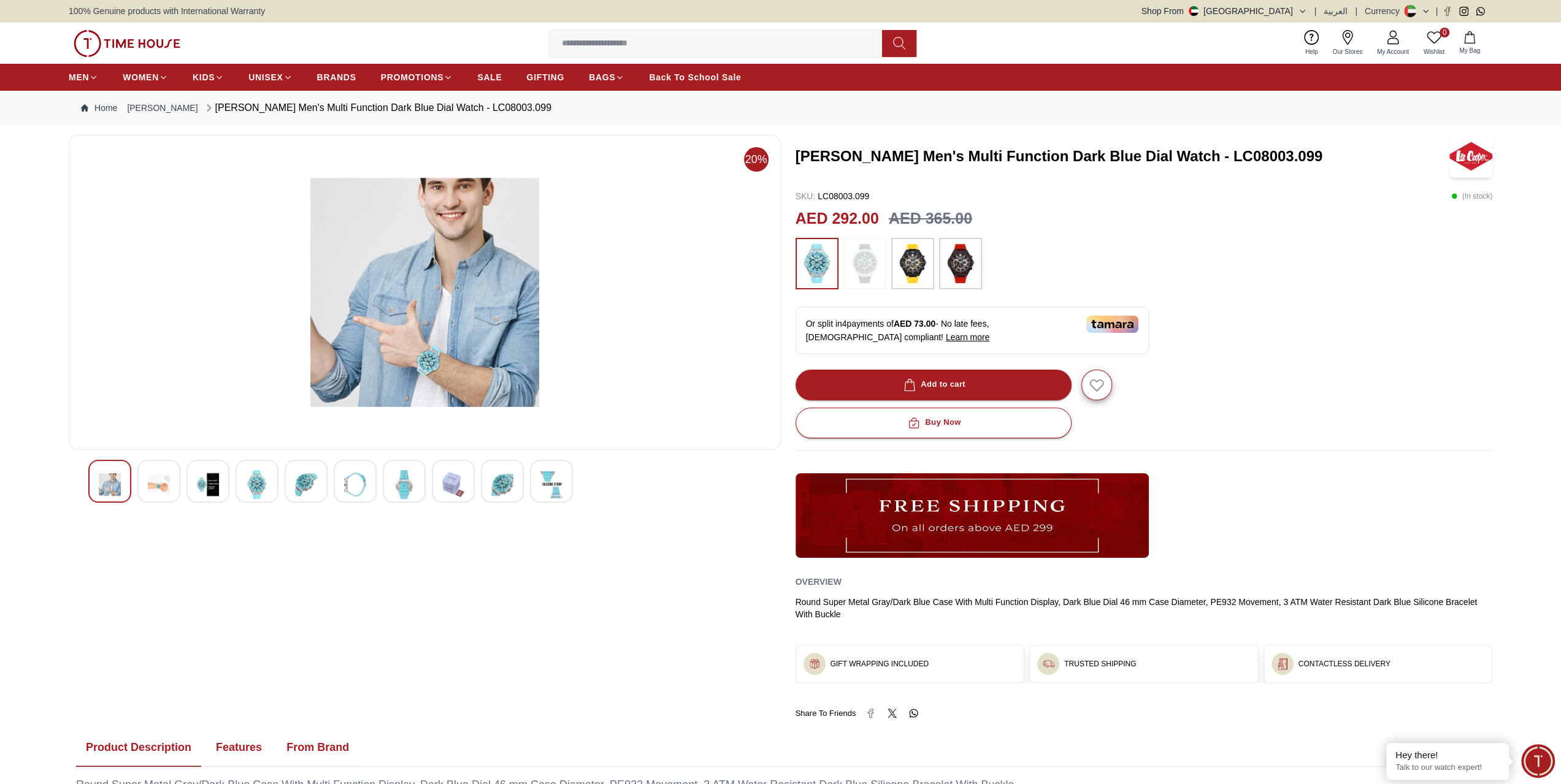
click at [157, 484] on img at bounding box center [159, 485] width 22 height 29
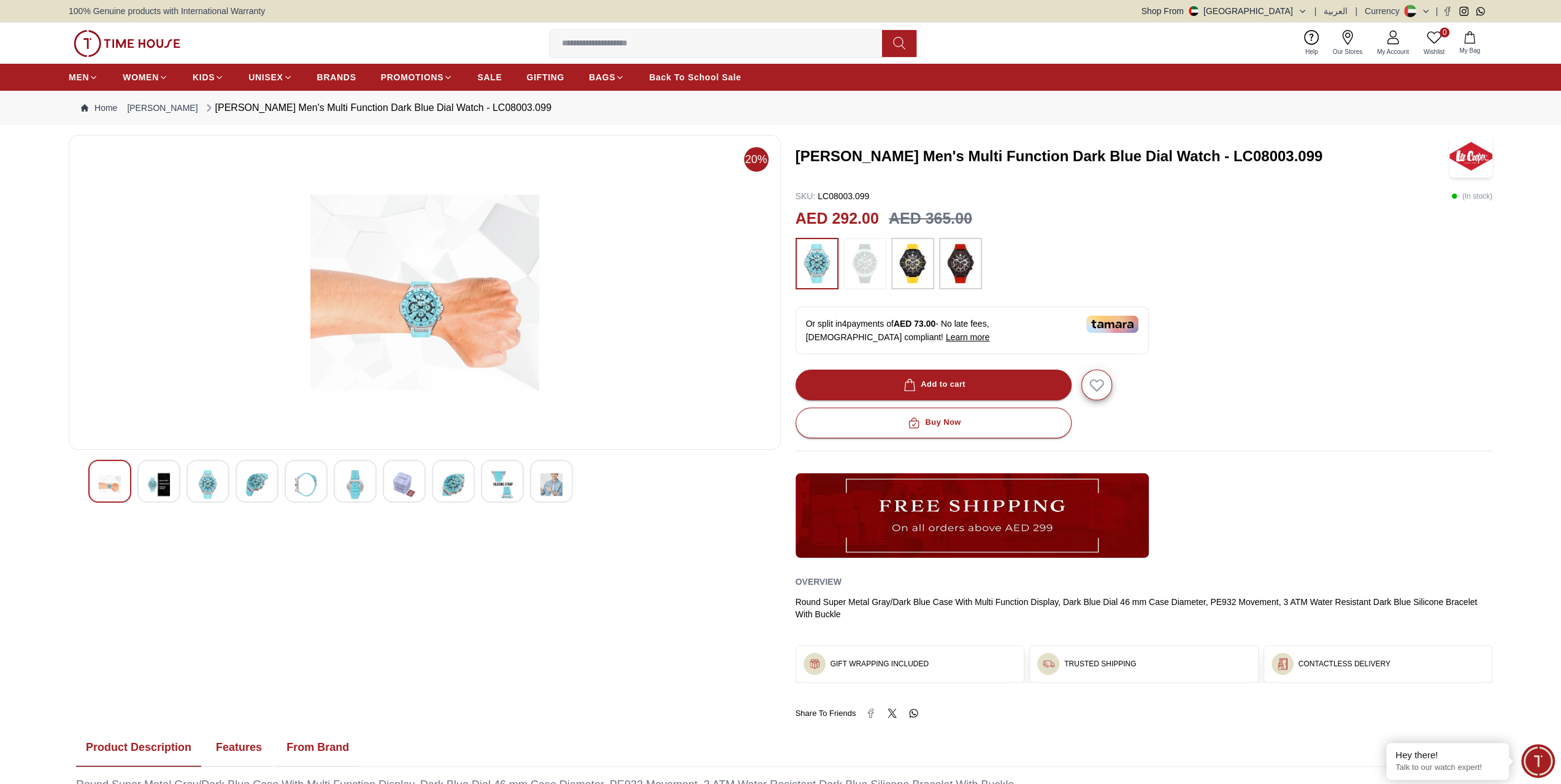
click at [229, 488] on div at bounding box center [208, 482] width 43 height 43
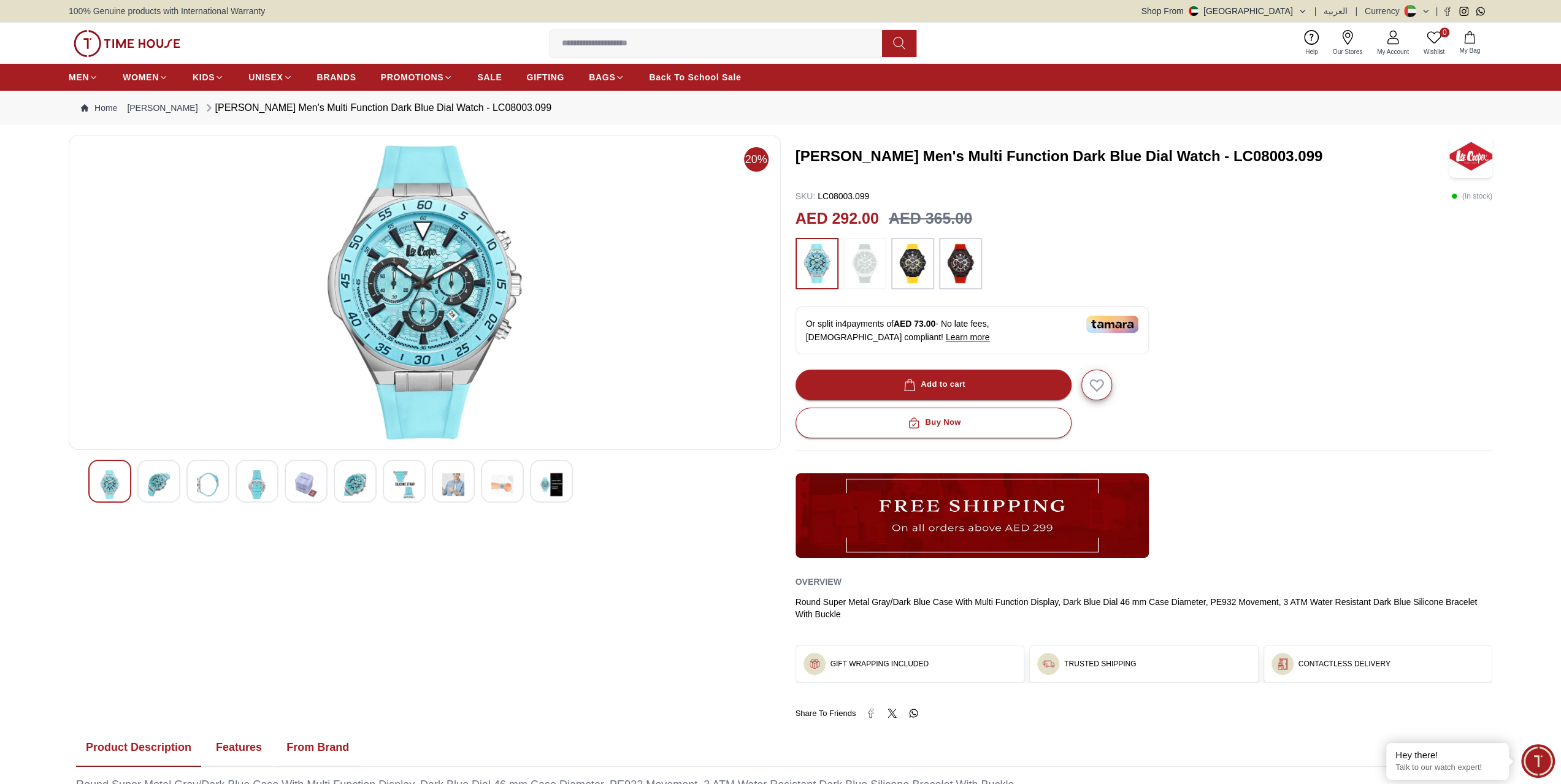
click at [298, 477] on img at bounding box center [306, 485] width 22 height 29
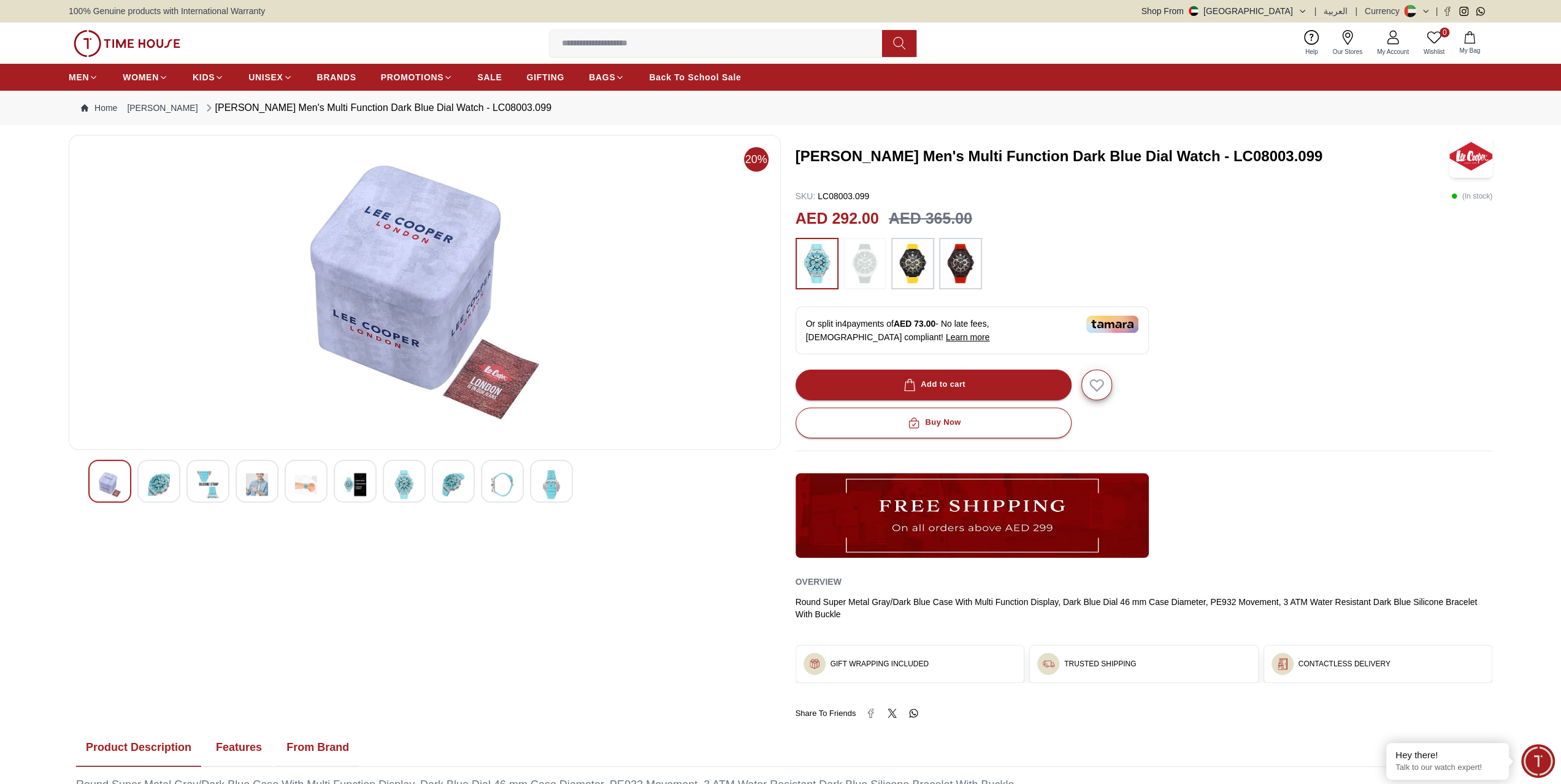
click at [405, 480] on img at bounding box center [404, 485] width 22 height 29
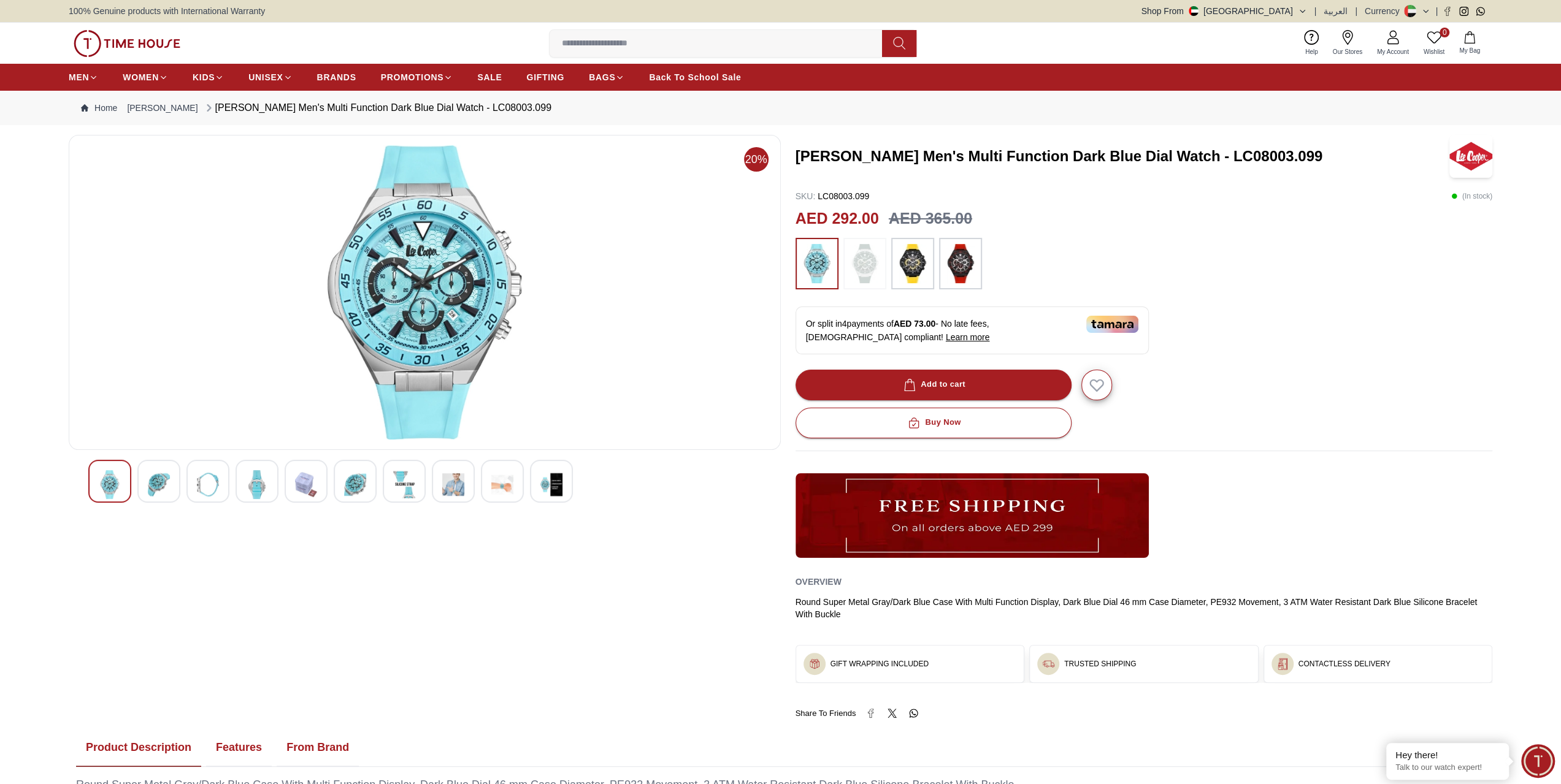
click at [510, 504] on div at bounding box center [425, 484] width 712 height 48
click at [505, 488] on img at bounding box center [503, 485] width 22 height 29
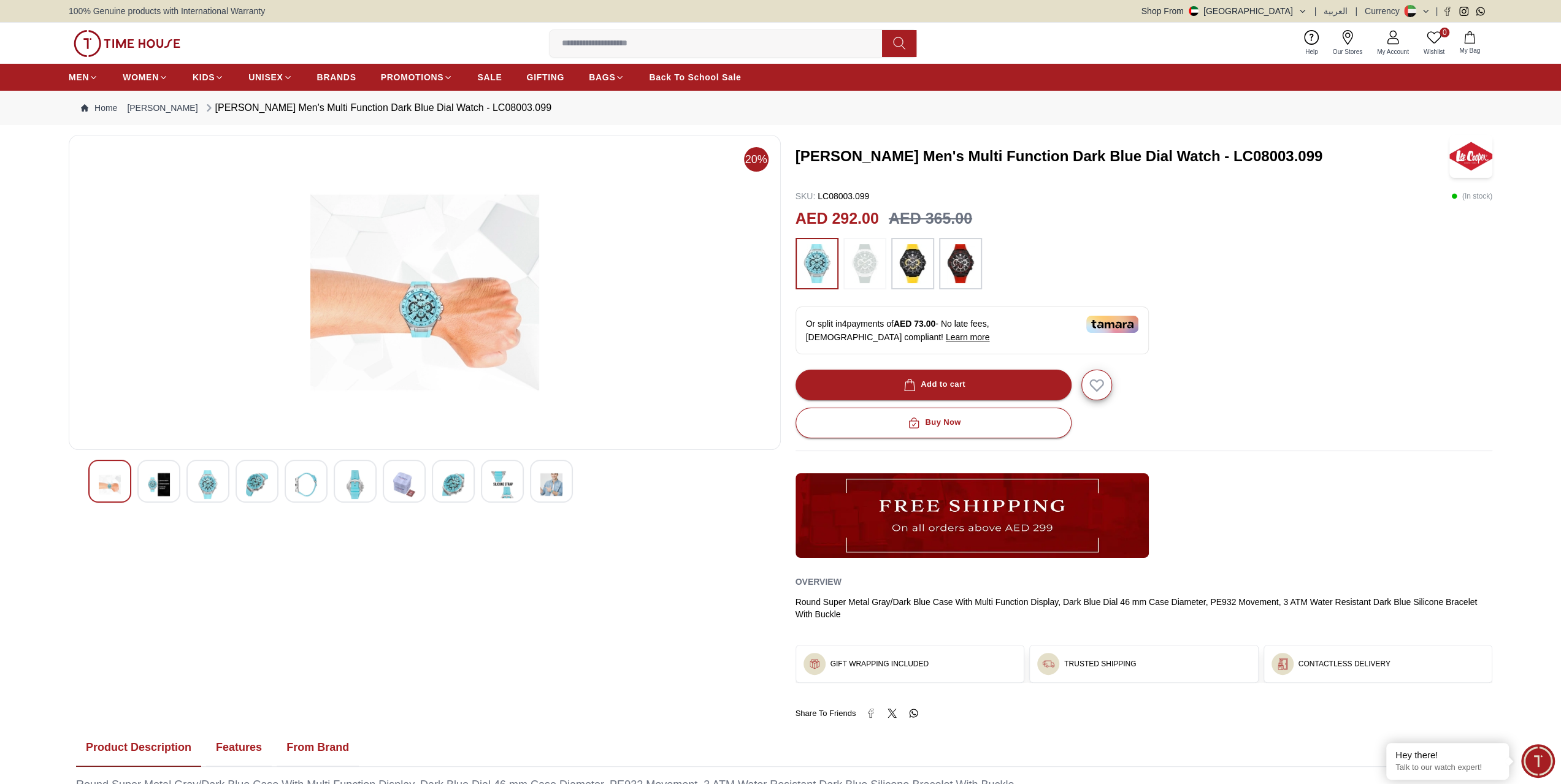
click at [535, 478] on div at bounding box center [551, 482] width 43 height 43
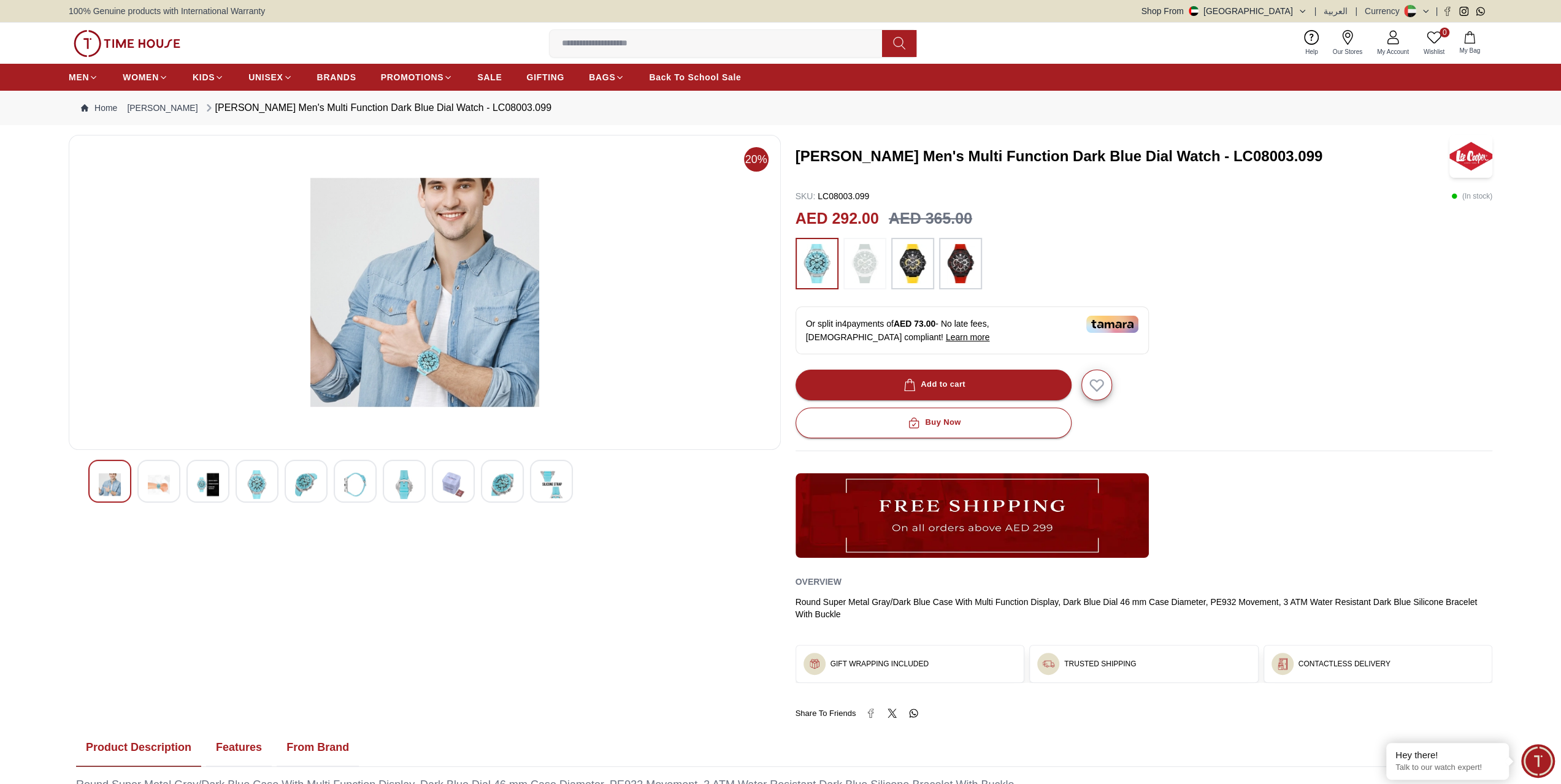
click at [517, 491] on div at bounding box center [503, 482] width 43 height 43
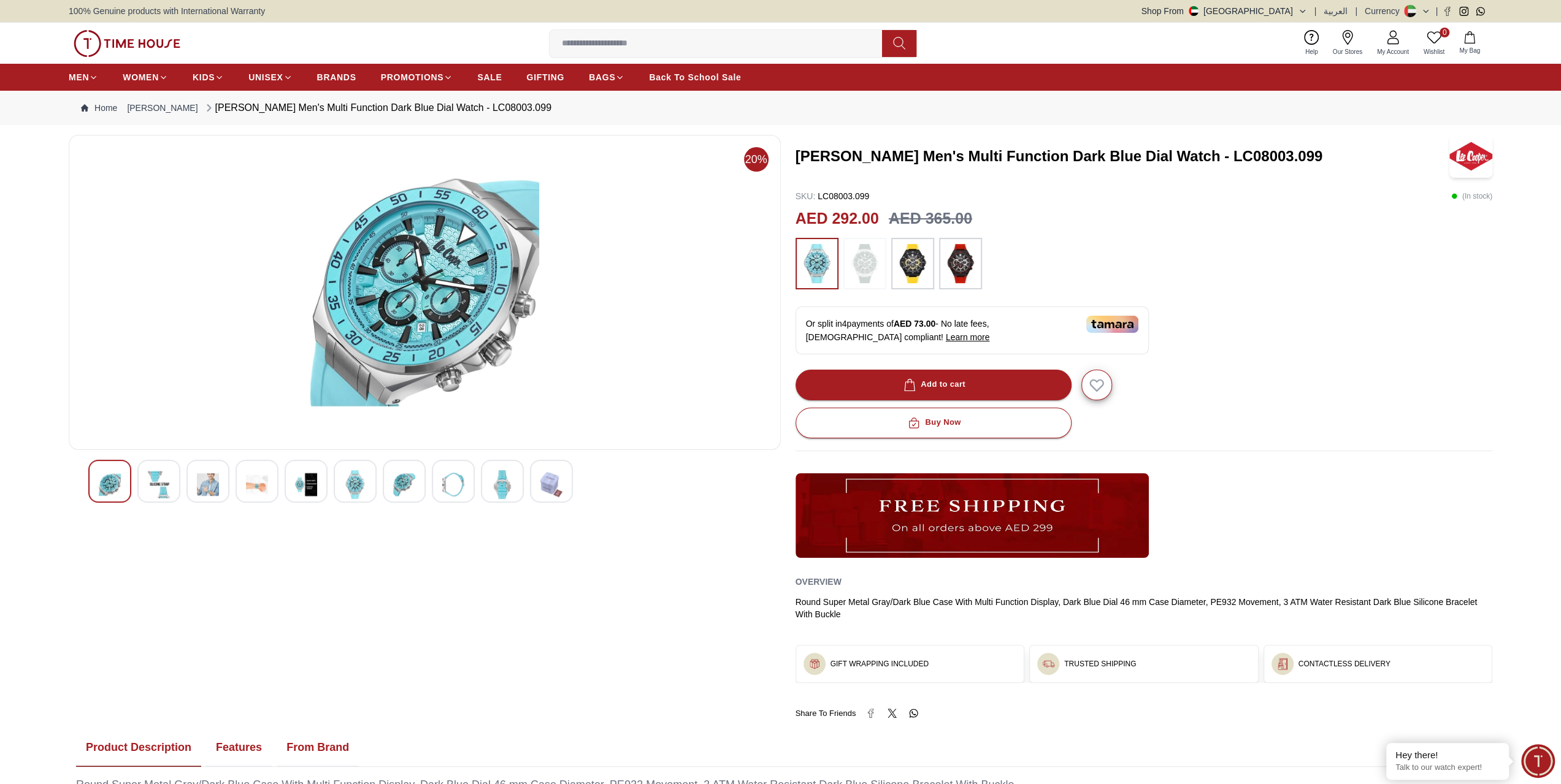
click at [468, 494] on div at bounding box center [454, 482] width 43 height 43
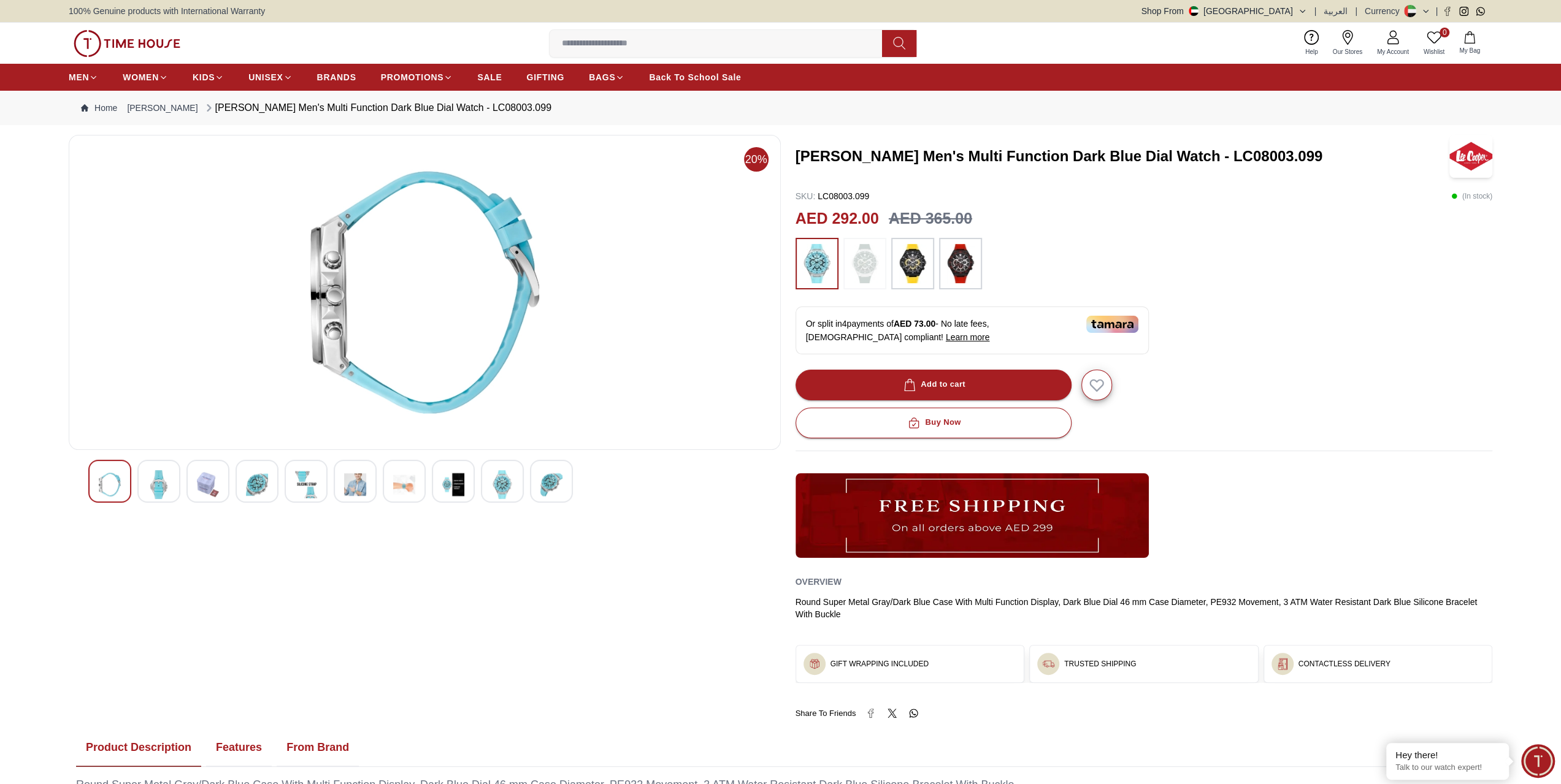
click at [428, 486] on div at bounding box center [425, 482] width 673 height 43
click at [374, 486] on div at bounding box center [355, 482] width 43 height 43
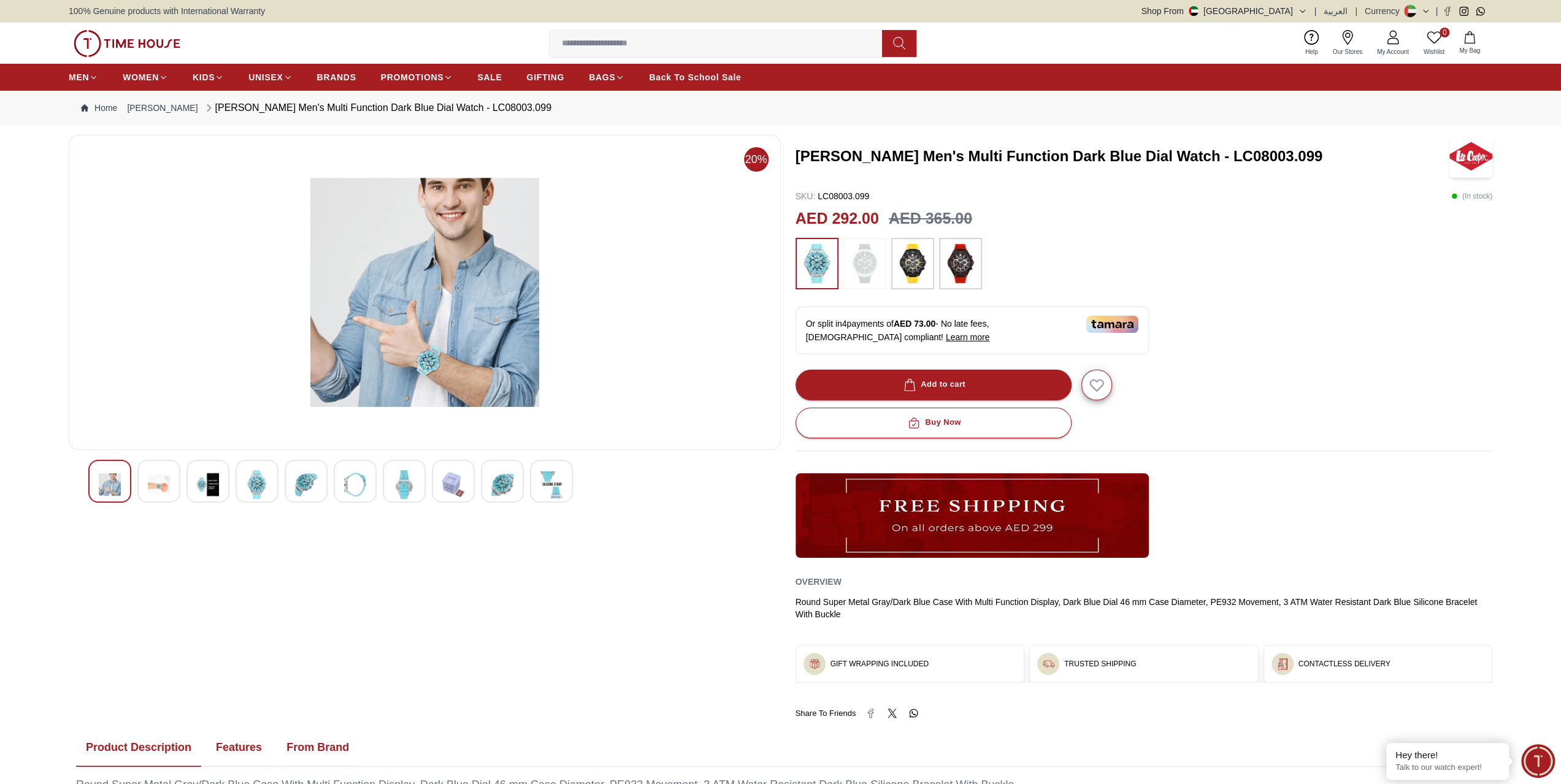
click at [350, 489] on img at bounding box center [355, 485] width 22 height 29
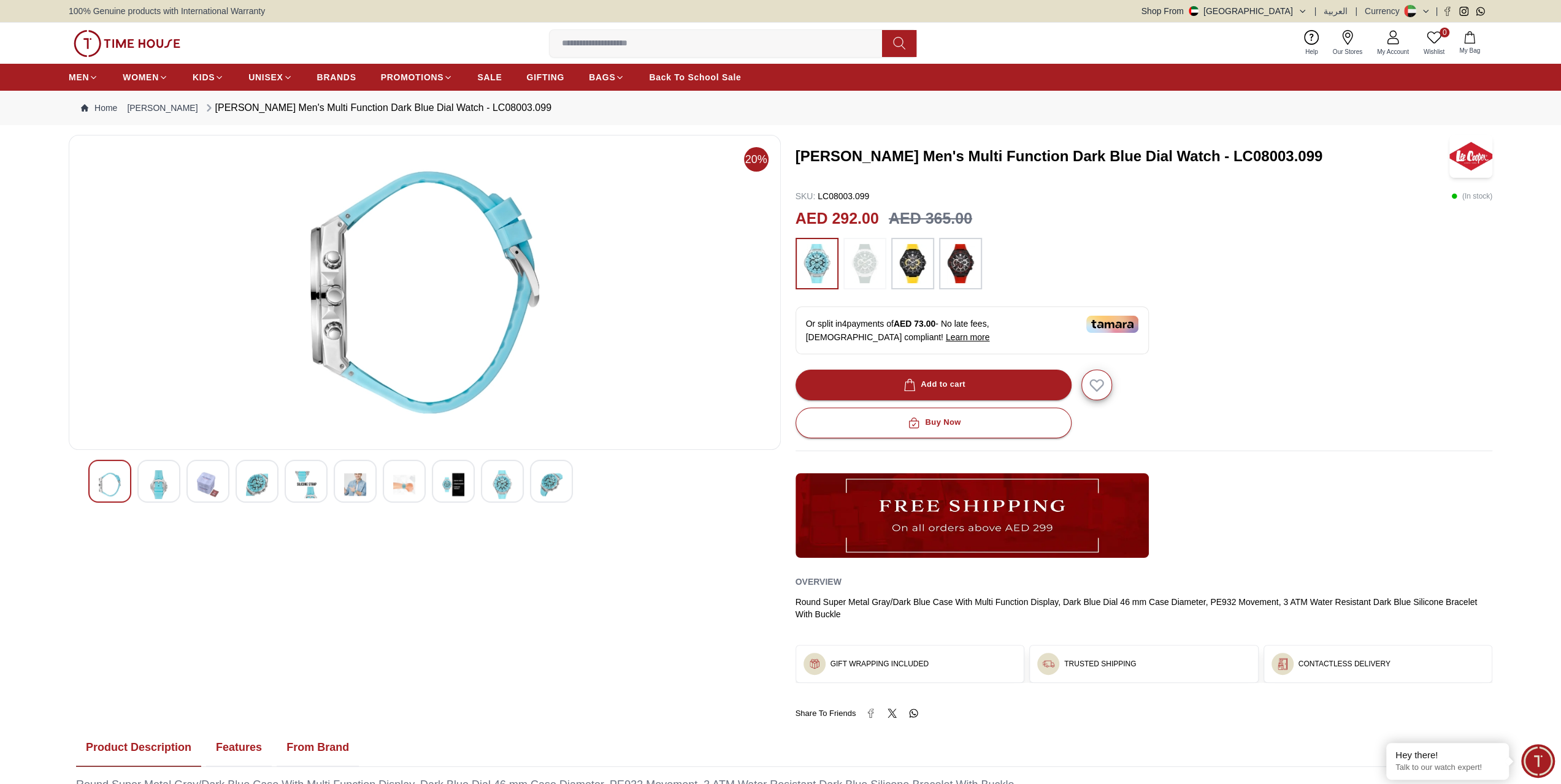
click at [506, 484] on img at bounding box center [503, 485] width 22 height 29
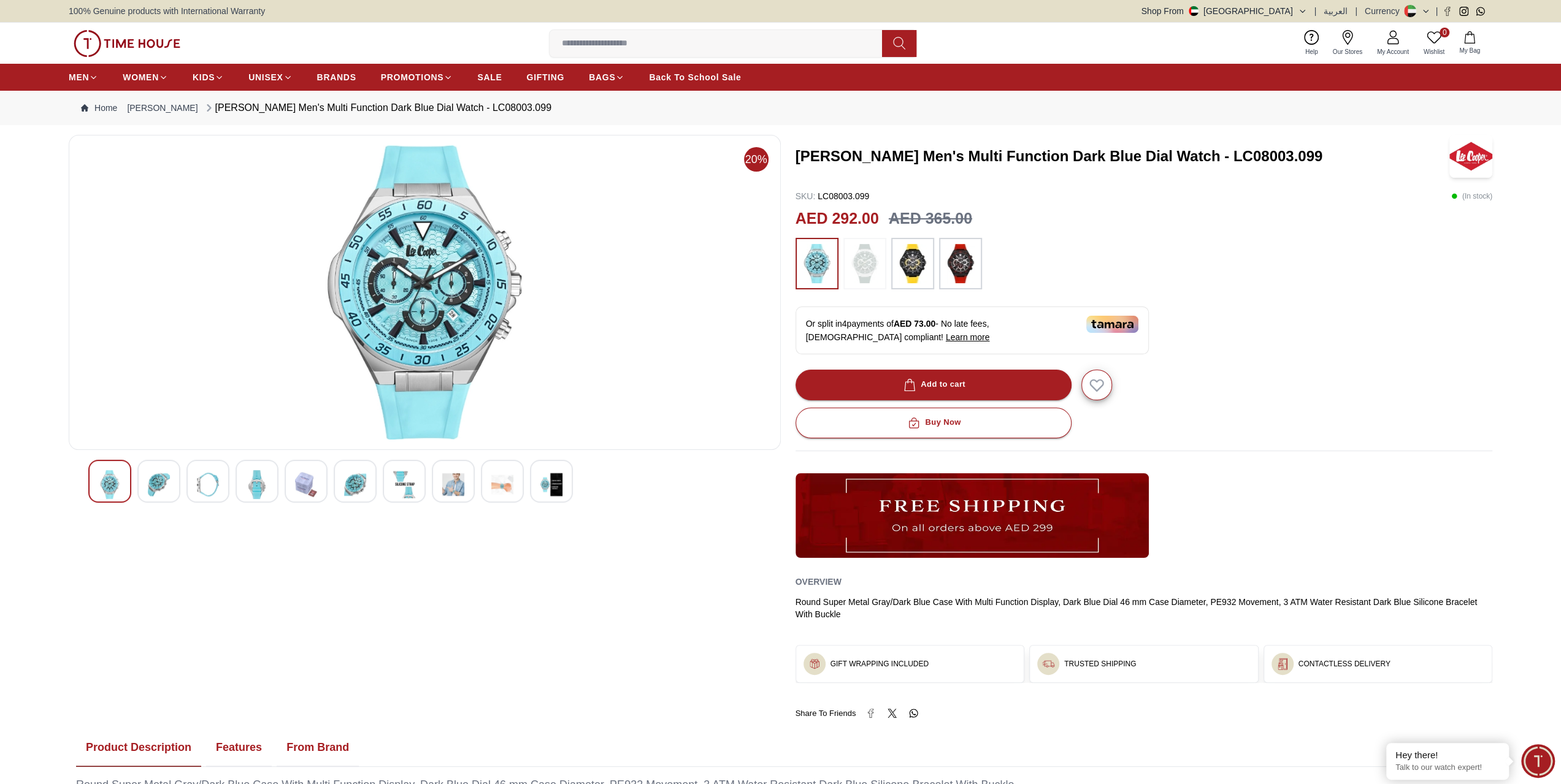
click at [373, 470] on div at bounding box center [355, 482] width 43 height 43
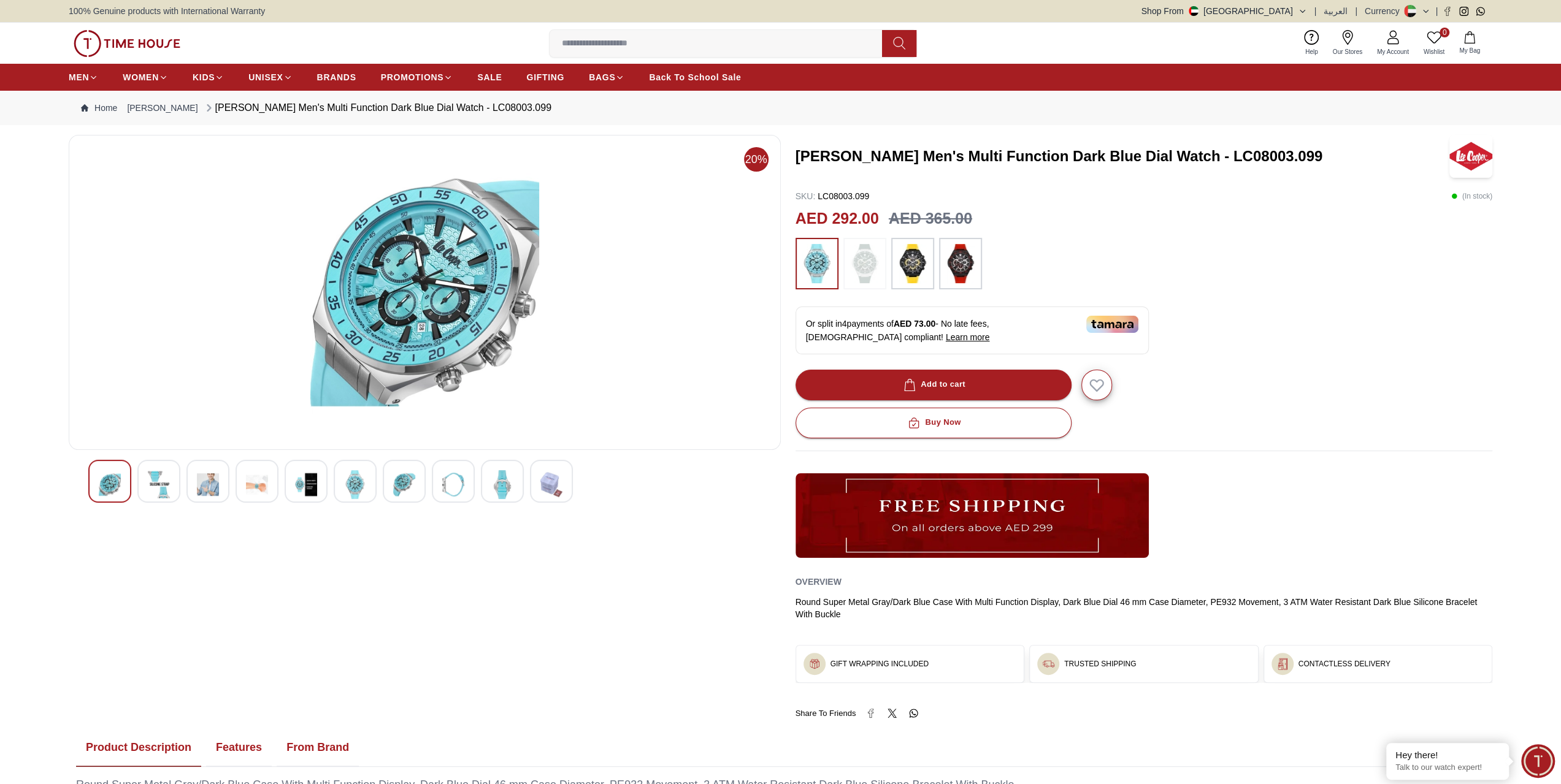
click at [219, 469] on div at bounding box center [208, 482] width 43 height 43
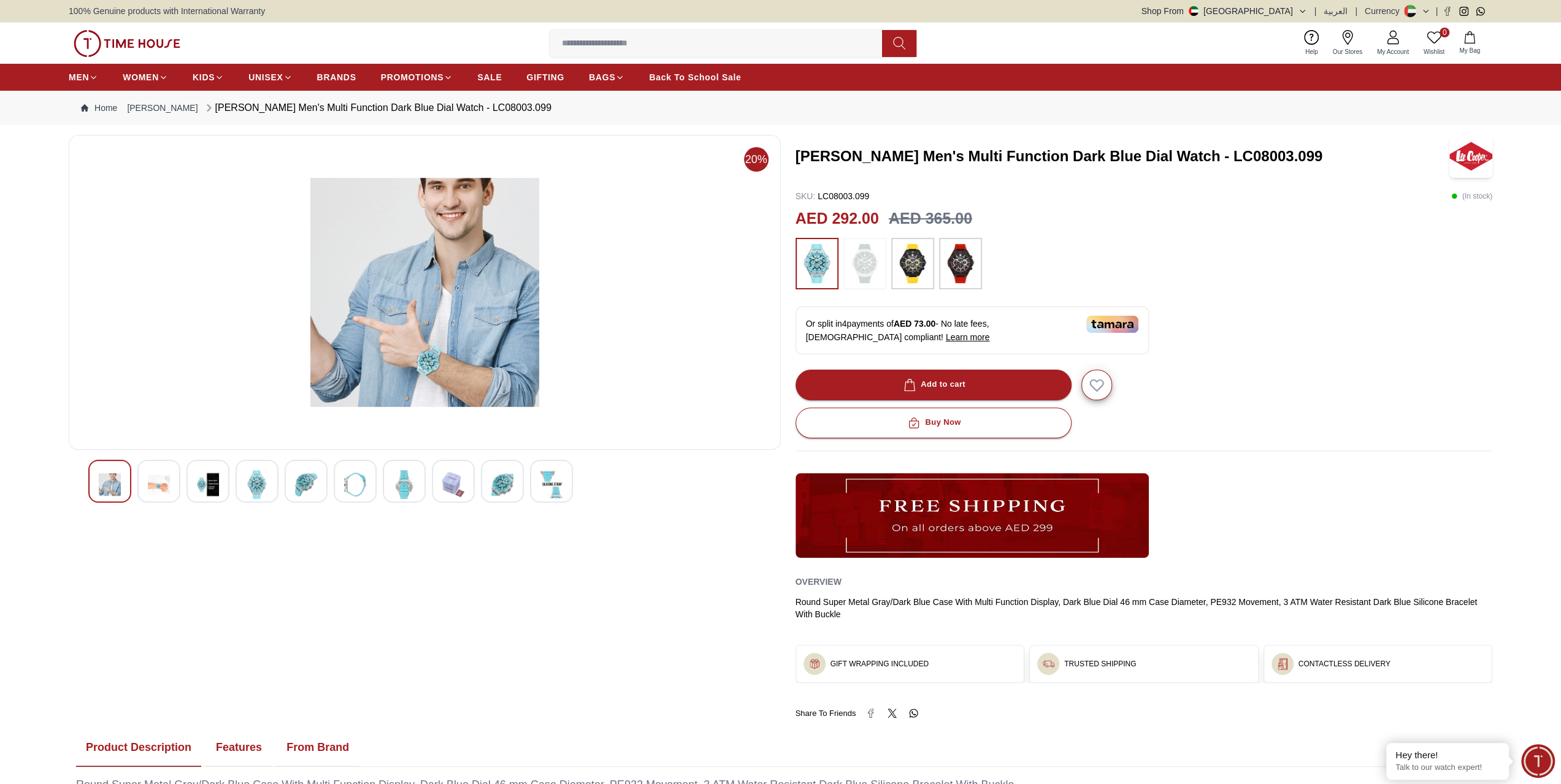
click at [155, 488] on img at bounding box center [159, 485] width 22 height 29
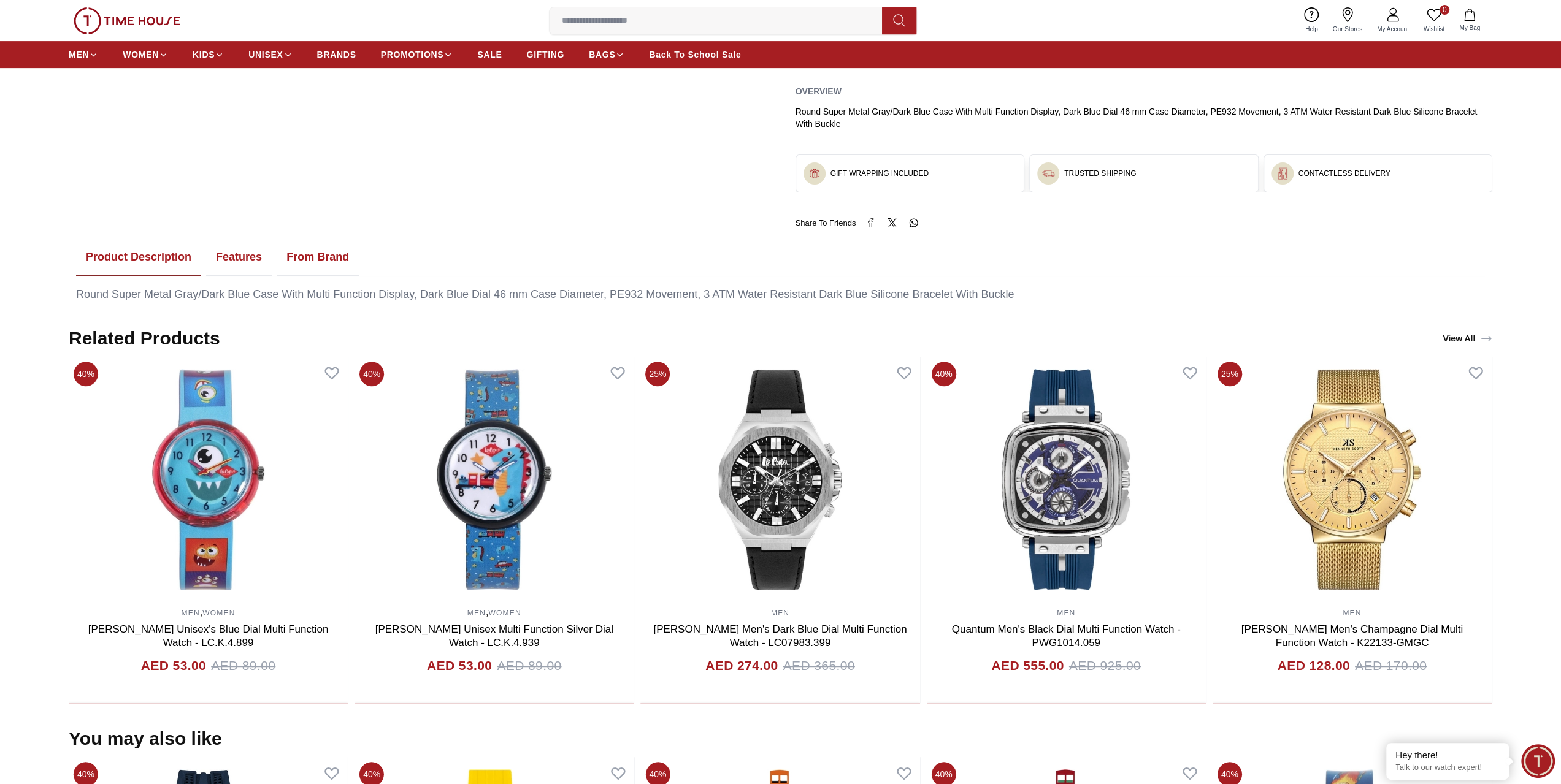
scroll to position [981, 0]
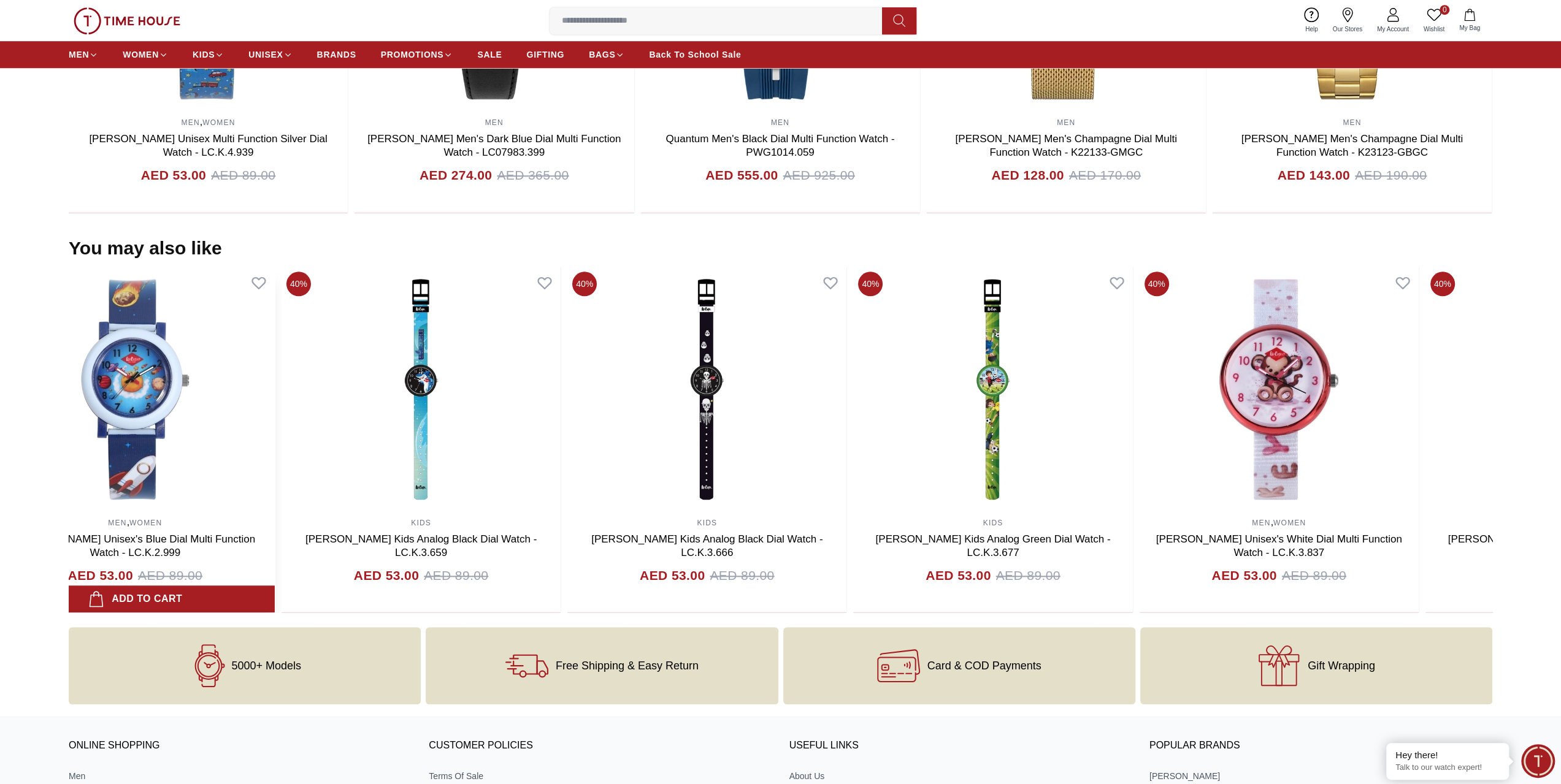
click at [0, 544] on section "You may also like 40% MEN Quantum Men's Black Dial Multi Function Watch - ADG67…" at bounding box center [780, 425] width 1561 height 376
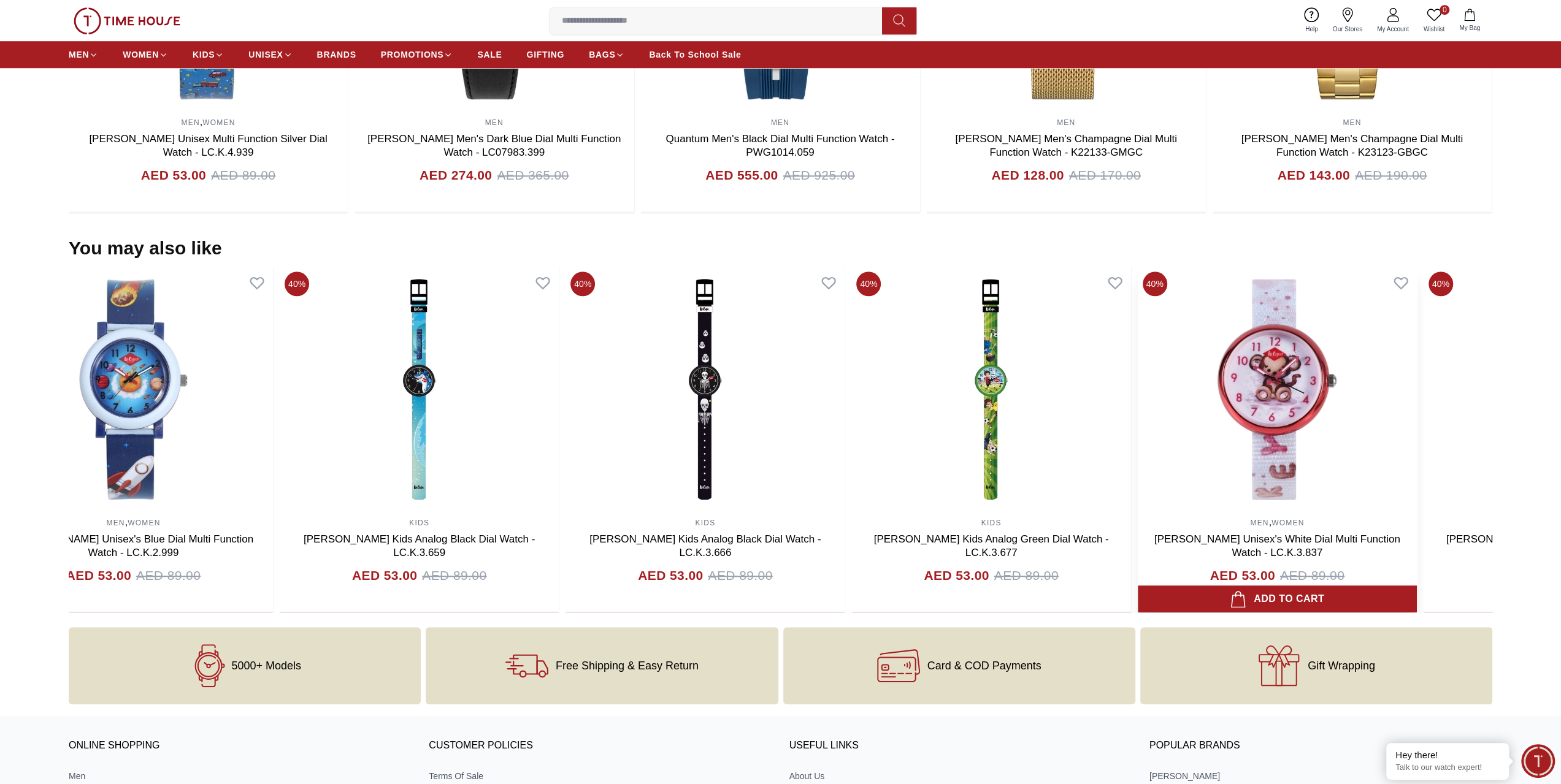
click at [0, 561] on section "You may also like 40% MEN Quantum Men's Black Dial Multi Function Watch - ADG67…" at bounding box center [780, 425] width 1561 height 376
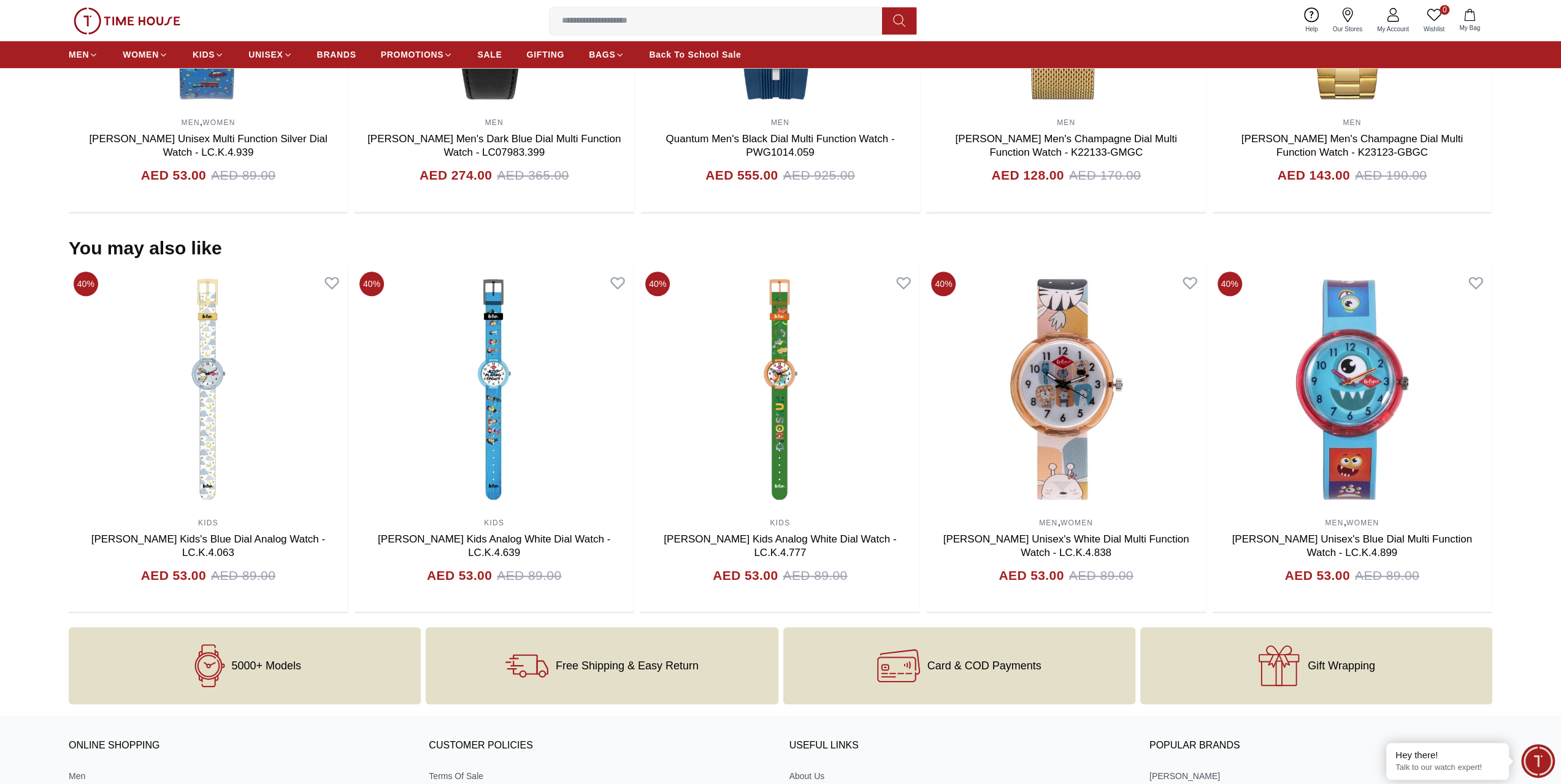
drag, startPoint x: 1547, startPoint y: 524, endPoint x: 7, endPoint y: 492, distance: 1540.3
click at [7, 492] on section "You may also like 40% MEN Quantum Men's Black Dial Multi Function Watch - ADG67…" at bounding box center [780, 425] width 1561 height 376
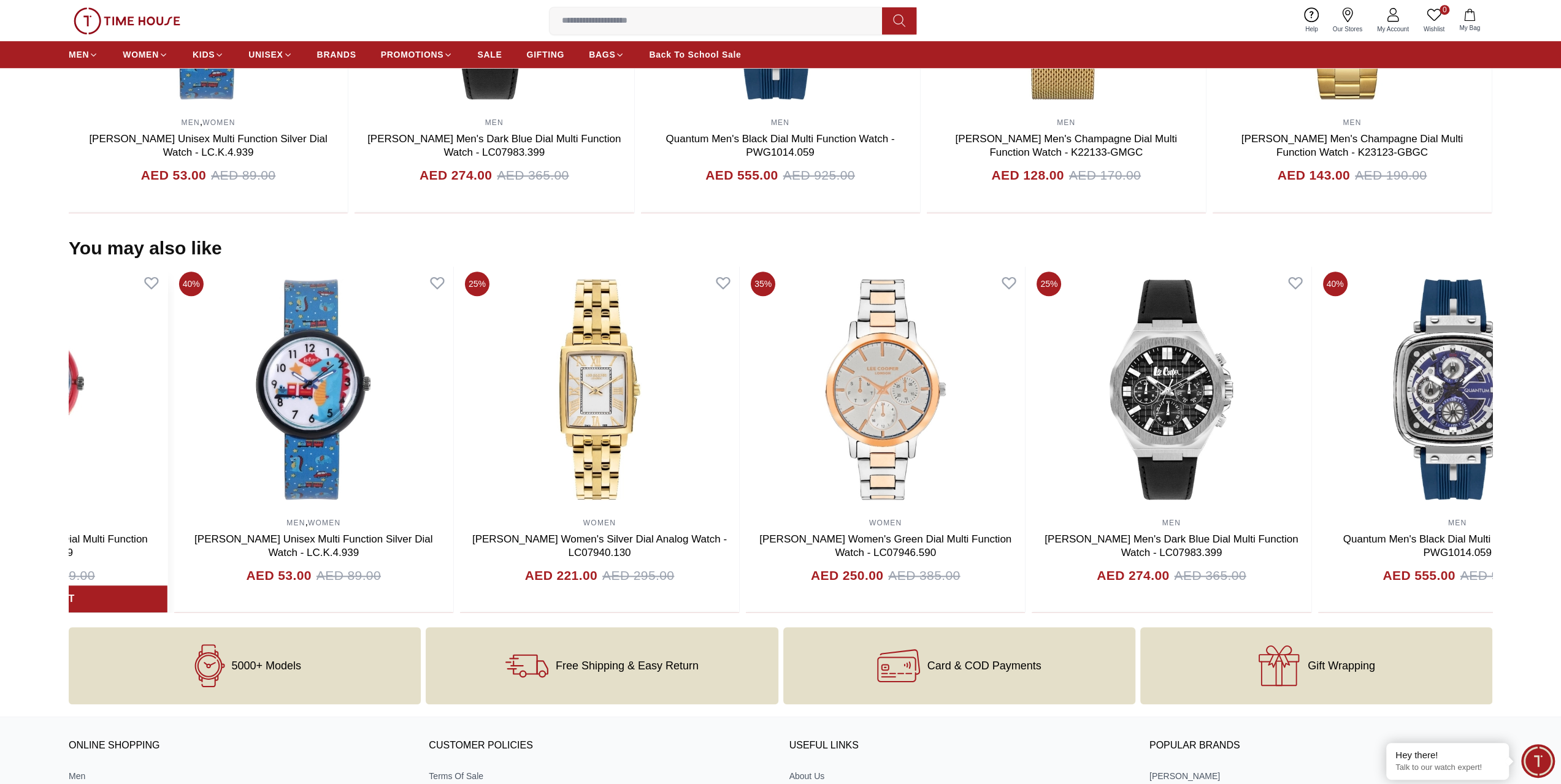
click at [10, 516] on section "You may also like 40% MEN Quantum Men's Black Dial Multi Function Watch - ADG67…" at bounding box center [780, 425] width 1561 height 376
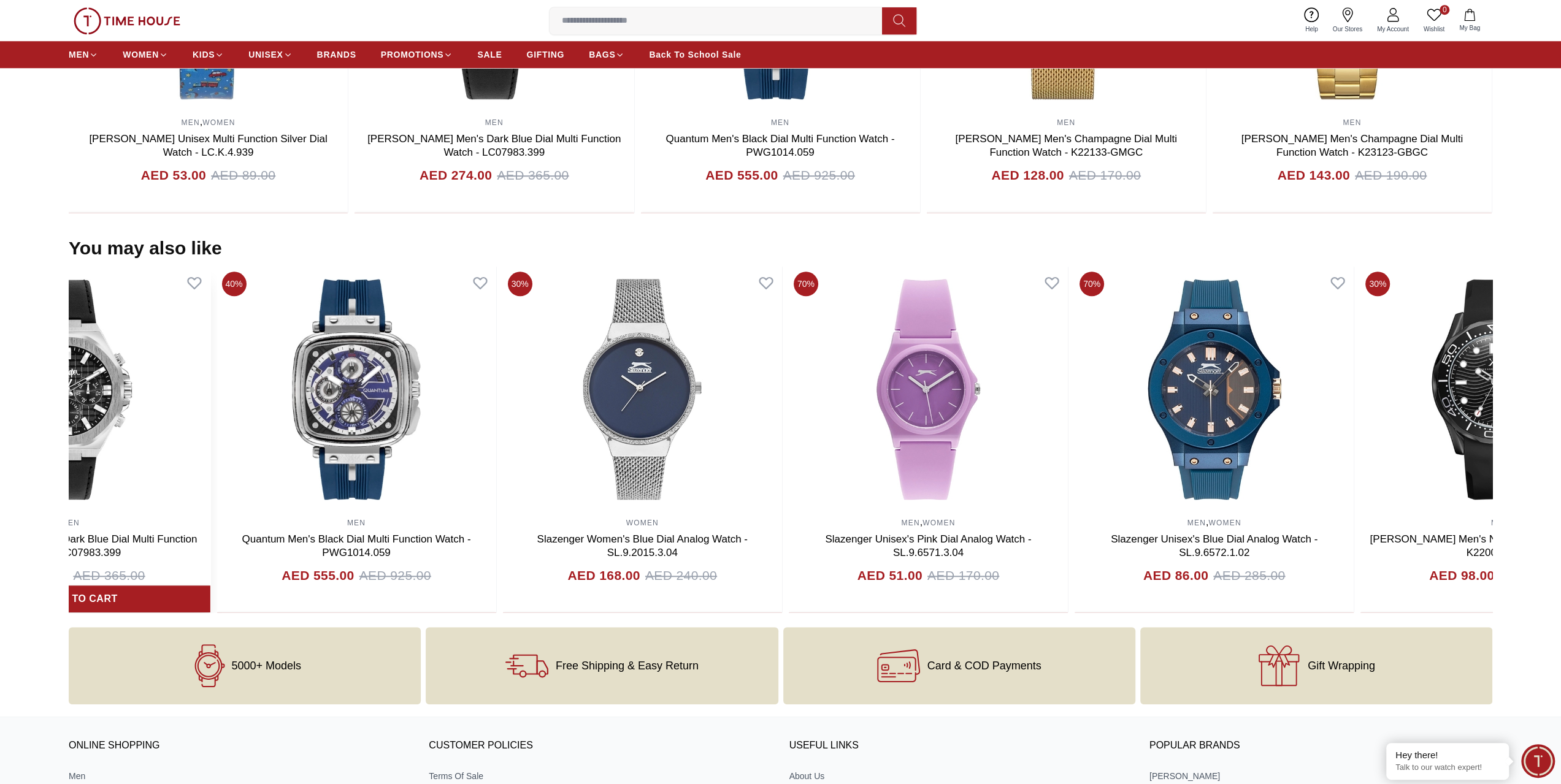
click at [0, 473] on section "You may also like 40% MEN Quantum Men's Black Dial Multi Function Watch - ADG67…" at bounding box center [780, 425] width 1561 height 376
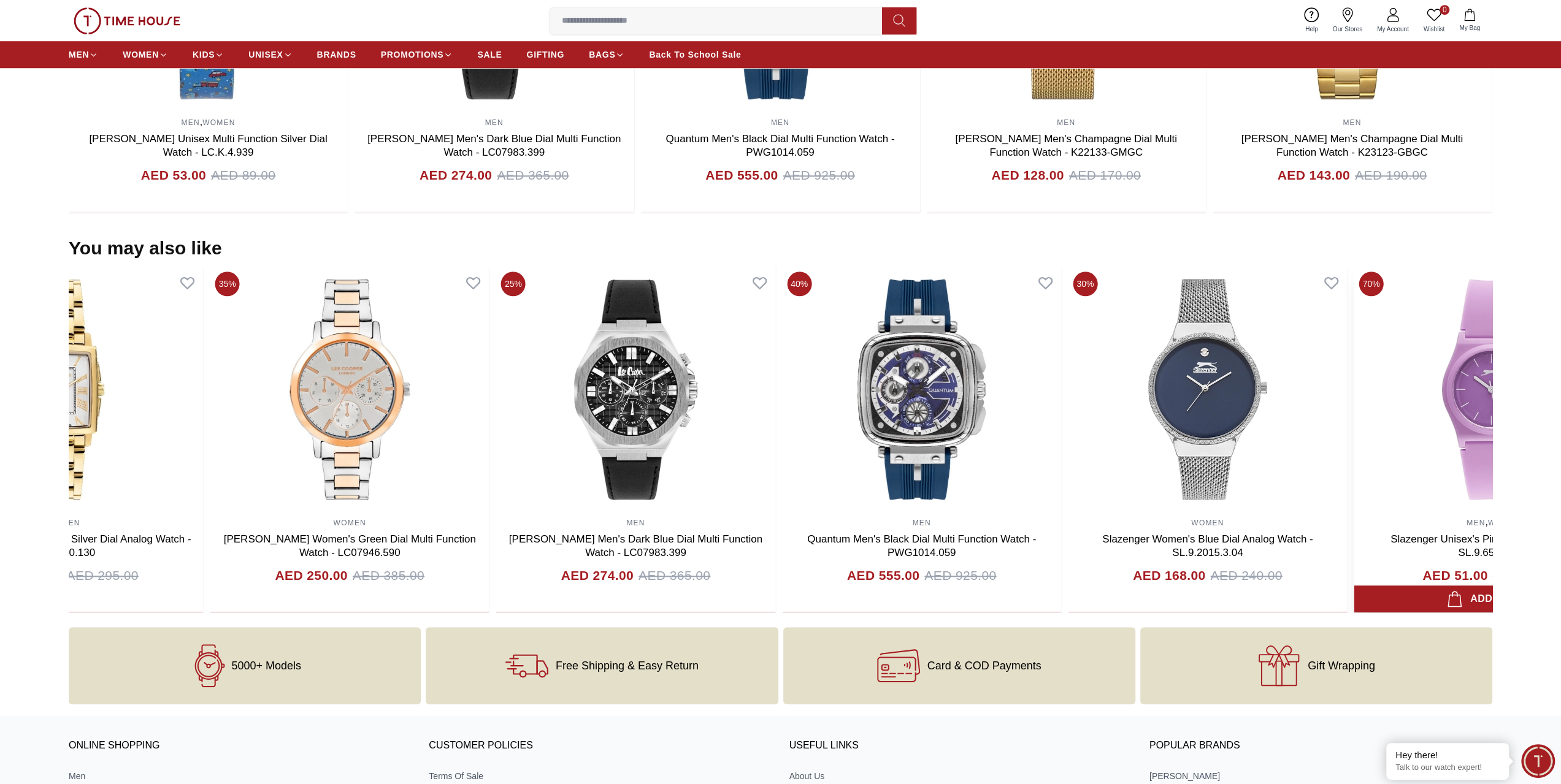
click at [0, 396] on section "You may also like 40% MEN Quantum Men's Black Dial Multi Function Watch - ADG67…" at bounding box center [780, 425] width 1561 height 376
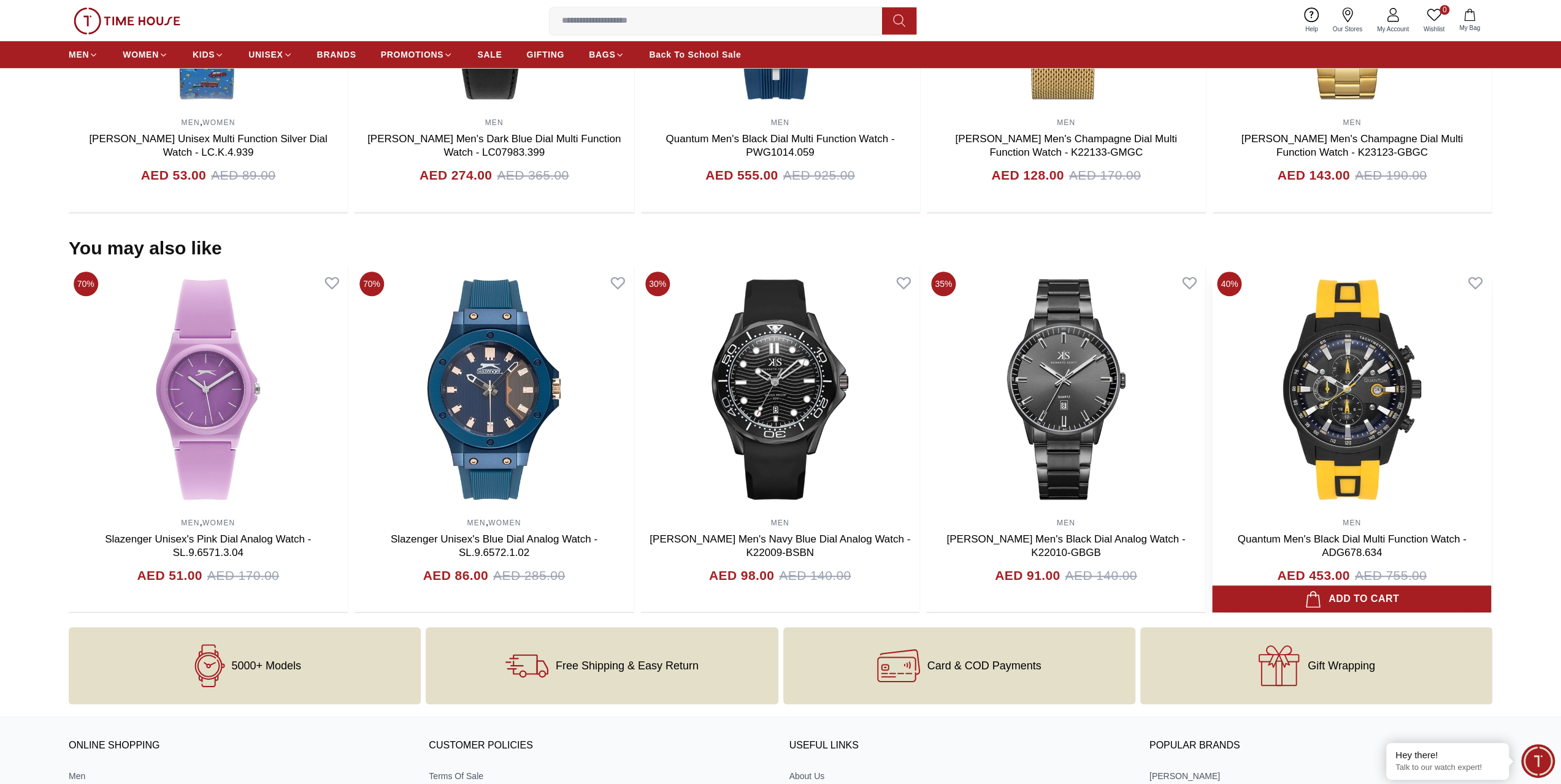
click at [1212, 430] on img at bounding box center [1351, 389] width 279 height 245
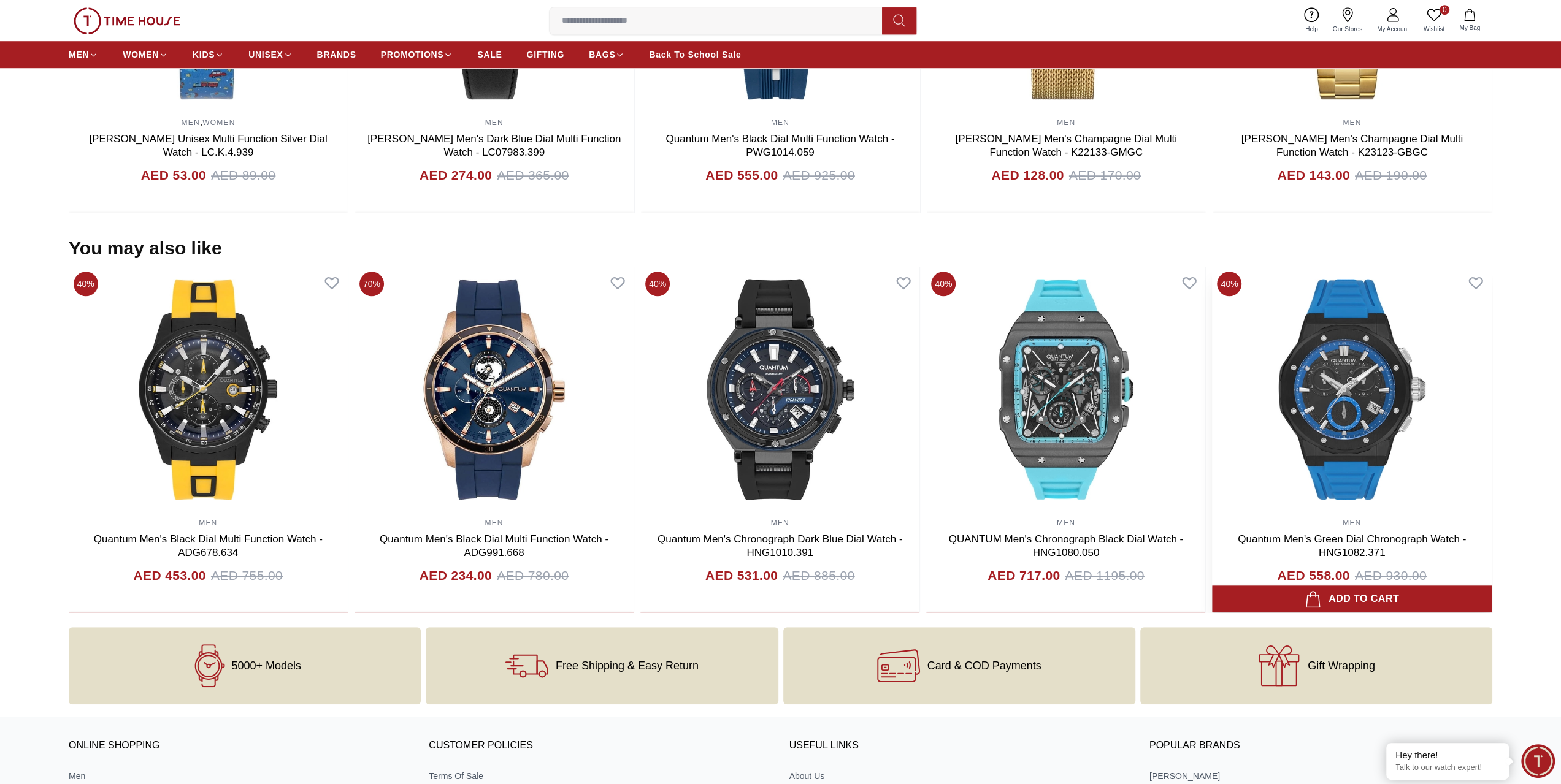
click at [1212, 441] on img at bounding box center [1351, 389] width 279 height 245
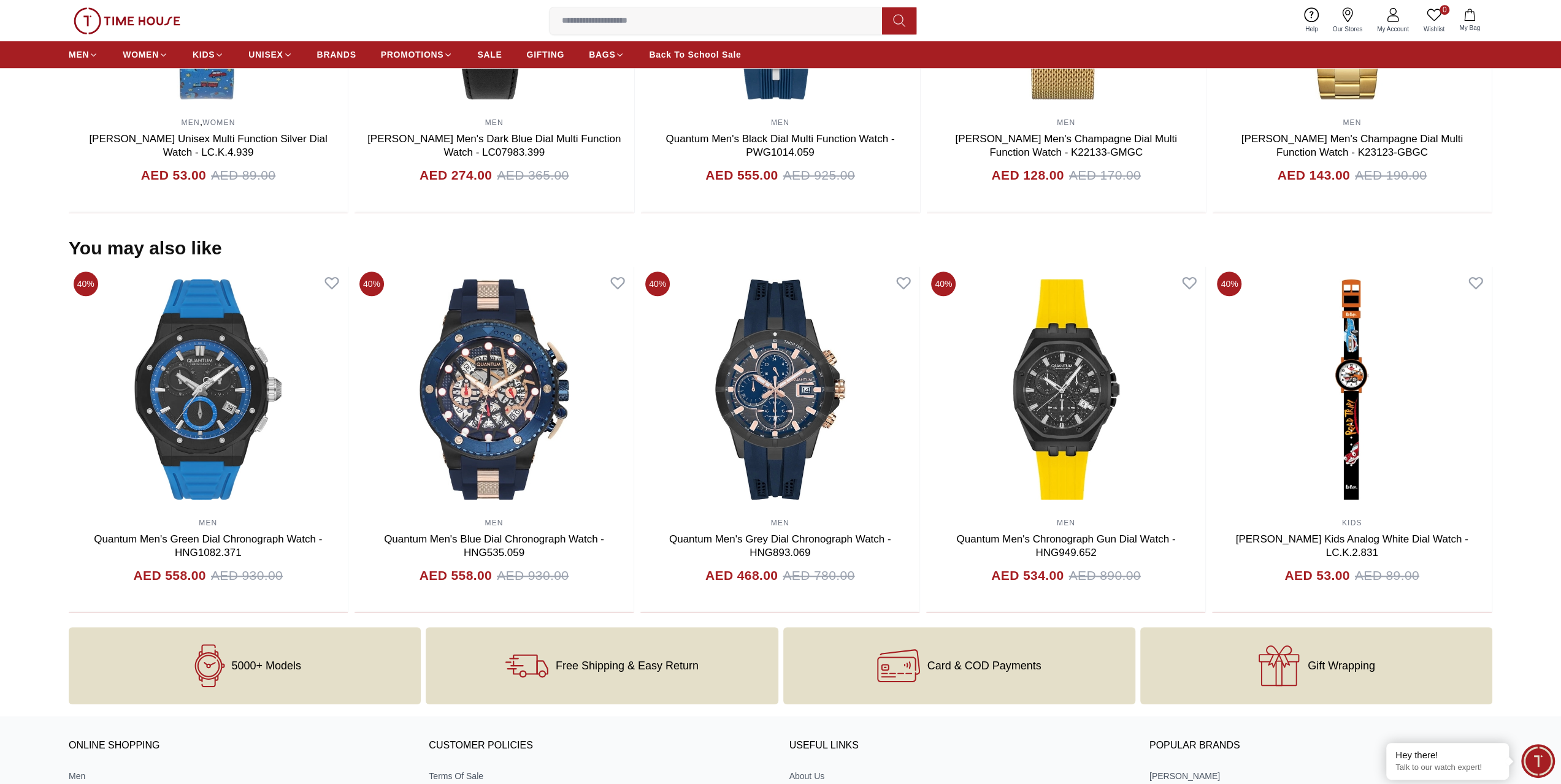
drag, startPoint x: 1492, startPoint y: 480, endPoint x: 0, endPoint y: 484, distance: 1492.0
click at [0, 540] on section "You may also like 40% KIDS [PERSON_NAME] Kids Analog Blue Dial Watch - LC.K.2.8…" at bounding box center [780, 425] width 1561 height 376
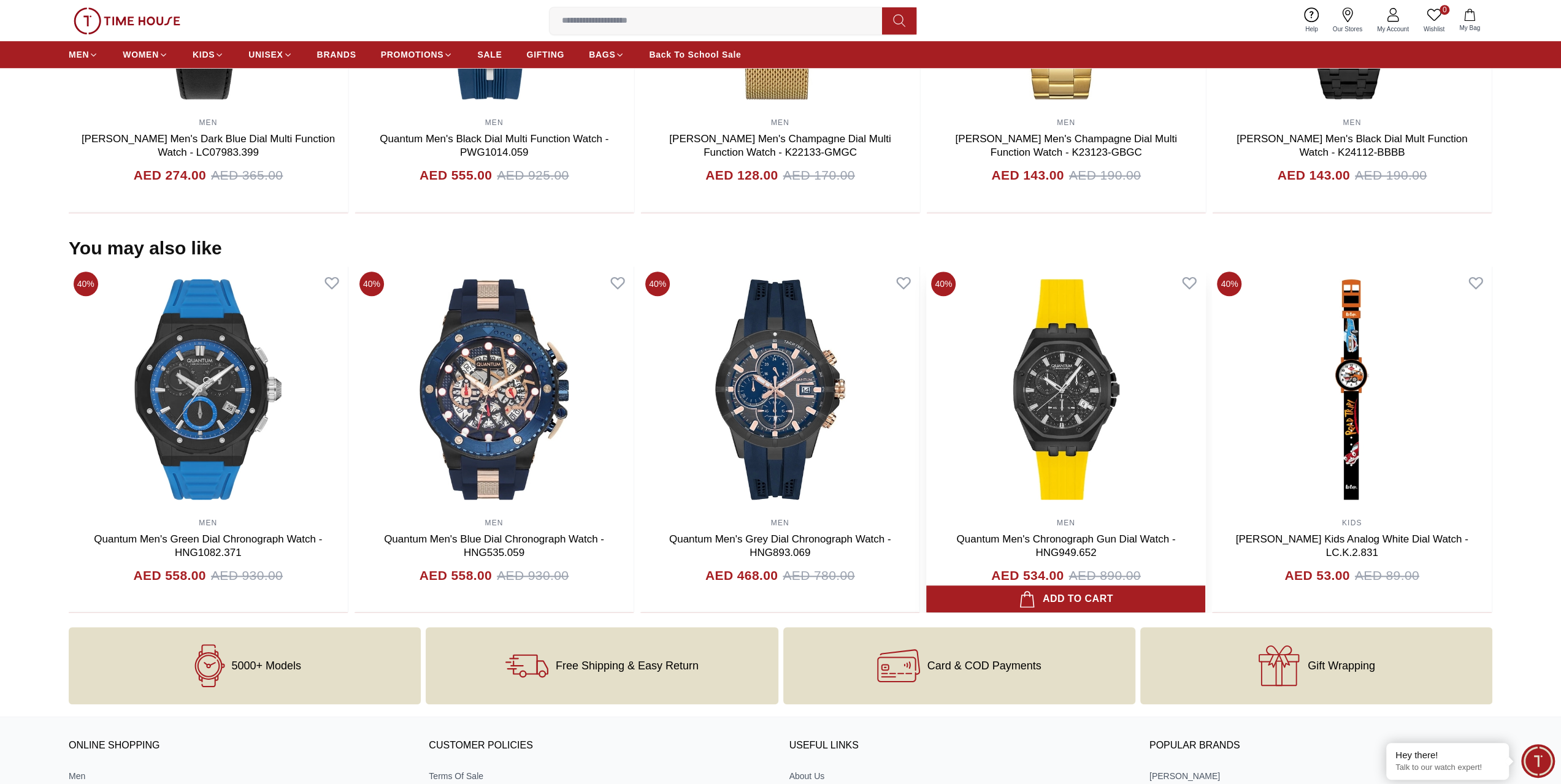
click at [0, 389] on section "You may also like 40% KIDS [PERSON_NAME] Kids Analog Blue Dial Watch - LC.K.2.8…" at bounding box center [780, 425] width 1561 height 376
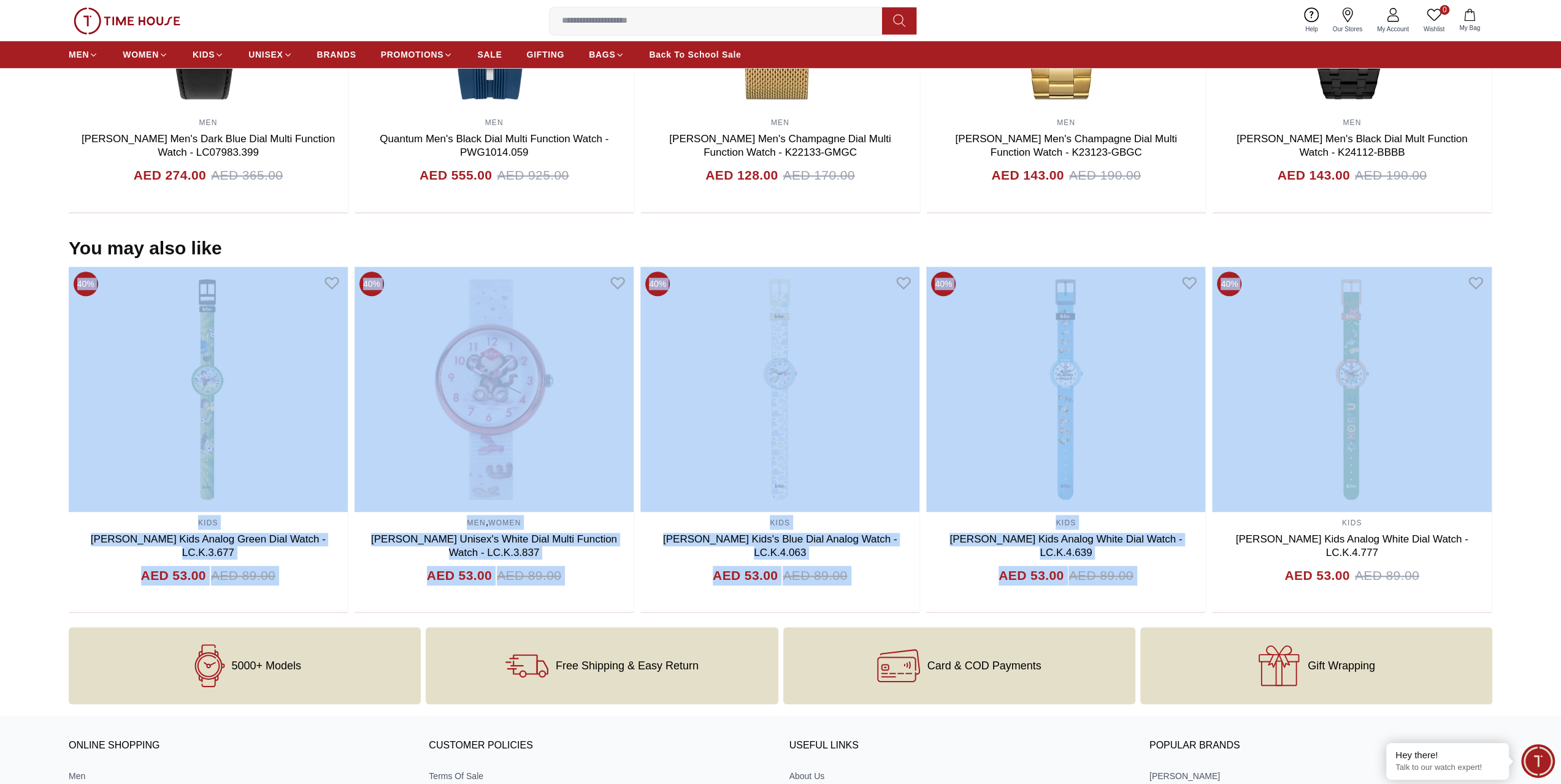
drag, startPoint x: 1249, startPoint y: 325, endPoint x: 0, endPoint y: 373, distance: 1249.9
click at [0, 356] on section "You may also like 40% MEN , WOMEN [PERSON_NAME] Unisex's White Dial Multi Funct…" at bounding box center [780, 425] width 1561 height 376
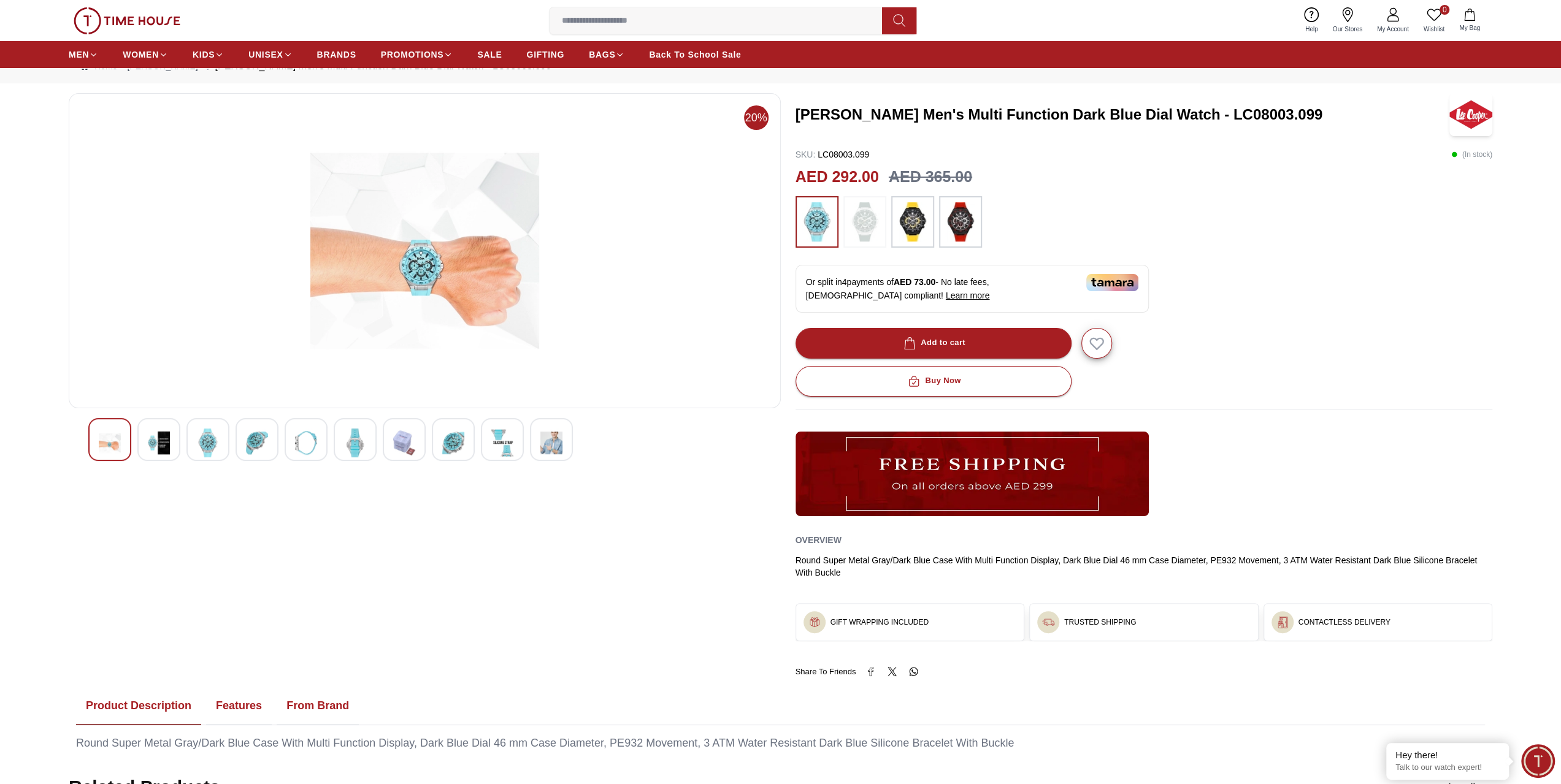
scroll to position [0, 0]
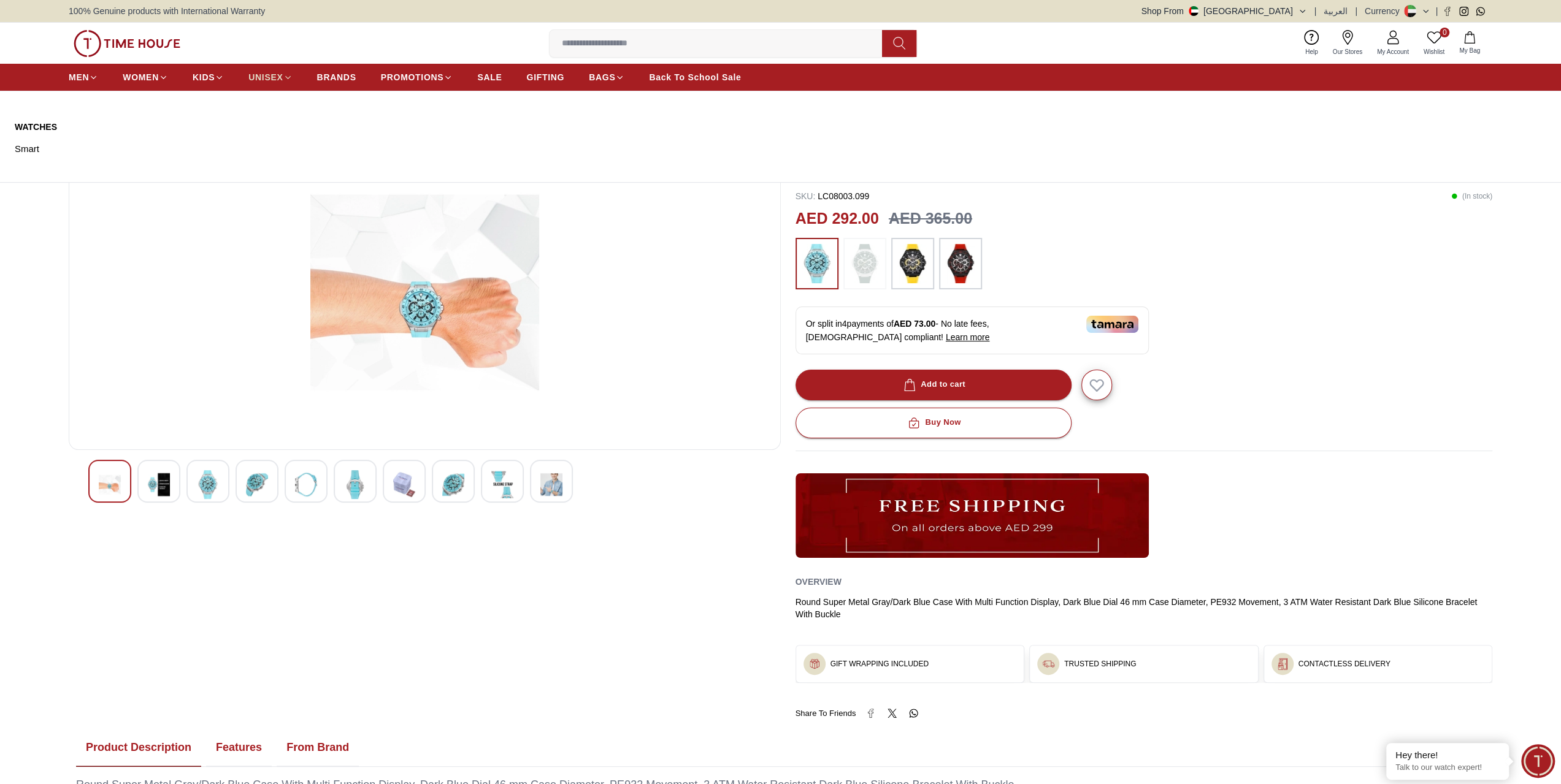
click at [271, 75] on span "UNISEX" at bounding box center [265, 77] width 34 height 13
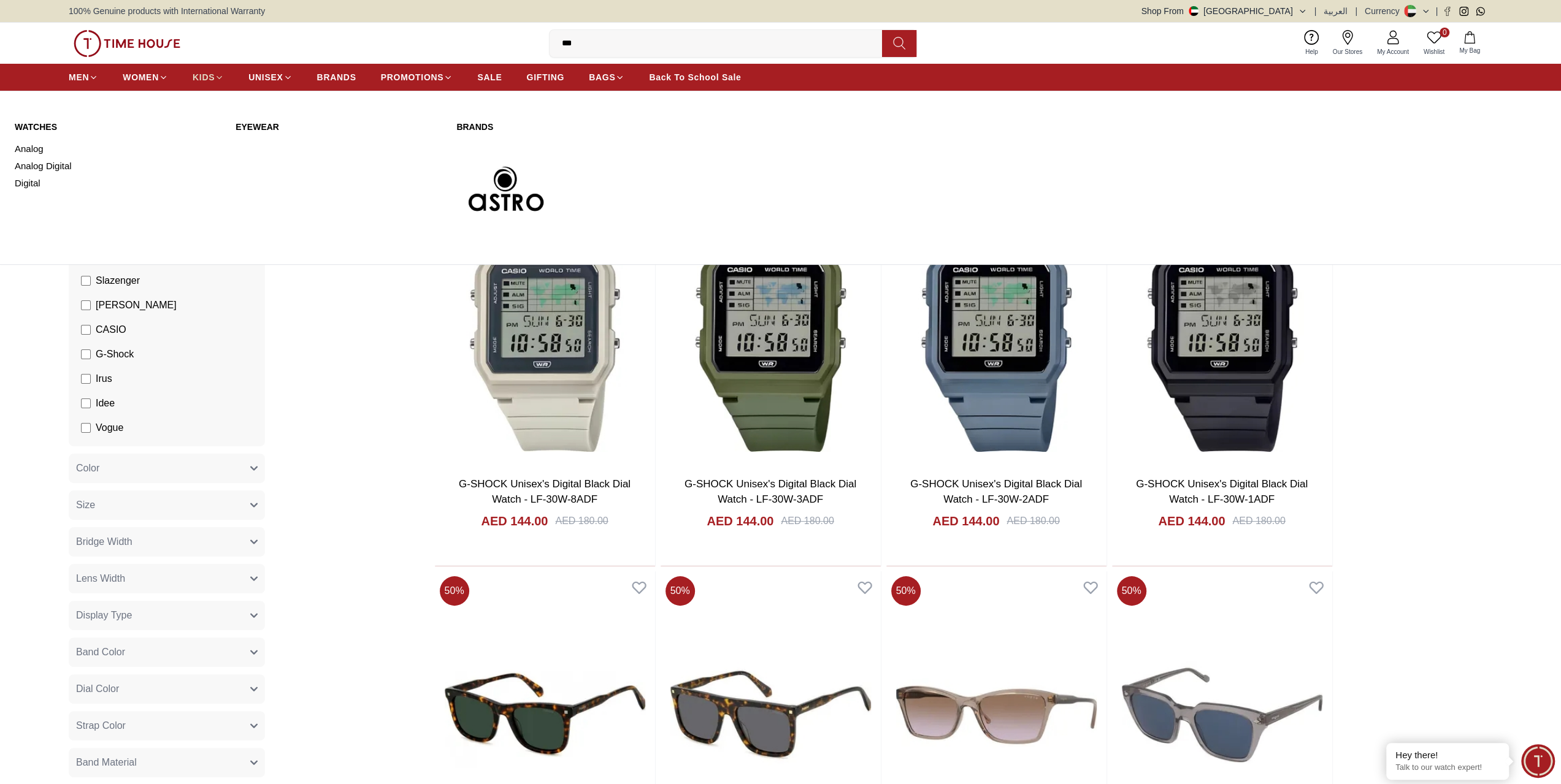
click at [198, 80] on span "KIDS" at bounding box center [204, 77] width 22 height 13
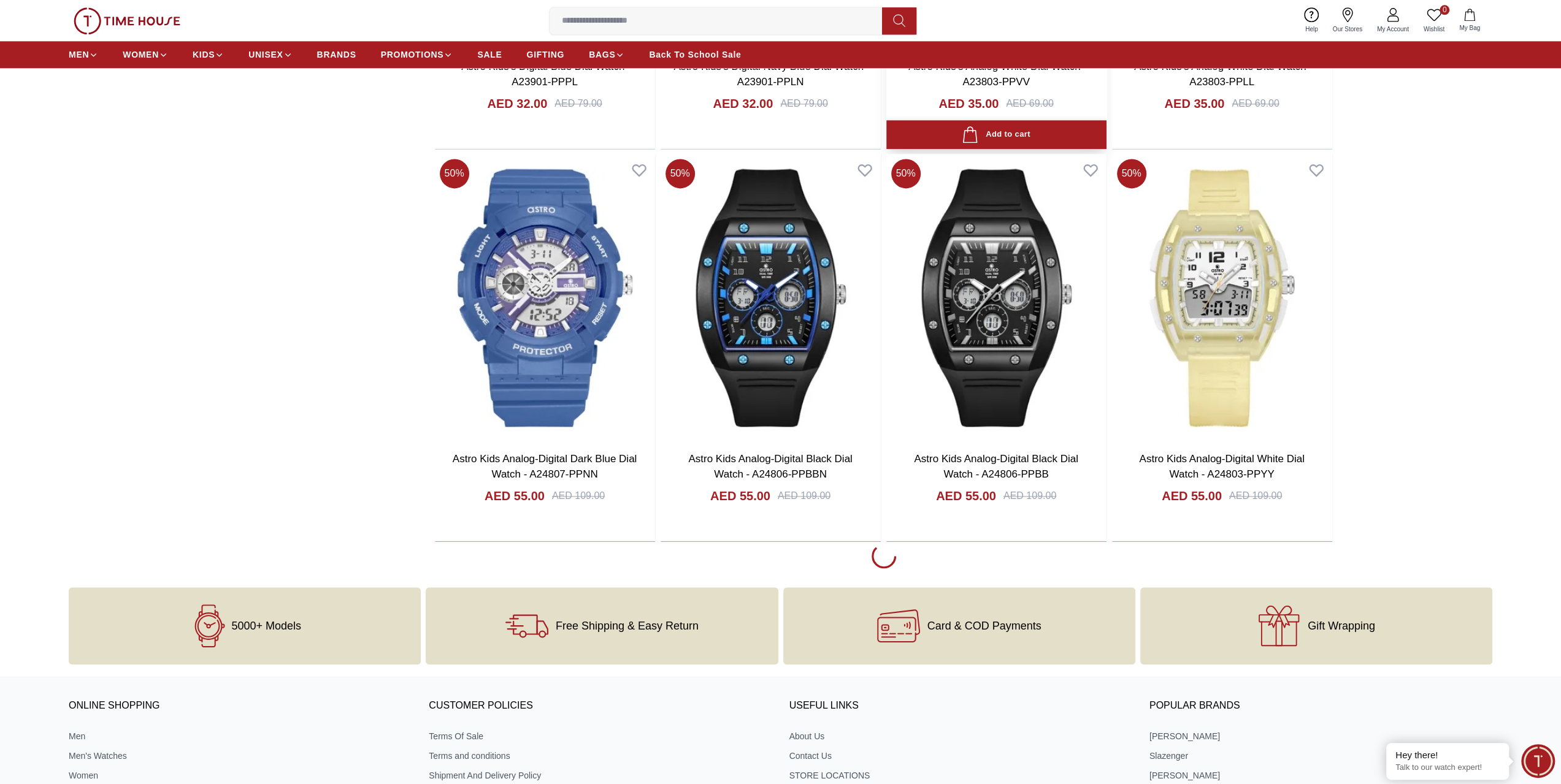
scroll to position [1717, 0]
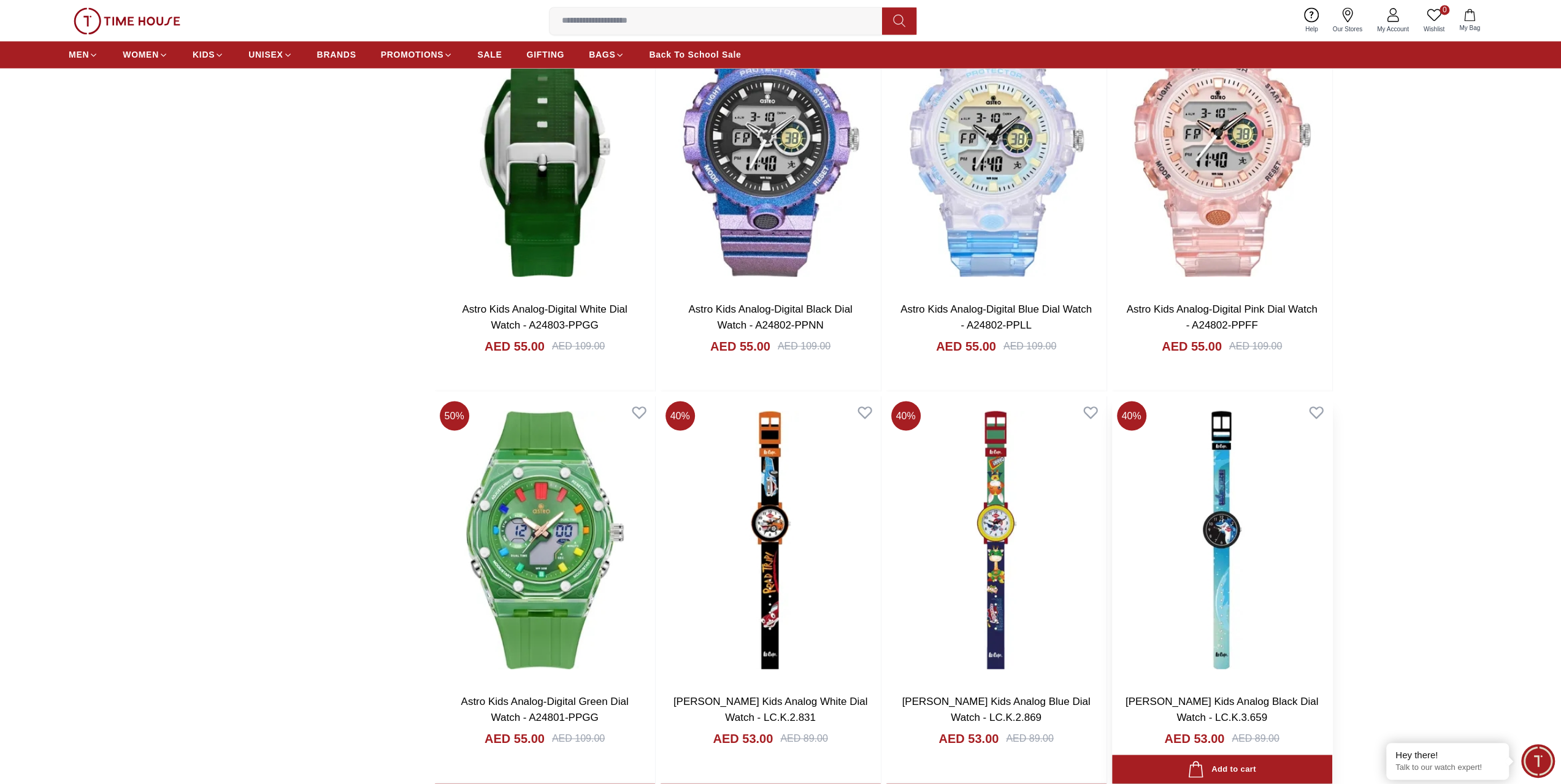
scroll to position [2024, 0]
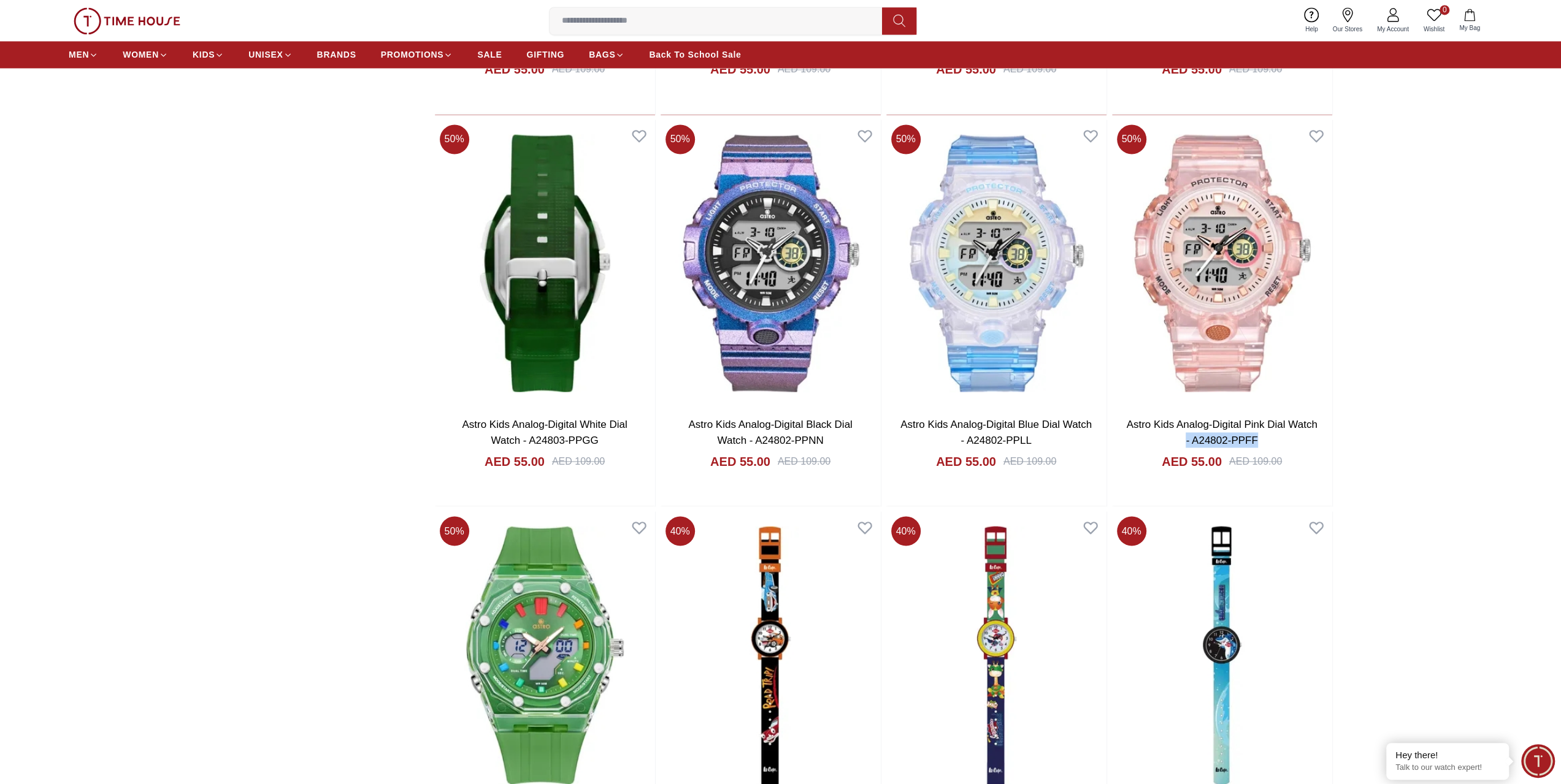
drag, startPoint x: 1262, startPoint y: 436, endPoint x: 1522, endPoint y: 433, distance: 260.0
click at [1555, 420] on section "Filter By Clear Brands [PERSON_NAME] Astro G-Shock Band Material Polyurethane A…" at bounding box center [780, 110] width 1561 height 3993
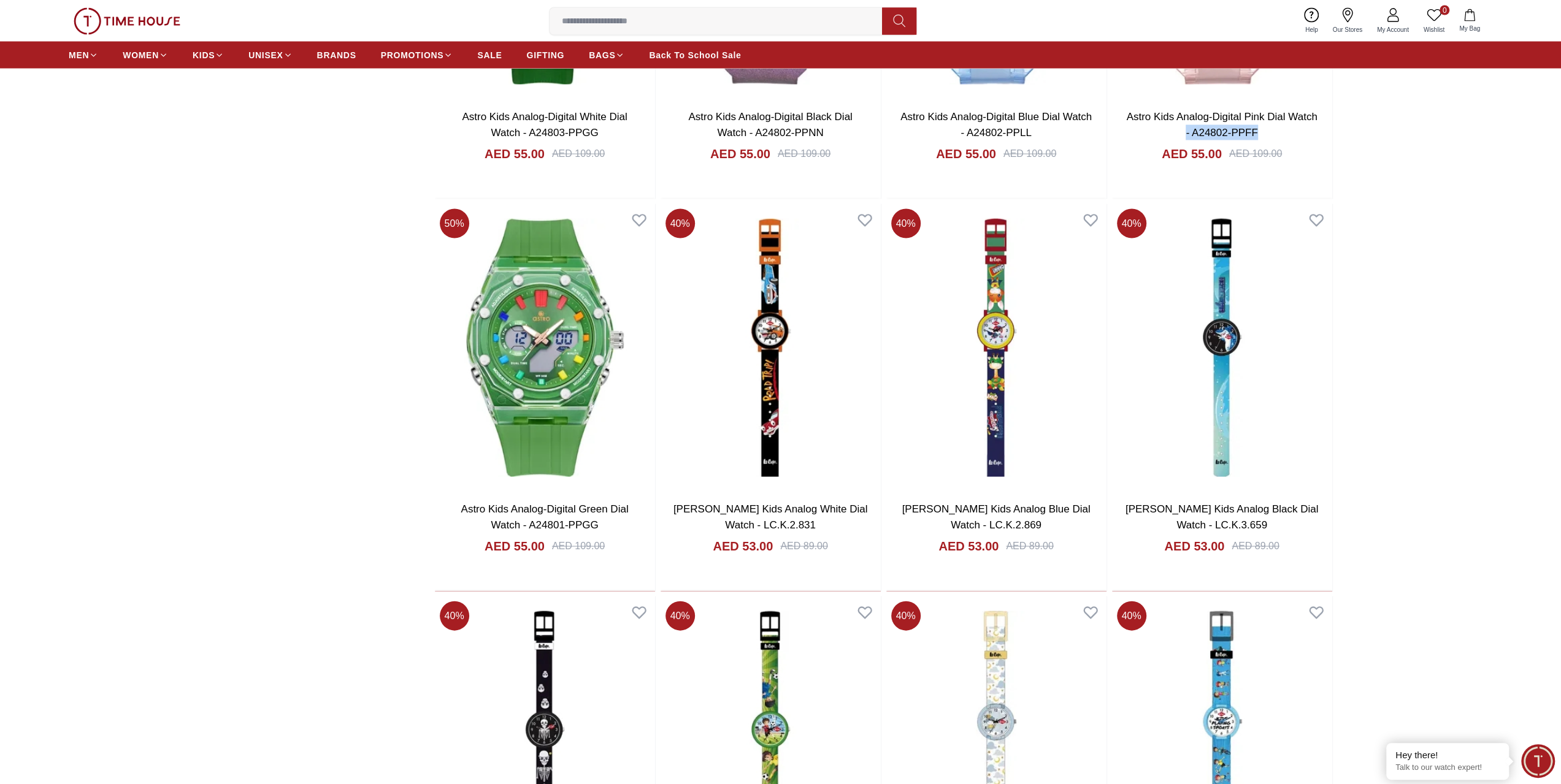
scroll to position [2453, 0]
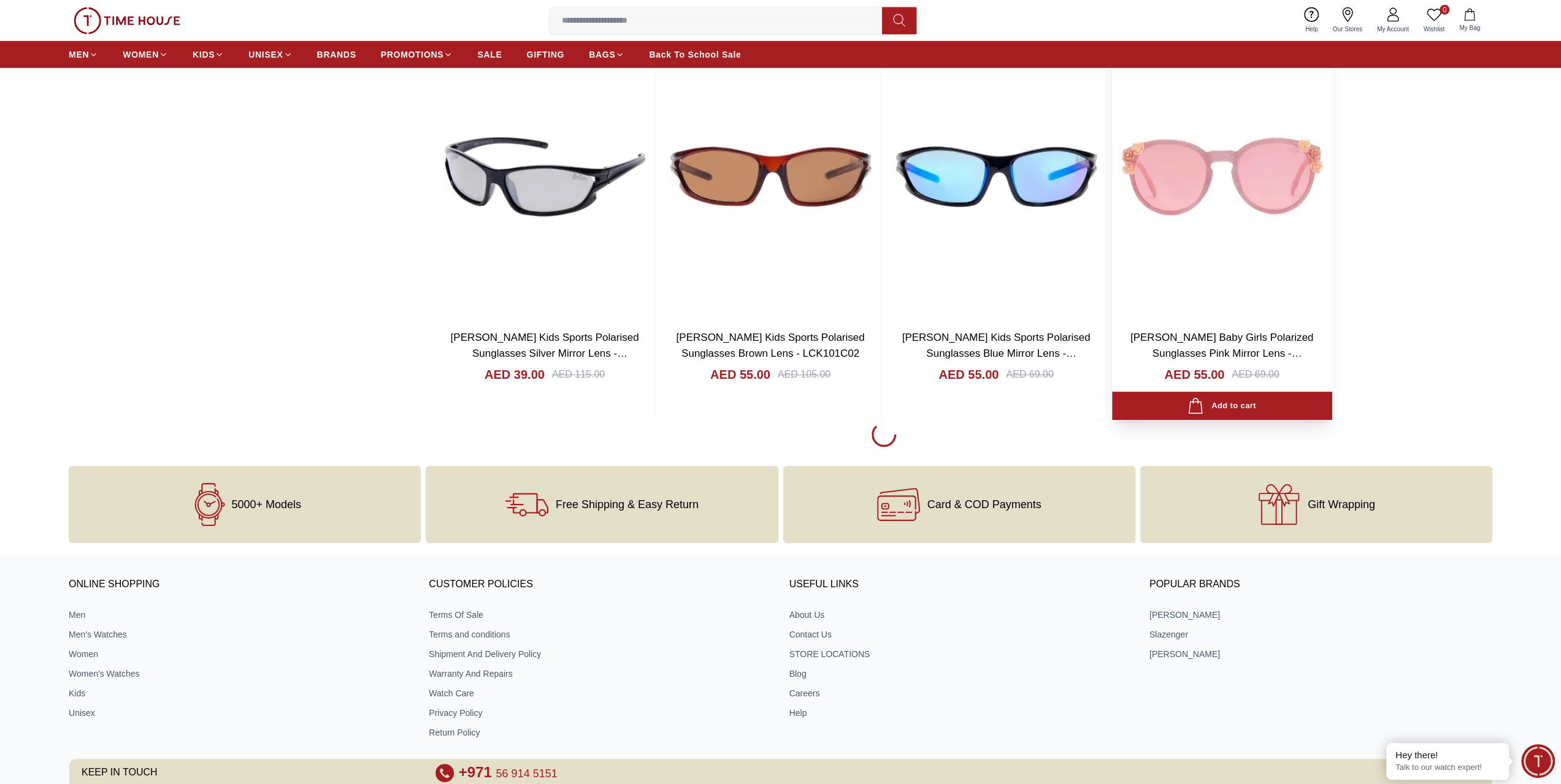
scroll to position [3311, 0]
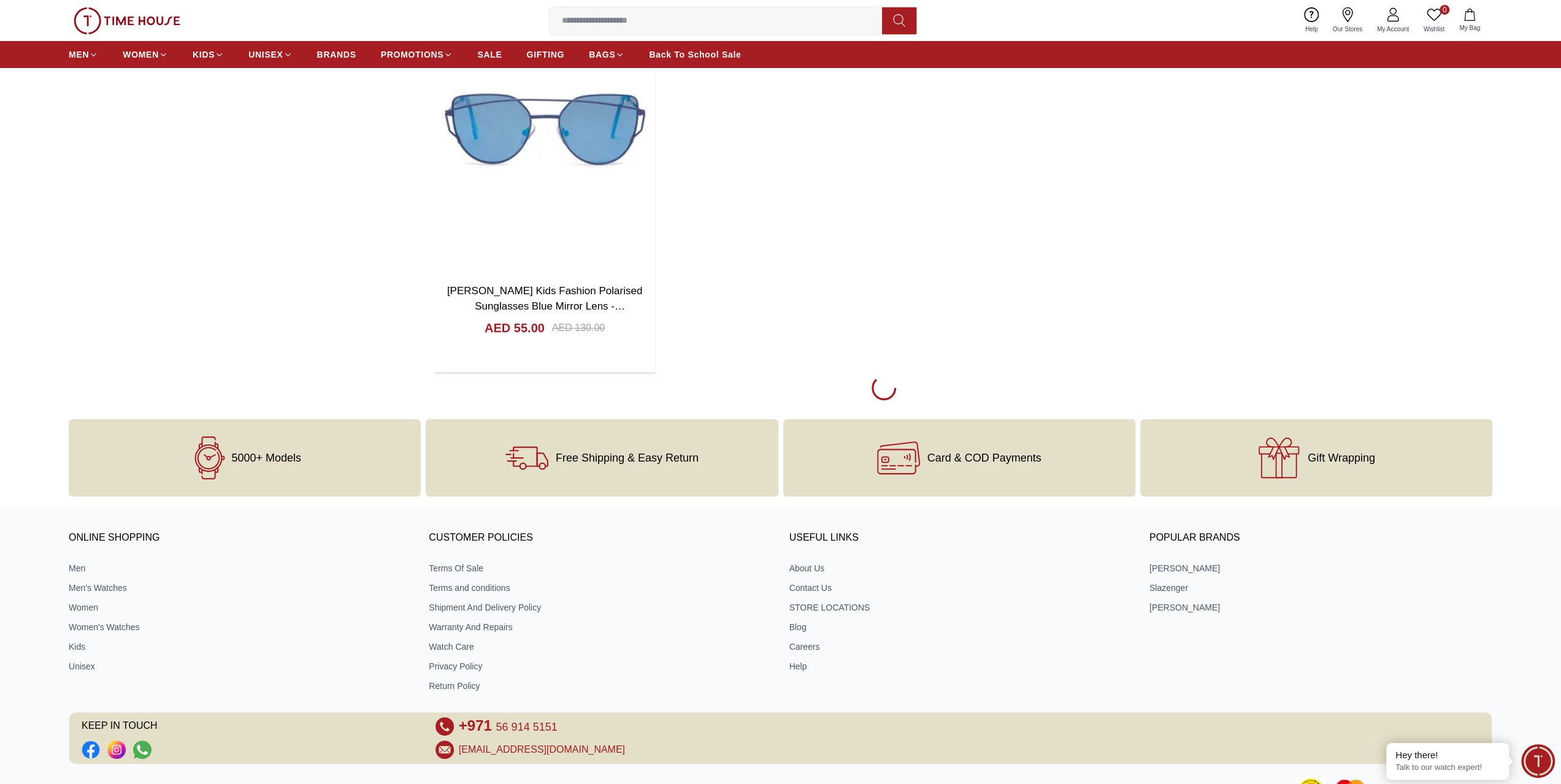
scroll to position [4599, 0]
